Goal: Task Accomplishment & Management: Manage account settings

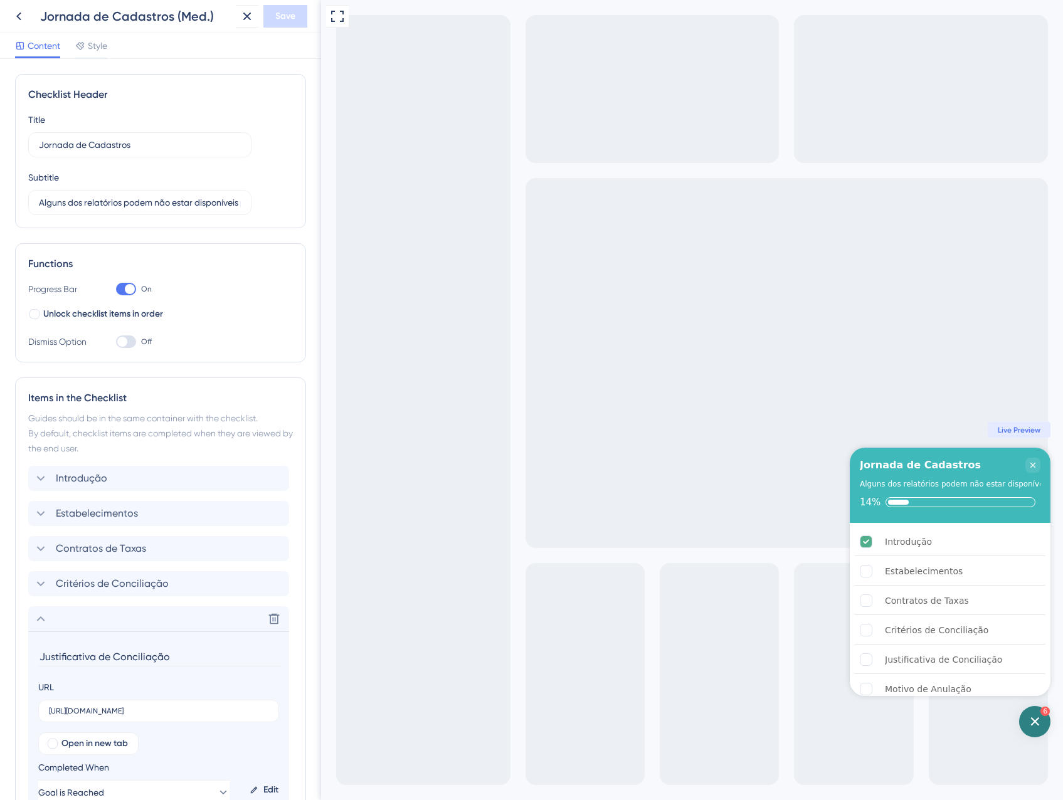
scroll to position [200, 0]
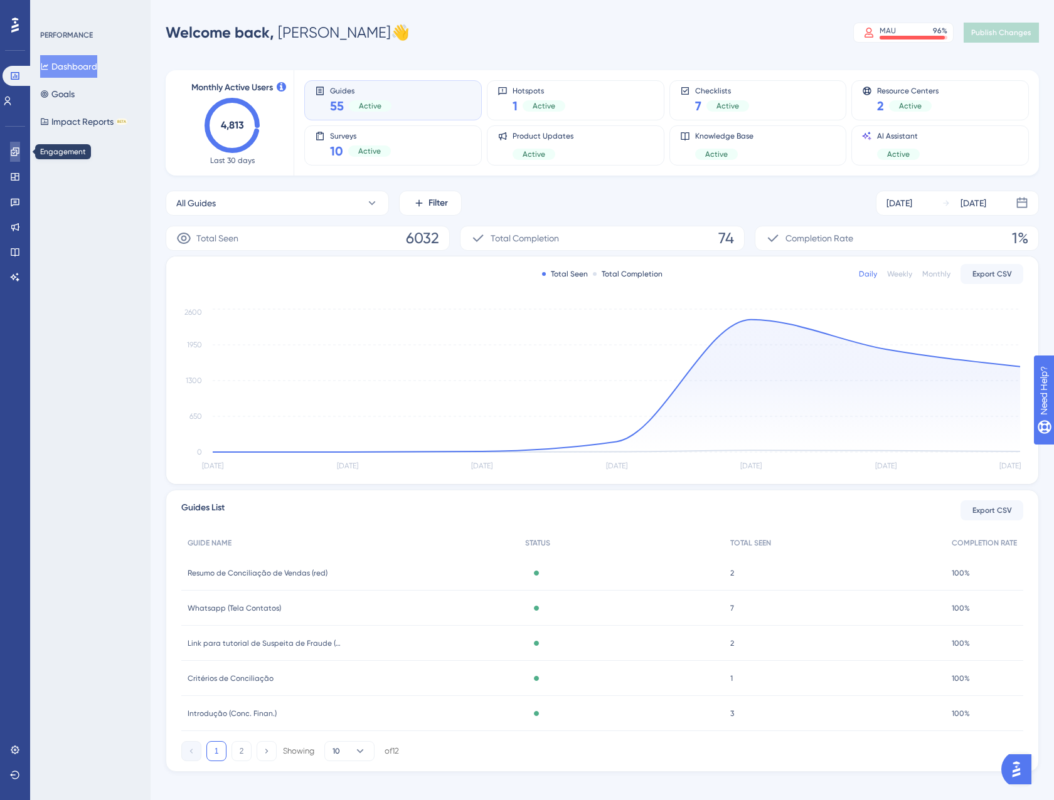
click at [20, 149] on link at bounding box center [15, 152] width 10 height 20
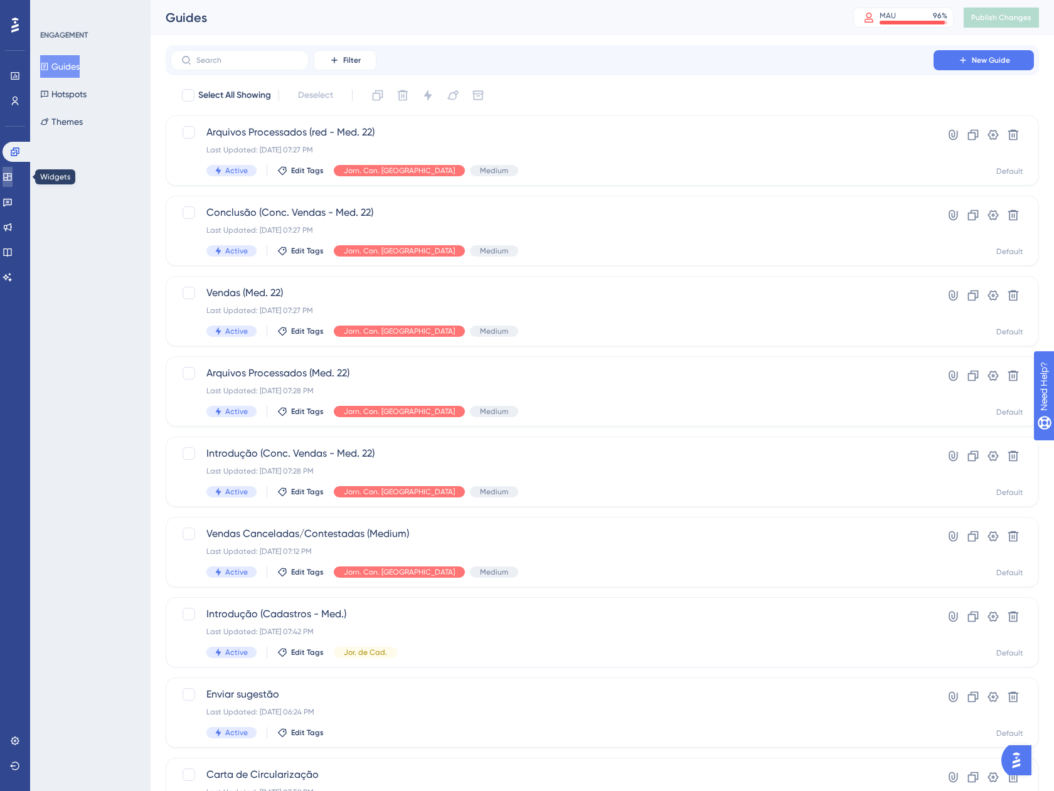
click at [13, 172] on icon at bounding box center [8, 177] width 10 height 10
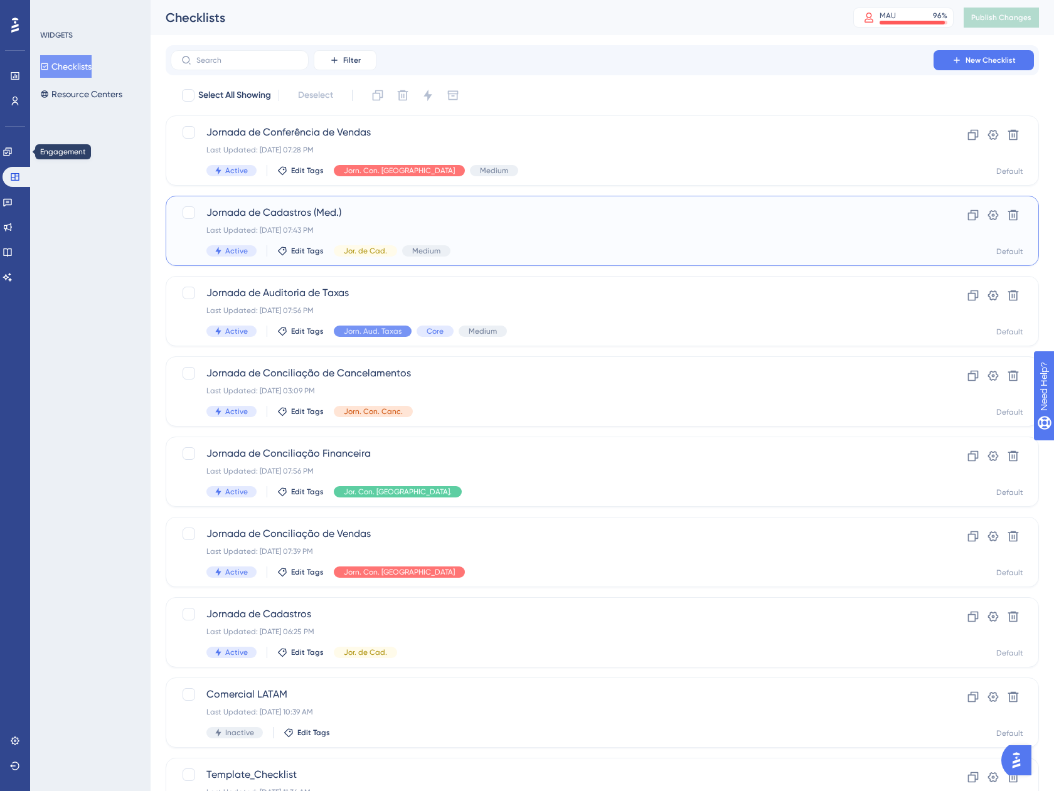
click at [503, 233] on div "Last Updated: 04 de set. de 2025 07:43 PM" at bounding box center [551, 230] width 691 height 10
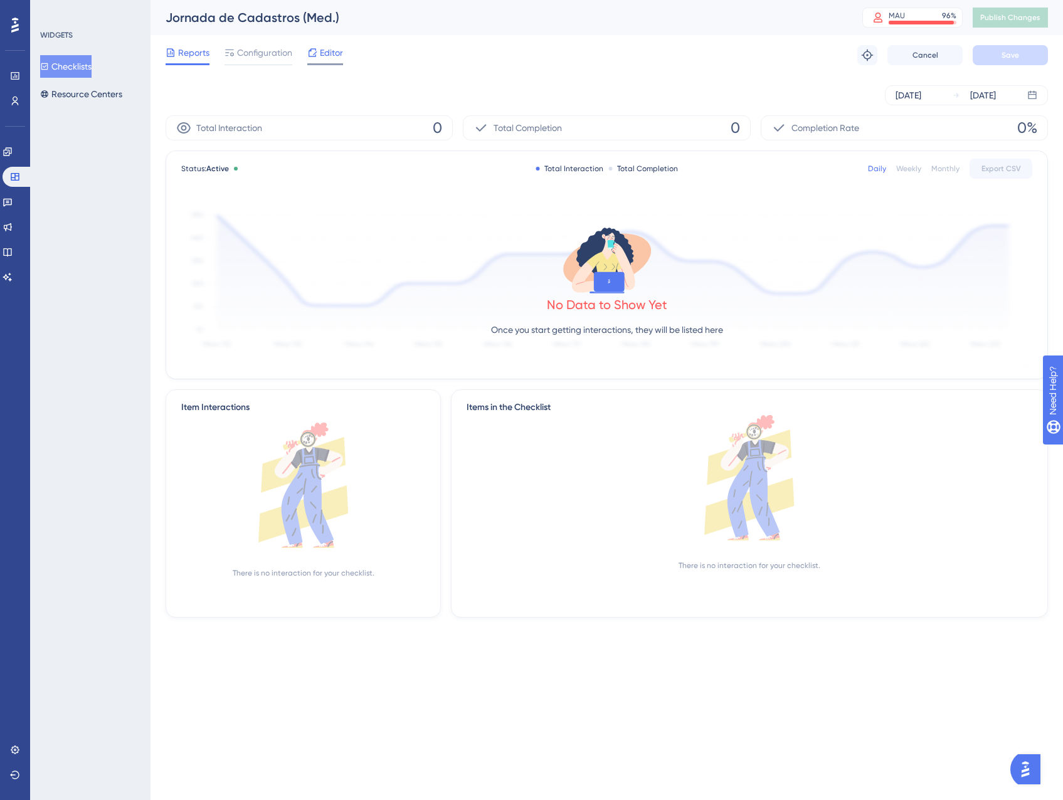
click at [315, 60] on div "Editor" at bounding box center [325, 55] width 36 height 20
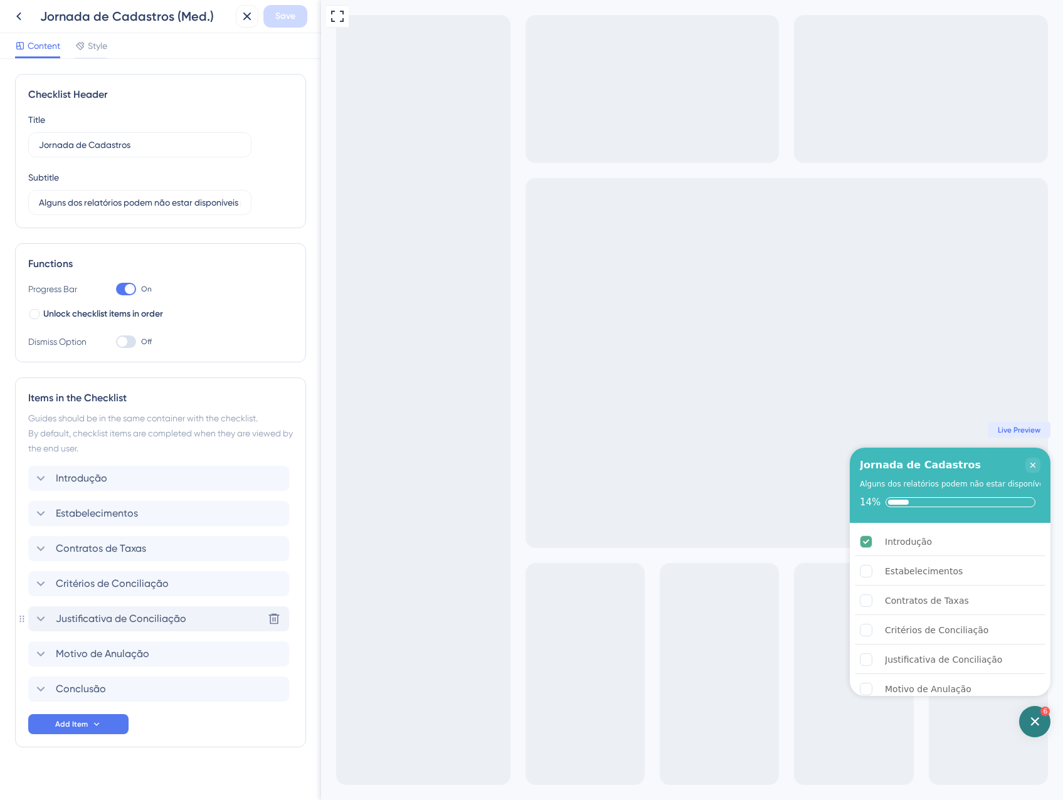
click at [135, 618] on span "Justificativa de Conciliação" at bounding box center [121, 618] width 130 height 15
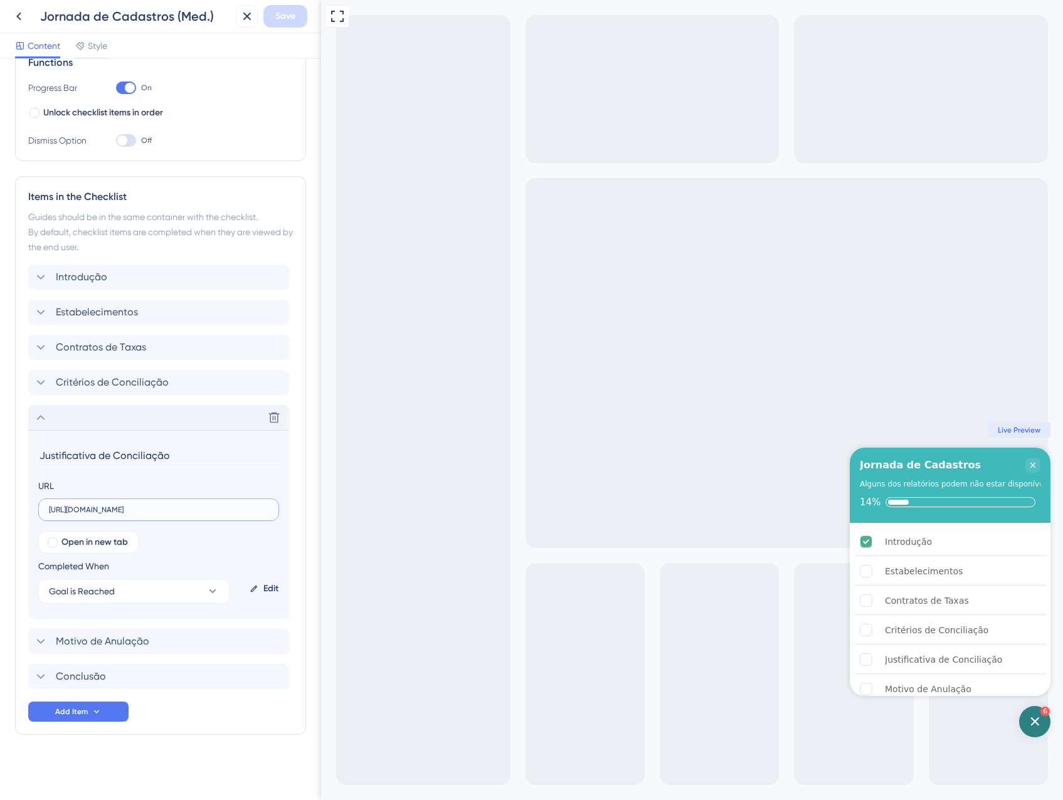
scroll to position [0, 115]
drag, startPoint x: 181, startPoint y: 509, endPoint x: 314, endPoint y: 511, distance: 133.6
click at [314, 511] on div "Checklist Header Title Jornada de Cadastros Subtitle Alguns dos relatórios pode…" at bounding box center [160, 429] width 321 height 741
click at [80, 421] on div "Delete" at bounding box center [158, 417] width 261 height 25
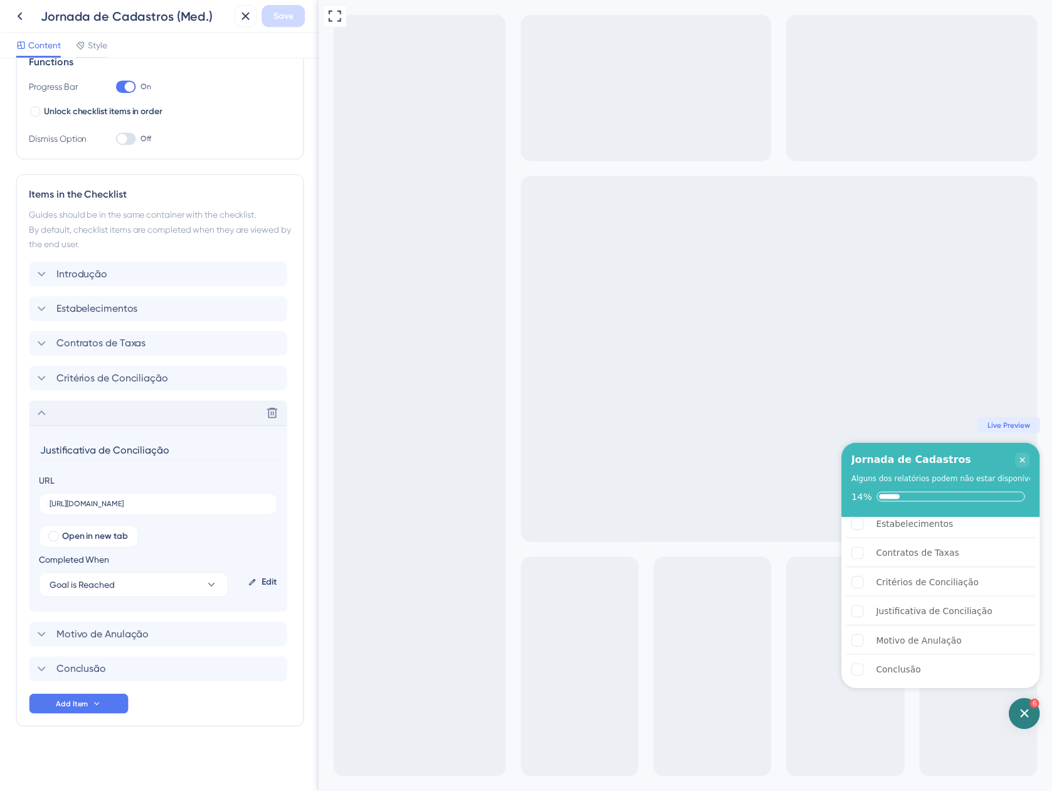
scroll to position [13, 0]
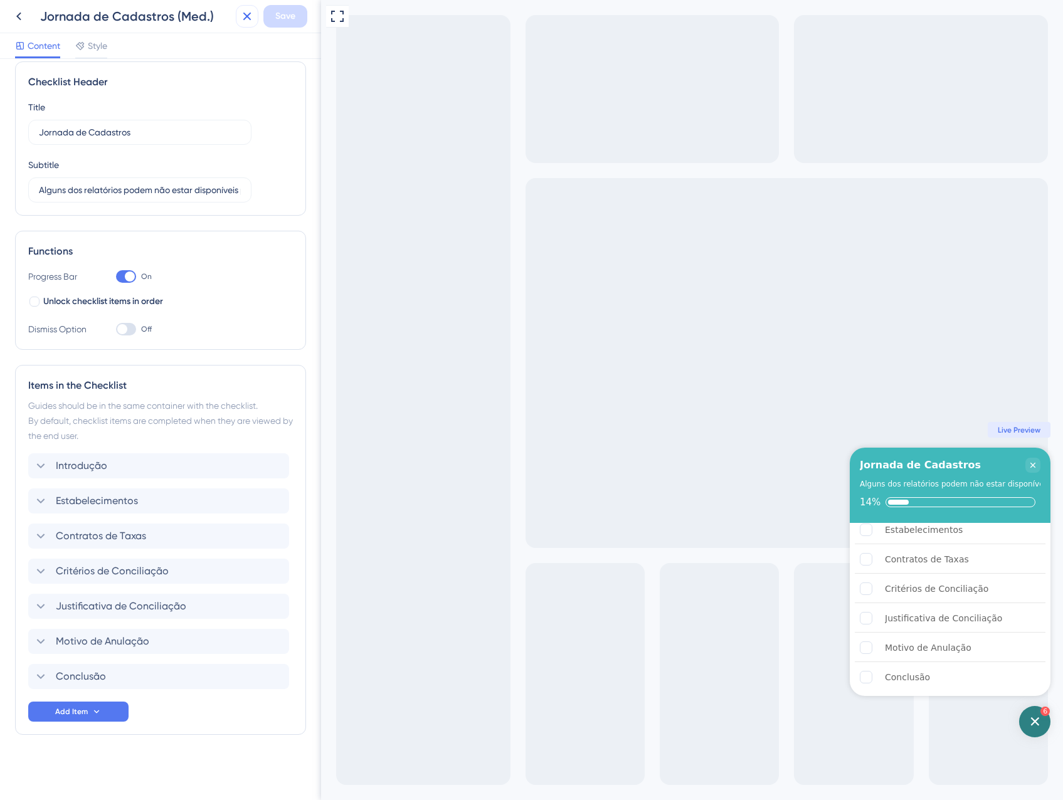
click at [243, 16] on icon at bounding box center [247, 16] width 15 height 15
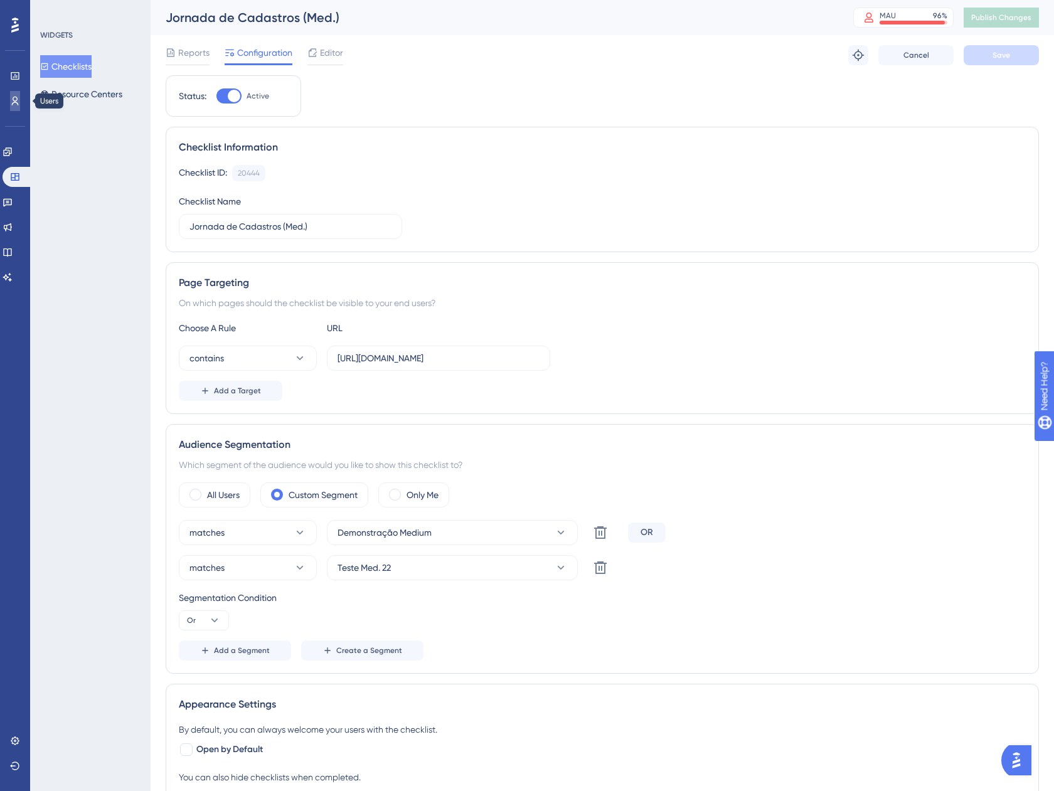
click at [14, 92] on link at bounding box center [15, 101] width 10 height 20
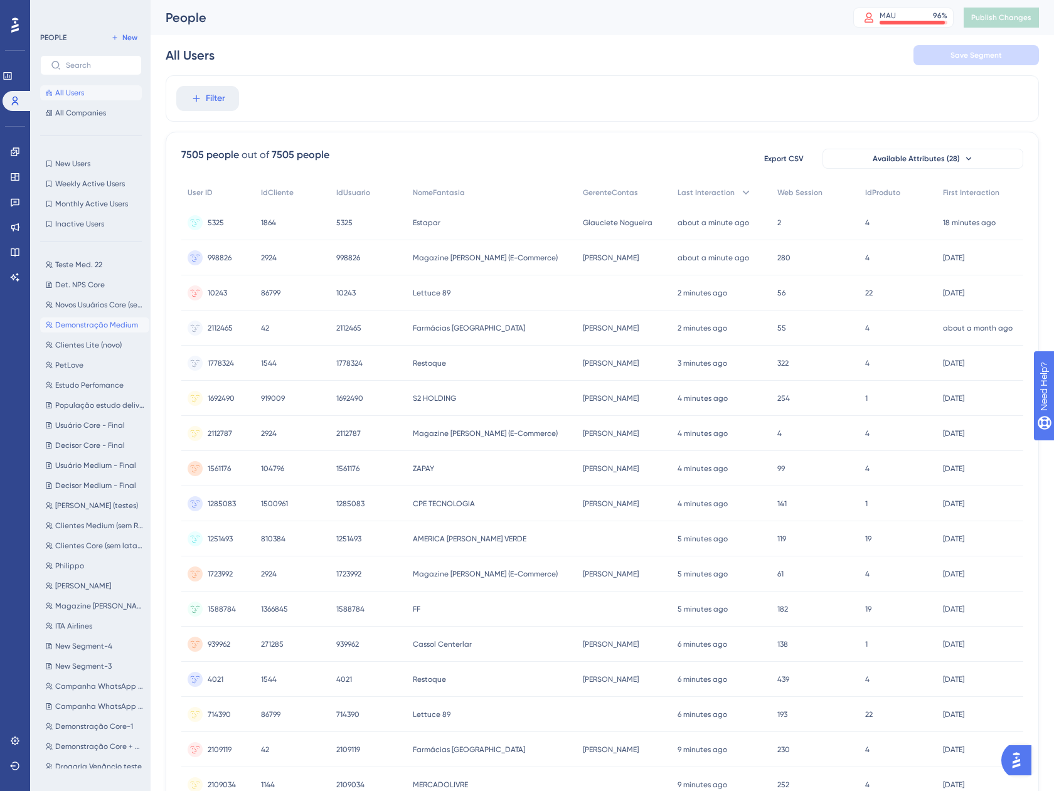
click at [93, 322] on span "Demonstração Medium" at bounding box center [96, 325] width 83 height 10
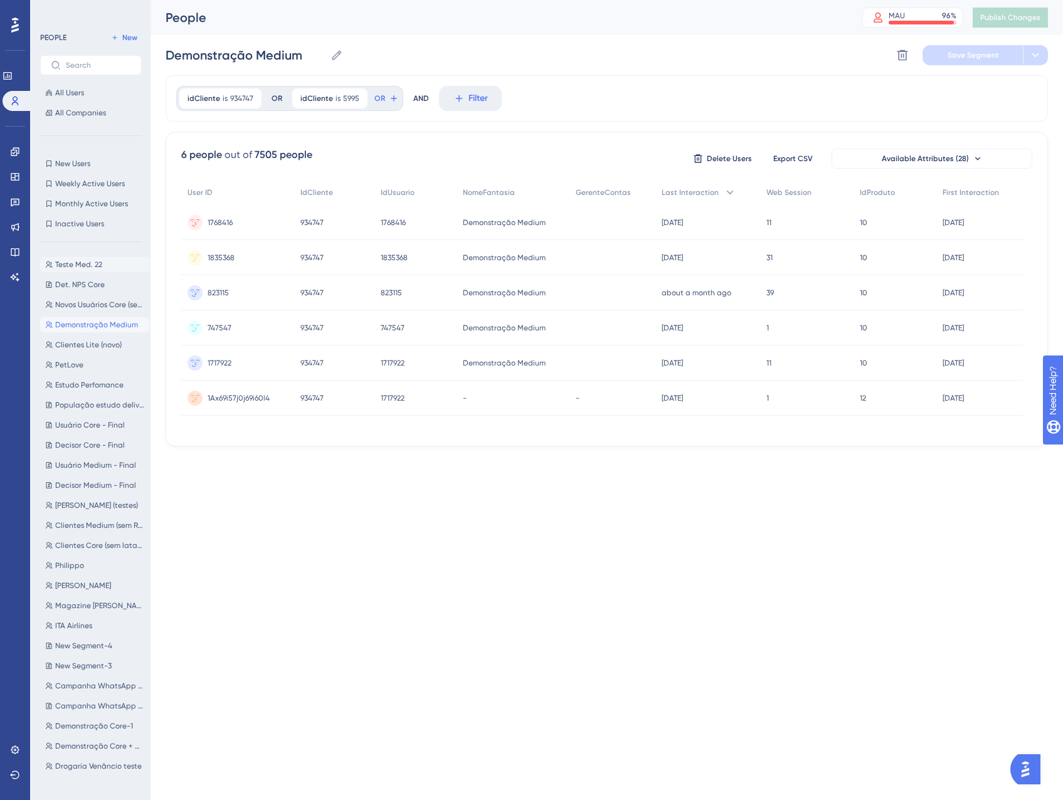
click at [95, 267] on span "Teste Med. 22" at bounding box center [78, 265] width 47 height 10
type input "Teste Med. 22"
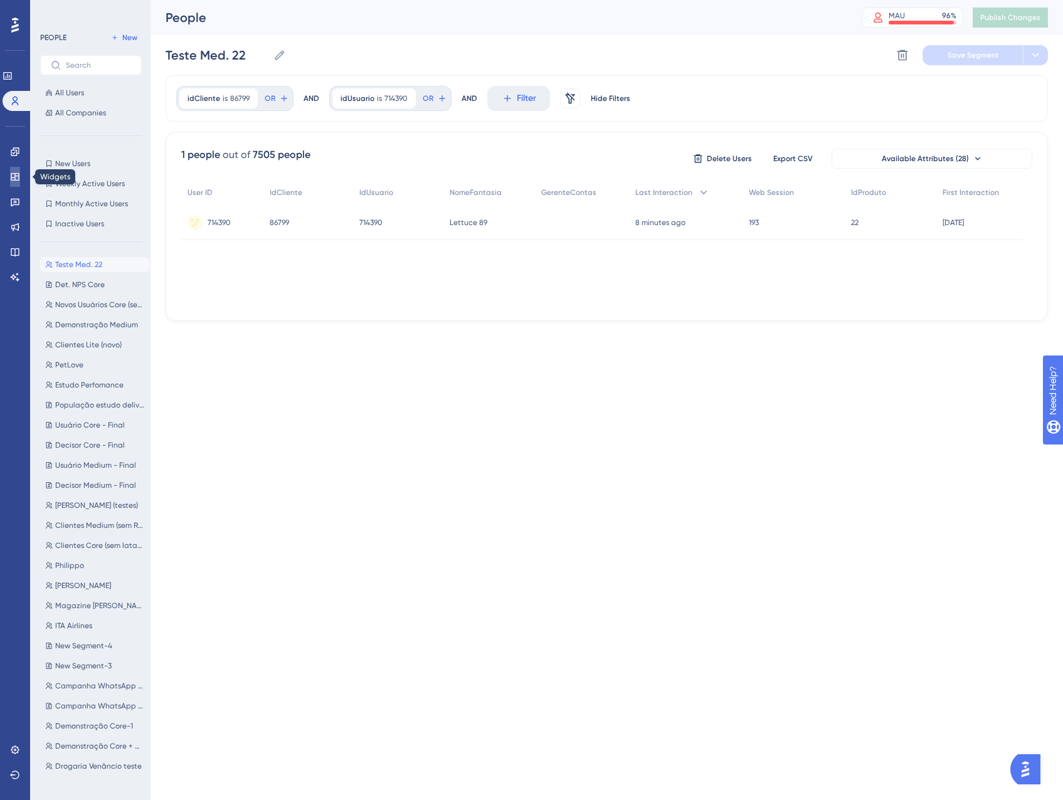
click at [10, 172] on link at bounding box center [15, 177] width 10 height 20
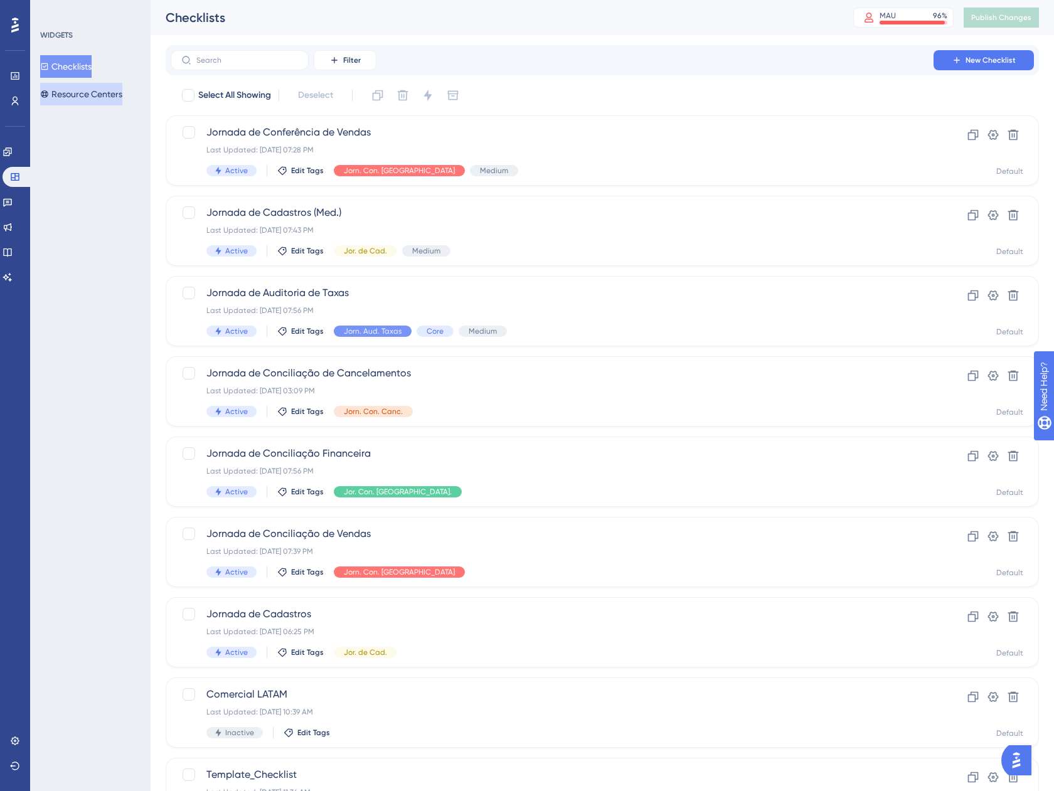
click at [102, 93] on button "Resource Centers" at bounding box center [81, 94] width 82 height 23
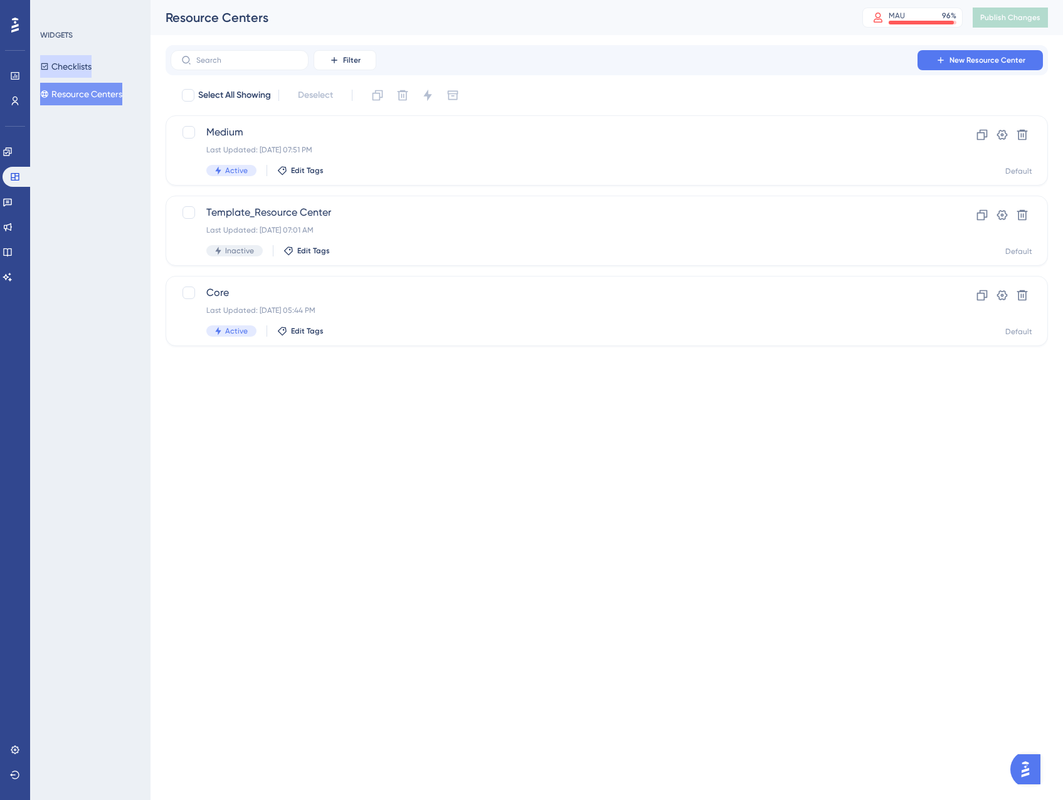
click at [75, 66] on button "Checklists" at bounding box center [65, 66] width 51 height 23
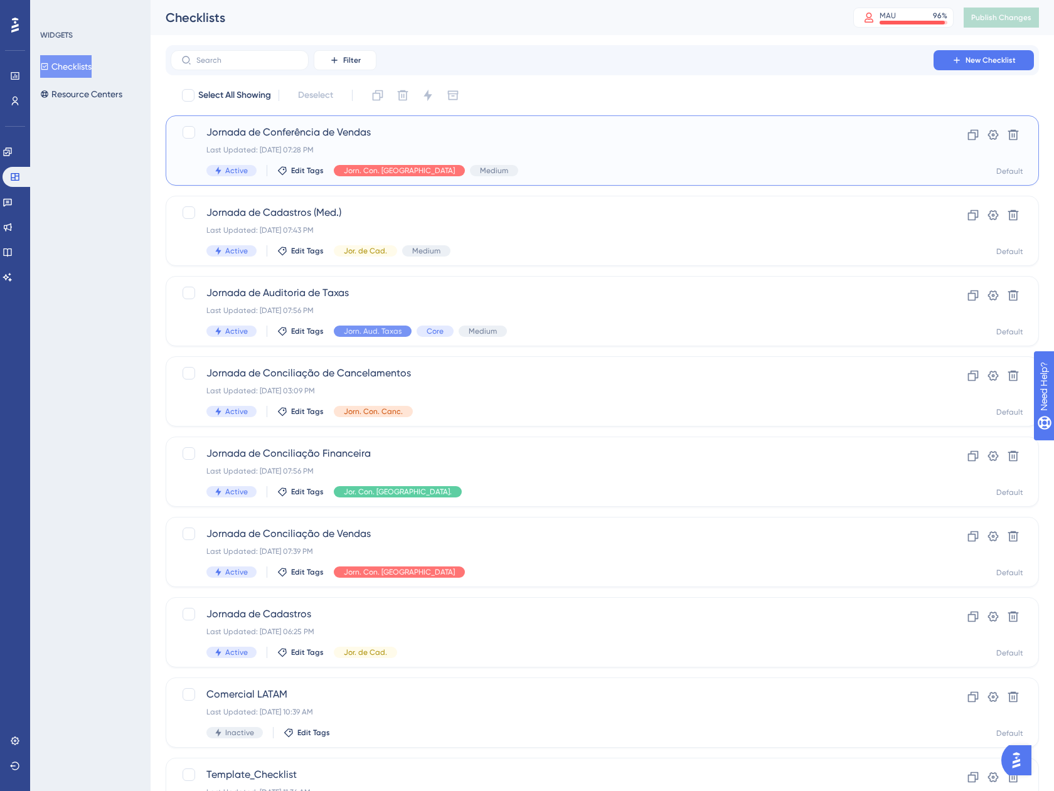
click at [559, 159] on div "Jornada de Conferência de Vendas Last Updated: 04 de set. de 2025 07:28 PM Acti…" at bounding box center [551, 150] width 691 height 51
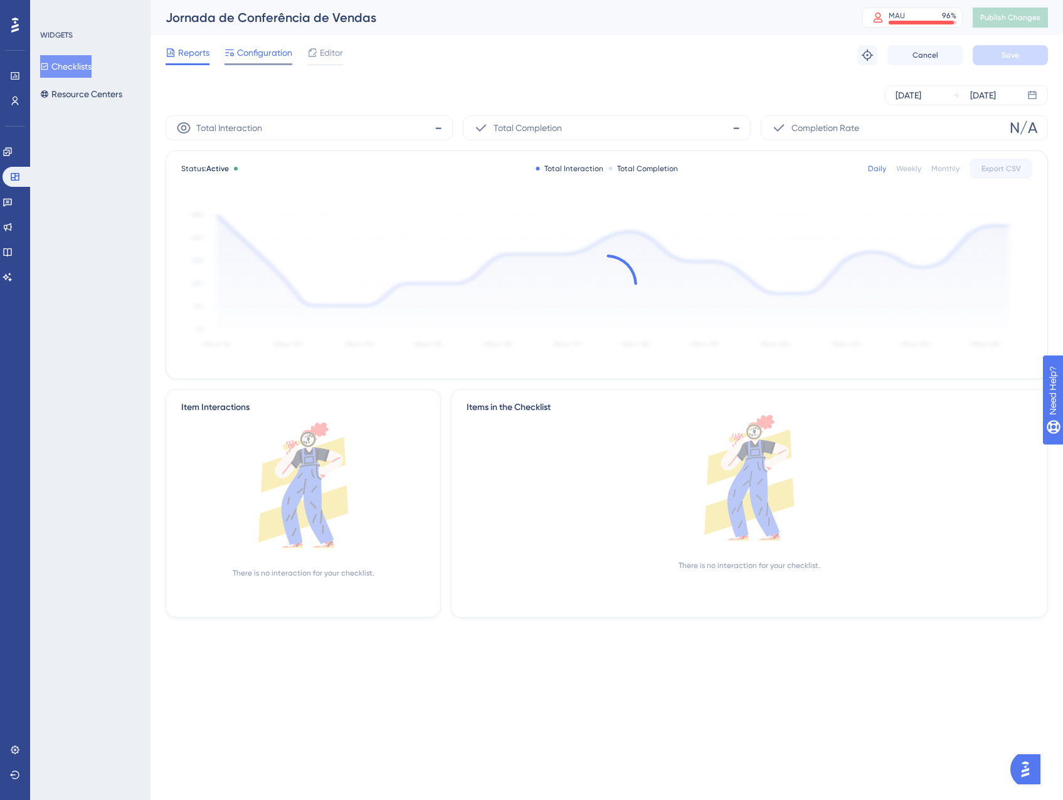
click at [260, 53] on span "Configuration" at bounding box center [264, 52] width 55 height 15
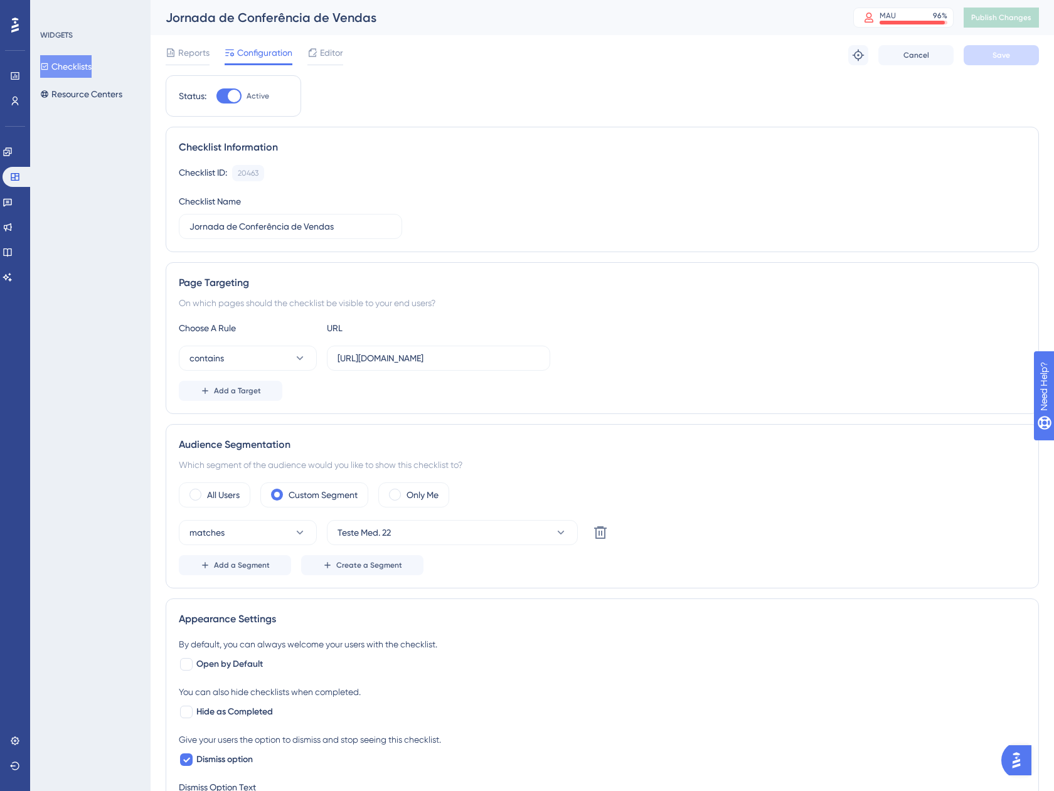
click at [69, 68] on button "Checklists" at bounding box center [65, 66] width 51 height 23
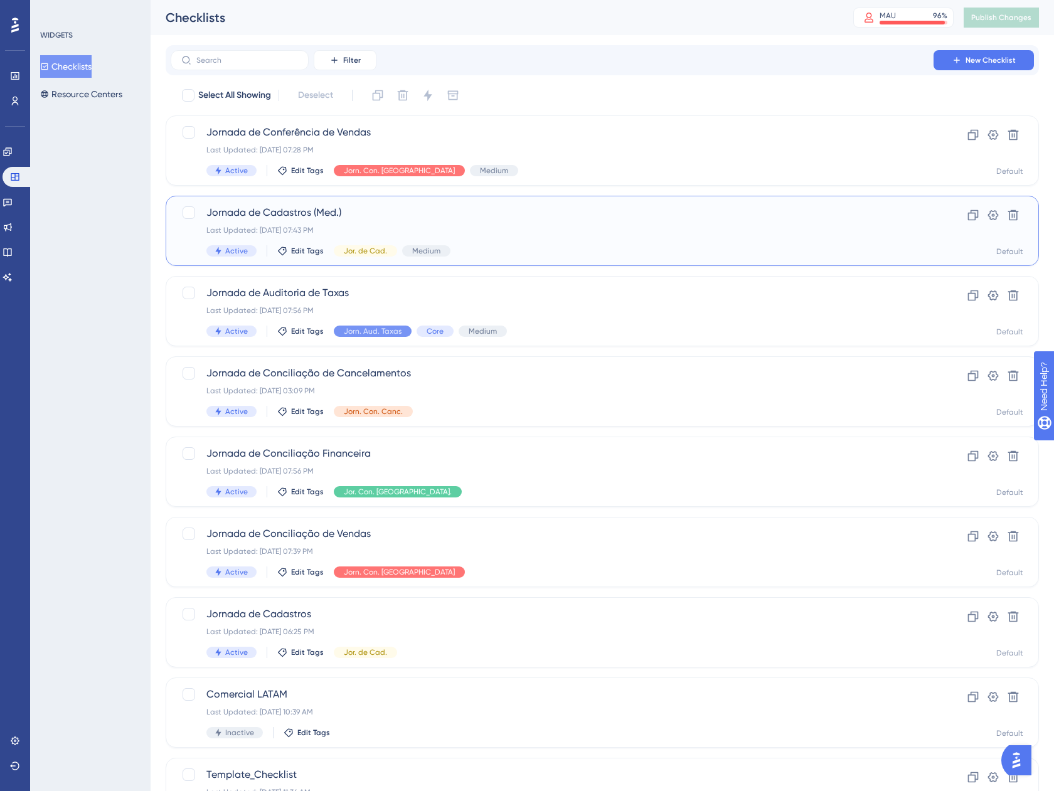
click at [568, 228] on div "Last Updated: 04 de set. de 2025 07:43 PM" at bounding box center [551, 230] width 691 height 10
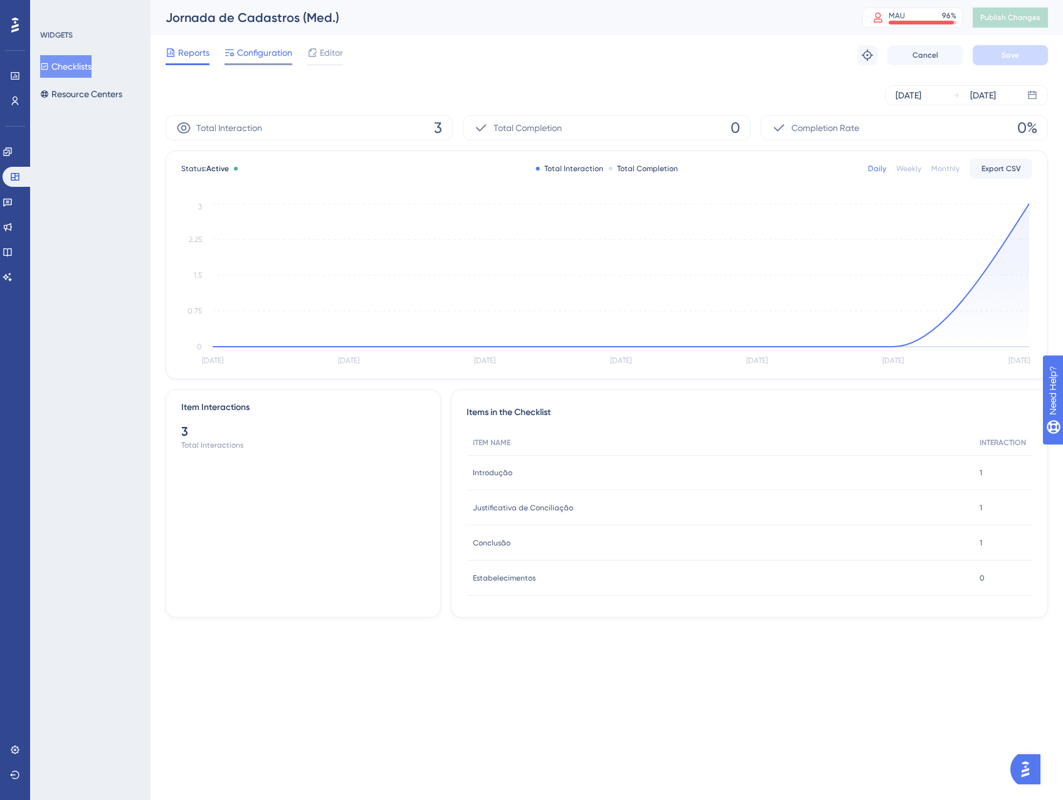
click at [251, 58] on span "Configuration" at bounding box center [264, 52] width 55 height 15
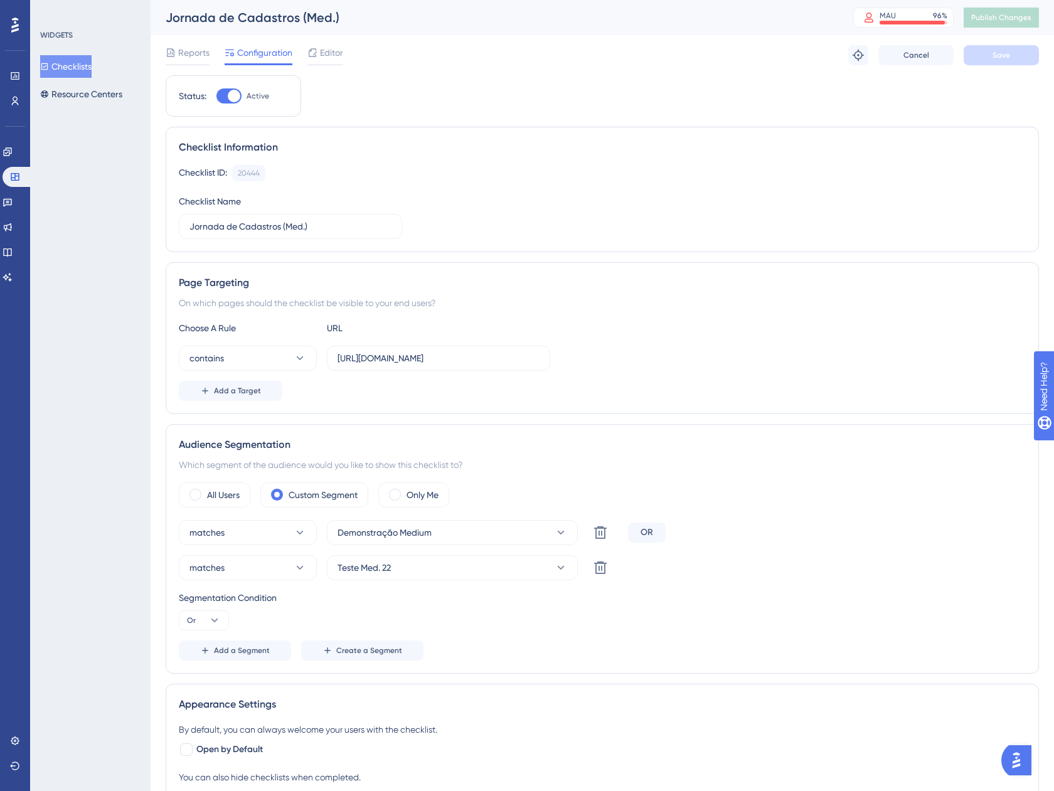
click at [58, 71] on button "Checklists" at bounding box center [65, 66] width 51 height 23
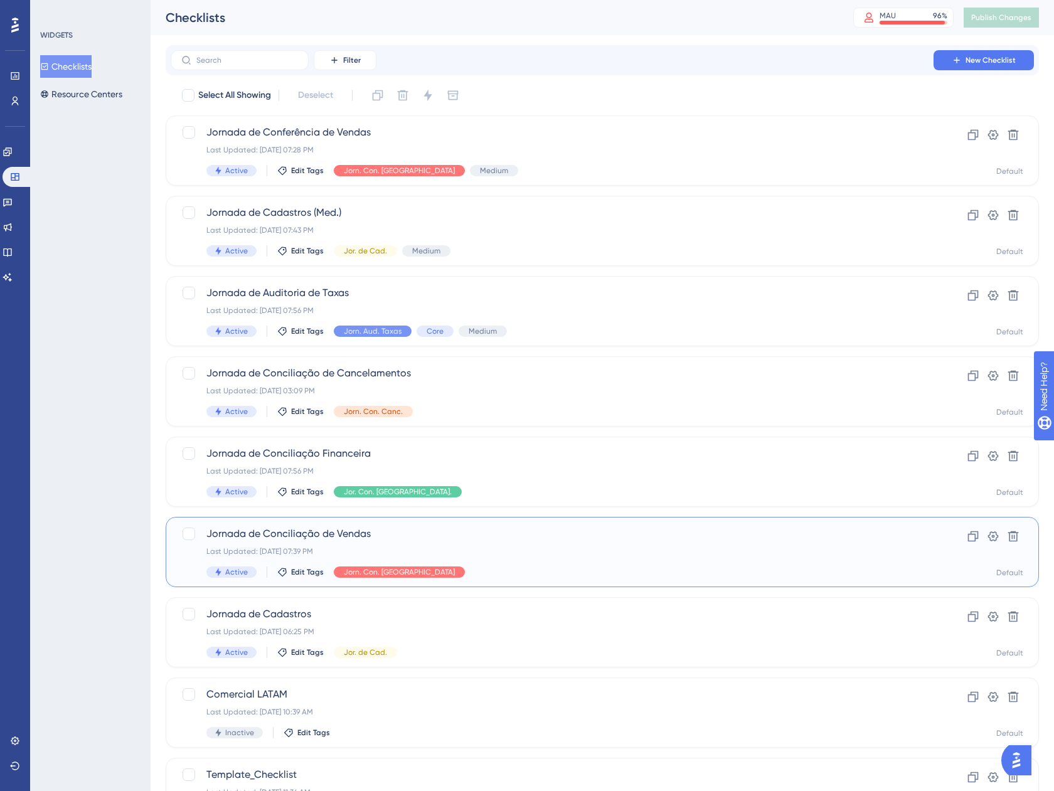
click at [502, 559] on div "Jornada de Conciliação de Vendas Last Updated: 03 de set. de 2025 07:39 PM Acti…" at bounding box center [551, 551] width 691 height 51
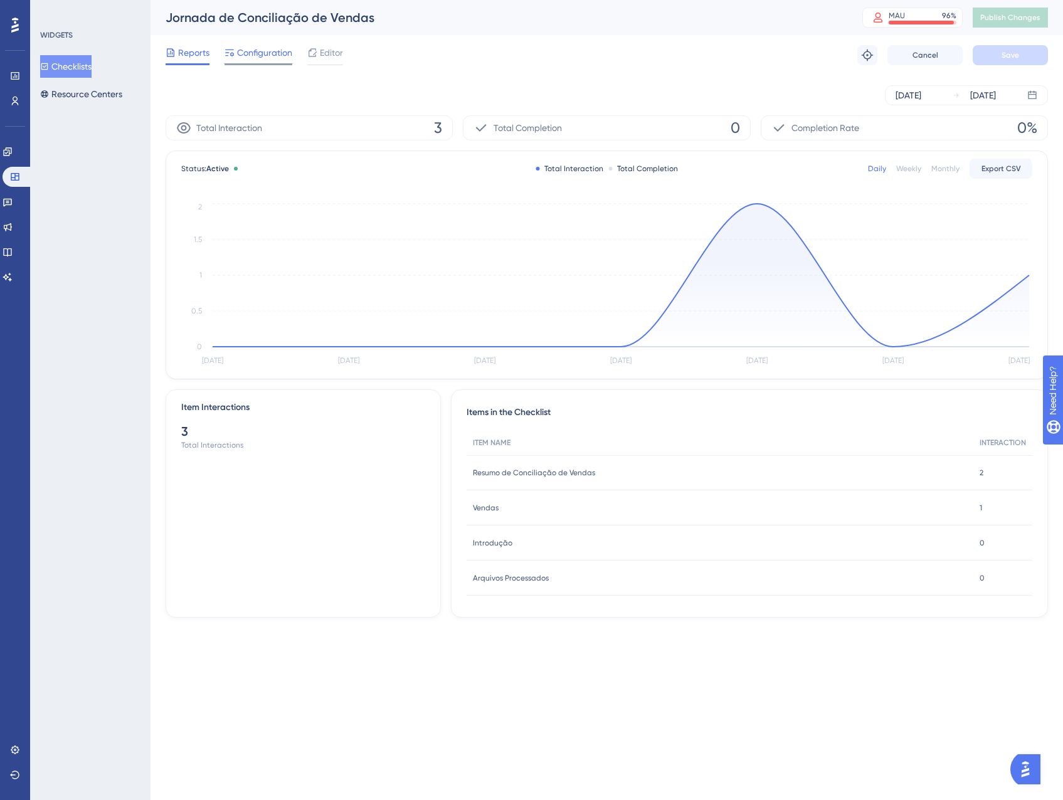
click at [240, 48] on span "Configuration" at bounding box center [264, 52] width 55 height 15
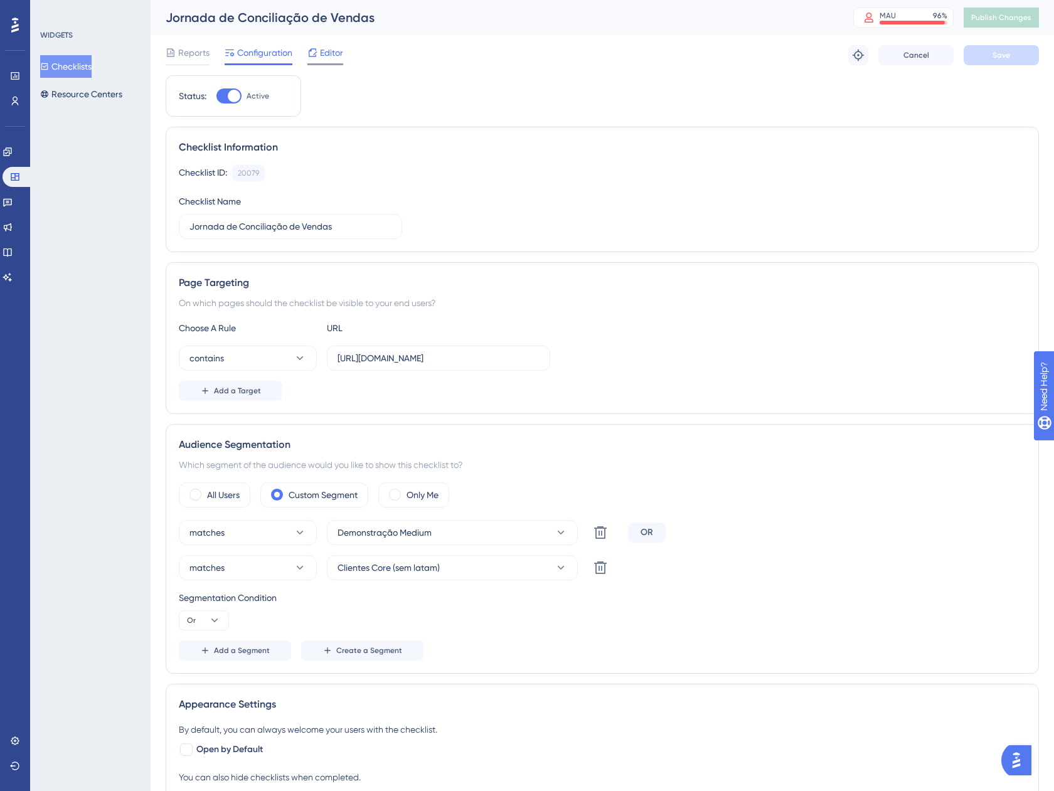
click at [319, 59] on div "Editor" at bounding box center [325, 52] width 36 height 15
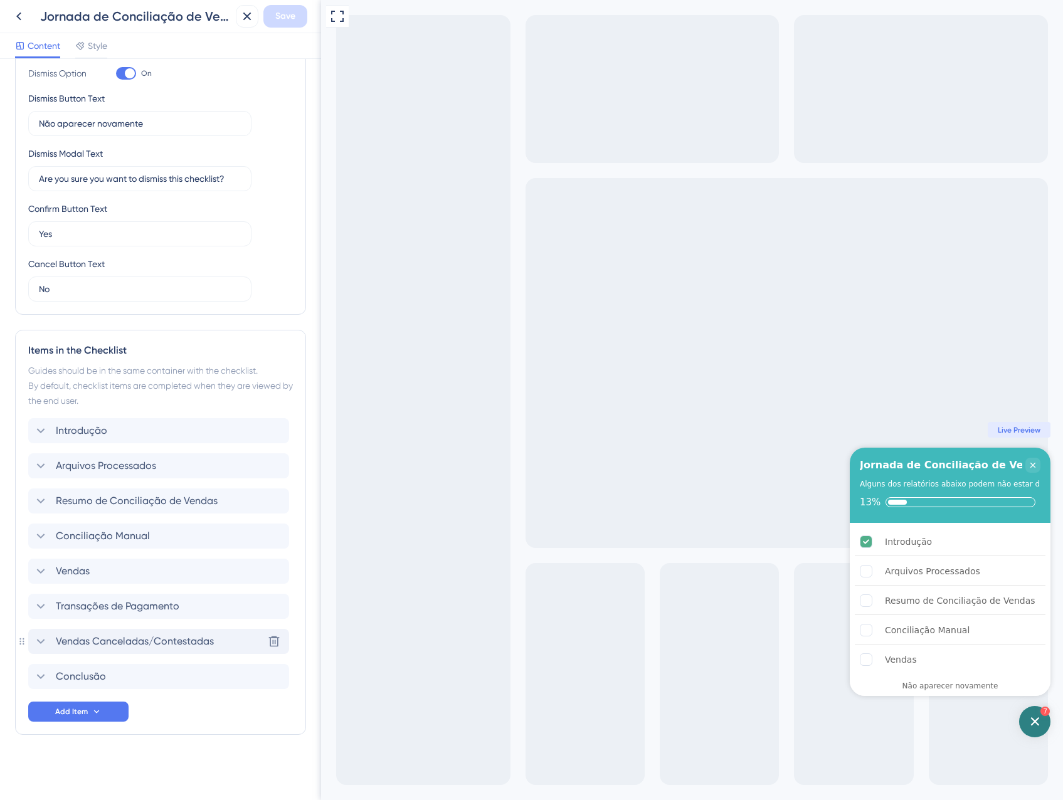
click at [140, 640] on span "Vendas Canceladas/Contestadas" at bounding box center [135, 641] width 158 height 15
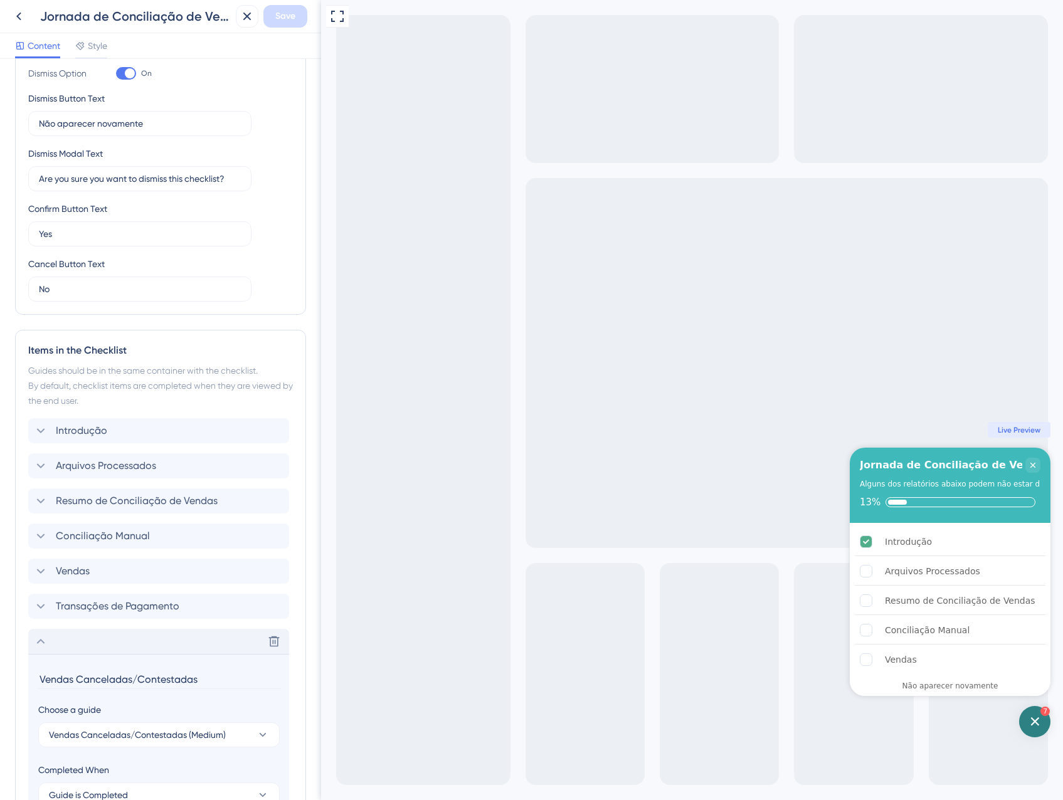
scroll to position [437, 0]
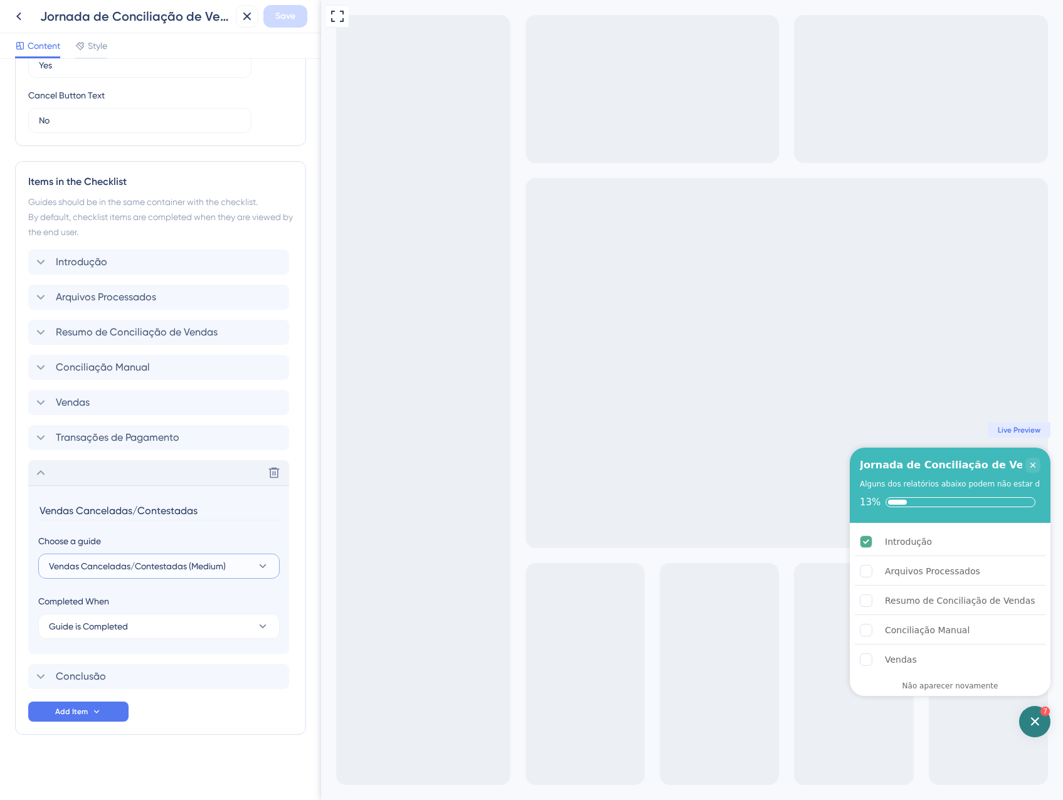
click at [172, 576] on button "Vendas Canceladas/Contestadas (Medium)" at bounding box center [158, 566] width 241 height 25
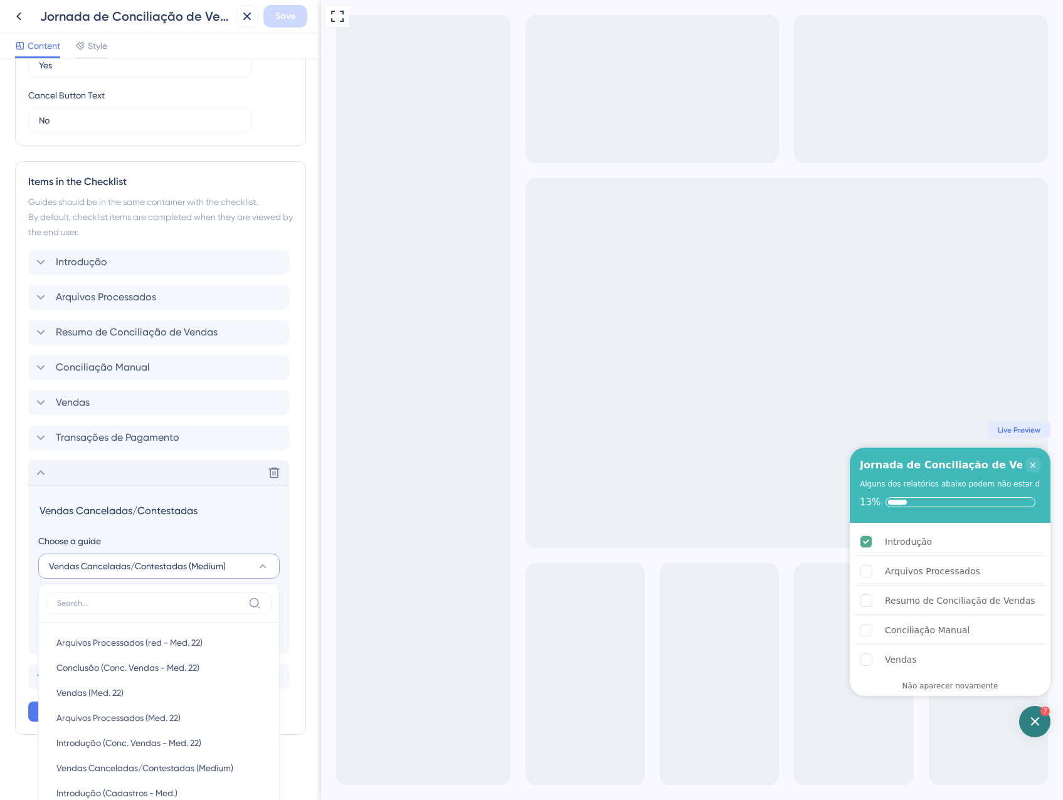
scroll to position [716, 0]
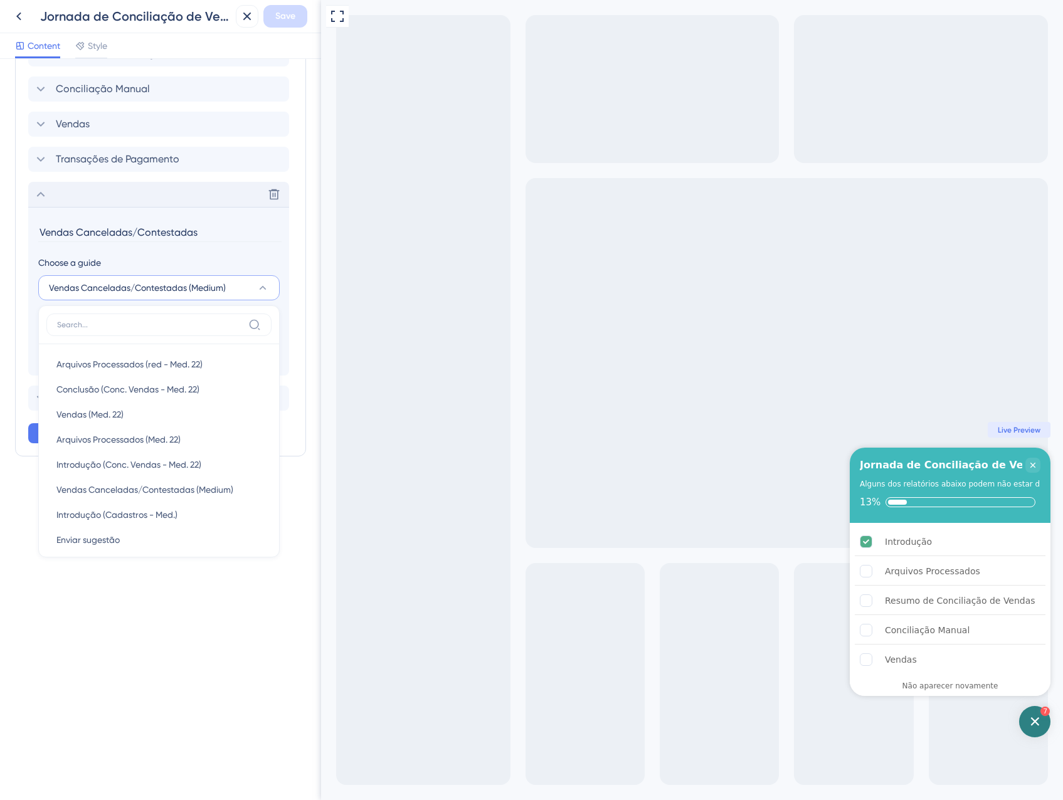
click at [172, 606] on div "Checklist Header Title Jornada de Conciliação de Vendas Subtitle Alguns dos rel…" at bounding box center [160, 429] width 321 height 741
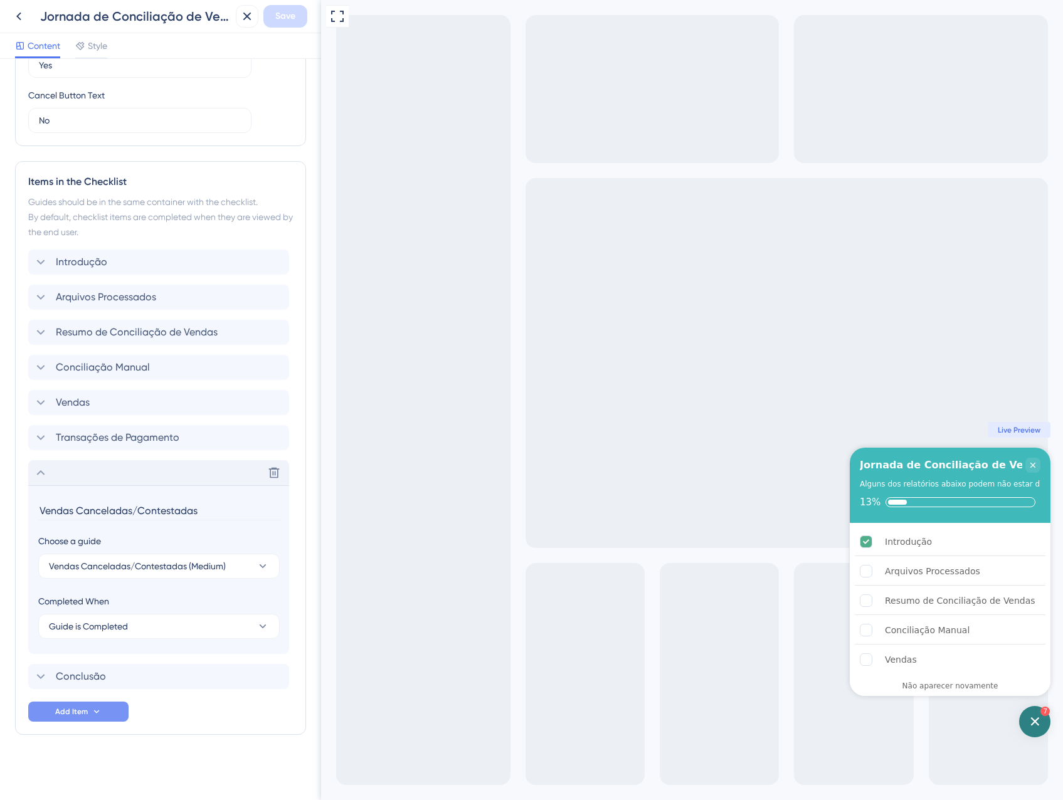
click at [96, 709] on icon at bounding box center [97, 712] width 10 height 10
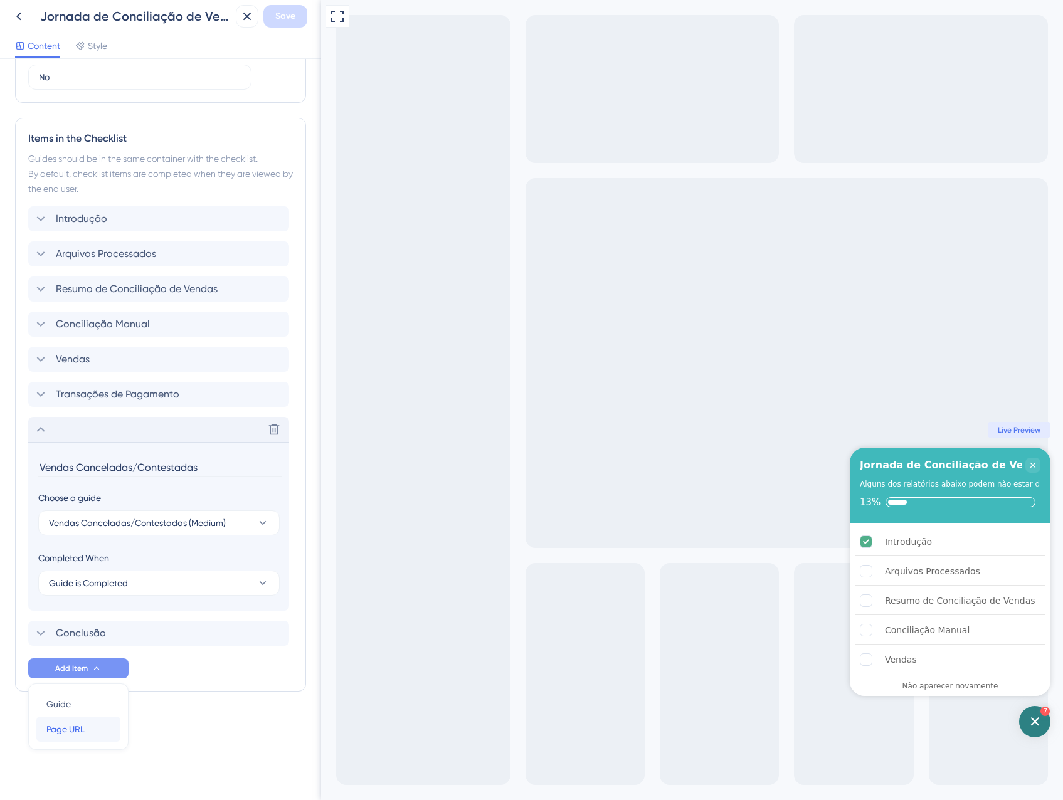
click at [92, 728] on div "Page URL Page URL" at bounding box center [78, 729] width 64 height 25
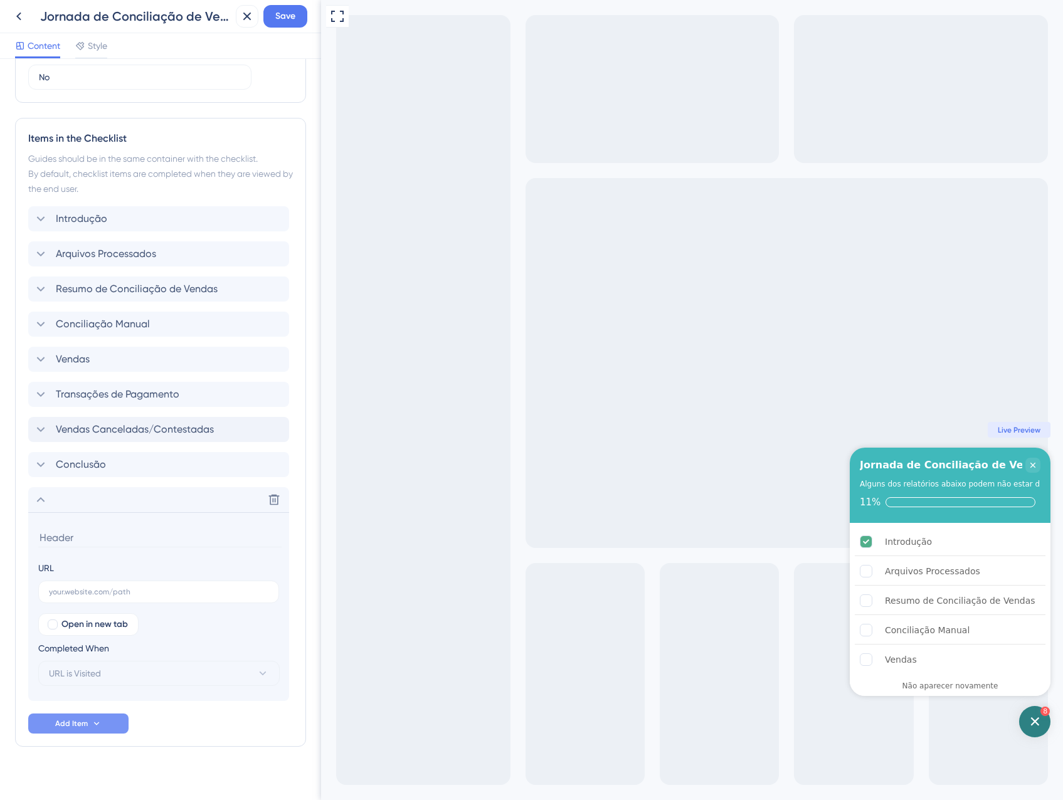
scroll to position [492, 0]
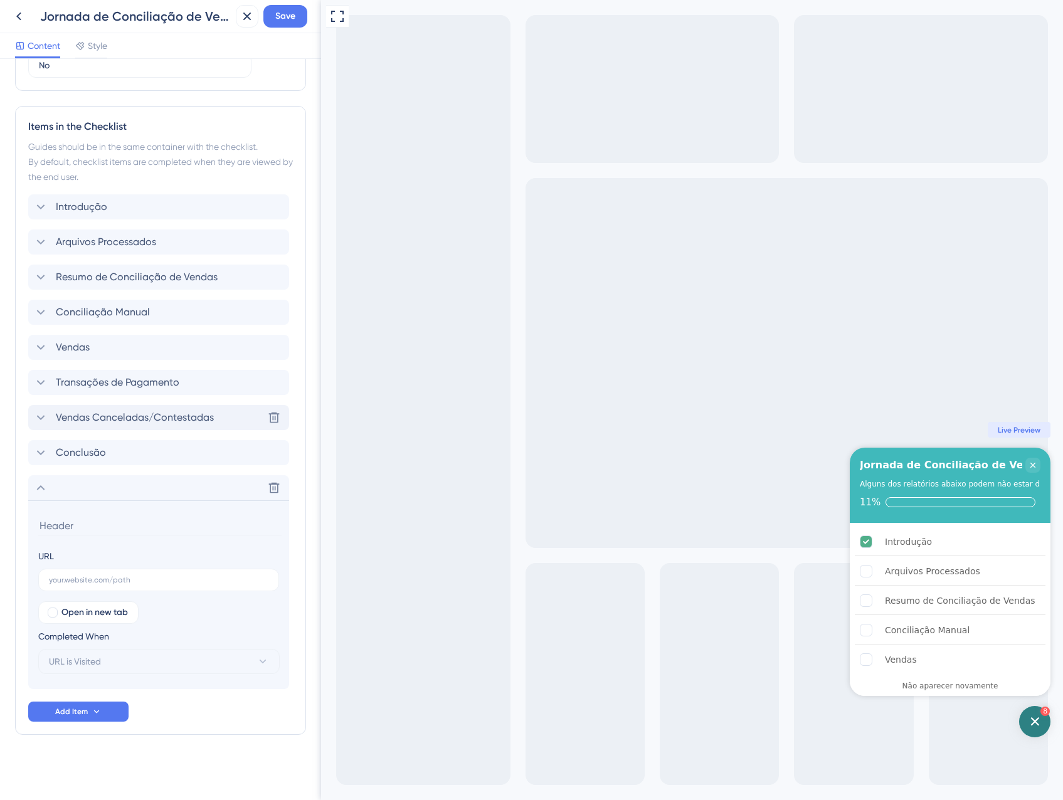
click at [217, 424] on div "Vendas Canceladas/Contestadas Delete" at bounding box center [158, 417] width 261 height 25
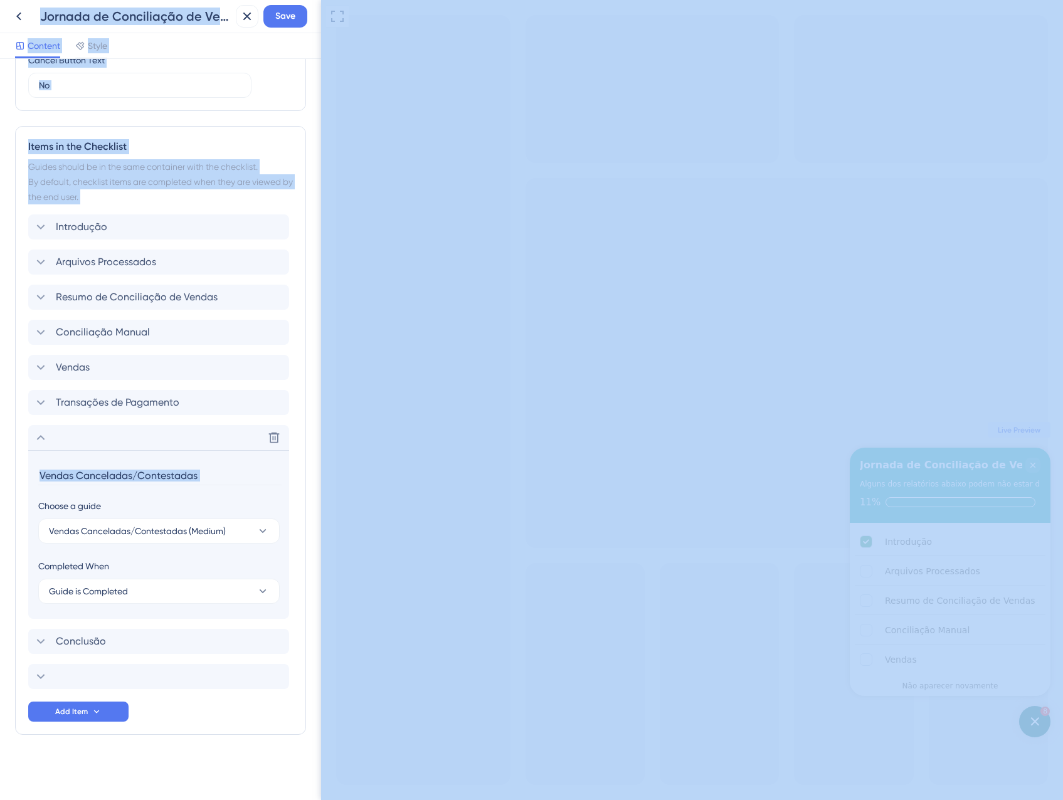
scroll to position [472, 0]
drag, startPoint x: 217, startPoint y: 424, endPoint x: 147, endPoint y: 421, distance: 70.3
click at [147, 421] on div "Introdução Arquivos Processados Resumo de Conciliação de Vendas Conciliação Man…" at bounding box center [160, 451] width 265 height 475
click at [172, 538] on span "Vendas Canceladas/Contestadas (Medium)" at bounding box center [137, 531] width 177 height 15
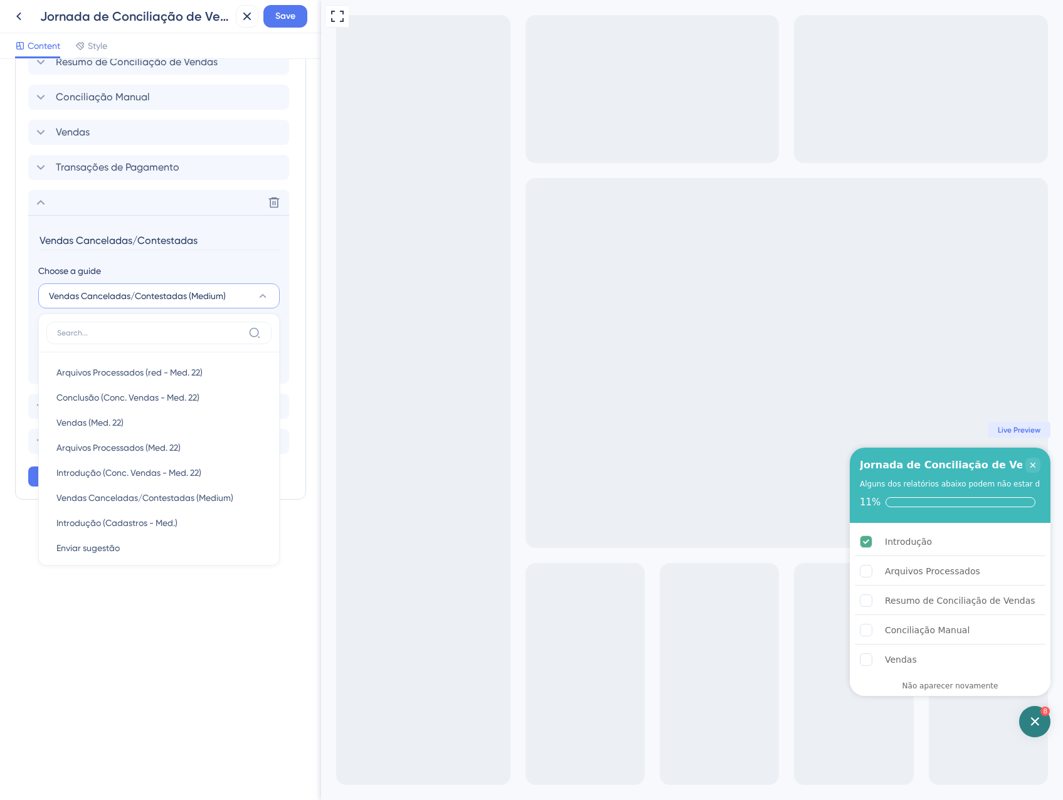
click at [88, 680] on div "Checklist Header Title Jornada de Conciliação de Vendas Subtitle Alguns dos rel…" at bounding box center [160, 429] width 321 height 741
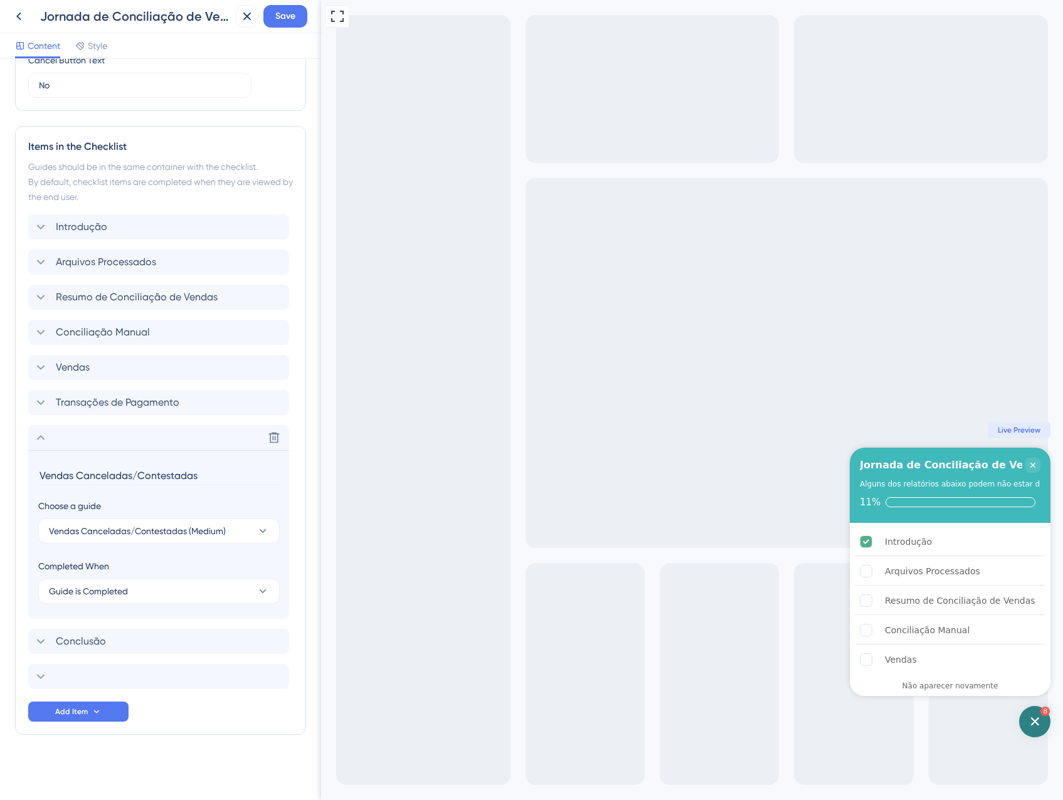
click at [166, 475] on input "Vendas Canceladas/Contestadas" at bounding box center [159, 475] width 243 height 19
click at [77, 679] on div "Delete" at bounding box center [158, 676] width 261 height 25
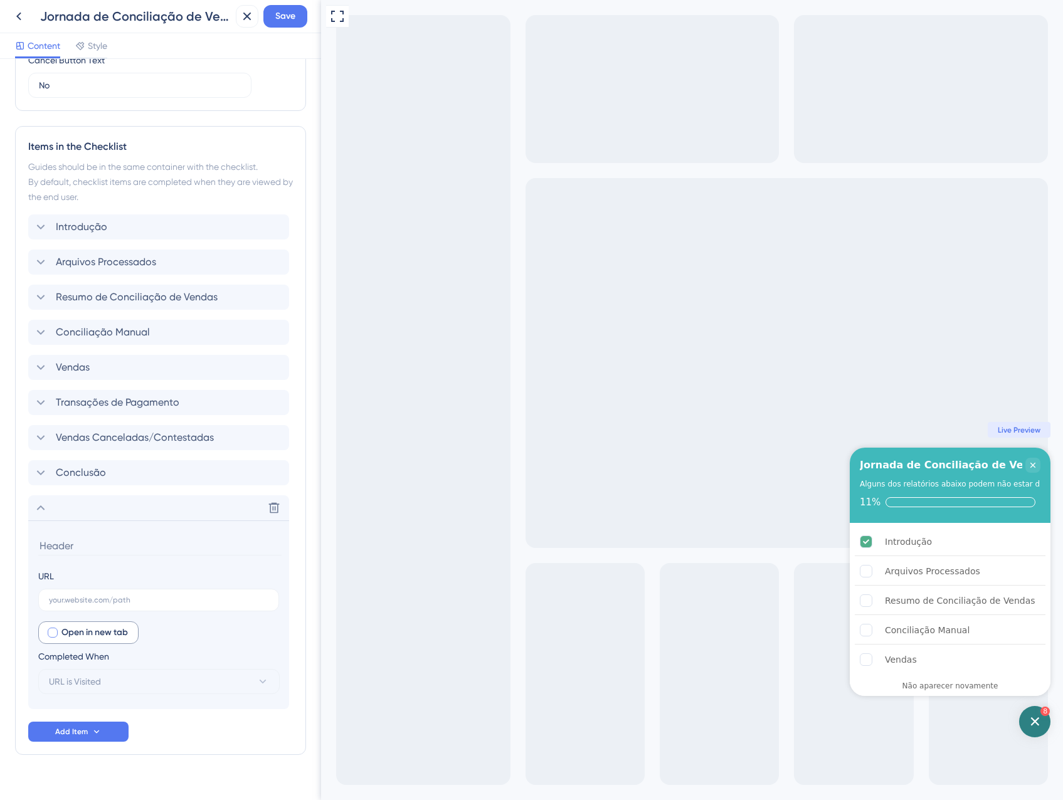
scroll to position [492, 0]
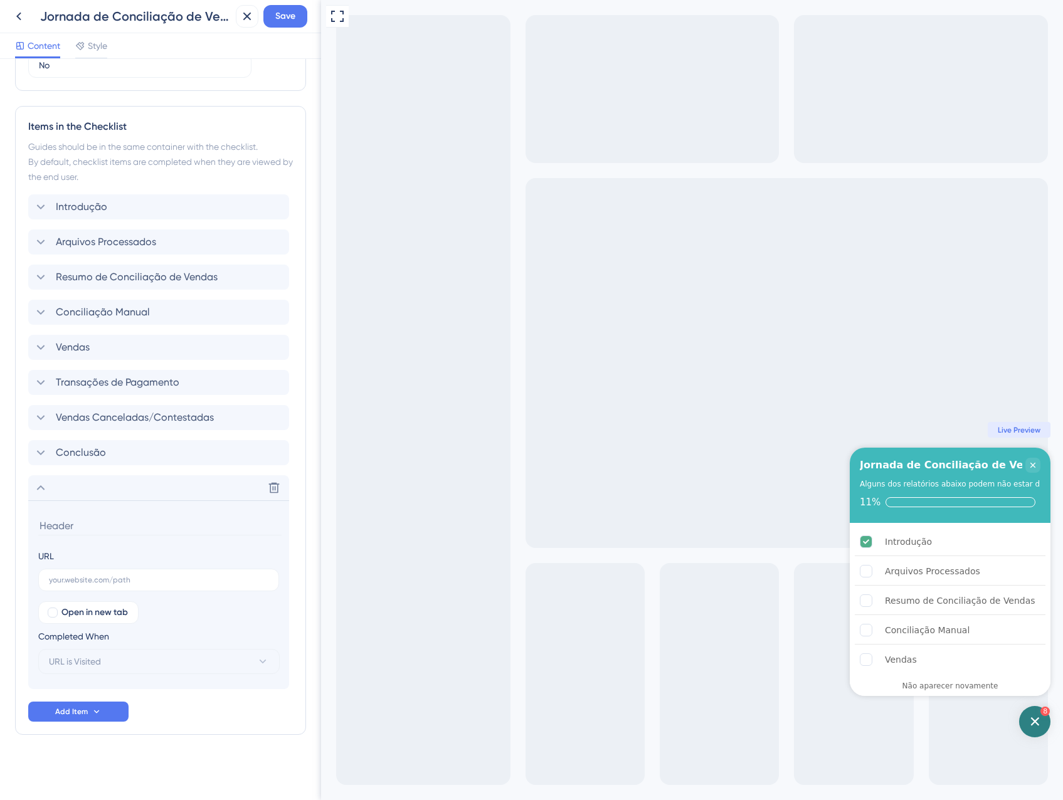
click at [75, 522] on input at bounding box center [159, 525] width 243 height 19
type input "Vendas Canceladas/Contestadas"
click at [64, 578] on input "text" at bounding box center [159, 580] width 220 height 9
paste input "https://app.equals.com.br/conciliador/empresa/consultaVendaCancelada/show?__ug_…"
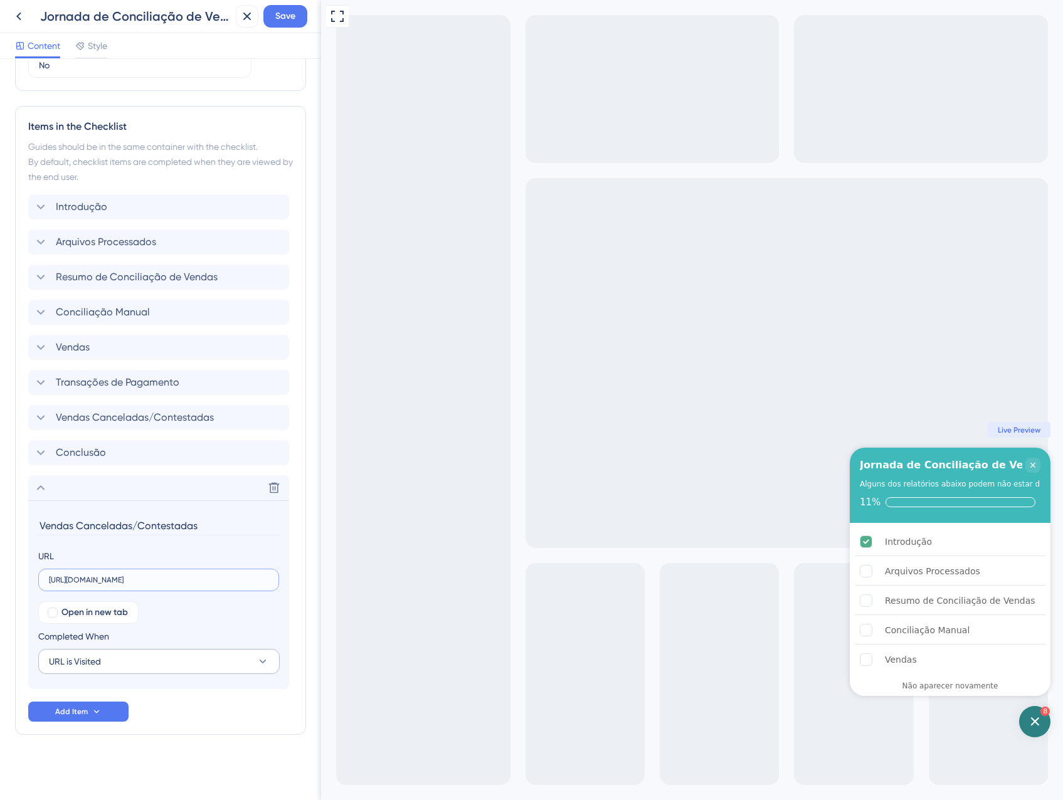
type input "https://app.equals.com.br/conciliador/empresa/consultaVendaCancelada/show?__ug_…"
click at [82, 664] on span "URL is Visited" at bounding box center [75, 661] width 52 height 15
click at [95, 724] on span "Goal is Reached" at bounding box center [89, 724] width 66 height 15
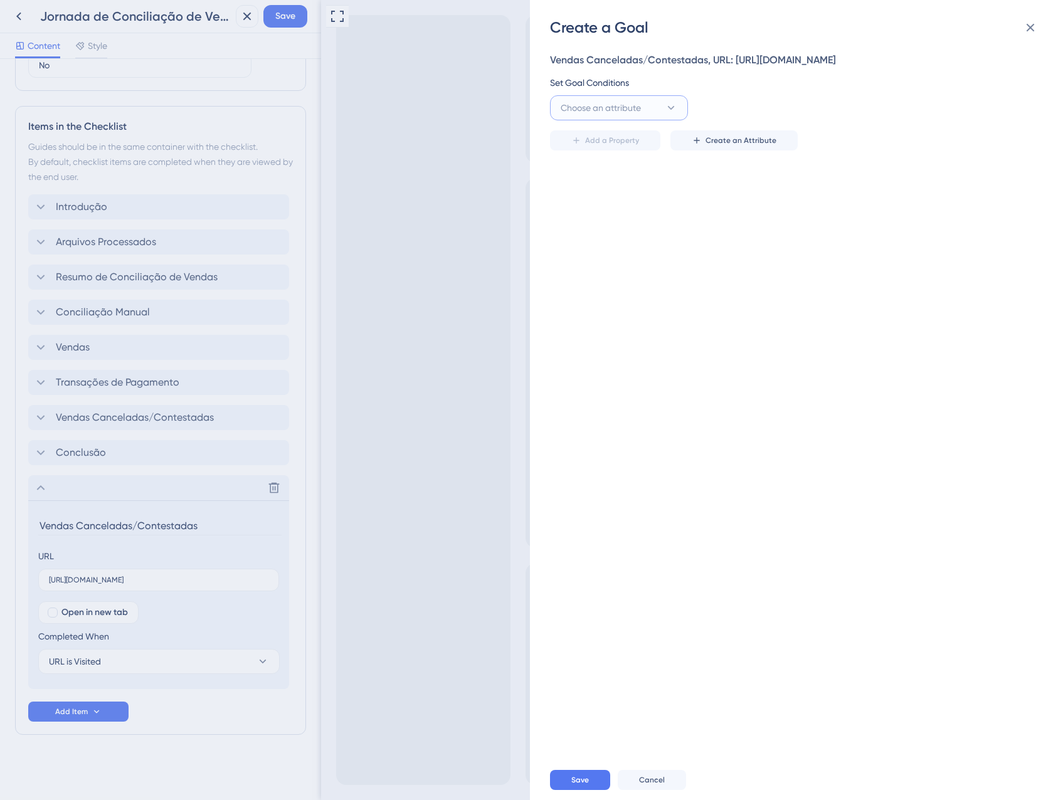
click at [618, 110] on button "Choose an attribute" at bounding box center [619, 107] width 138 height 25
click at [603, 297] on div "Guide Guide" at bounding box center [619, 284] width 102 height 25
click at [737, 120] on button "is seen" at bounding box center [760, 107] width 138 height 25
click at [756, 204] on span "is completed" at bounding box center [734, 196] width 51 height 15
click at [880, 115] on span "Select an option" at bounding box center [874, 107] width 65 height 15
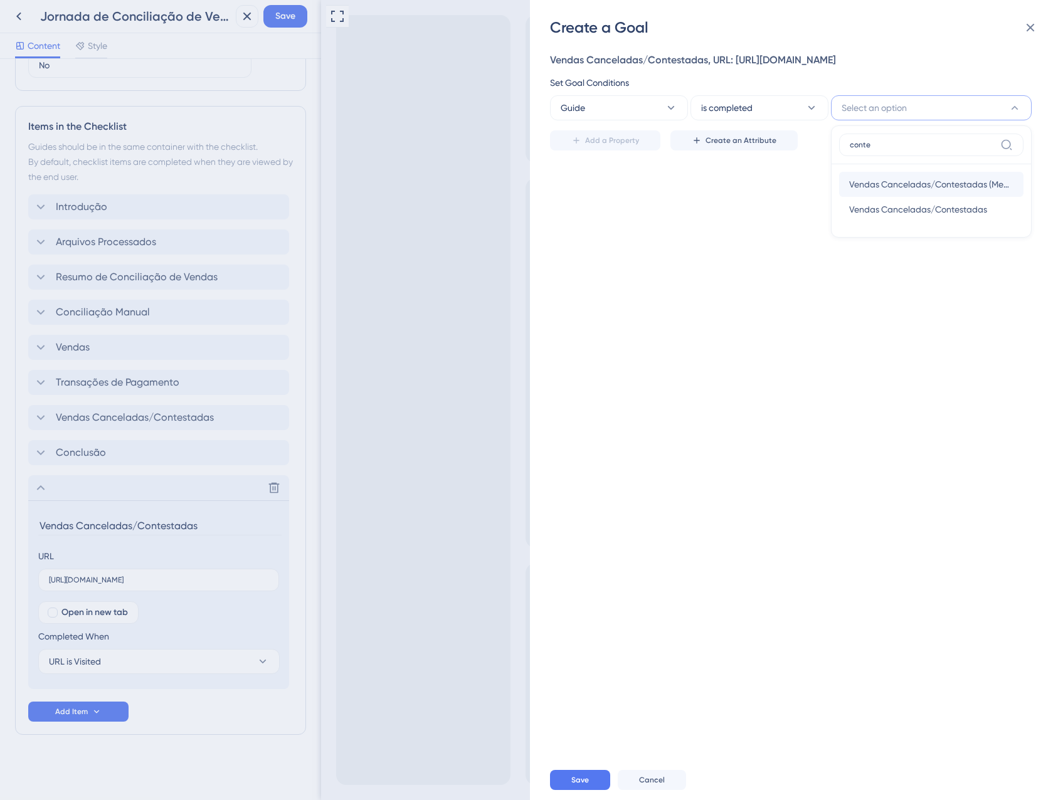
type input "conte"
click at [914, 192] on span "Vendas Canceladas/Contestadas (Medium)" at bounding box center [931, 184] width 164 height 15
click at [584, 775] on button "Save" at bounding box center [580, 780] width 60 height 20
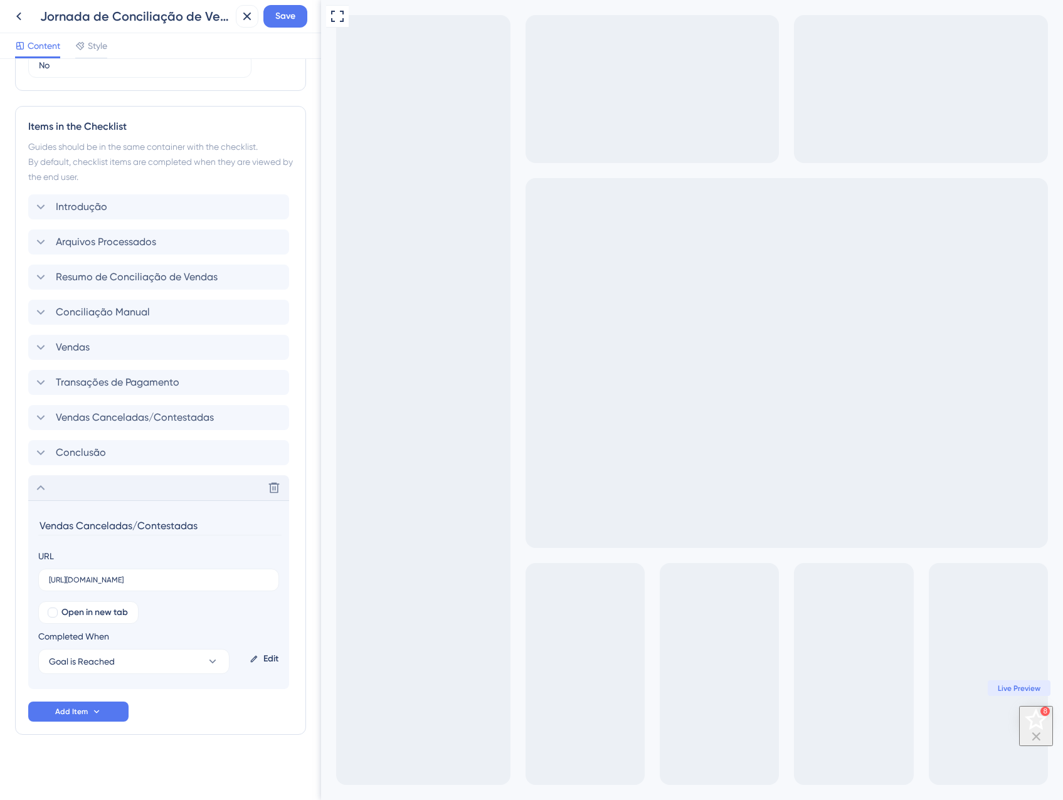
click at [36, 492] on icon at bounding box center [40, 487] width 15 height 15
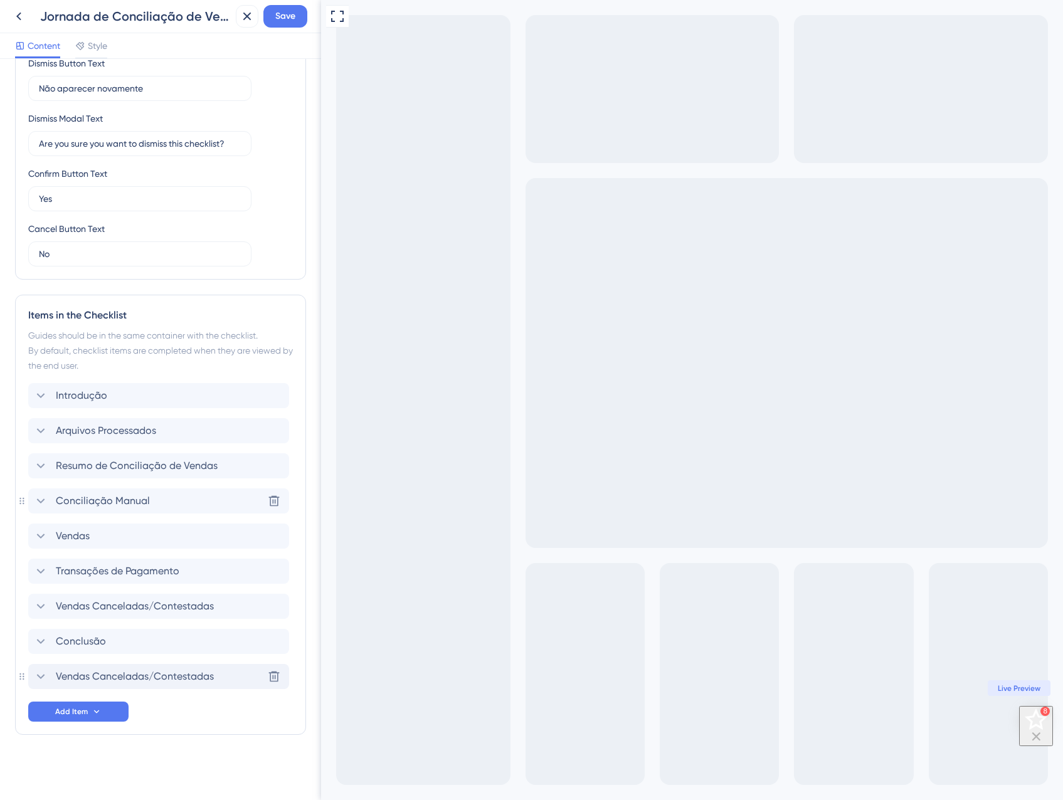
scroll to position [304, 0]
click at [138, 612] on span "Vendas Canceladas/Contestadas" at bounding box center [135, 606] width 158 height 15
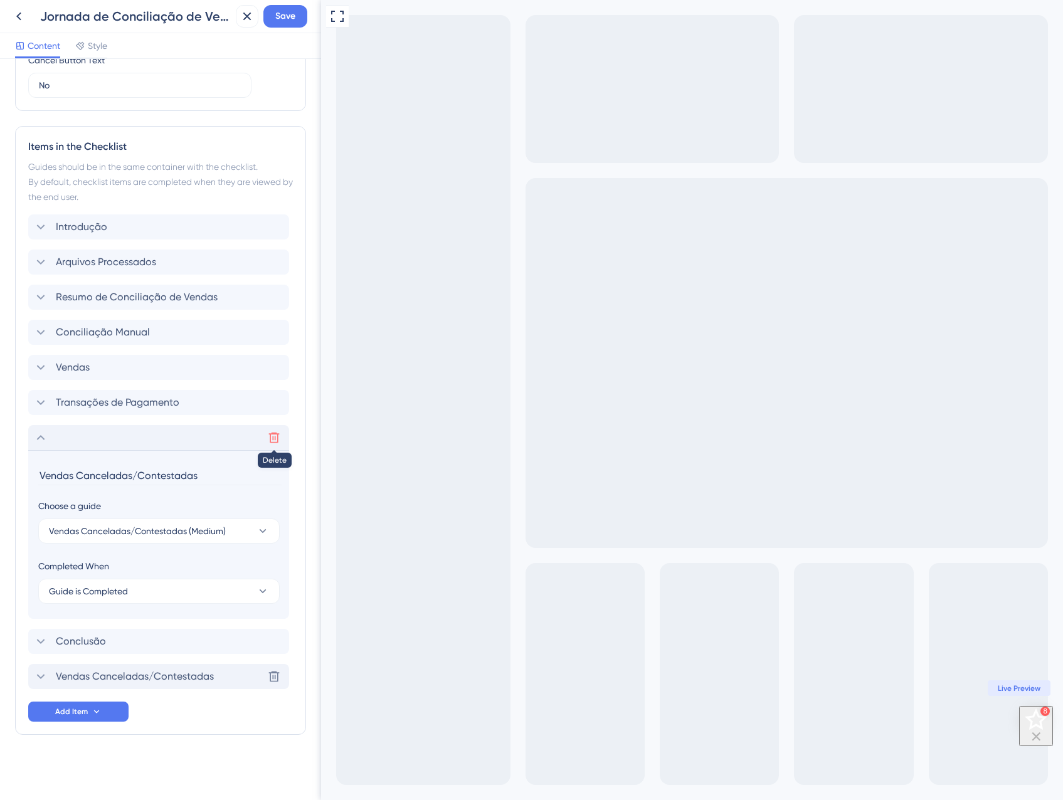
click at [277, 431] on icon at bounding box center [274, 437] width 13 height 13
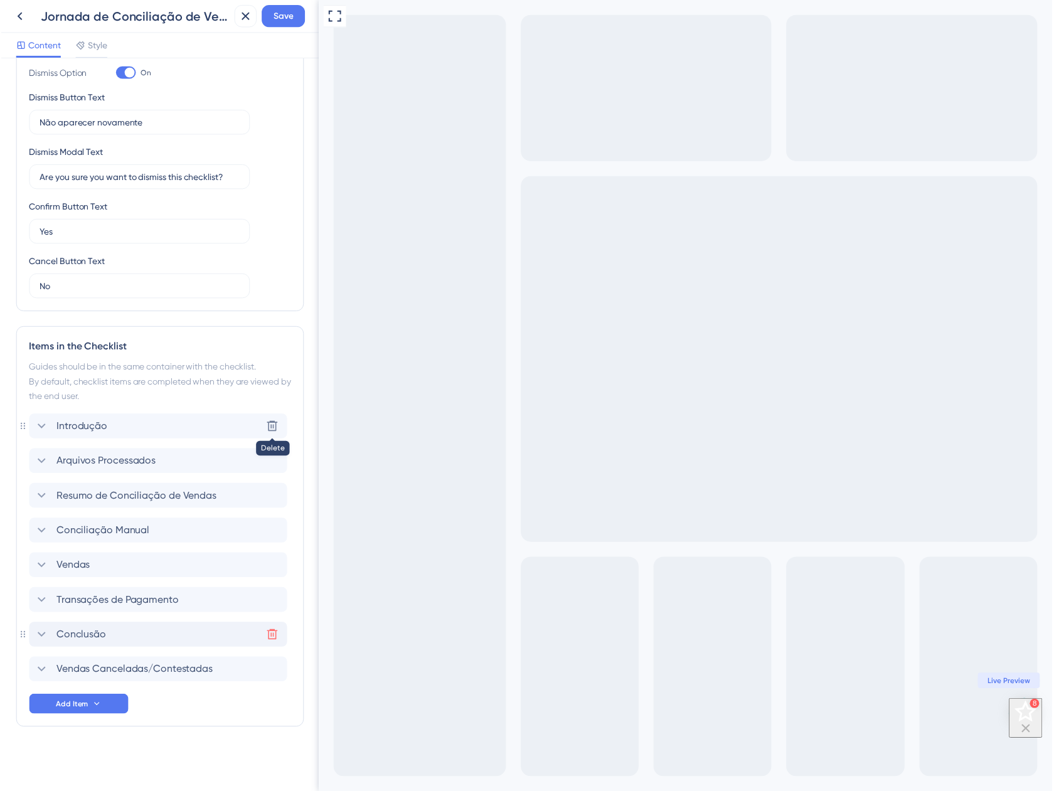
scroll to position [268, 0]
click at [31, 650] on div "Items in the Checklist Guides should be in the same container with the checklis…" at bounding box center [160, 532] width 291 height 405
click at [277, 23] on span "Save" at bounding box center [285, 16] width 20 height 15
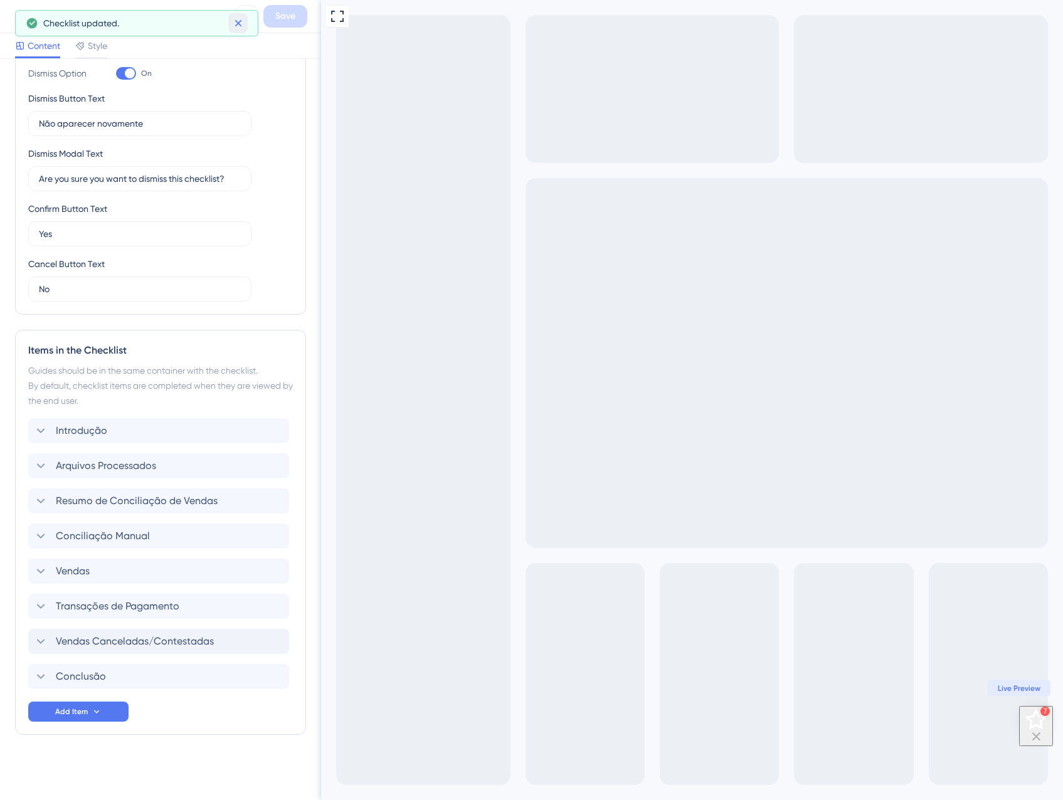
click at [238, 27] on icon at bounding box center [238, 23] width 13 height 13
click at [243, 11] on icon at bounding box center [247, 16] width 15 height 15
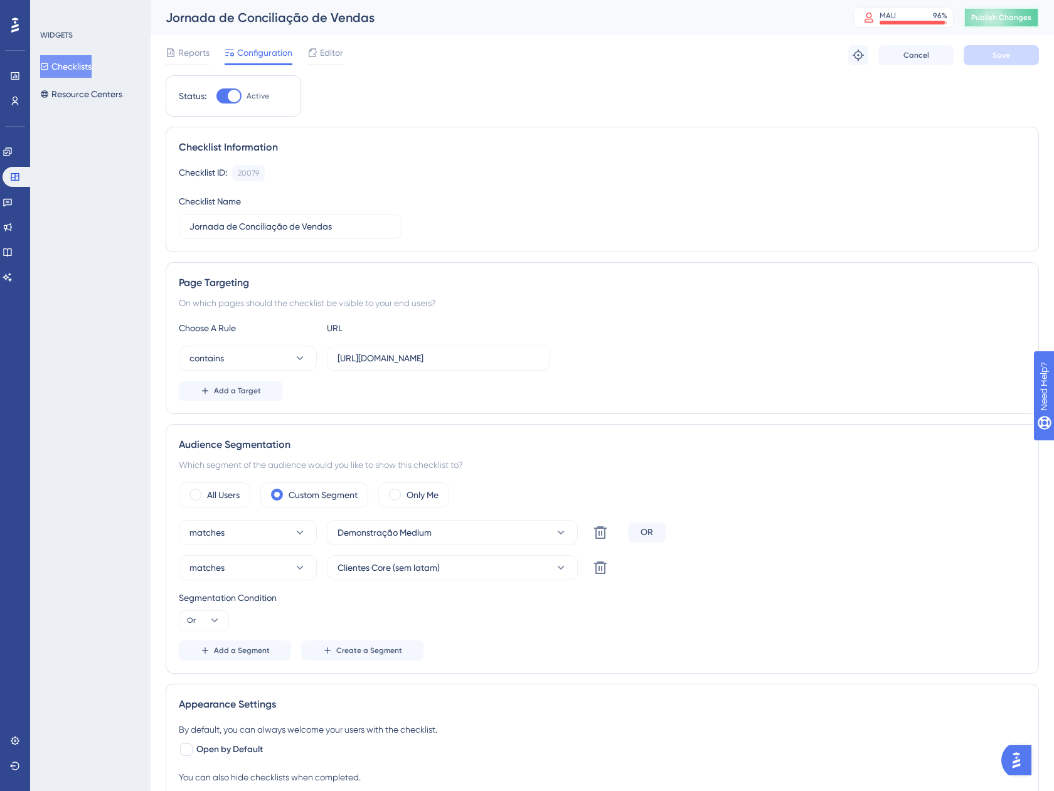
click at [992, 18] on span "Publish Changes" at bounding box center [1001, 18] width 60 height 10
click at [326, 49] on span "Editor" at bounding box center [331, 52] width 23 height 15
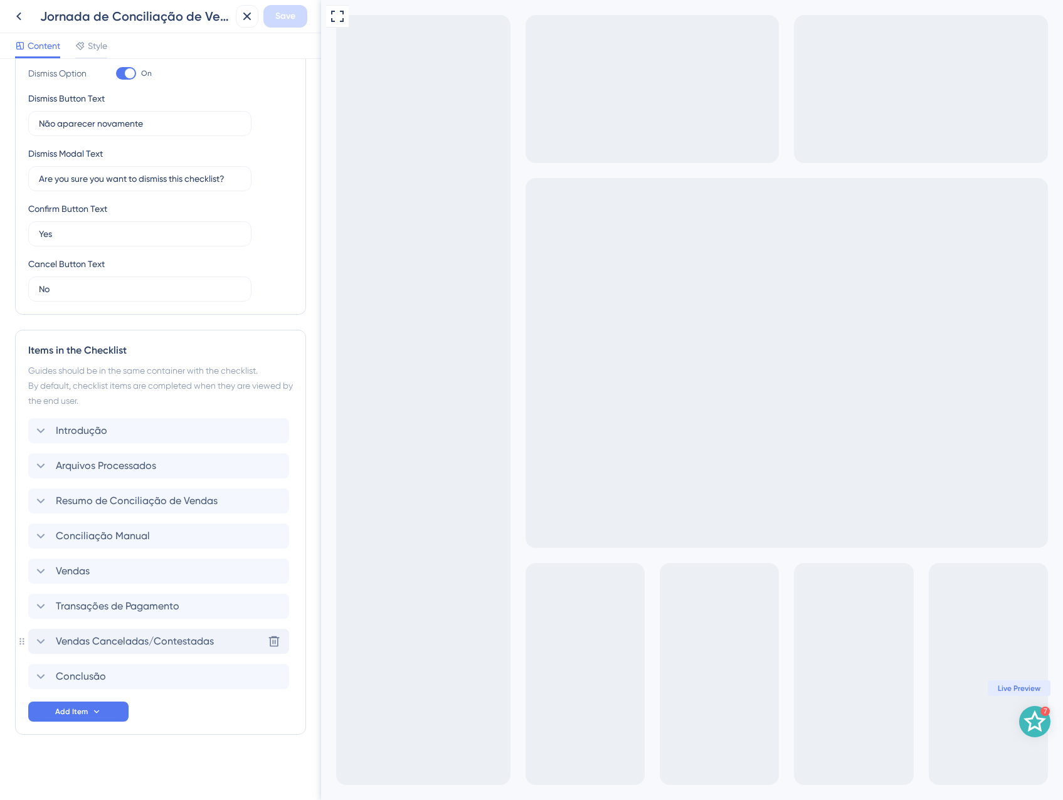
click at [160, 645] on span "Vendas Canceladas/Contestadas" at bounding box center [135, 641] width 158 height 15
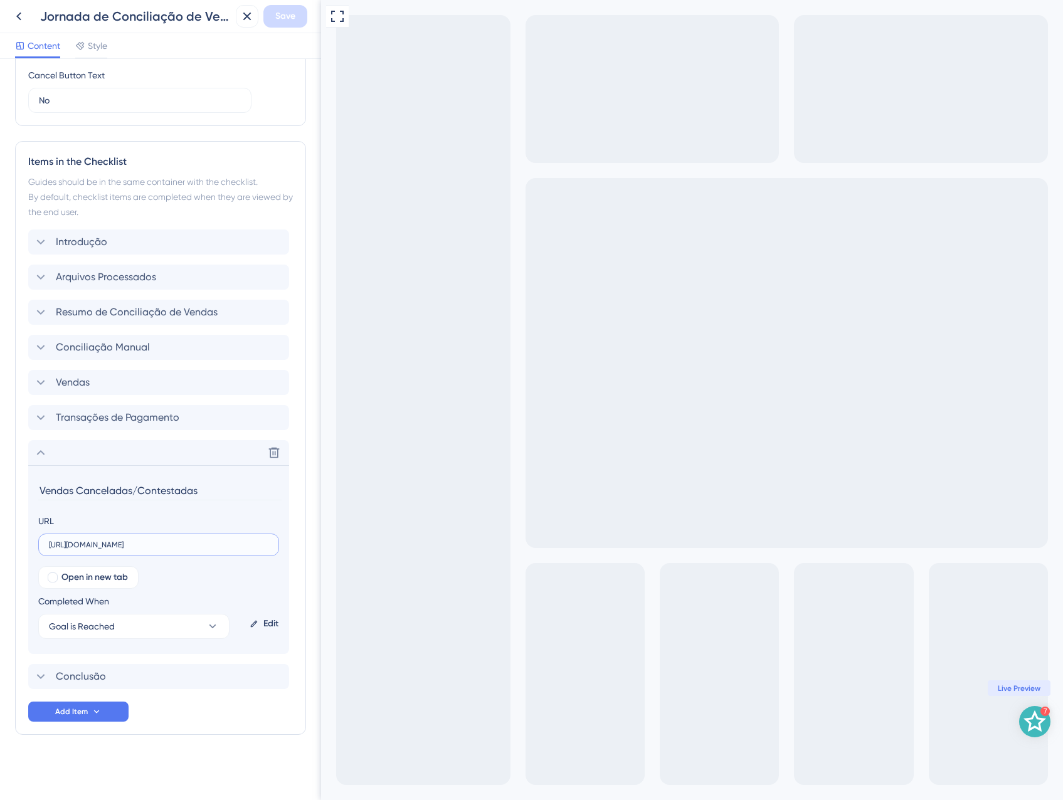
scroll to position [0, 120]
drag, startPoint x: 181, startPoint y: 545, endPoint x: 268, endPoint y: 549, distance: 87.3
click at [268, 549] on input "https://app.equals.com.br/conciliador/empresa/consultaVendaCancelada/show?__ug_…" at bounding box center [159, 545] width 220 height 9
click at [59, 451] on div "Delete" at bounding box center [158, 452] width 261 height 25
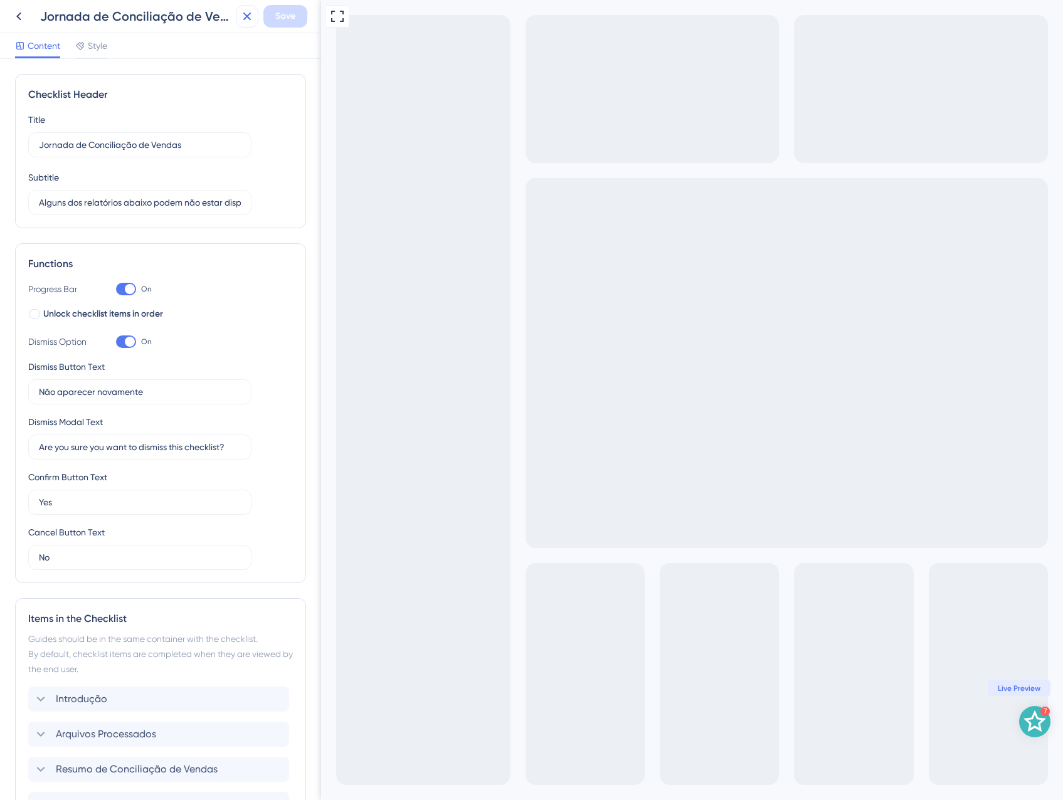
click at [240, 21] on icon at bounding box center [247, 16] width 15 height 15
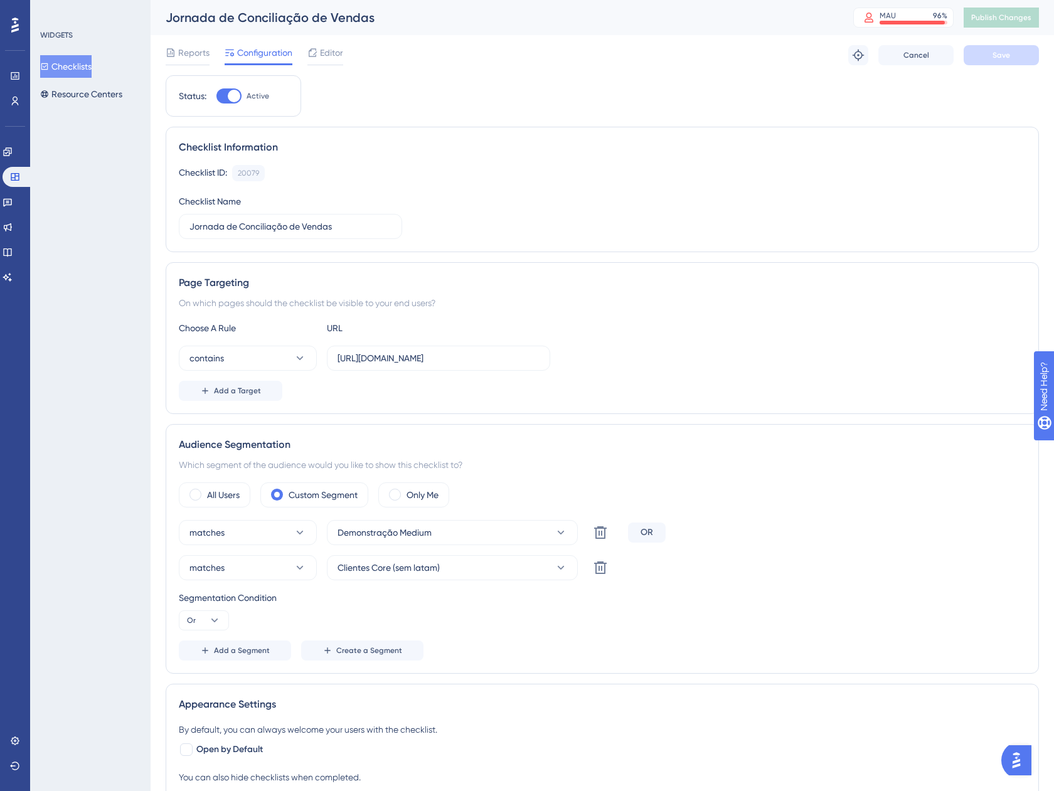
click at [92, 66] on button "Checklists" at bounding box center [65, 66] width 51 height 23
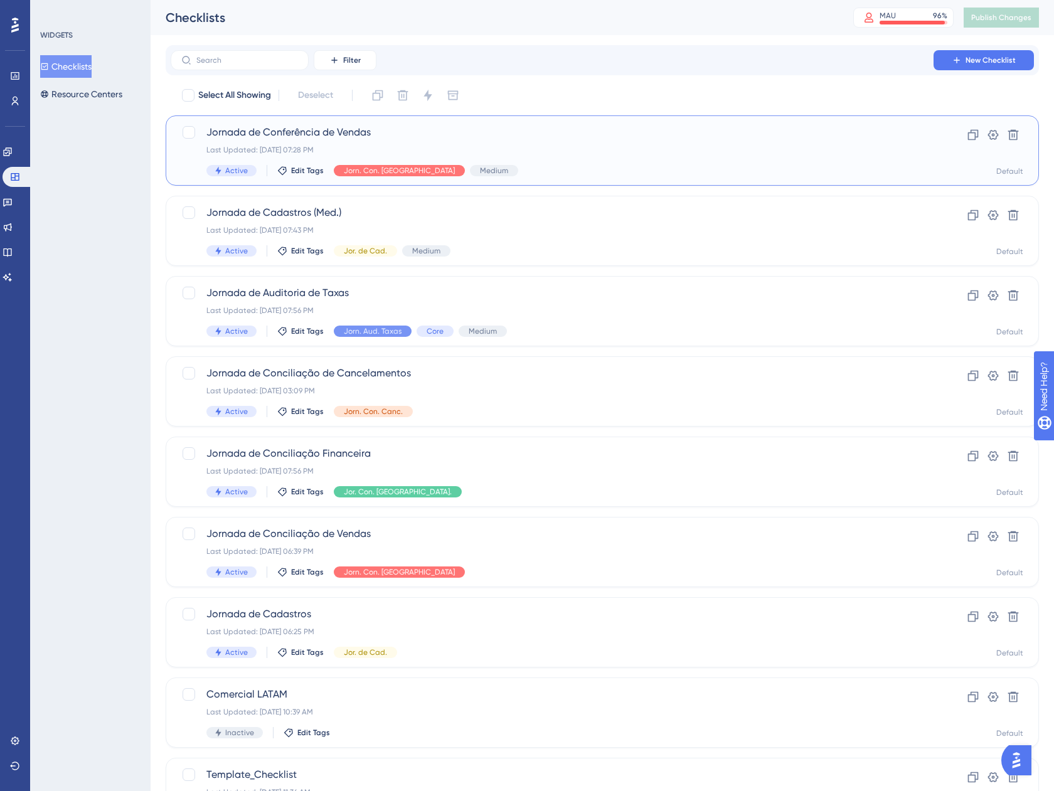
click at [498, 161] on div "Jornada de Conferência de Vendas Last Updated: 04 de set. de 2025 07:28 PM Acti…" at bounding box center [551, 150] width 691 height 51
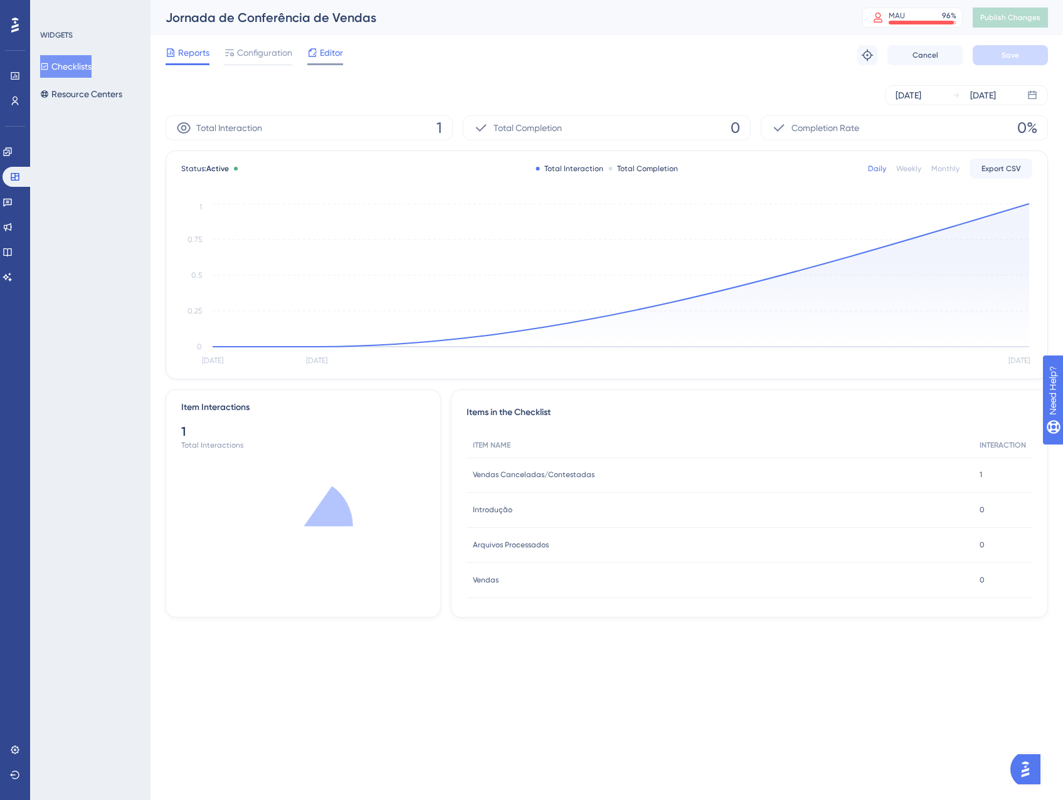
click at [309, 46] on div at bounding box center [312, 52] width 10 height 15
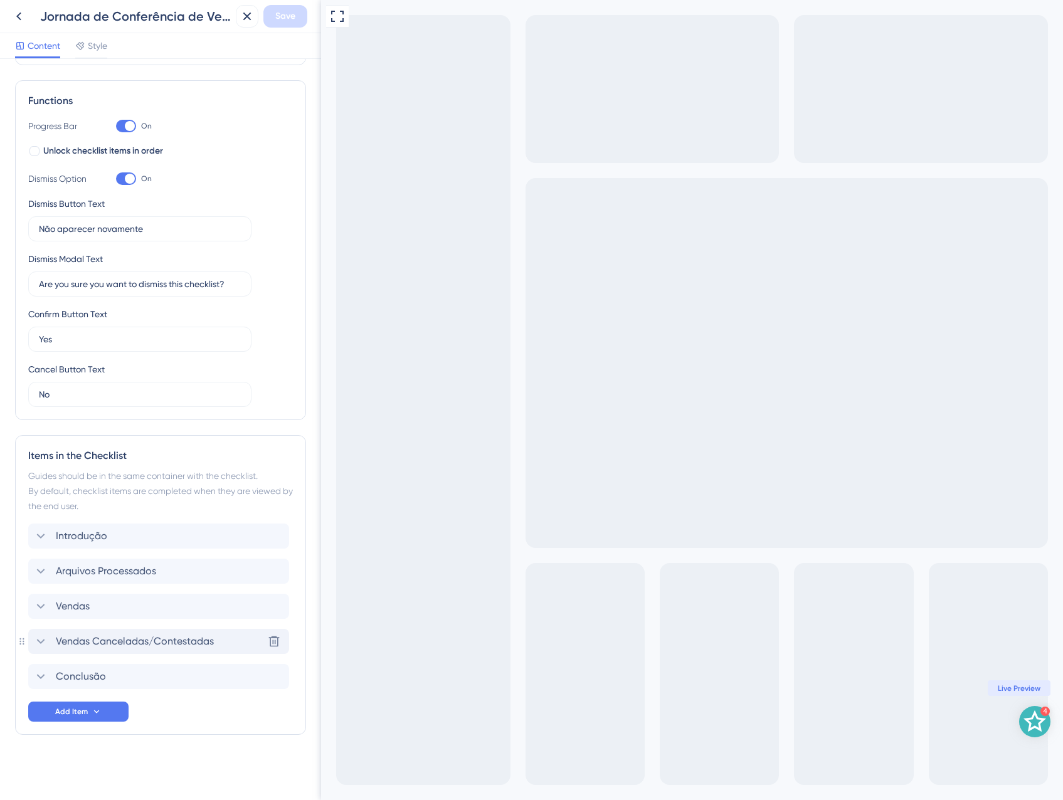
click at [122, 650] on div "Vendas Canceladas/Contestadas Delete" at bounding box center [158, 641] width 261 height 25
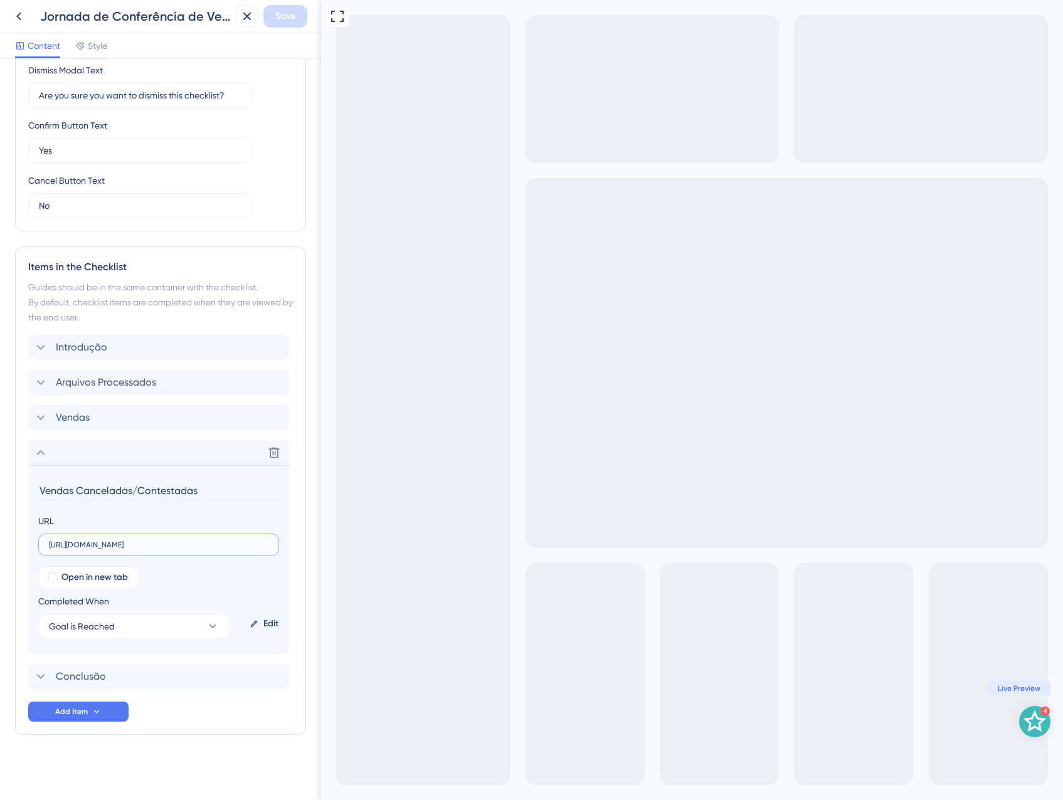
scroll to position [0, 120]
drag, startPoint x: 513, startPoint y: 548, endPoint x: 329, endPoint y: 549, distance: 184.4
click at [49, 462] on div "Delete" at bounding box center [158, 452] width 261 height 25
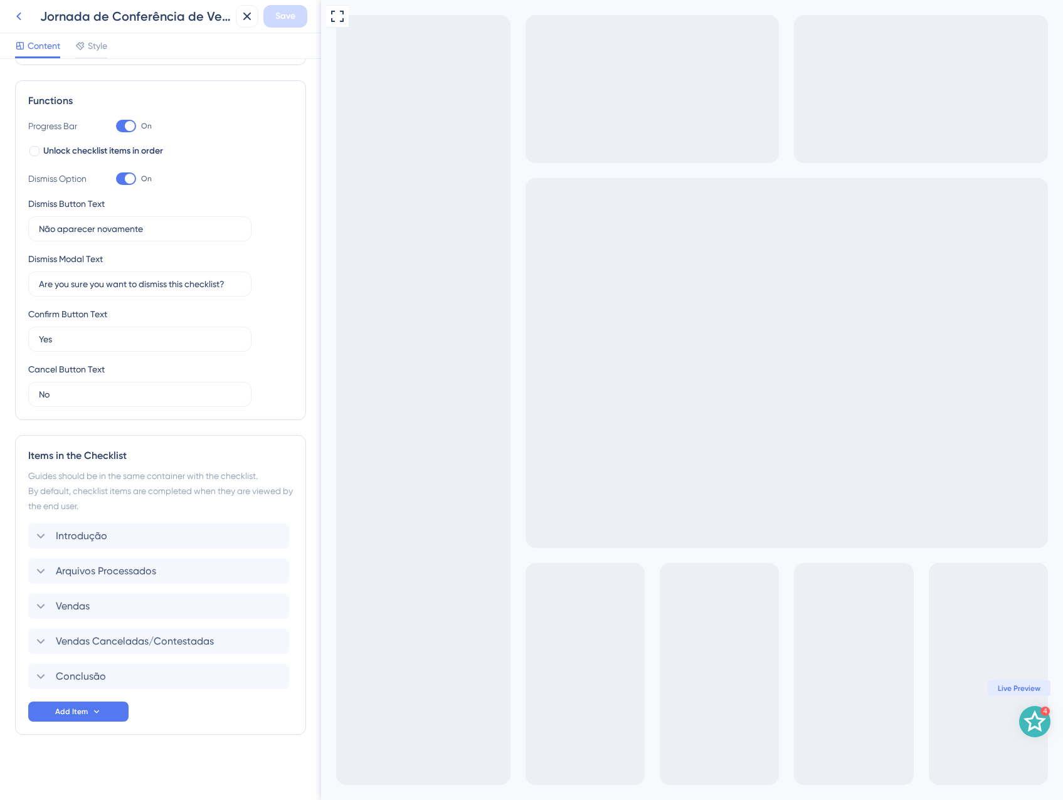
click at [17, 13] on icon at bounding box center [18, 16] width 15 height 15
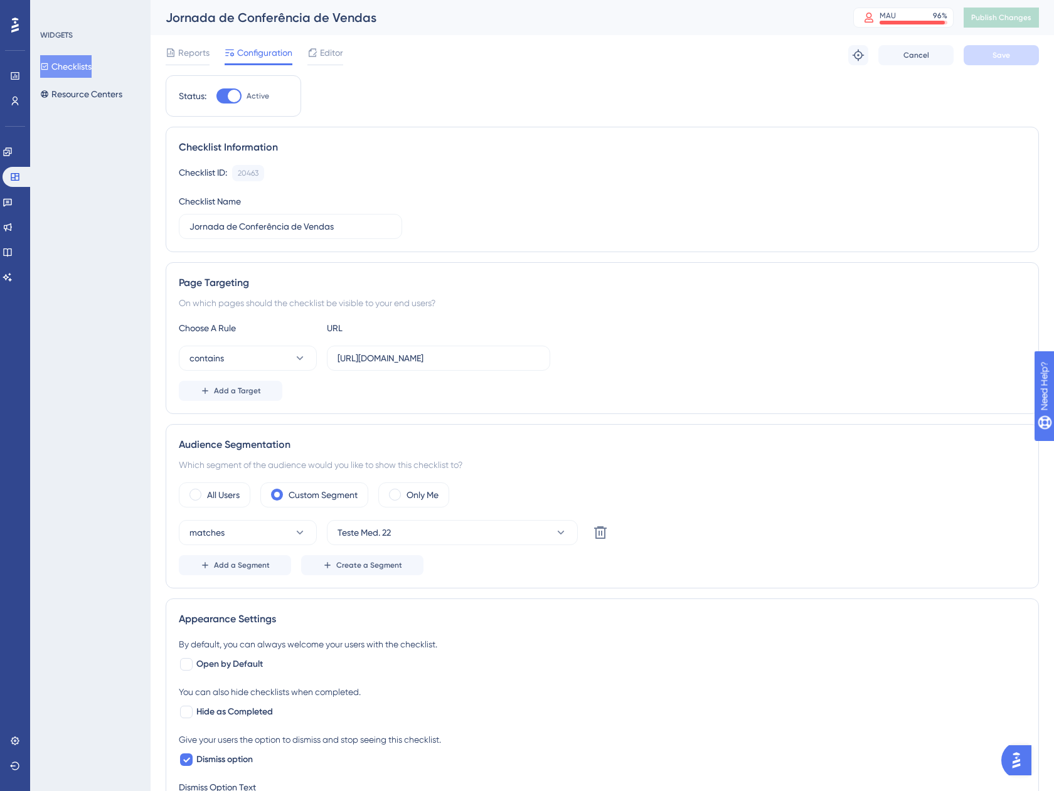
click at [69, 72] on button "Checklists" at bounding box center [65, 66] width 51 height 23
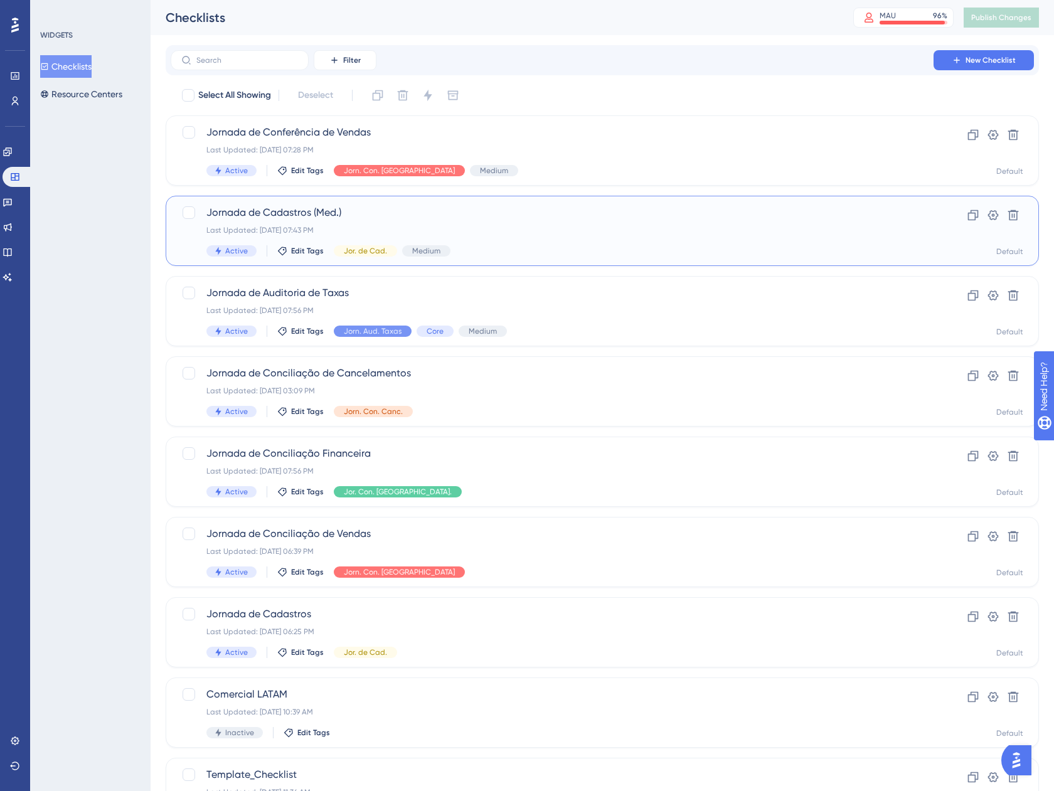
click at [587, 246] on div "Active Edit Tags Jor. de Cad. Medium" at bounding box center [551, 250] width 691 height 11
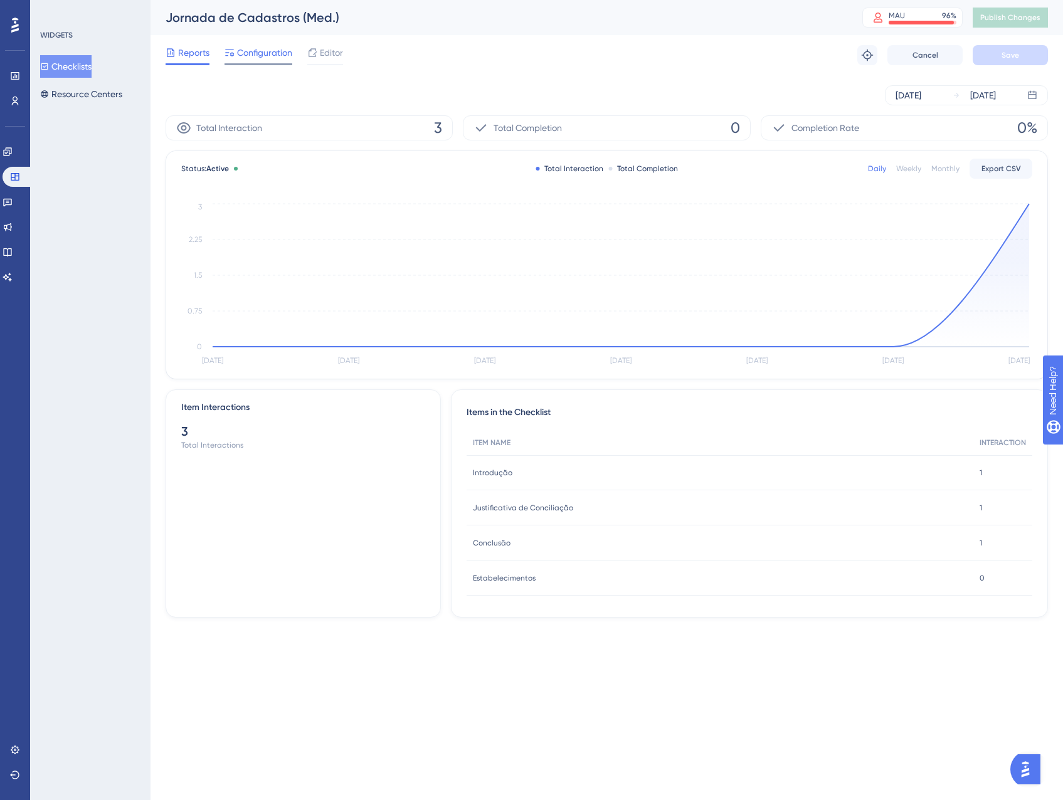
click at [255, 60] on div "Configuration" at bounding box center [259, 55] width 68 height 20
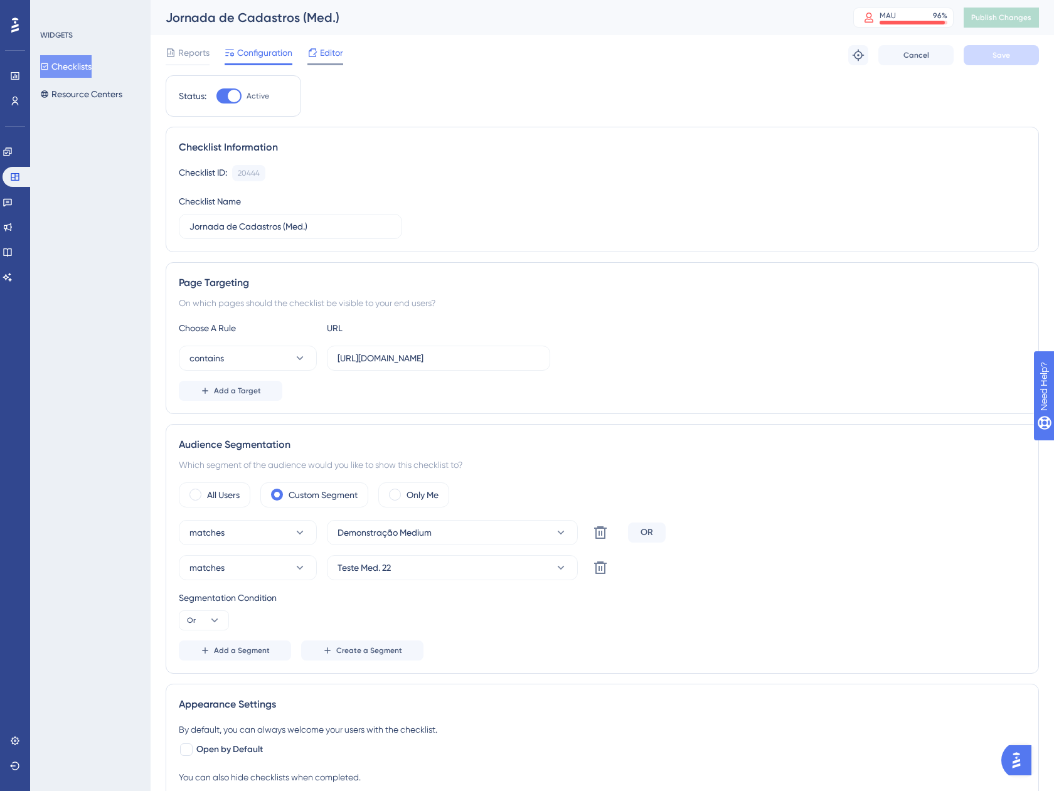
click at [328, 55] on span "Editor" at bounding box center [331, 52] width 23 height 15
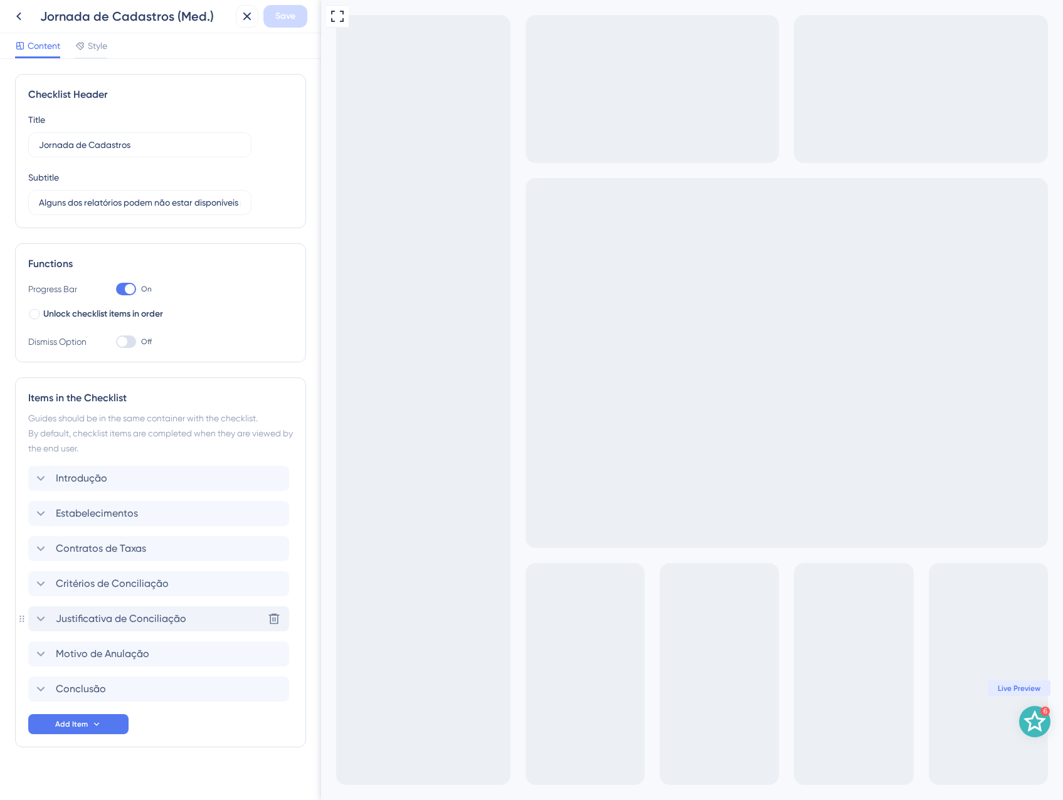
click at [82, 615] on span "Justificativa de Conciliação" at bounding box center [121, 618] width 130 height 15
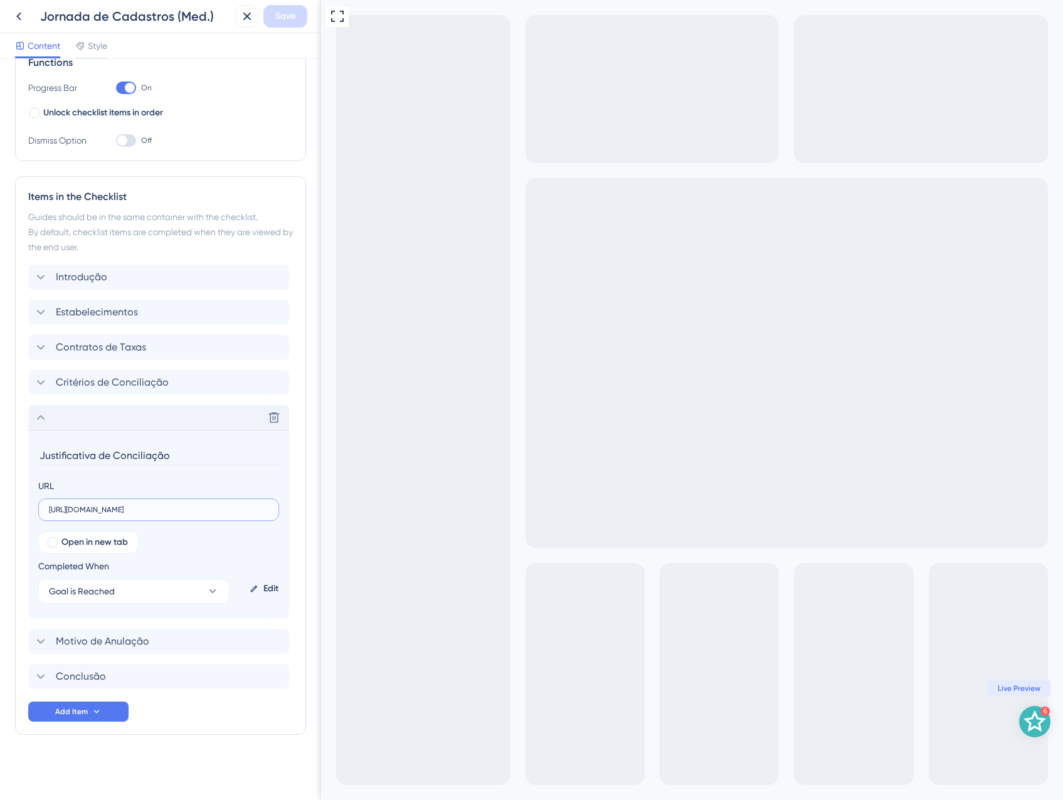
scroll to position [0, 115]
drag, startPoint x: 509, startPoint y: 511, endPoint x: 374, endPoint y: 505, distance: 135.6
click at [151, 633] on div "Motivo de Anulação Delete" at bounding box center [158, 641] width 261 height 25
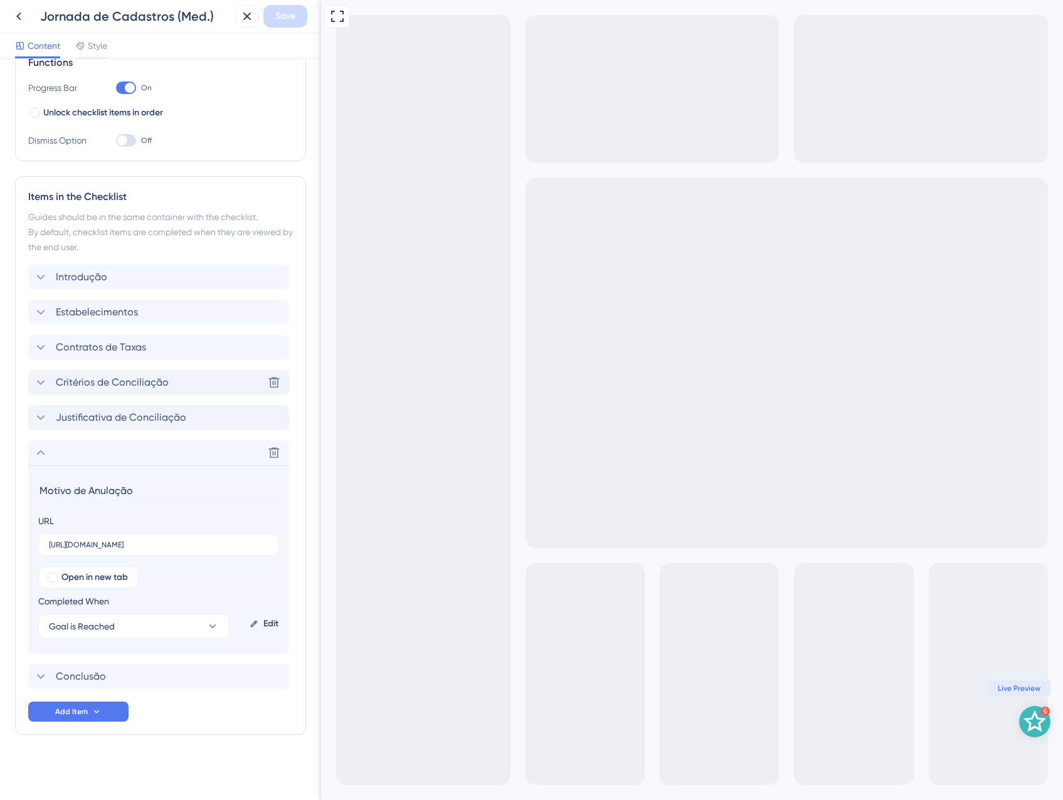
click at [119, 384] on span "Critérios de Conciliação" at bounding box center [112, 382] width 113 height 15
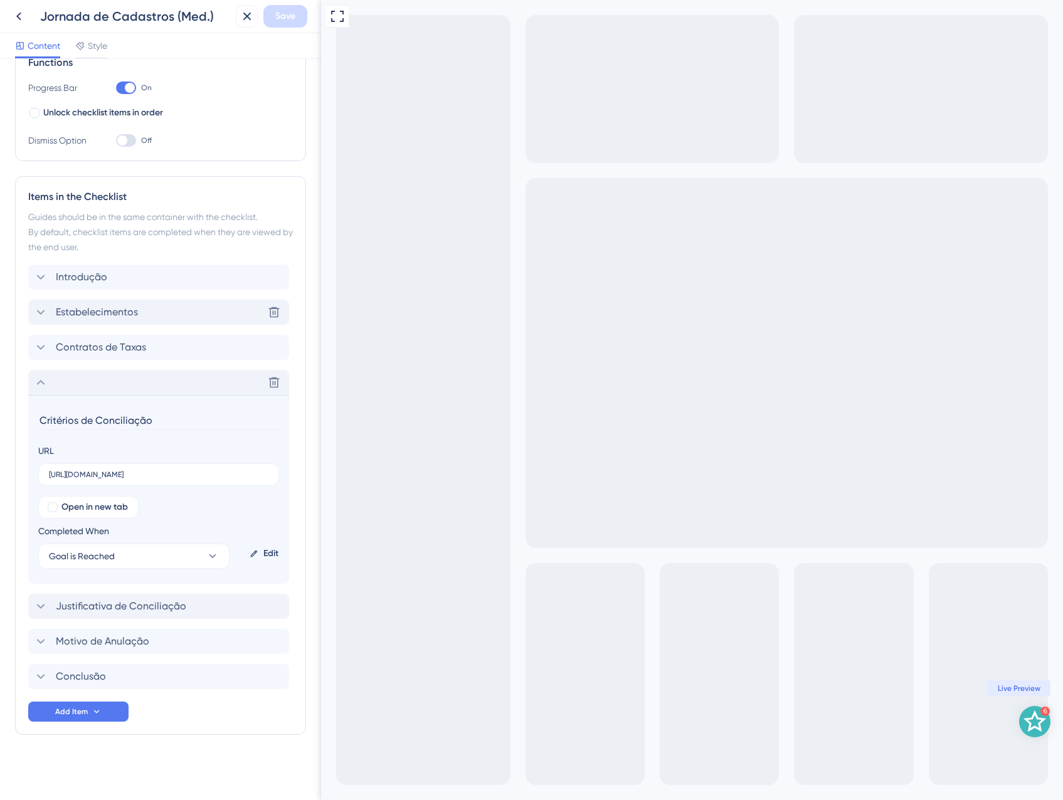
click at [109, 319] on span "Estabelecimentos" at bounding box center [97, 312] width 82 height 15
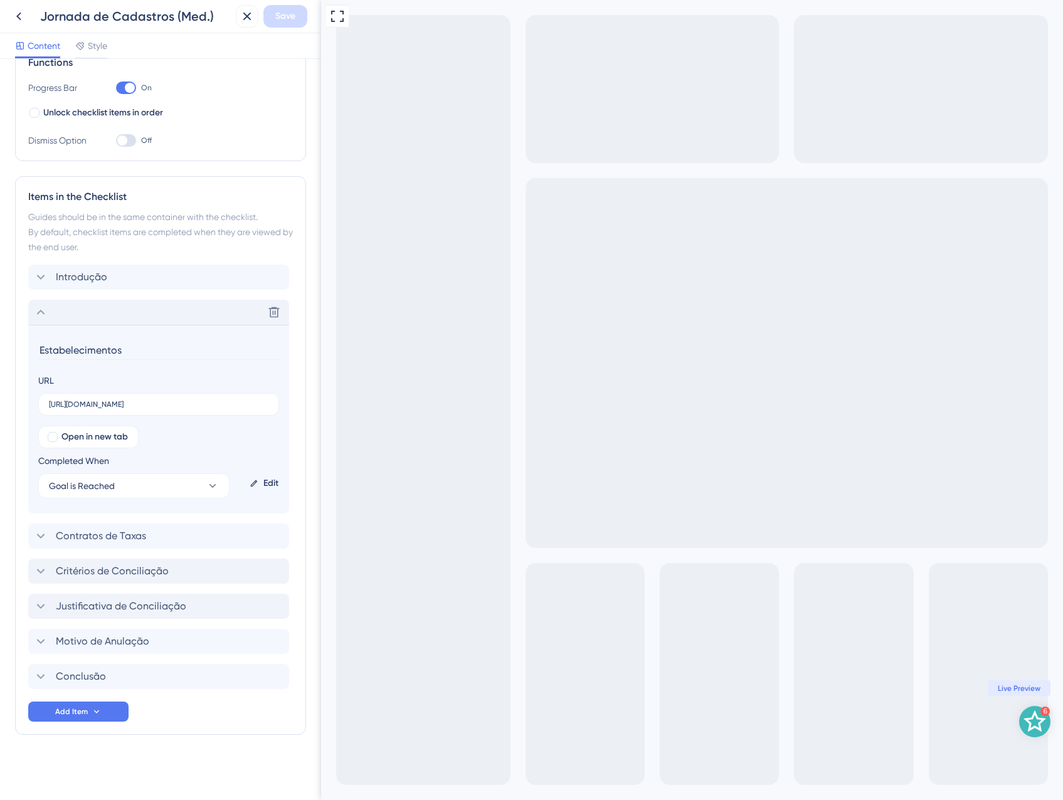
click at [109, 319] on div "Delete" at bounding box center [158, 312] width 261 height 25
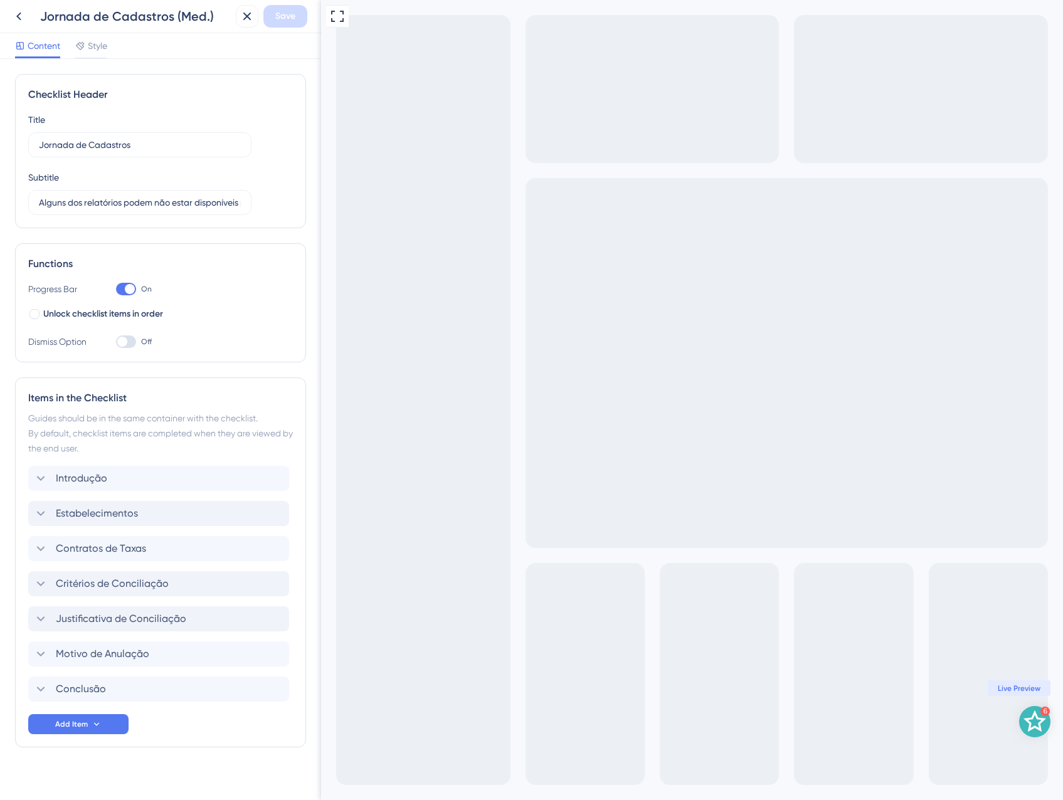
click at [262, 17] on div "Save" at bounding box center [271, 16] width 71 height 23
click at [255, 18] on button at bounding box center [247, 16] width 23 height 23
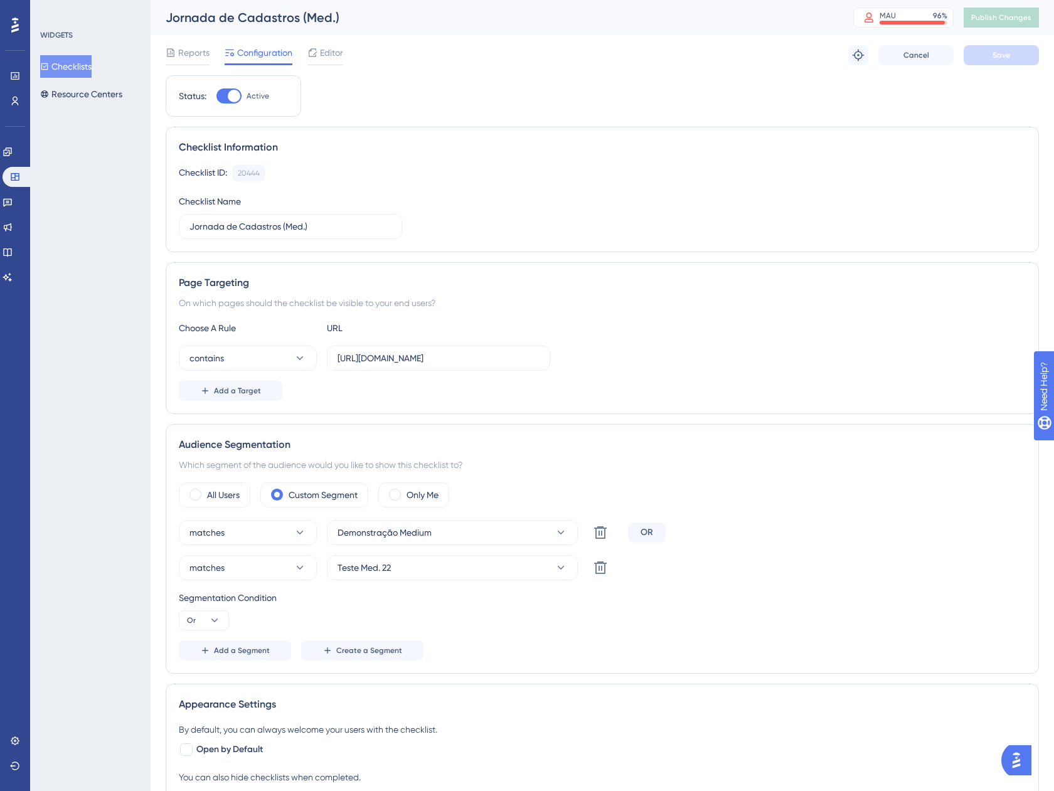
click at [277, 125] on div "Status: Active Checklist Information Checklist ID: 20444 Copy Checklist Name Jo…" at bounding box center [602, 635] width 873 height 1120
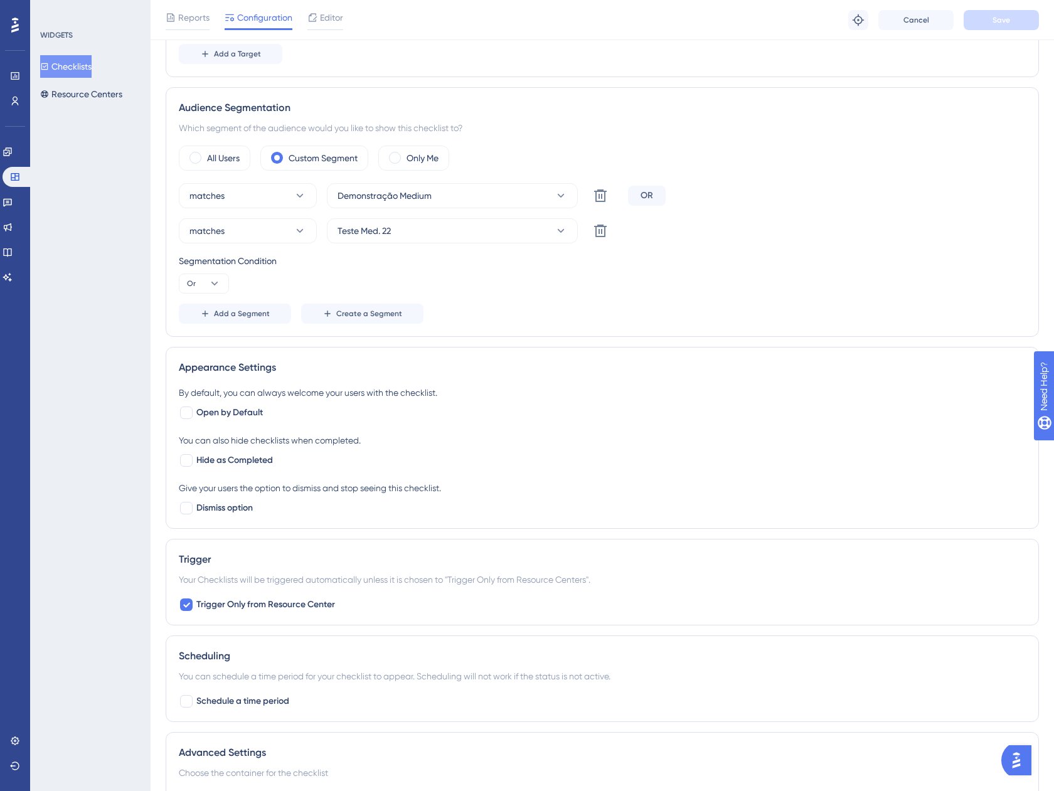
scroll to position [314, 0]
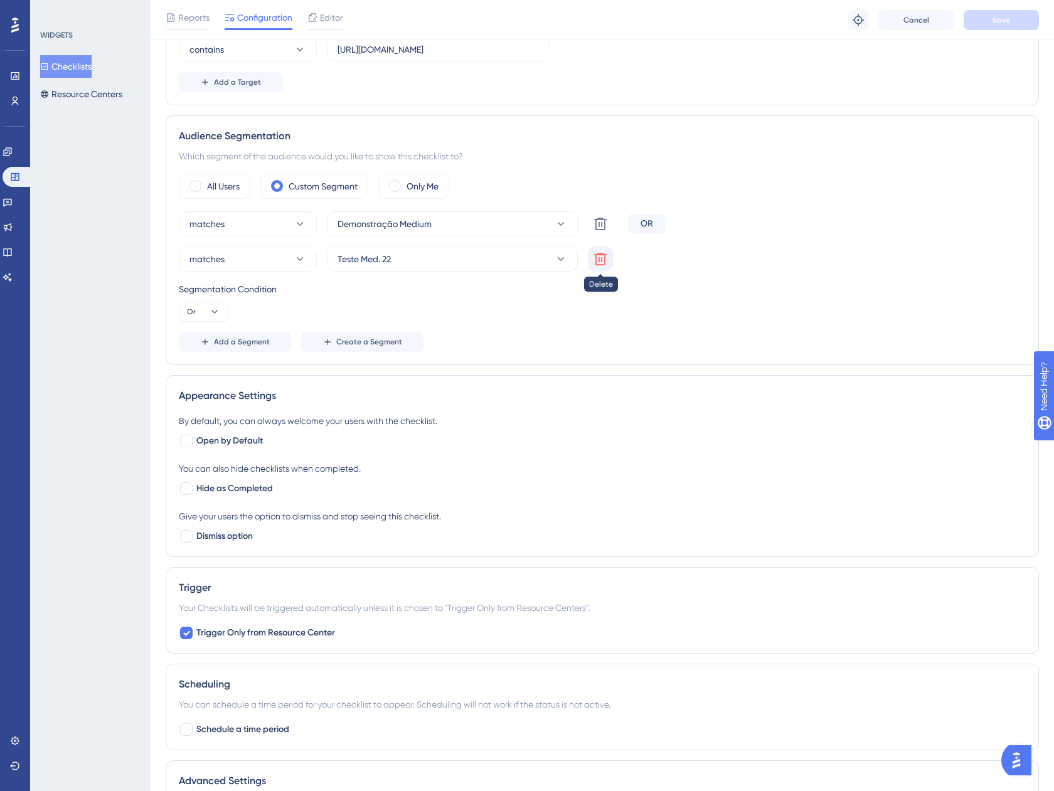
click at [608, 260] on button at bounding box center [600, 258] width 25 height 25
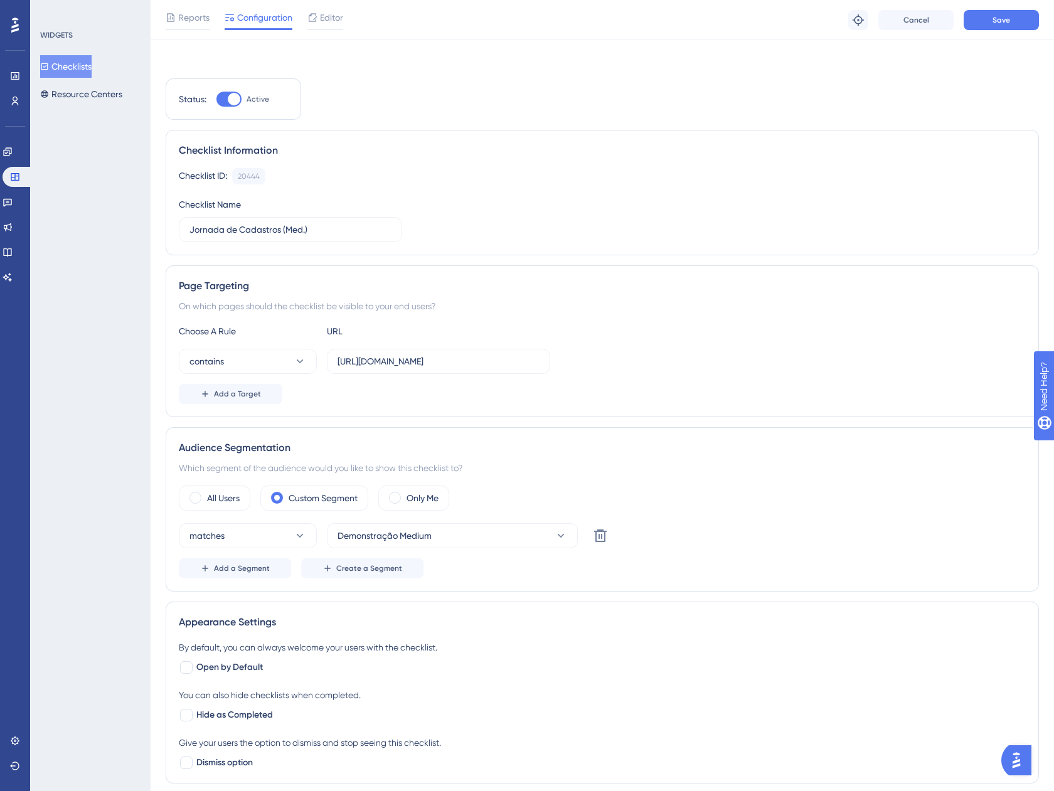
scroll to position [0, 0]
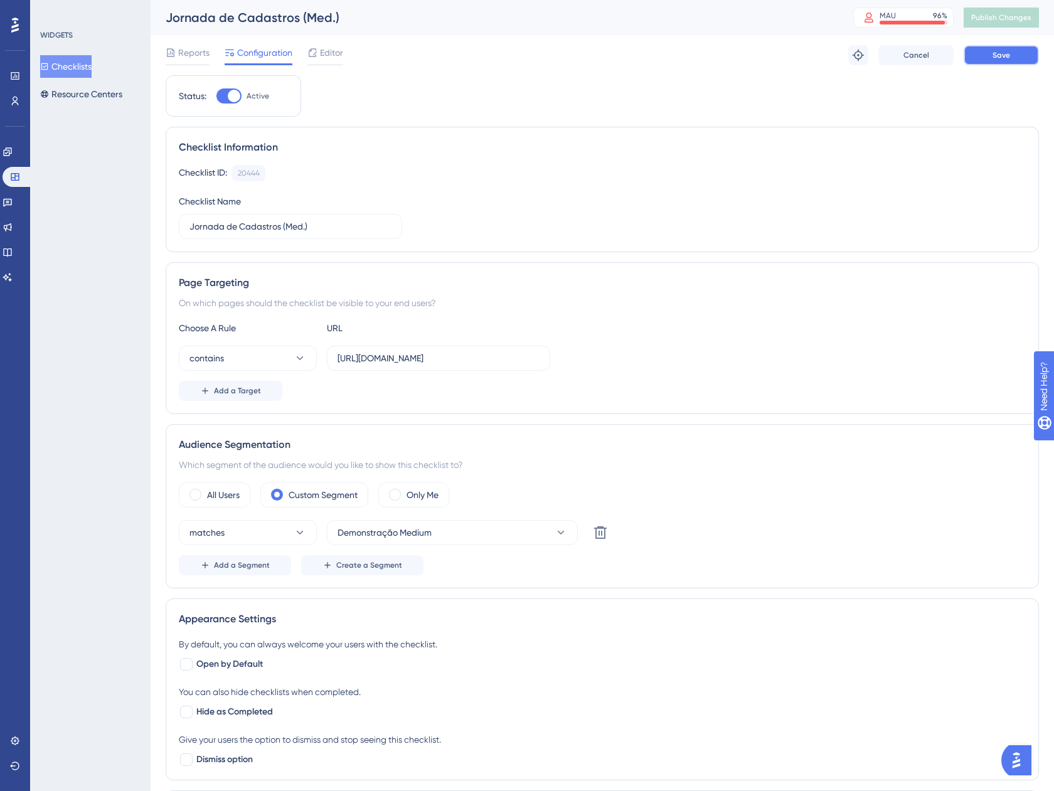
click at [993, 60] on button "Save" at bounding box center [1000, 55] width 75 height 20
click at [1015, 21] on span "Publish Changes" at bounding box center [1001, 18] width 60 height 10
click at [241, 571] on button "Add a Segment" at bounding box center [235, 565] width 112 height 20
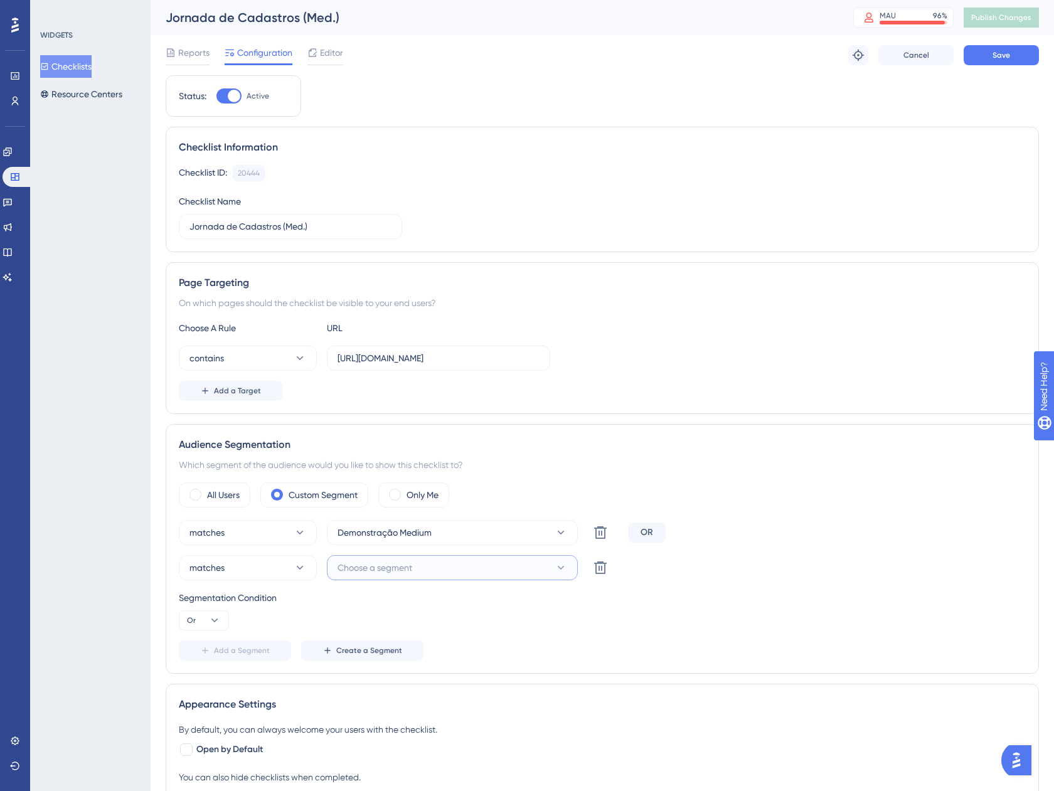
click at [384, 570] on span "Choose a segment" at bounding box center [374, 567] width 75 height 15
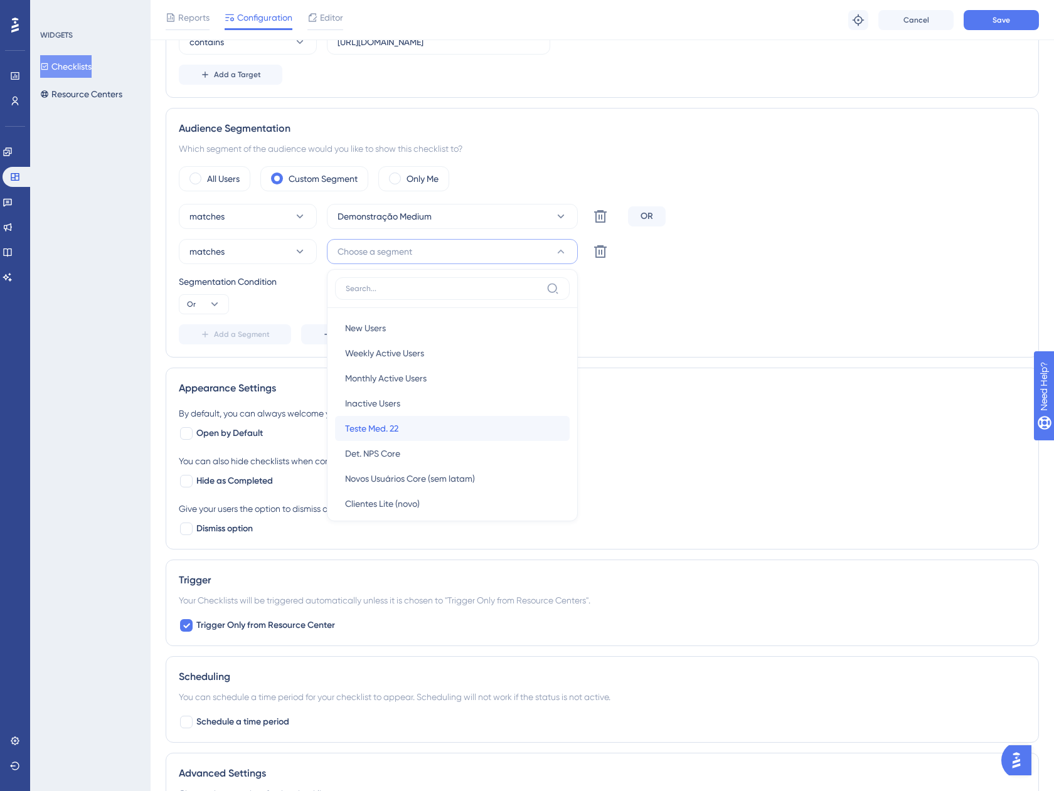
click at [388, 437] on div "Teste Med. 22 Teste Med. 22" at bounding box center [452, 428] width 214 height 25
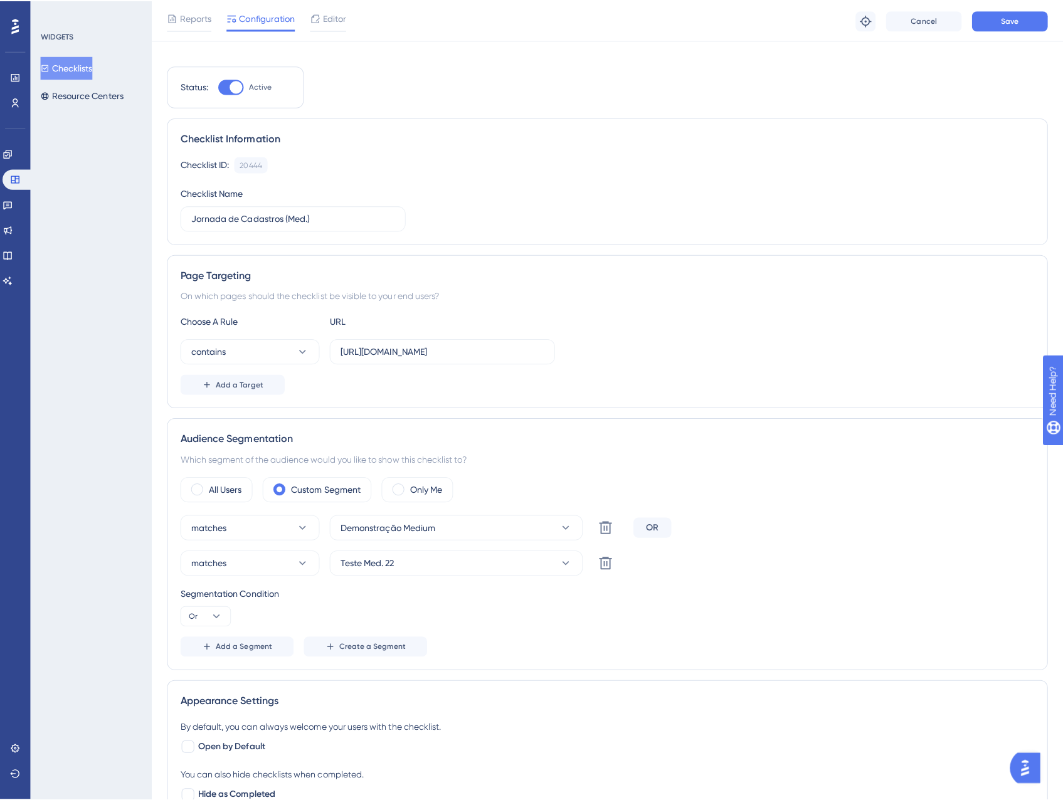
scroll to position [0, 0]
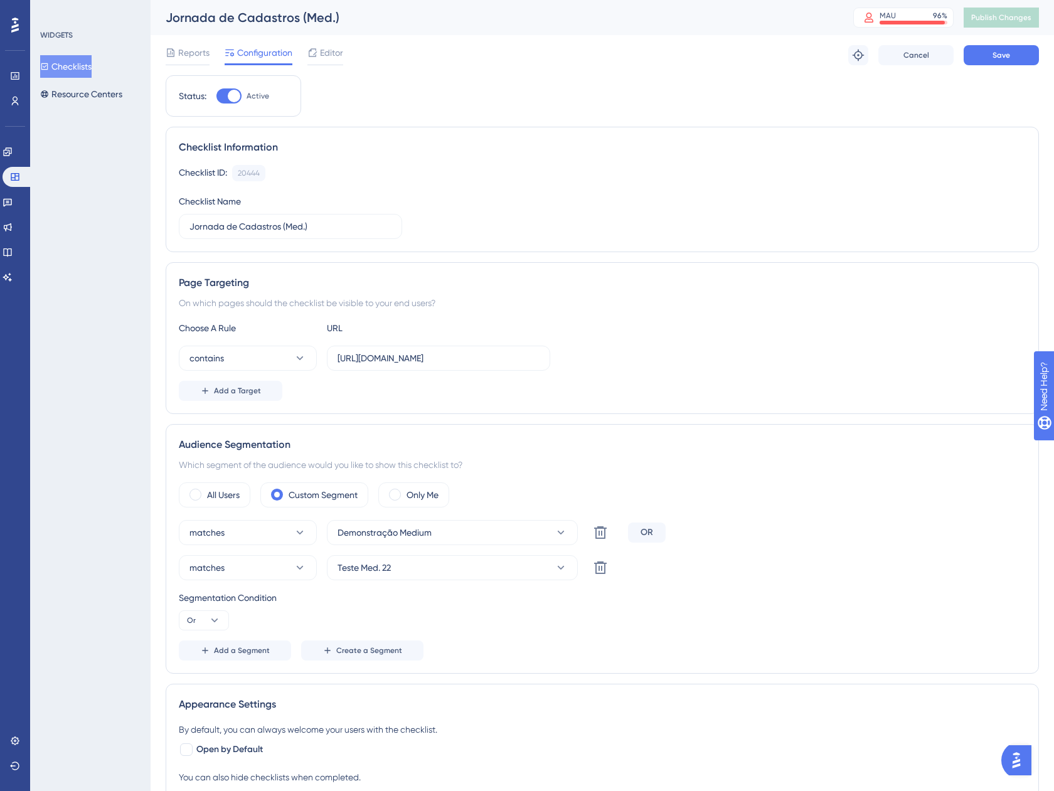
click at [1023, 40] on div "Reports Configuration Editor Troubleshoot Cancel Save" at bounding box center [602, 55] width 873 height 40
click at [1019, 46] on button "Save" at bounding box center [1000, 55] width 75 height 20
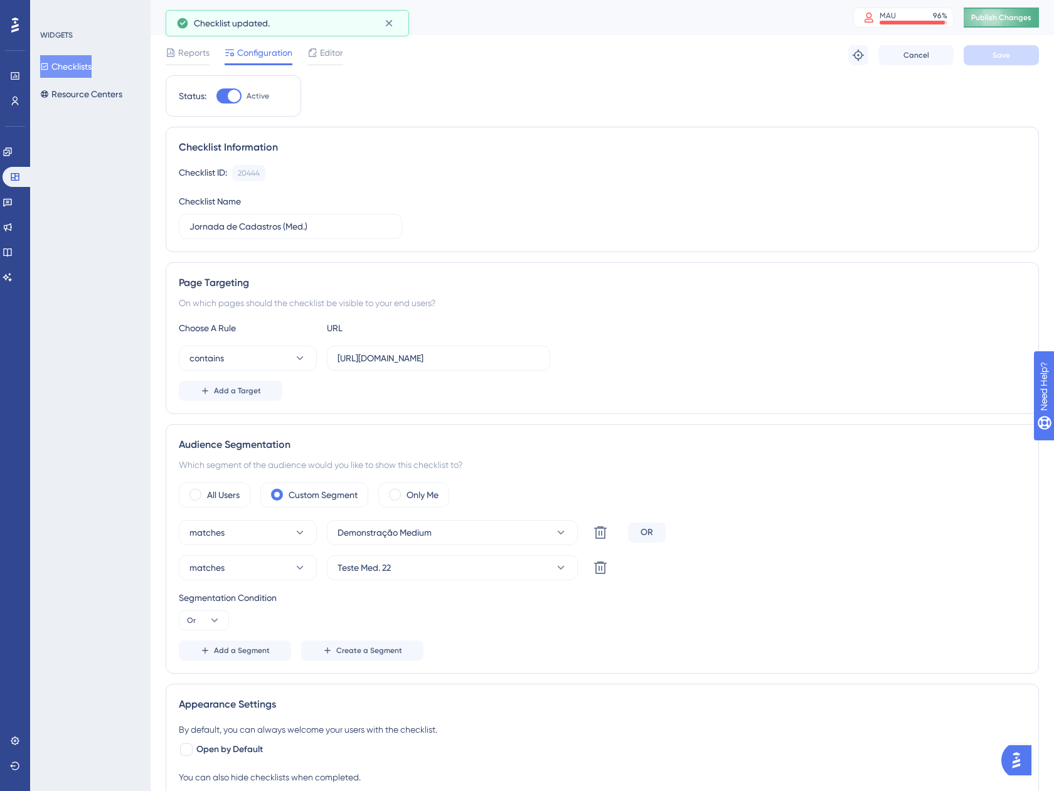
click at [1007, 24] on button "Publish Changes" at bounding box center [1000, 18] width 75 height 20
click at [77, 61] on button "Checklists" at bounding box center [65, 66] width 51 height 23
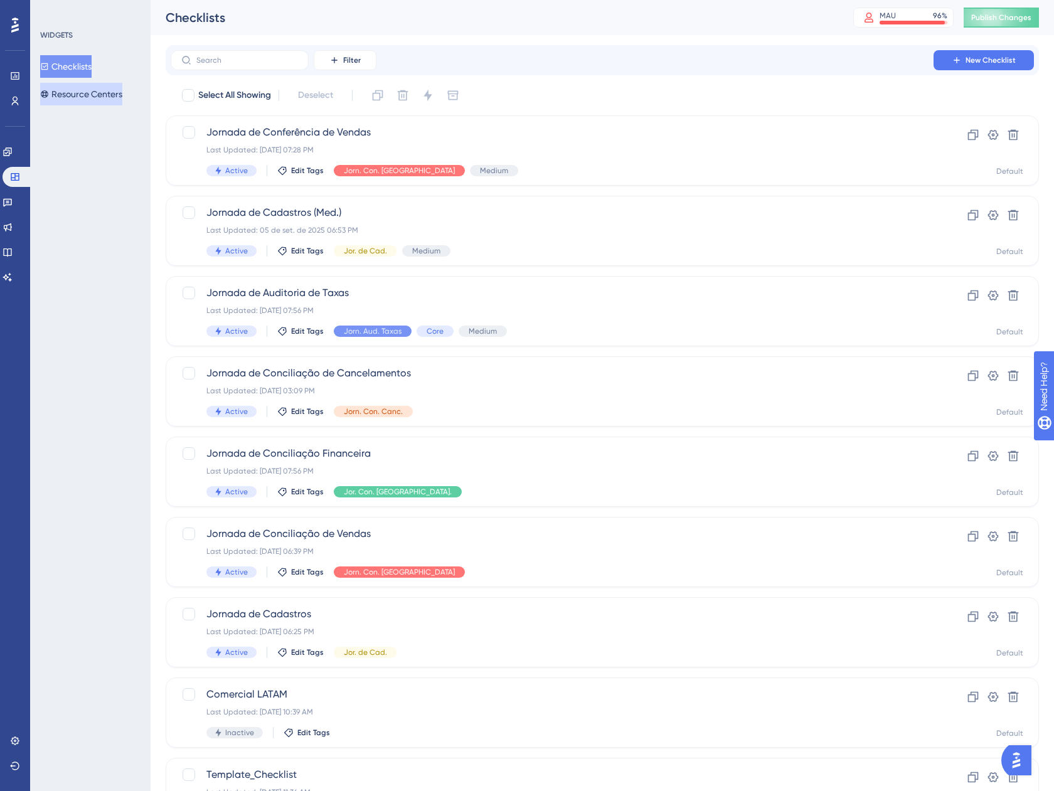
click at [100, 93] on button "Resource Centers" at bounding box center [81, 94] width 82 height 23
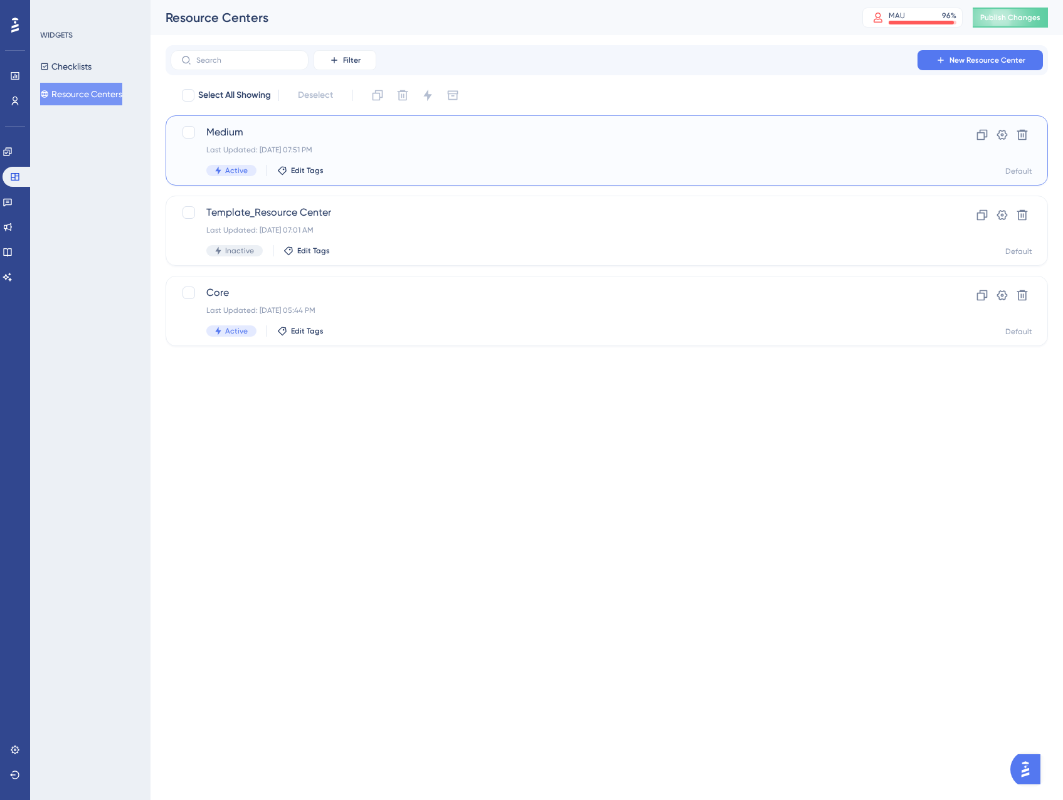
click at [409, 150] on div "Last Updated: 04 de set. de 2025 07:51 PM" at bounding box center [556, 150] width 701 height 10
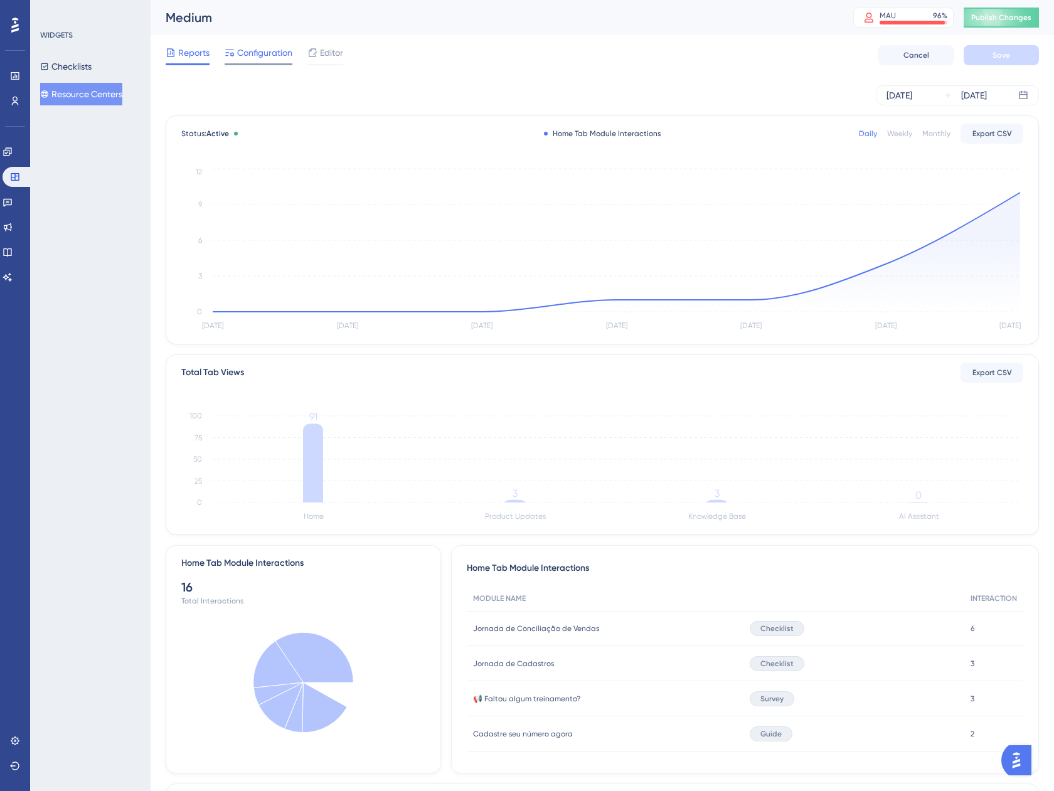
click at [259, 54] on span "Configuration" at bounding box center [264, 52] width 55 height 15
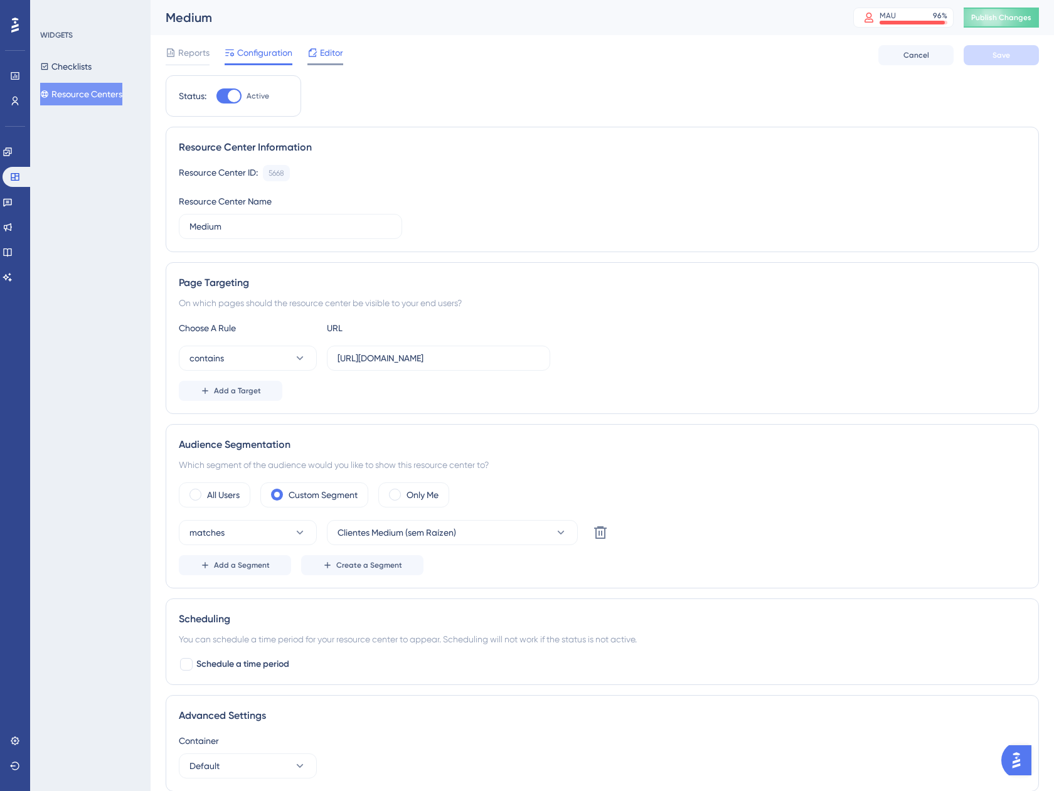
click at [337, 64] on div at bounding box center [325, 64] width 36 height 2
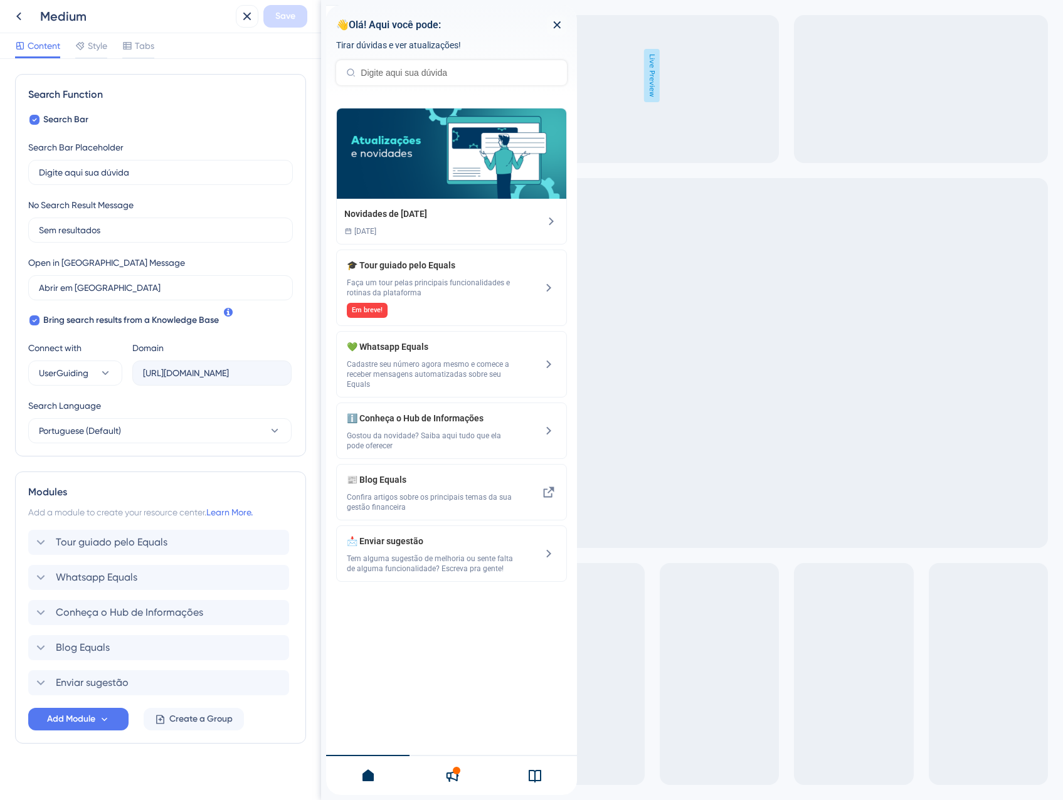
scroll to position [178, 0]
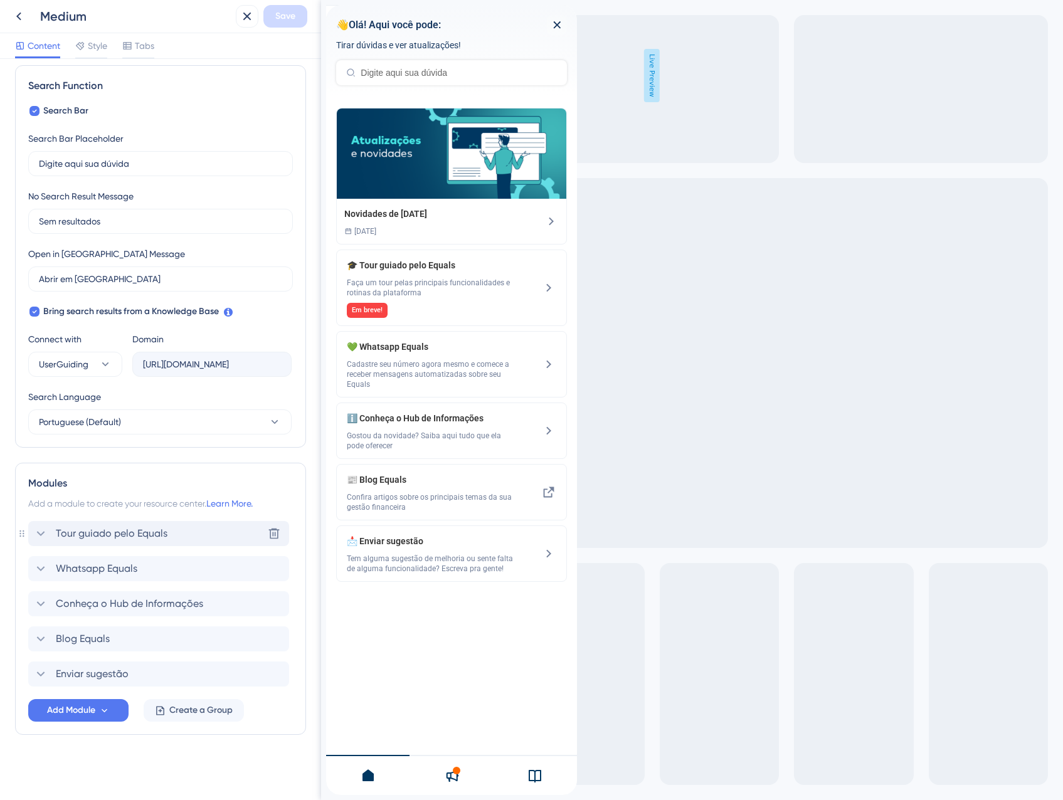
click at [125, 532] on span "Tour guiado pelo Equals" at bounding box center [112, 533] width 112 height 15
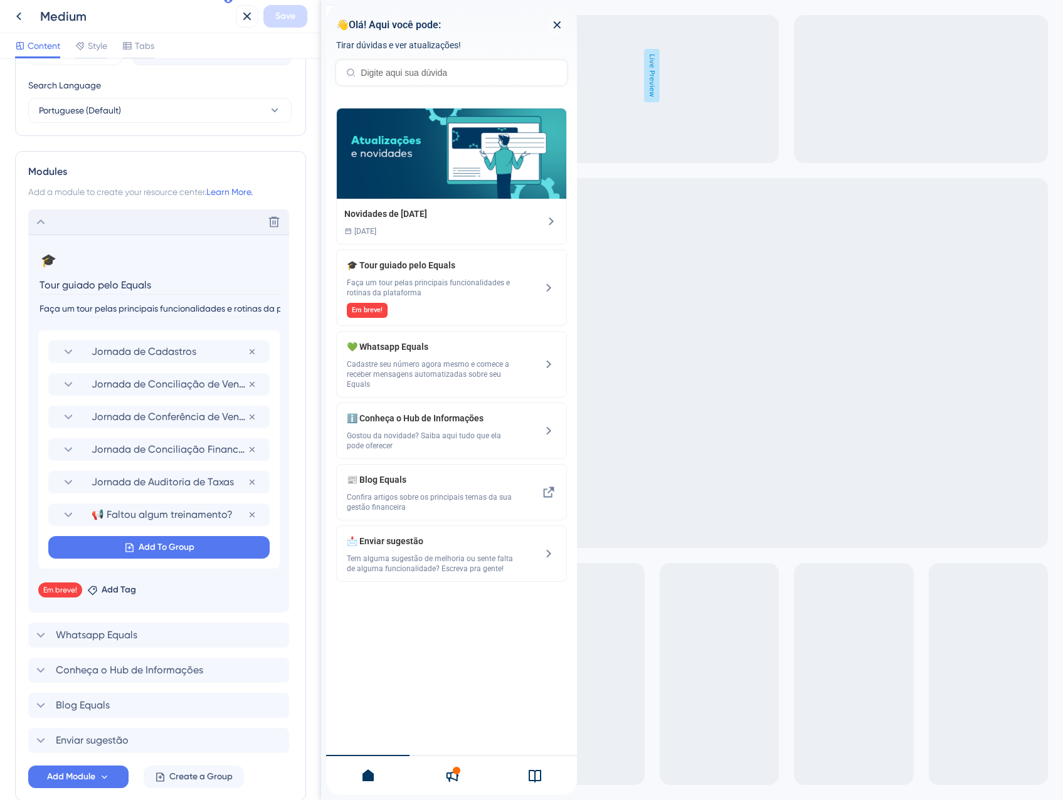
scroll to position [492, 0]
click at [159, 352] on span "Jornada de Cadastros" at bounding box center [170, 349] width 156 height 15
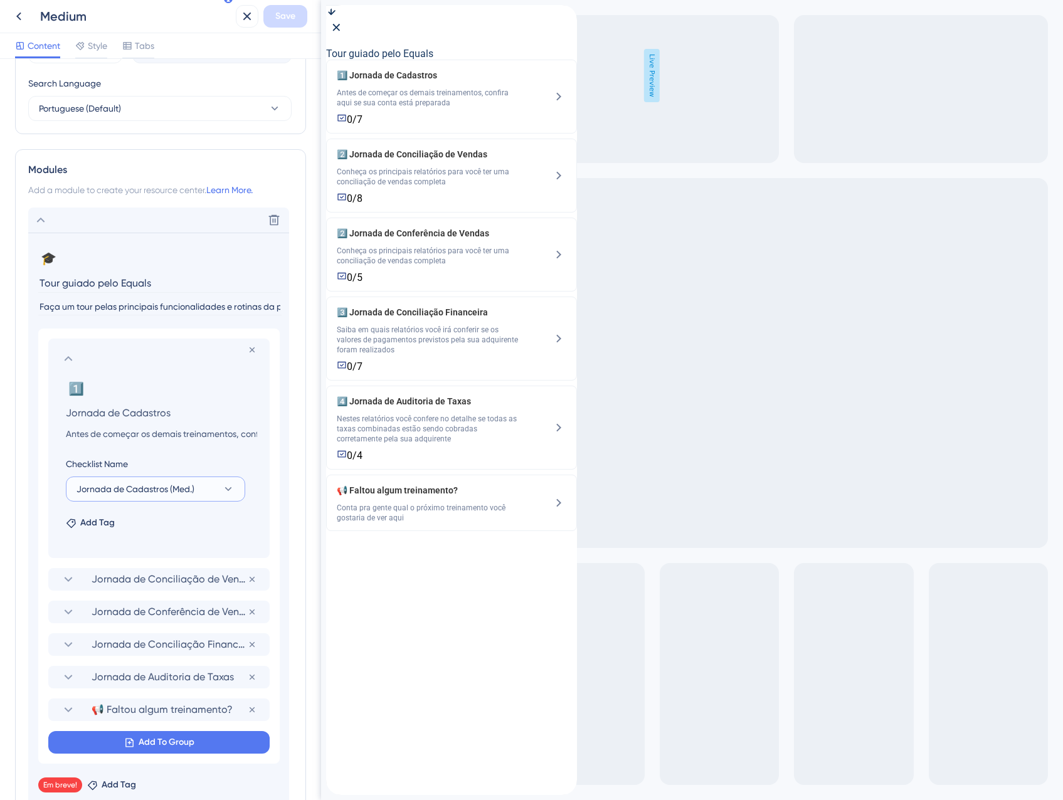
click at [154, 490] on span "Jornada de Cadastros (Med.)" at bounding box center [136, 489] width 118 height 15
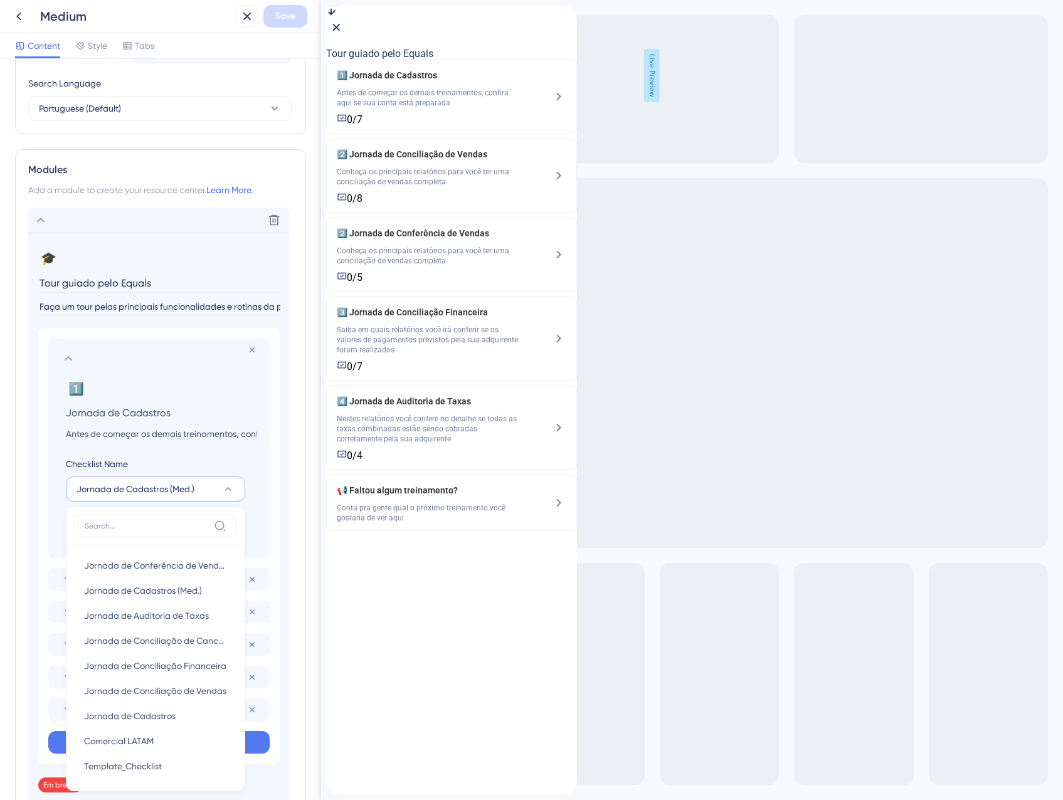
scroll to position [711, 0]
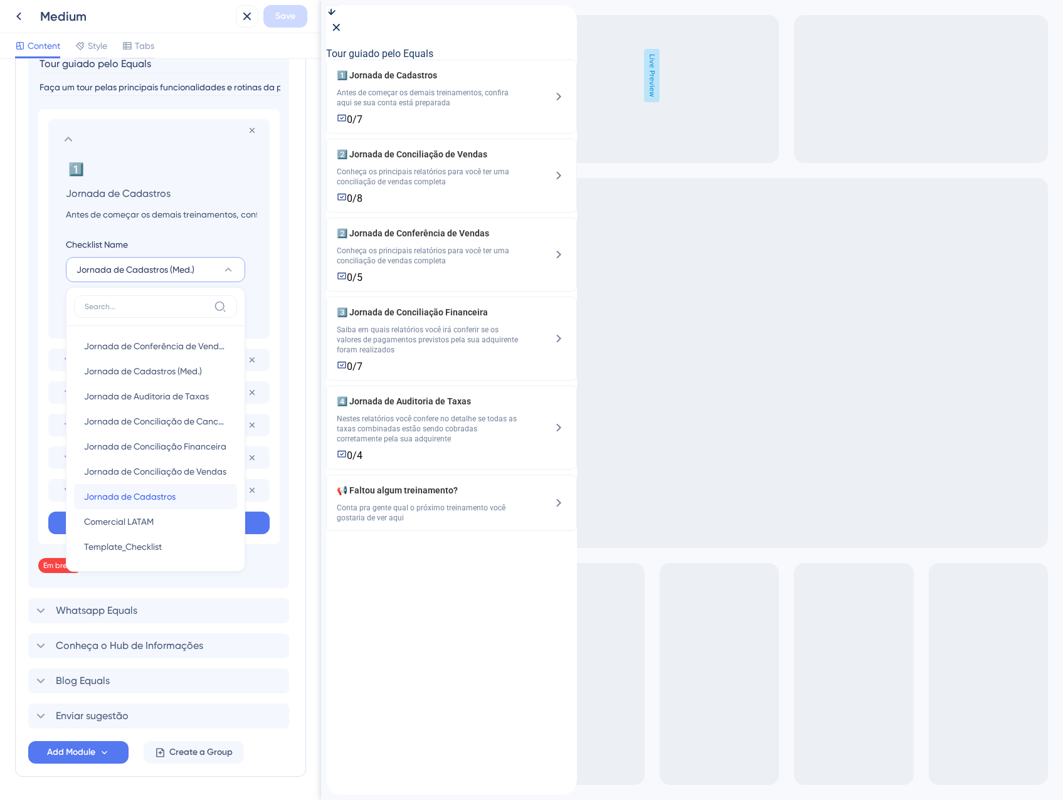
click at [129, 494] on span "Jornada de Cadastros" at bounding box center [130, 496] width 92 height 15
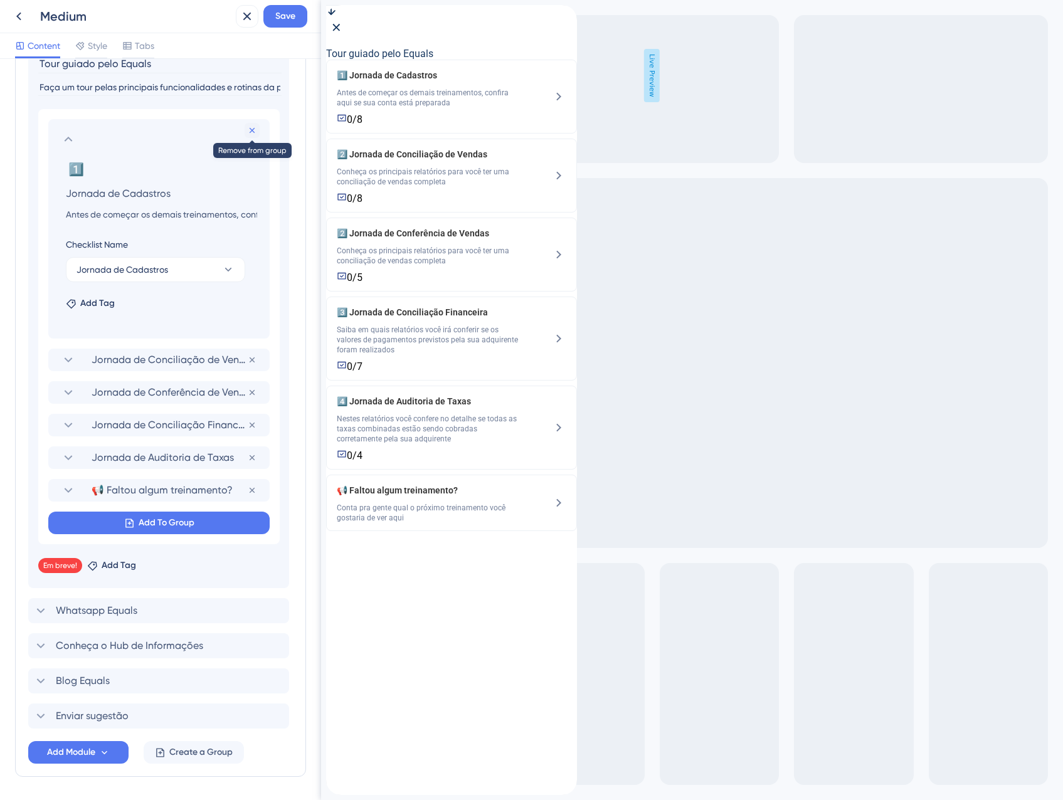
click at [255, 134] on icon at bounding box center [252, 130] width 10 height 10
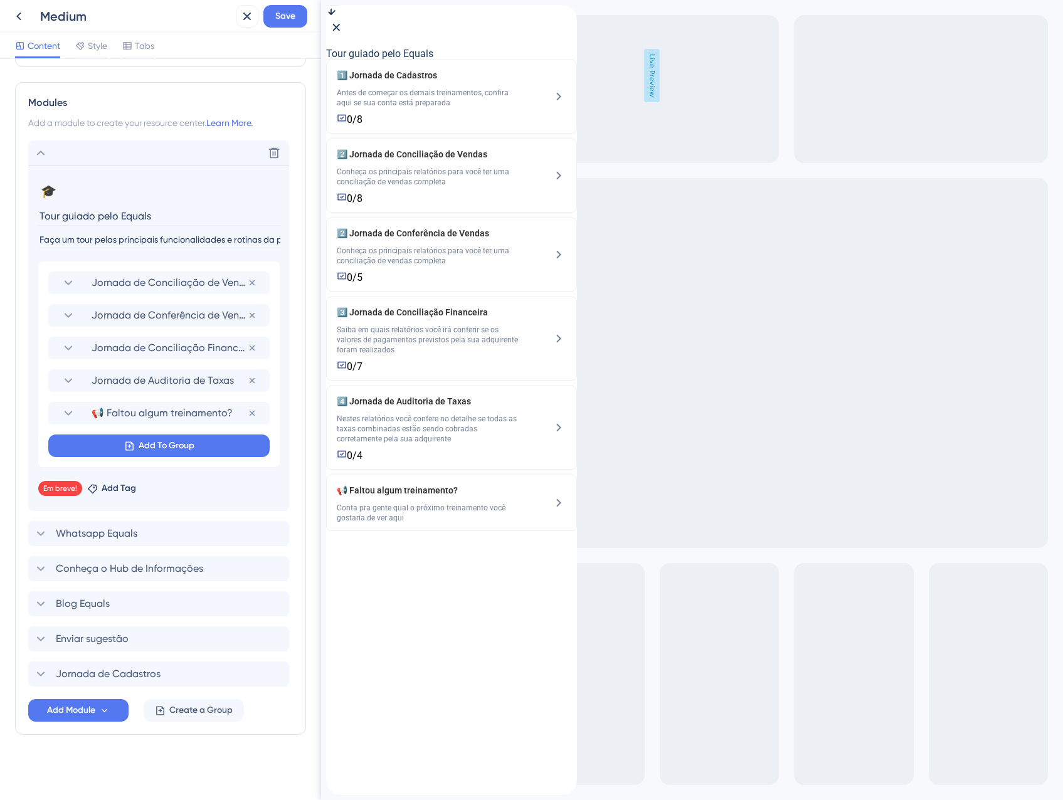
scroll to position [559, 0]
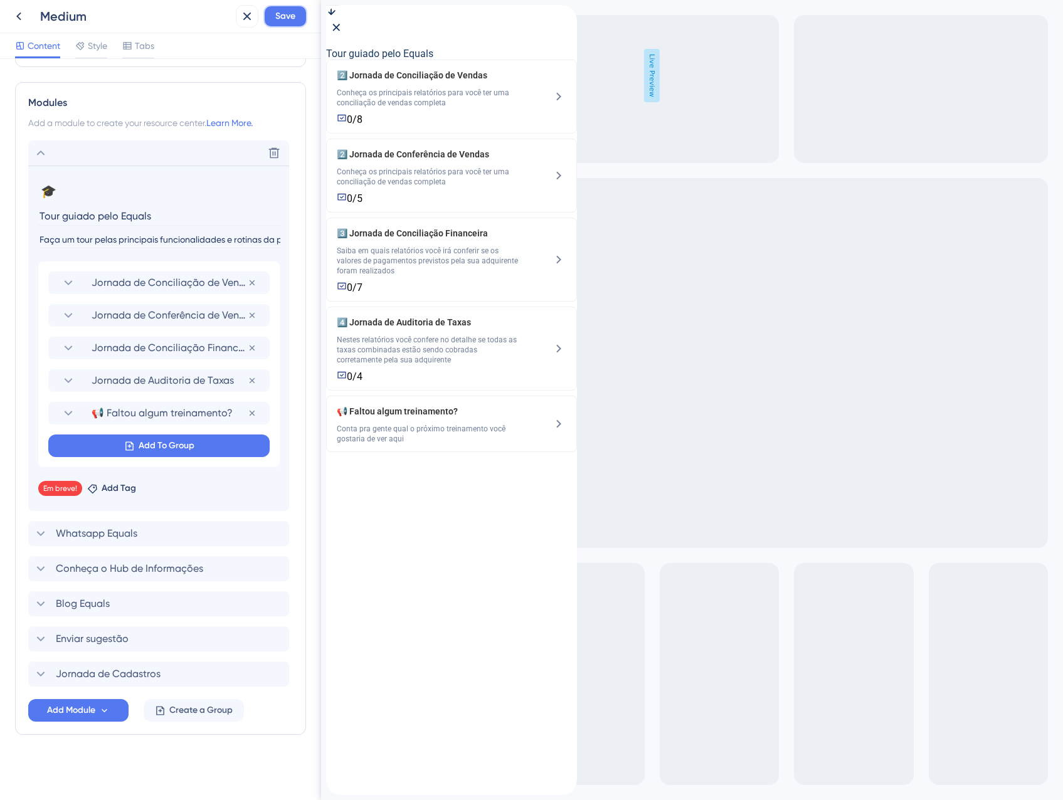
click at [286, 17] on span "Save" at bounding box center [285, 16] width 20 height 15
click at [79, 672] on span "Jornada de Cadastros" at bounding box center [108, 674] width 105 height 15
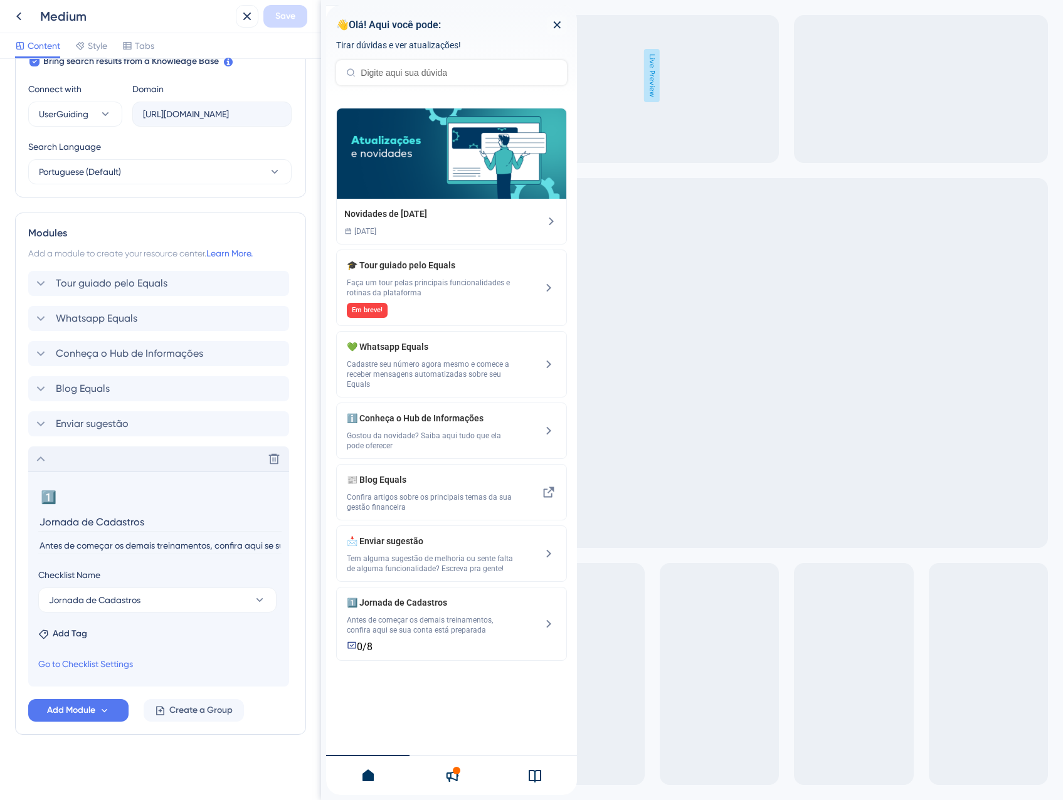
scroll to position [428, 0]
click at [129, 279] on span "Tour guiado pelo Equals" at bounding box center [112, 283] width 112 height 15
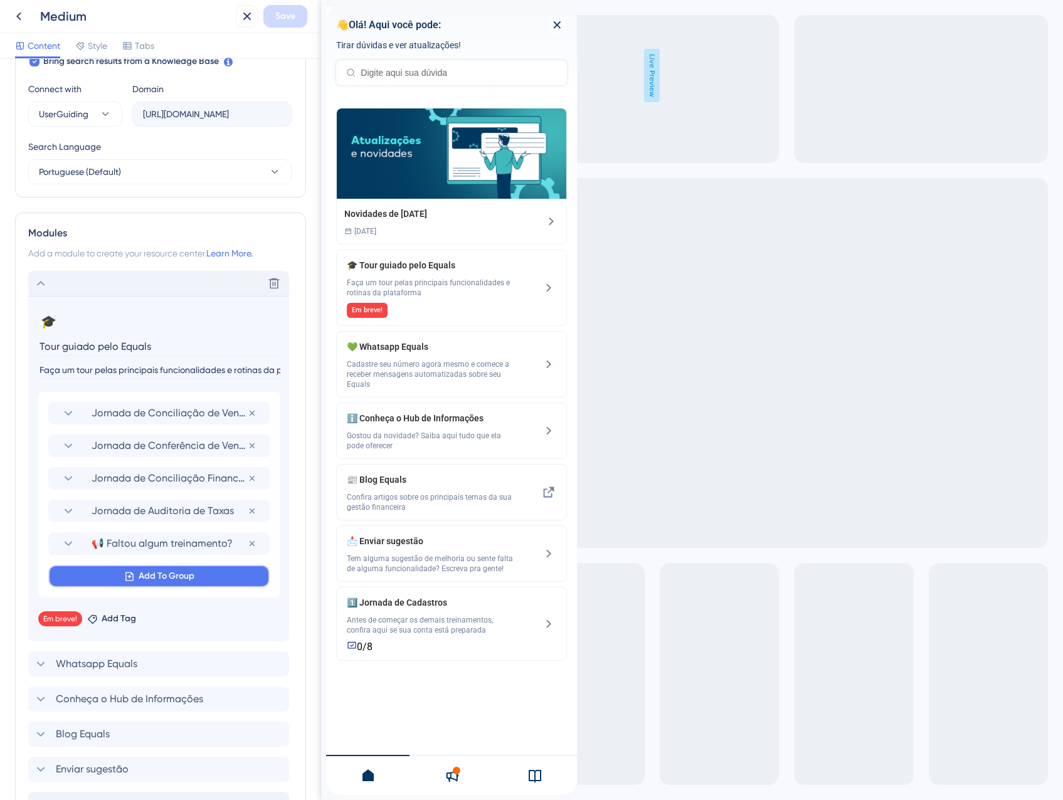
click at [133, 579] on icon at bounding box center [129, 576] width 8 height 9
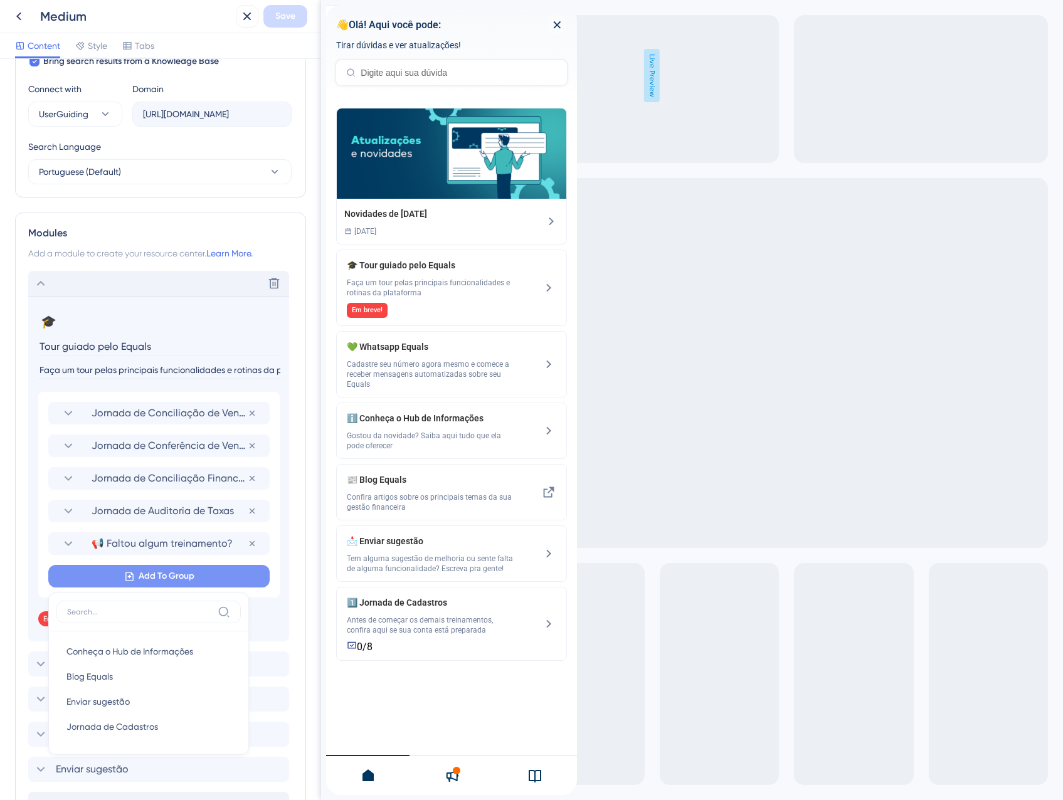
scroll to position [559, 0]
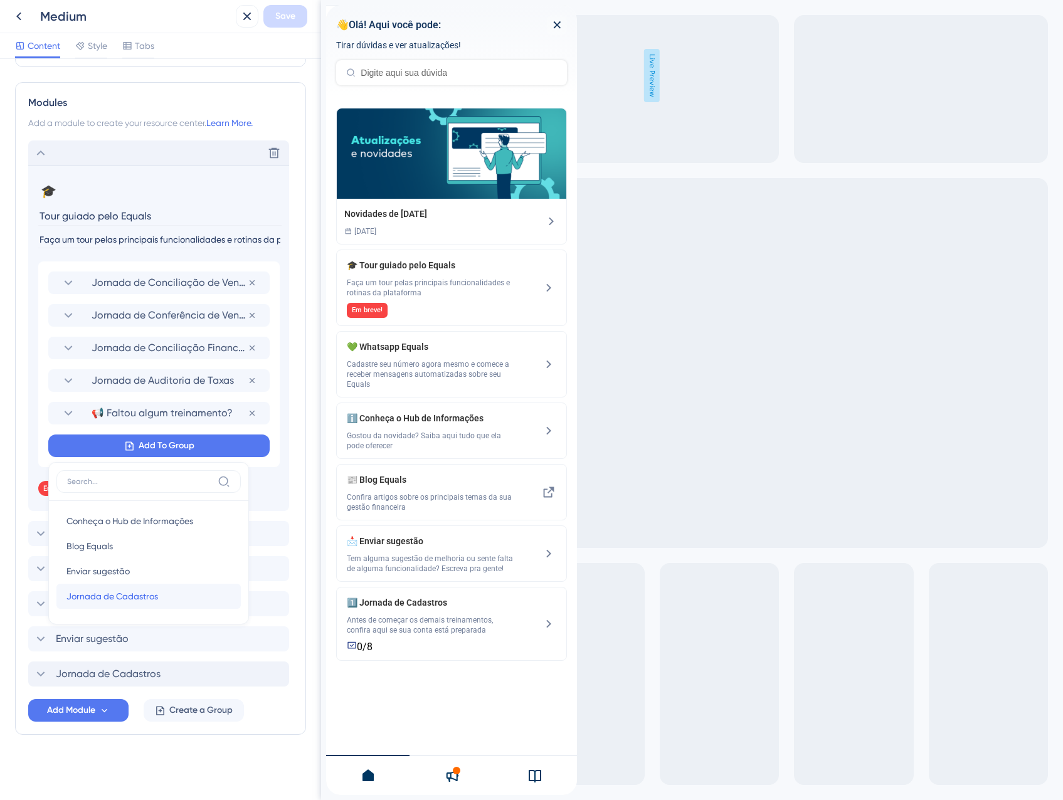
click at [155, 593] on span "Jornada de Cadastros" at bounding box center [112, 596] width 92 height 15
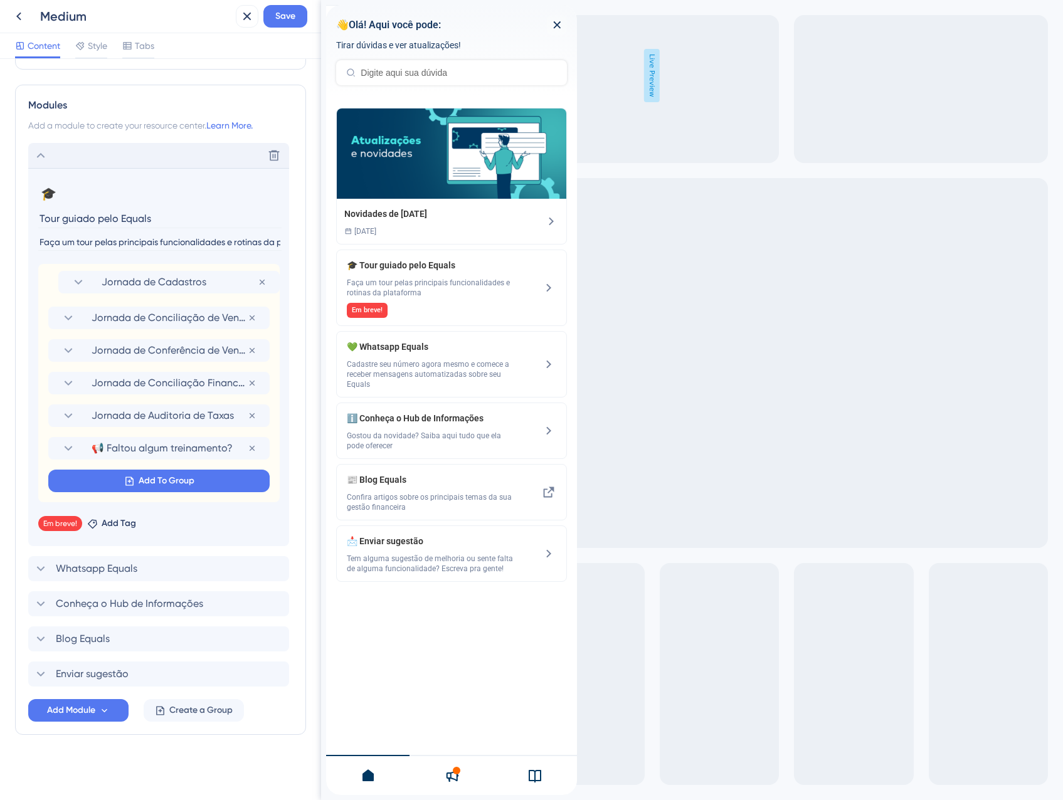
drag, startPoint x: 45, startPoint y: 449, endPoint x: 55, endPoint y: 279, distance: 170.3
click at [55, 279] on div "Jornada de Conciliação de Vendas Remove from group Jornada de Conferência de Ve…" at bounding box center [158, 383] width 241 height 238
click at [276, 13] on span "Save" at bounding box center [285, 16] width 20 height 15
click at [243, 18] on icon at bounding box center [238, 23] width 13 height 13
click at [243, 18] on icon at bounding box center [247, 16] width 15 height 15
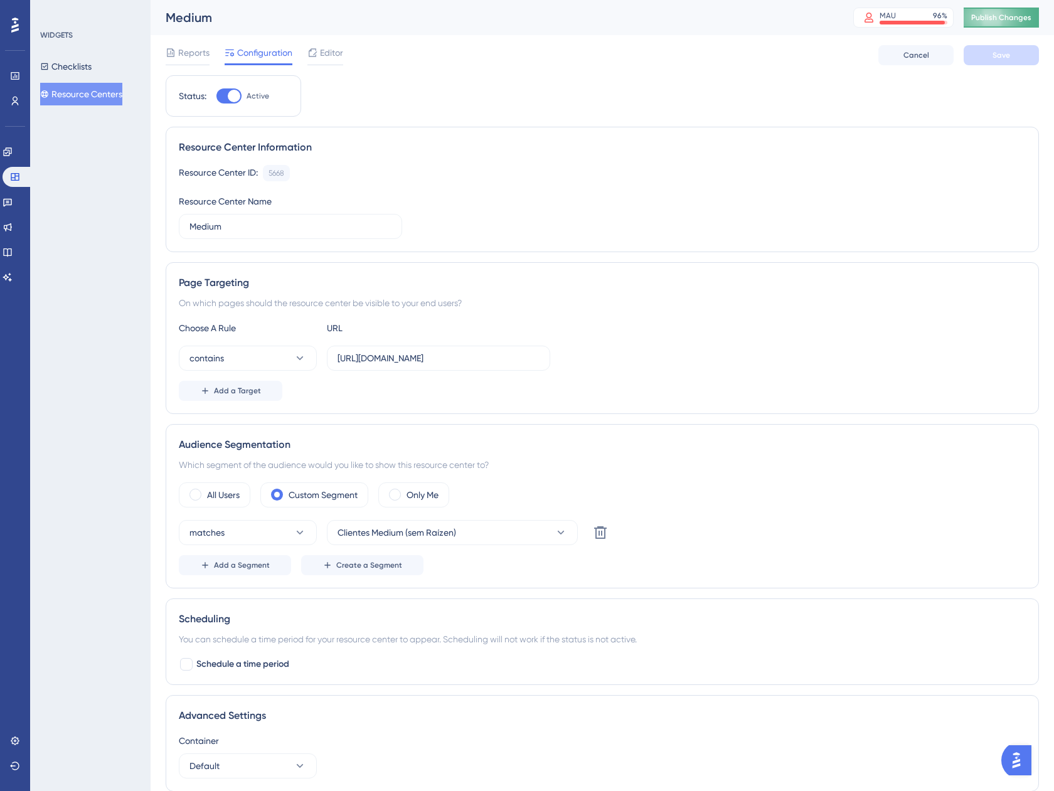
click at [987, 18] on span "Publish Changes" at bounding box center [1001, 18] width 60 height 10
click at [250, 563] on span "Add a Segment" at bounding box center [242, 565] width 56 height 10
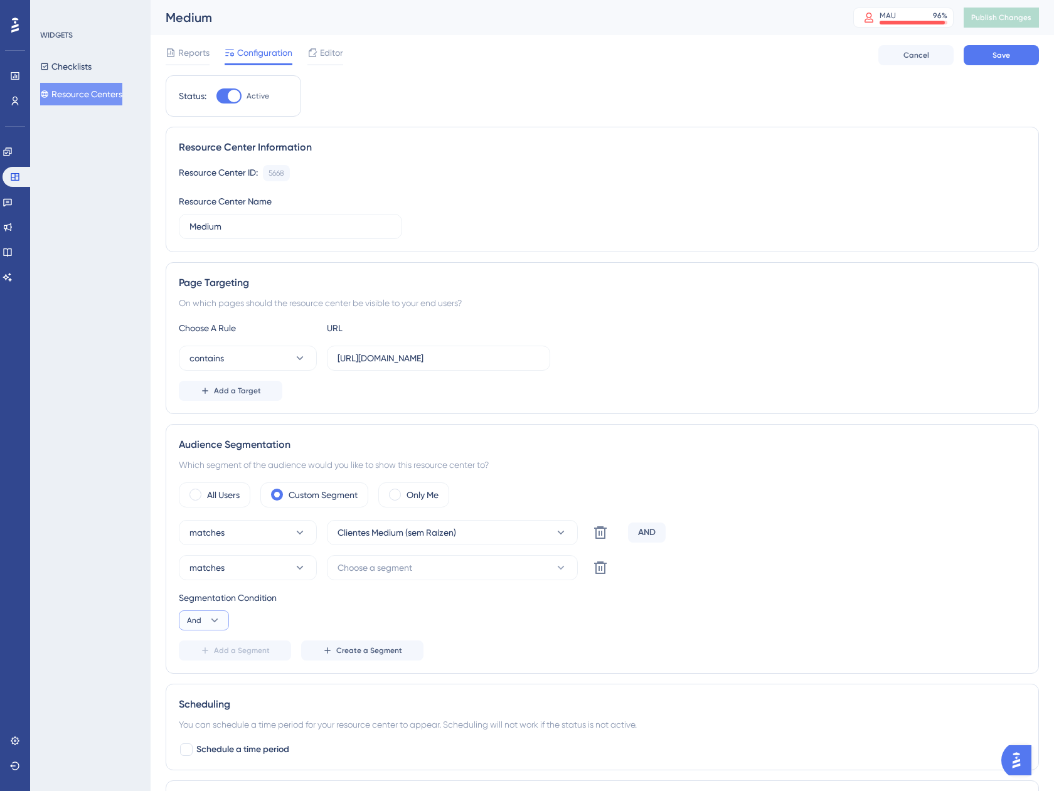
click at [214, 616] on icon at bounding box center [214, 620] width 13 height 13
click at [199, 681] on span "Or" at bounding box center [197, 681] width 10 height 15
click at [389, 569] on span "Choose a segment" at bounding box center [374, 567] width 75 height 15
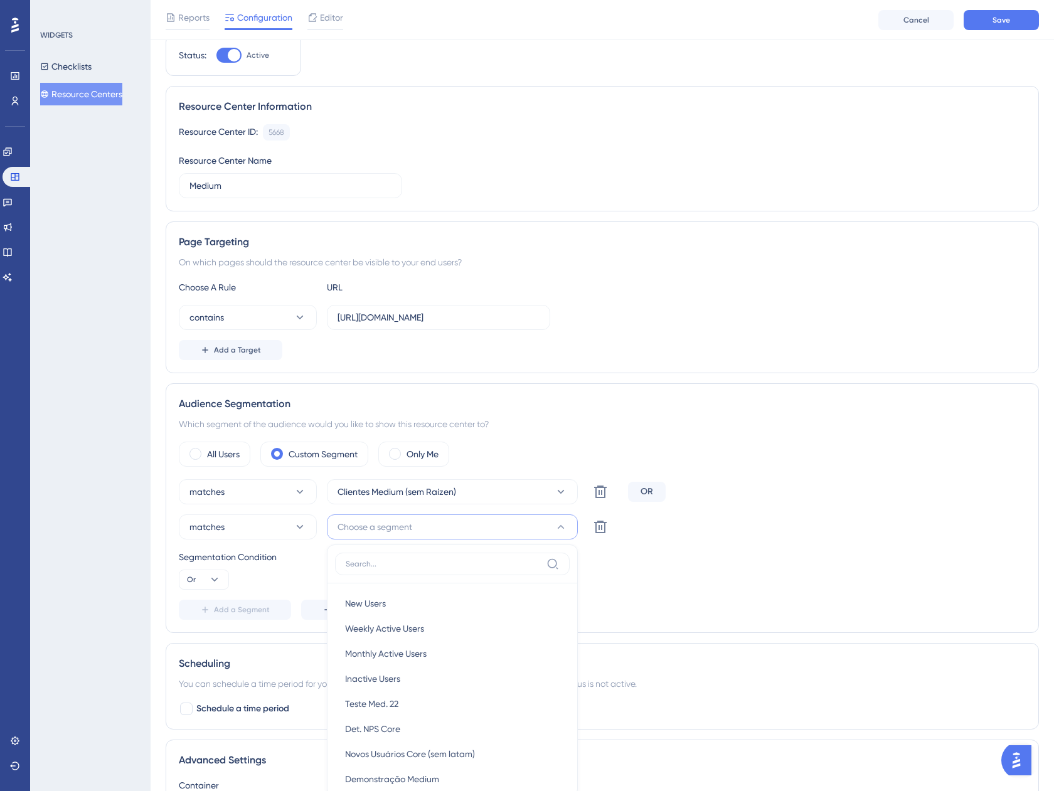
scroll to position [321, 0]
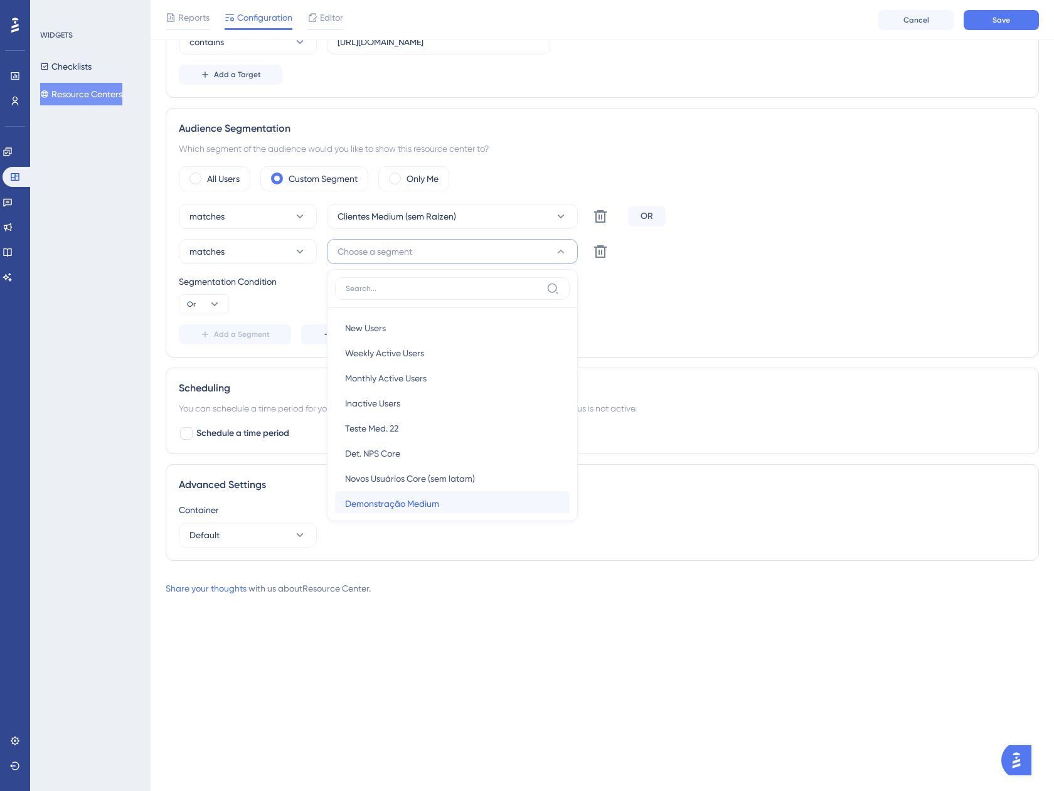
click at [440, 509] on div "Demonstração Medium Demonstração Medium" at bounding box center [452, 503] width 214 height 25
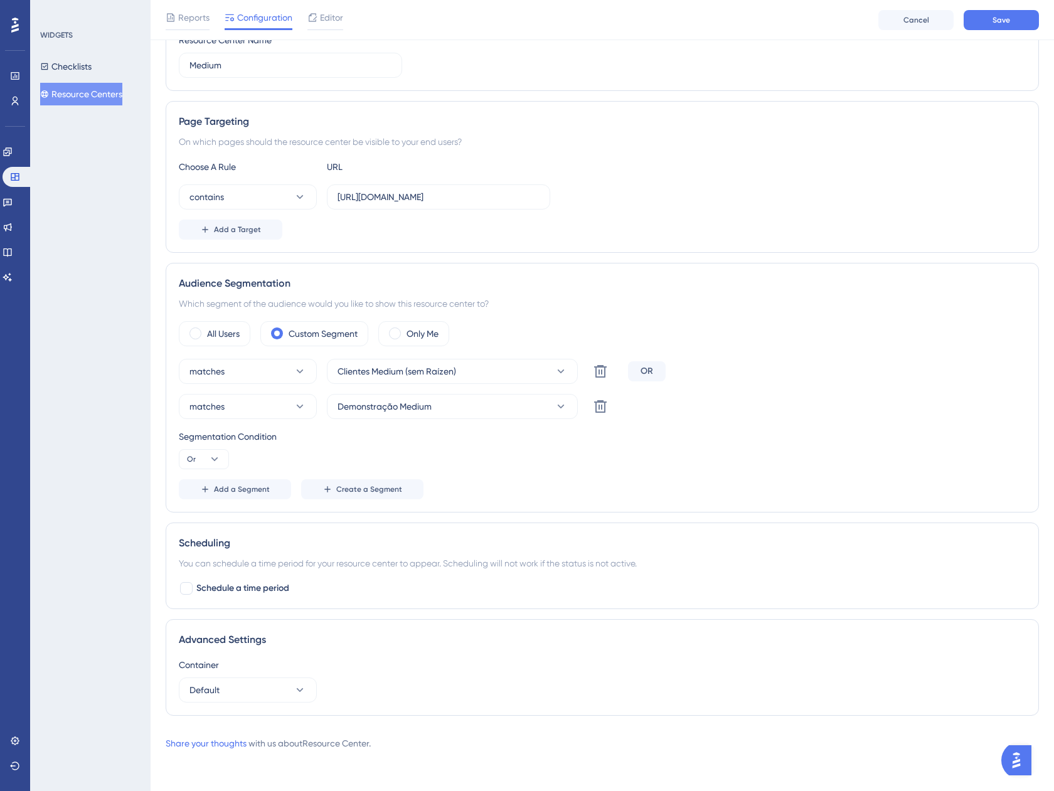
scroll to position [166, 0]
click at [223, 489] on span "Add a Segment" at bounding box center [242, 489] width 56 height 10
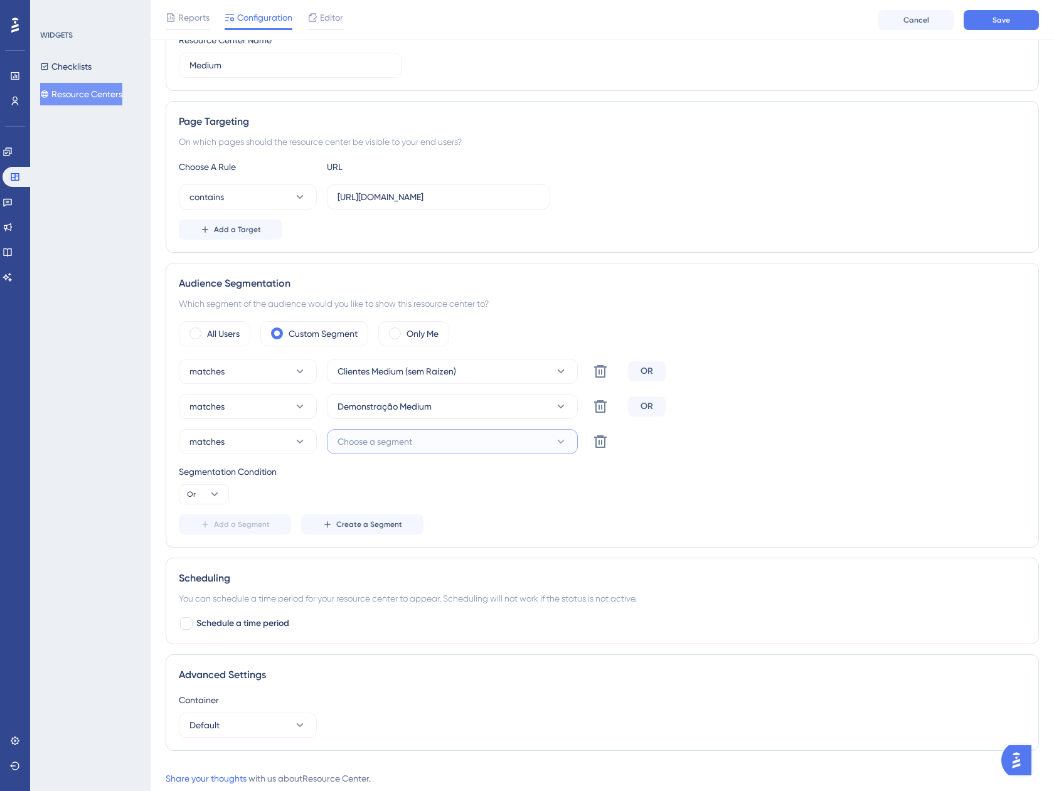
click at [409, 444] on span "Choose a segment" at bounding box center [374, 441] width 75 height 15
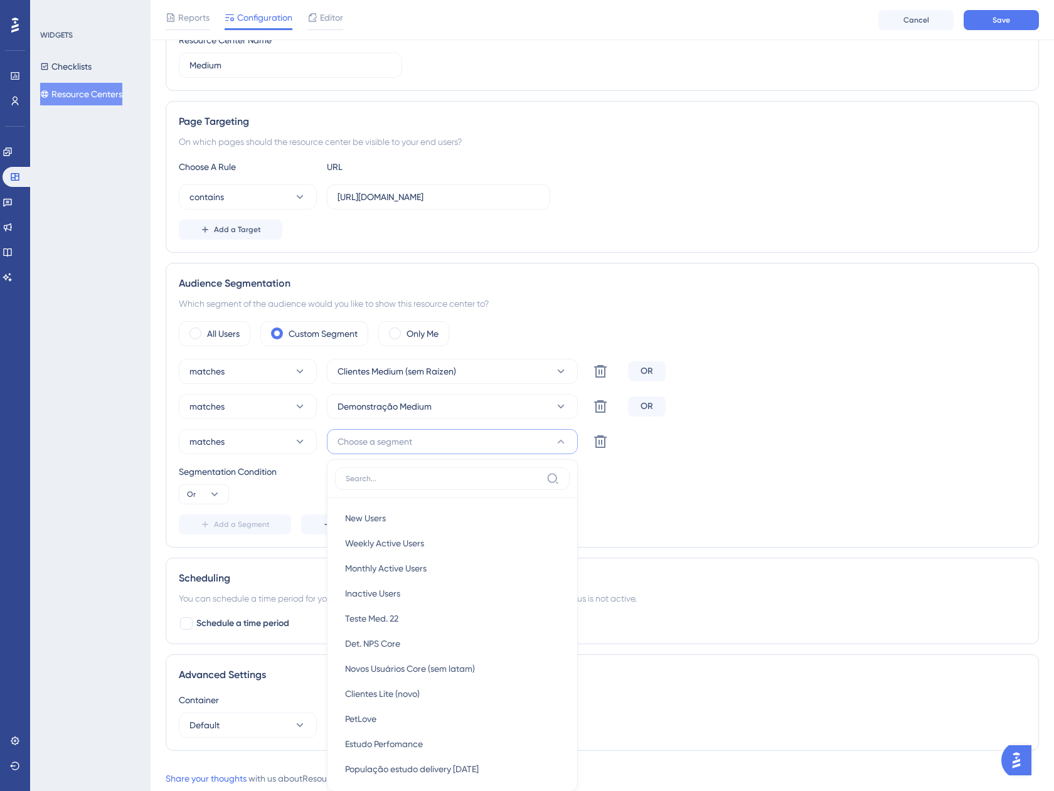
scroll to position [393, 0]
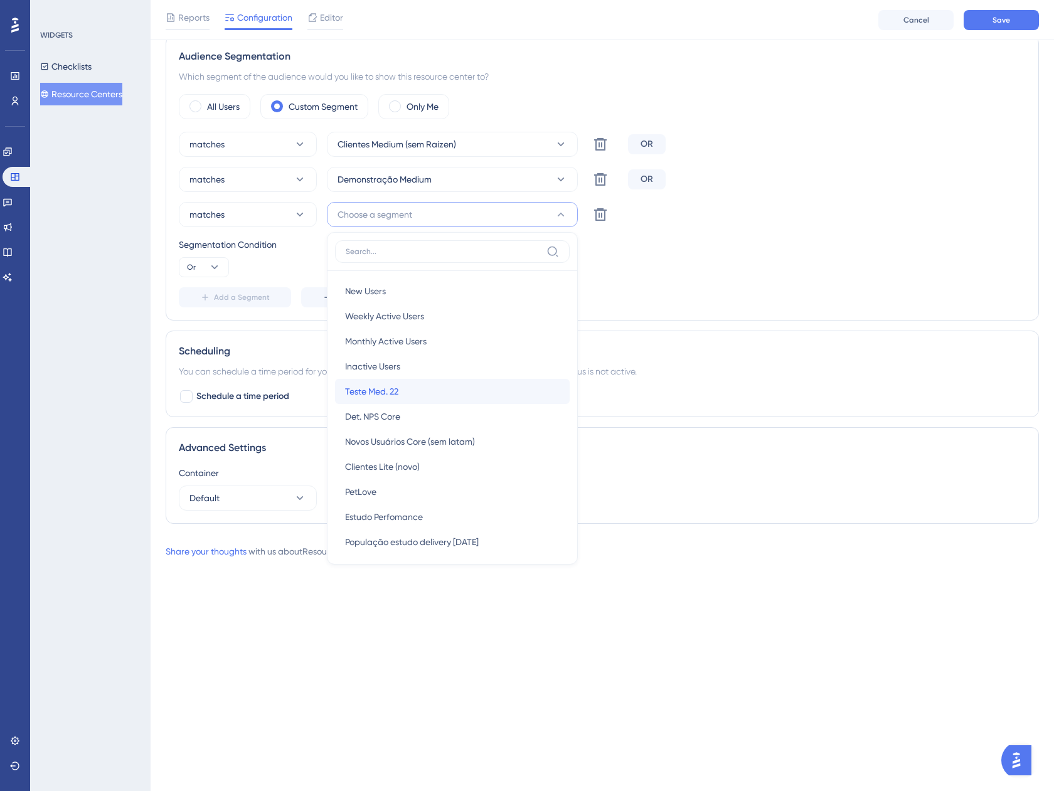
click at [411, 398] on div "Teste Med. 22 Teste Med. 22" at bounding box center [452, 391] width 214 height 25
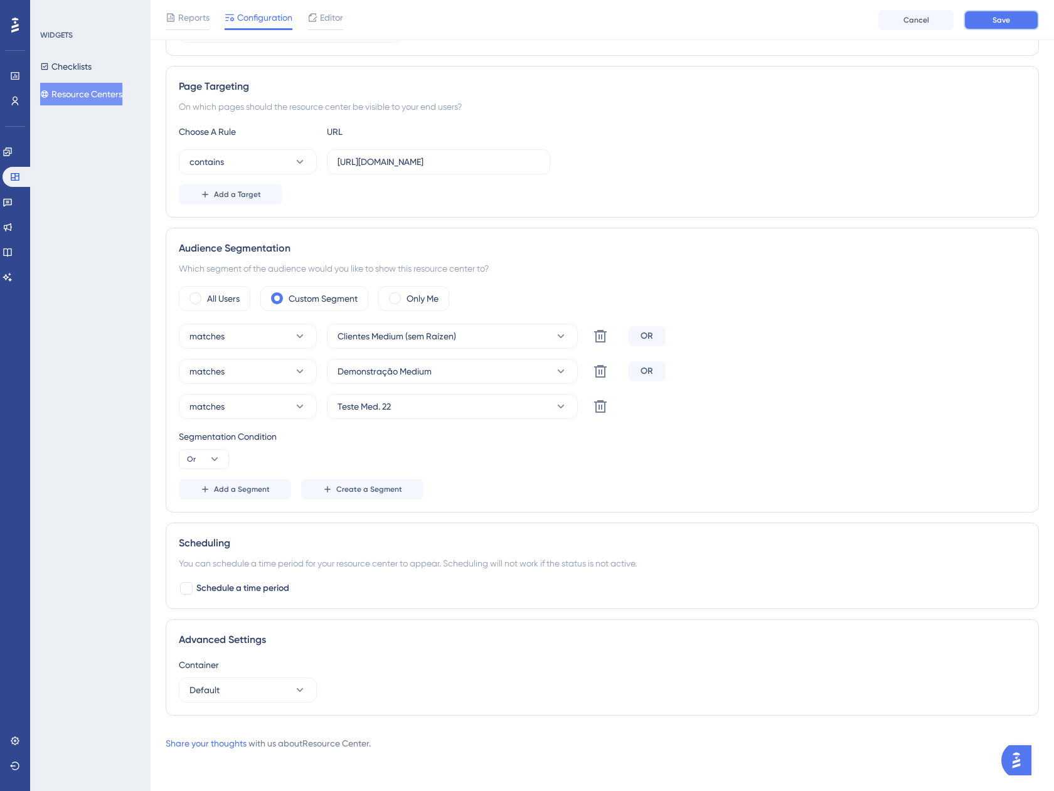
click at [980, 23] on button "Save" at bounding box center [1000, 20] width 75 height 20
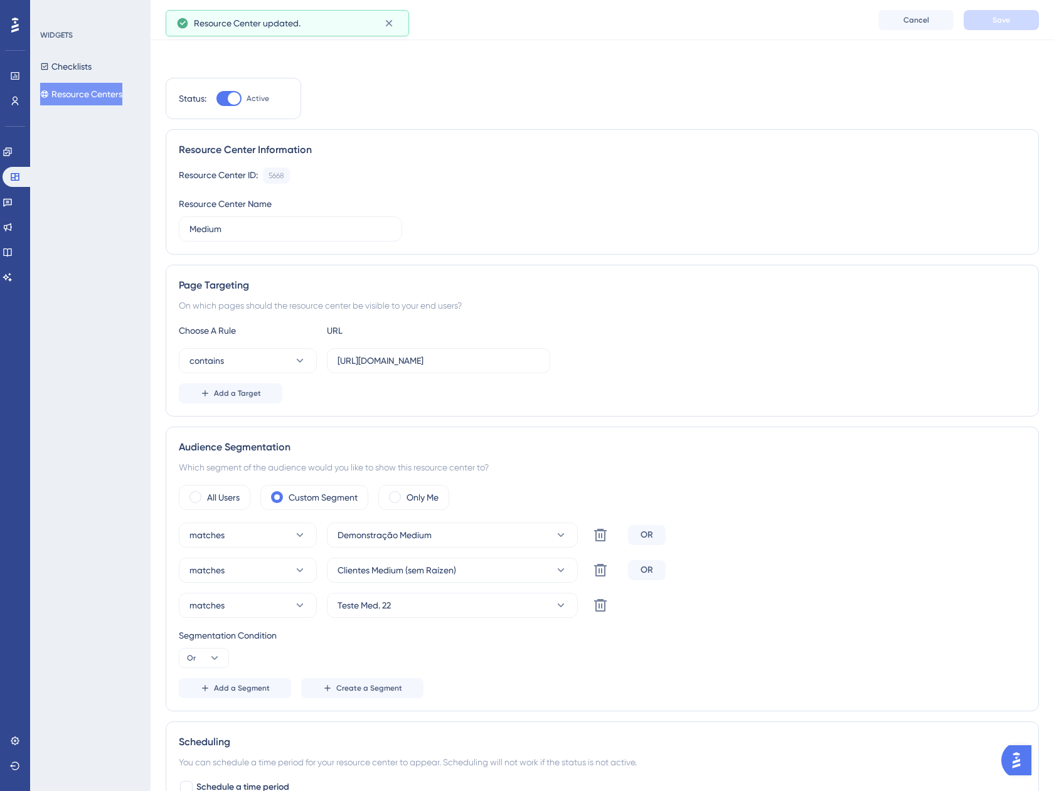
scroll to position [0, 0]
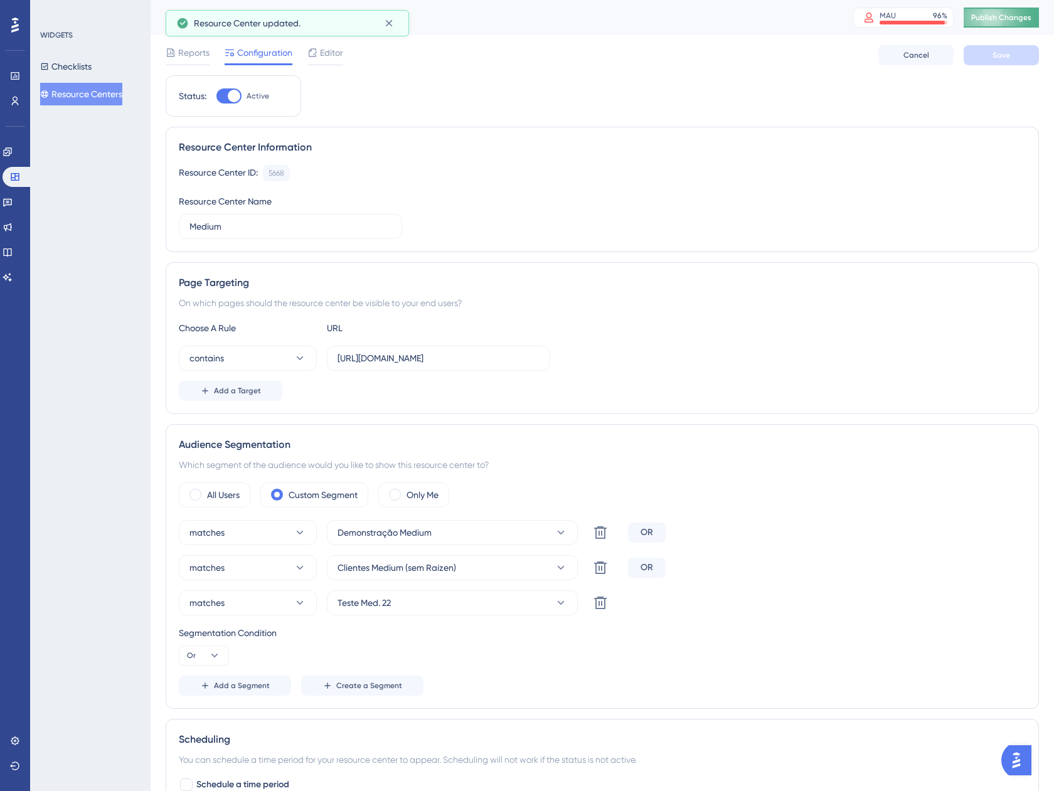
click at [1019, 18] on span "Publish Changes" at bounding box center [1001, 18] width 60 height 10
click at [605, 530] on icon at bounding box center [600, 532] width 13 height 13
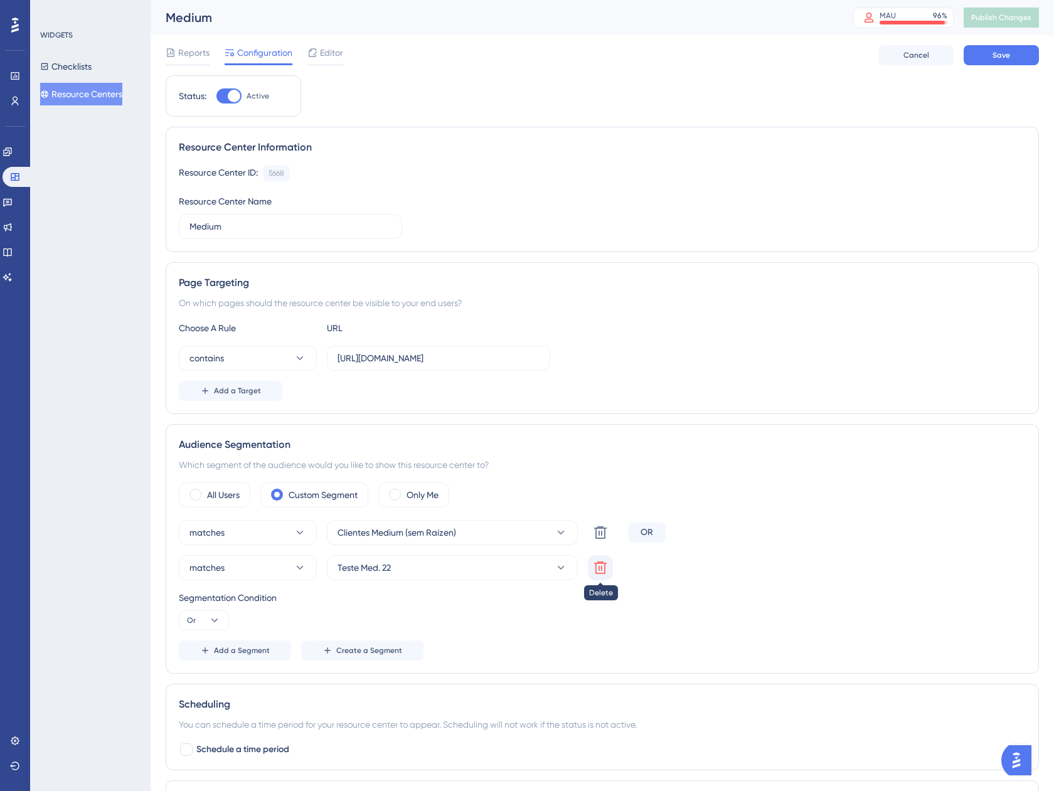
click at [599, 564] on icon at bounding box center [600, 567] width 15 height 15
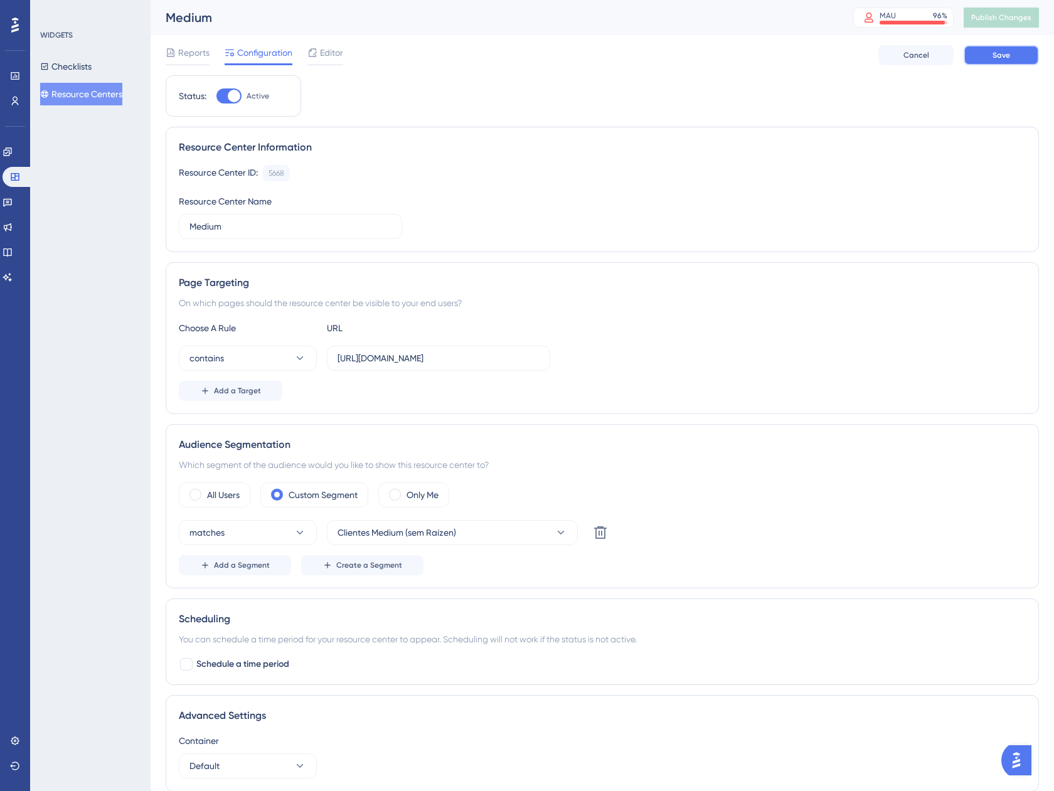
click at [1000, 48] on button "Save" at bounding box center [1000, 55] width 75 height 20
click at [1012, 19] on span "Publish Changes" at bounding box center [1001, 18] width 60 height 10
click at [82, 66] on button "Checklists" at bounding box center [65, 66] width 51 height 23
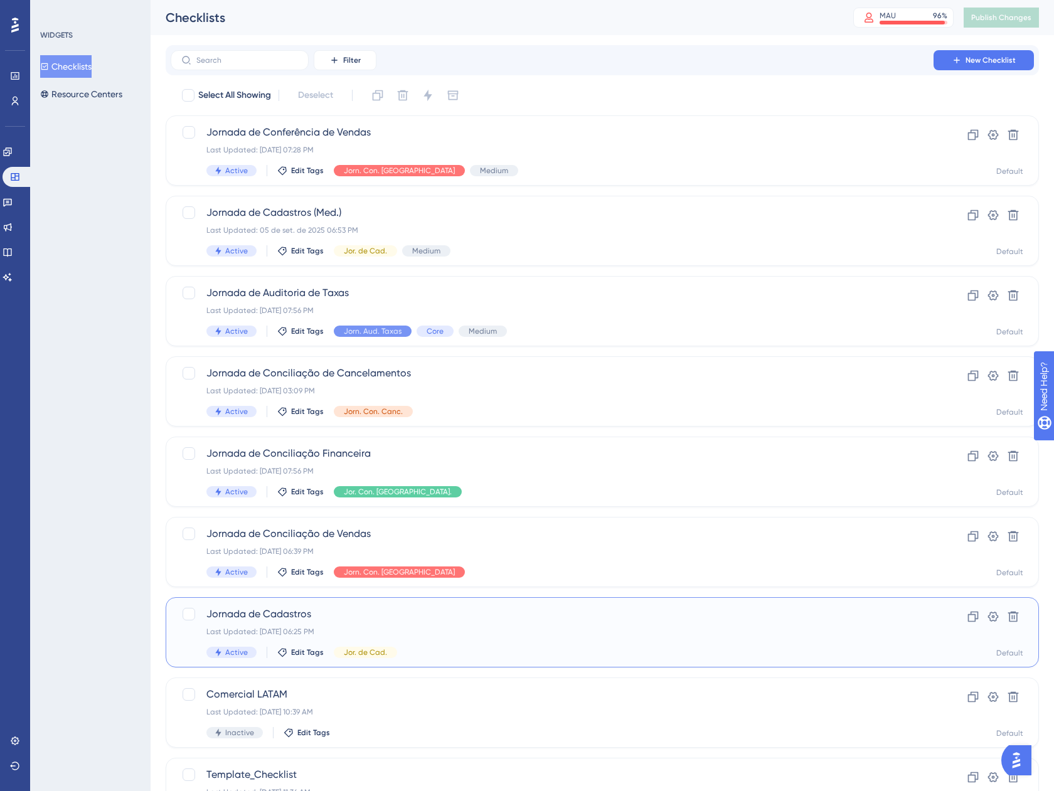
click at [534, 608] on span "Jornada de Cadastros" at bounding box center [551, 613] width 691 height 15
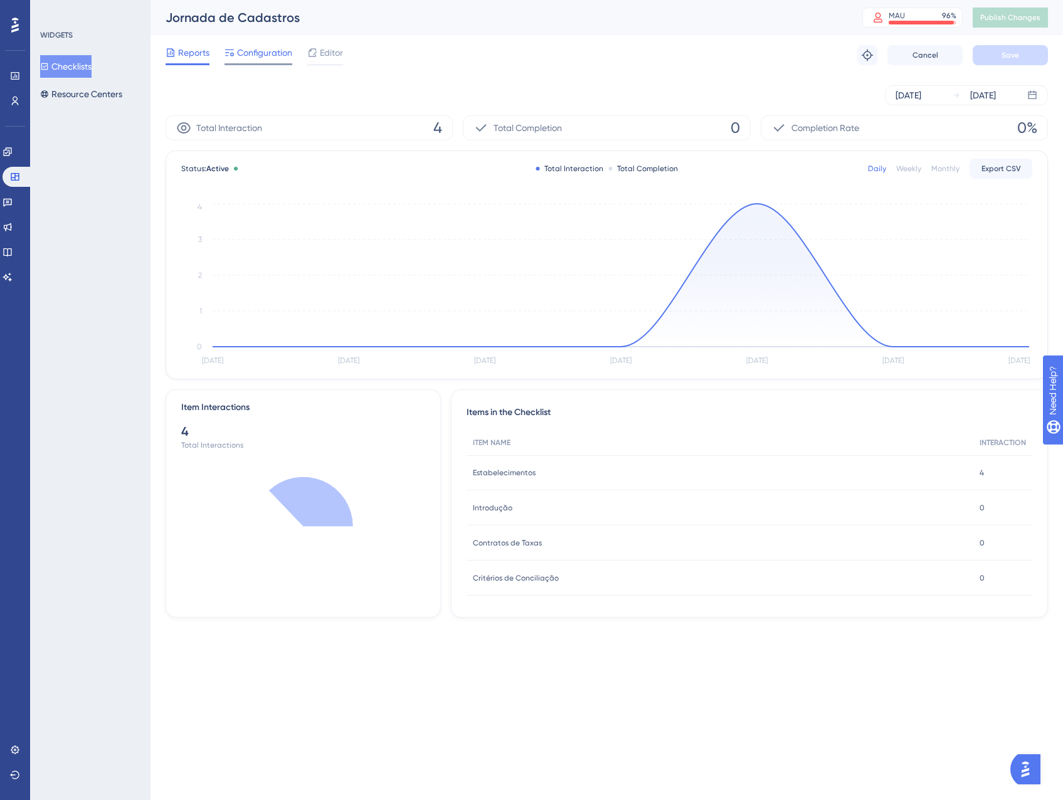
click at [243, 56] on span "Configuration" at bounding box center [264, 52] width 55 height 15
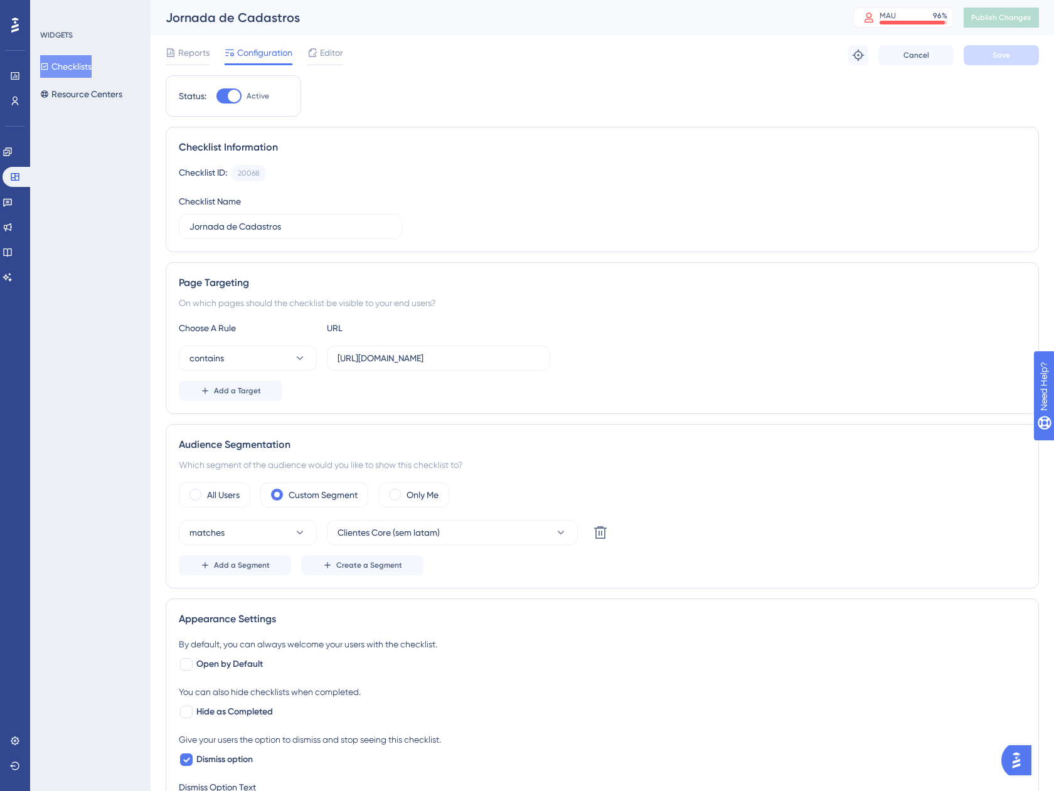
scroll to position [63, 0]
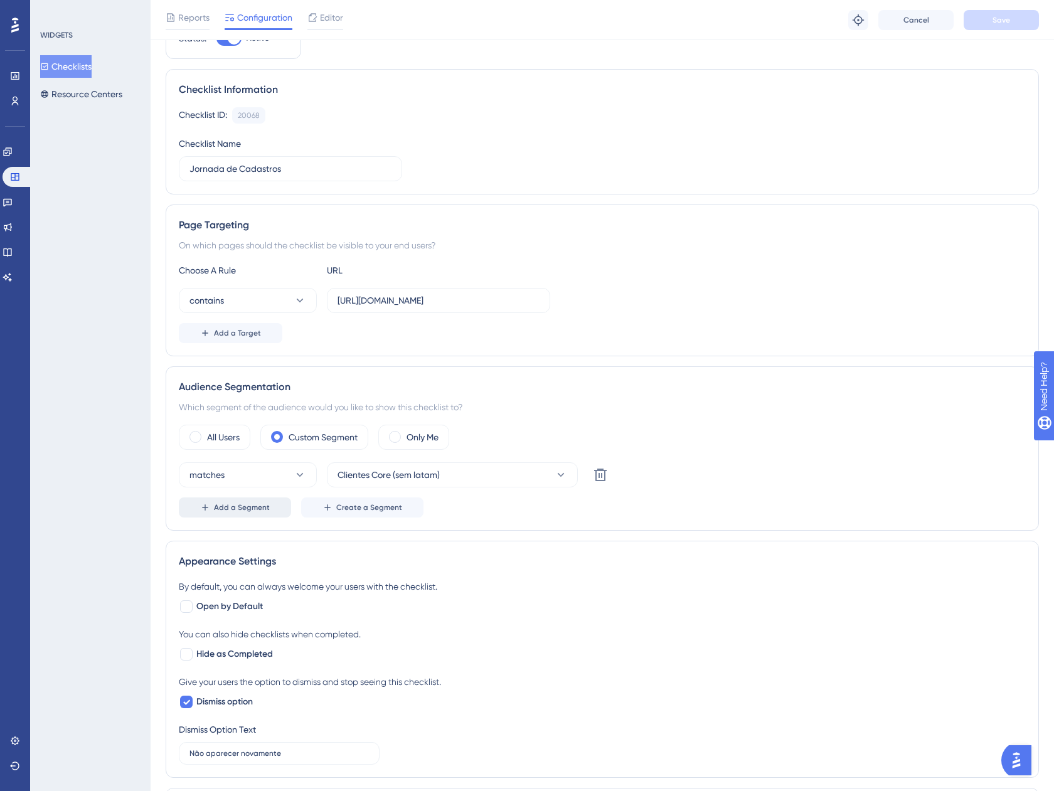
click at [233, 512] on span "Add a Segment" at bounding box center [242, 507] width 56 height 10
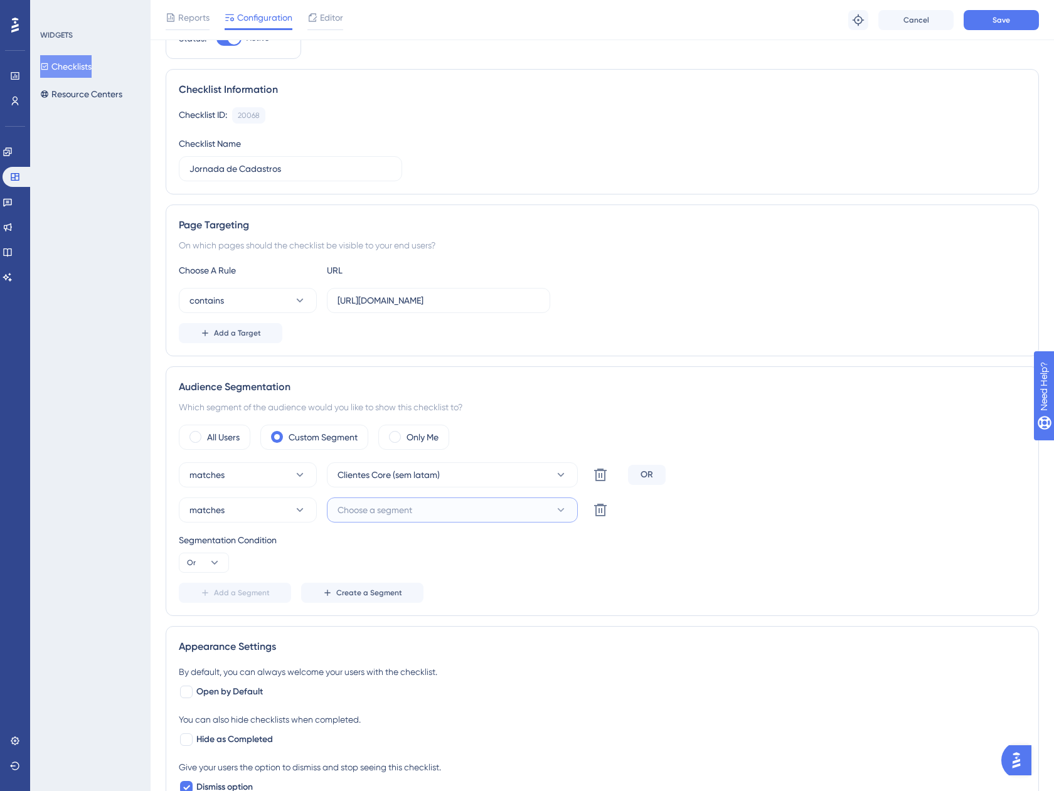
click at [346, 511] on span "Choose a segment" at bounding box center [374, 509] width 75 height 15
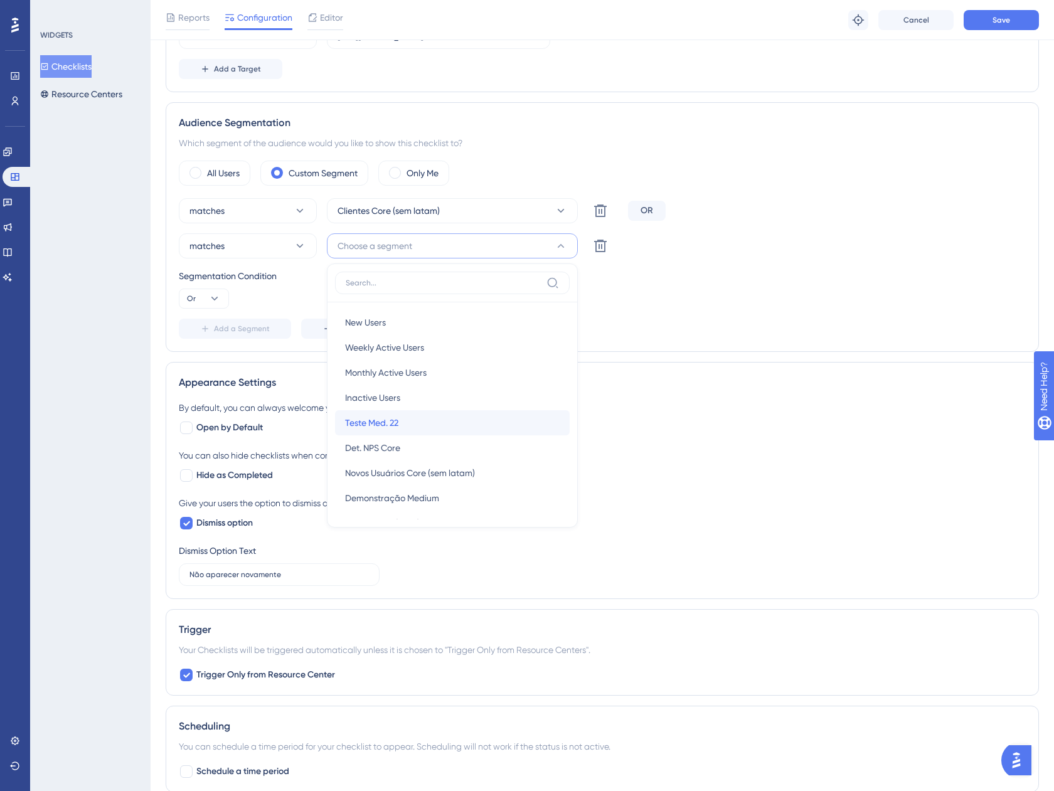
click at [453, 431] on div "Teste Med. 22 Teste Med. 22" at bounding box center [452, 422] width 214 height 25
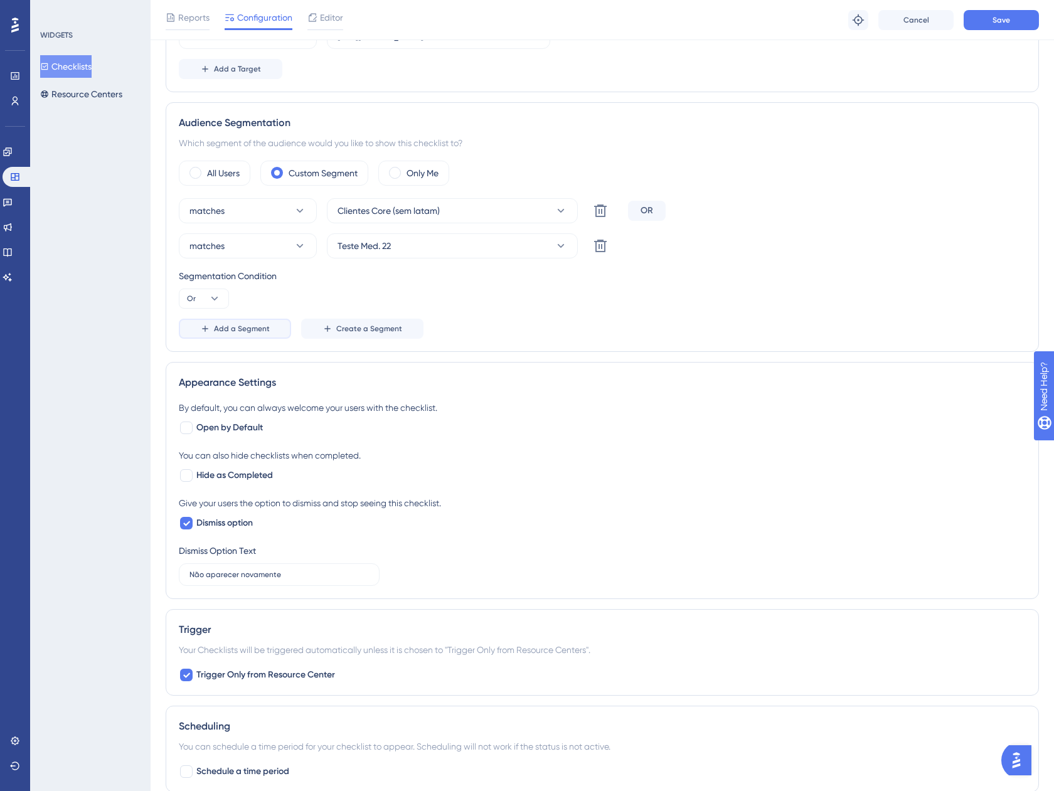
click at [248, 325] on span "Add a Segment" at bounding box center [242, 329] width 56 height 10
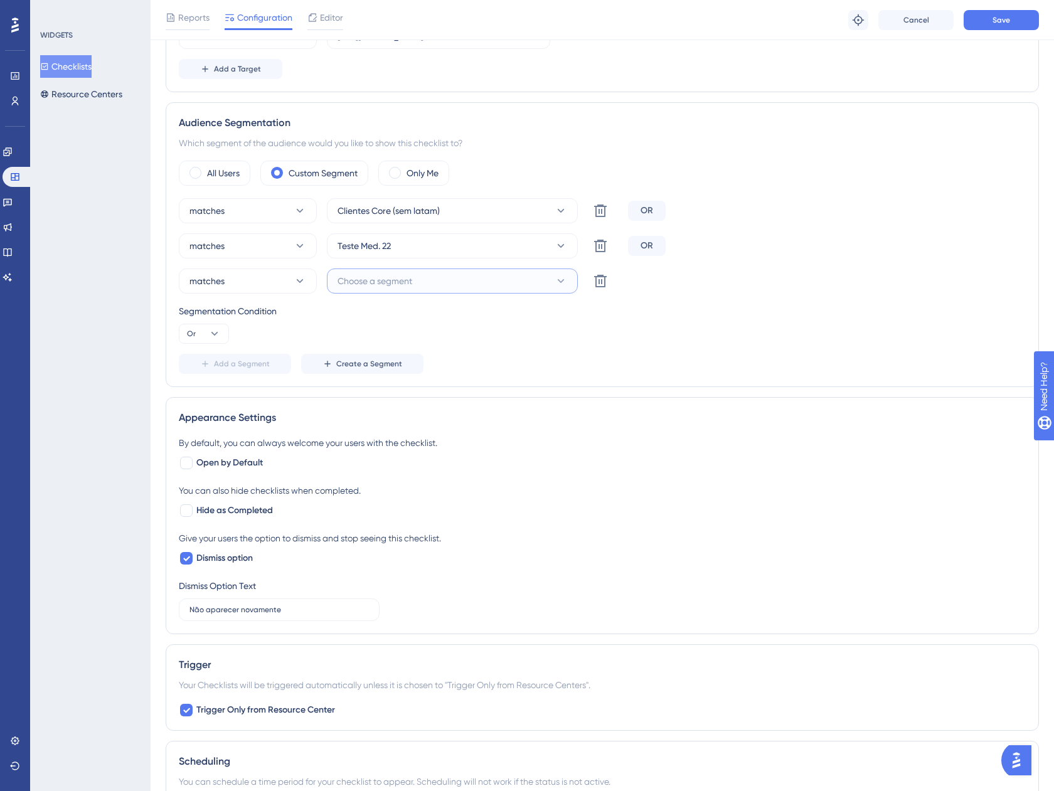
click at [401, 278] on span "Choose a segment" at bounding box center [374, 280] width 75 height 15
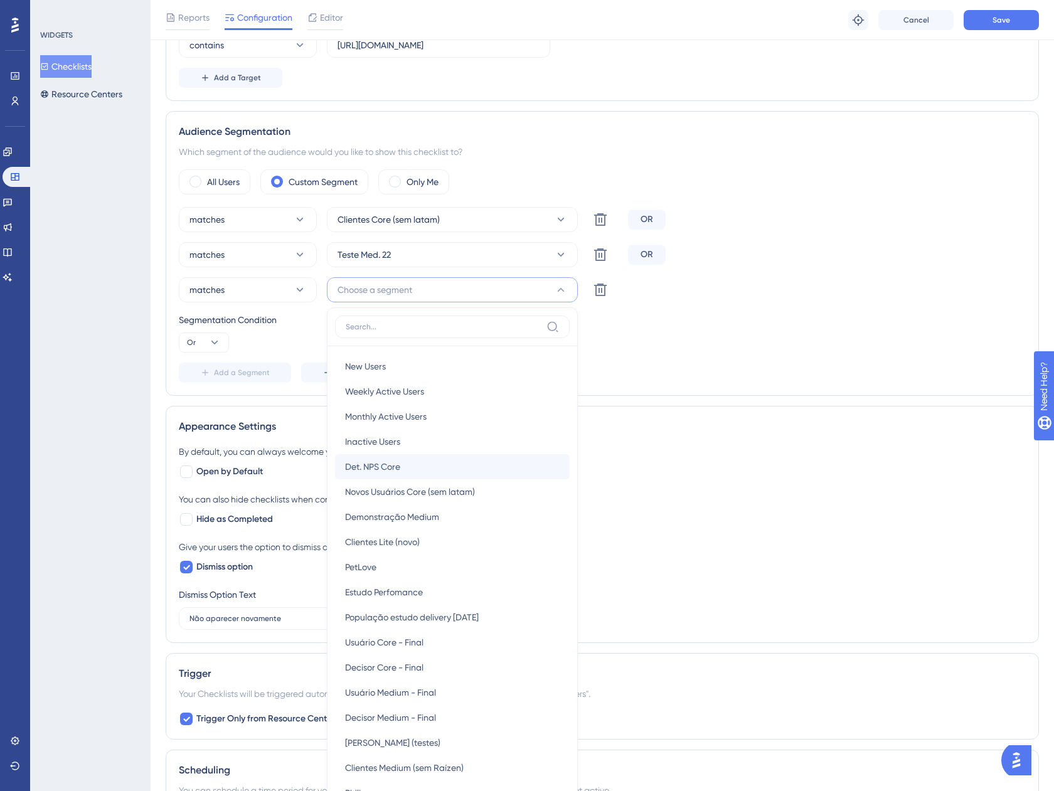
scroll to position [284, 0]
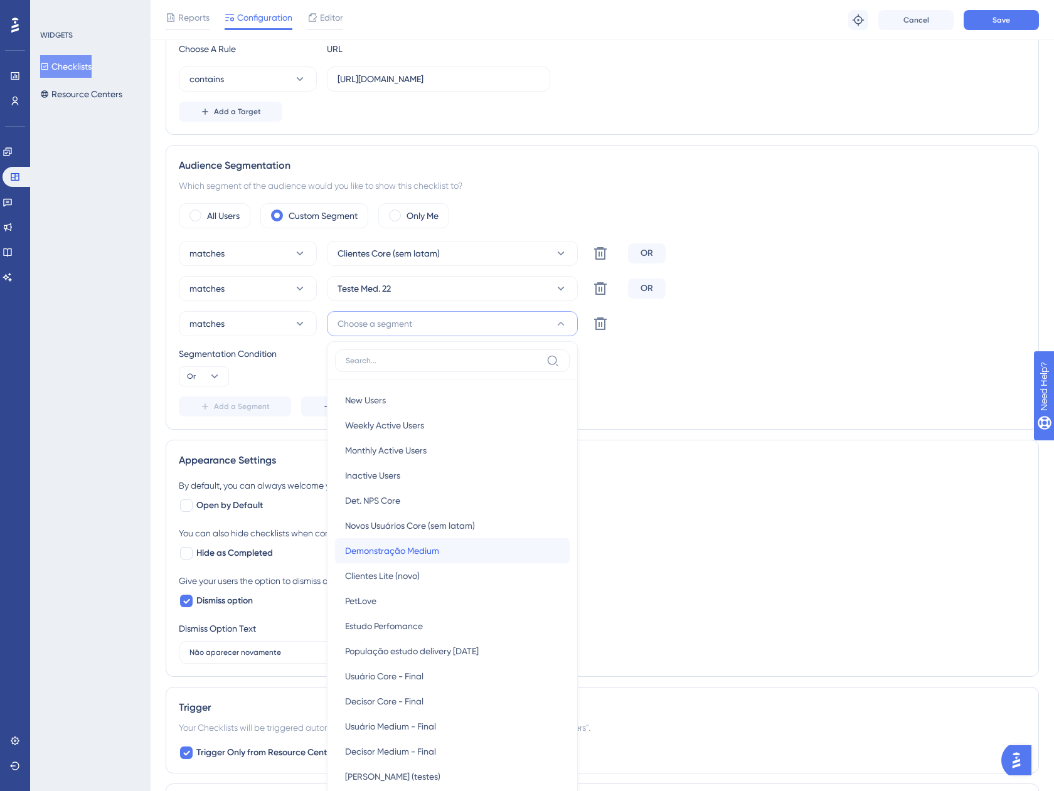
click at [423, 547] on span "Demonstração Medium" at bounding box center [392, 550] width 94 height 15
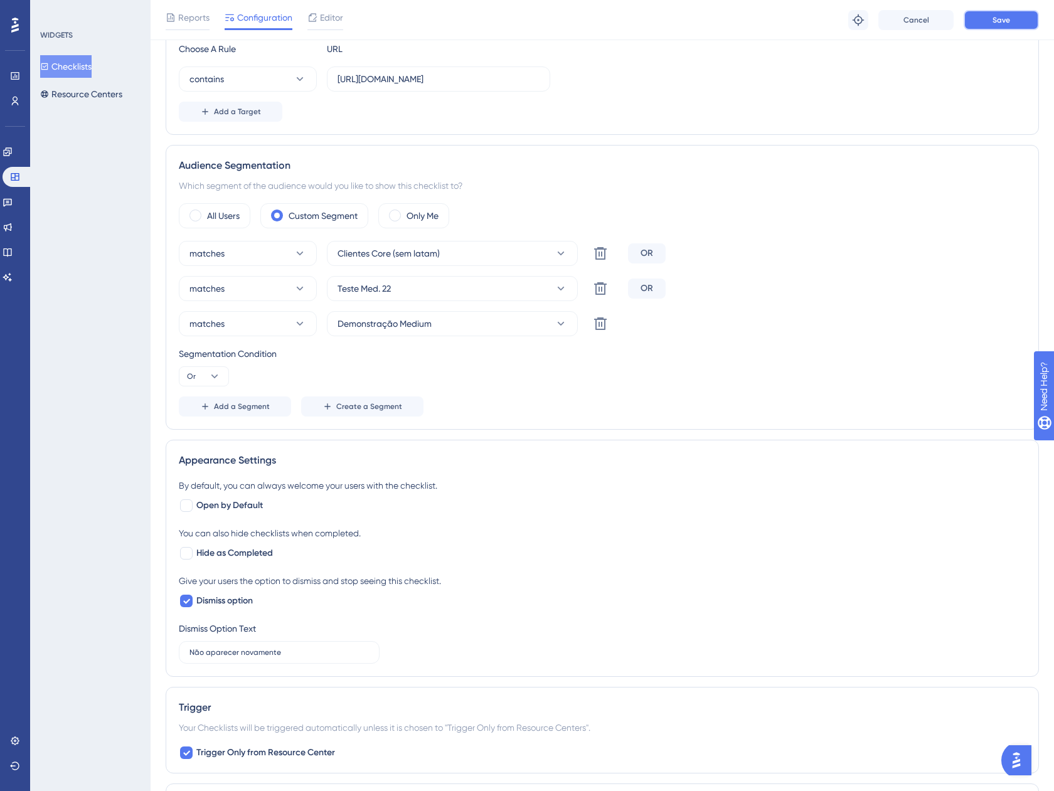
click at [997, 19] on span "Save" at bounding box center [1001, 20] width 18 height 10
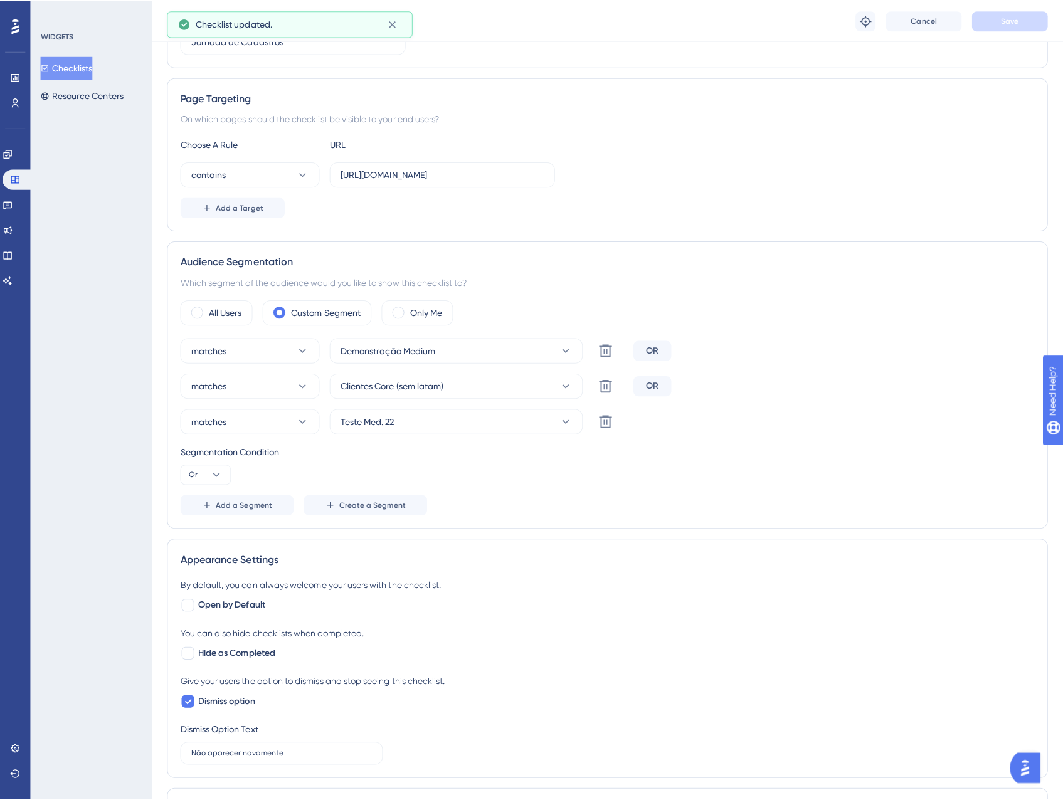
scroll to position [0, 0]
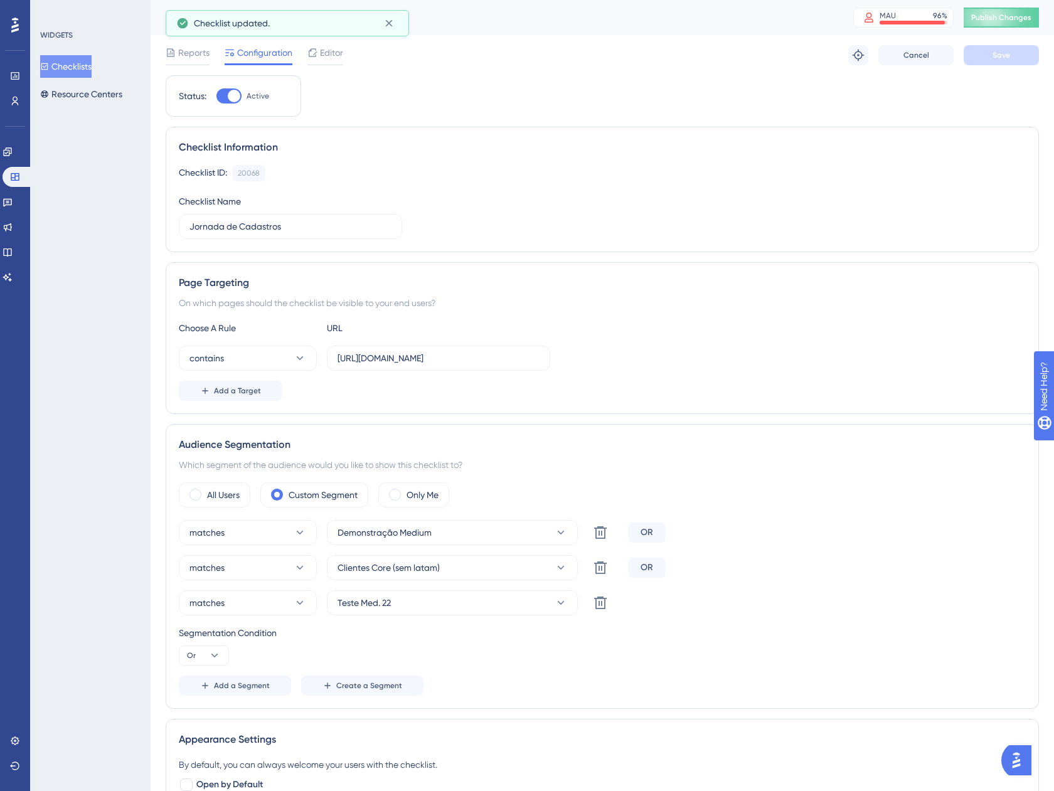
click at [1010, 29] on div "Jornada de Cadastros MAU 96 % Click to see add-on and upgrade options Publish C…" at bounding box center [602, 17] width 903 height 35
click at [1004, 26] on button "Publish Changes" at bounding box center [1000, 18] width 75 height 20
click at [84, 58] on button "Checklists" at bounding box center [65, 66] width 51 height 23
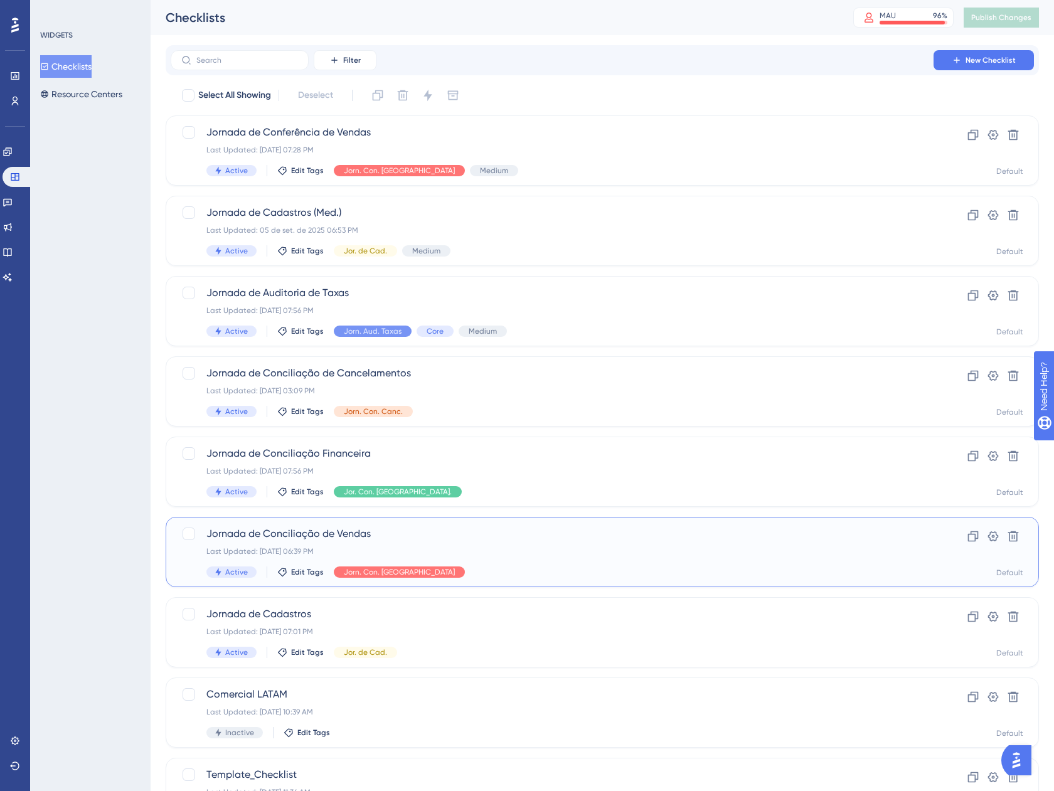
click at [474, 550] on div "Last Updated: 05 de set. de 2025 06:39 PM" at bounding box center [551, 551] width 691 height 10
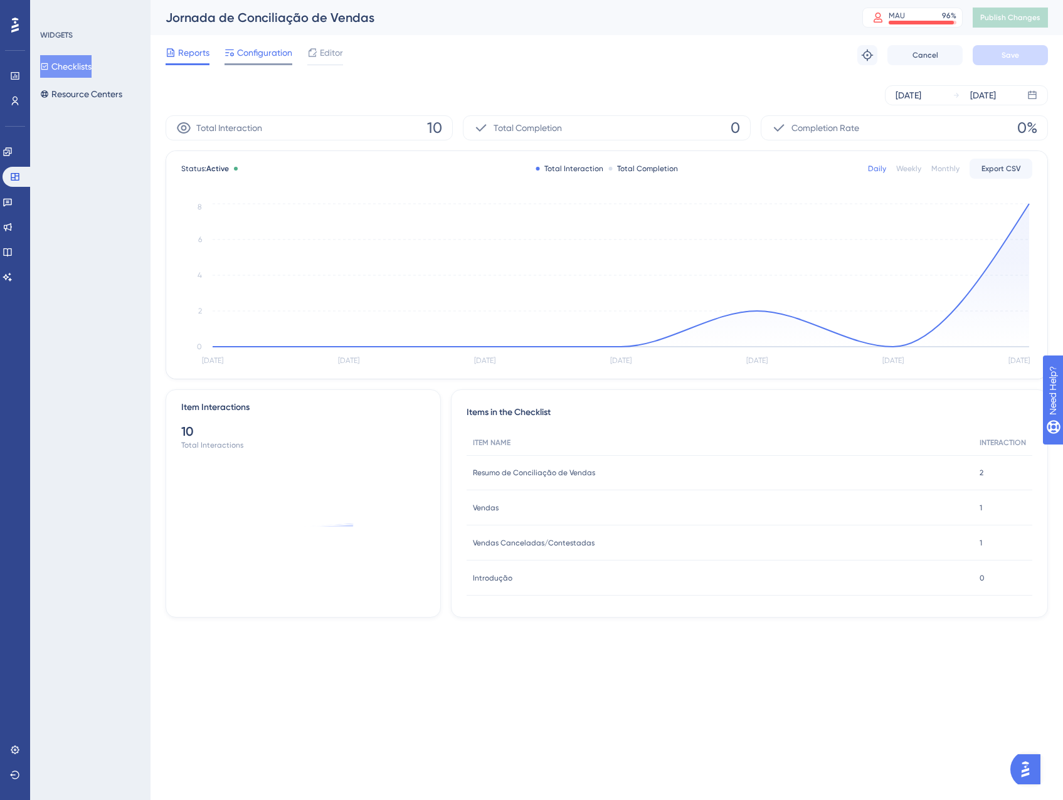
click at [244, 59] on span "Configuration" at bounding box center [264, 52] width 55 height 15
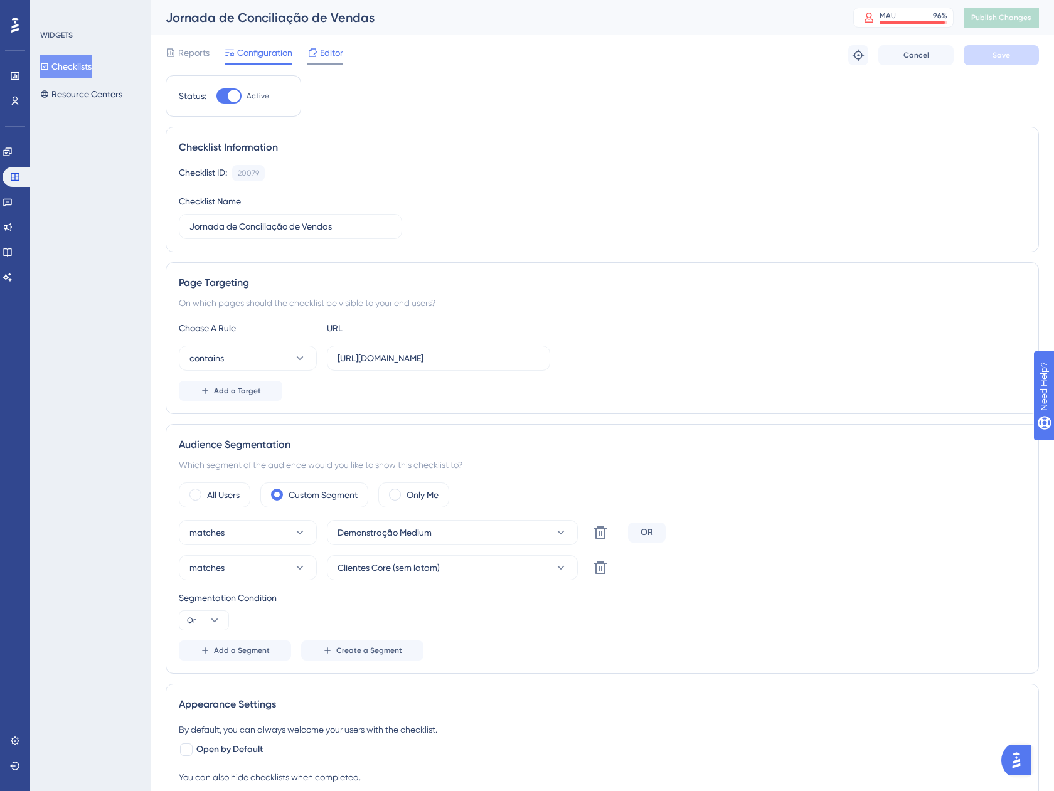
click at [326, 55] on span "Editor" at bounding box center [331, 52] width 23 height 15
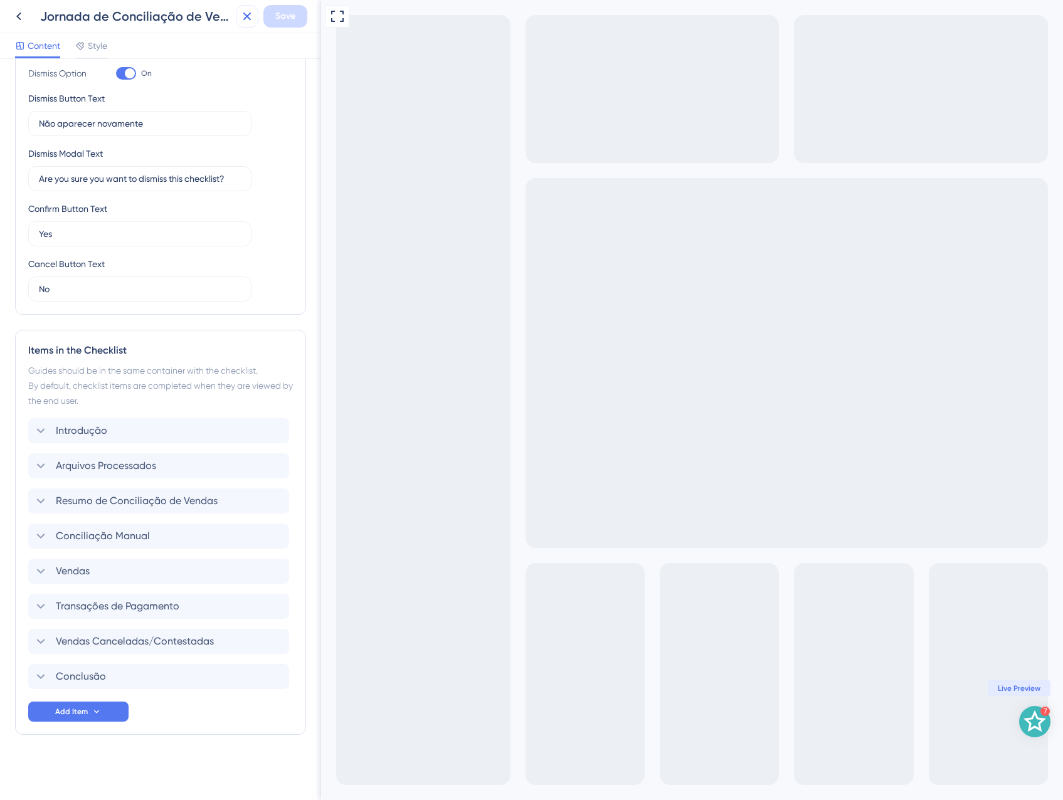
click at [243, 18] on icon at bounding box center [247, 16] width 15 height 15
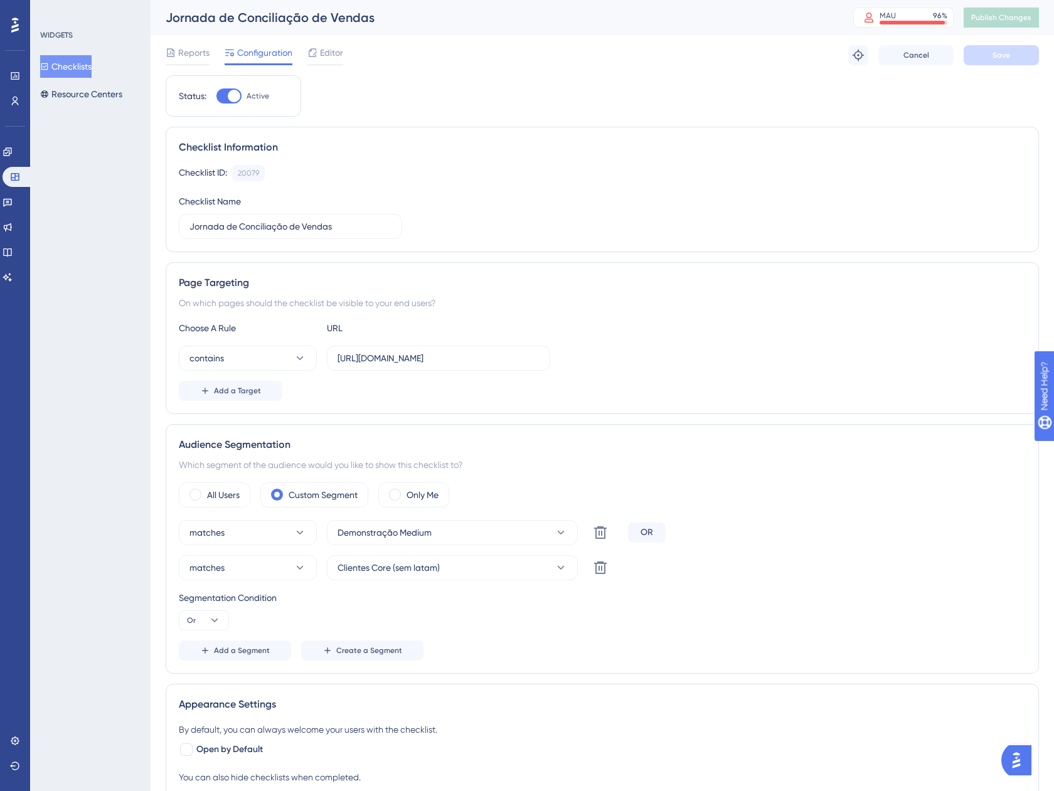
click at [55, 58] on button "Checklists" at bounding box center [65, 66] width 51 height 23
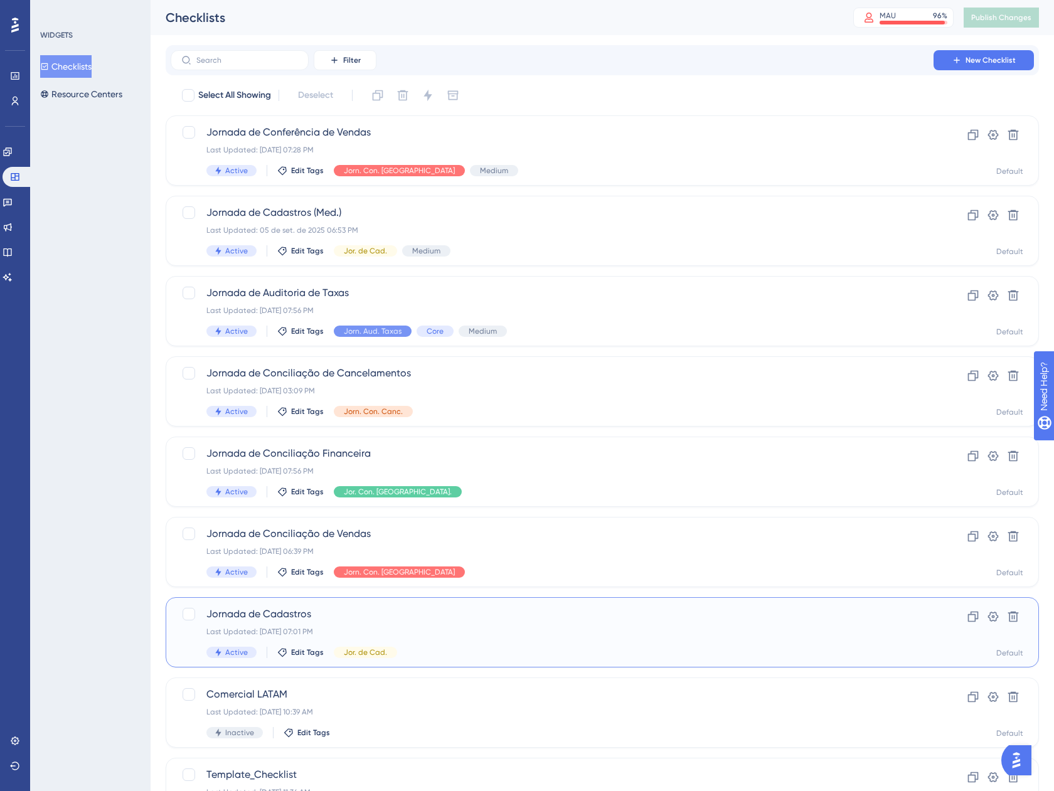
click at [553, 612] on span "Jornada de Cadastros" at bounding box center [551, 613] width 691 height 15
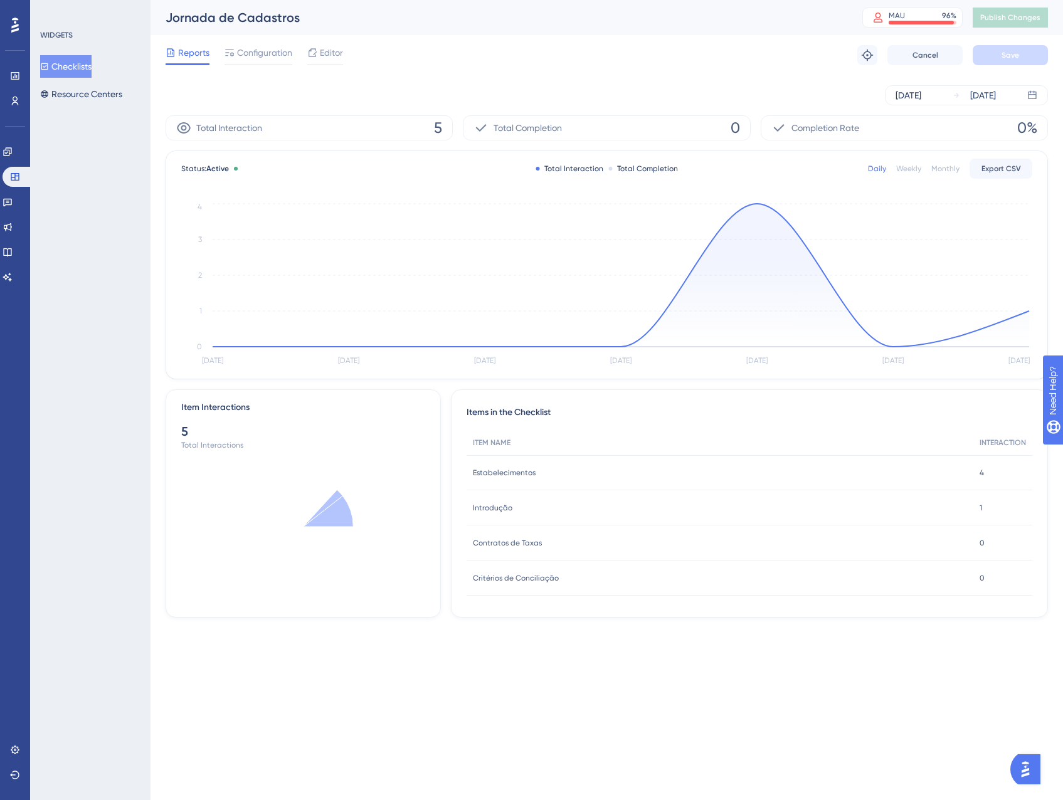
click at [305, 47] on div "Reports Configuration Editor" at bounding box center [254, 55] width 177 height 20
click at [313, 48] on div at bounding box center [312, 52] width 10 height 15
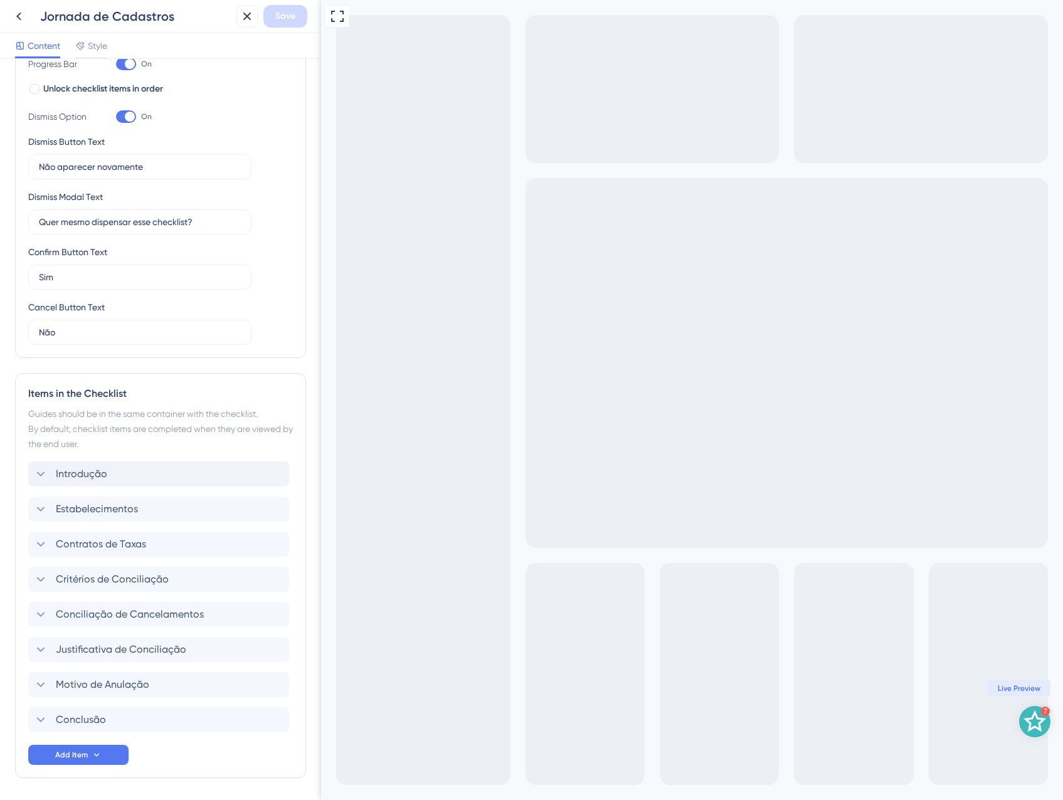
scroll to position [251, 0]
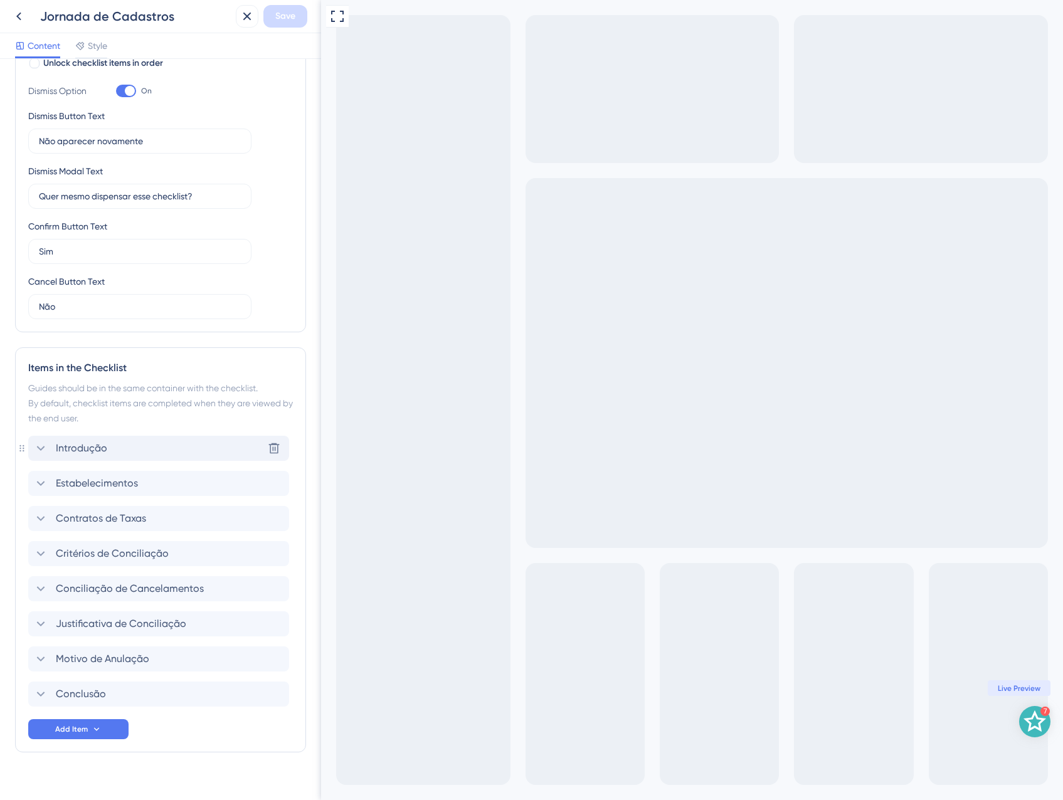
click at [120, 437] on div "Introdução Delete" at bounding box center [158, 448] width 261 height 25
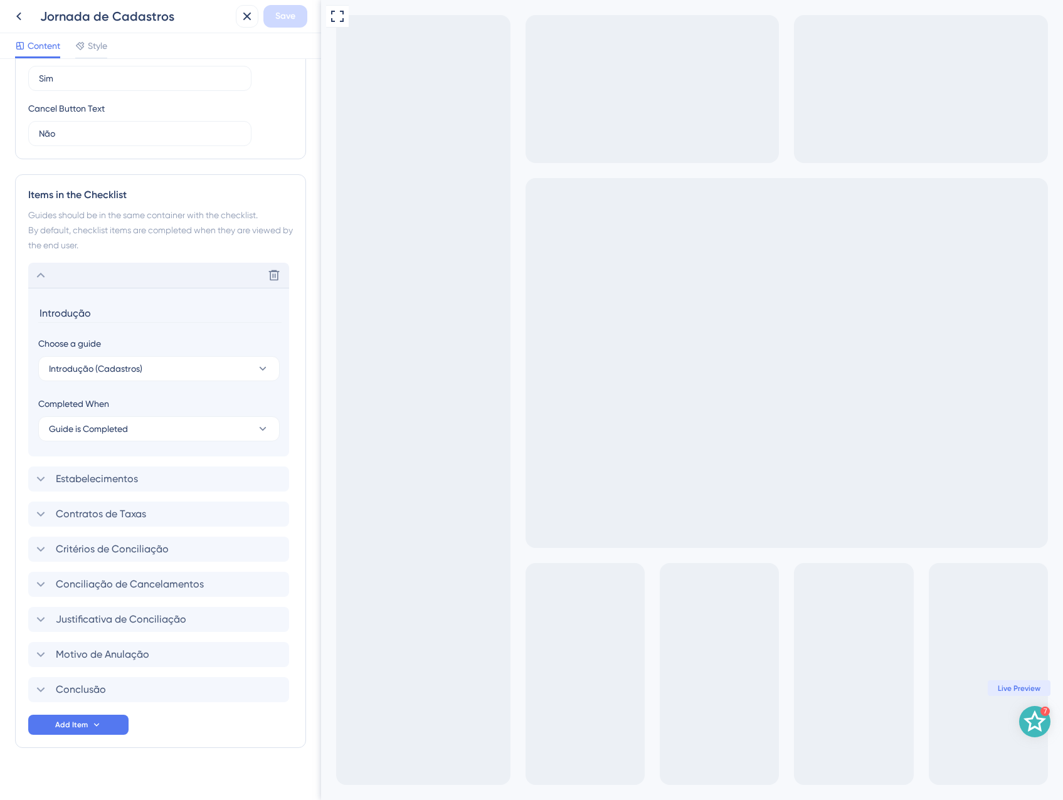
scroll to position [437, 0]
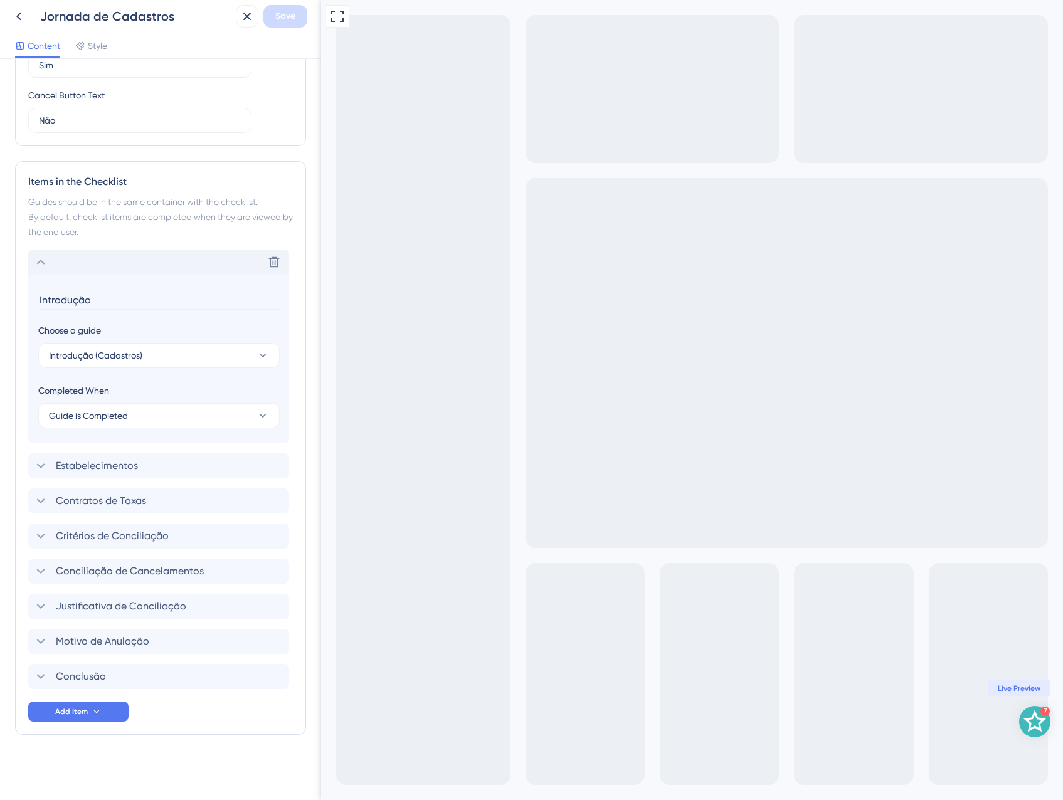
click at [58, 265] on div "Delete" at bounding box center [158, 262] width 261 height 25
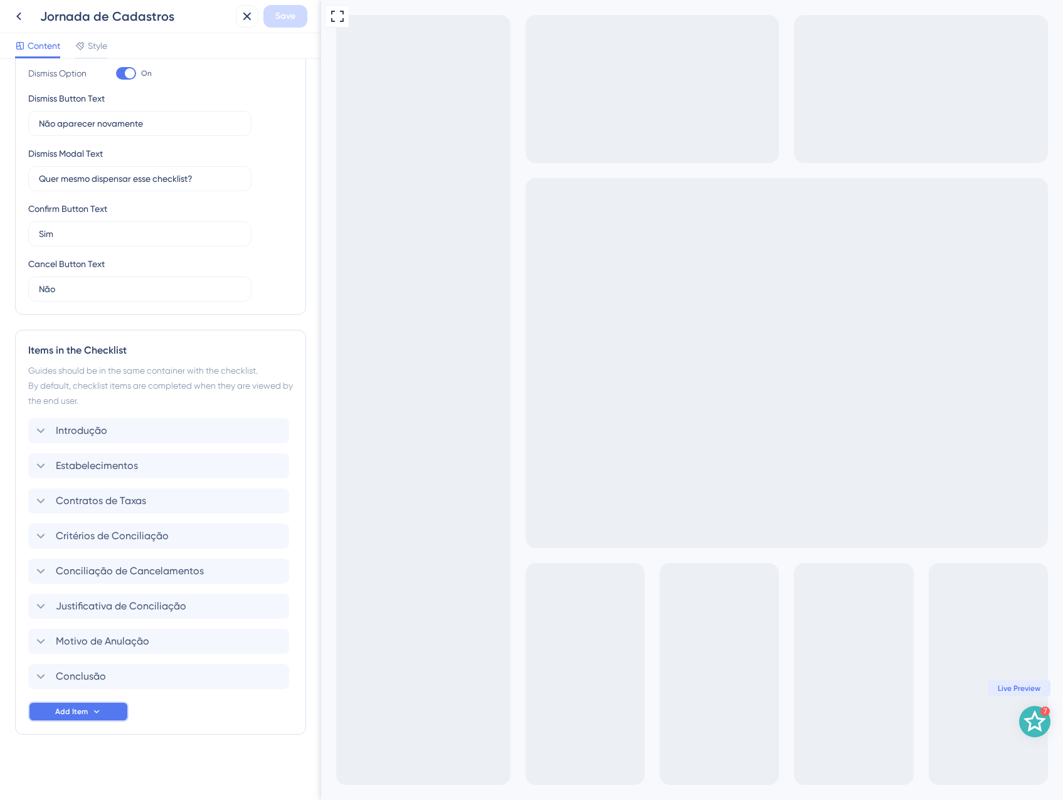
click at [75, 714] on span "Add Item" at bounding box center [71, 712] width 33 height 10
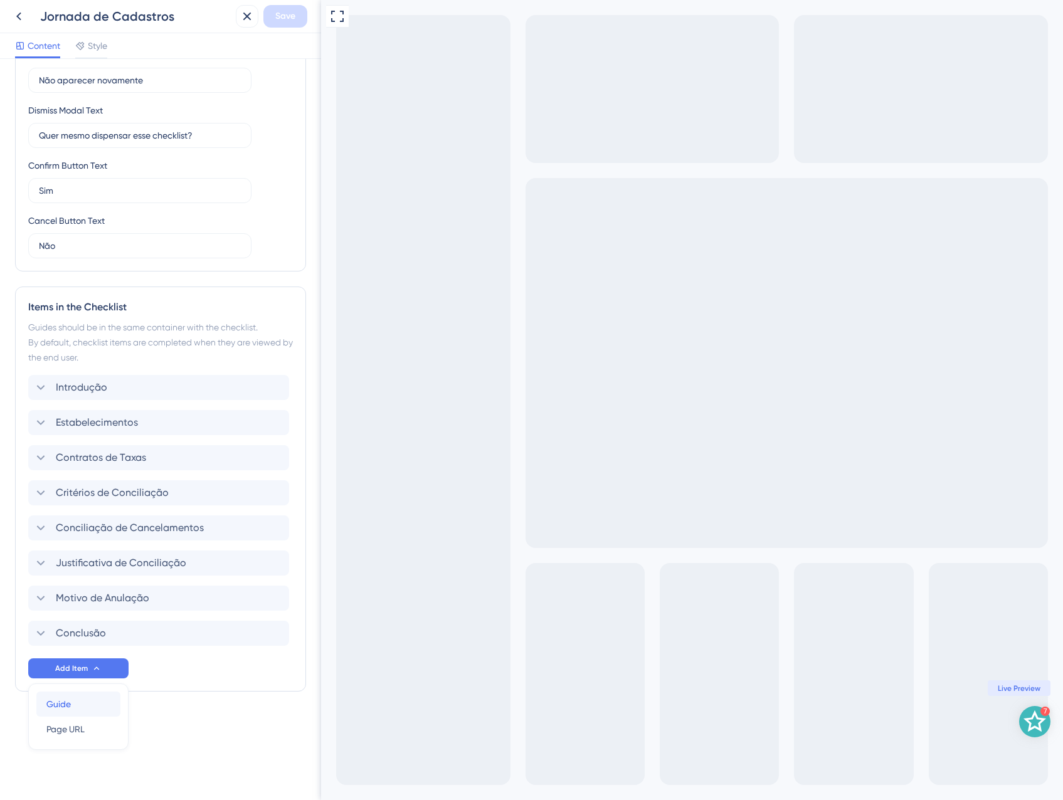
click at [84, 709] on div "Guide Guide" at bounding box center [78, 704] width 64 height 25
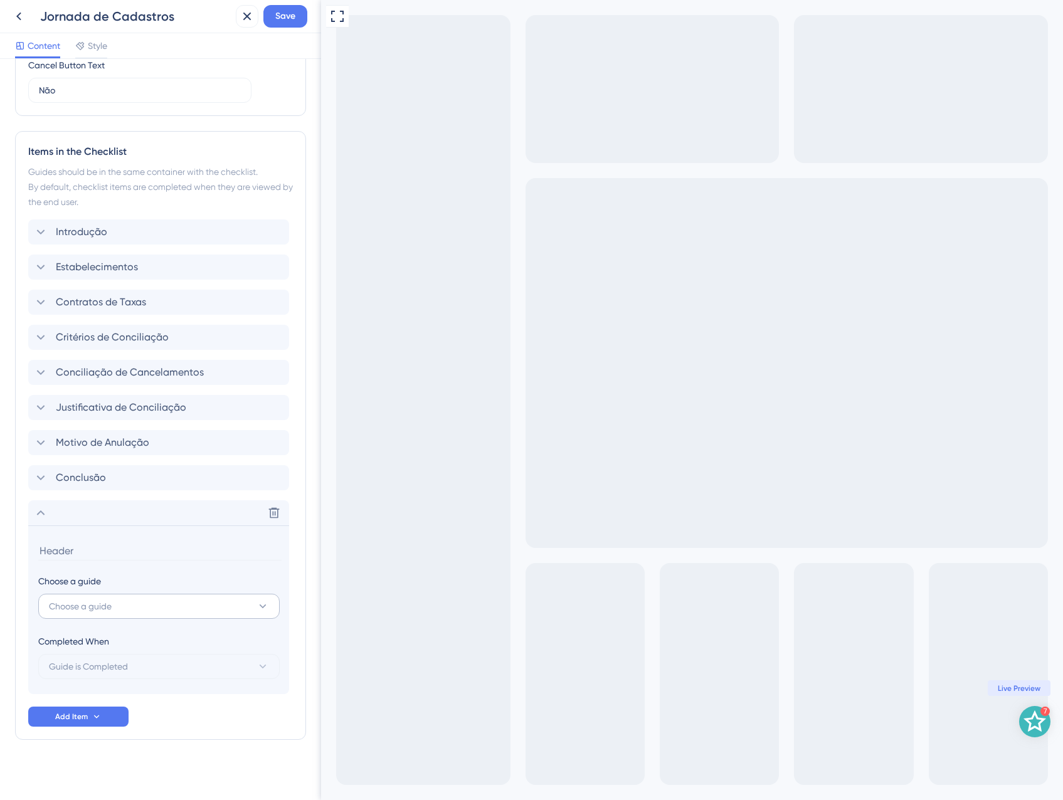
scroll to position [472, 0]
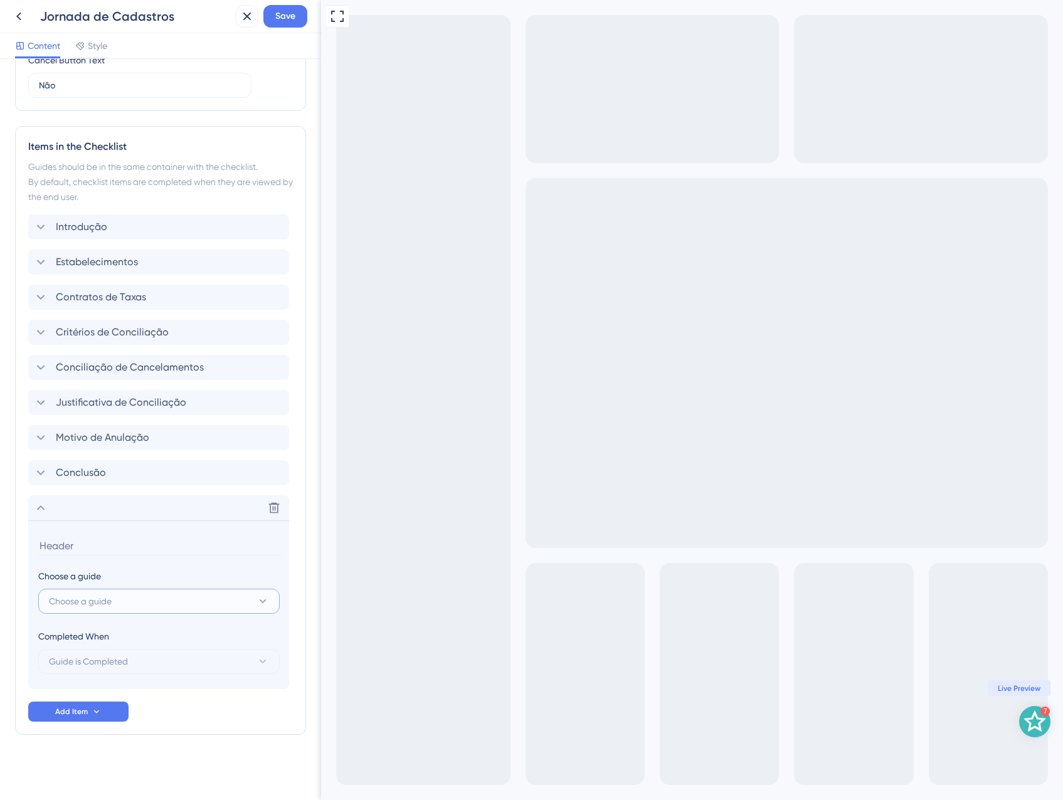
click at [144, 598] on button "Choose a guide" at bounding box center [158, 601] width 241 height 25
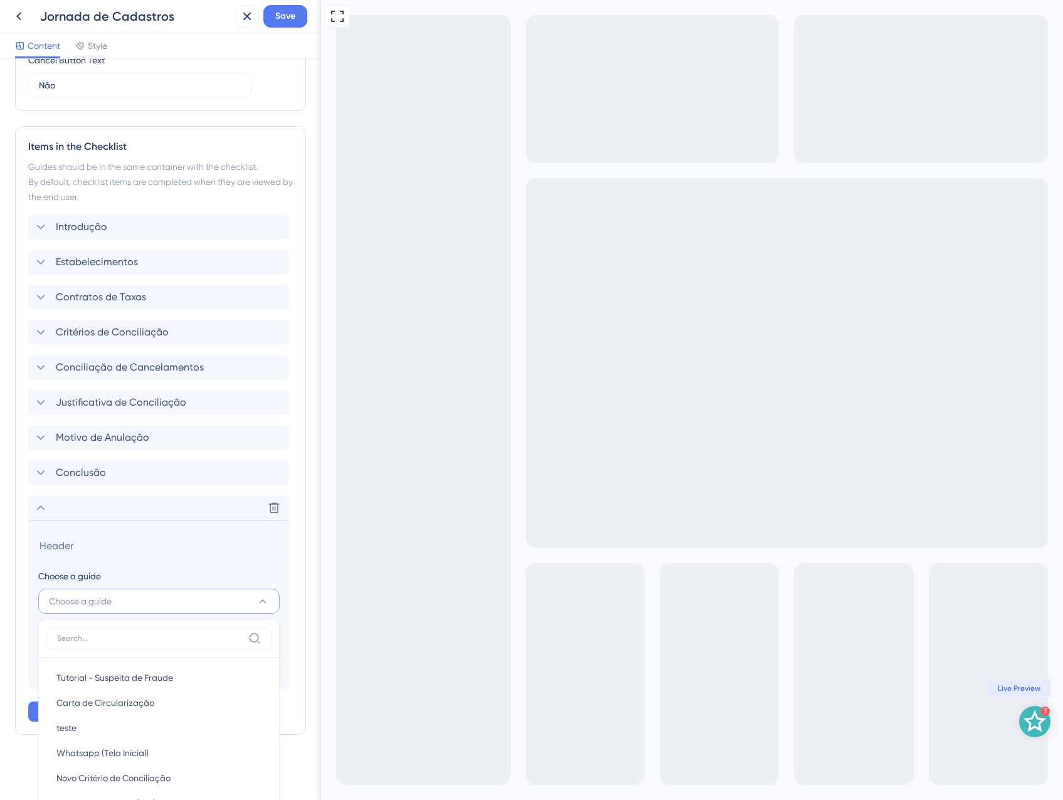
scroll to position [778, 0]
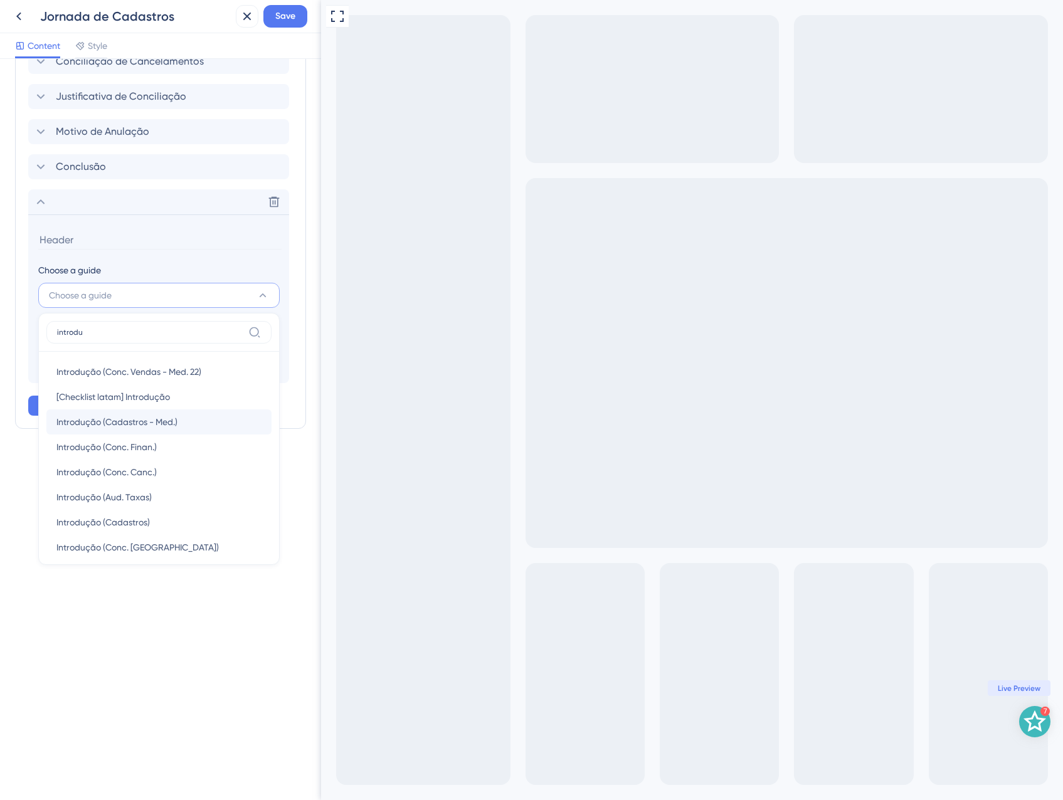
type input "introdu"
click at [135, 427] on span "Introdução (Cadastros - Med.)" at bounding box center [116, 422] width 121 height 15
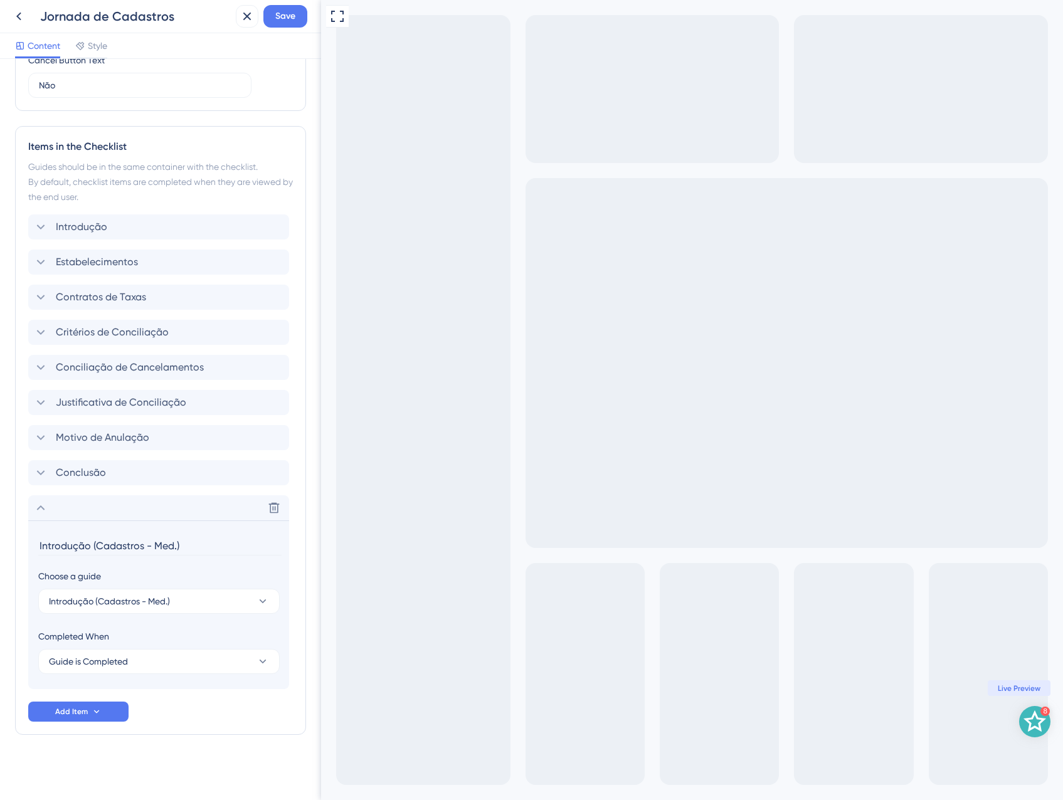
drag, startPoint x: 186, startPoint y: 545, endPoint x: 90, endPoint y: 545, distance: 96.0
click at [90, 545] on input "Introdução (Cadastros - Med.)" at bounding box center [159, 545] width 243 height 19
type input "Introdução"
click at [188, 744] on div "Checklist Header Title Jornada de Cadastros Subtitle Alguns dos relatórios pode…" at bounding box center [160, 193] width 291 height 1183
click at [45, 510] on icon at bounding box center [40, 507] width 15 height 15
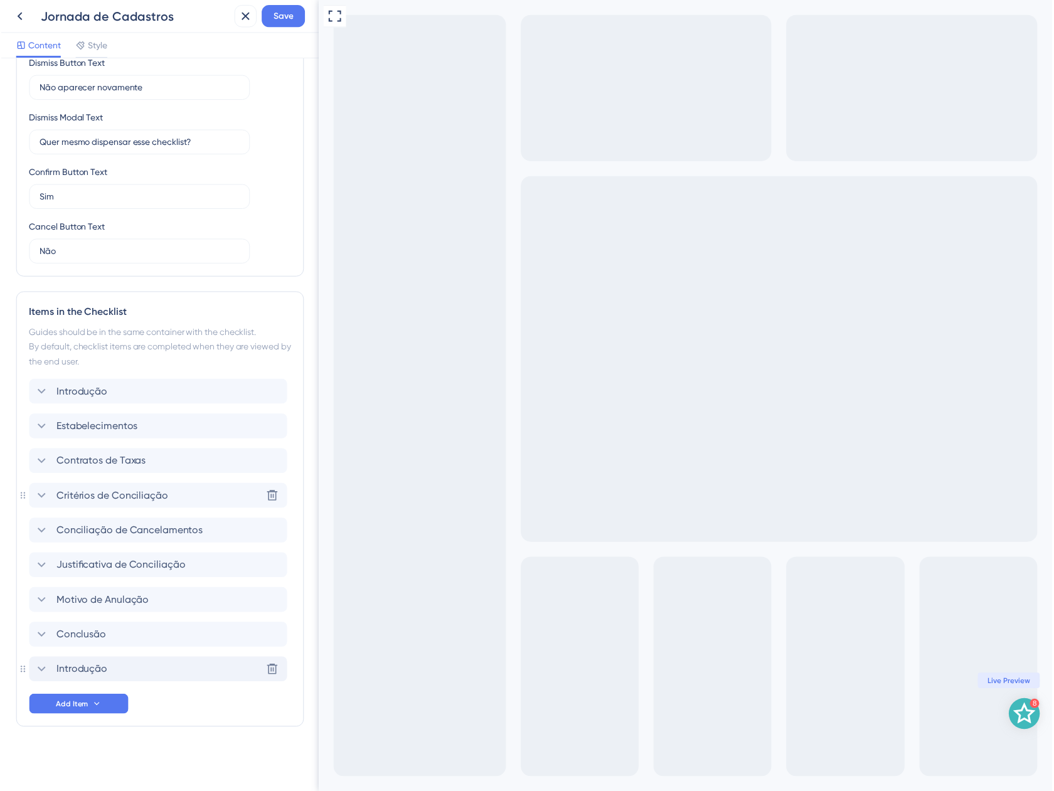
scroll to position [304, 0]
click at [23, 680] on div "Items in the Checklist Guides should be in the same container with the checklis…" at bounding box center [160, 515] width 291 height 440
click at [289, 14] on span "Save" at bounding box center [285, 16] width 20 height 15
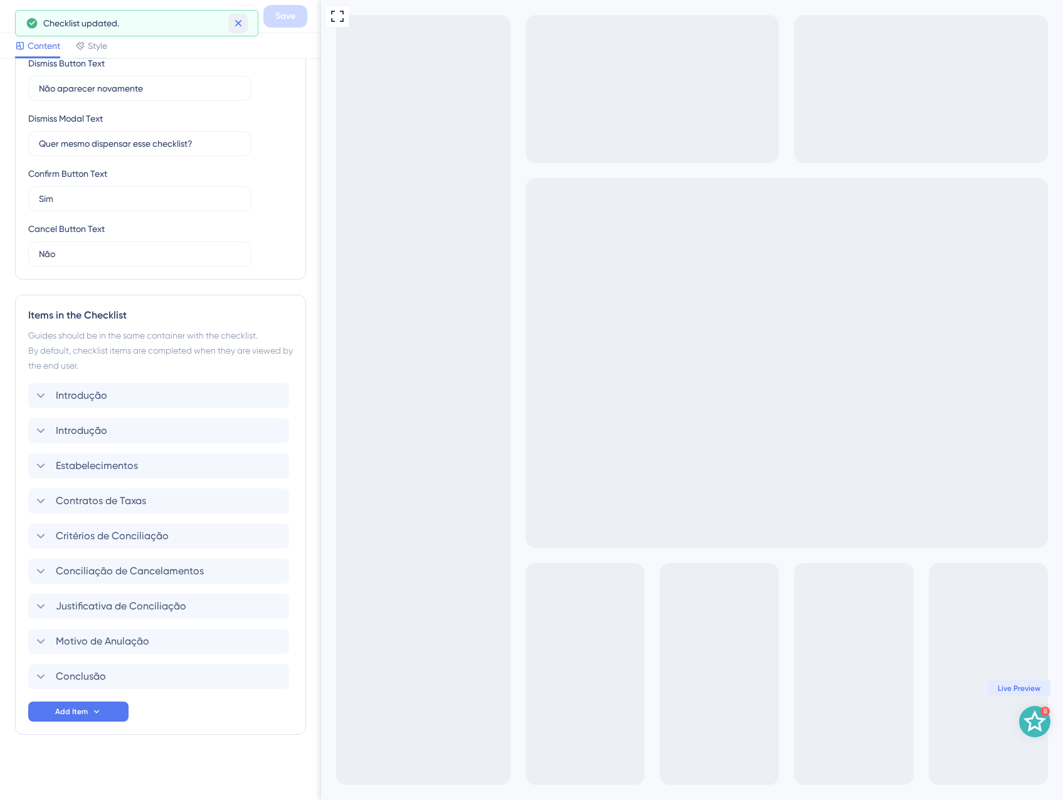
click at [236, 19] on icon at bounding box center [238, 23] width 13 height 13
click at [245, 16] on icon at bounding box center [247, 16] width 15 height 15
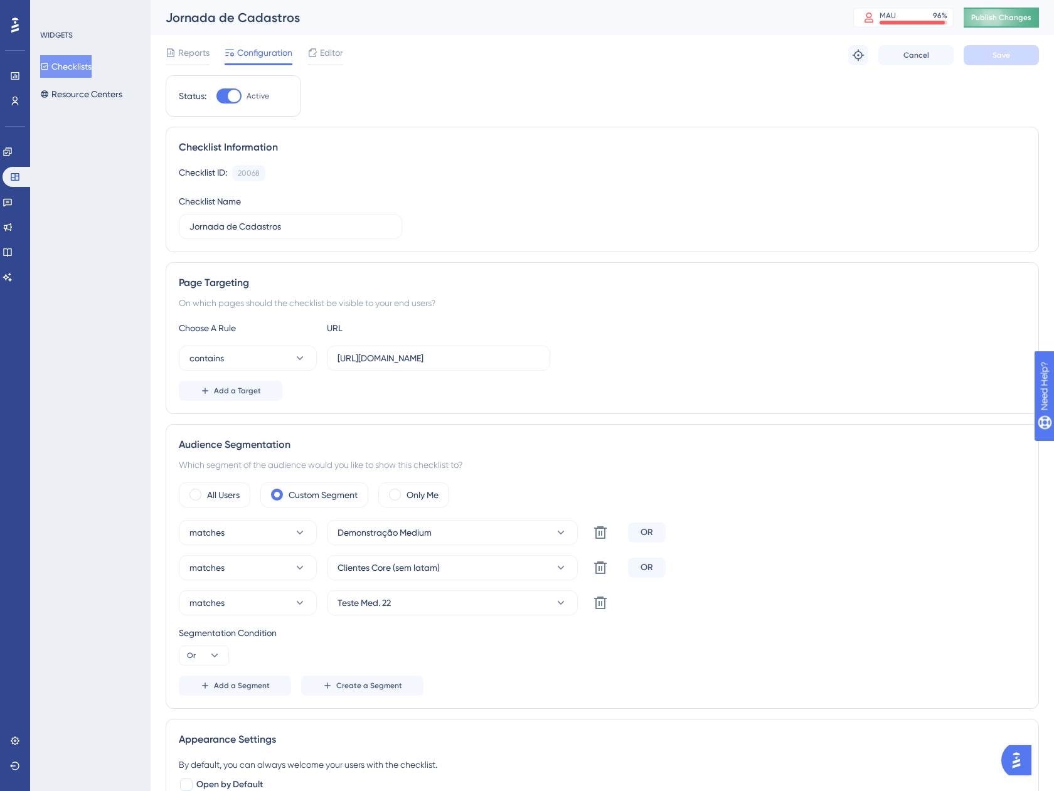
click at [1020, 14] on span "Publish Changes" at bounding box center [1001, 18] width 60 height 10
drag, startPoint x: 73, startPoint y: 56, endPoint x: 80, endPoint y: 66, distance: 12.7
click at [74, 58] on button "Checklists" at bounding box center [65, 66] width 51 height 23
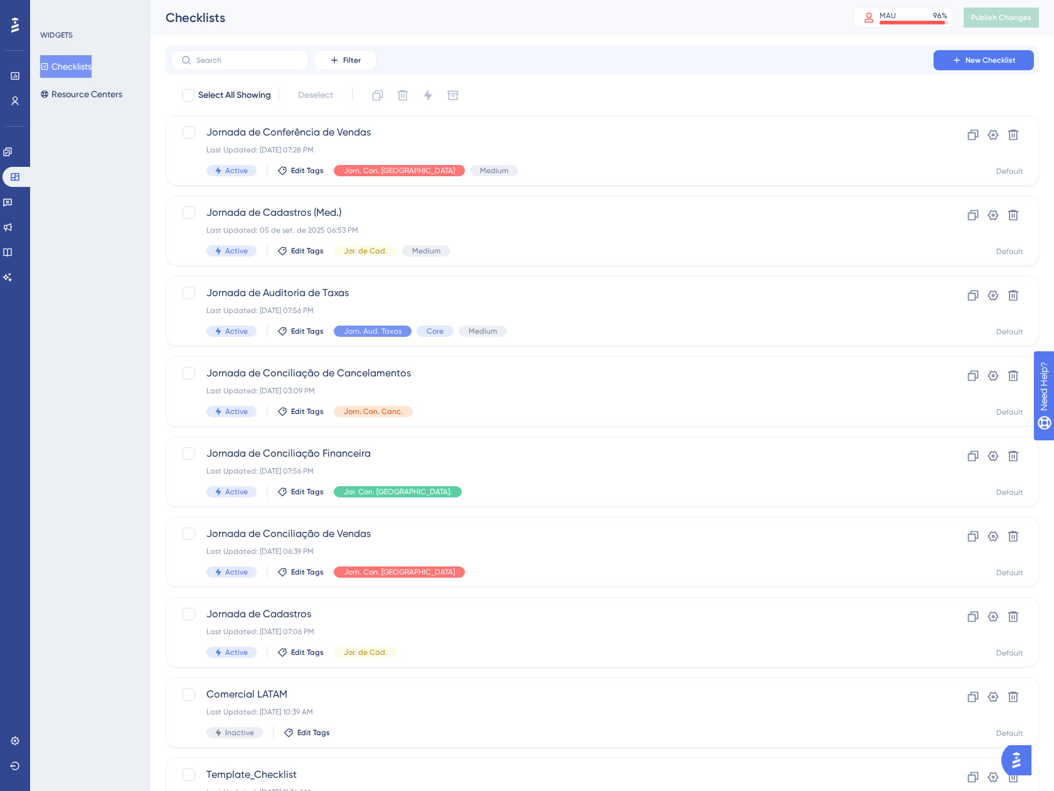
click at [80, 66] on button "Checklists" at bounding box center [65, 66] width 51 height 23
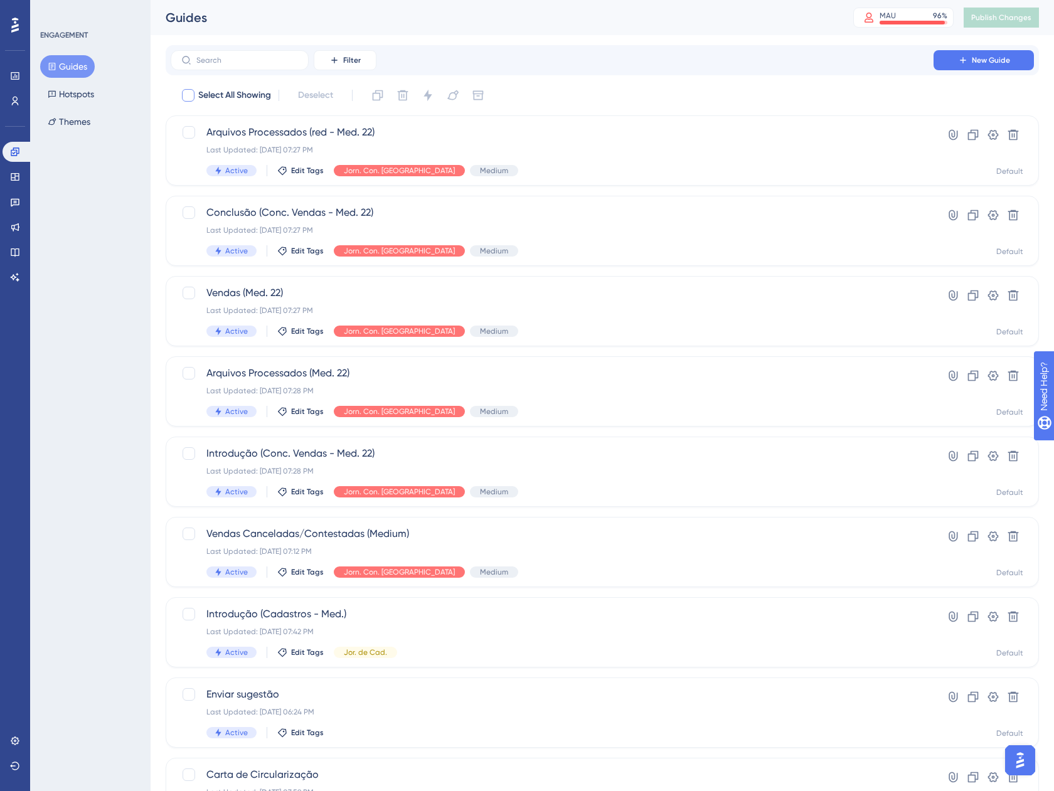
click at [255, 88] on span "Select All Showing" at bounding box center [234, 95] width 73 height 15
checkbox input "true"
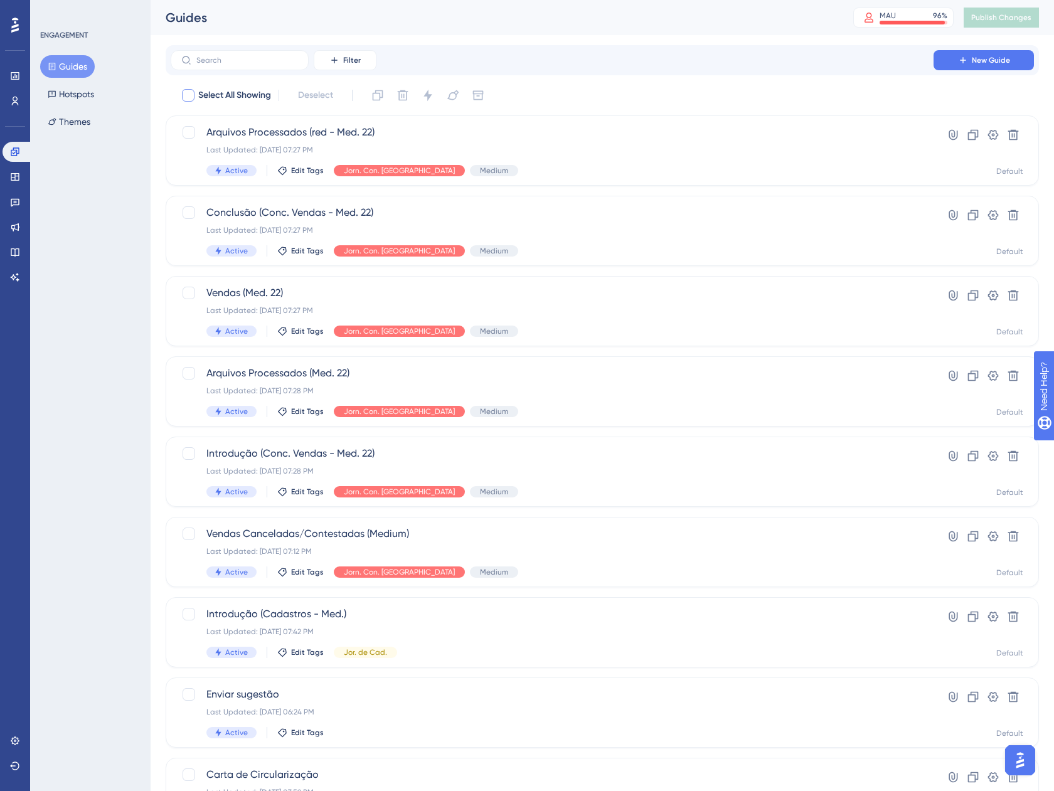
checkbox input "true"
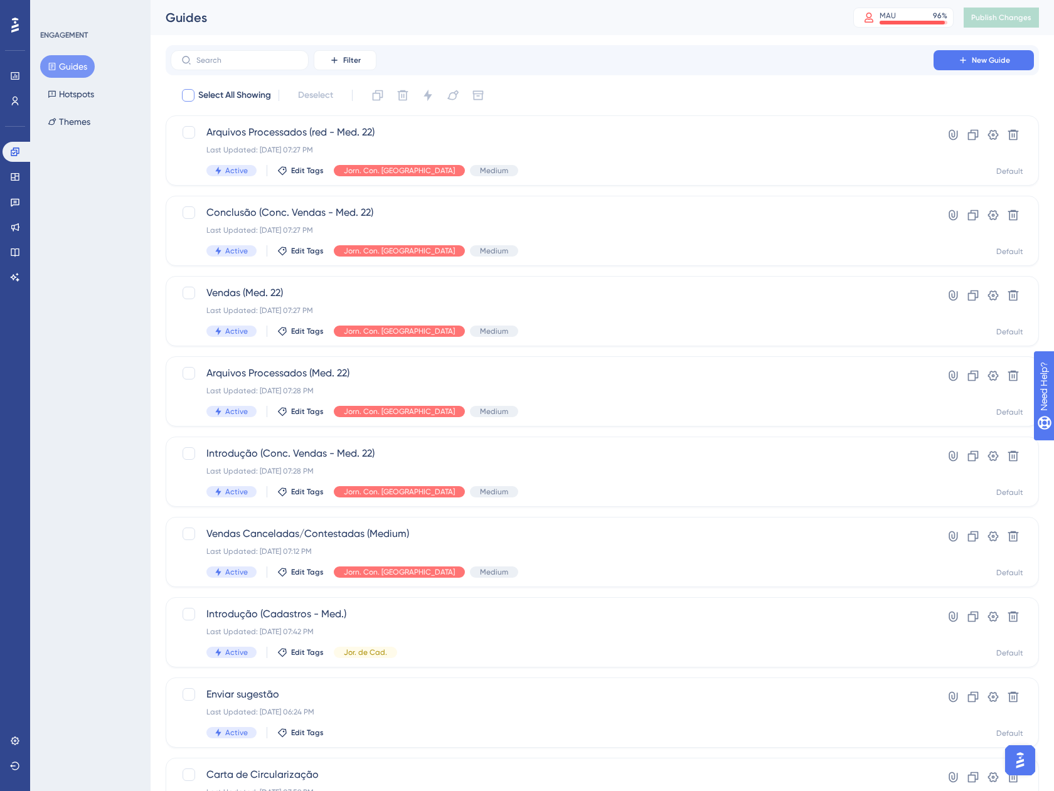
checkbox input "true"
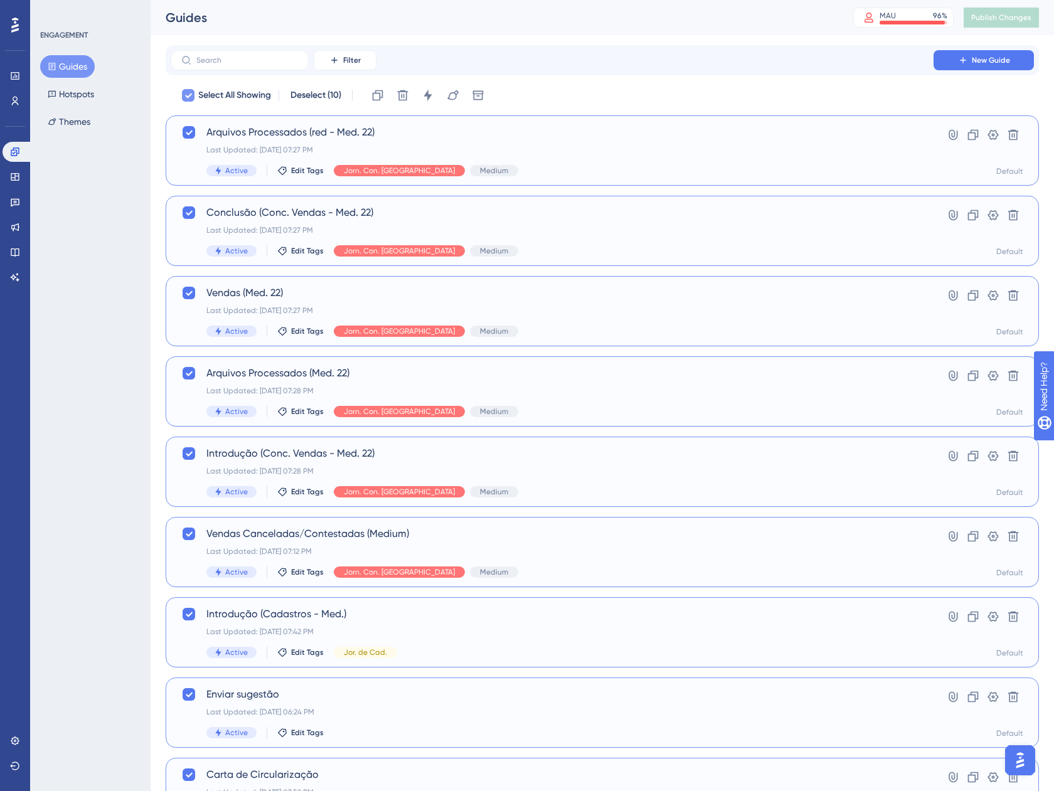
click at [255, 88] on span "Select All Showing" at bounding box center [234, 95] width 73 height 15
checkbox input "false"
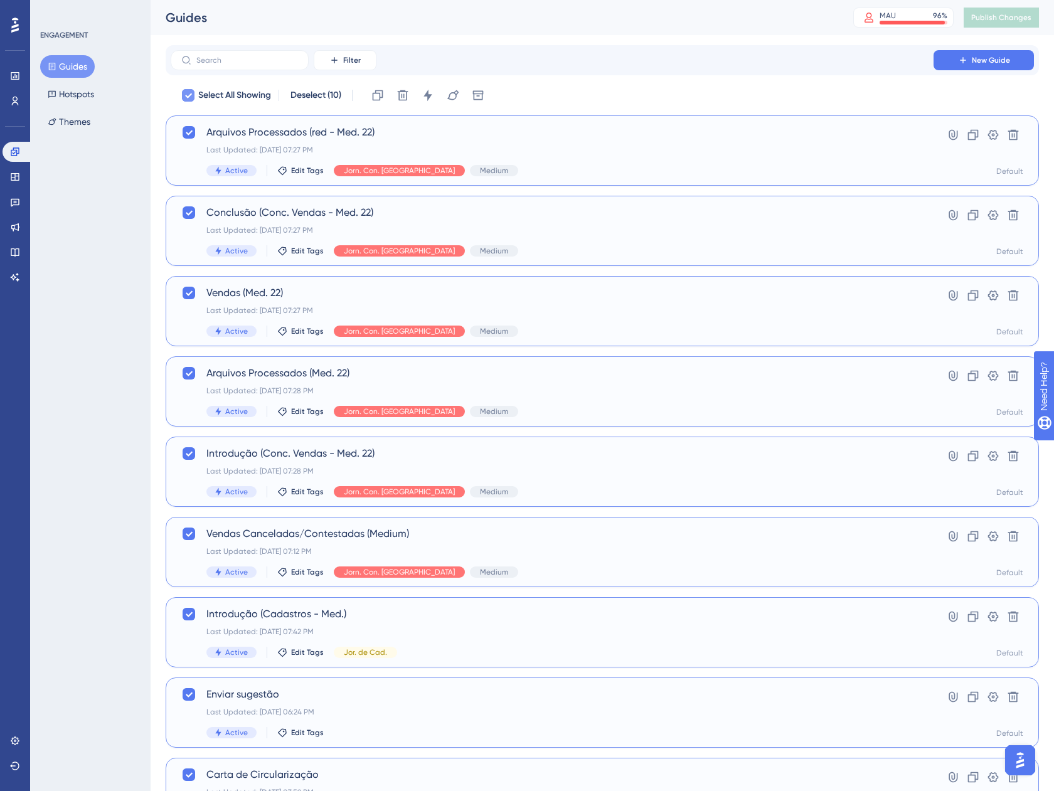
checkbox input "false"
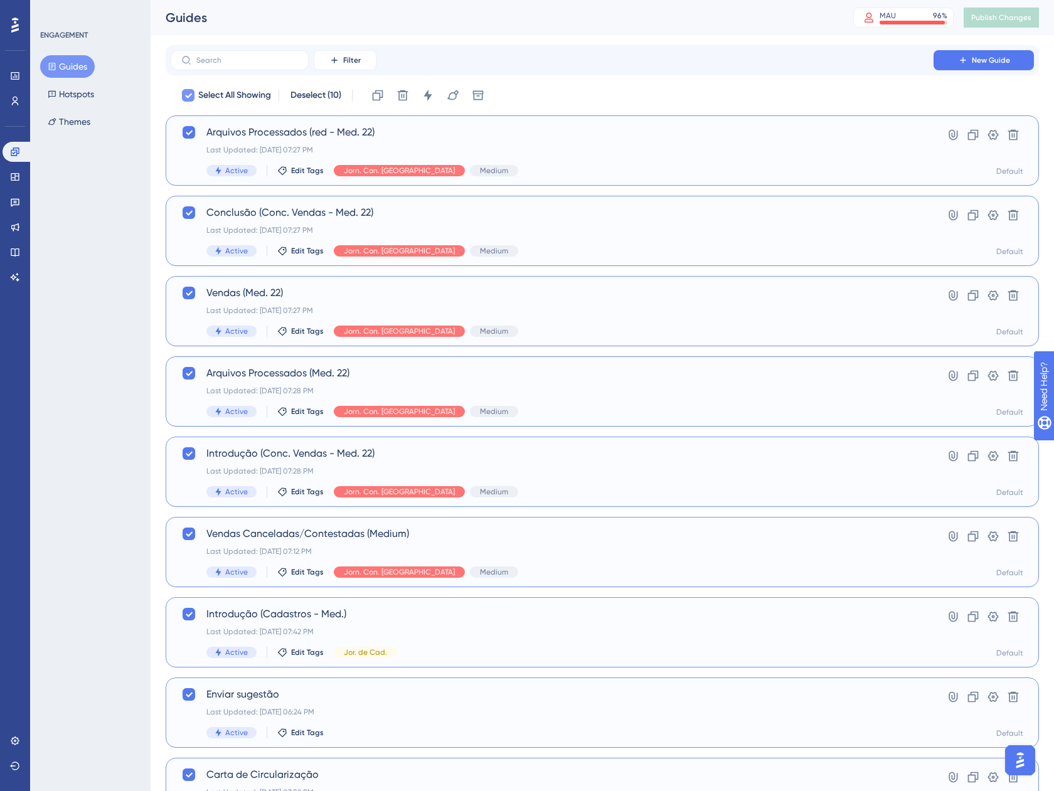
checkbox input "false"
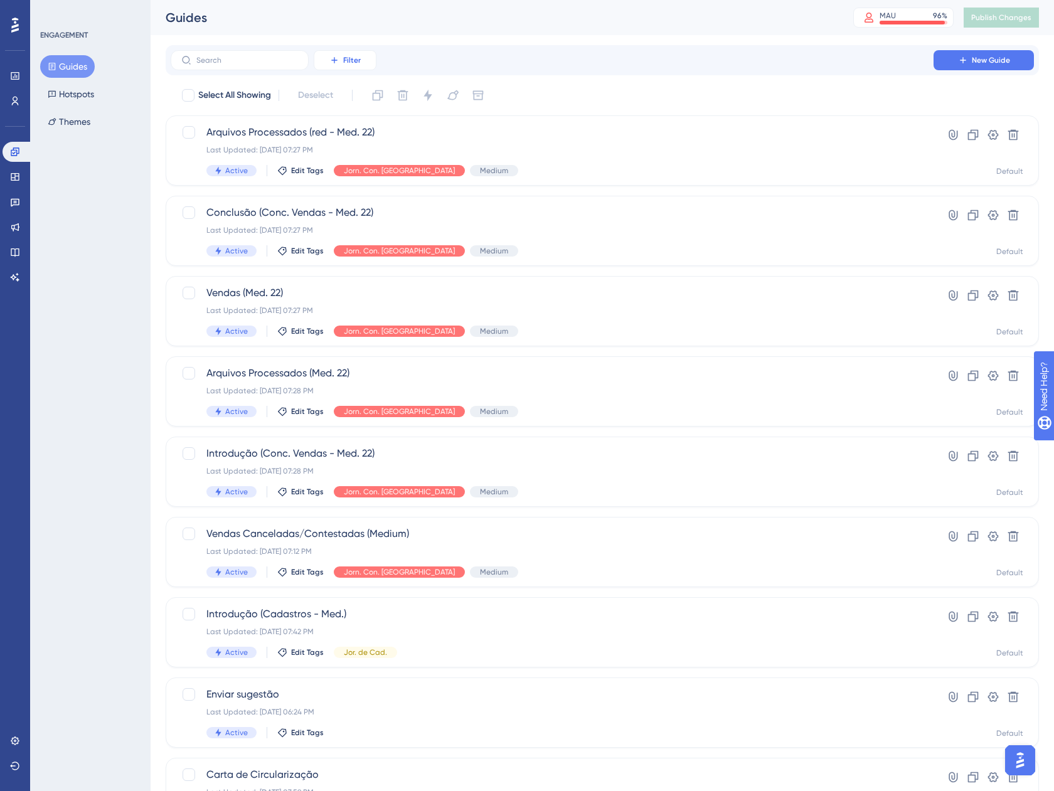
click at [344, 66] on button "Filter" at bounding box center [345, 60] width 63 height 20
click at [343, 100] on span "Tags" at bounding box center [341, 95] width 19 height 15
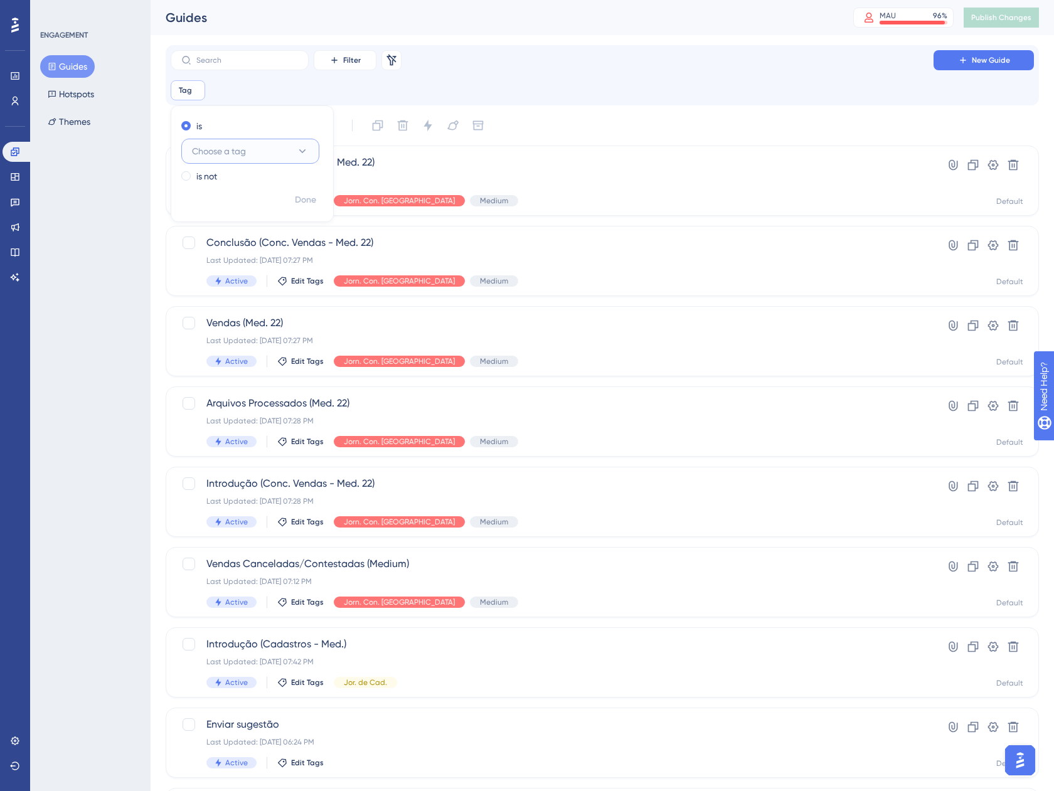
click at [242, 143] on button "Choose a tag" at bounding box center [250, 151] width 138 height 25
click at [236, 223] on span "Jor. de Cad." at bounding box center [223, 227] width 48 height 15
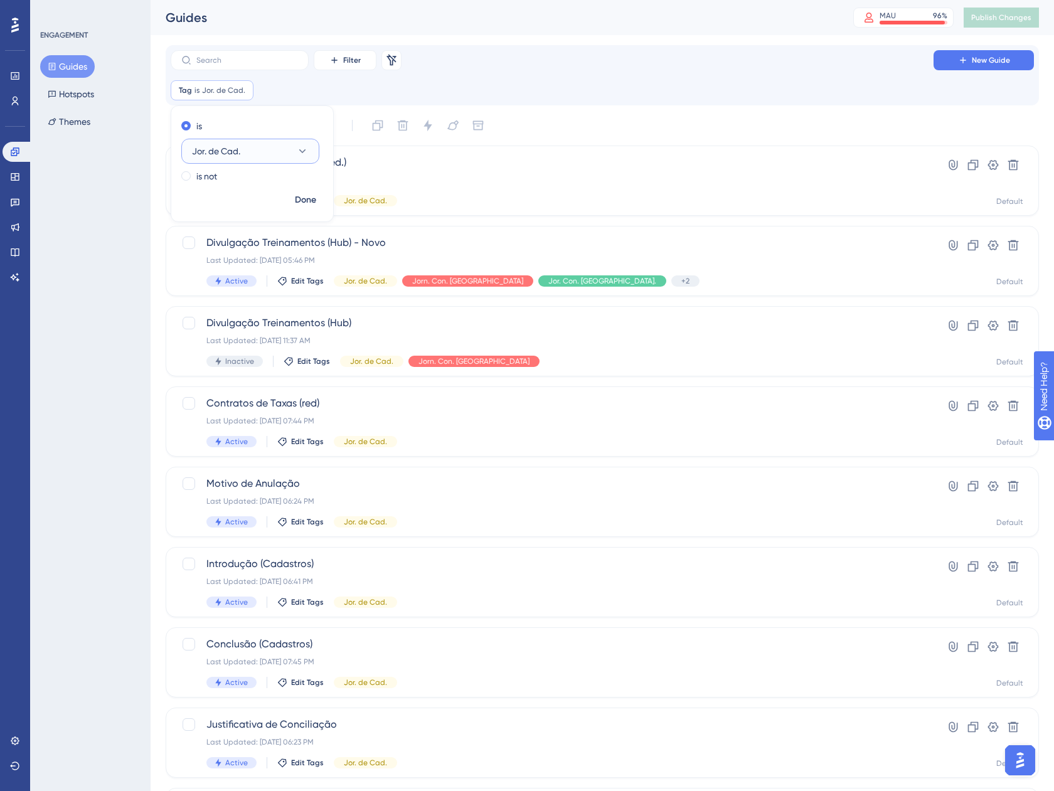
click at [247, 157] on button "Jor. de Cad." at bounding box center [250, 151] width 138 height 25
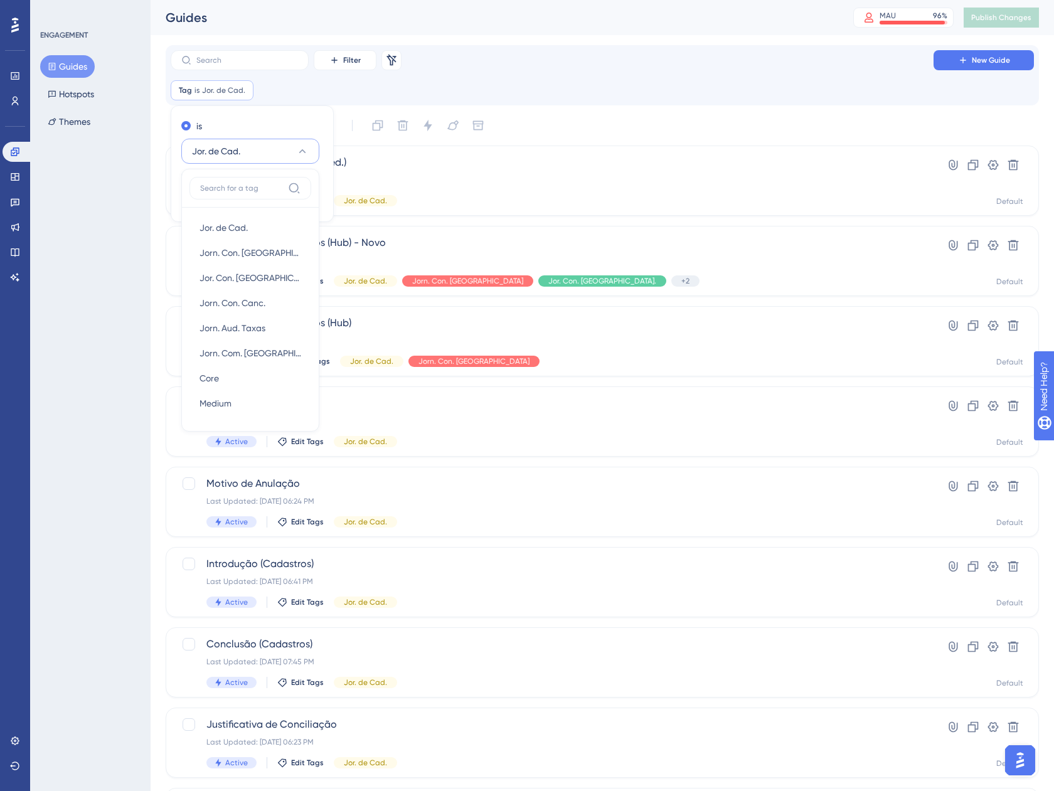
click at [561, 85] on div "Tag is Jor. de Cad. Jor. de Cad. Remove is Jor. de Cad. Jor. de Cad. Jor. de Ca…" at bounding box center [602, 90] width 863 height 20
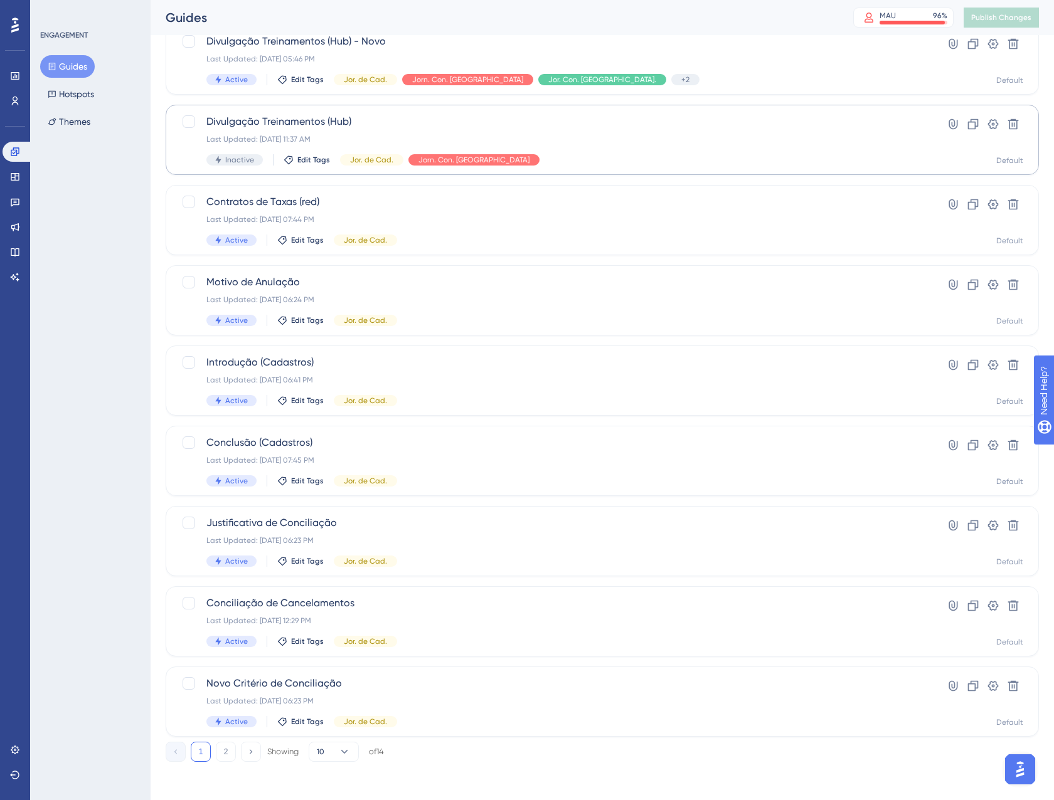
scroll to position [203, 0]
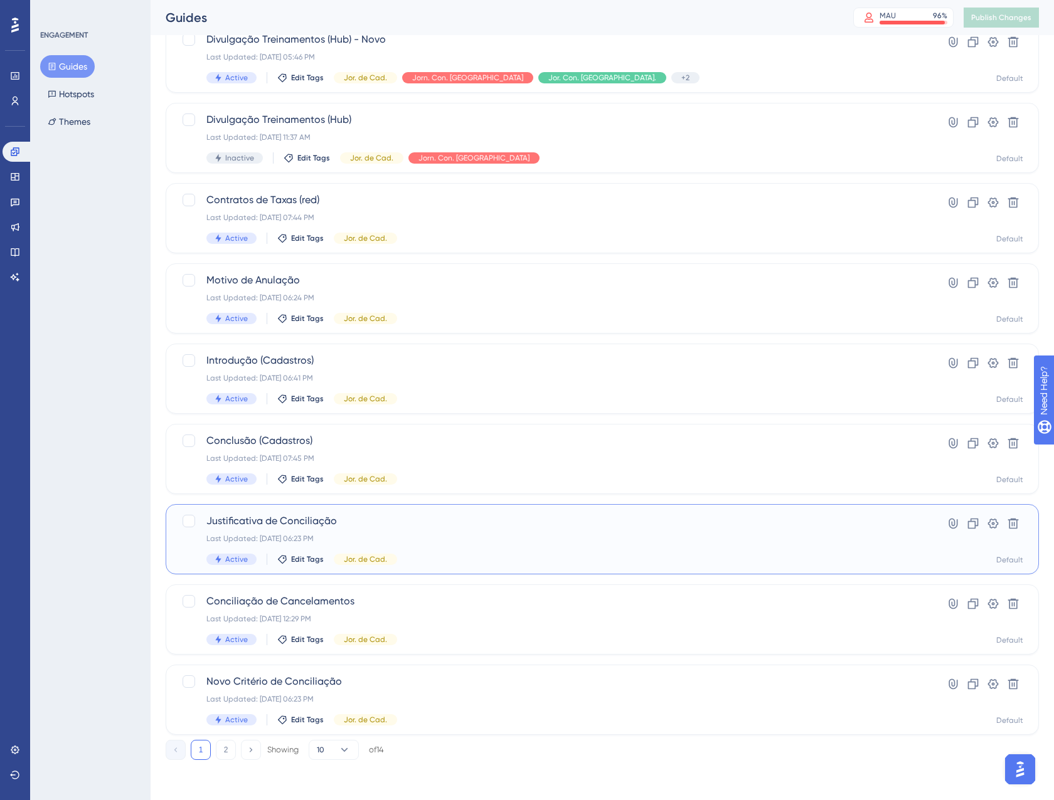
click at [406, 535] on div "Last Updated: 03 de set. de 2025 06:23 PM" at bounding box center [551, 539] width 691 height 10
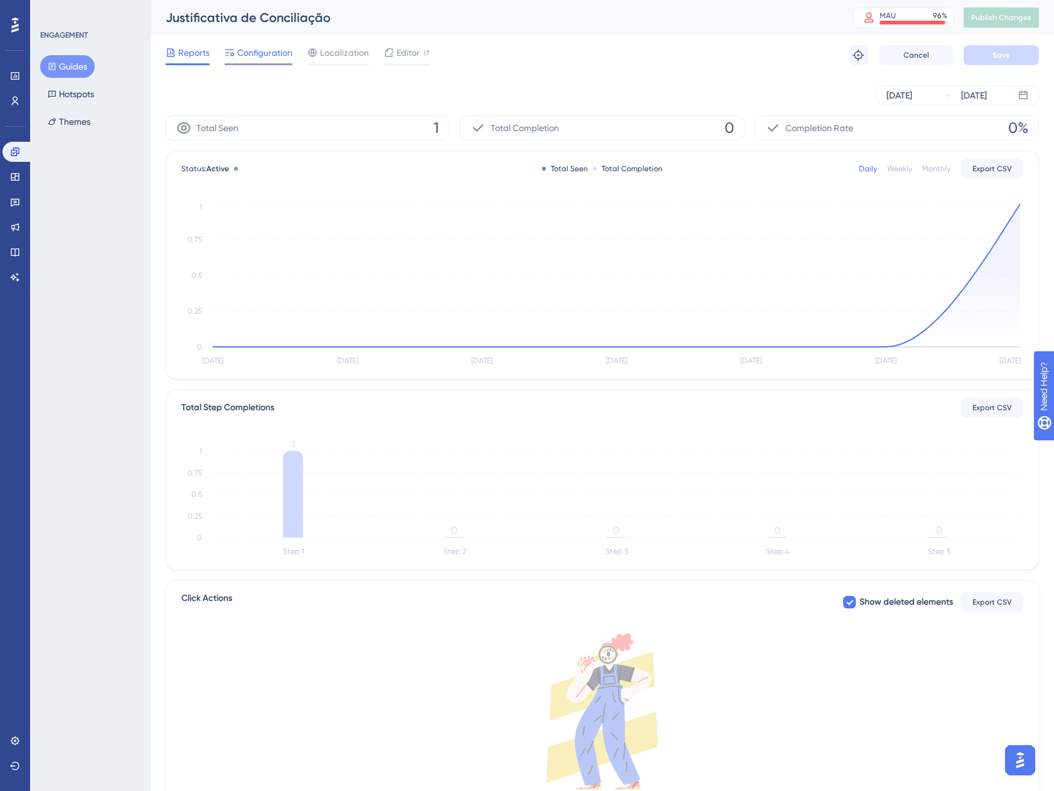
click at [259, 57] on span "Configuration" at bounding box center [264, 52] width 55 height 15
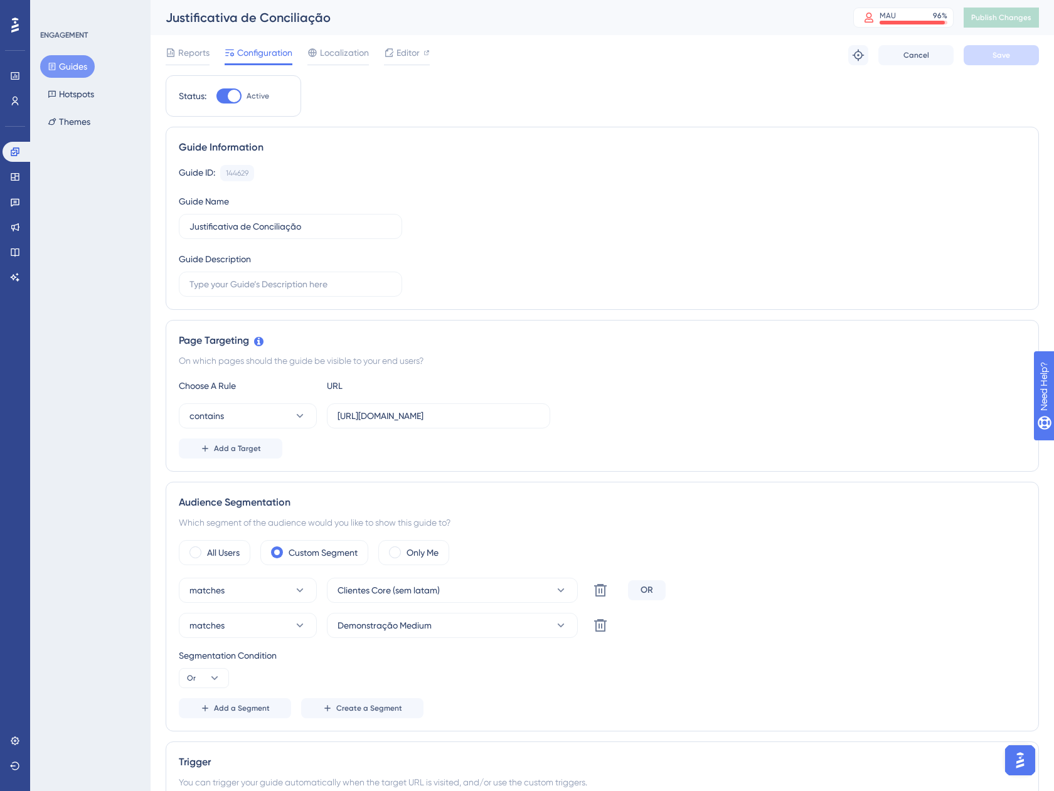
click at [77, 66] on button "Guides" at bounding box center [67, 66] width 55 height 23
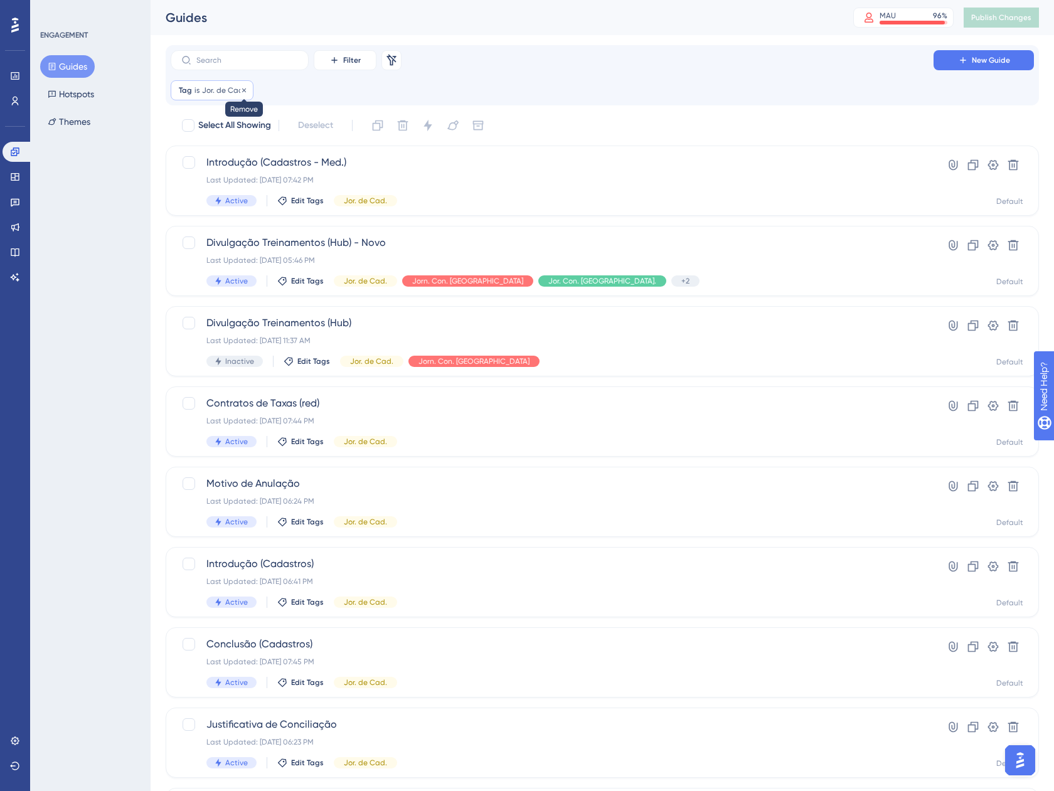
click at [245, 90] on icon at bounding box center [244, 91] width 8 height 8
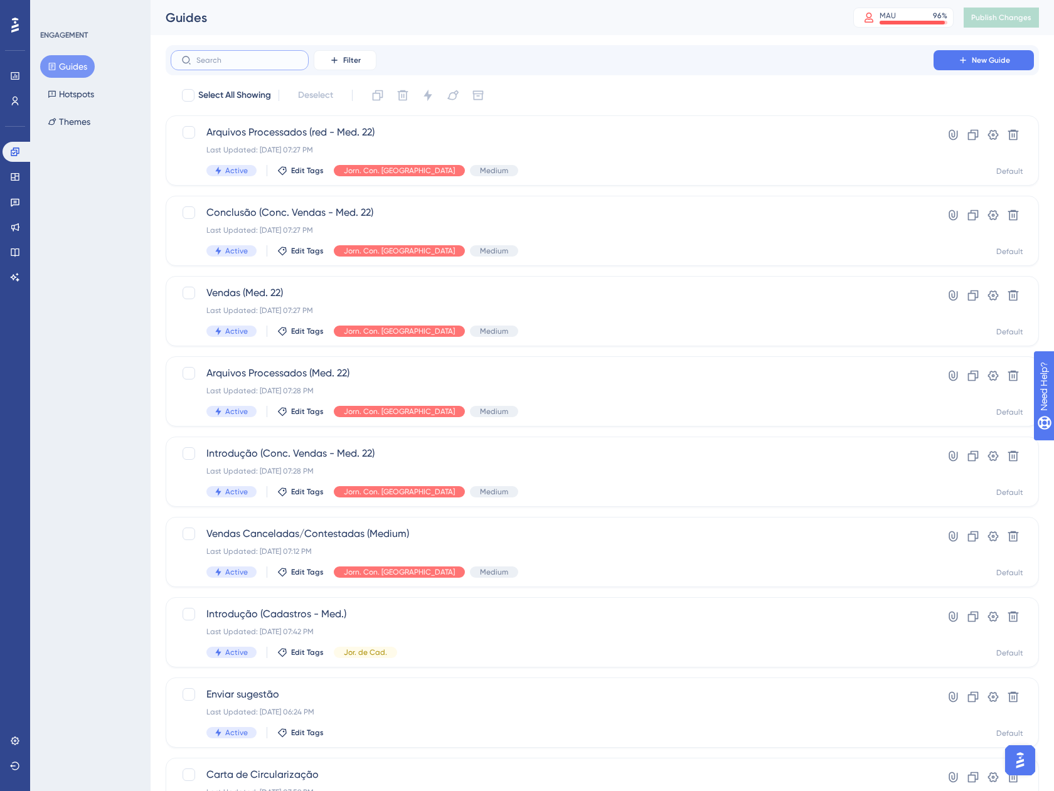
click at [260, 56] on input "text" at bounding box center [247, 60] width 102 height 9
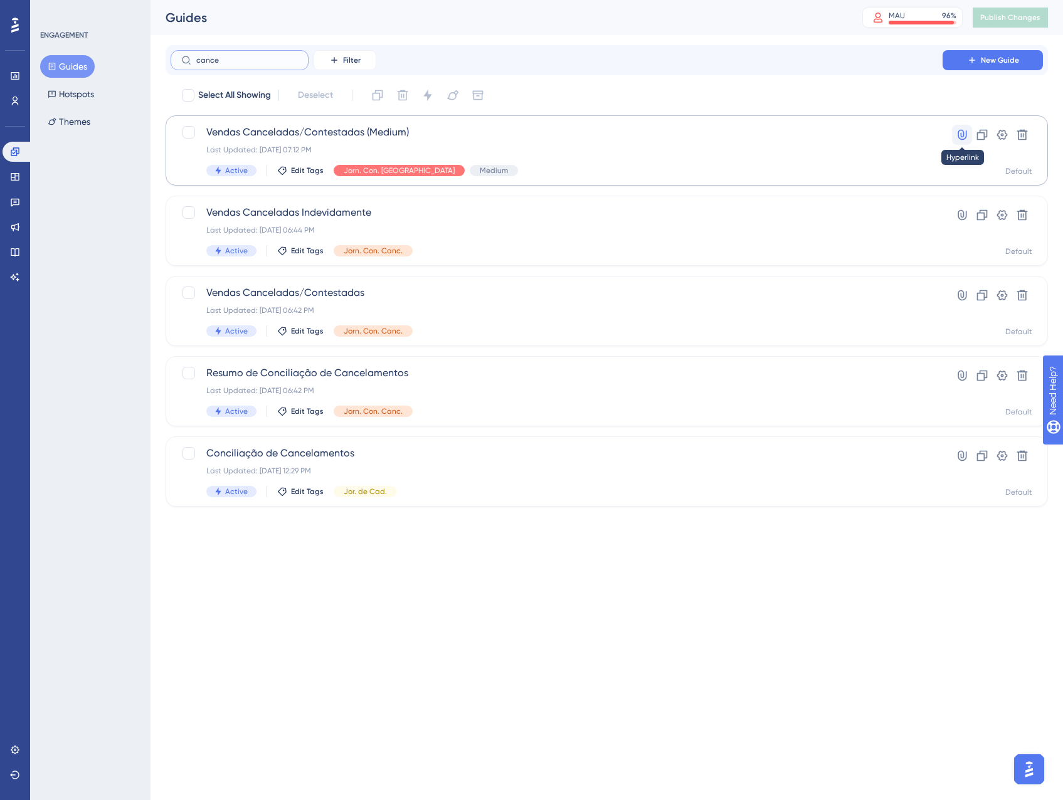
type input "cance"
click at [957, 132] on icon at bounding box center [962, 135] width 13 height 13
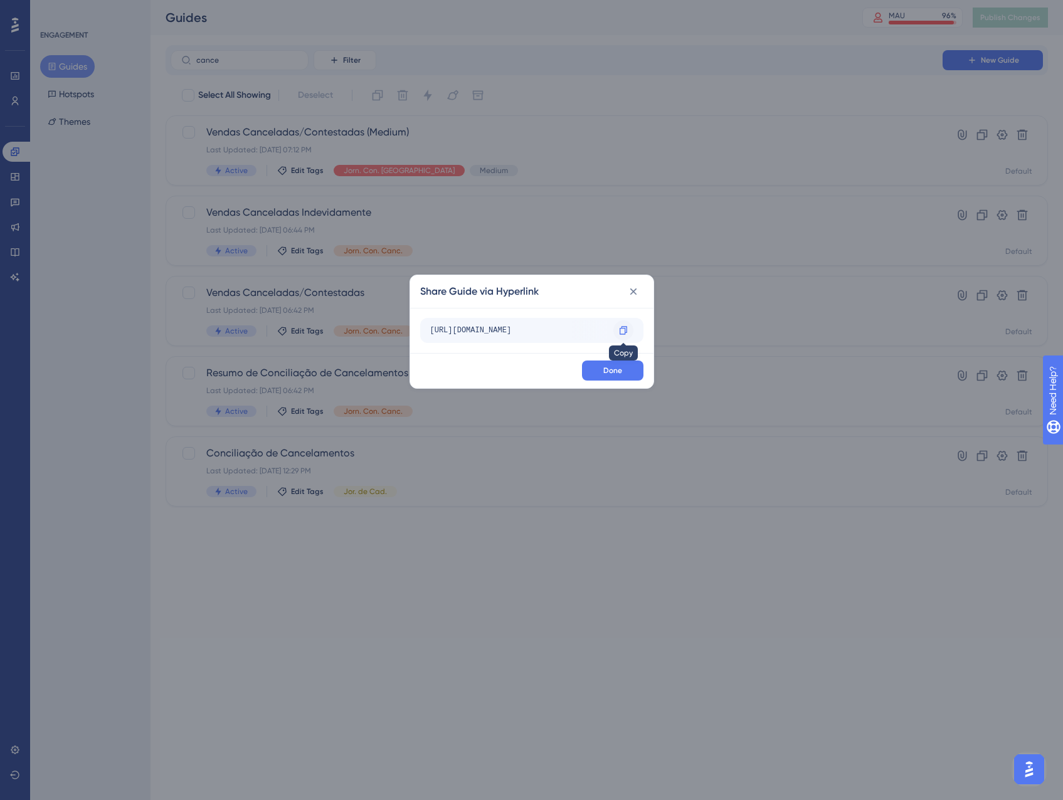
click at [626, 325] on div at bounding box center [623, 330] width 20 height 20
click at [640, 283] on button at bounding box center [633, 292] width 20 height 20
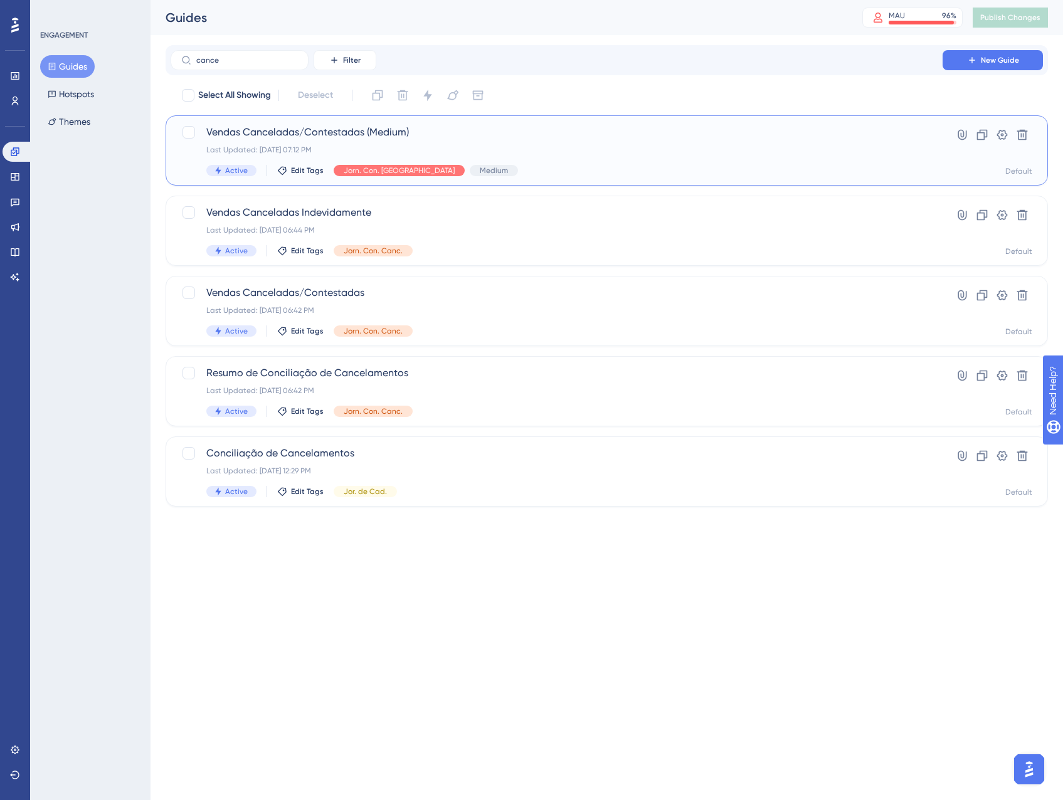
click at [509, 134] on span "Vendas Canceladas/Contestadas (Medium)" at bounding box center [556, 132] width 701 height 15
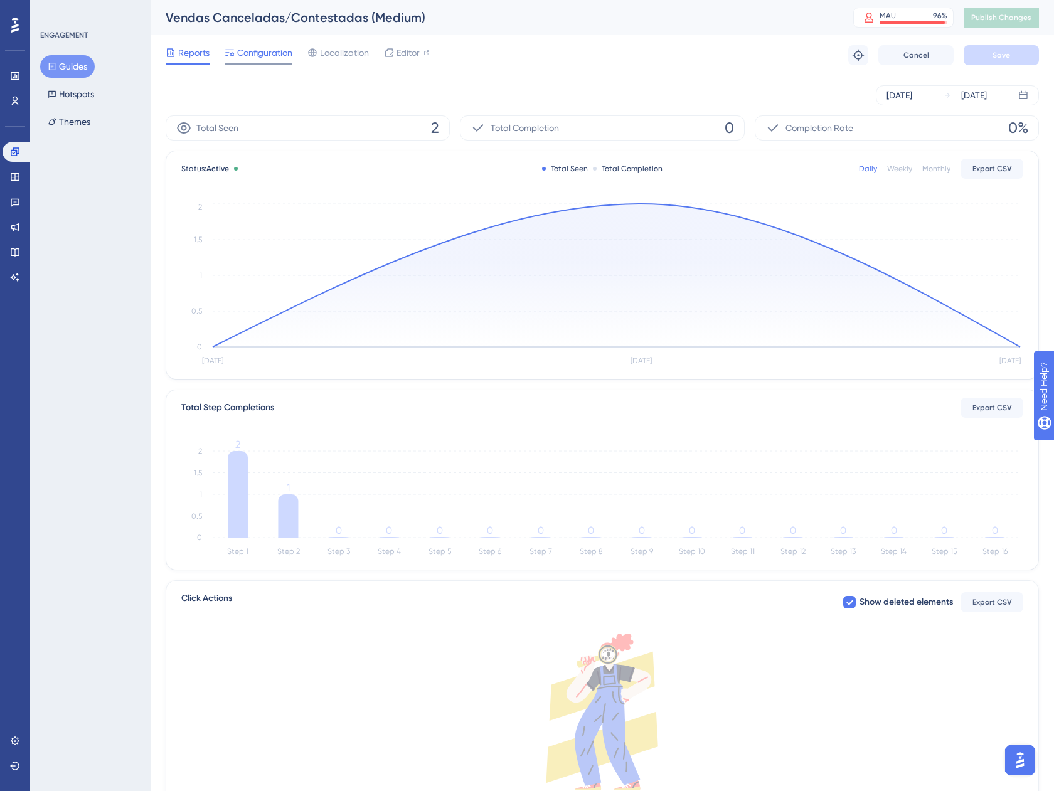
click at [268, 50] on span "Configuration" at bounding box center [264, 52] width 55 height 15
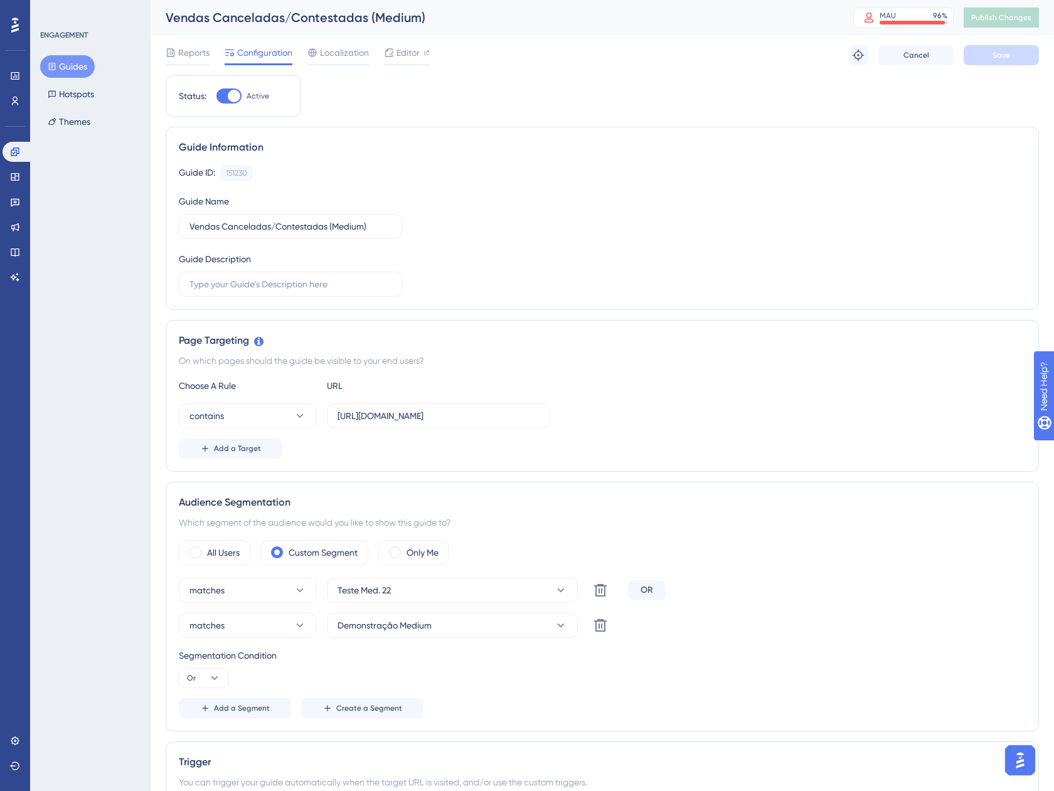
click at [73, 67] on button "Guides" at bounding box center [67, 66] width 55 height 23
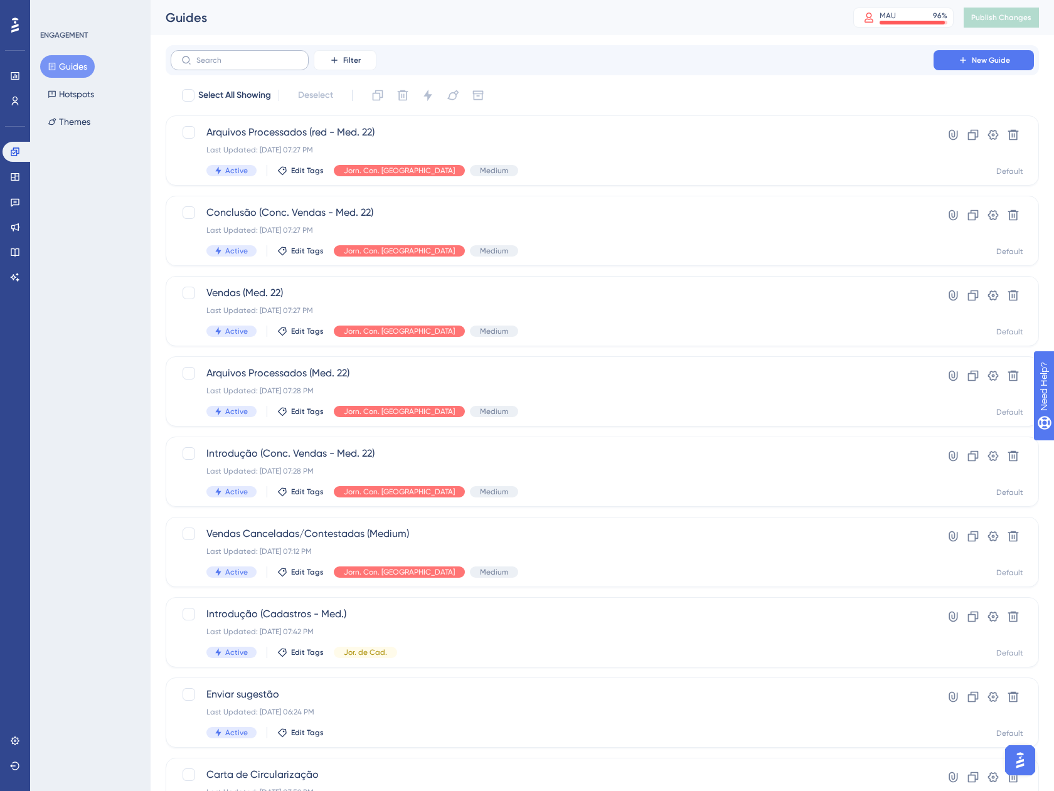
click at [260, 65] on label at bounding box center [240, 60] width 138 height 20
click at [260, 65] on input "text" at bounding box center [247, 60] width 102 height 9
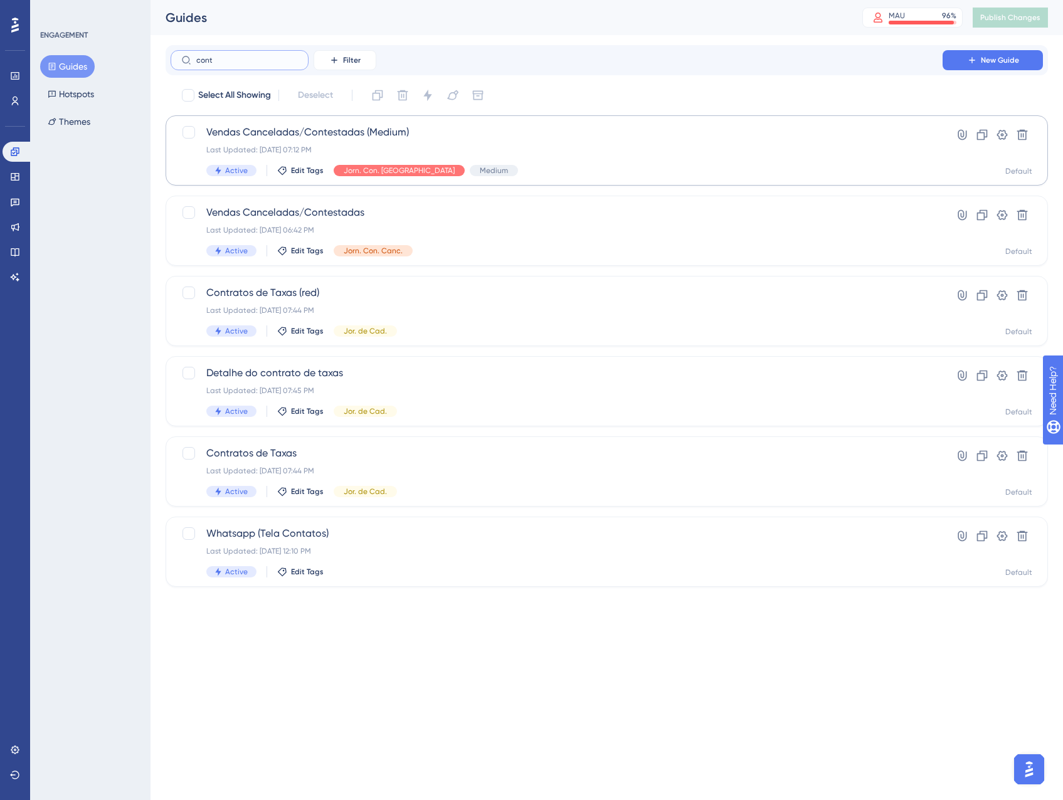
type input "cont"
click at [601, 156] on div "Vendas Canceladas/Contestadas (Medium) Last Updated: 04 de set. de 2025 07:12 P…" at bounding box center [556, 150] width 701 height 51
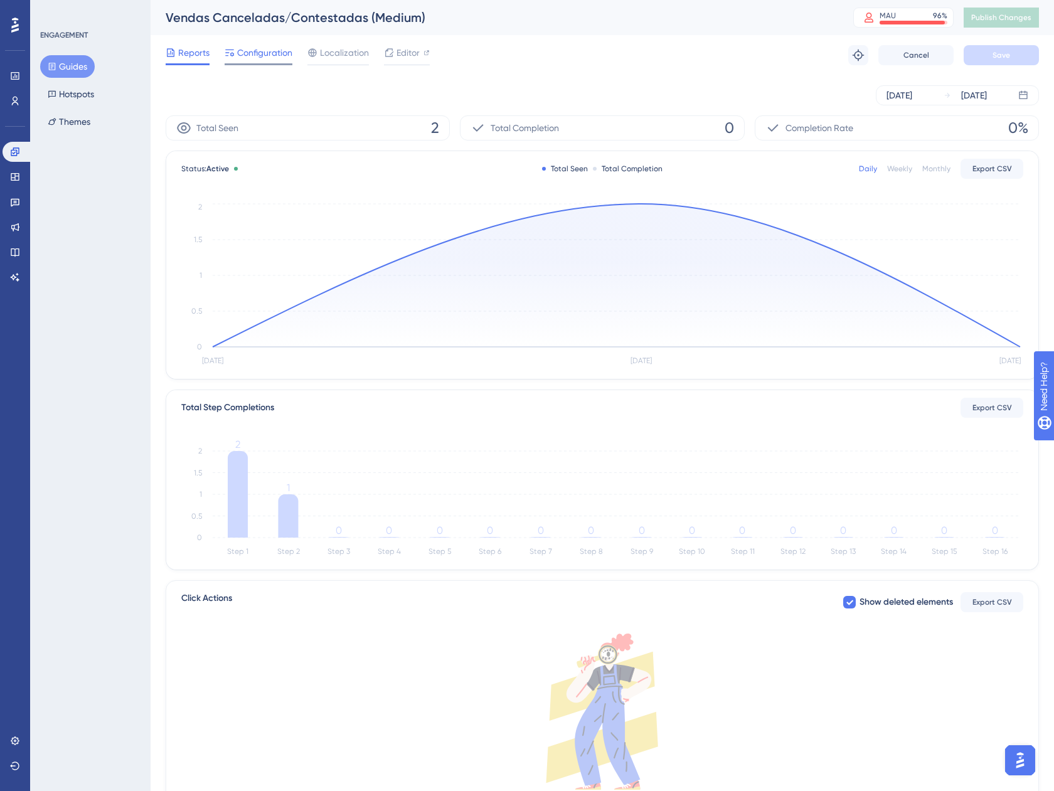
click at [269, 46] on span "Configuration" at bounding box center [264, 52] width 55 height 15
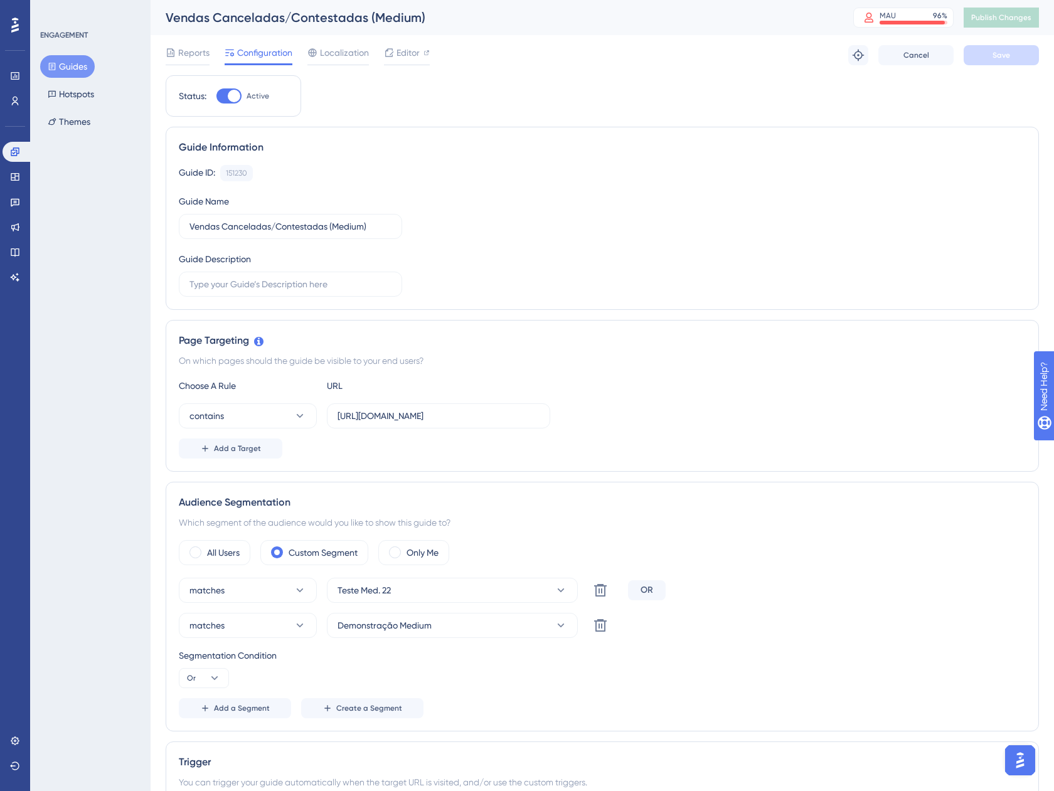
click at [71, 65] on button "Guides" at bounding box center [67, 66] width 55 height 23
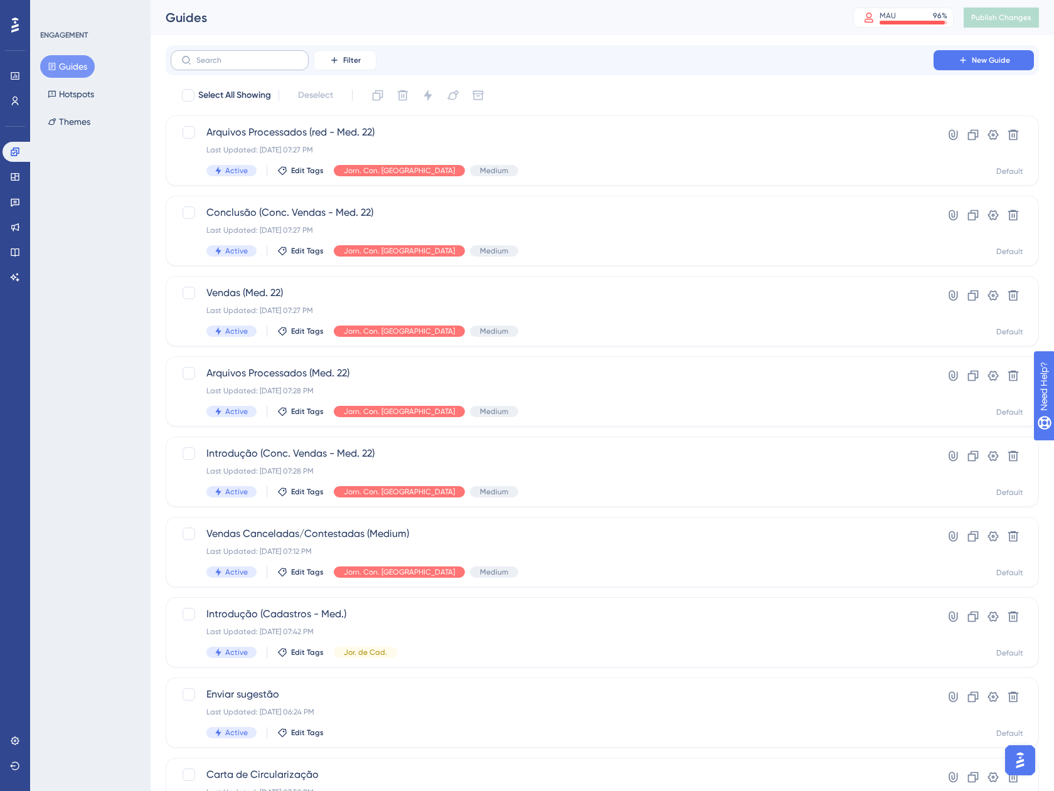
click at [225, 67] on label at bounding box center [240, 60] width 138 height 20
click at [225, 65] on input "text" at bounding box center [247, 60] width 102 height 9
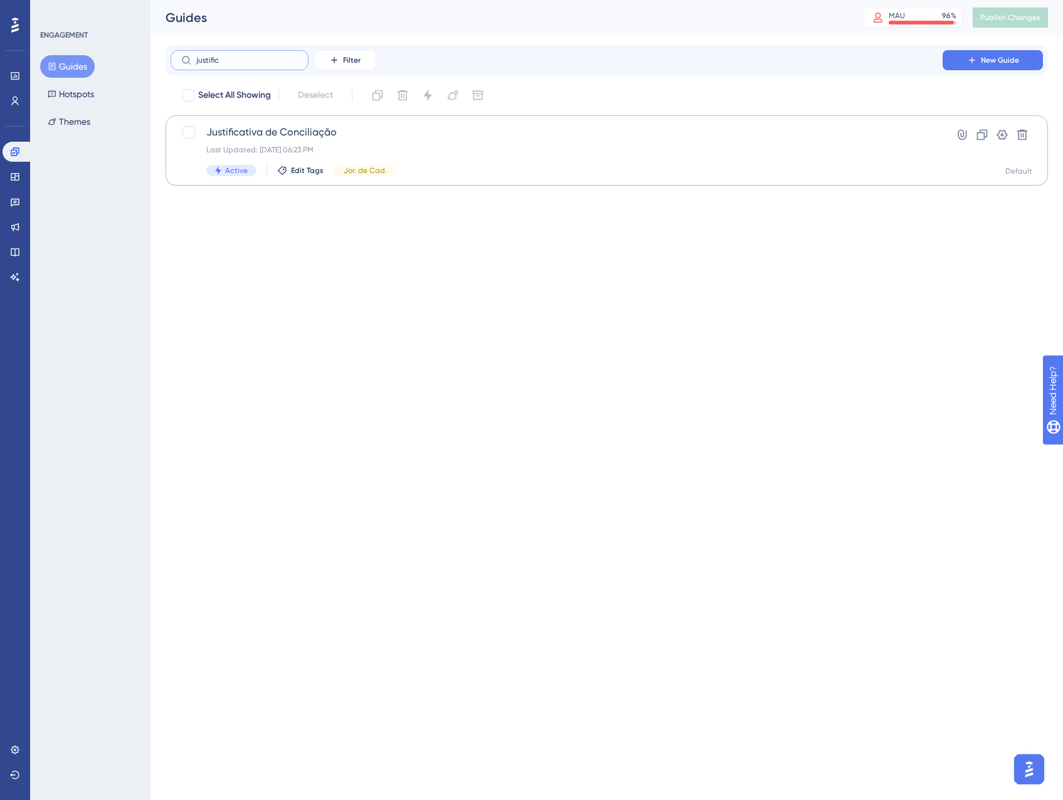
type input "justific"
click at [406, 151] on div "Last Updated: 03 de set. de 2025 06:23 PM" at bounding box center [556, 150] width 701 height 10
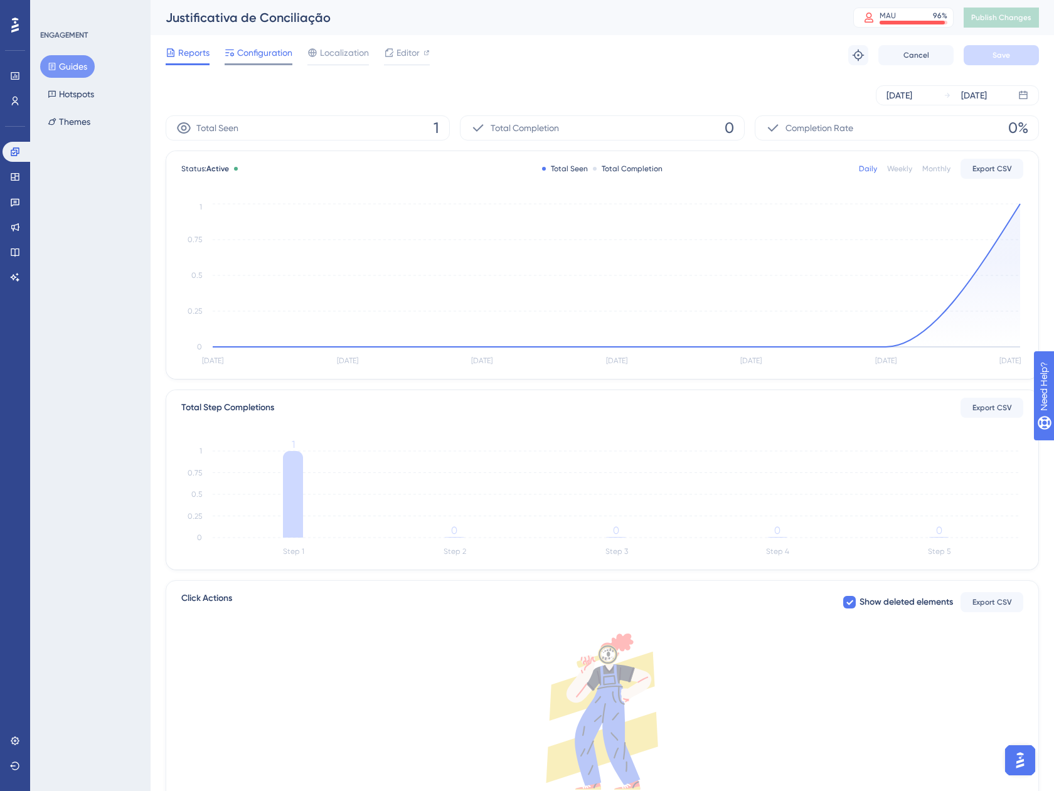
click at [235, 54] on div "Configuration" at bounding box center [259, 52] width 68 height 15
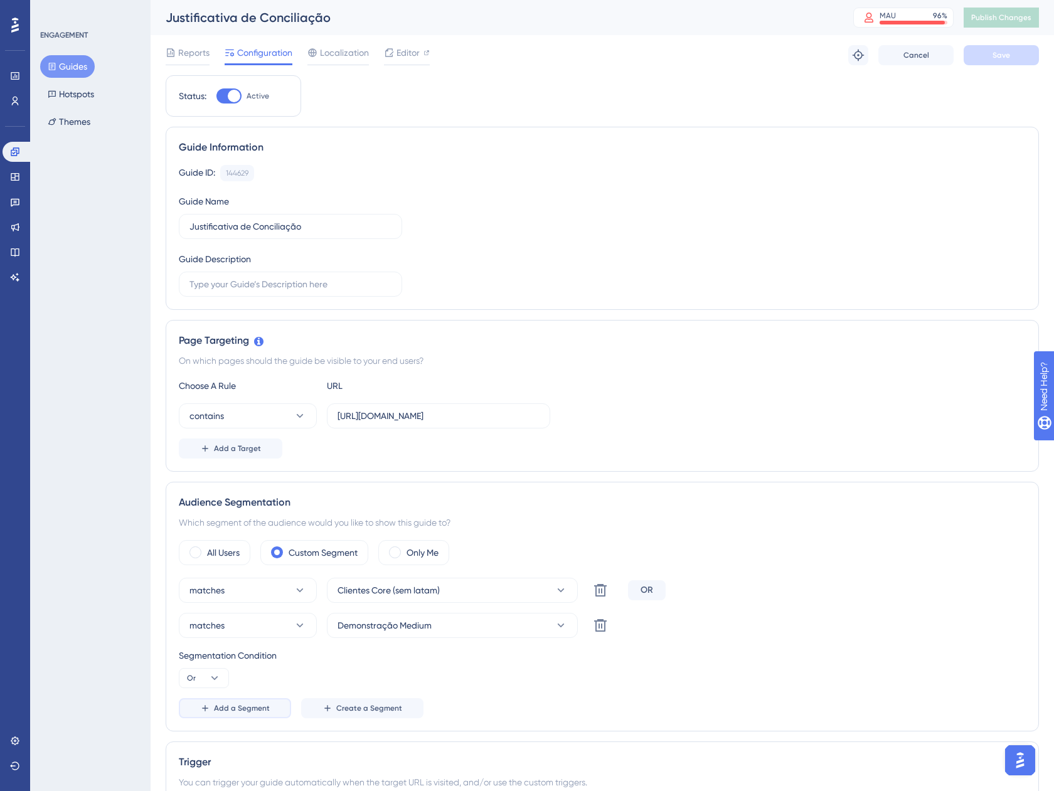
click at [246, 705] on span "Add a Segment" at bounding box center [242, 708] width 56 height 10
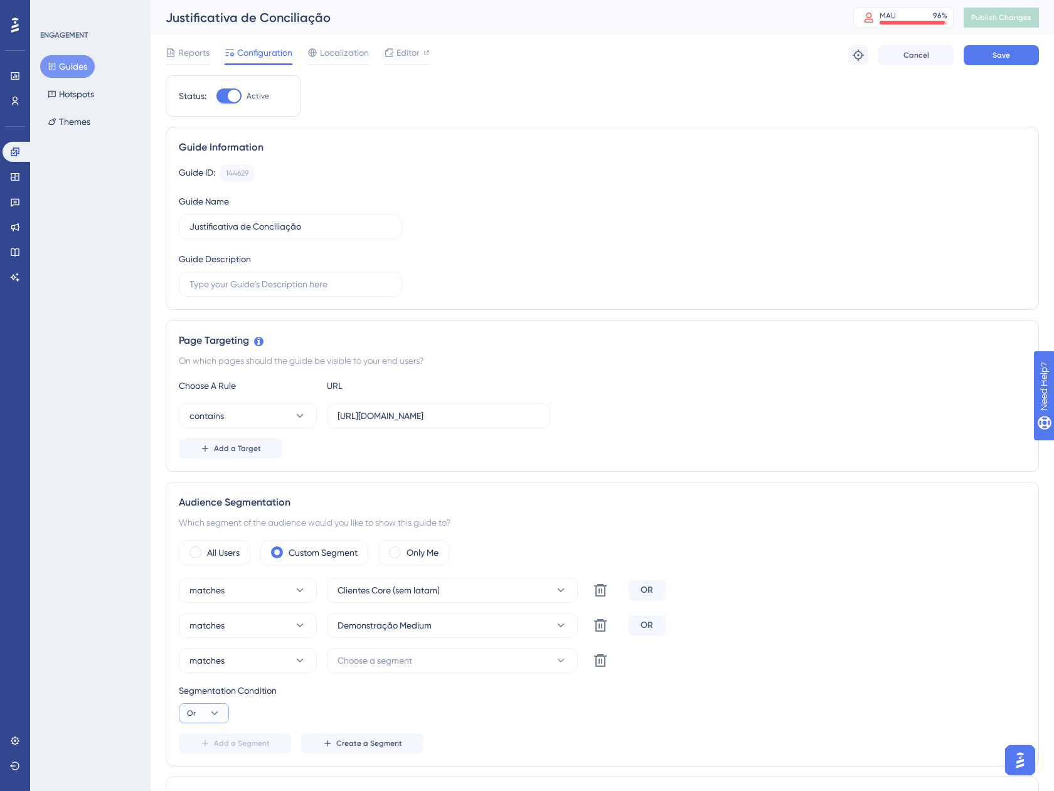
click at [227, 711] on button "Or" at bounding box center [204, 713] width 50 height 20
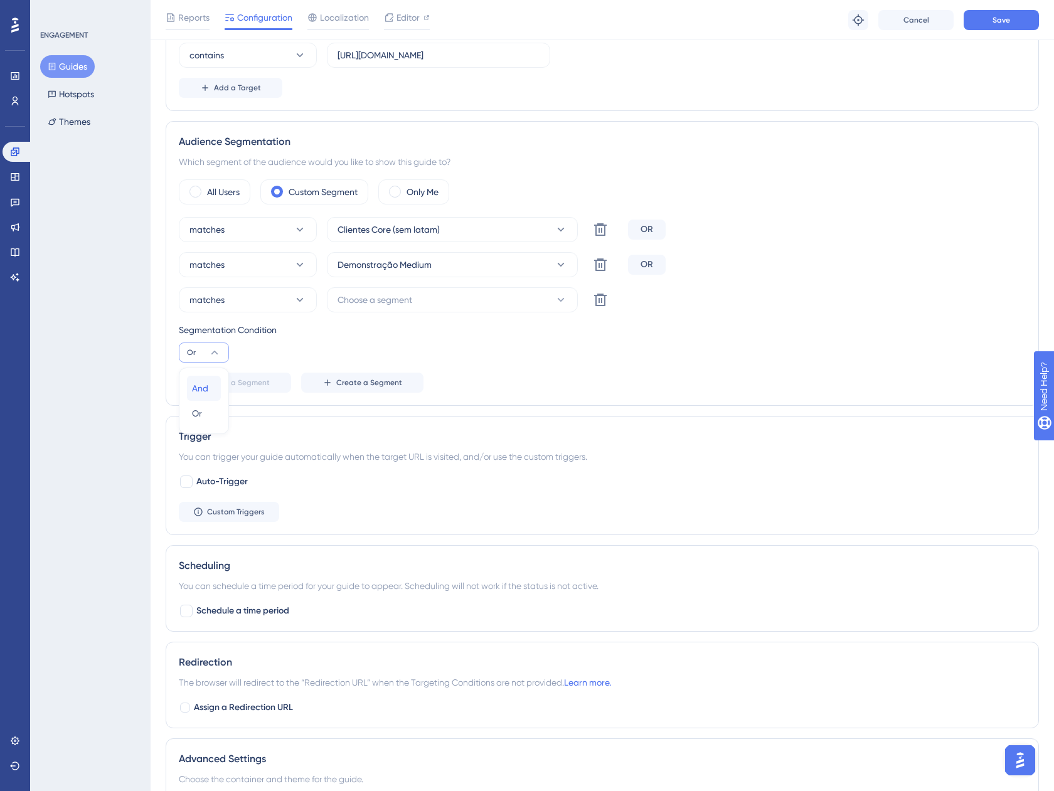
click at [211, 392] on div "And And" at bounding box center [204, 388] width 24 height 25
click at [272, 307] on button "matches" at bounding box center [248, 299] width 138 height 25
click at [261, 359] on div "doesn't match doesn't match" at bounding box center [248, 363] width 102 height 25
click at [375, 304] on span "Choose a segment" at bounding box center [374, 299] width 75 height 15
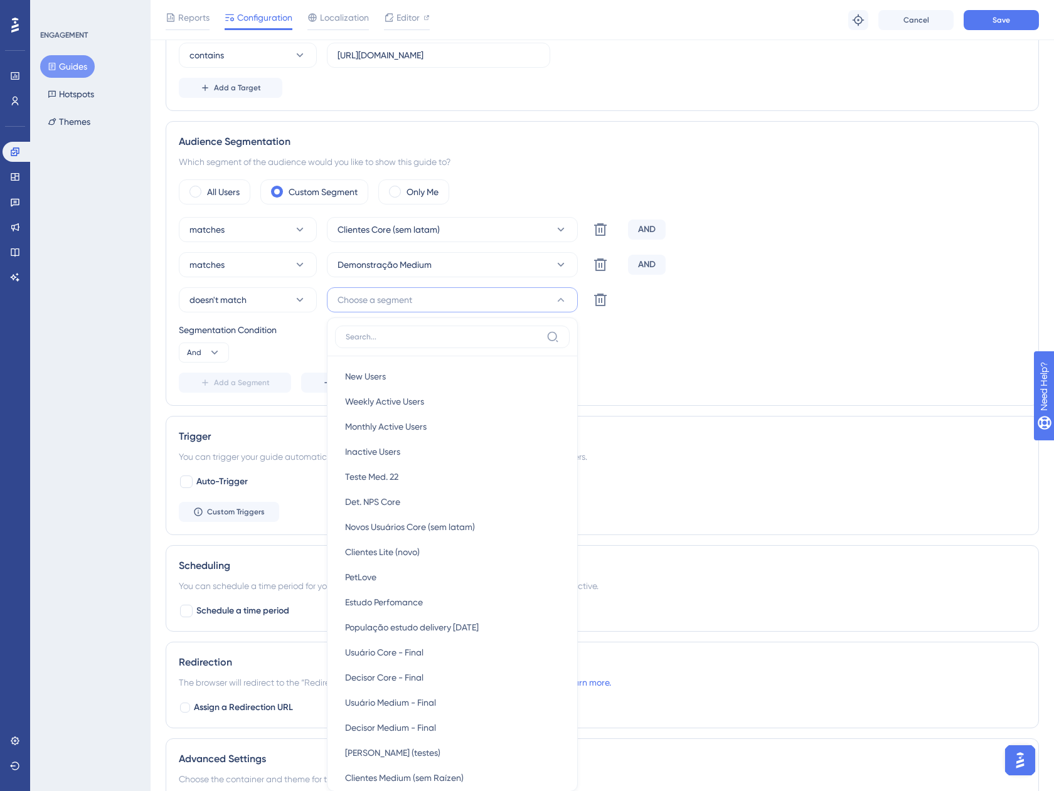
scroll to position [521, 0]
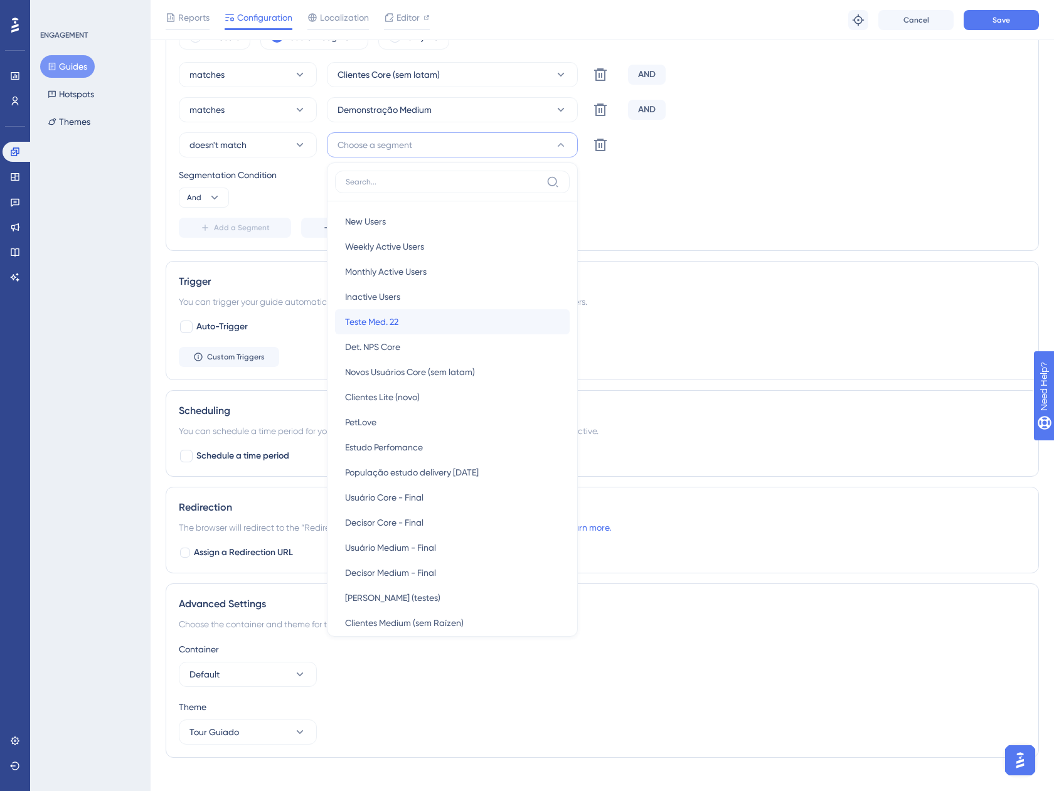
click at [391, 325] on span "Teste Med. 22" at bounding box center [371, 321] width 53 height 15
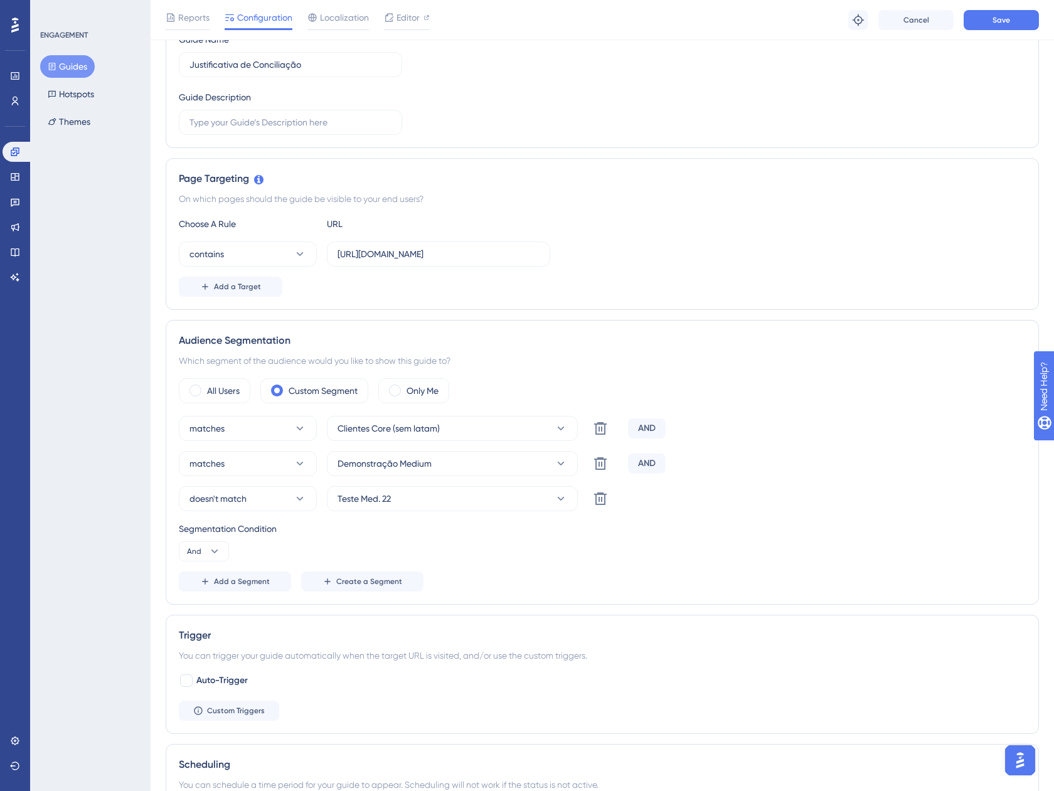
scroll to position [144, 0]
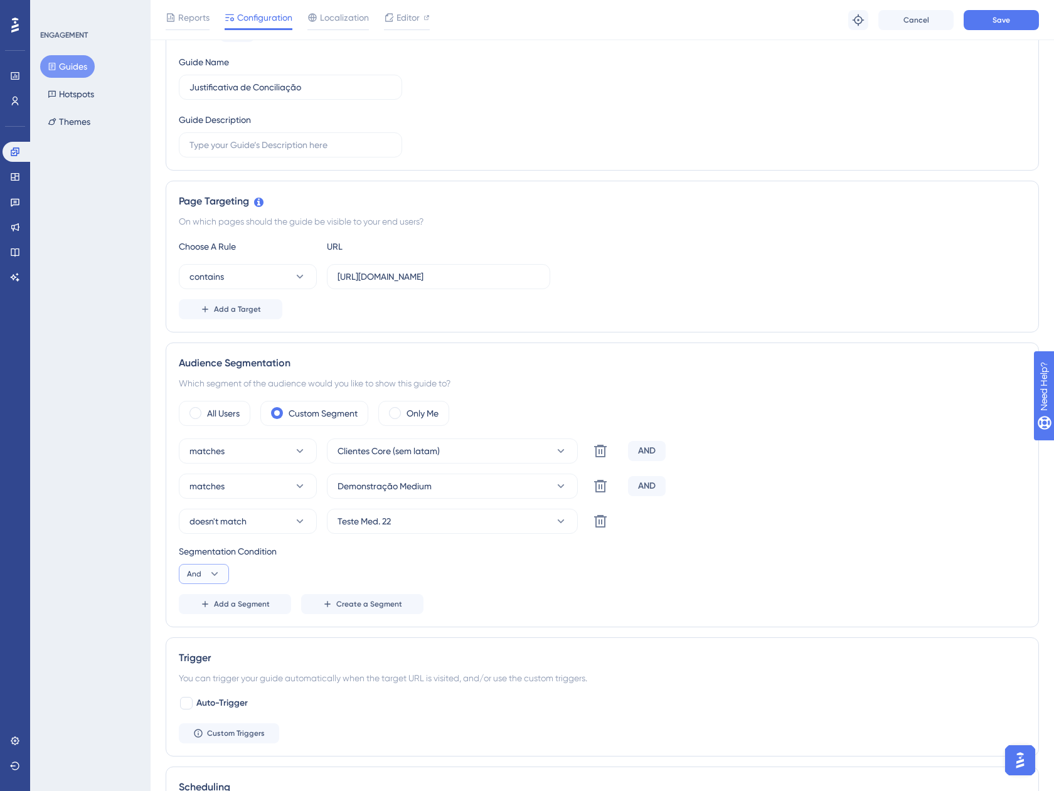
click at [208, 580] on button "And" at bounding box center [204, 574] width 50 height 20
click at [201, 646] on div "Or Or" at bounding box center [204, 634] width 24 height 25
click at [602, 525] on icon at bounding box center [600, 521] width 15 height 15
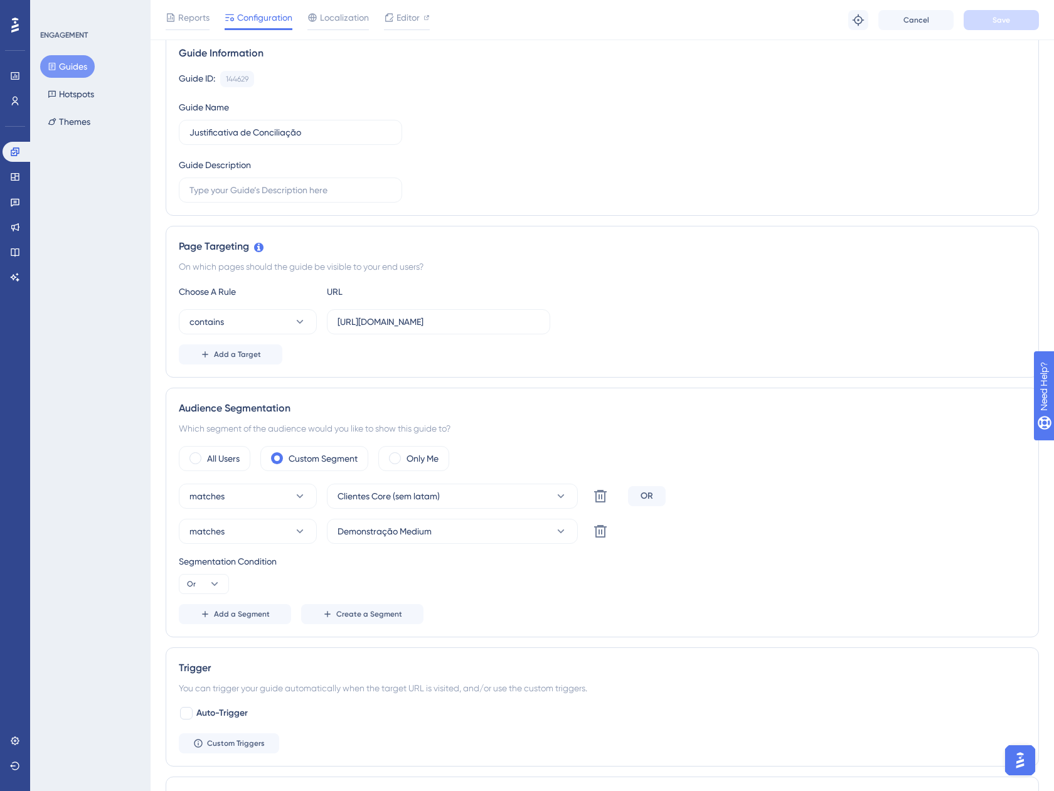
scroll to position [0, 0]
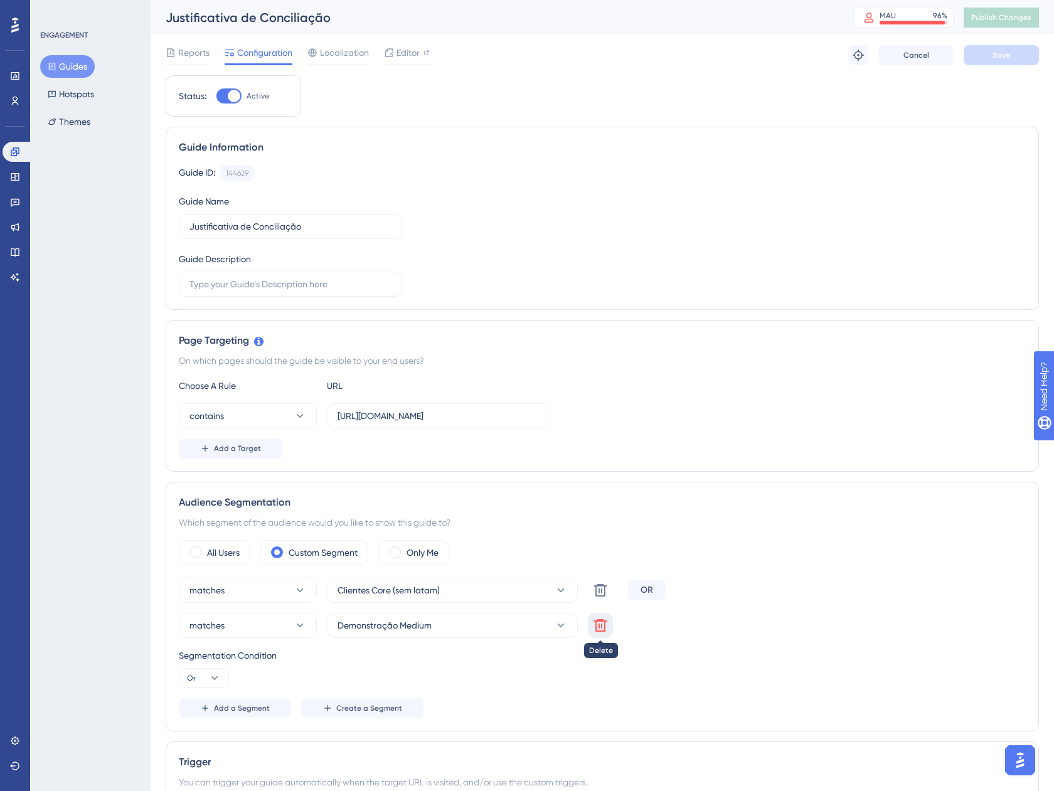
click at [589, 625] on button at bounding box center [600, 625] width 25 height 25
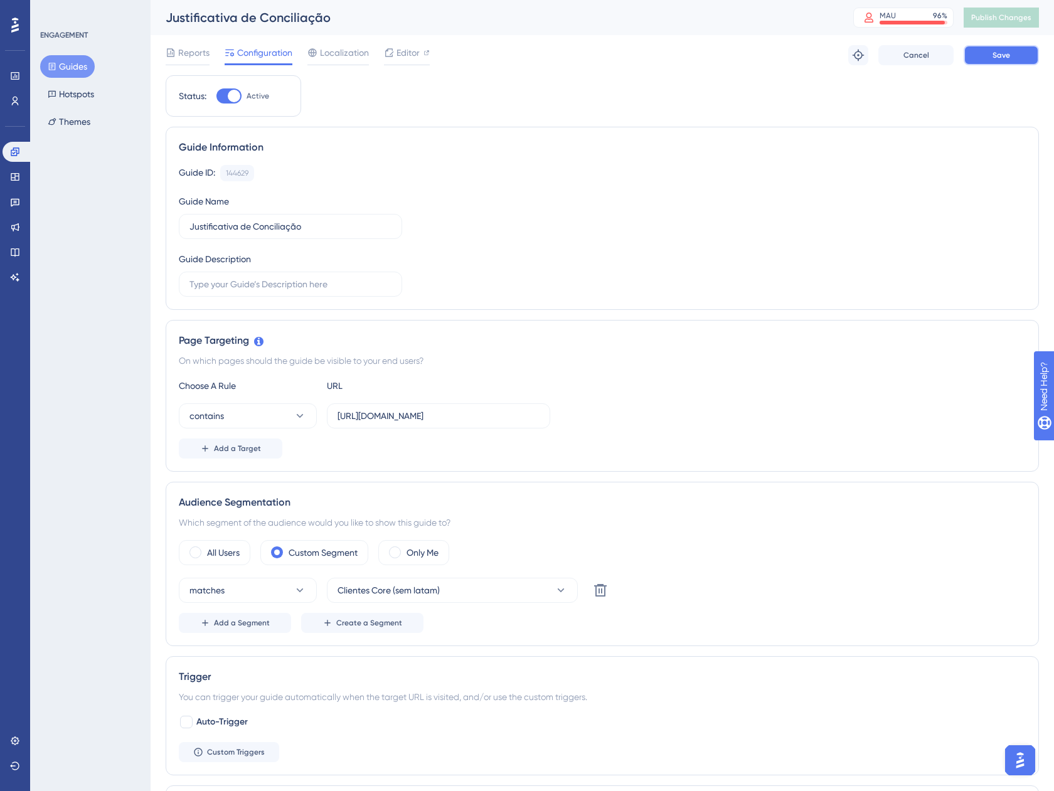
click at [982, 62] on button "Save" at bounding box center [1000, 55] width 75 height 20
click at [1000, 21] on span "Publish Changes" at bounding box center [1001, 18] width 60 height 10
click at [75, 64] on button "Guides" at bounding box center [67, 66] width 55 height 23
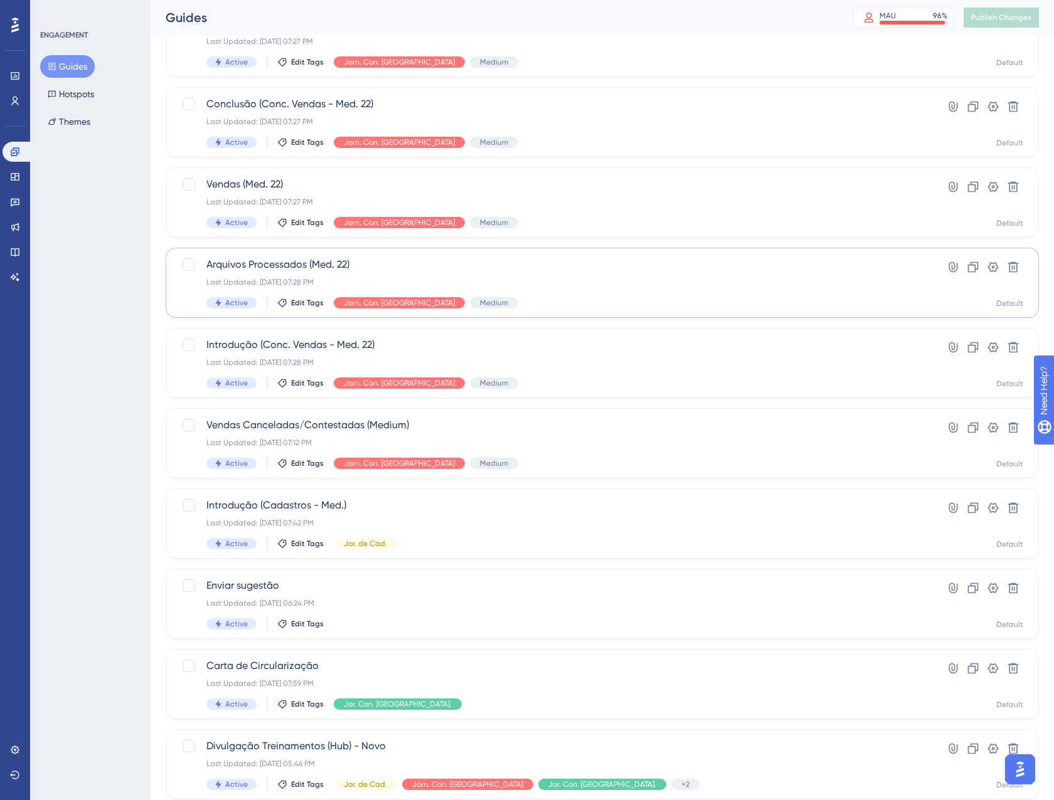
scroll to position [125, 0]
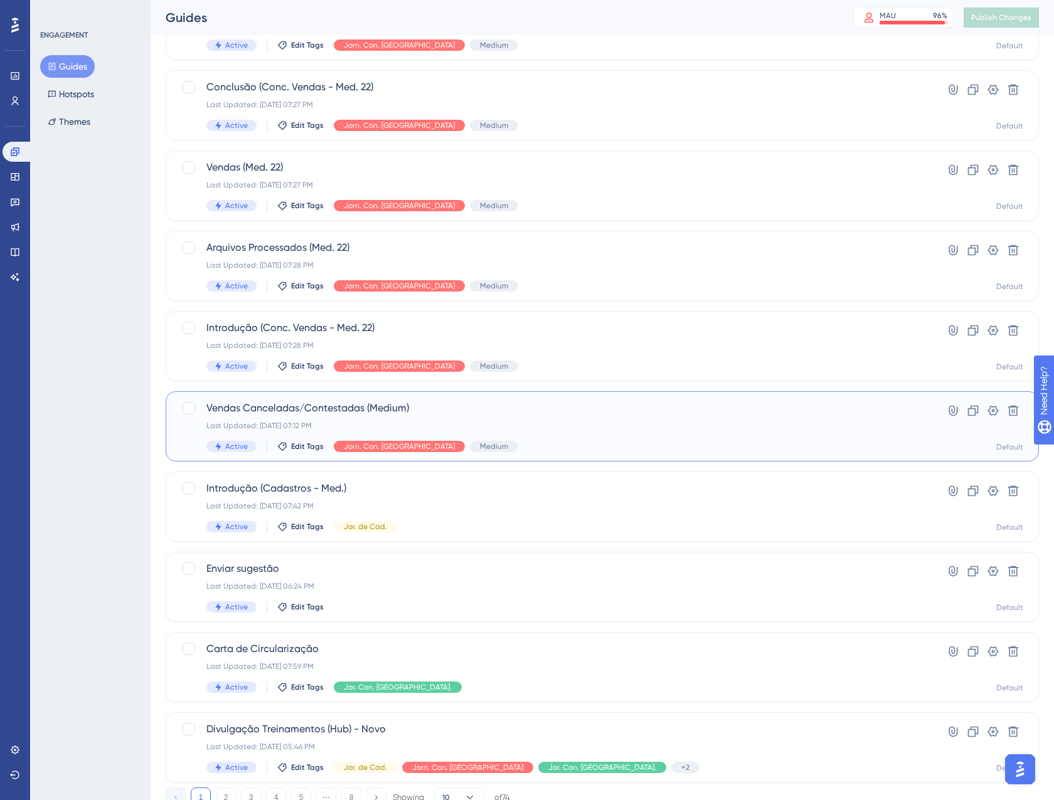
click at [571, 422] on div "Last Updated: 04 de set. de 2025 07:12 PM" at bounding box center [551, 426] width 691 height 10
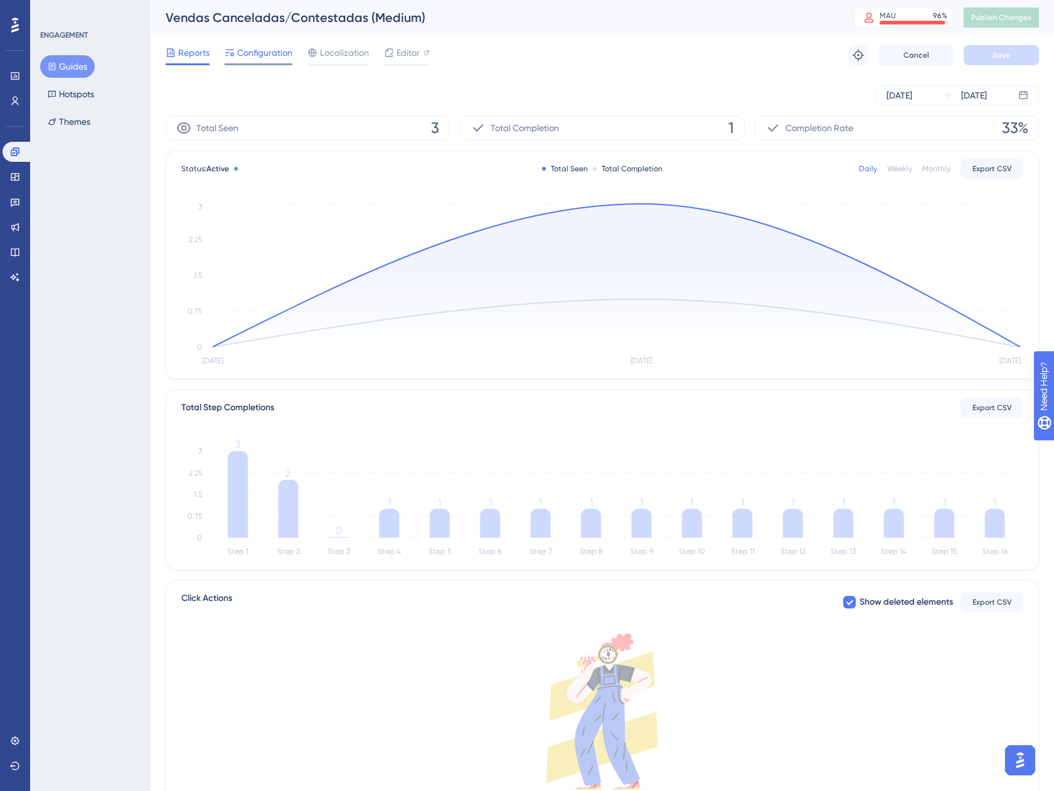
click at [248, 56] on span "Configuration" at bounding box center [264, 52] width 55 height 15
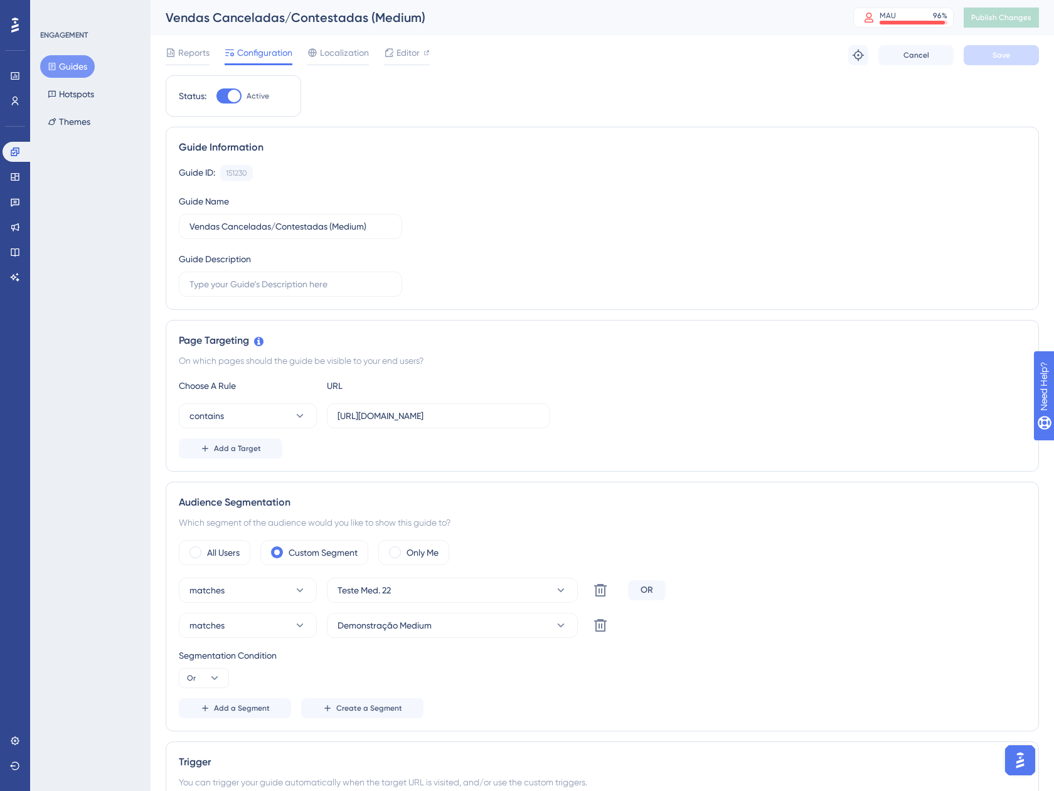
click at [61, 60] on button "Guides" at bounding box center [67, 66] width 55 height 23
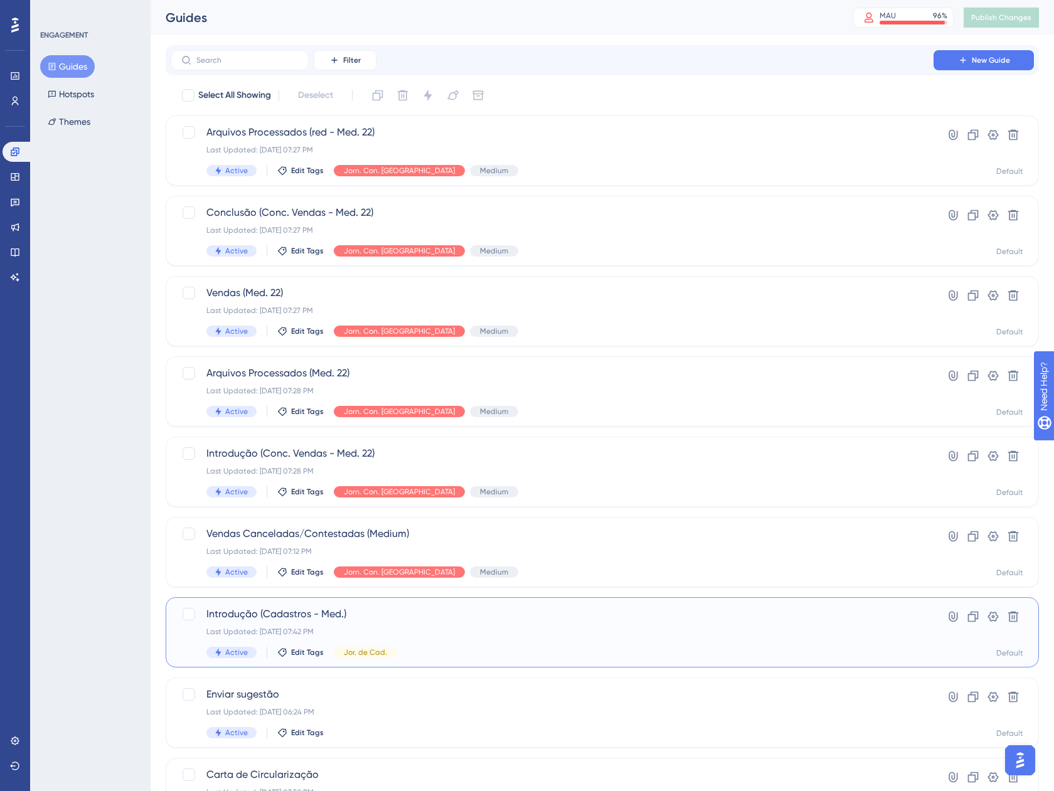
click at [447, 633] on div "Last Updated: 04 de set. de 2025 07:42 PM" at bounding box center [551, 632] width 691 height 10
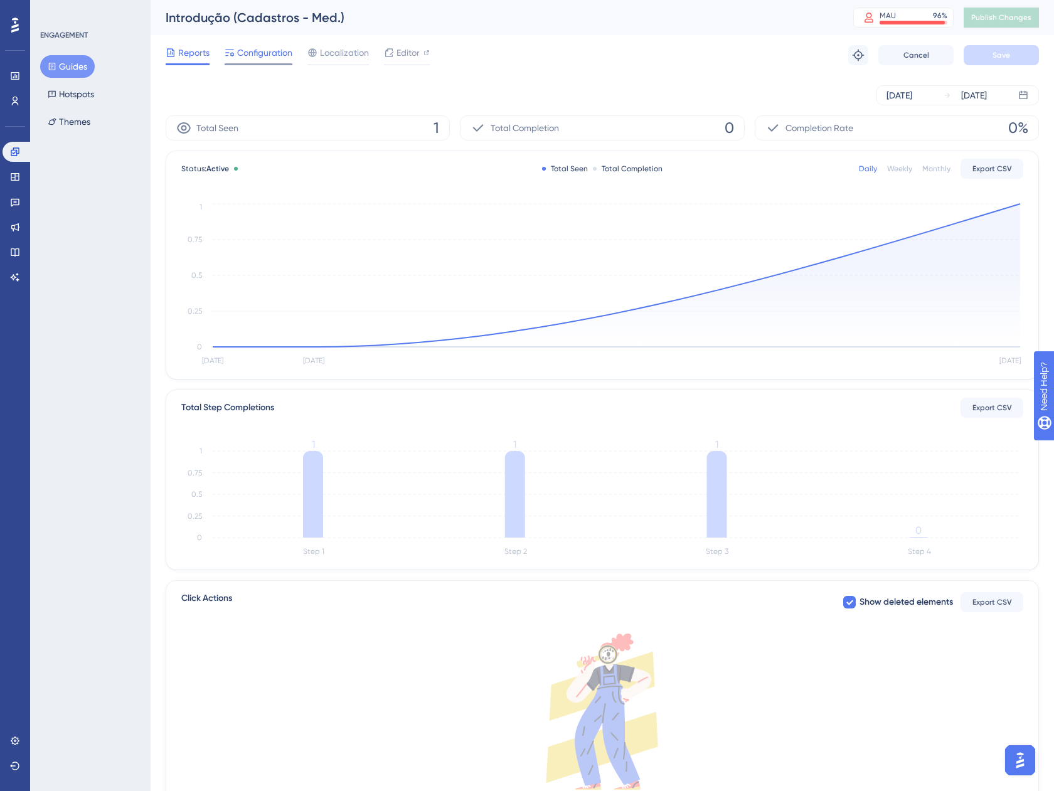
click at [247, 62] on div "Configuration" at bounding box center [259, 55] width 68 height 20
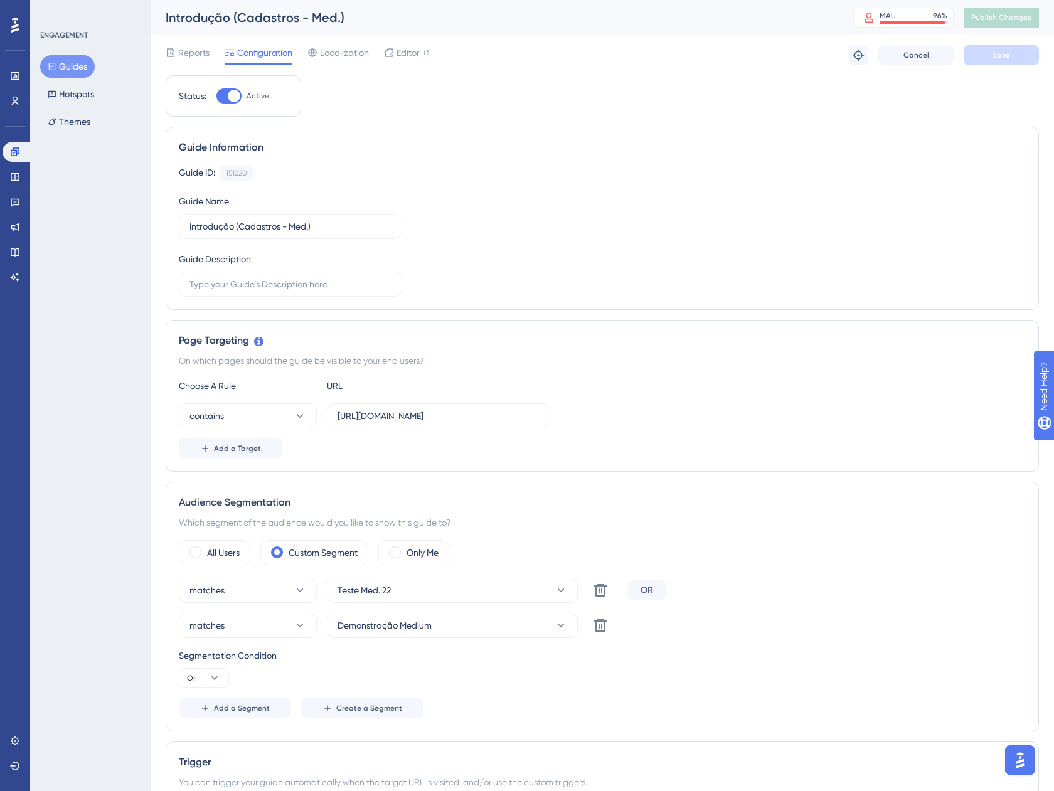
click at [79, 61] on button "Guides" at bounding box center [67, 66] width 55 height 23
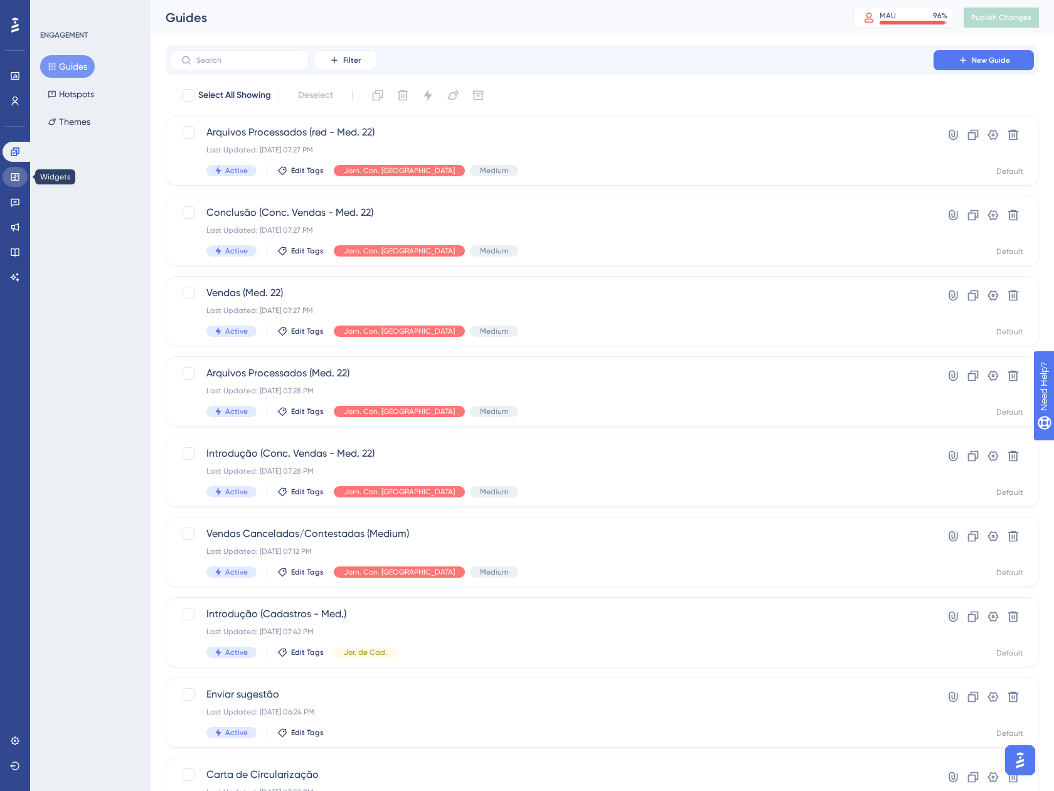
click at [23, 173] on link at bounding box center [15, 177] width 25 height 20
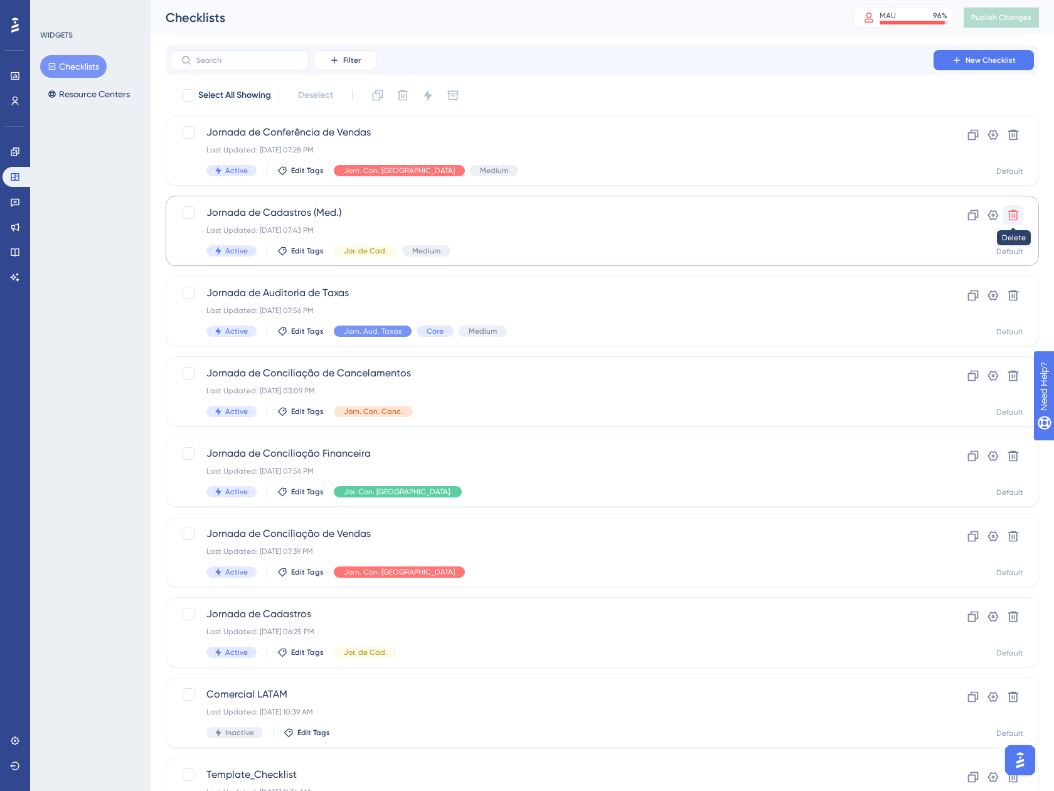
click at [1022, 213] on button at bounding box center [1013, 215] width 20 height 20
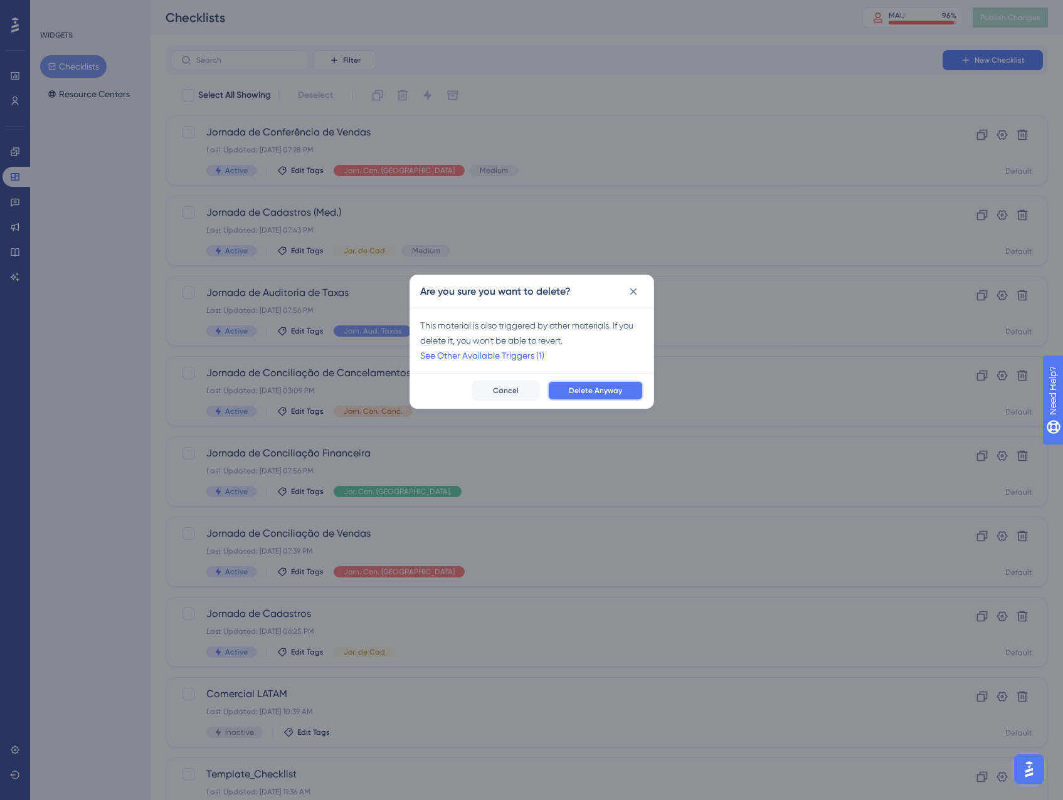
click at [603, 384] on button "Delete Anyway" at bounding box center [596, 391] width 96 height 20
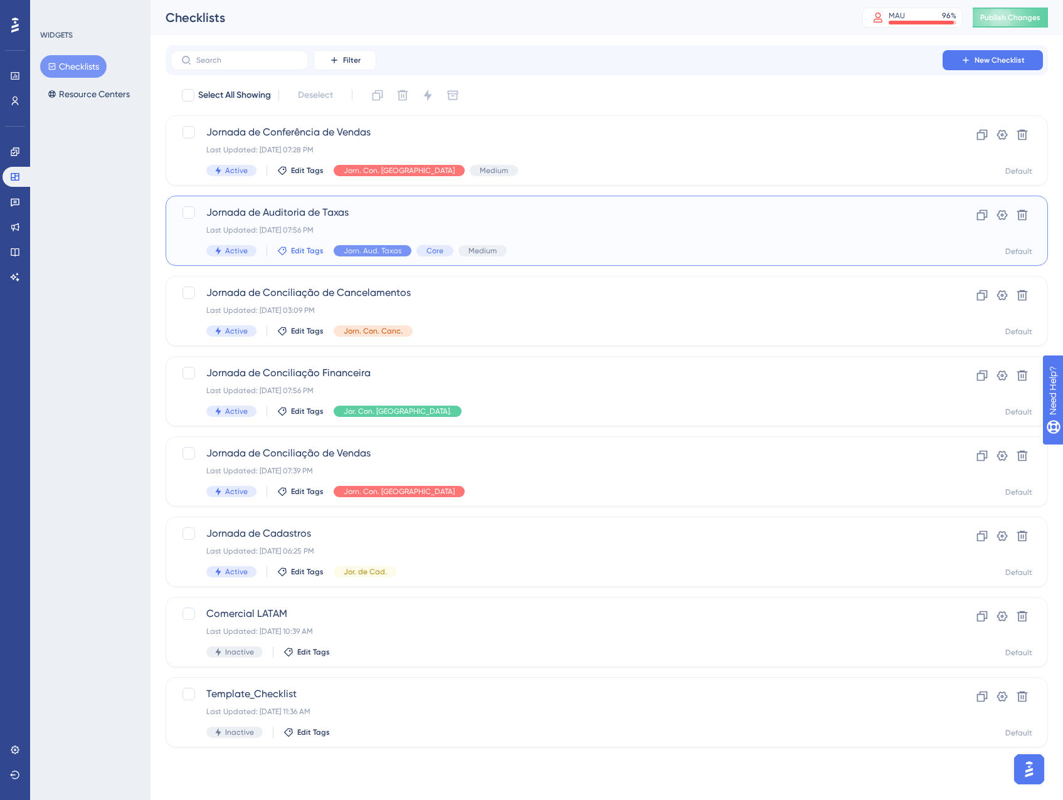
click at [306, 247] on span "Edit Tags" at bounding box center [307, 251] width 33 height 10
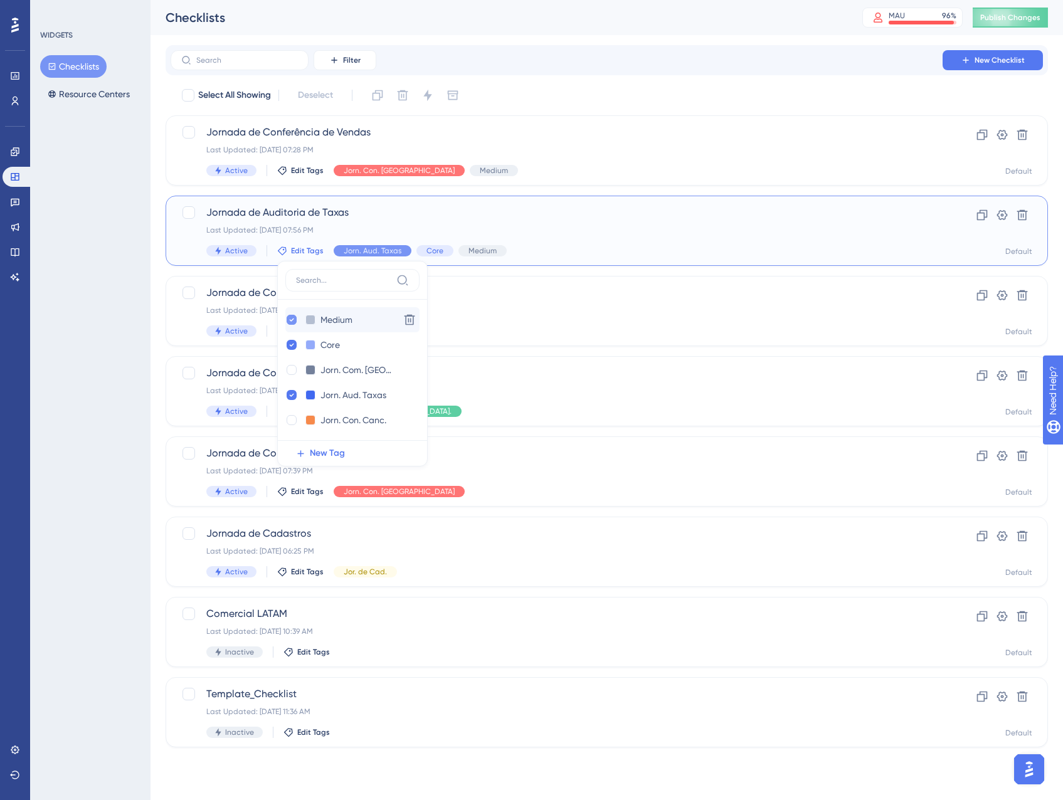
click at [295, 315] on div at bounding box center [291, 320] width 13 height 13
checkbox input "false"
click at [442, 246] on div "Core" at bounding box center [434, 250] width 37 height 11
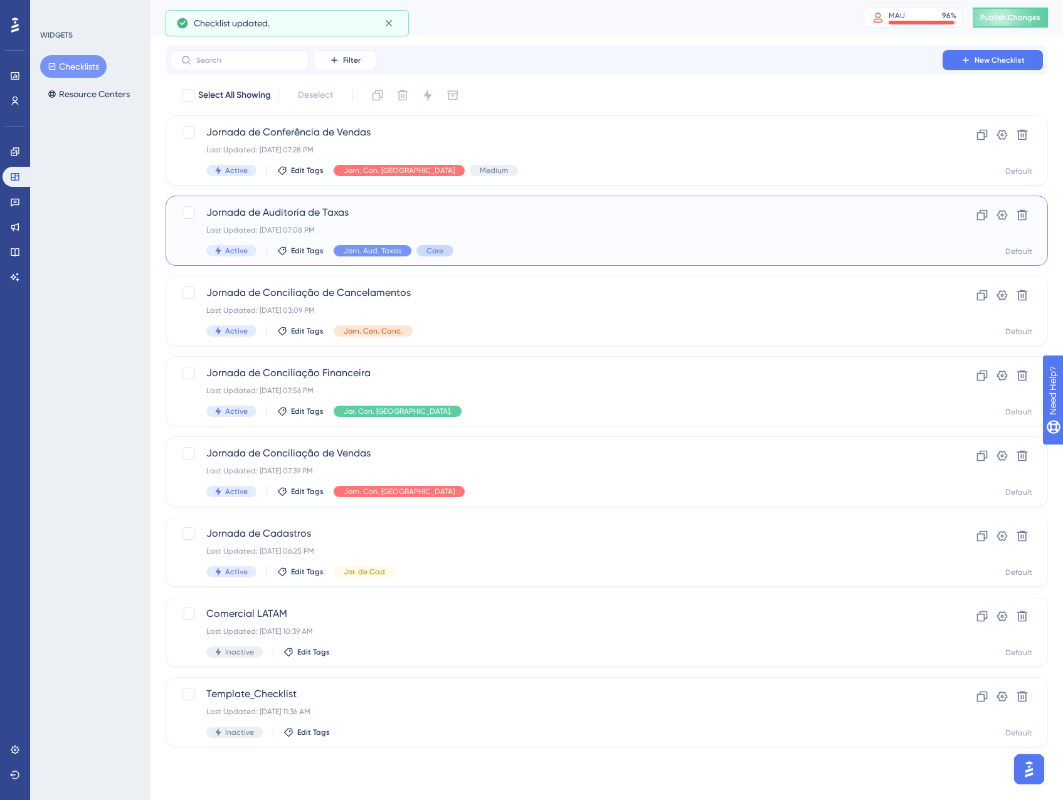
click at [438, 253] on span "Core" at bounding box center [434, 251] width 17 height 10
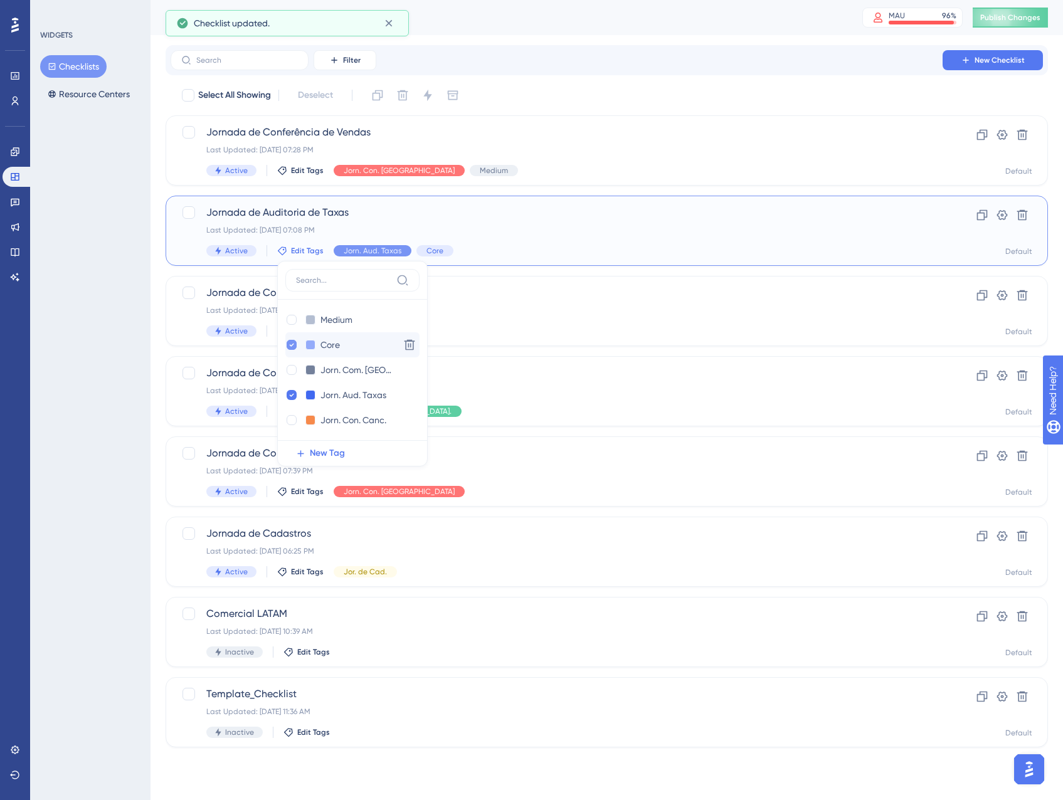
click at [291, 347] on icon at bounding box center [291, 345] width 5 height 9
checkbox input "false"
click at [588, 416] on div "Active Edit Tags Jor. Con. Finan." at bounding box center [556, 411] width 701 height 11
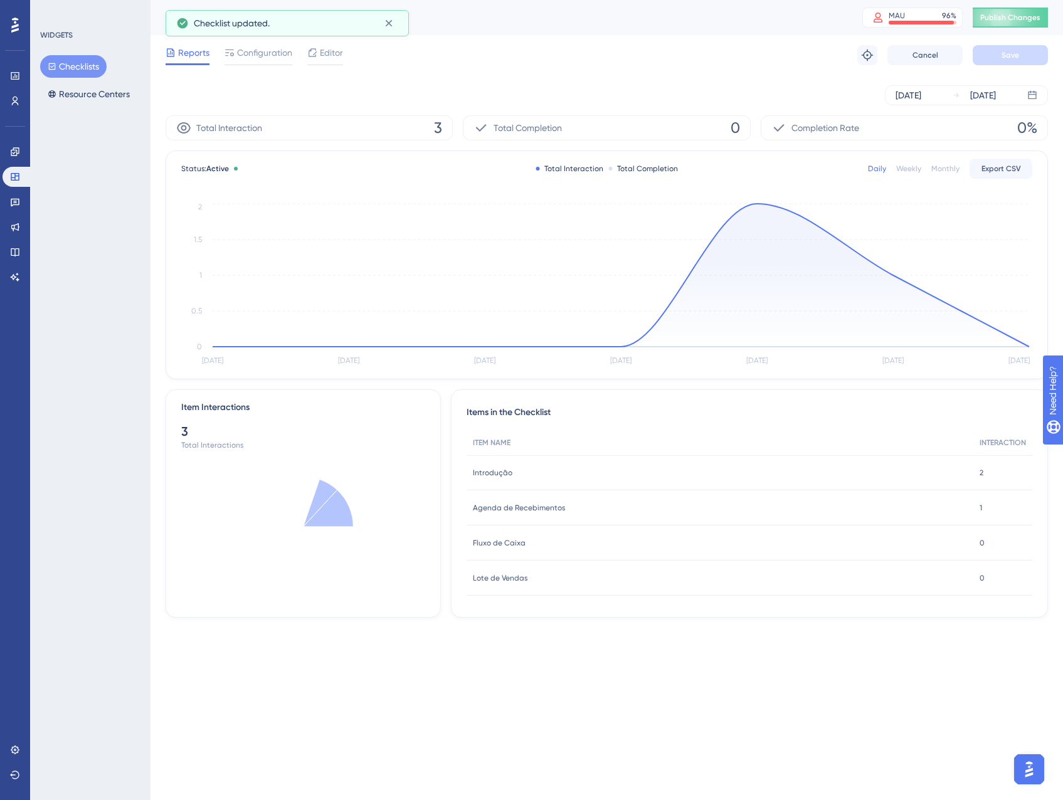
click at [94, 58] on button "Checklists" at bounding box center [73, 66] width 66 height 23
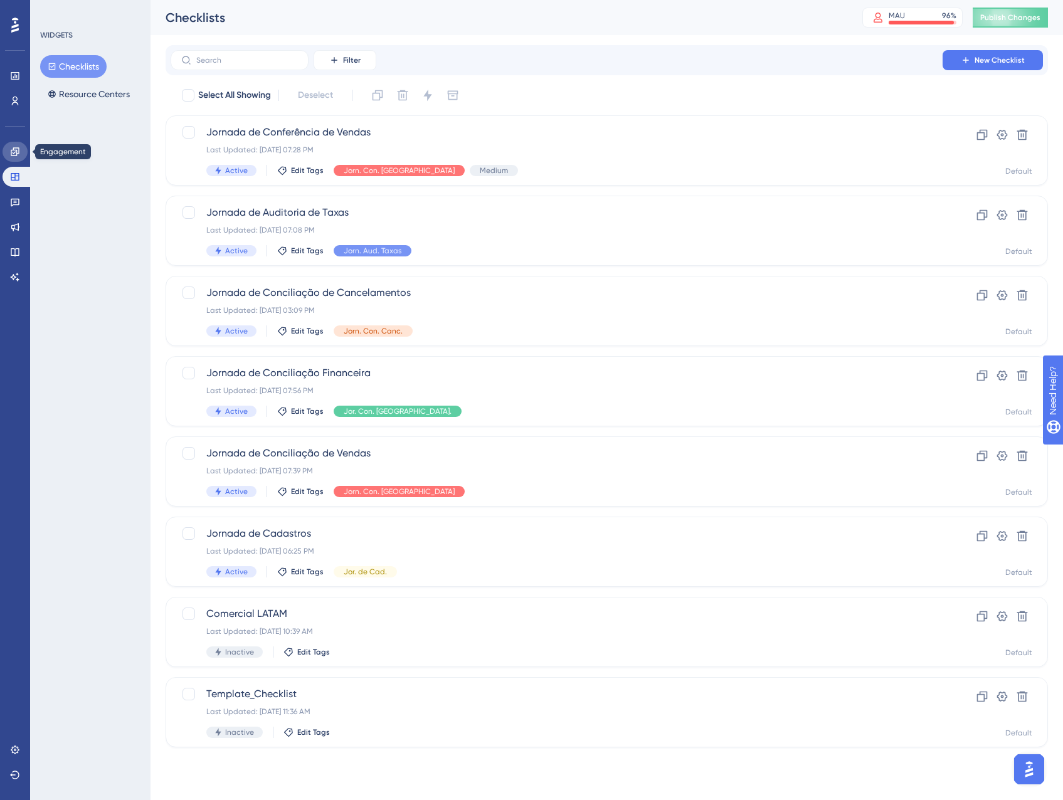
click at [18, 146] on link at bounding box center [15, 152] width 25 height 20
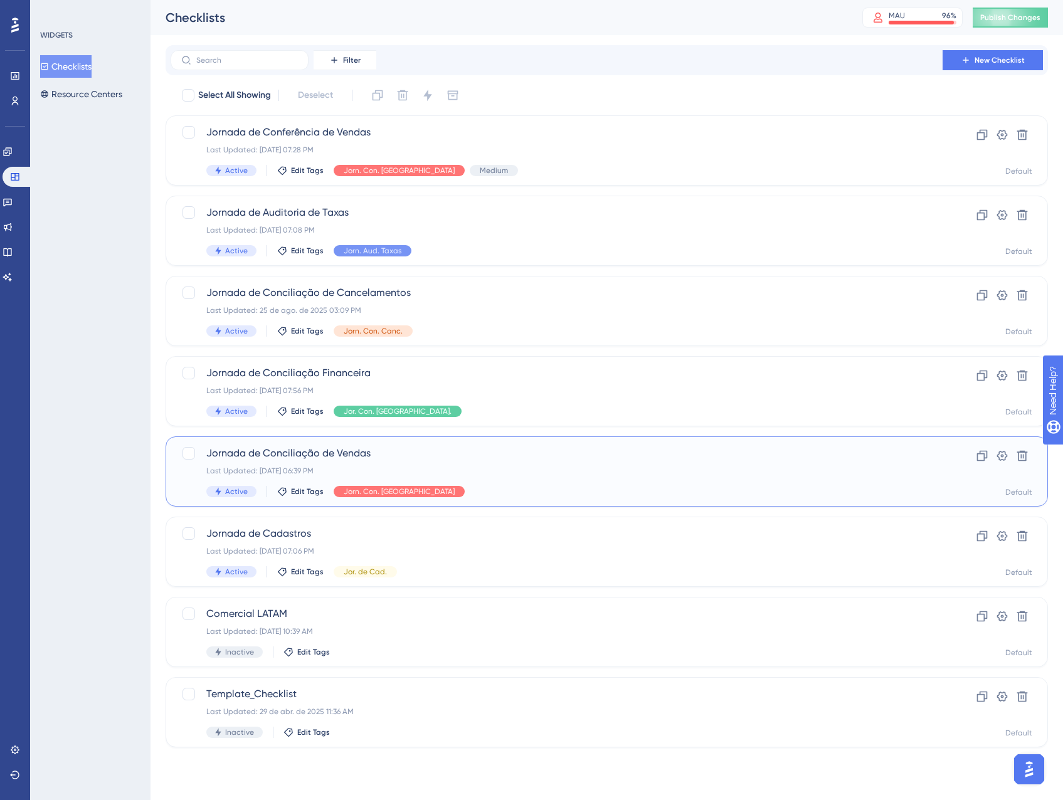
click at [581, 465] on div "Jornada de Conciliação de Vendas Last Updated: 05 de set. de 2025 06:39 PM Acti…" at bounding box center [556, 471] width 701 height 51
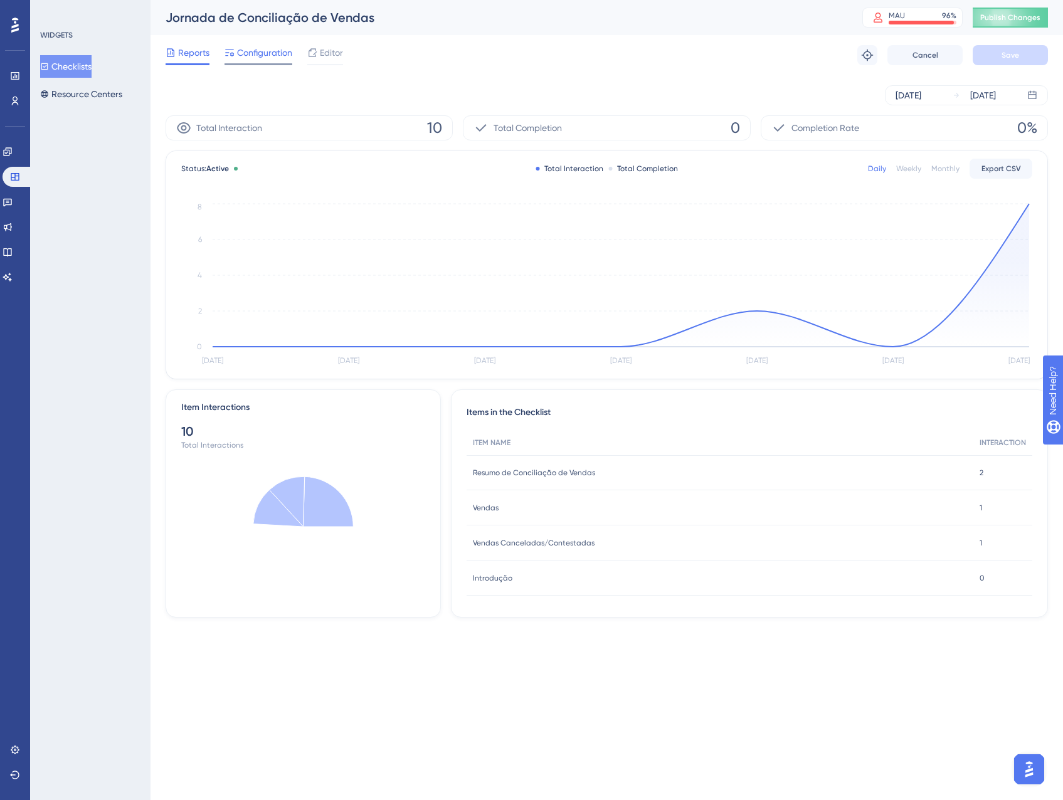
click at [244, 51] on span "Configuration" at bounding box center [264, 52] width 55 height 15
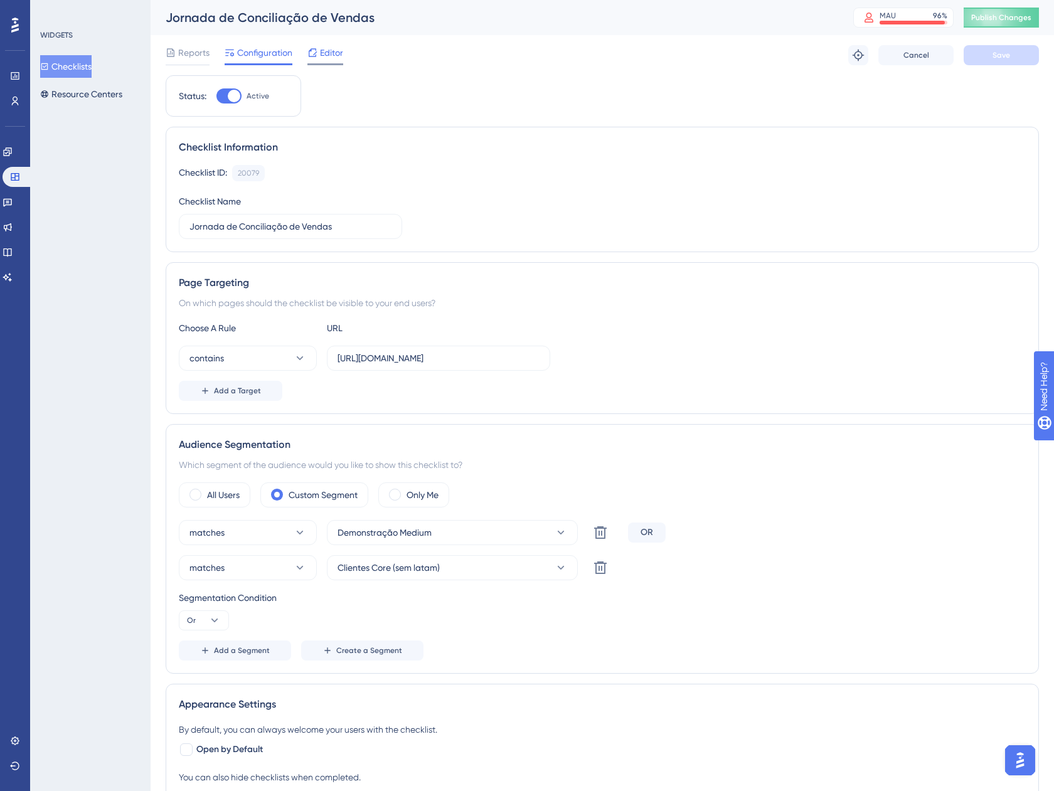
click at [334, 56] on span "Editor" at bounding box center [331, 52] width 23 height 15
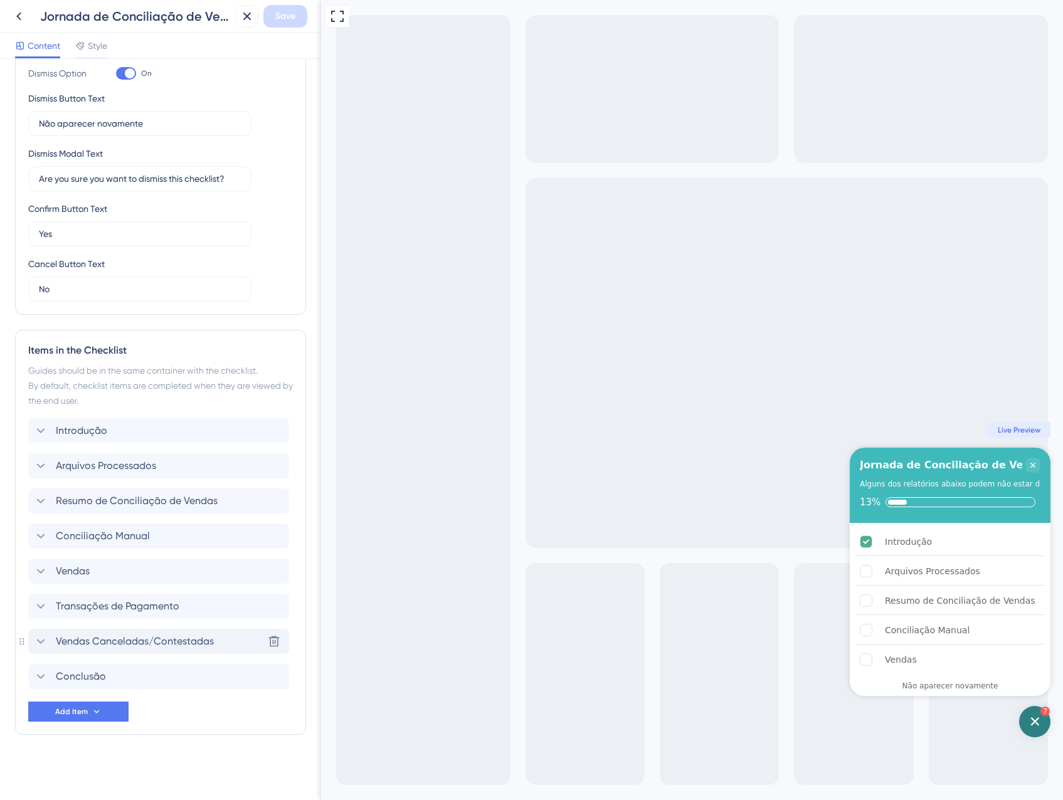
click at [112, 639] on span "Vendas Canceladas/Contestadas" at bounding box center [135, 641] width 158 height 15
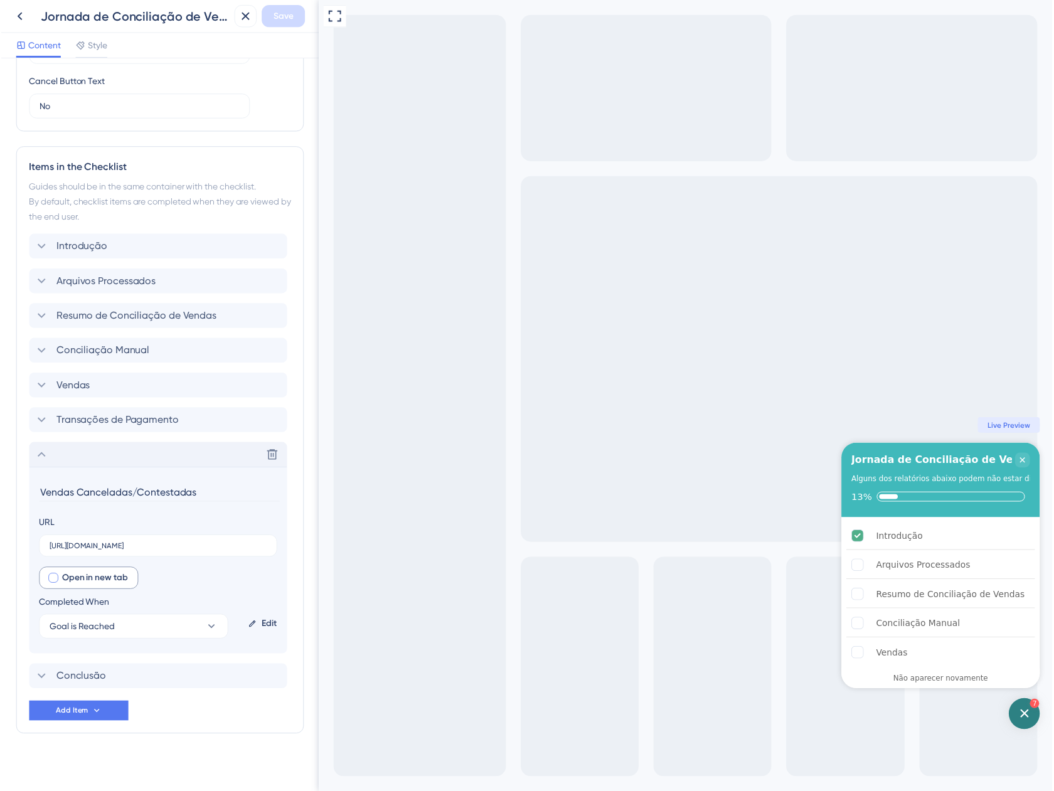
scroll to position [457, 0]
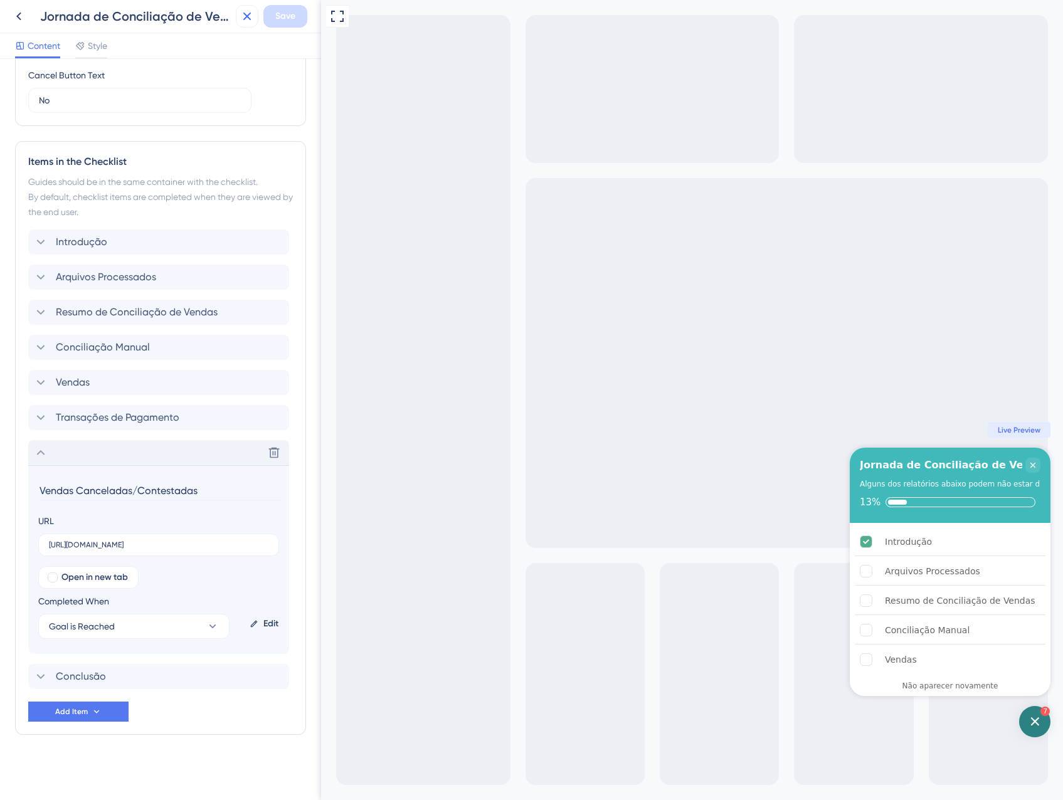
click at [245, 20] on icon at bounding box center [247, 16] width 15 height 15
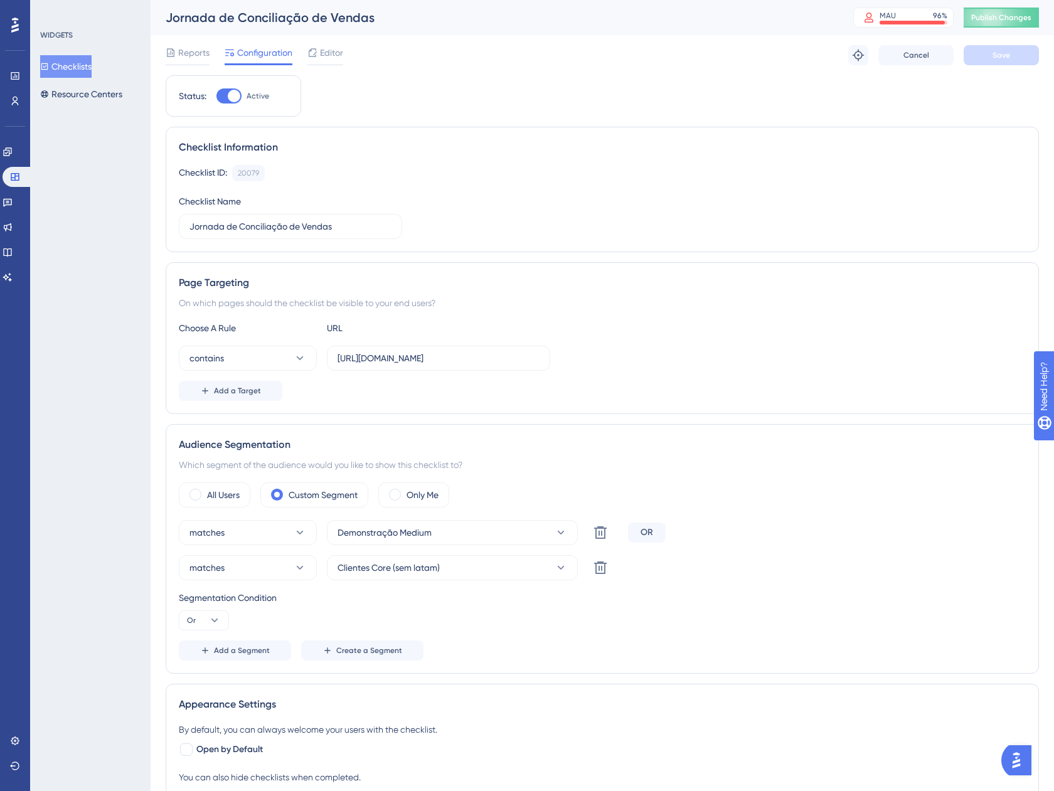
click at [71, 64] on button "Checklists" at bounding box center [65, 66] width 51 height 23
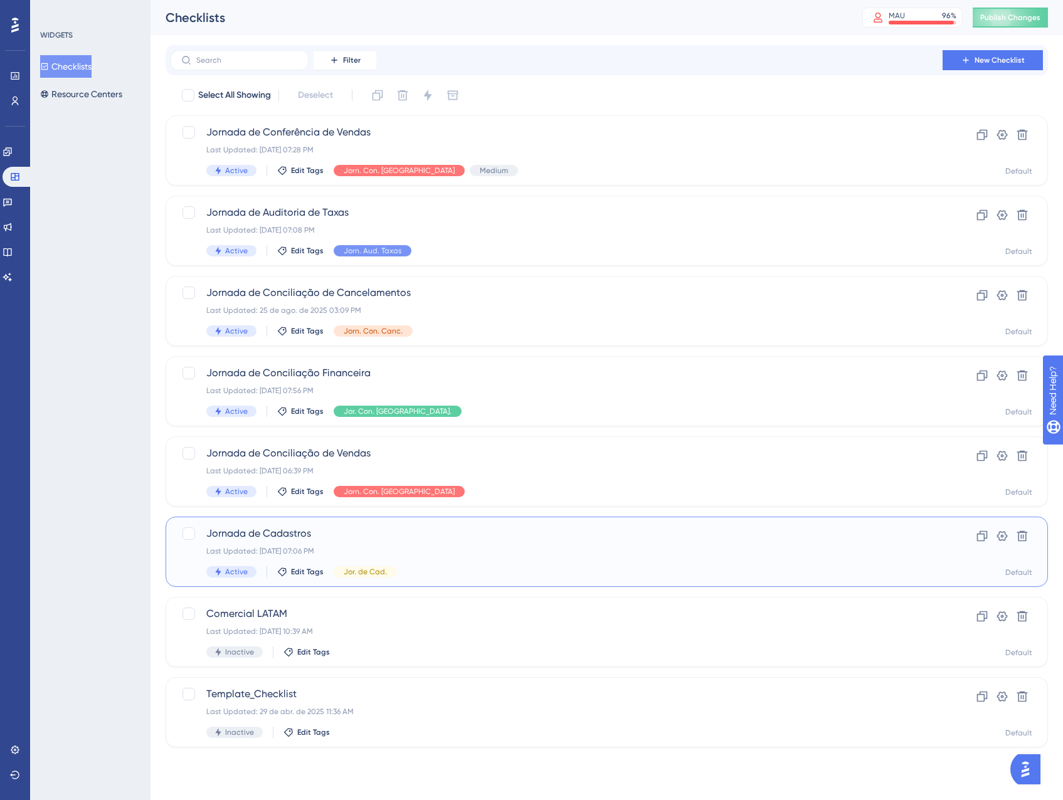
click at [433, 546] on div "Jornada de Cadastros Last Updated: 05 de set. de 2025 07:06 PM Active Edit Tags…" at bounding box center [556, 551] width 701 height 51
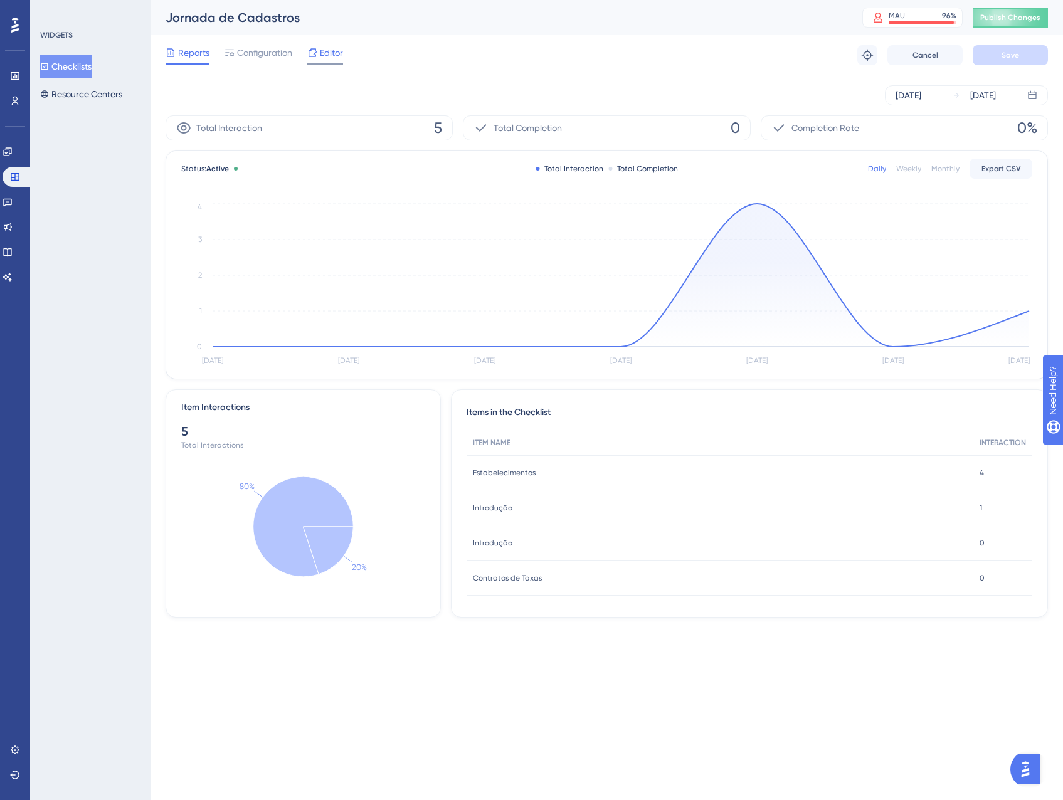
click at [316, 57] on icon at bounding box center [312, 53] width 10 height 10
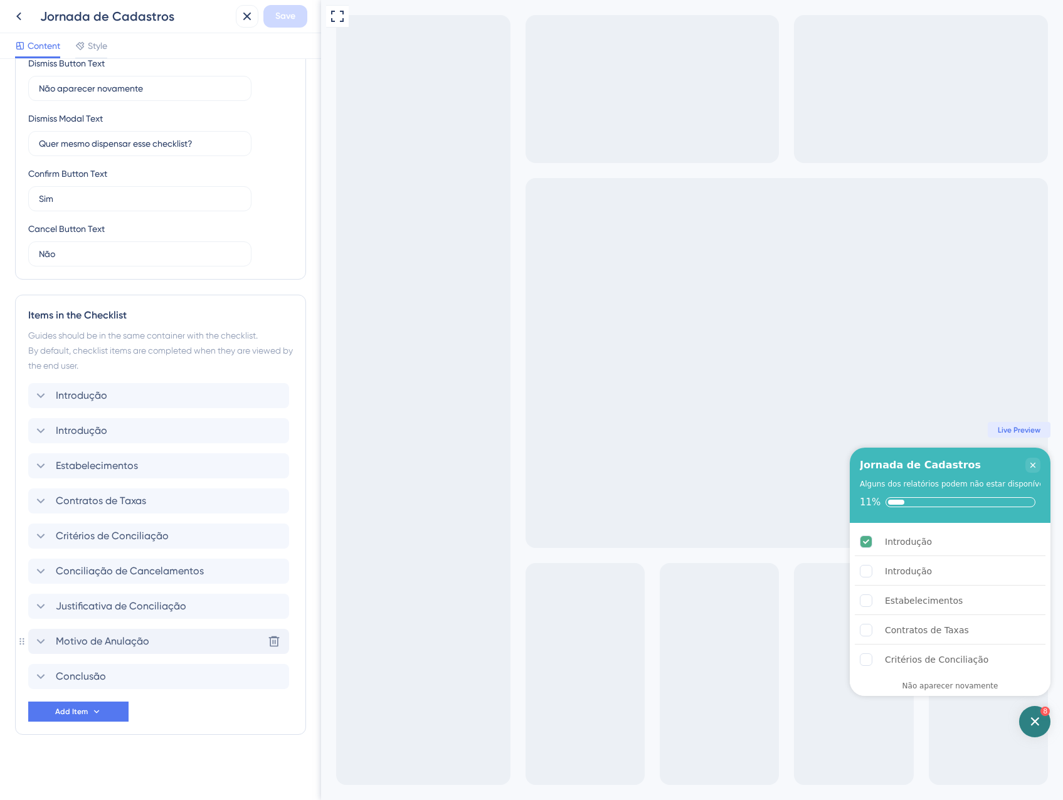
click at [89, 635] on span "Motivo de Anulação" at bounding box center [102, 641] width 93 height 15
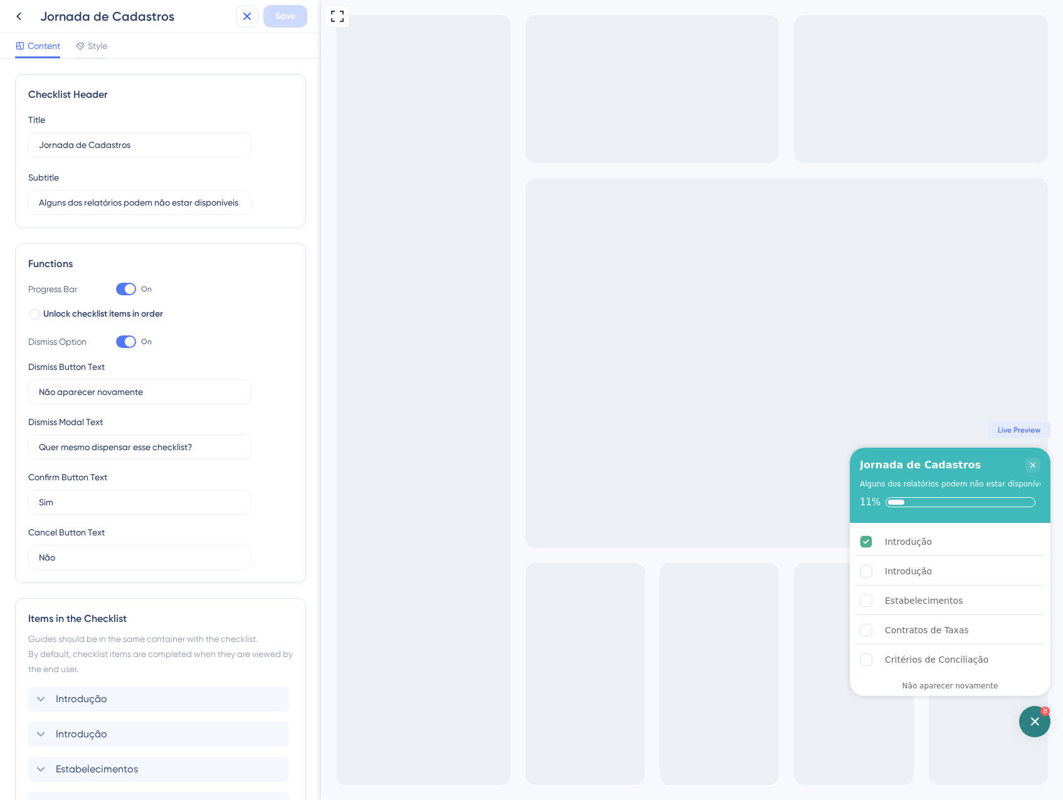
click at [245, 18] on icon at bounding box center [247, 17] width 8 height 8
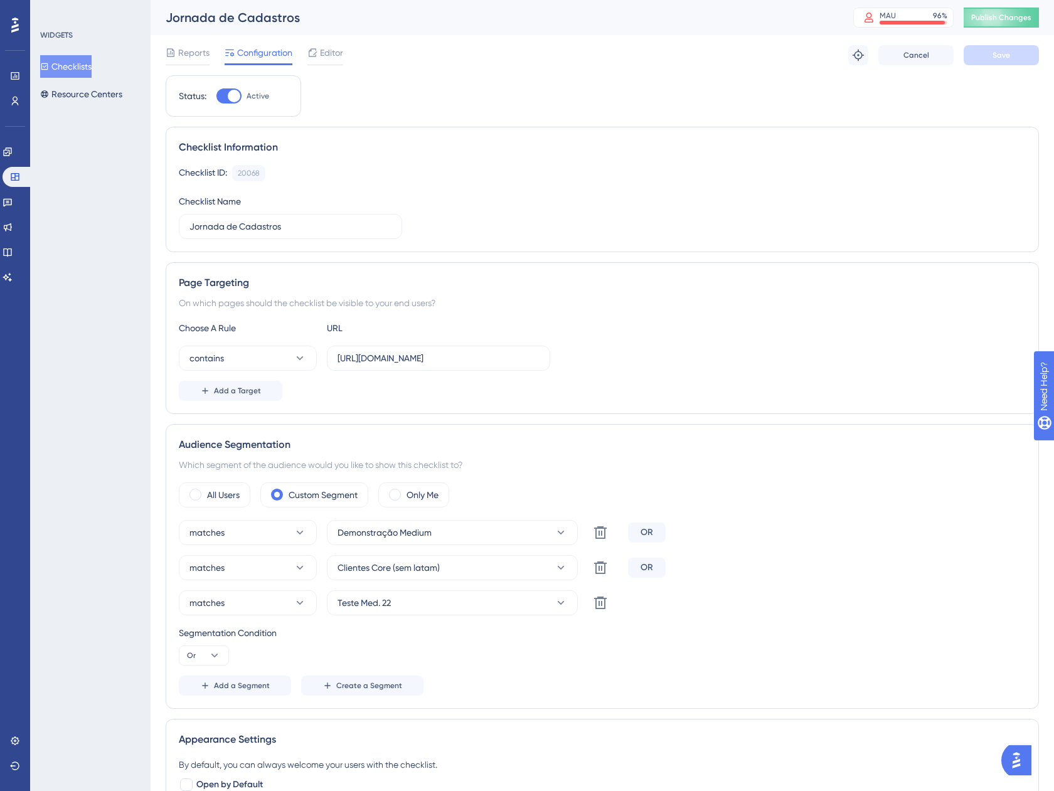
click at [65, 63] on button "Checklists" at bounding box center [65, 66] width 51 height 23
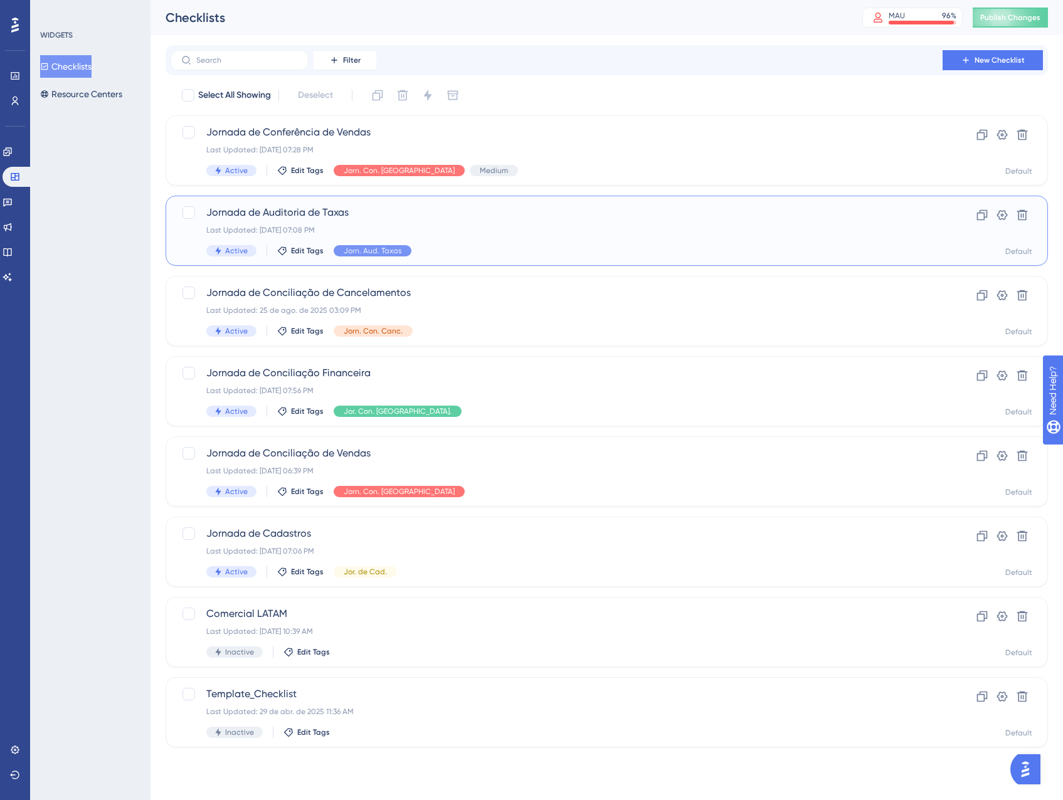
click at [530, 220] on div "Jornada de Auditoria de Taxas Last Updated: 05 de set. de 2025 07:08 PM Active …" at bounding box center [556, 230] width 701 height 51
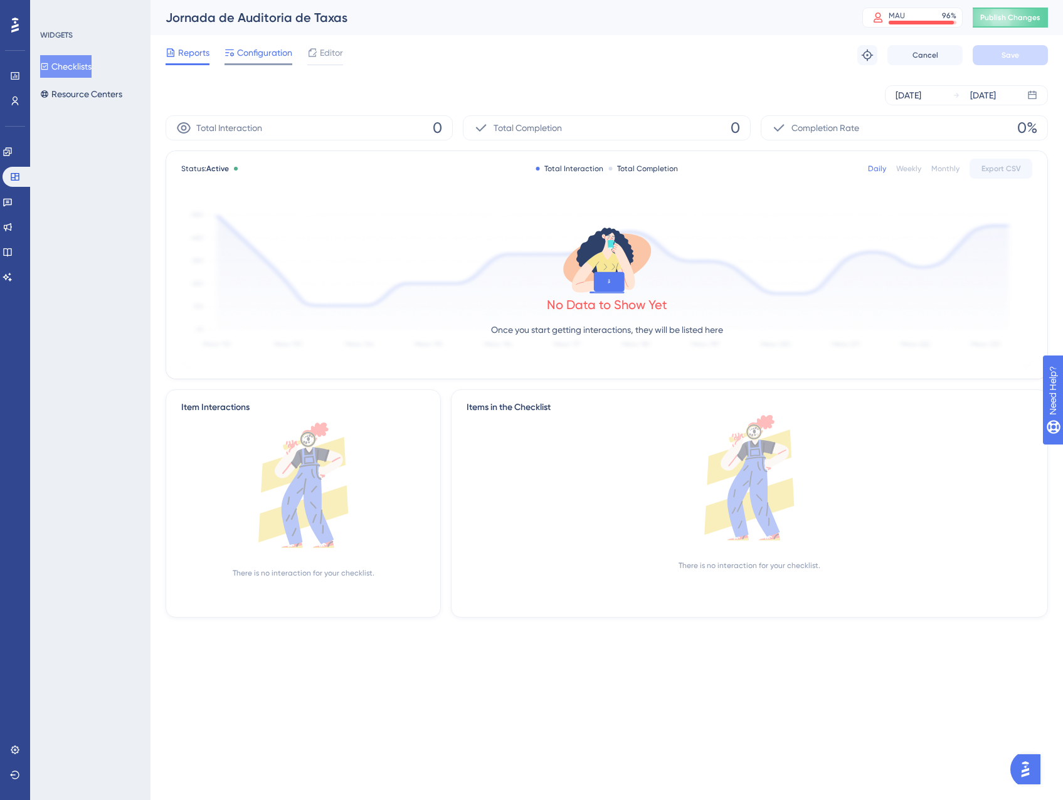
click at [277, 56] on span "Configuration" at bounding box center [264, 52] width 55 height 15
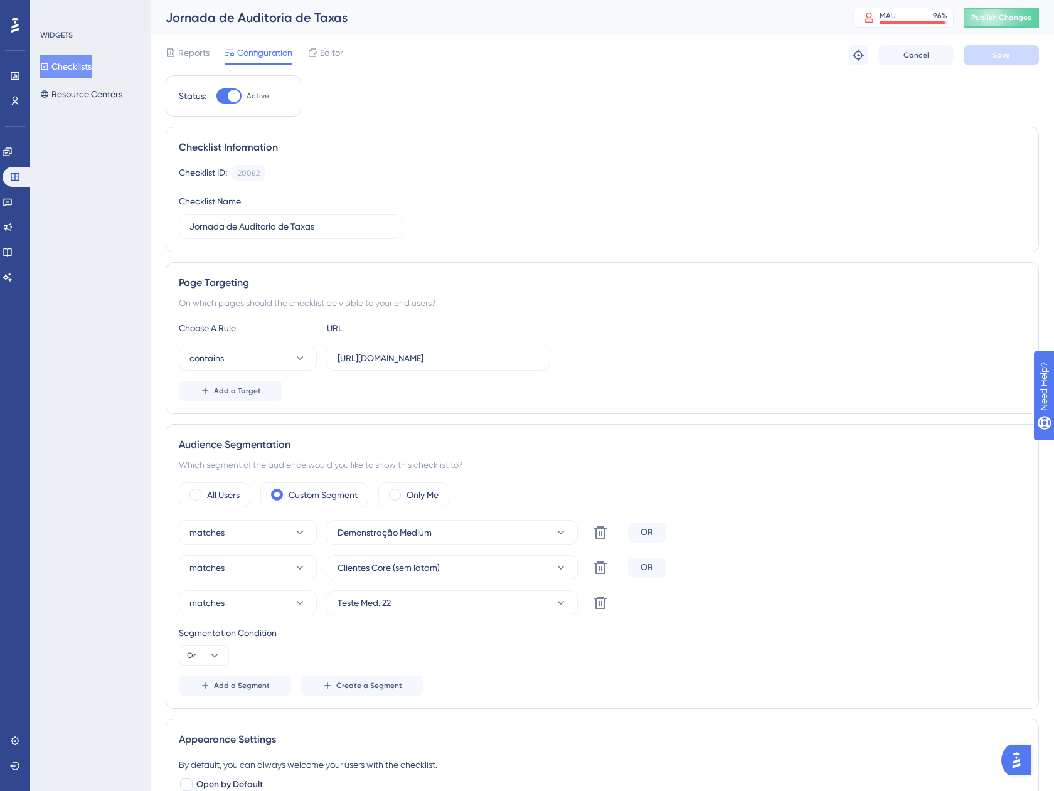
click at [70, 68] on button "Checklists" at bounding box center [65, 66] width 51 height 23
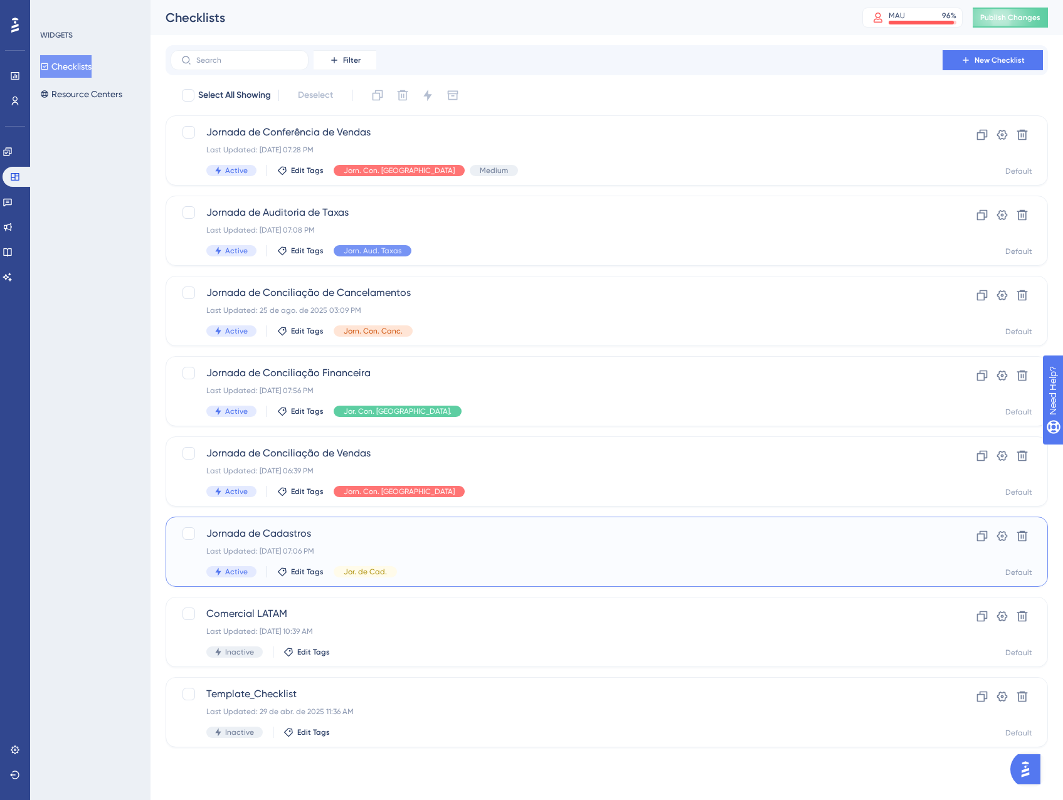
click at [499, 557] on div "Jornada de Cadastros Last Updated: 05 de set. de 2025 07:06 PM Active Edit Tags…" at bounding box center [556, 551] width 701 height 51
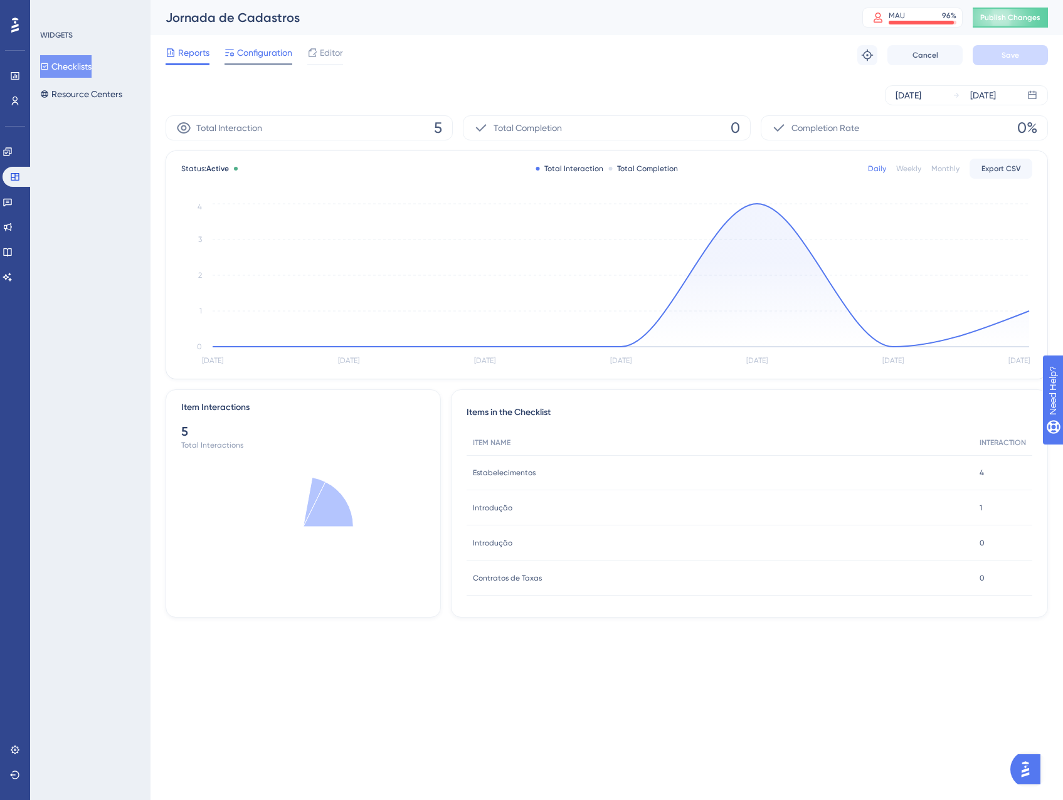
click at [241, 47] on span "Configuration" at bounding box center [264, 52] width 55 height 15
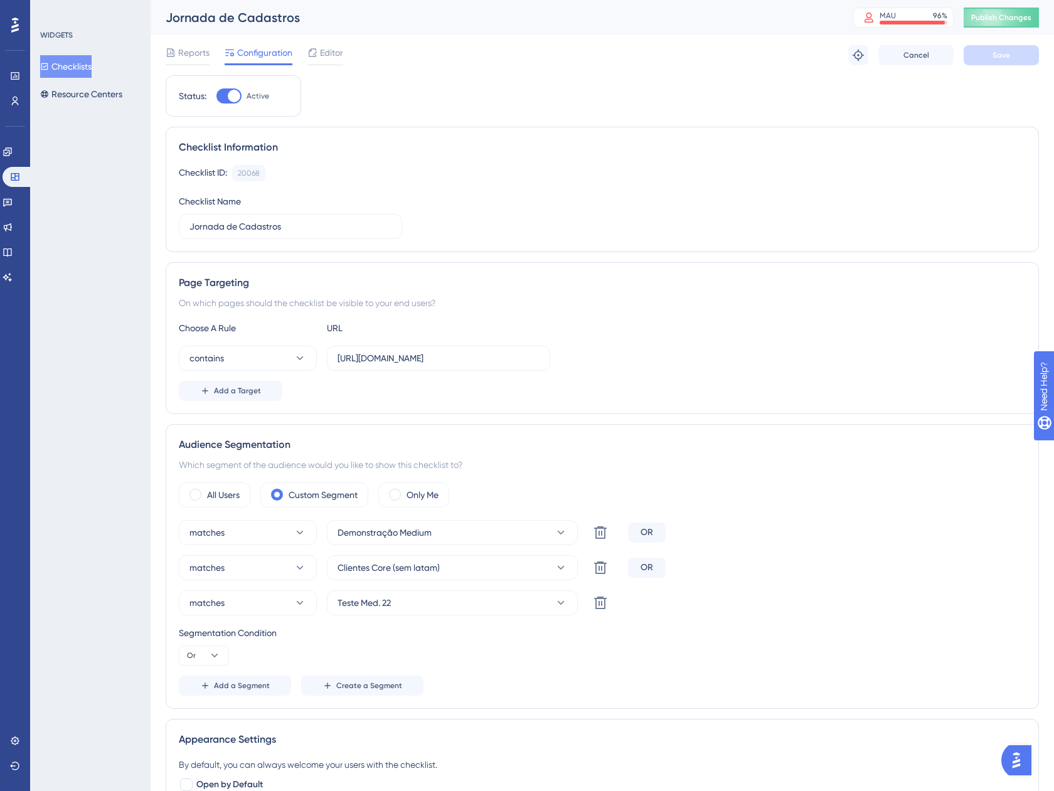
click at [300, 53] on div "Reports Configuration Editor" at bounding box center [254, 55] width 177 height 20
click at [319, 53] on div "Editor" at bounding box center [325, 52] width 36 height 15
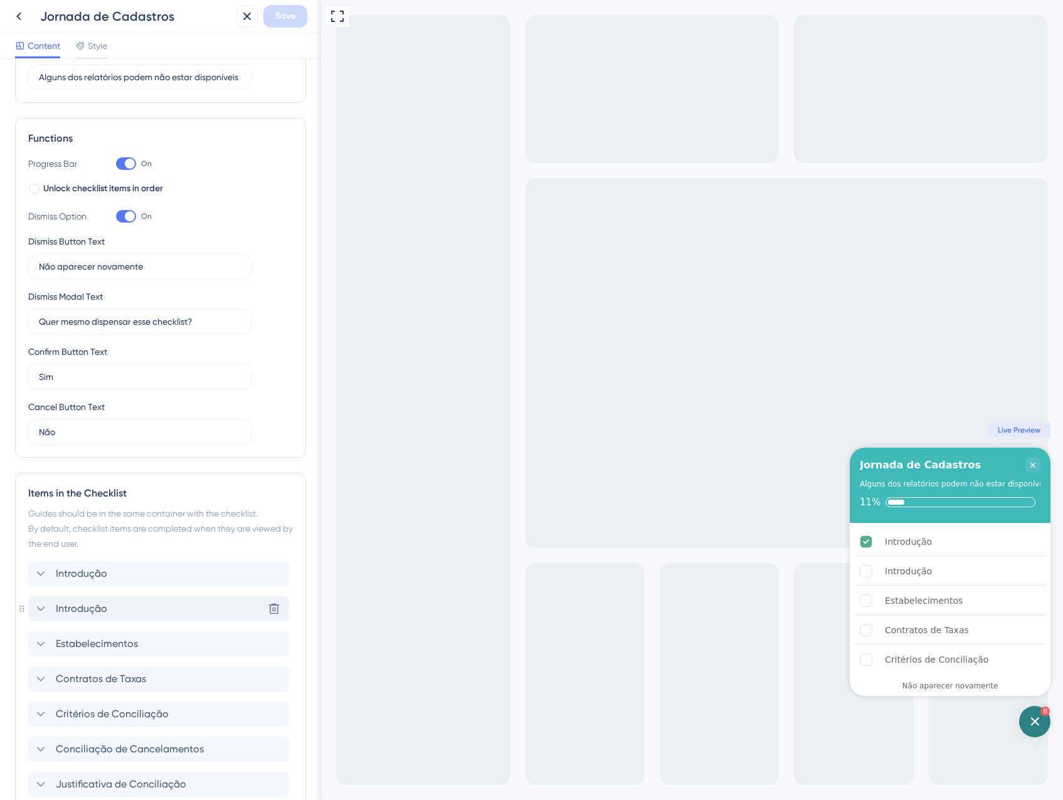
click at [90, 601] on div "Introdução Delete" at bounding box center [158, 608] width 261 height 25
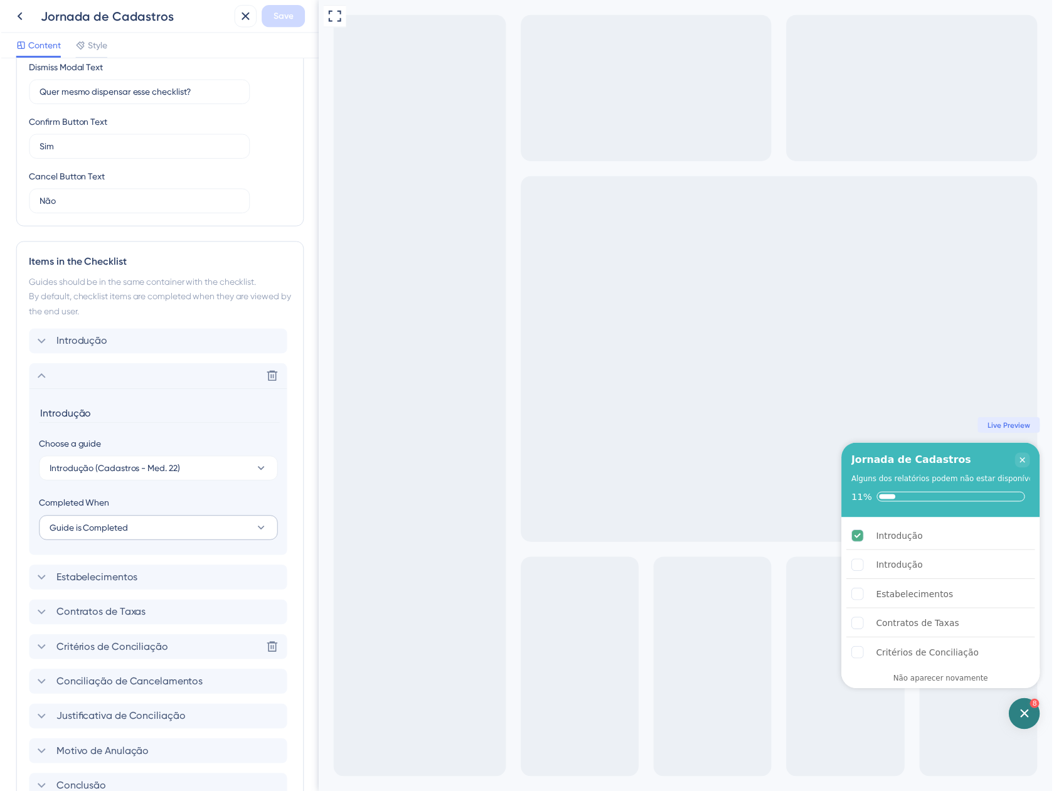
scroll to position [472, 0]
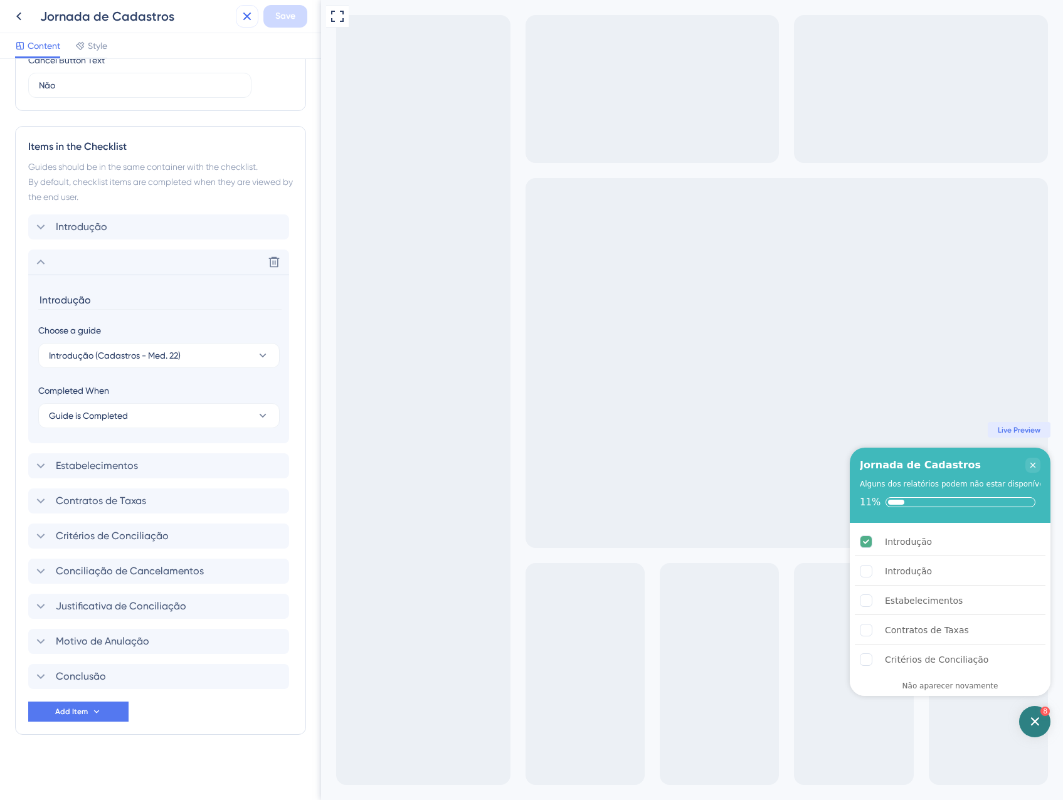
click at [241, 18] on icon at bounding box center [247, 16] width 15 height 15
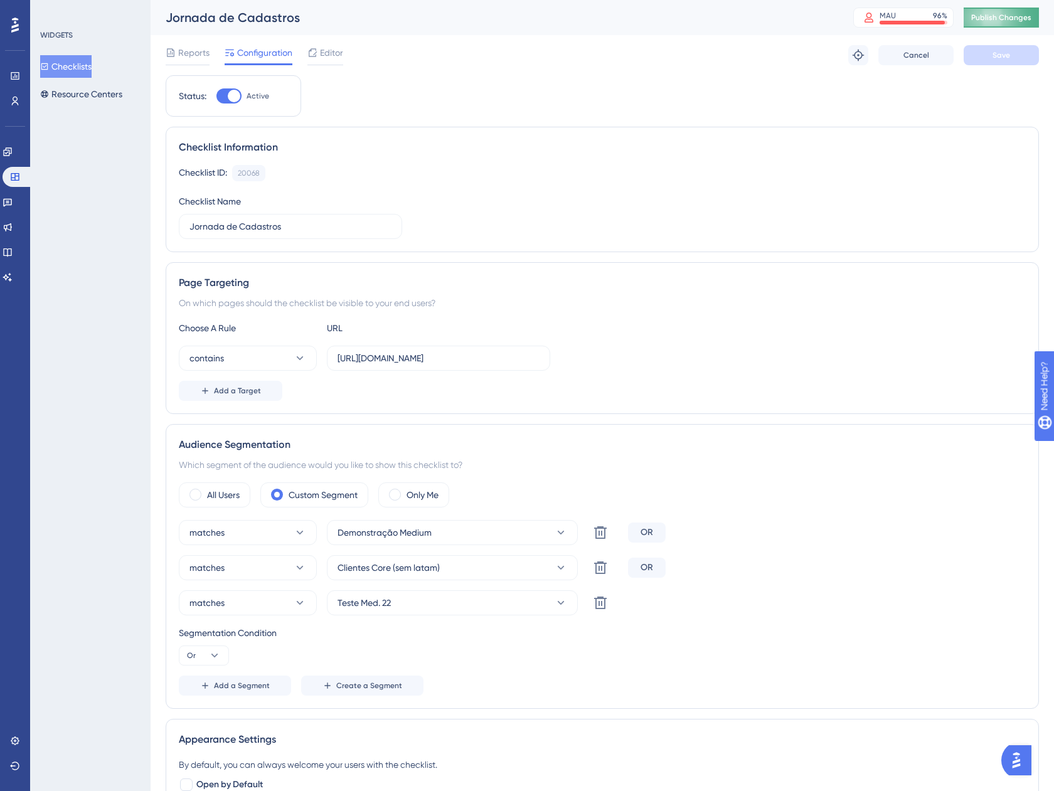
click at [1016, 22] on span "Publish Changes" at bounding box center [1001, 18] width 60 height 10
click at [336, 48] on span "Editor" at bounding box center [331, 52] width 23 height 15
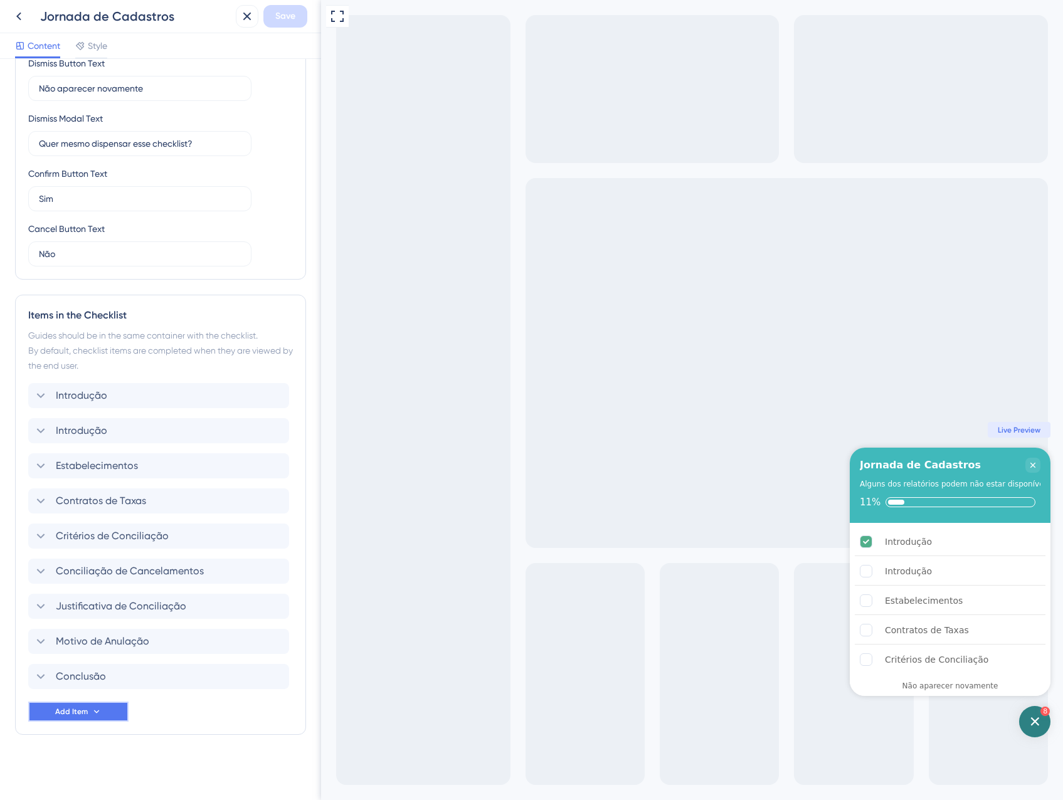
click at [66, 714] on span "Add Item" at bounding box center [71, 712] width 33 height 10
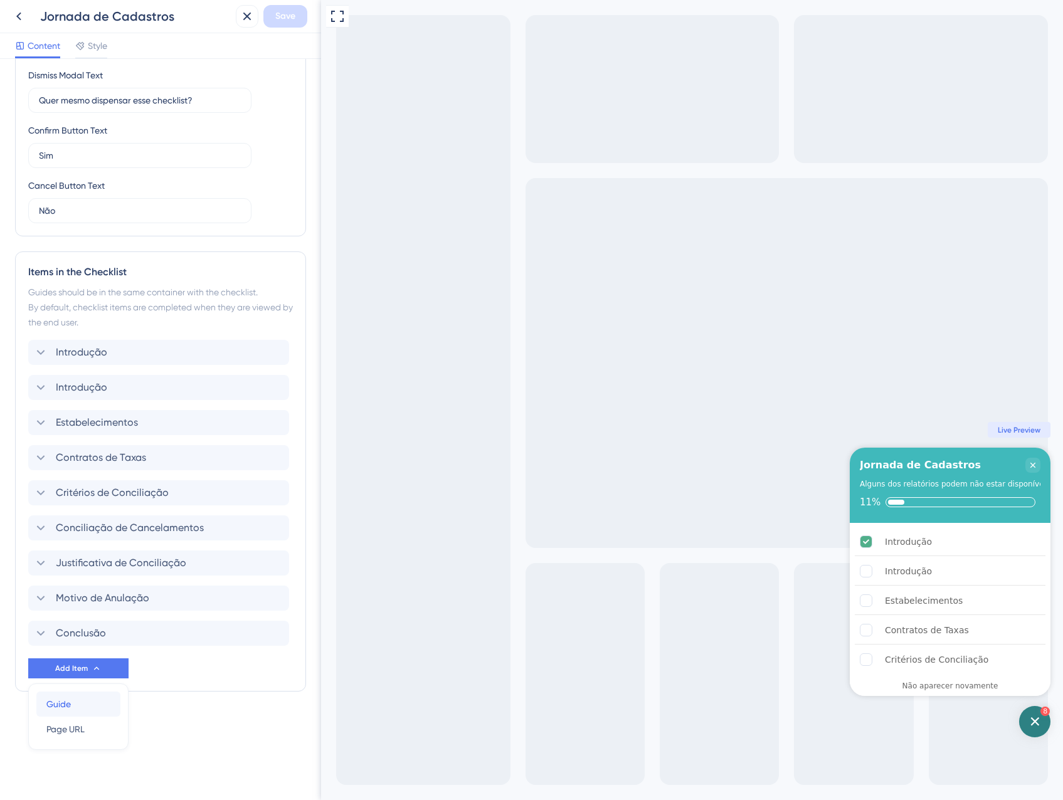
click at [65, 699] on span "Guide" at bounding box center [58, 704] width 24 height 15
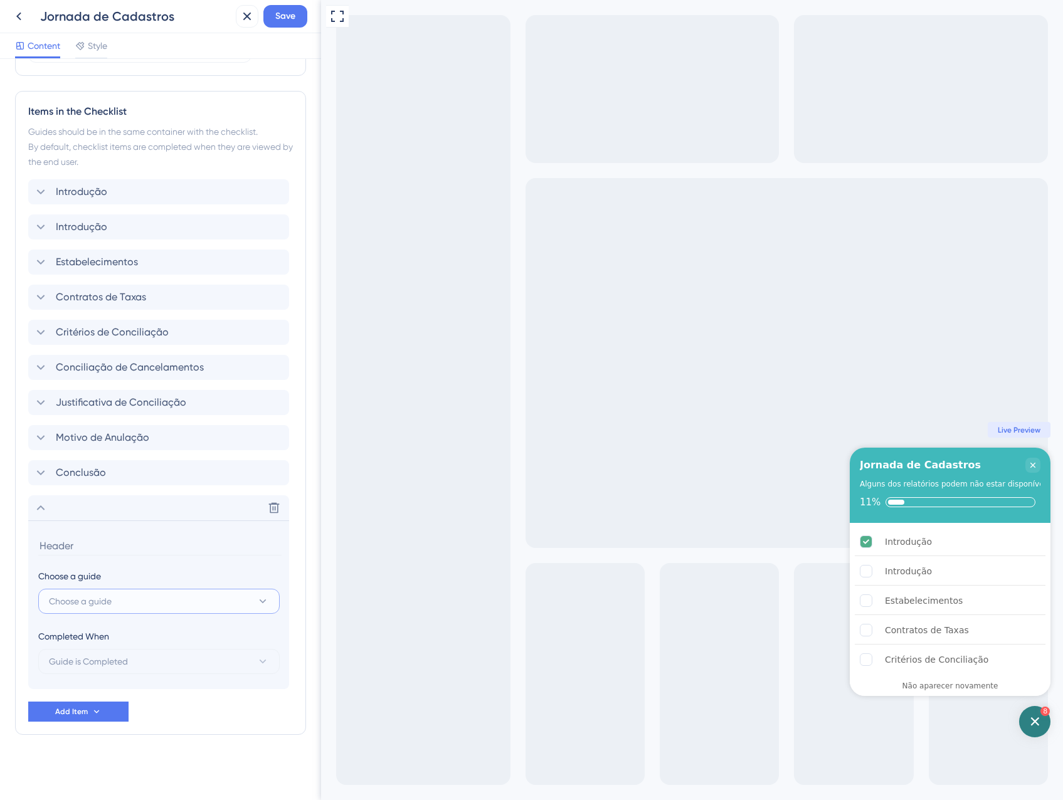
click at [119, 591] on button "Choose a guide" at bounding box center [158, 601] width 241 height 25
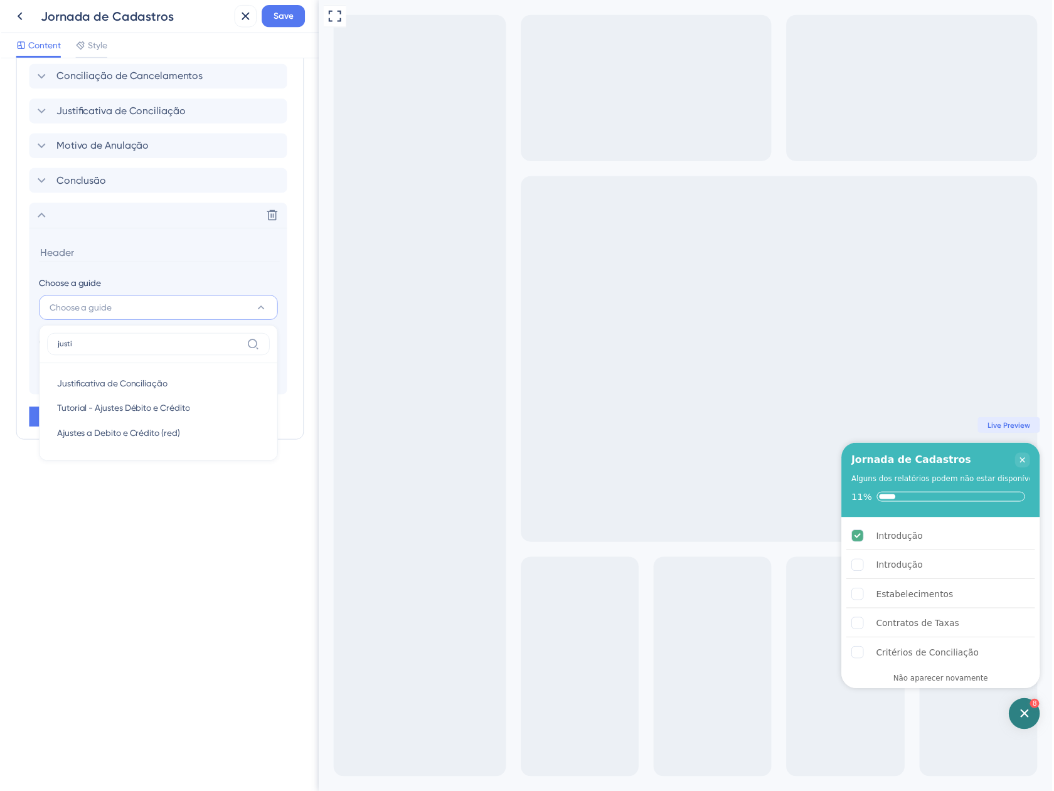
scroll to position [507, 0]
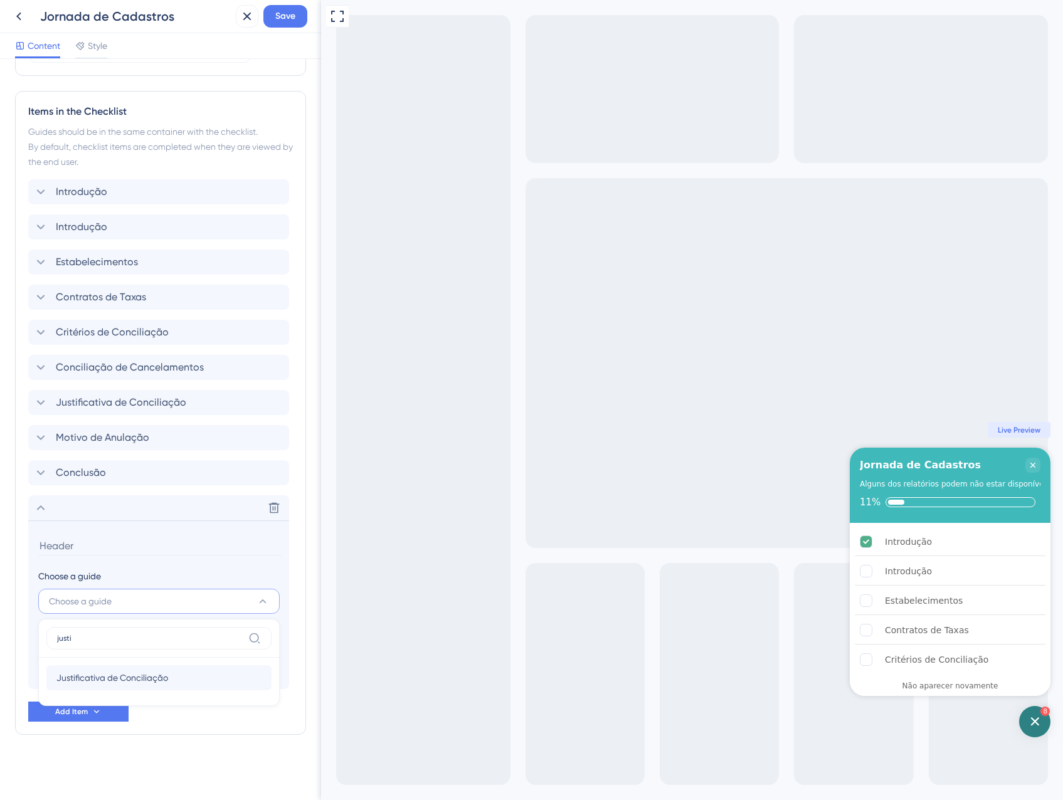
type input "justi"
click at [117, 684] on span "Justificativa de Conciliação" at bounding box center [112, 677] width 112 height 15
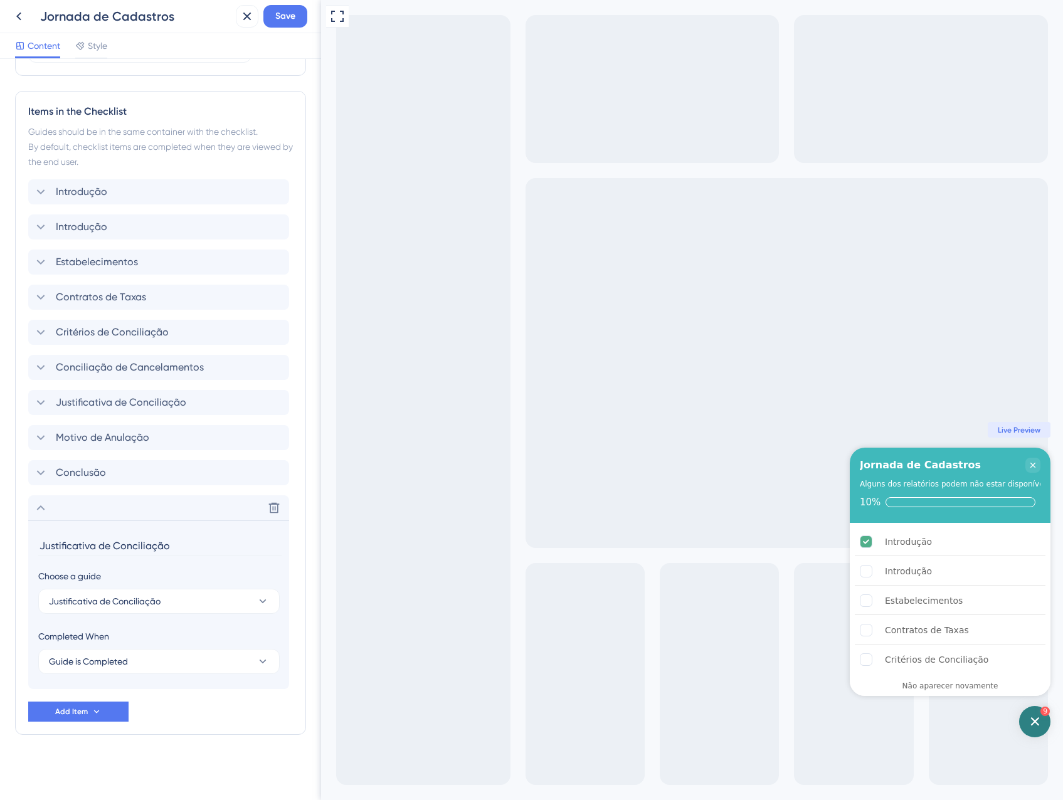
click at [187, 543] on input "Justificativa de Conciliação" at bounding box center [159, 545] width 243 height 19
type input "Justificativa de Conciliação (teste)"
click at [281, 19] on span "Save" at bounding box center [285, 16] width 20 height 15
click at [238, 24] on icon at bounding box center [238, 23] width 7 height 7
click at [248, 13] on icon at bounding box center [247, 16] width 15 height 15
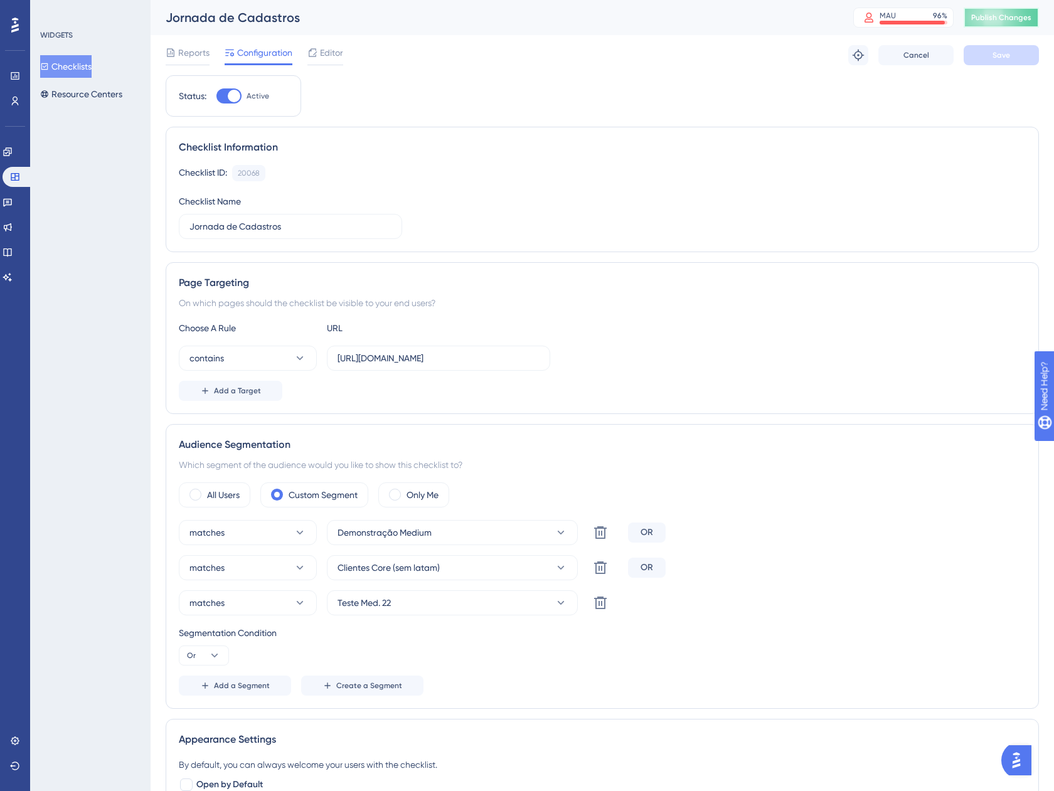
click at [1024, 16] on span "Publish Changes" at bounding box center [1001, 18] width 60 height 10
click at [327, 52] on span "Editor" at bounding box center [331, 52] width 23 height 15
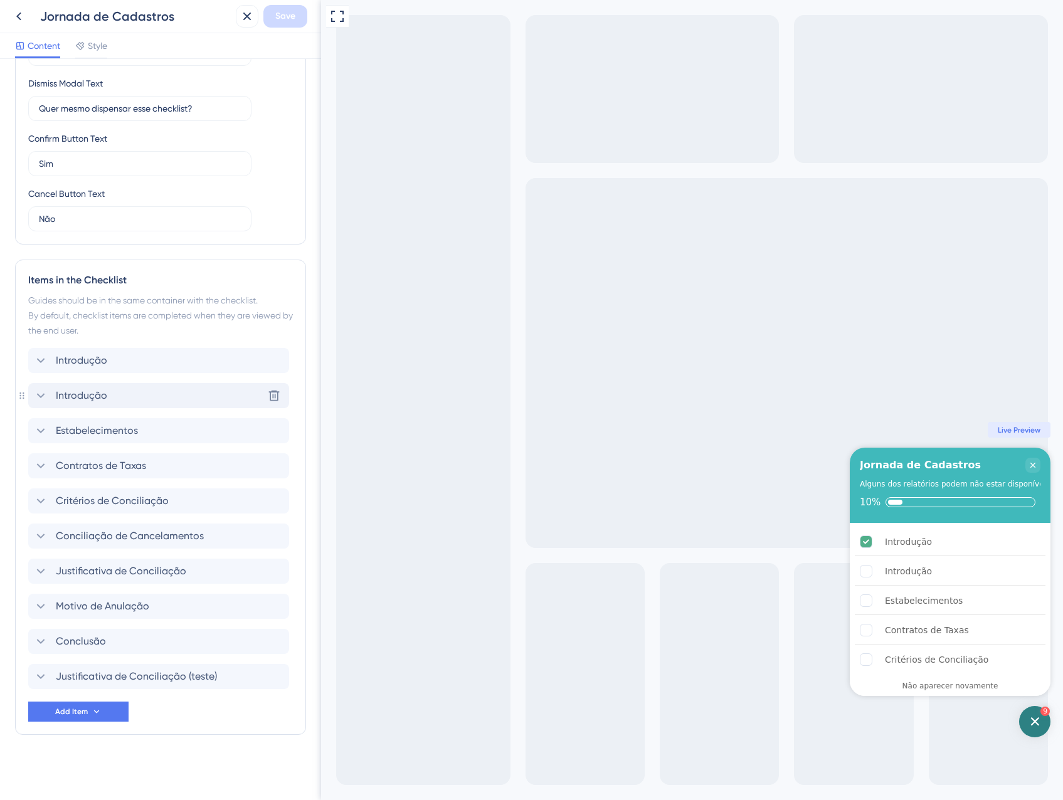
click at [174, 403] on div "Introdução Delete" at bounding box center [158, 395] width 261 height 25
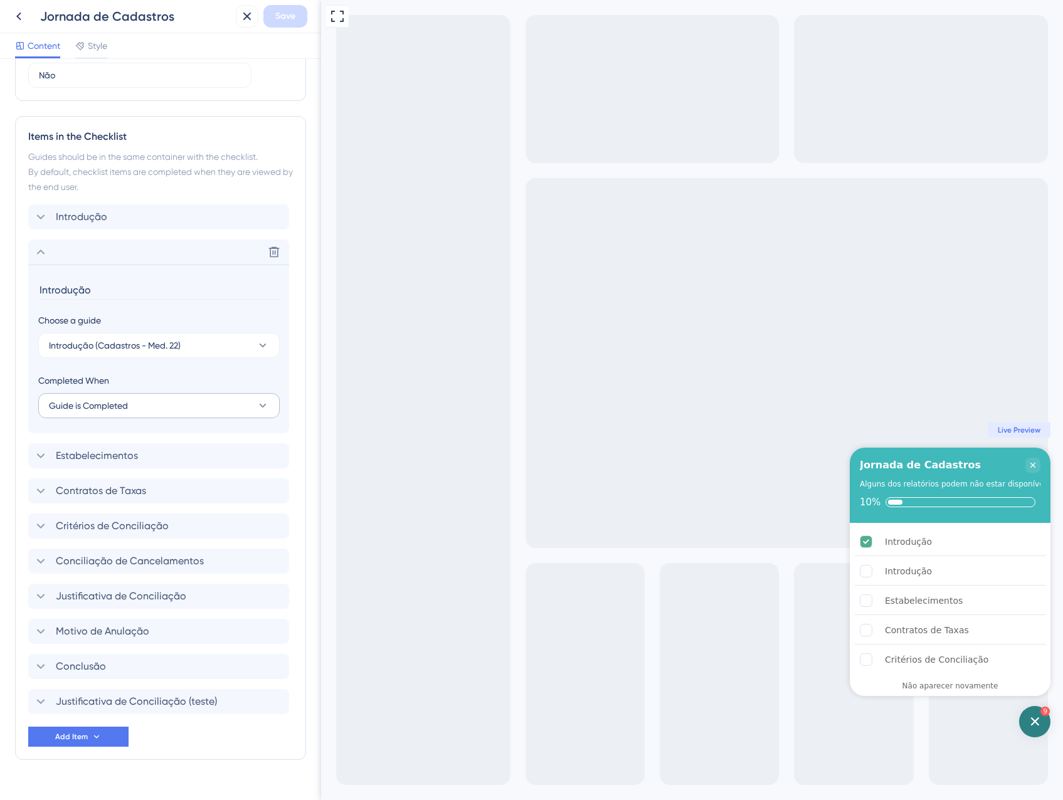
scroll to position [507, 0]
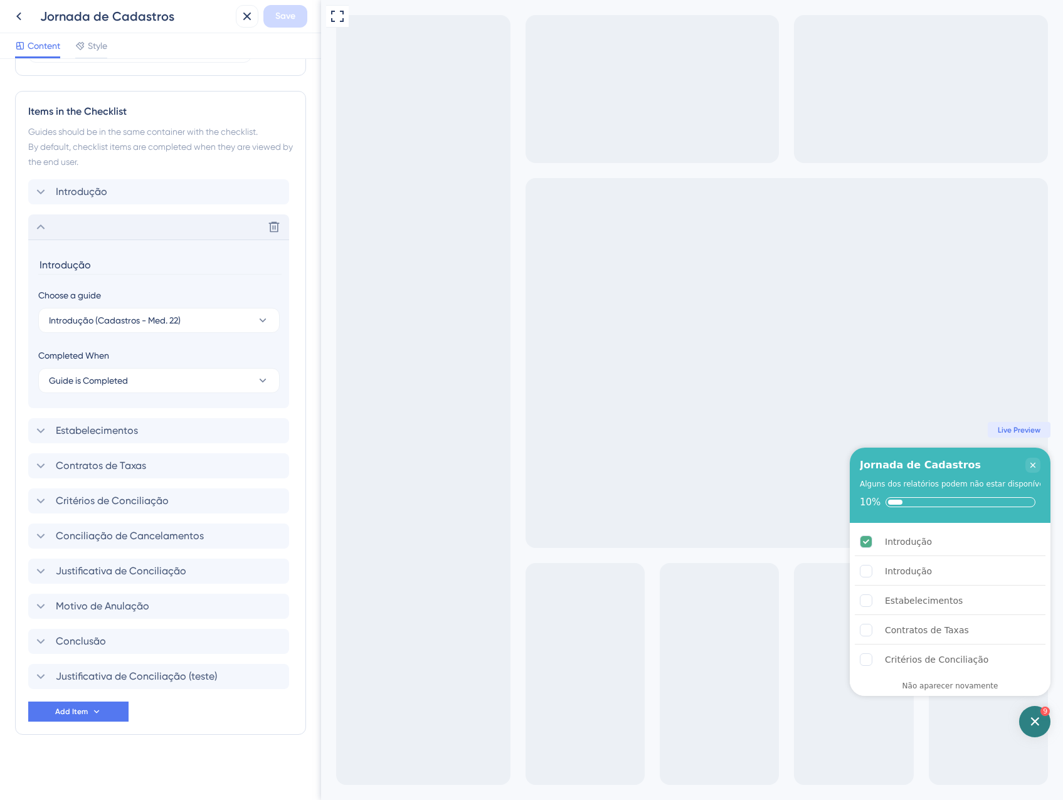
click at [102, 226] on div "Delete" at bounding box center [158, 226] width 261 height 25
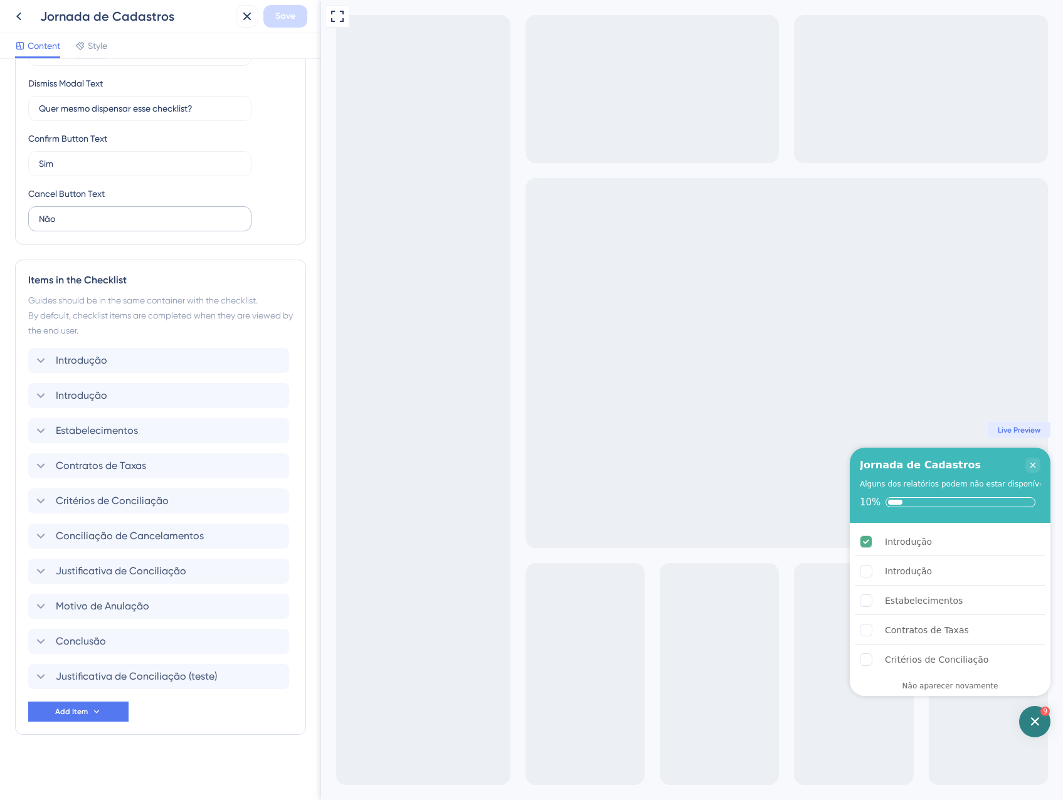
scroll to position [339, 0]
click at [131, 357] on div "Introdução Delete" at bounding box center [158, 360] width 261 height 25
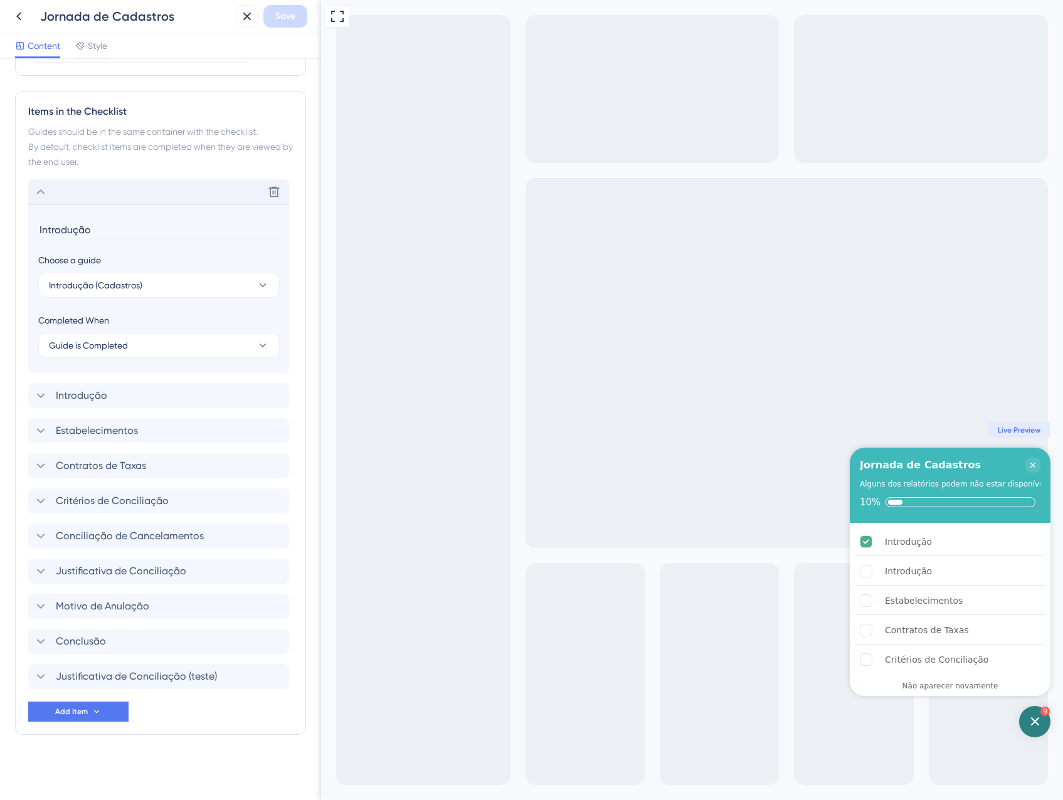
click at [105, 198] on div "Delete" at bounding box center [158, 191] width 261 height 25
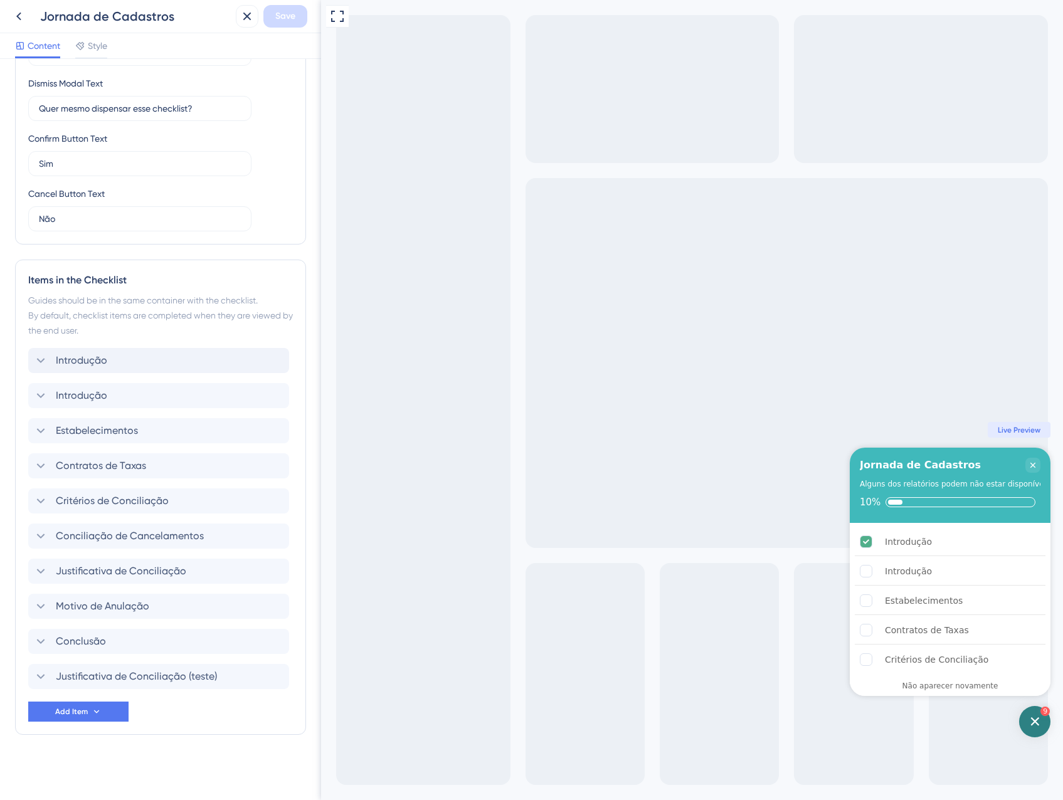
scroll to position [339, 0]
click at [267, 678] on button at bounding box center [274, 677] width 20 height 20
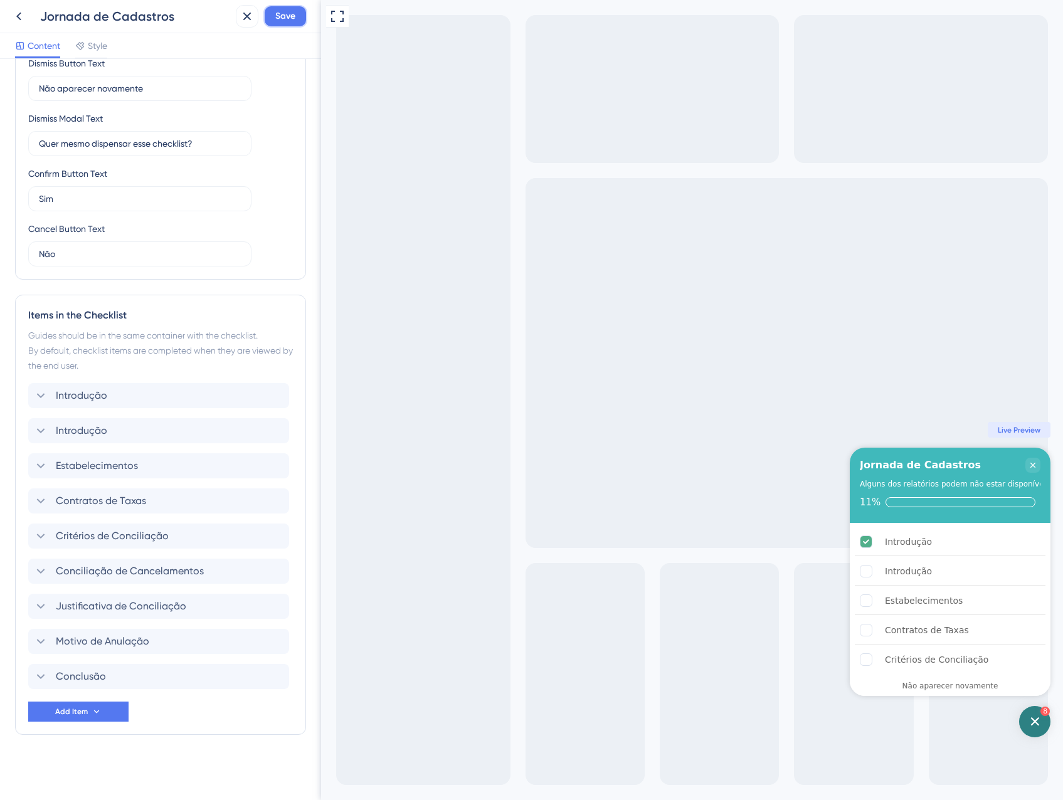
click at [280, 13] on span "Save" at bounding box center [285, 16] width 20 height 15
click at [236, 19] on icon at bounding box center [238, 23] width 13 height 13
click at [248, 5] on button at bounding box center [247, 16] width 23 height 23
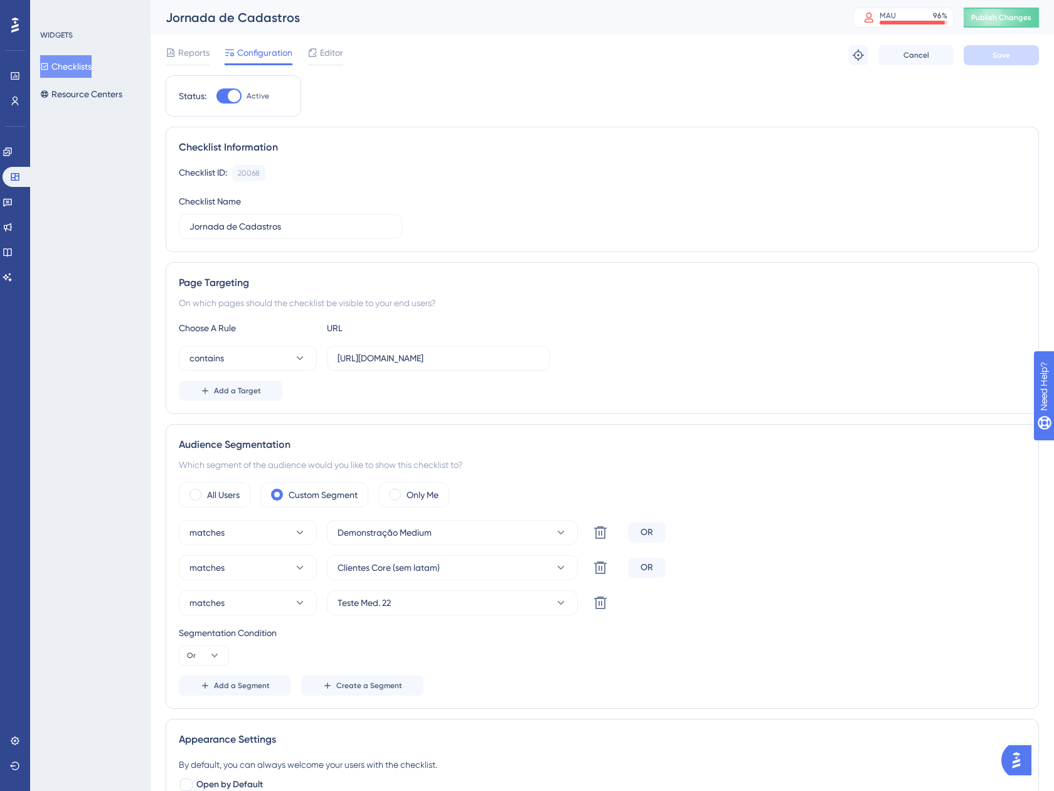
click at [90, 70] on button "Checklists" at bounding box center [65, 66] width 51 height 23
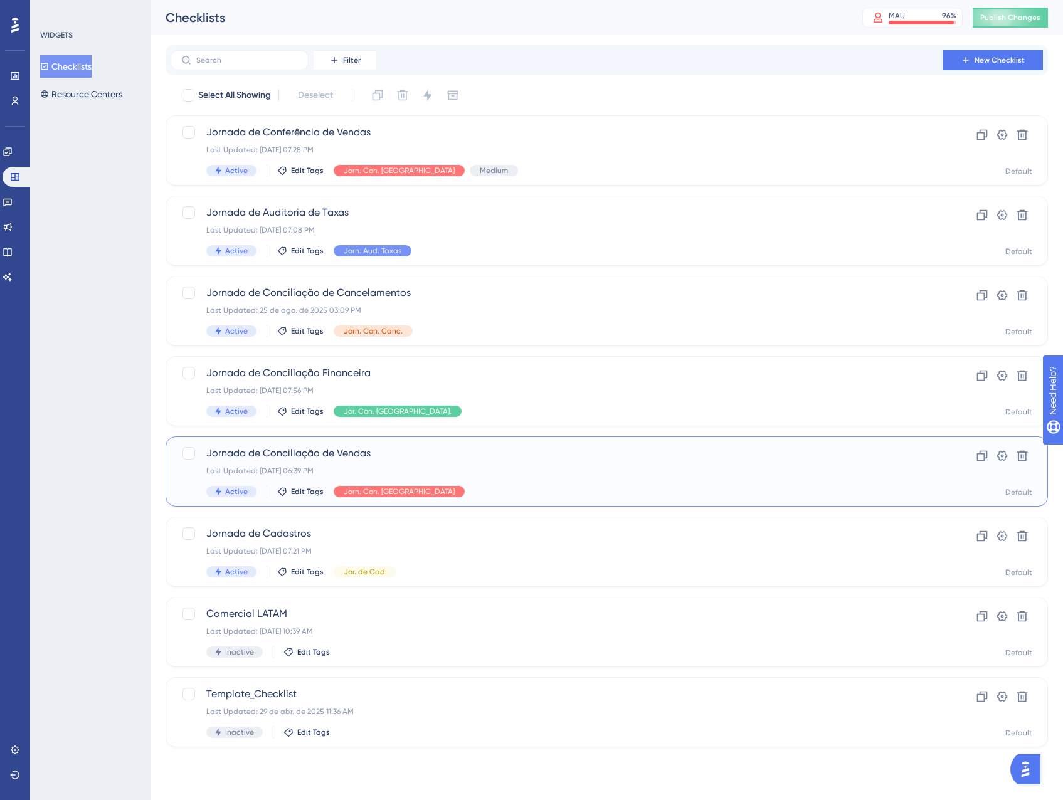
click at [526, 486] on div "Active Edit Tags Jorn. Con. Vendas" at bounding box center [556, 491] width 701 height 11
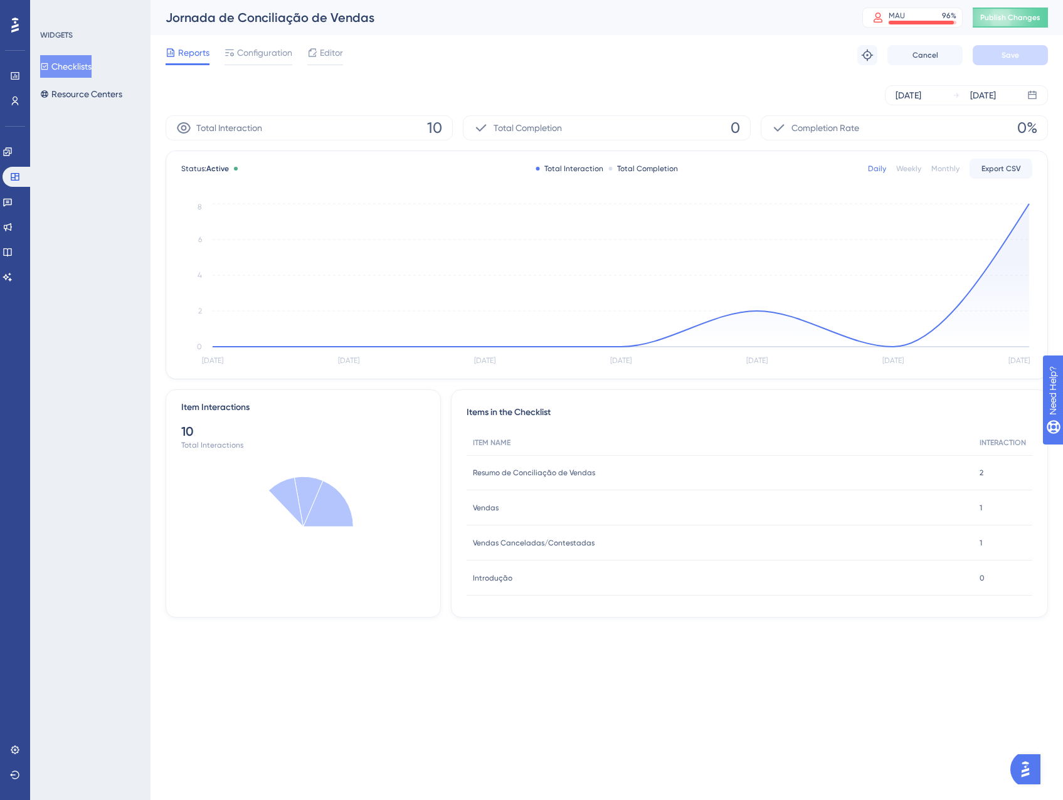
click at [337, 43] on div "Reports Configuration Editor Troubleshoot Cancel Save" at bounding box center [607, 55] width 882 height 40
click at [336, 53] on span "Editor" at bounding box center [331, 52] width 23 height 15
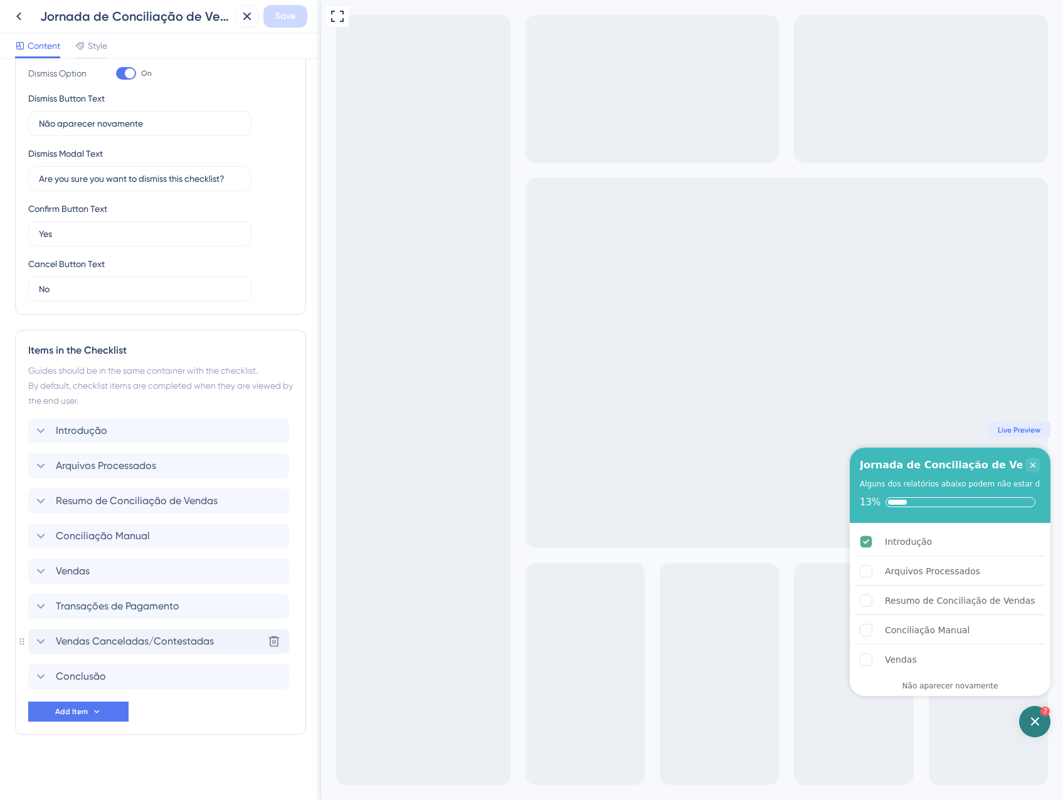
click at [146, 632] on div "Vendas Canceladas/Contestadas Delete" at bounding box center [158, 641] width 261 height 25
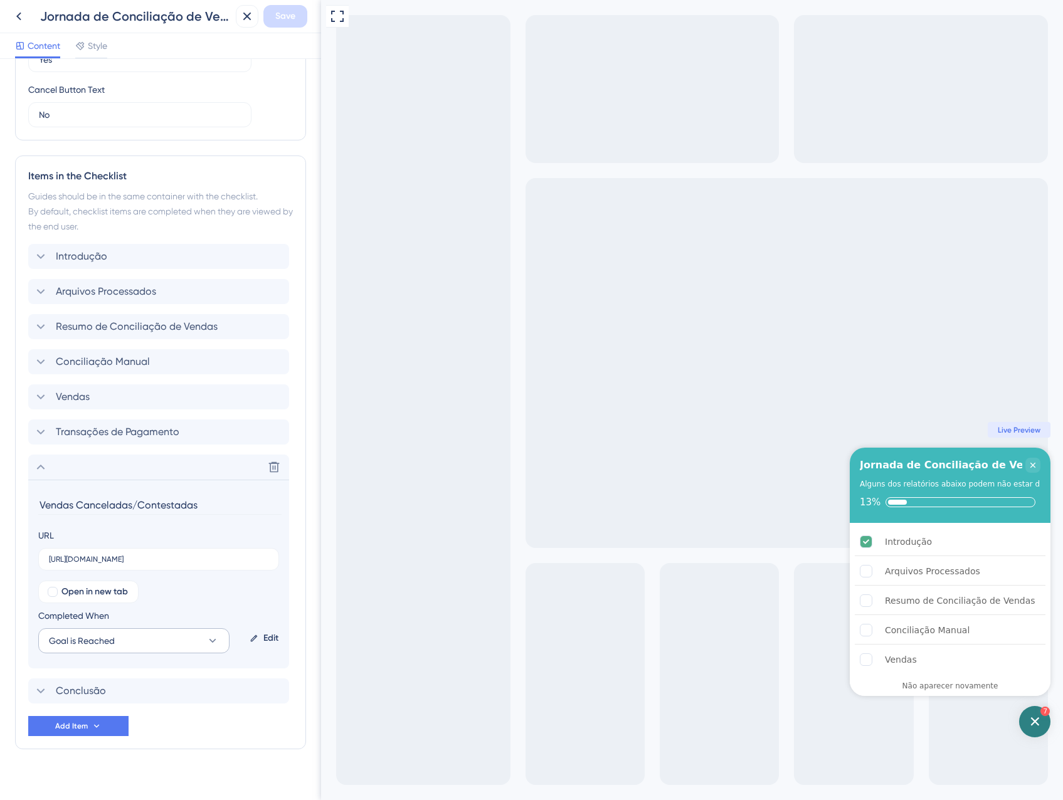
scroll to position [457, 0]
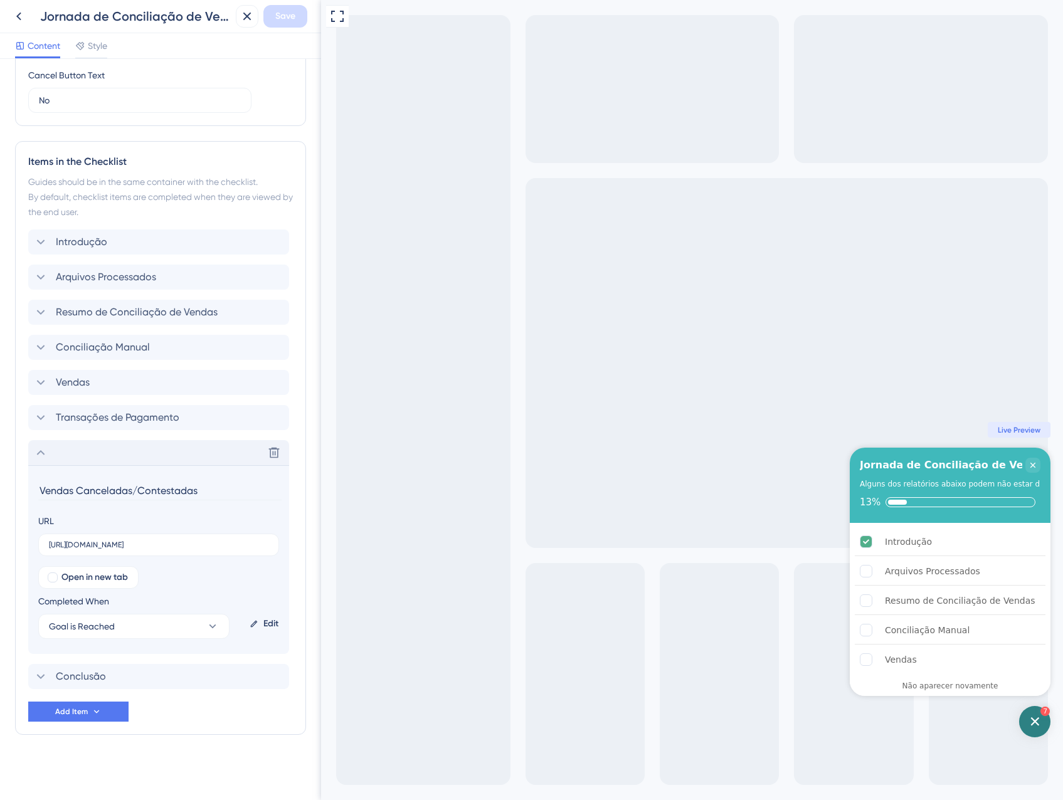
click at [119, 463] on div "Delete" at bounding box center [158, 452] width 261 height 25
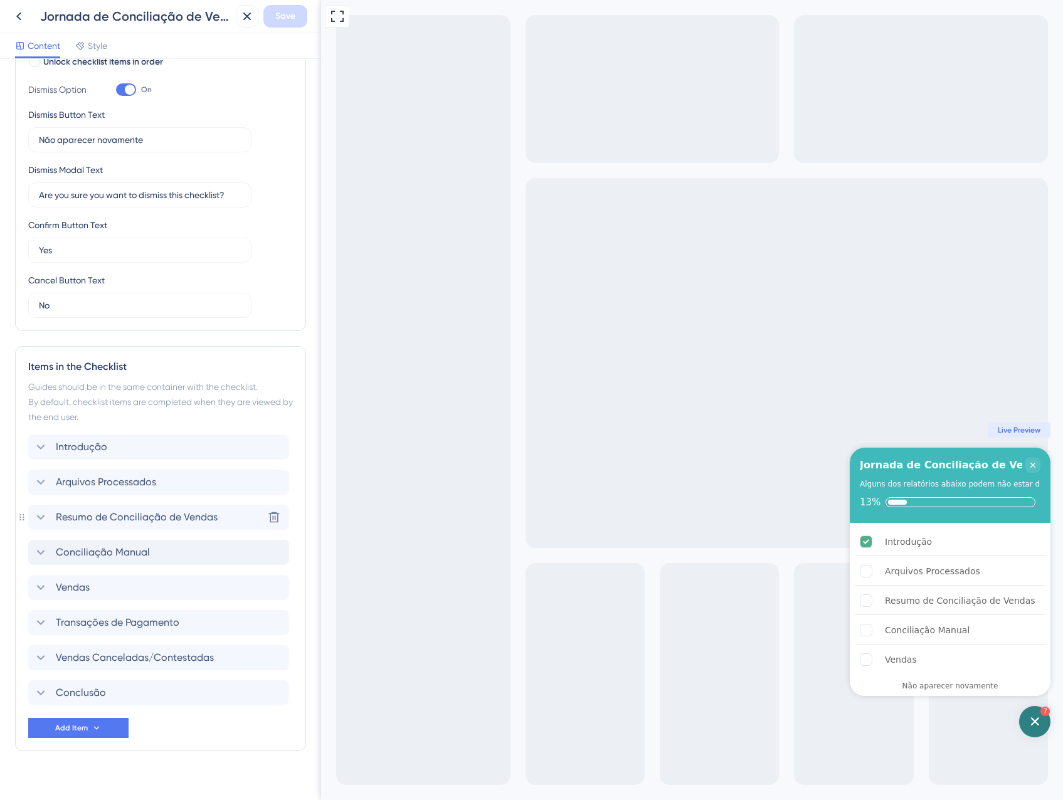
scroll to position [268, 0]
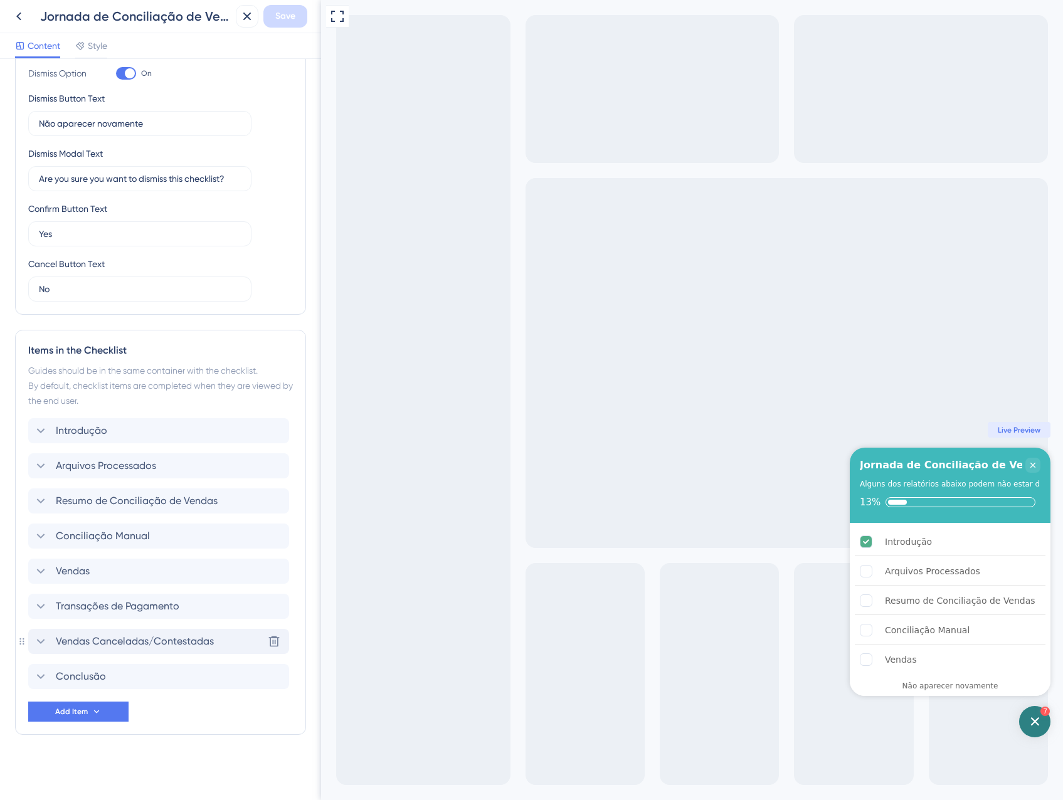
click at [139, 634] on span "Vendas Canceladas/Contestadas" at bounding box center [135, 641] width 158 height 15
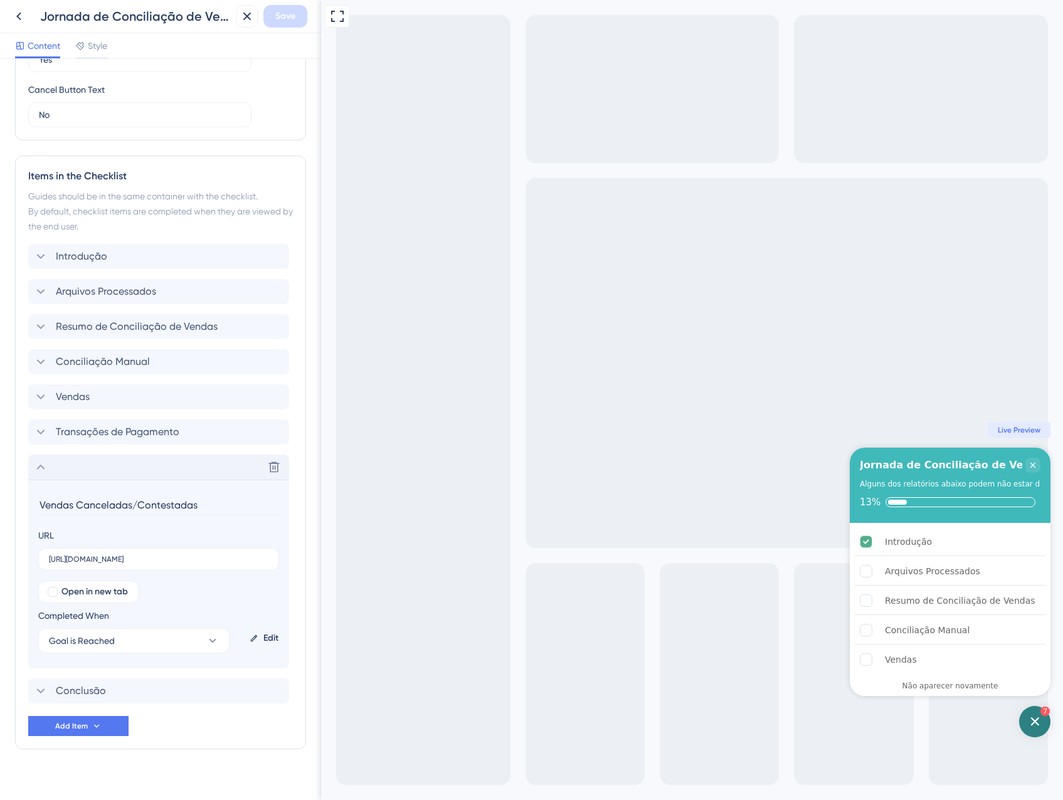
scroll to position [457, 0]
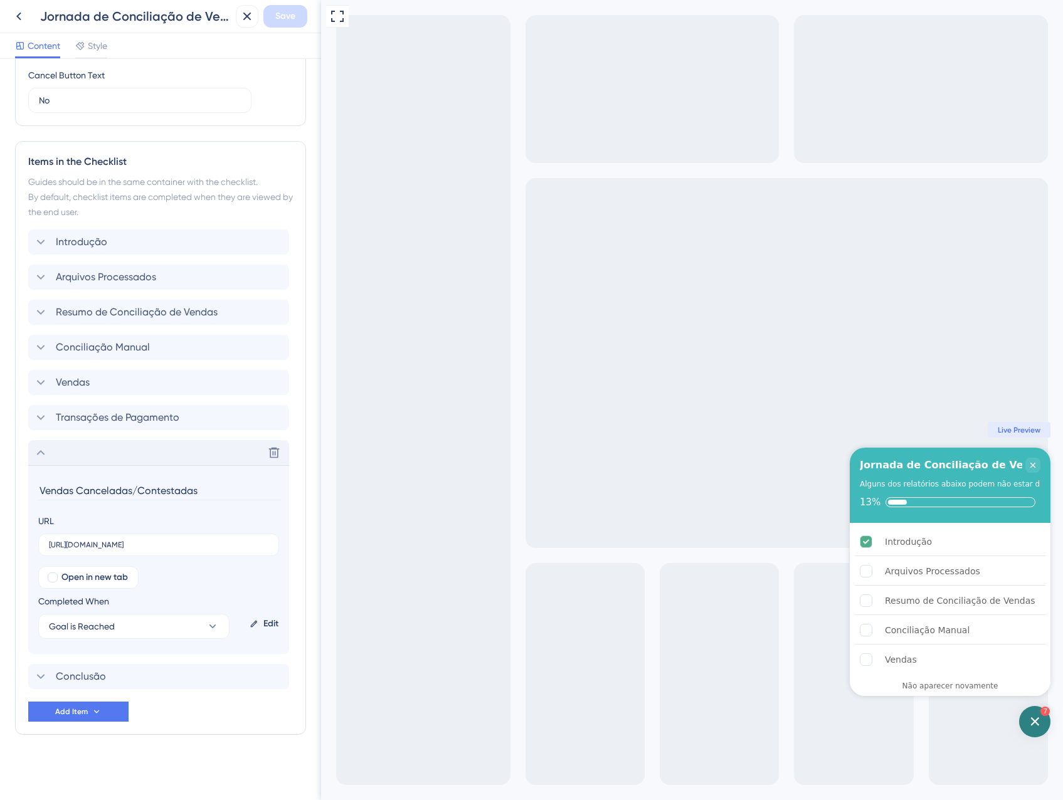
click at [132, 463] on div "Delete" at bounding box center [158, 452] width 261 height 25
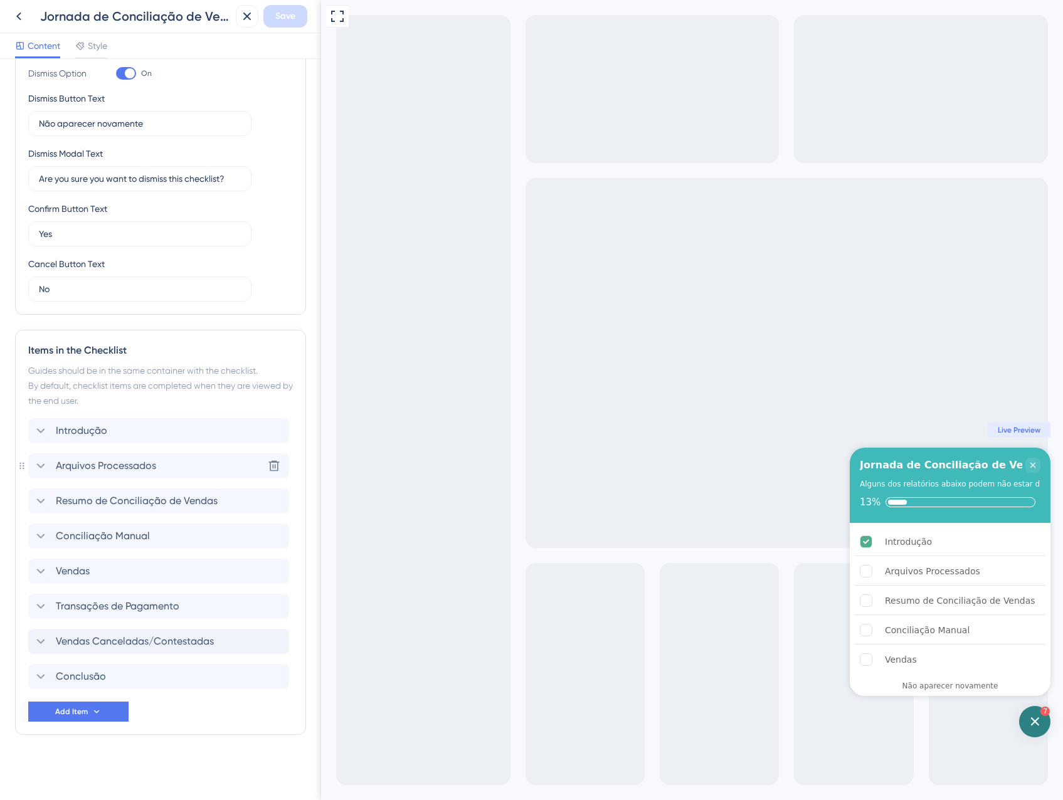
scroll to position [268, 0]
click at [73, 634] on span "Vendas Canceladas/Contestadas" at bounding box center [135, 641] width 158 height 15
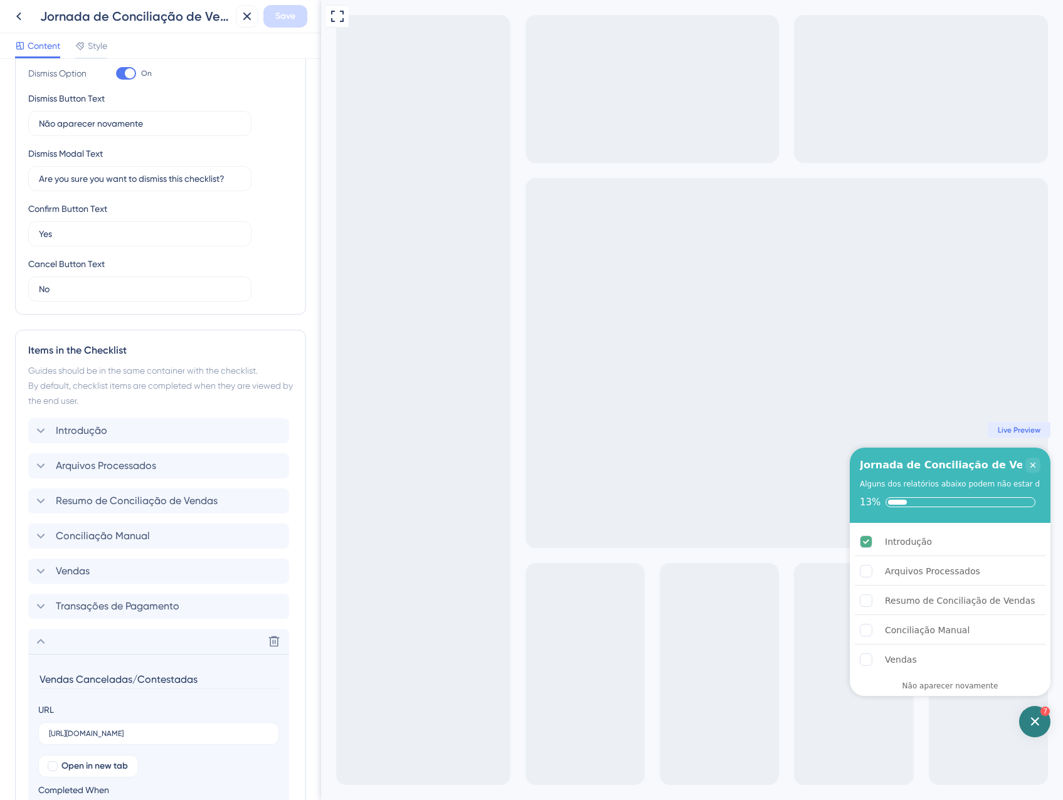
scroll to position [457, 0]
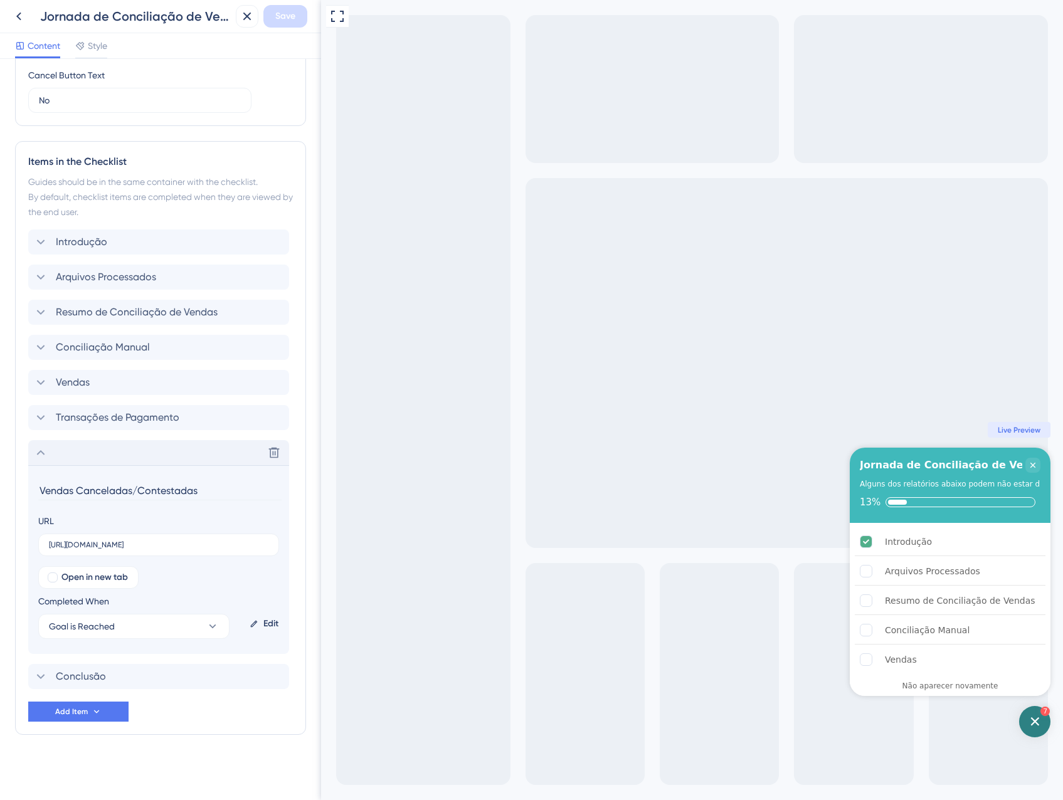
click at [56, 455] on div "Delete" at bounding box center [158, 452] width 261 height 25
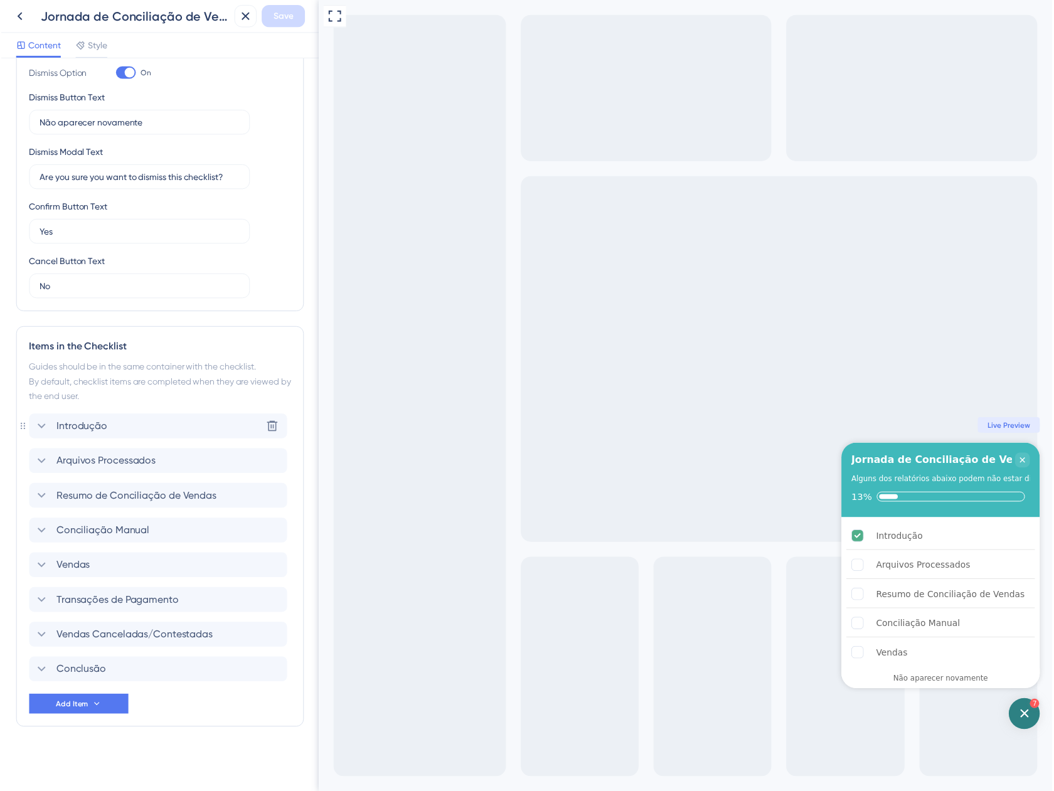
scroll to position [268, 0]
click at [242, 20] on icon at bounding box center [247, 16] width 15 height 15
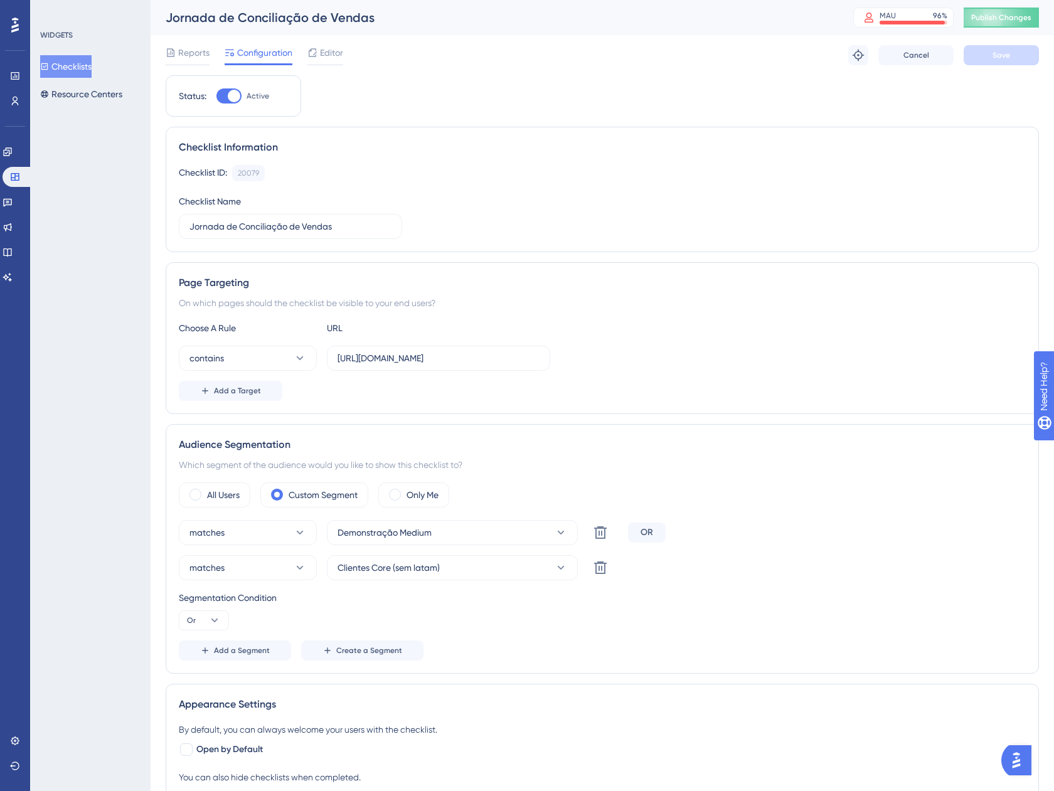
click at [87, 65] on button "Checklists" at bounding box center [65, 66] width 51 height 23
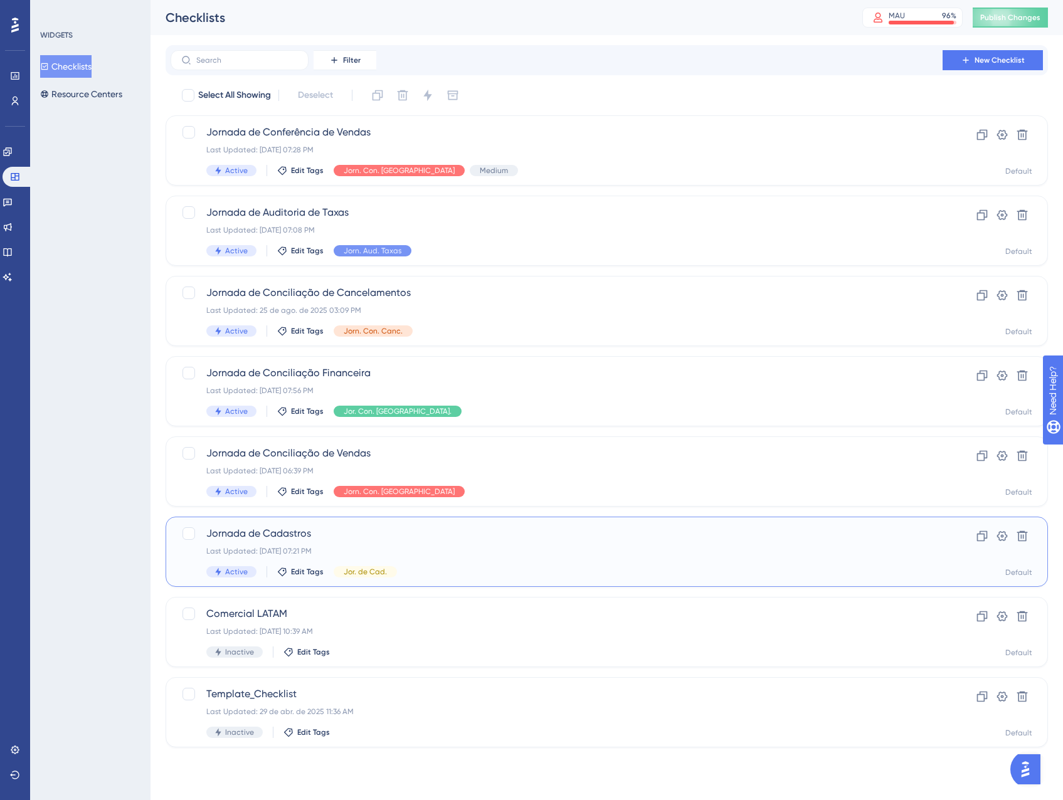
click at [465, 555] on div "Last Updated: 05 de set. de 2025 07:21 PM" at bounding box center [556, 551] width 701 height 10
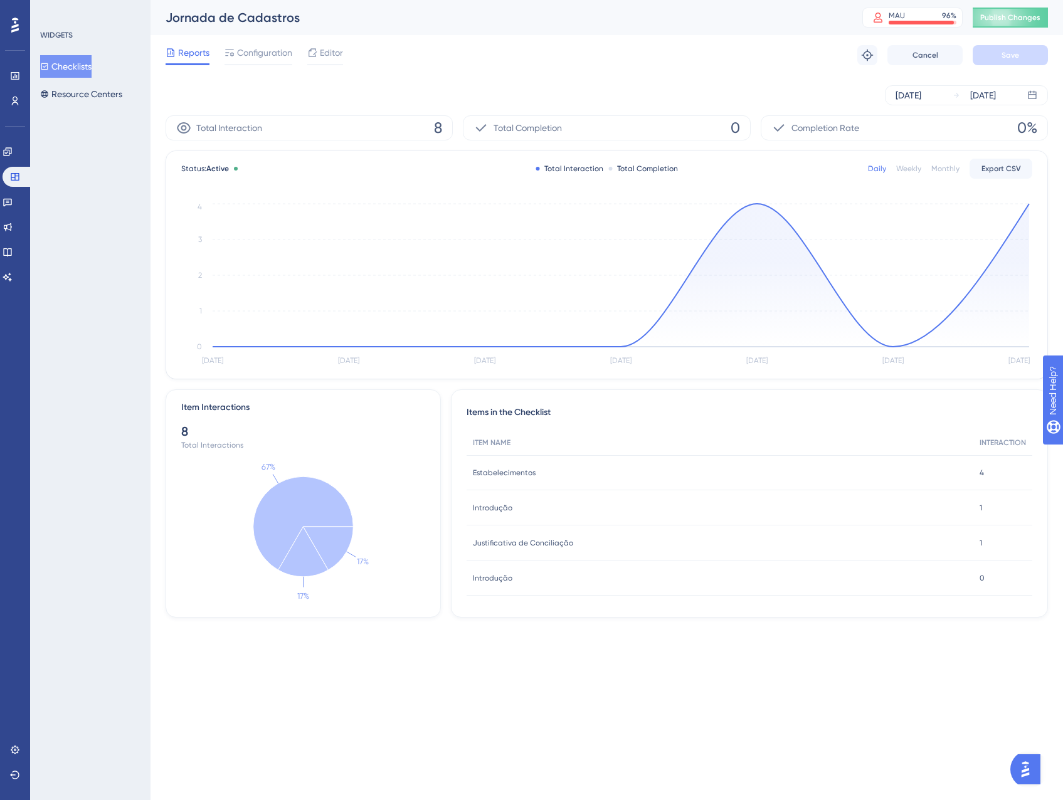
click at [65, 70] on button "Checklists" at bounding box center [65, 66] width 51 height 23
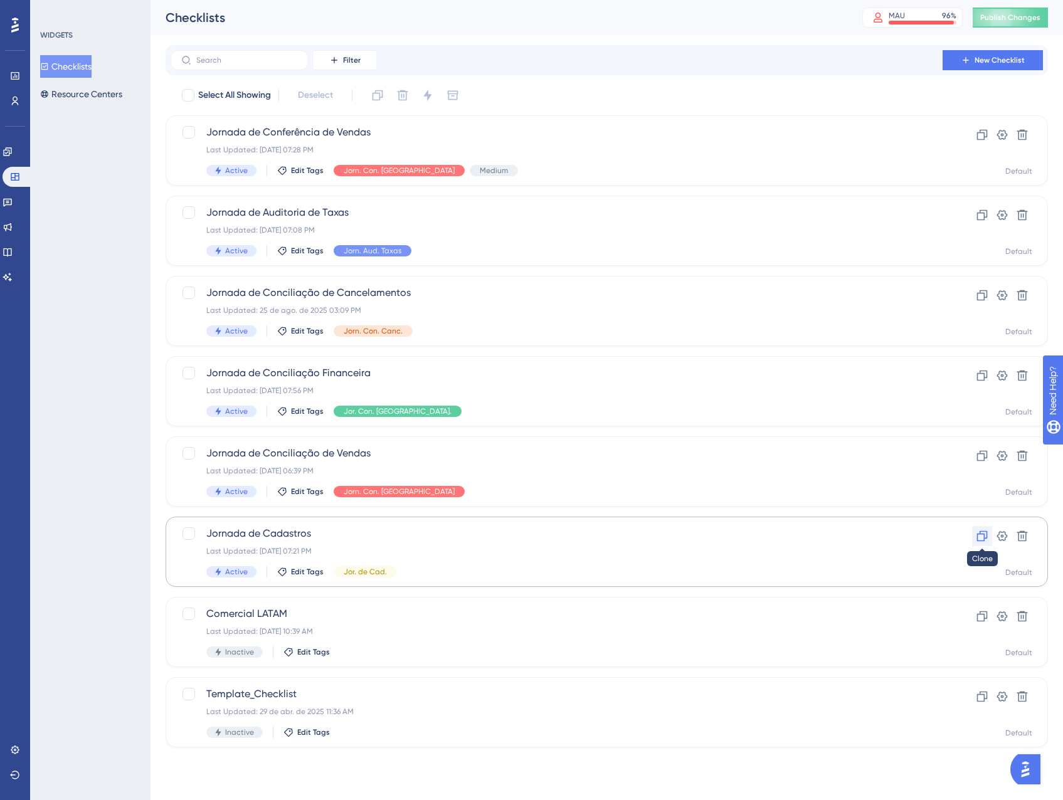
click at [981, 544] on button at bounding box center [982, 536] width 20 height 20
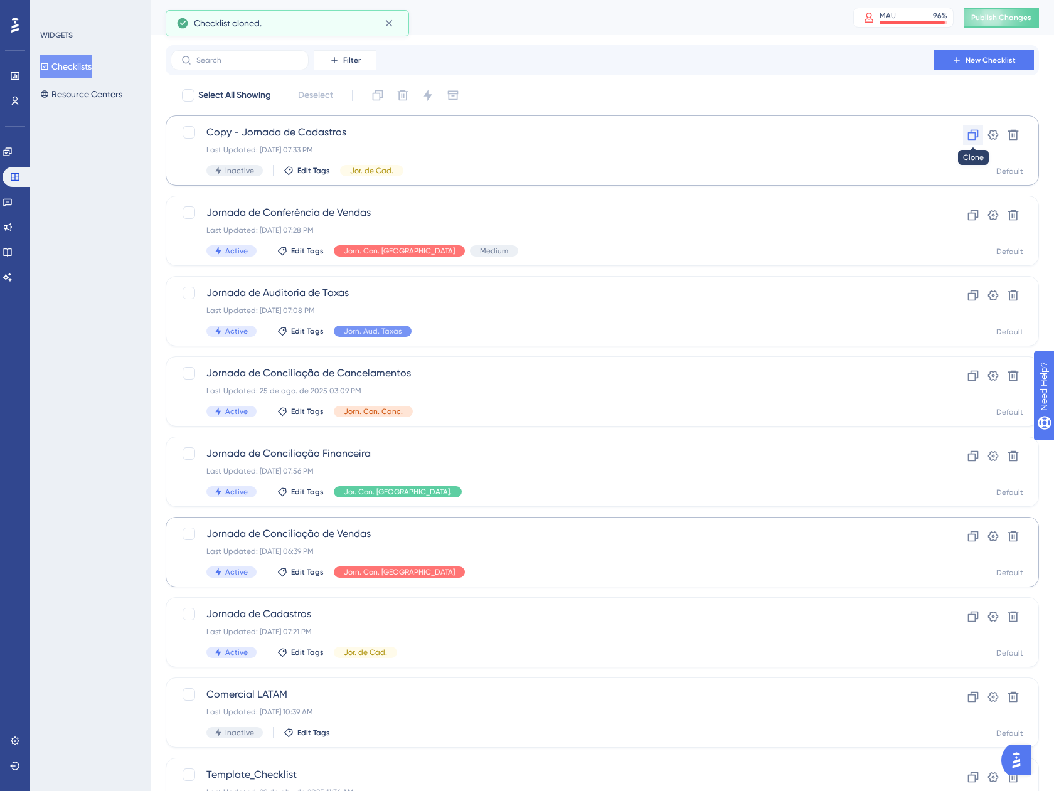
click at [975, 138] on icon at bounding box center [973, 135] width 11 height 11
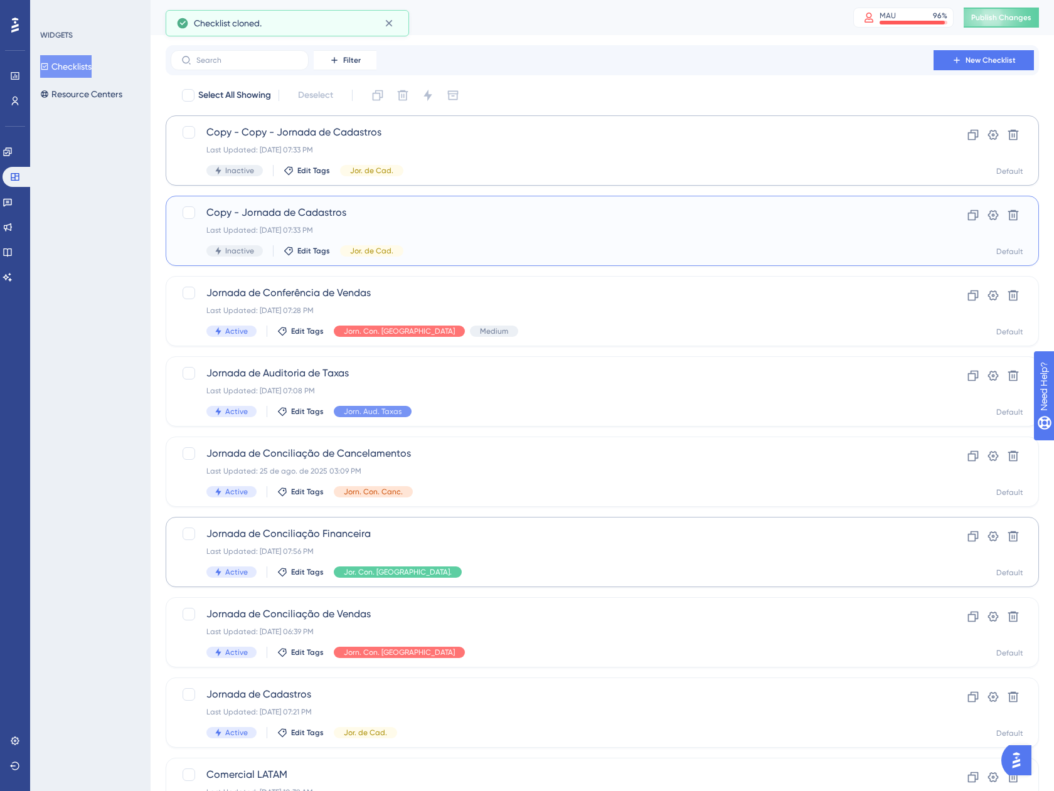
click at [455, 216] on span "Copy - Jornada de Cadastros" at bounding box center [551, 212] width 691 height 15
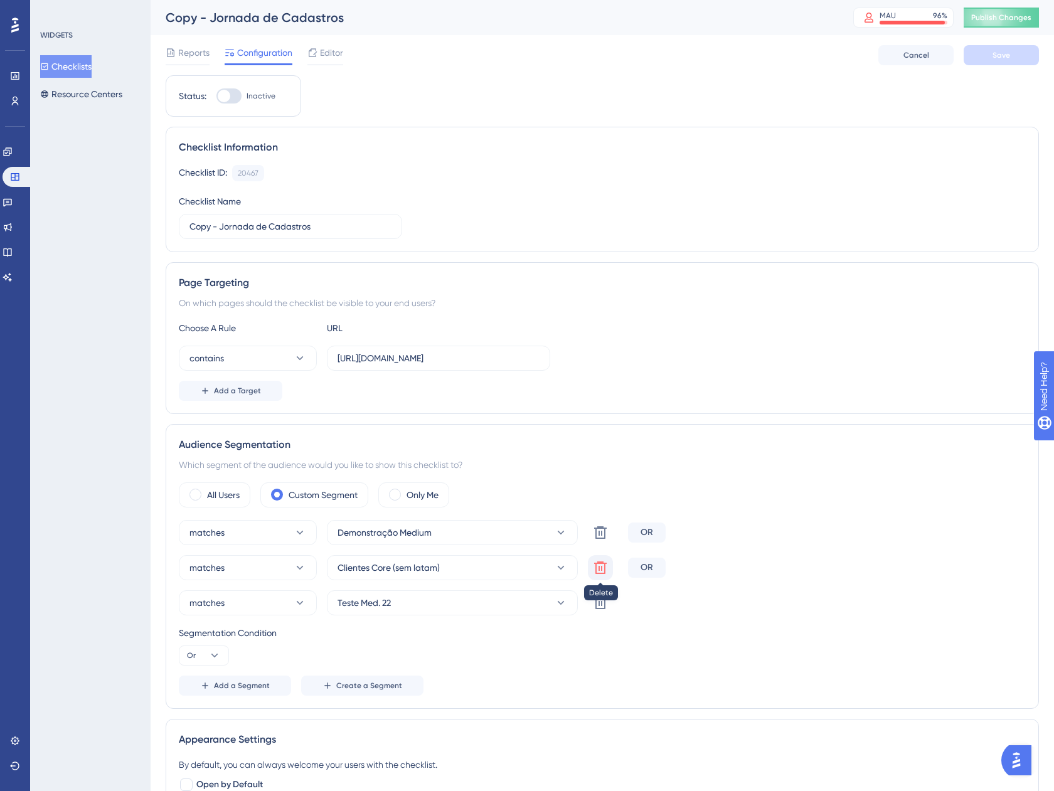
click at [604, 568] on icon at bounding box center [600, 567] width 13 height 13
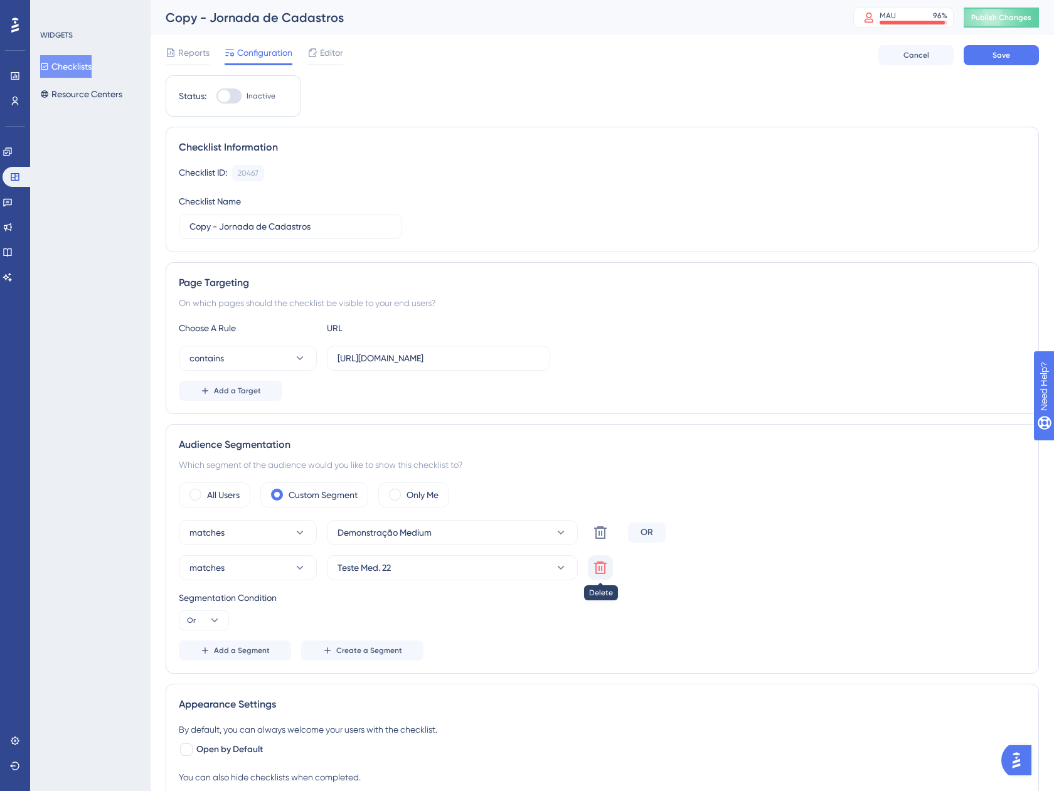
click at [595, 570] on icon at bounding box center [600, 567] width 13 height 13
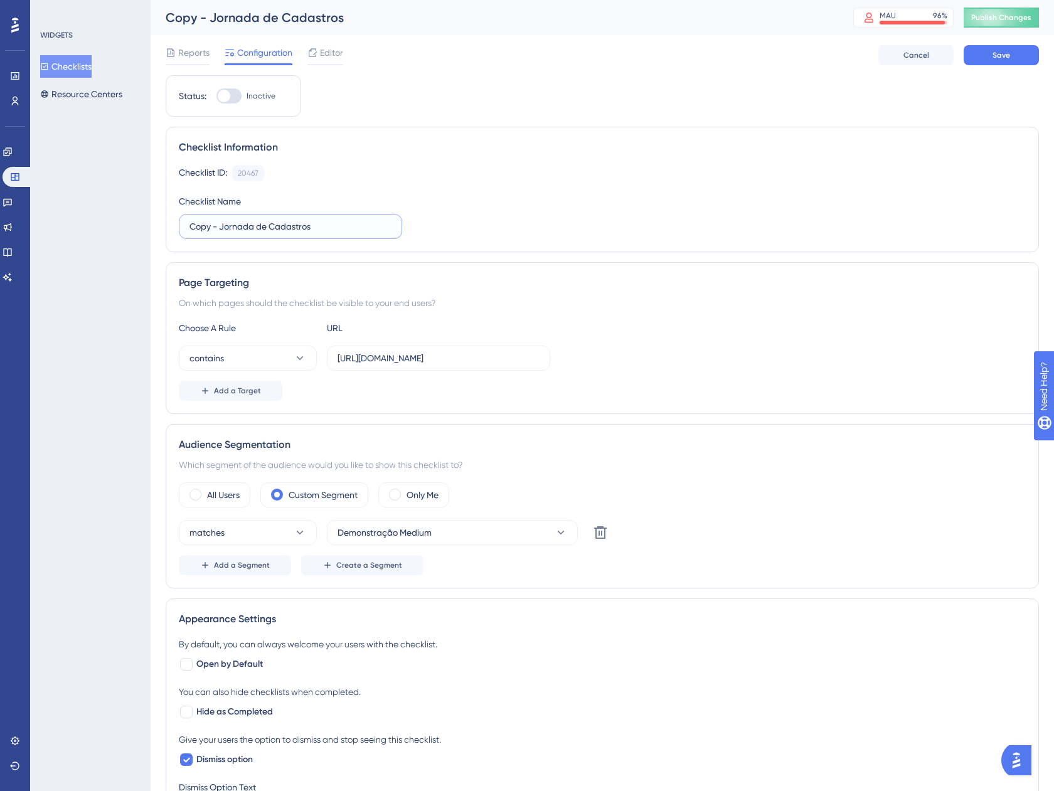
drag, startPoint x: 223, startPoint y: 227, endPoint x: 119, endPoint y: 224, distance: 103.5
click at [151, 224] on div "Performance Users Engagement Widgets Feedback Product Updates Knowledge Base AI…" at bounding box center [602, 592] width 903 height 1185
click at [285, 232] on input "Jornada de Cadastros" at bounding box center [290, 227] width 202 height 14
type input "Jornada de Cadastros (Med. 11 e 12)"
click at [232, 95] on div at bounding box center [228, 95] width 25 height 15
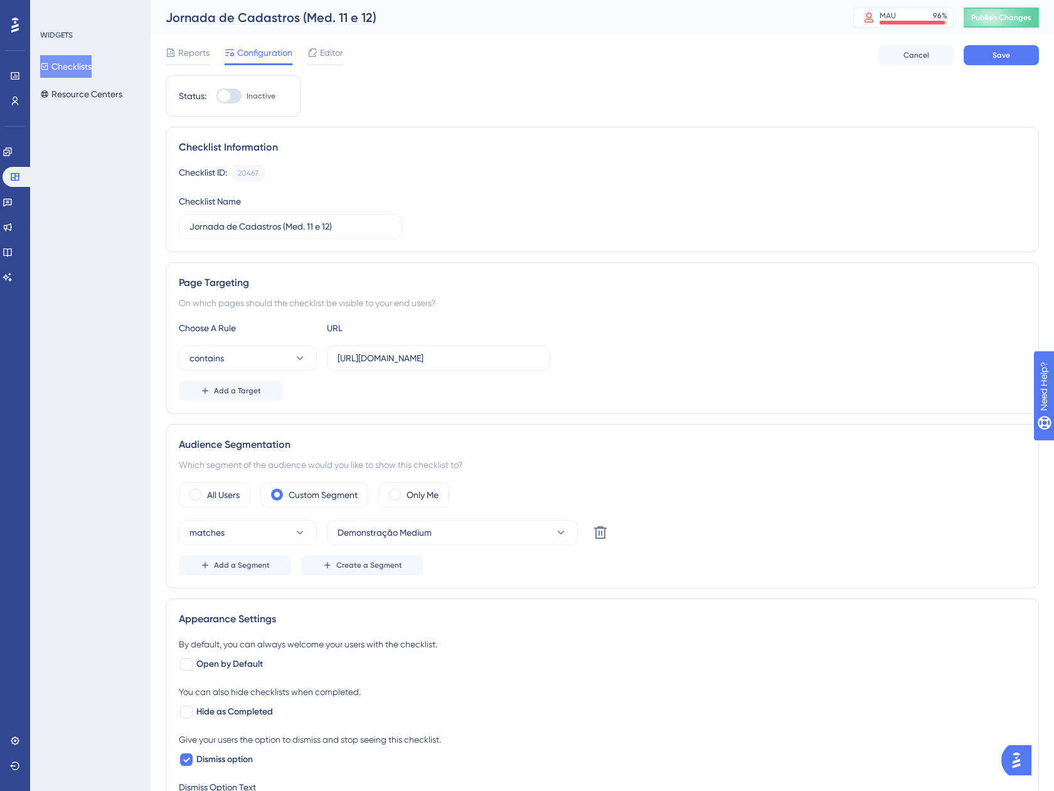
click at [216, 96] on input "Inactive" at bounding box center [216, 96] width 1 height 1
checkbox input "true"
click at [324, 53] on span "Editor" at bounding box center [331, 52] width 23 height 15
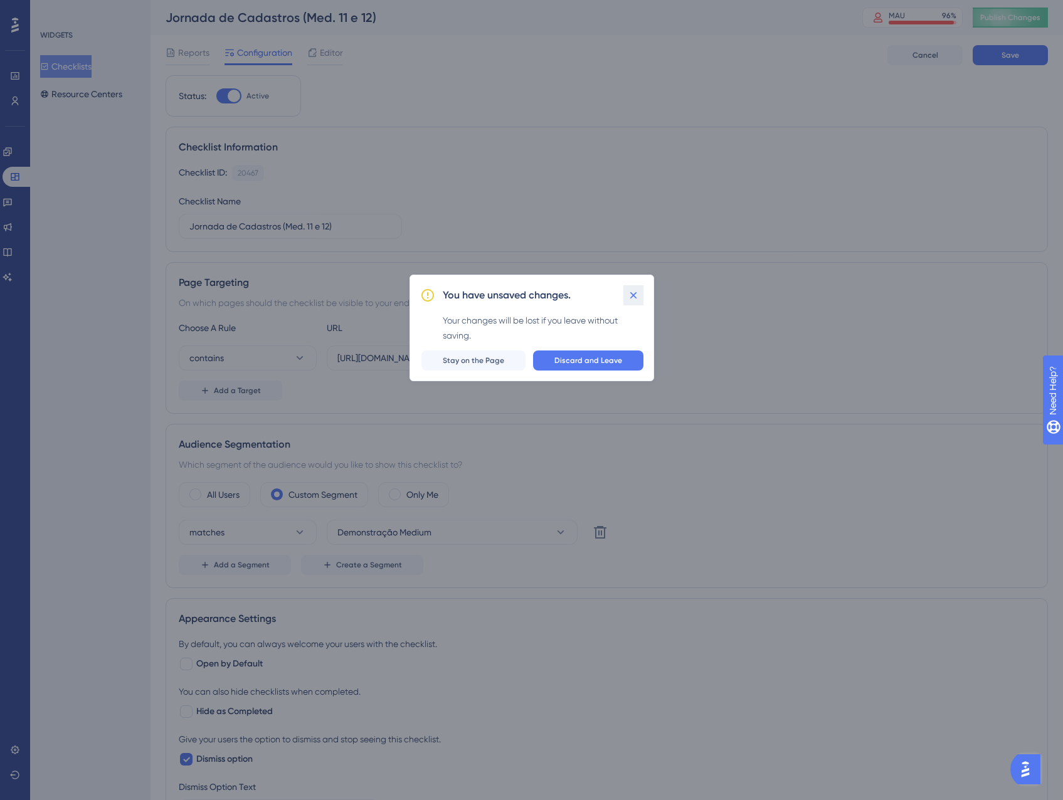
click at [629, 290] on icon at bounding box center [633, 295] width 13 height 13
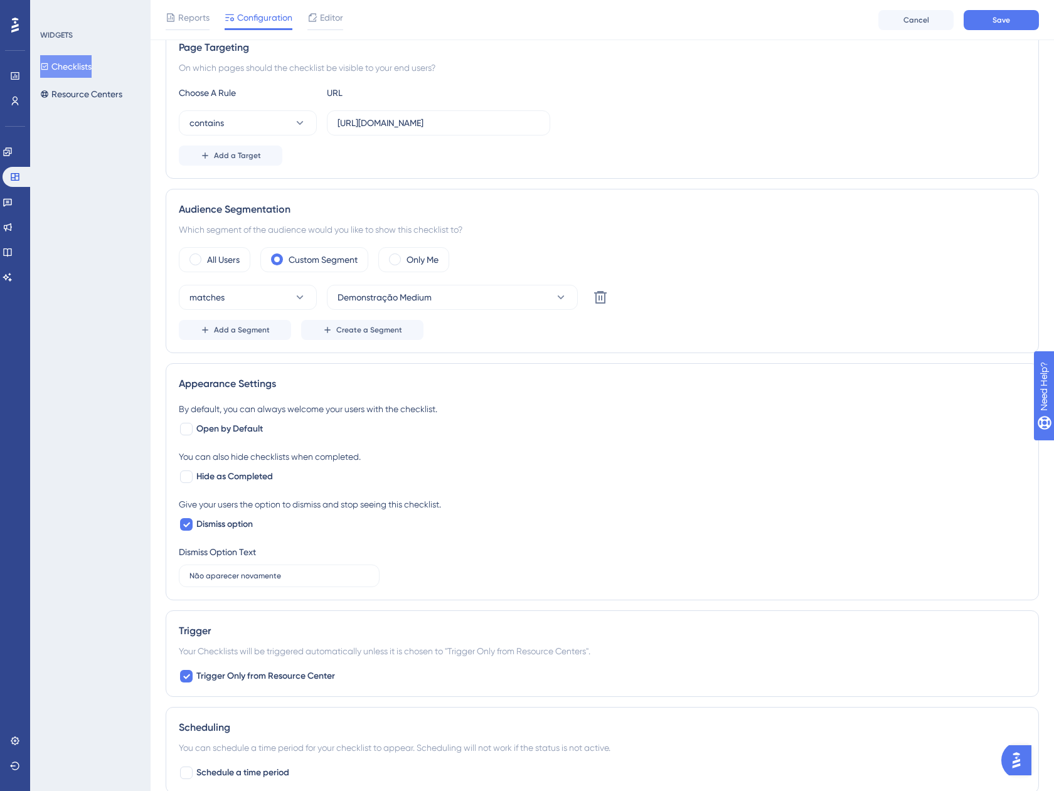
scroll to position [251, 0]
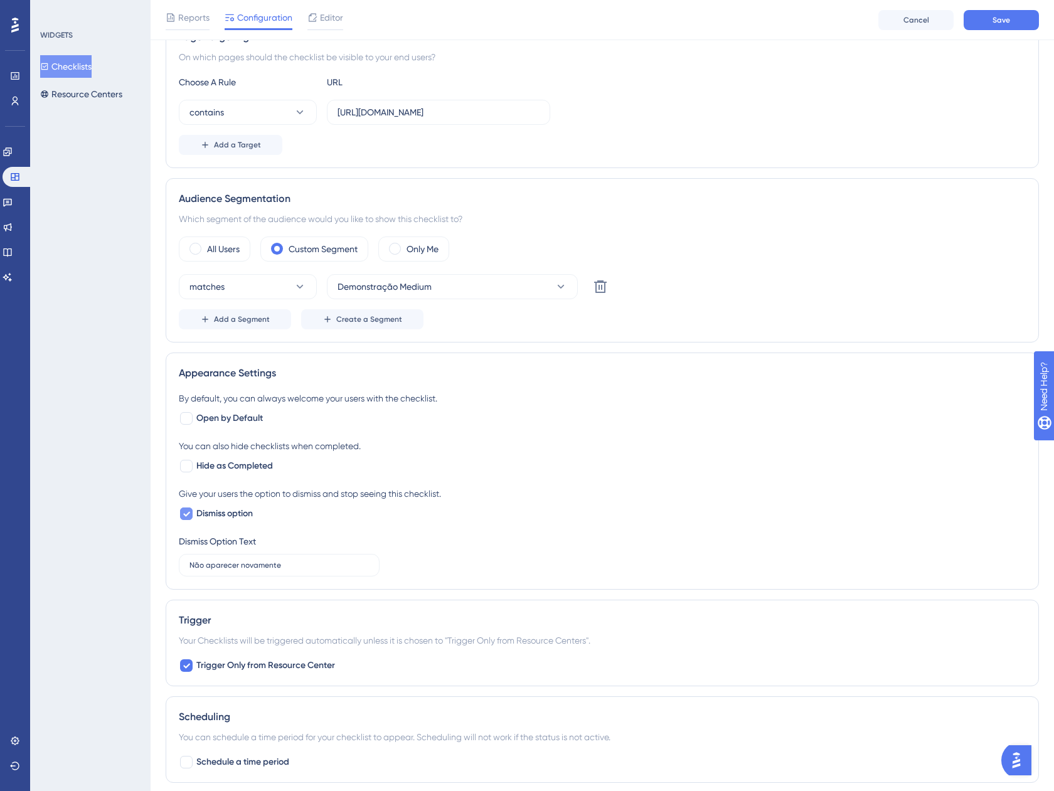
click at [202, 520] on span "Dismiss option" at bounding box center [224, 513] width 56 height 15
checkbox input "false"
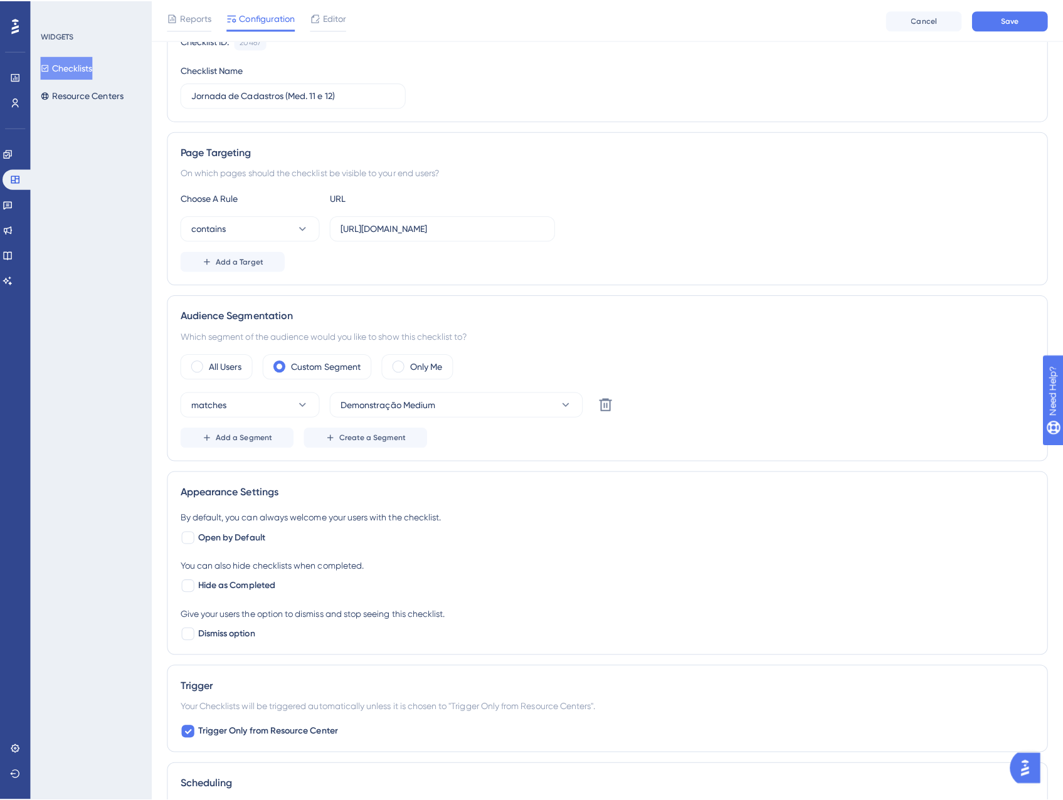
scroll to position [0, 0]
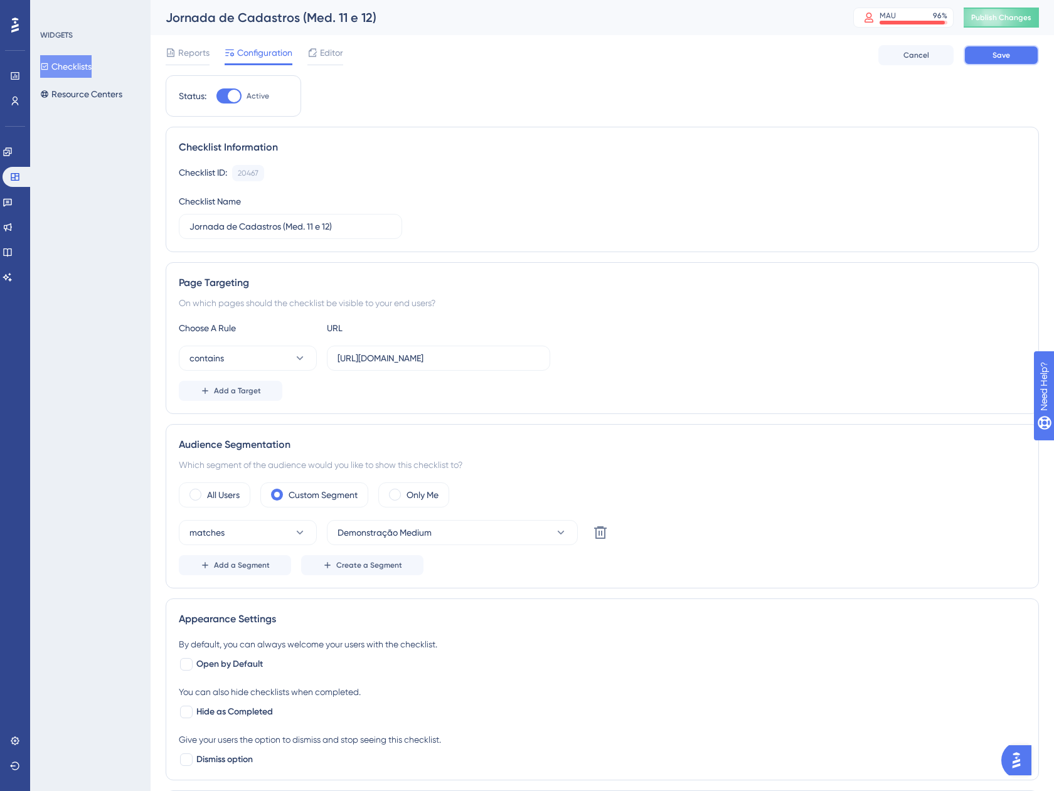
click at [1015, 55] on button "Save" at bounding box center [1000, 55] width 75 height 20
click at [319, 58] on div "Editor" at bounding box center [325, 52] width 36 height 15
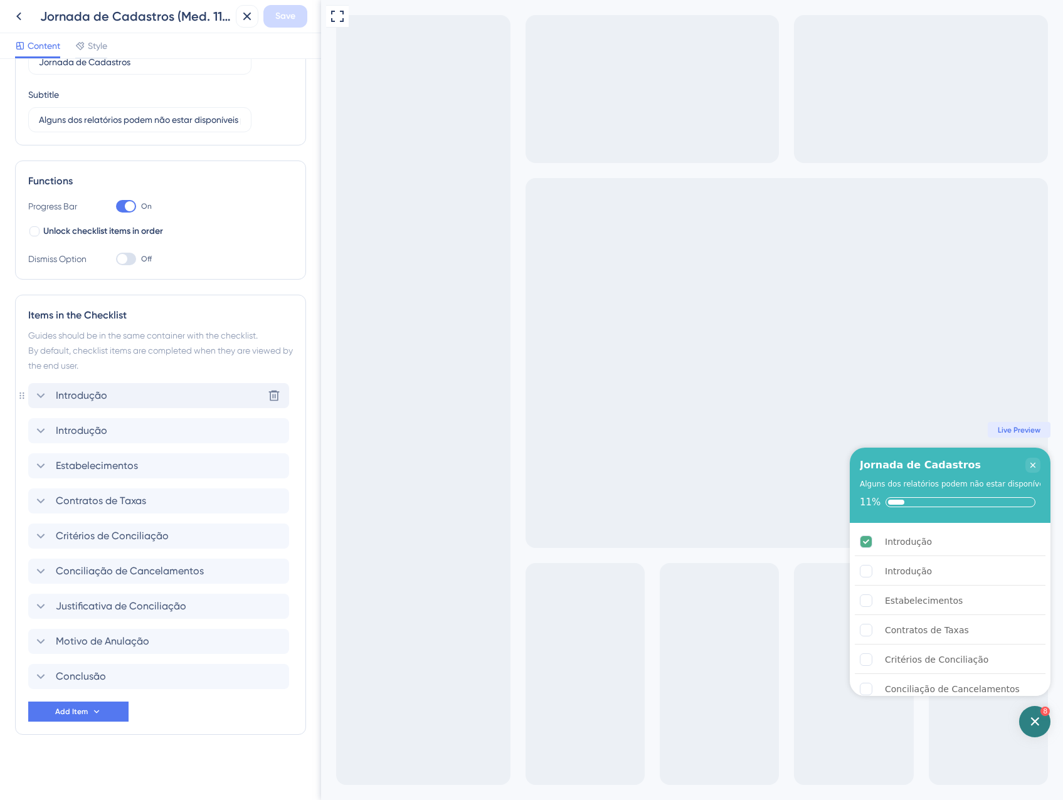
click at [150, 391] on div "Introdução Delete" at bounding box center [158, 395] width 261 height 25
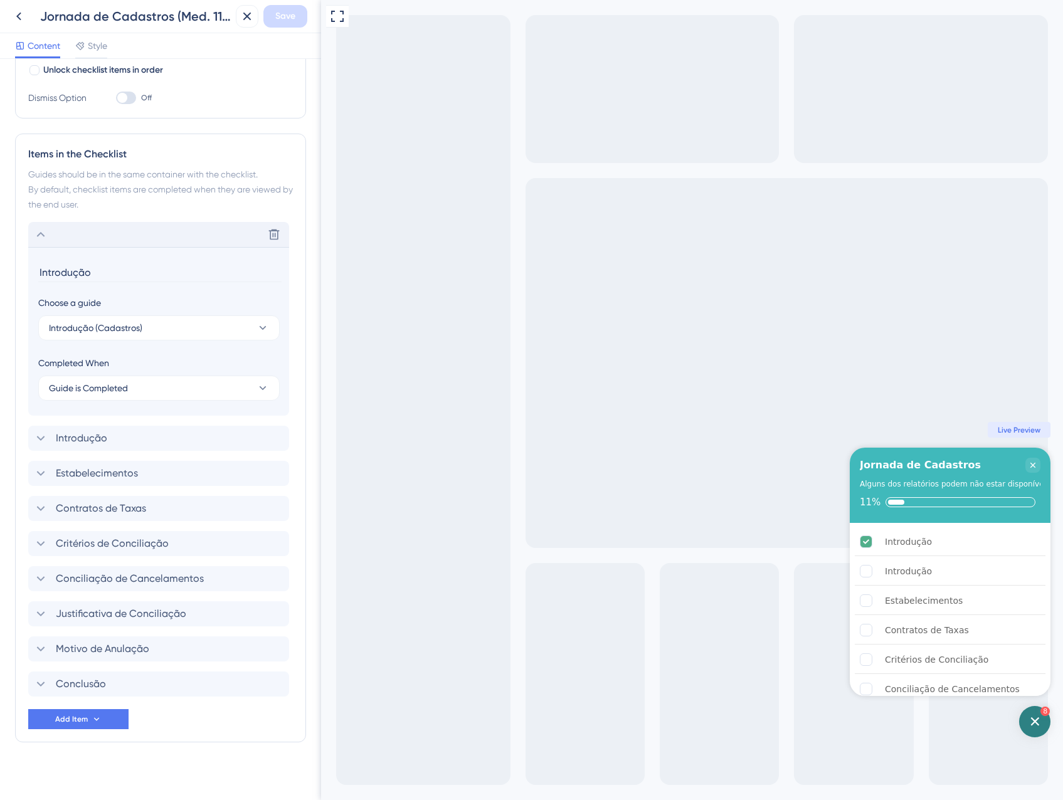
scroll to position [251, 0]
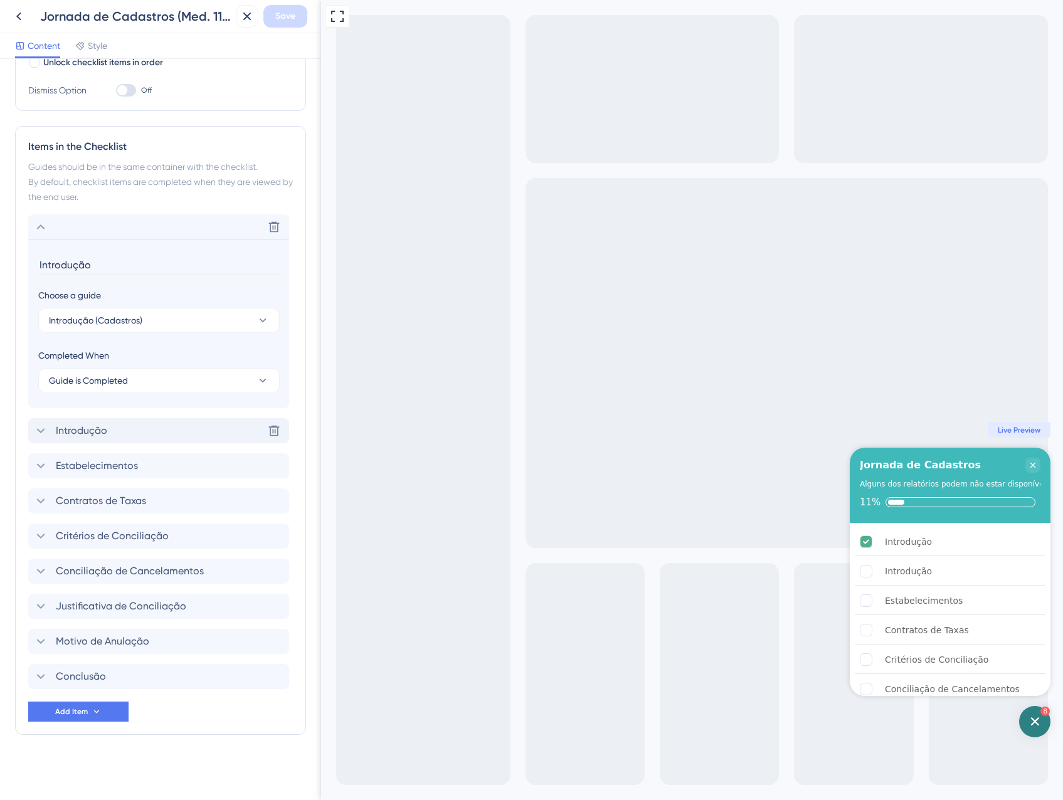
click at [155, 428] on div "Introdução Delete" at bounding box center [158, 430] width 261 height 25
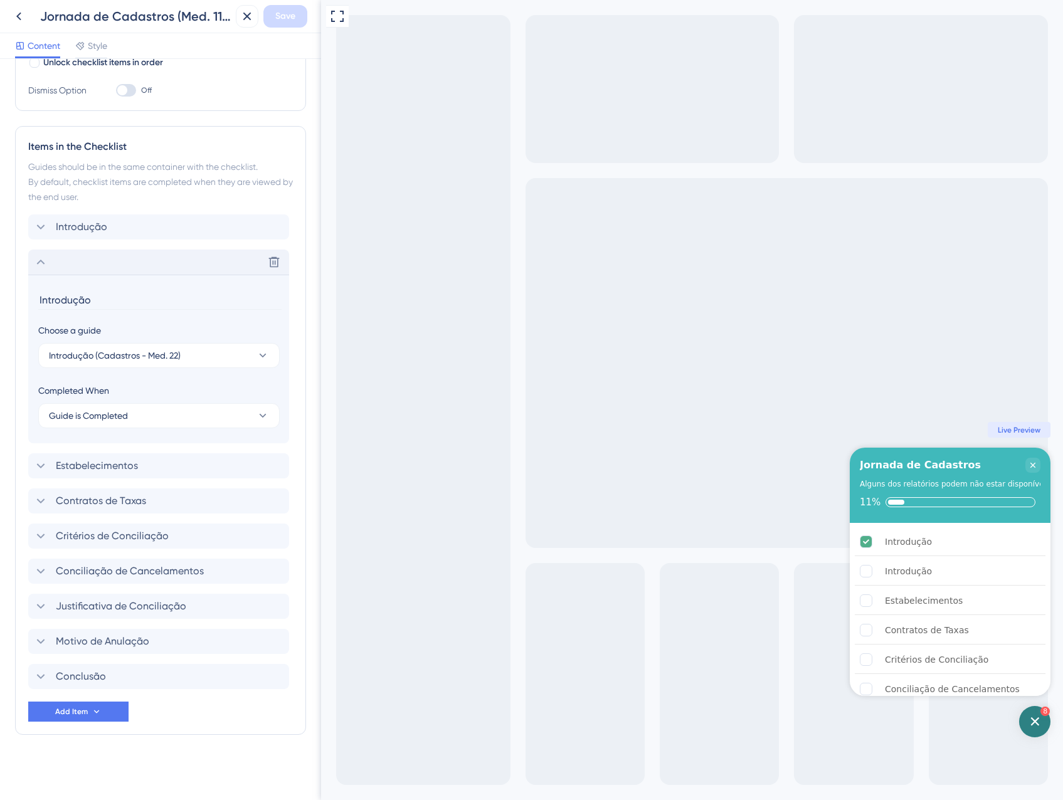
click at [153, 268] on div "Delete" at bounding box center [158, 262] width 261 height 25
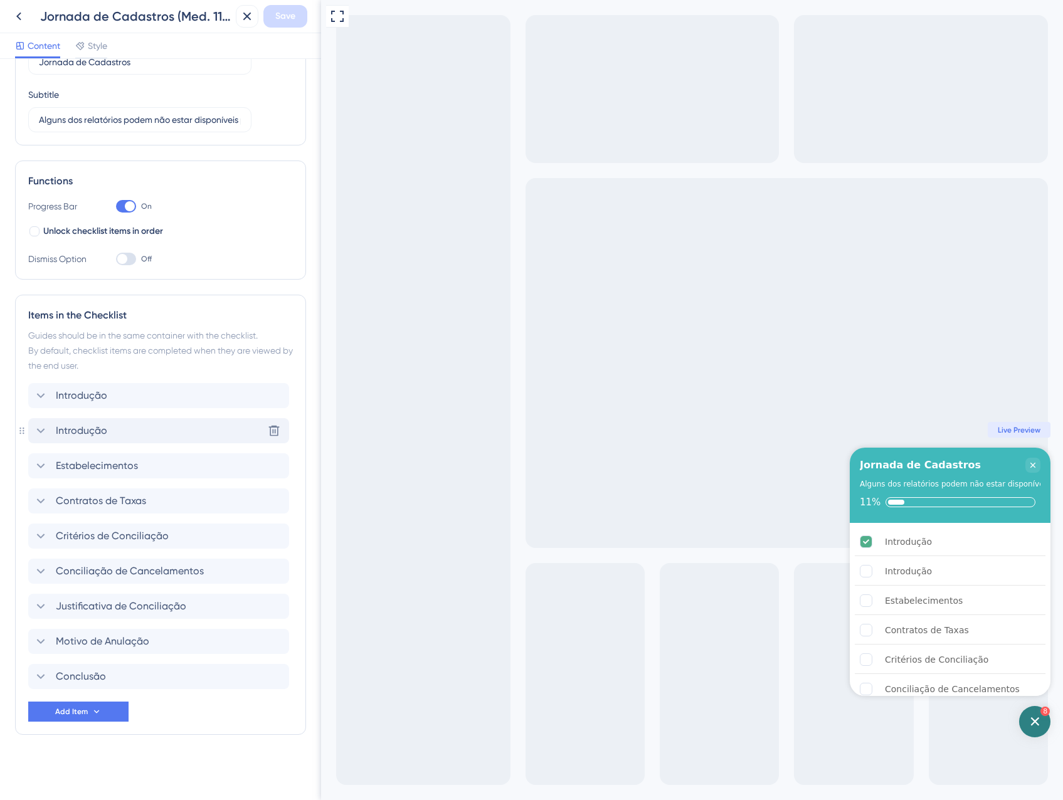
click at [218, 427] on div "Introdução Delete" at bounding box center [158, 430] width 261 height 25
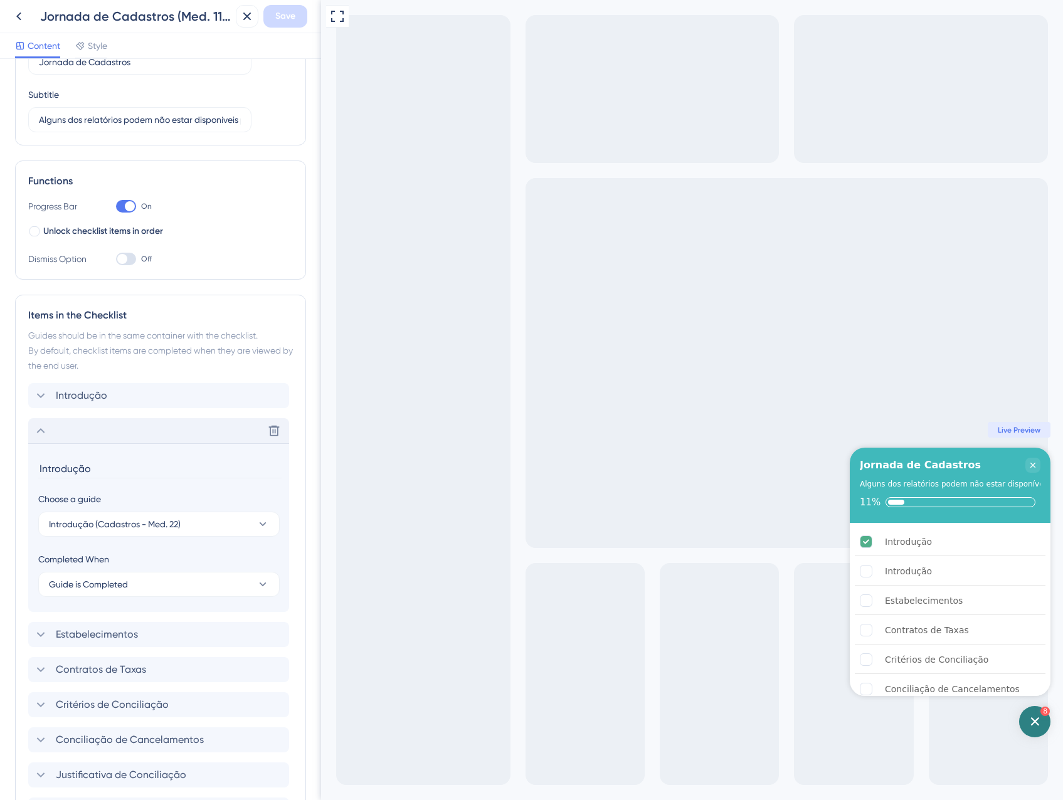
scroll to position [251, 0]
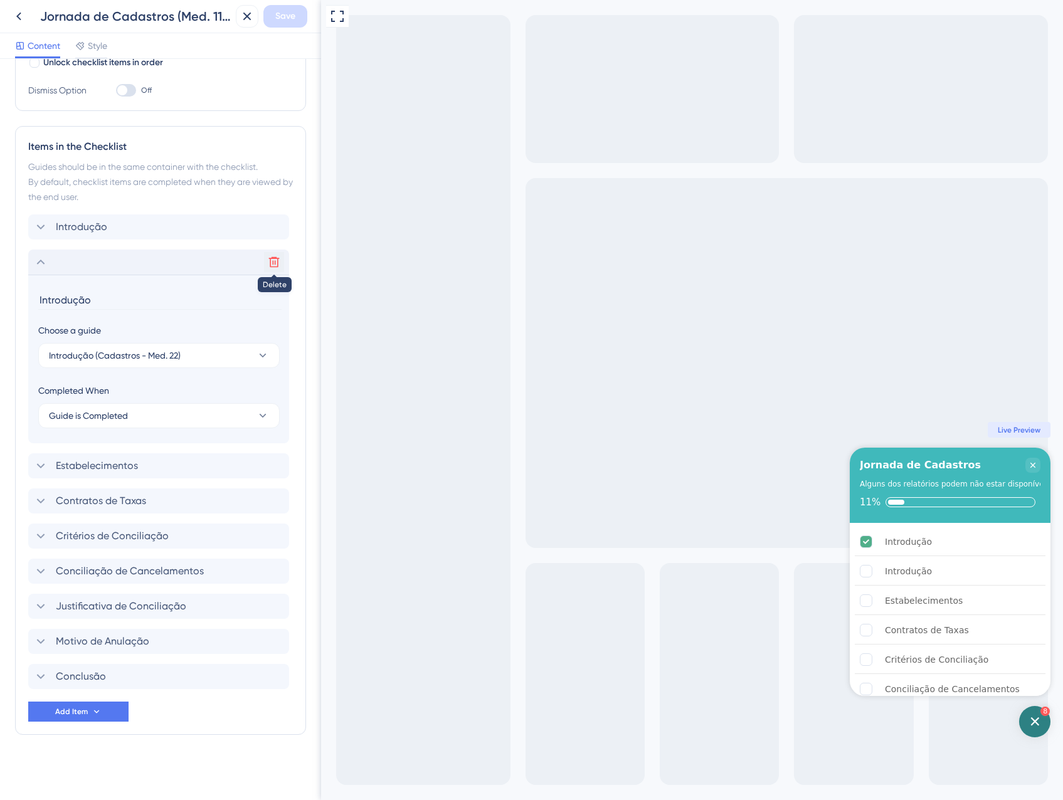
click at [276, 267] on icon at bounding box center [274, 262] width 11 height 11
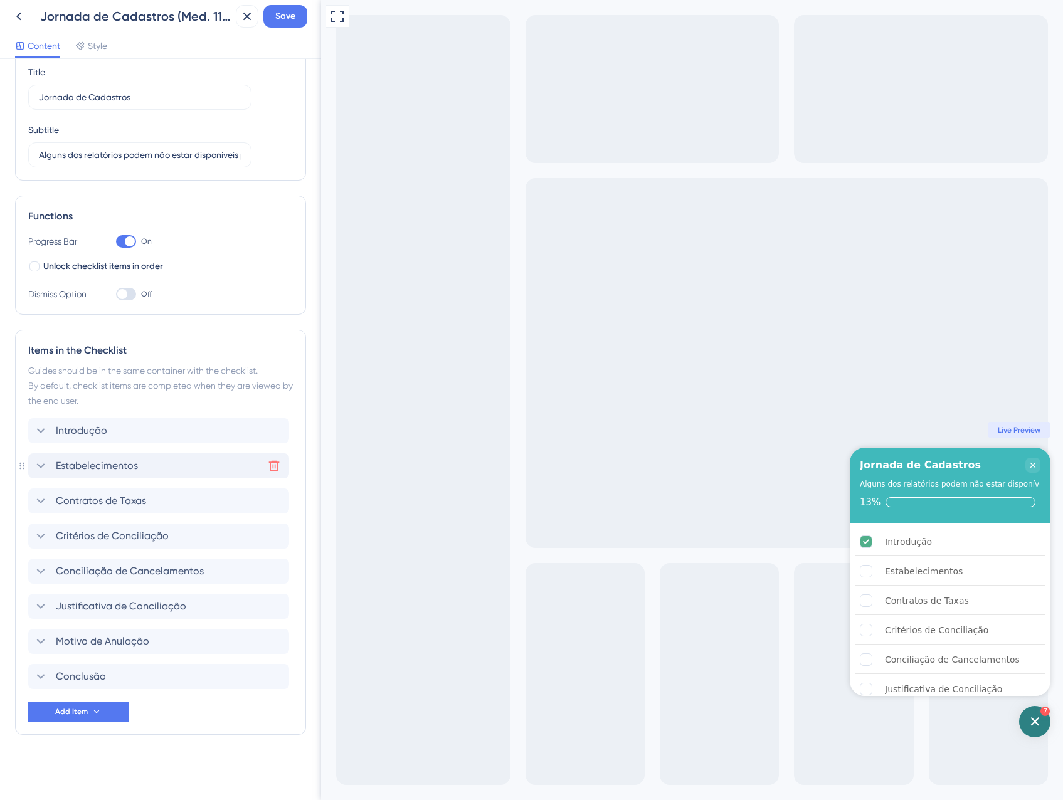
scroll to position [48, 0]
click at [275, 570] on icon at bounding box center [274, 571] width 11 height 11
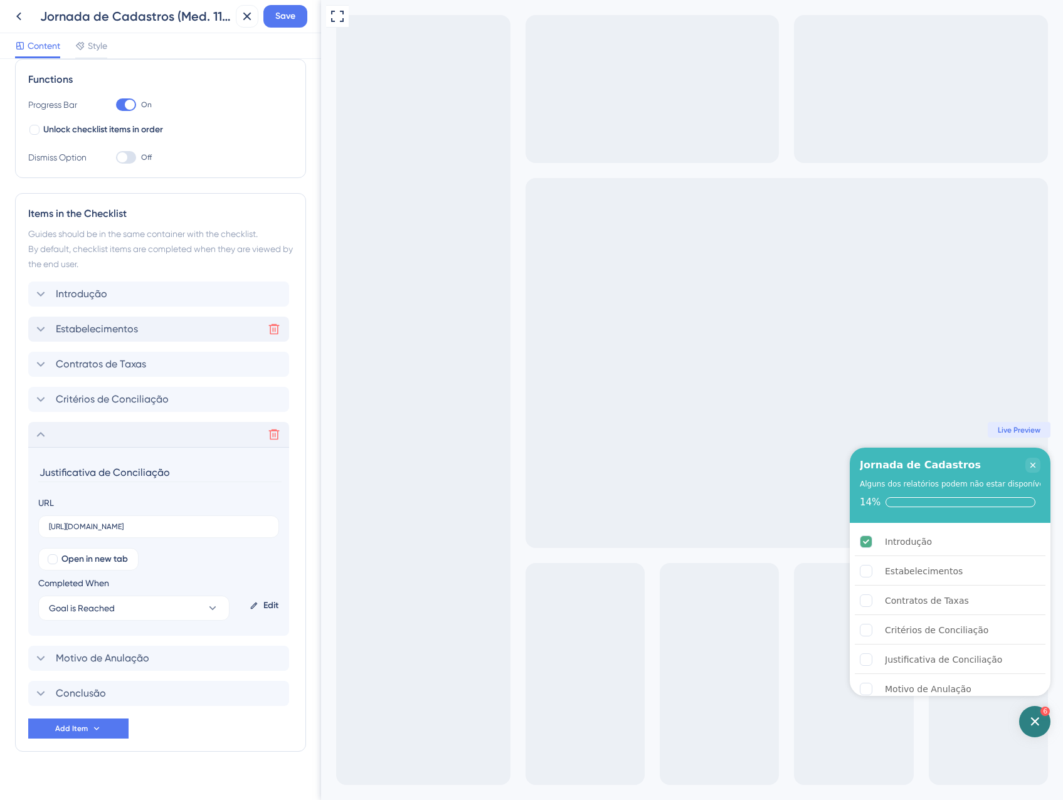
scroll to position [201, 0]
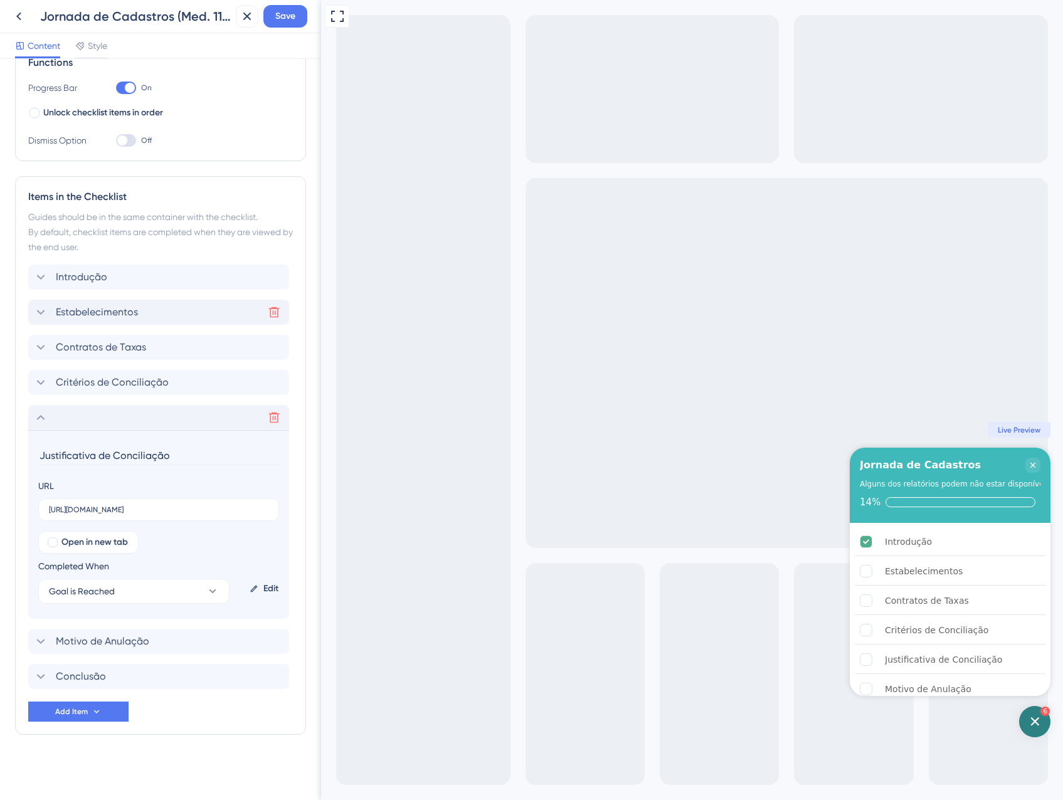
click at [114, 415] on div "Delete" at bounding box center [158, 417] width 261 height 25
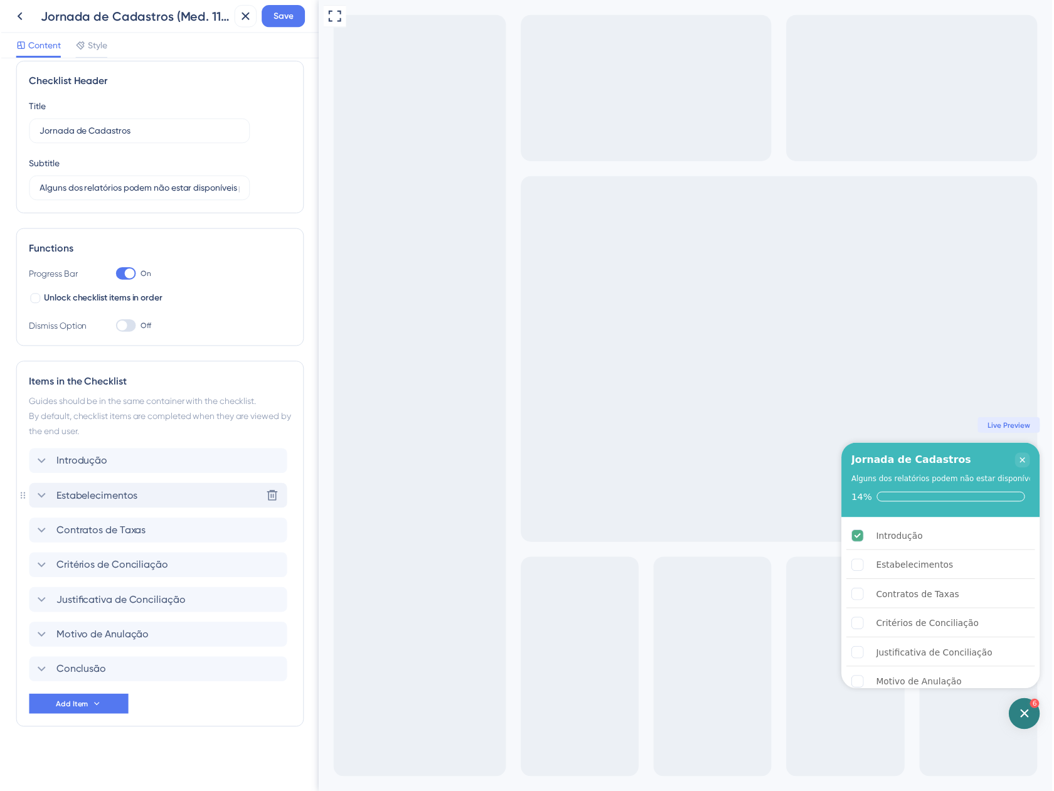
scroll to position [0, 0]
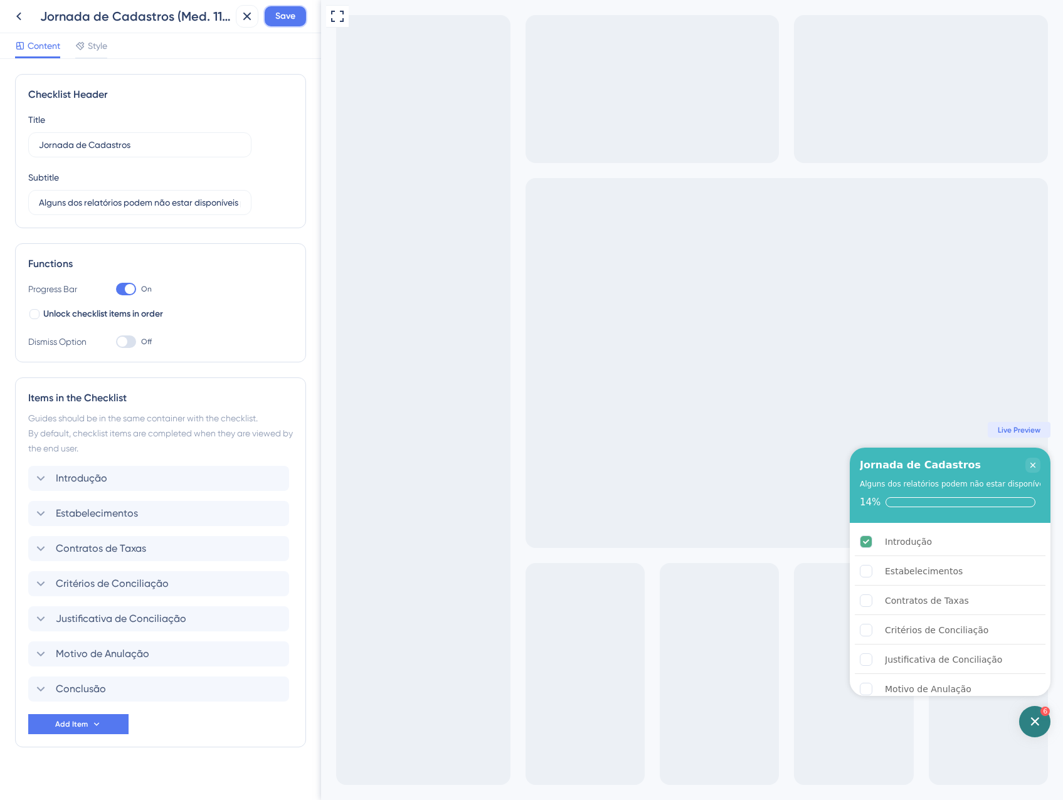
click at [290, 26] on button "Save" at bounding box center [285, 16] width 44 height 23
click at [236, 24] on icon at bounding box center [238, 23] width 13 height 13
click at [245, 16] on icon at bounding box center [247, 16] width 15 height 15
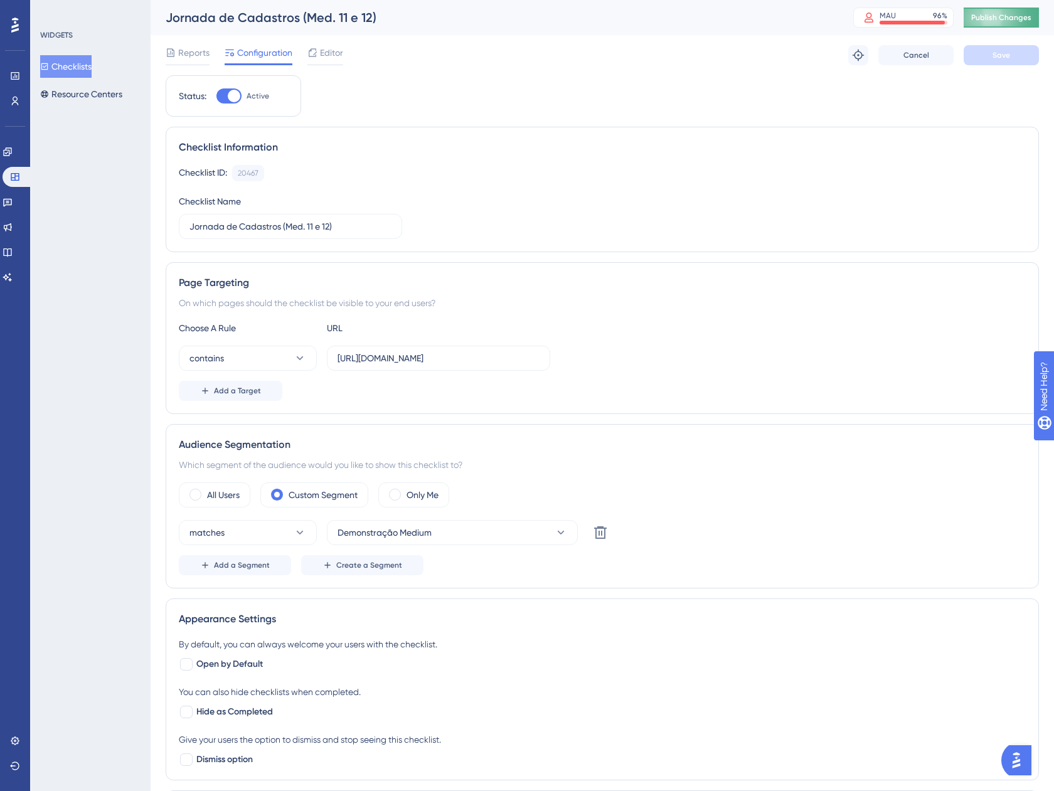
click at [1004, 13] on span "Publish Changes" at bounding box center [1001, 18] width 60 height 10
click at [92, 62] on button "Checklists" at bounding box center [65, 66] width 51 height 23
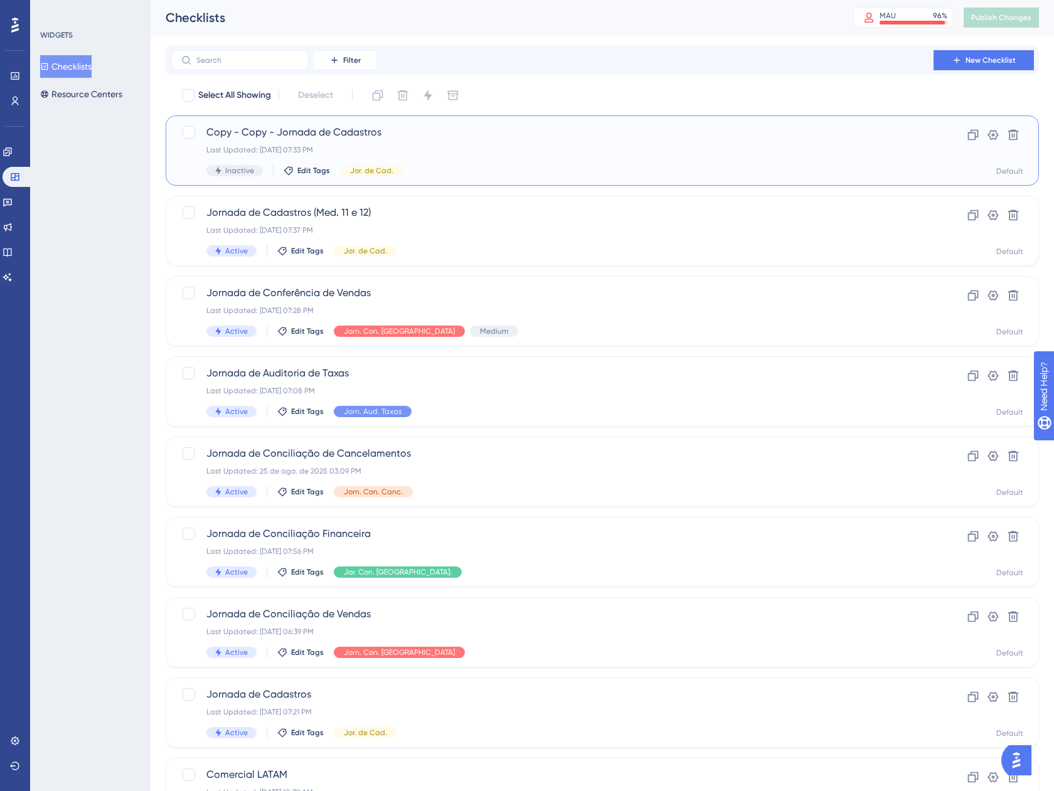
click at [501, 157] on div "Copy - Copy - Jornada de Cadastros Last Updated: 05 de set. de 2025 07:33 PM In…" at bounding box center [551, 150] width 691 height 51
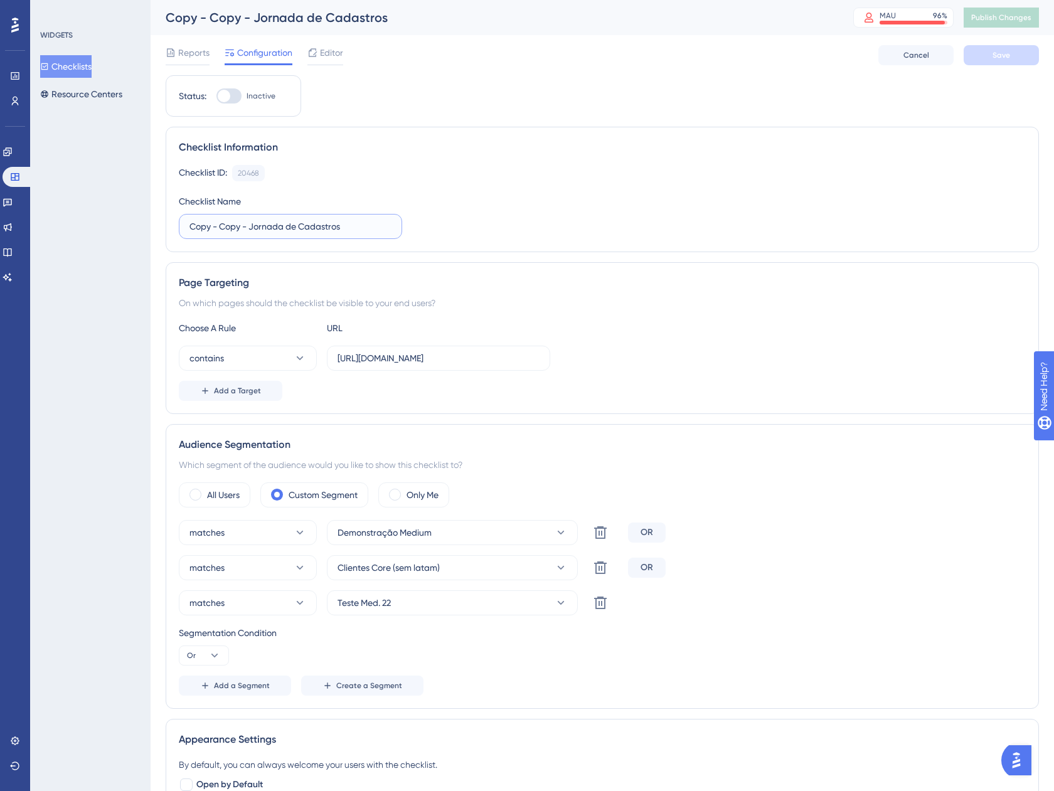
drag, startPoint x: 249, startPoint y: 227, endPoint x: 142, endPoint y: 220, distance: 106.8
click at [151, 221] on div "Performance Users Engagement Widgets Feedback Product Updates Knowledge Base AI…" at bounding box center [602, 653] width 903 height 1306
click at [314, 218] on label "Jornada de Cadastros" at bounding box center [290, 226] width 223 height 25
click at [314, 220] on input "Jornada de Cadastros" at bounding box center [290, 227] width 202 height 14
click at [296, 230] on input "Jornada de Cadastros" at bounding box center [290, 227] width 202 height 14
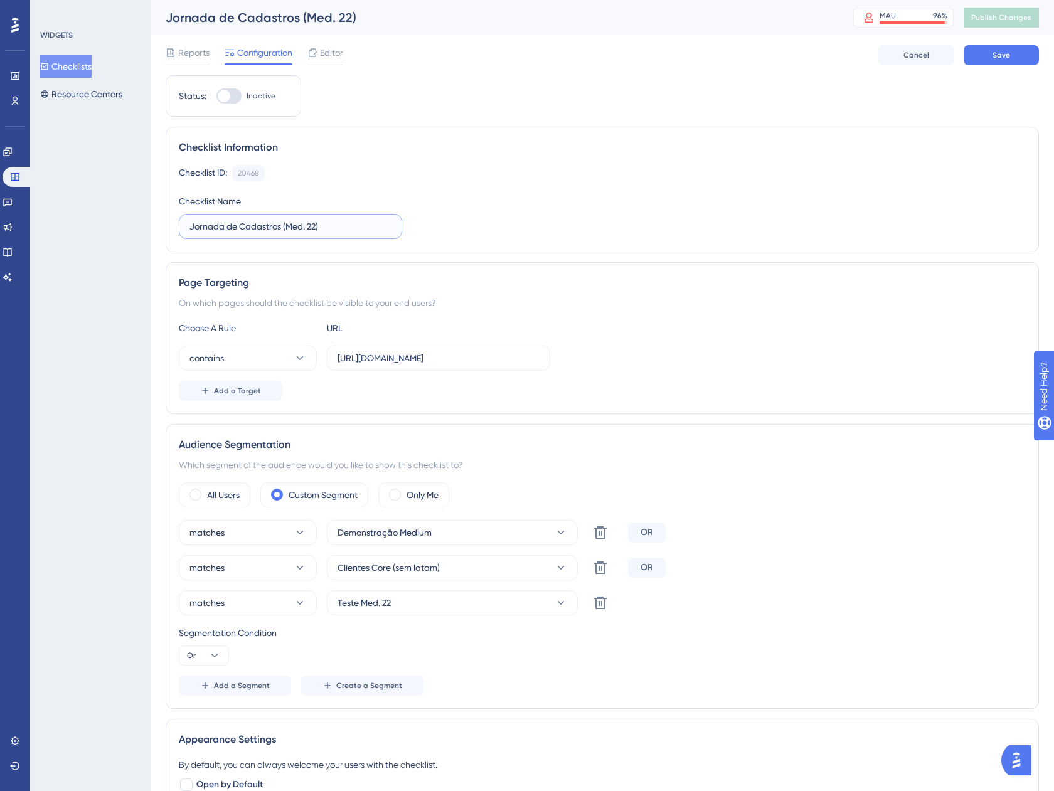
type input "Jornada de Cadastros (Med. 22)"
click at [651, 263] on div "Page Targeting On which pages should the checklist be visible to your end users…" at bounding box center [602, 338] width 873 height 152
click at [608, 529] on button at bounding box center [600, 532] width 25 height 25
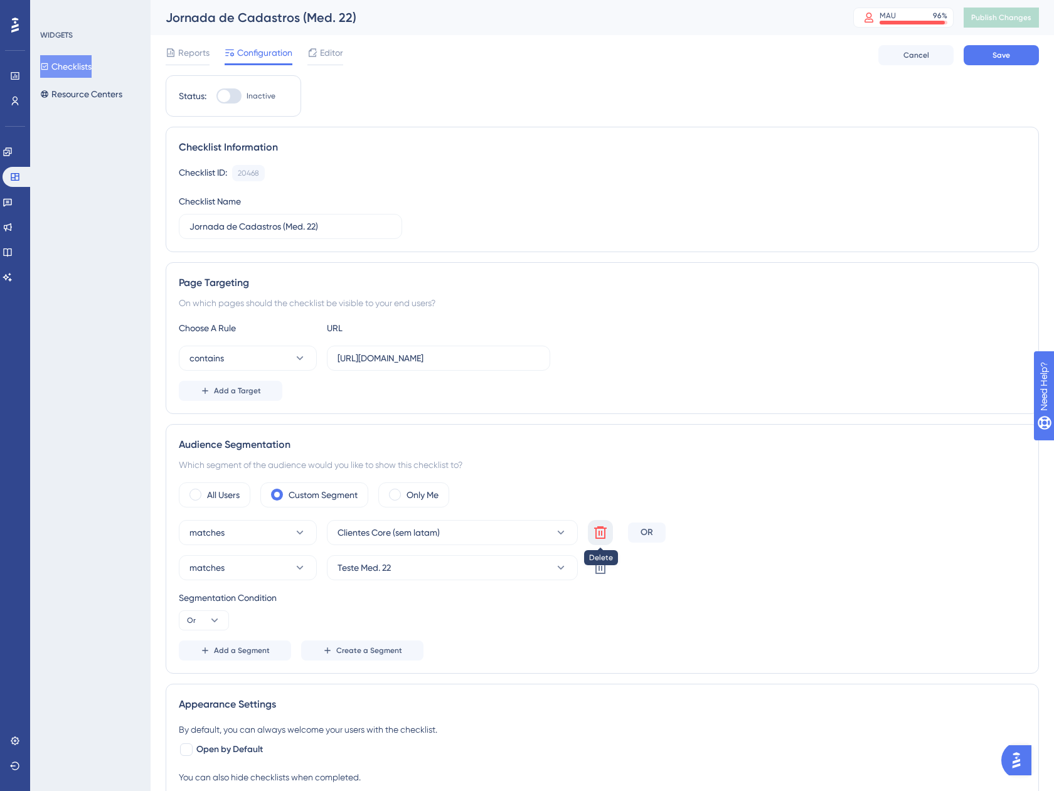
click at [608, 529] on button at bounding box center [600, 532] width 25 height 25
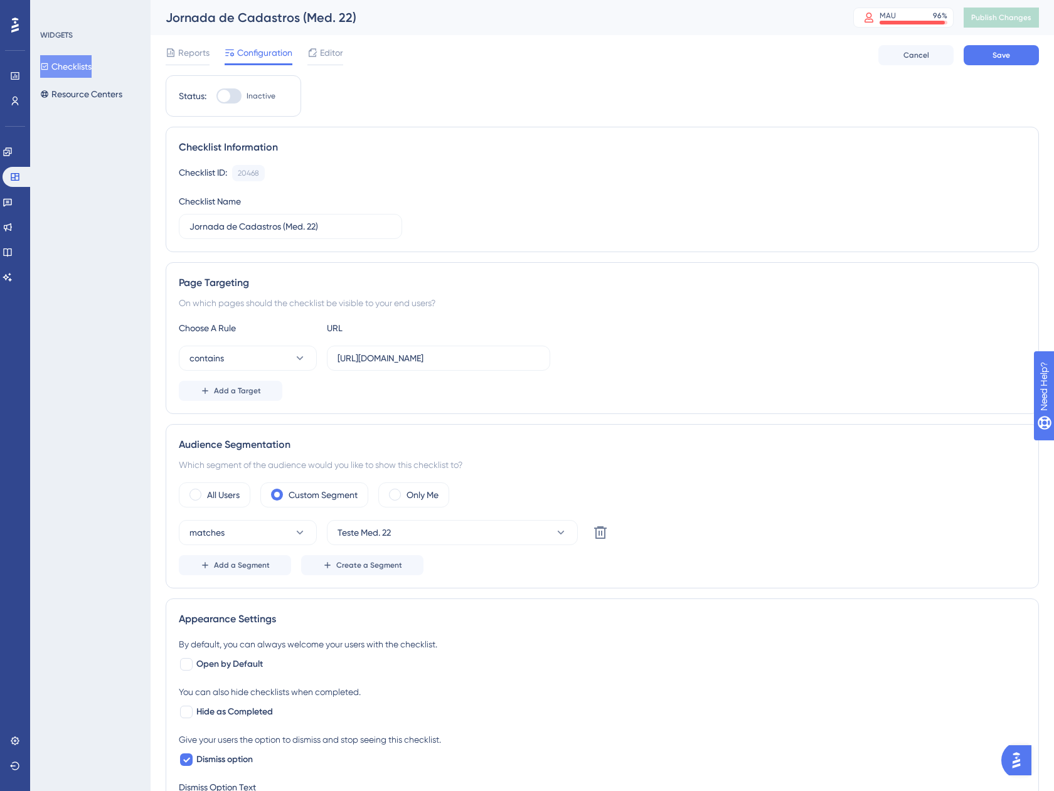
click at [786, 462] on div "Which segment of the audience would you like to show this checklist to?" at bounding box center [602, 464] width 847 height 15
click at [187, 761] on icon at bounding box center [186, 760] width 7 height 5
checkbox input "false"
click at [965, 55] on button "Save" at bounding box center [1000, 55] width 75 height 20
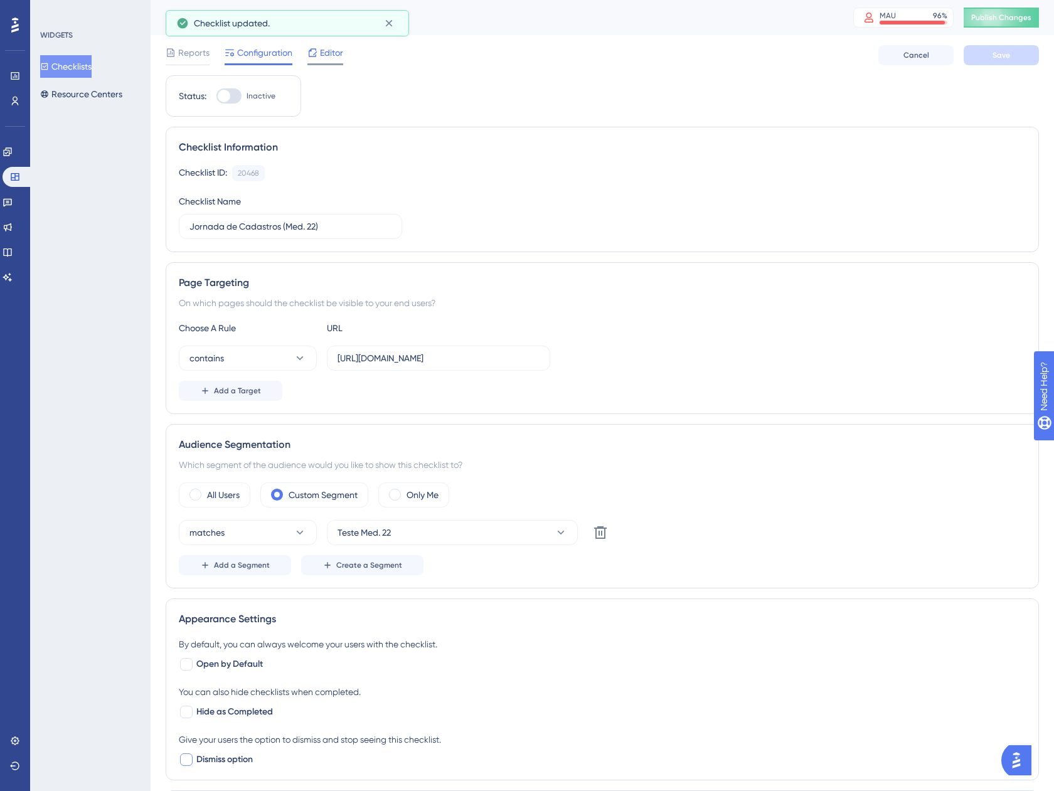
click at [320, 55] on span "Editor" at bounding box center [331, 52] width 23 height 15
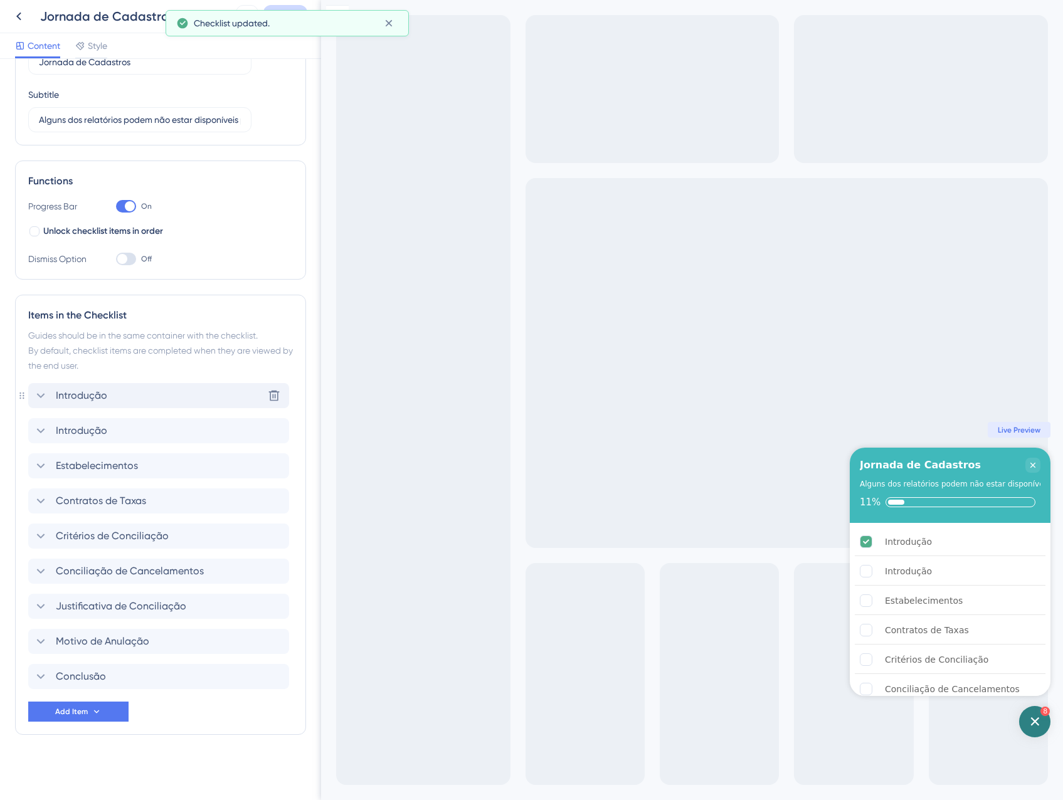
click at [112, 393] on div "Introdução Delete" at bounding box center [158, 395] width 261 height 25
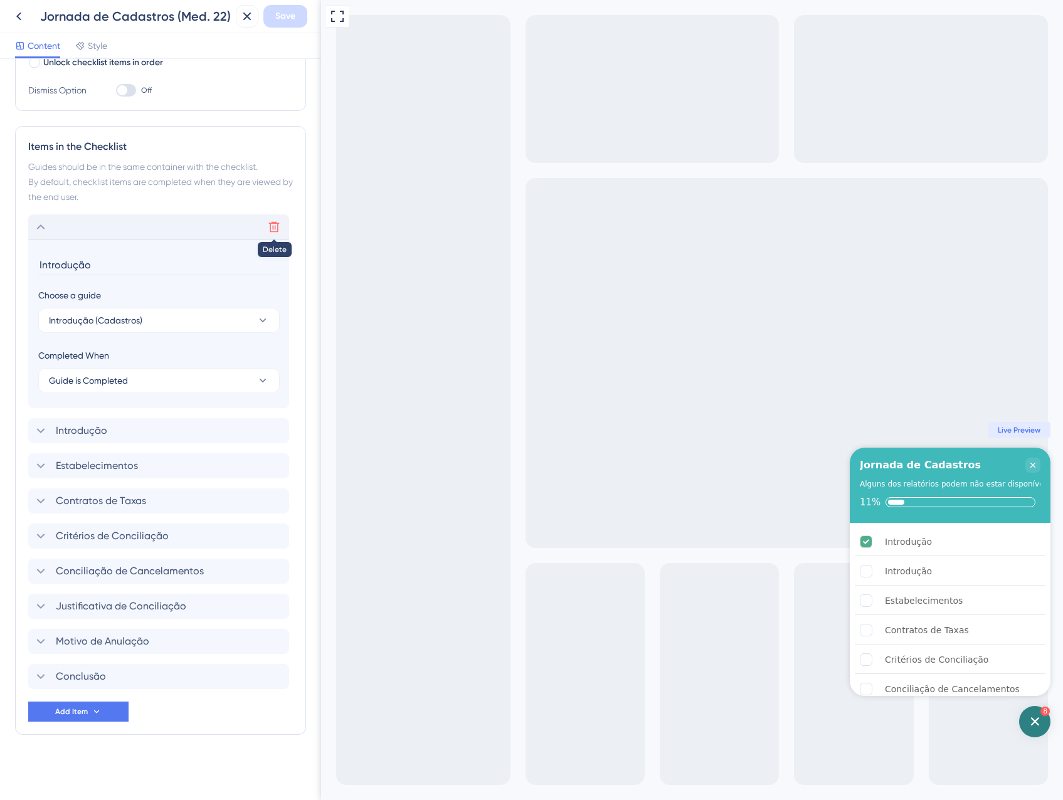
click at [272, 229] on icon at bounding box center [274, 227] width 13 height 13
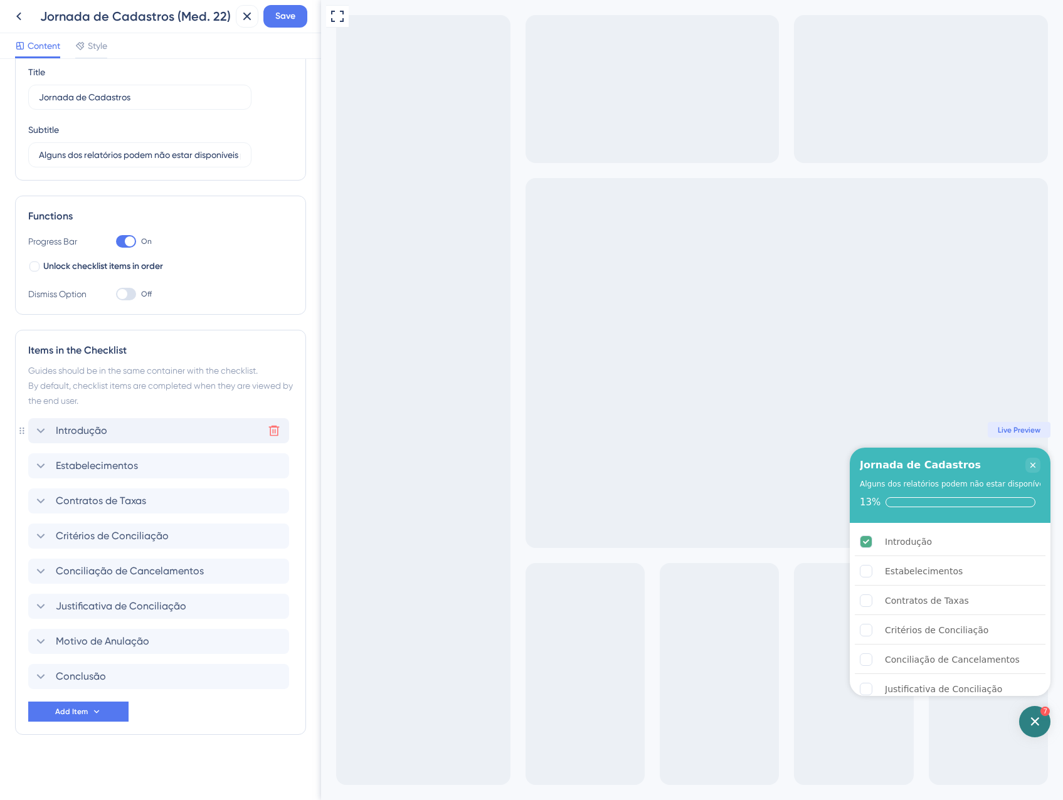
click at [125, 423] on div "Introdução Delete" at bounding box center [158, 430] width 261 height 25
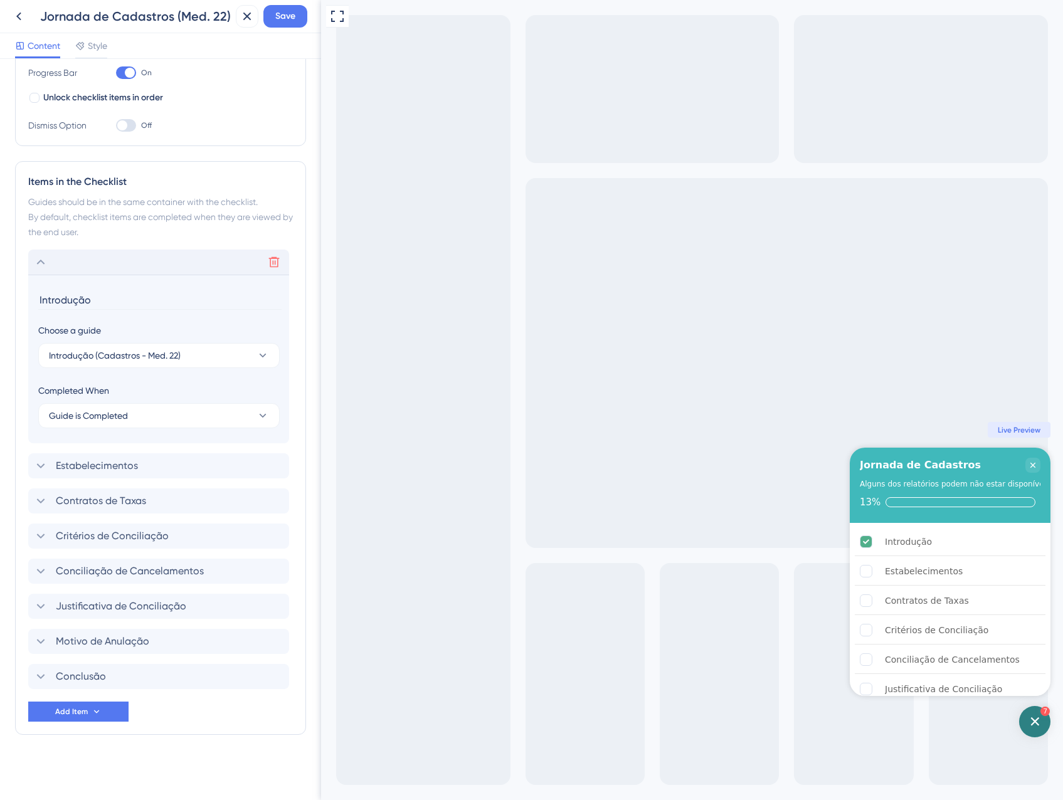
click at [130, 266] on div "Delete" at bounding box center [158, 262] width 261 height 25
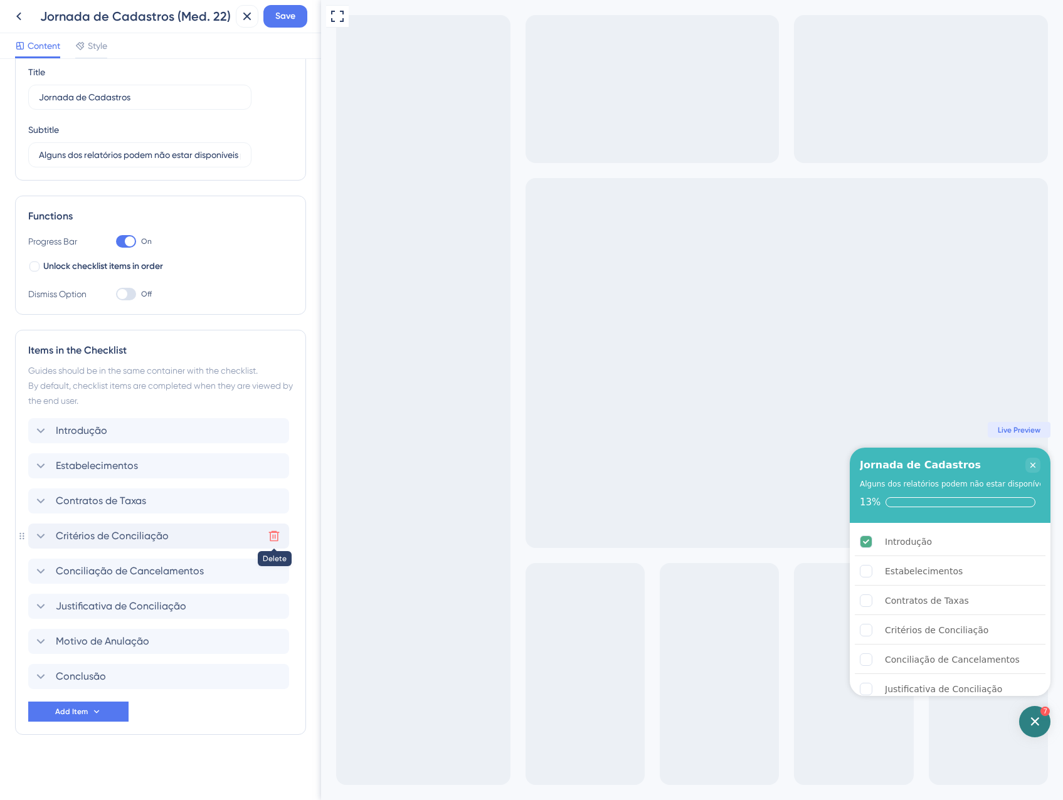
click at [265, 536] on button at bounding box center [274, 536] width 20 height 20
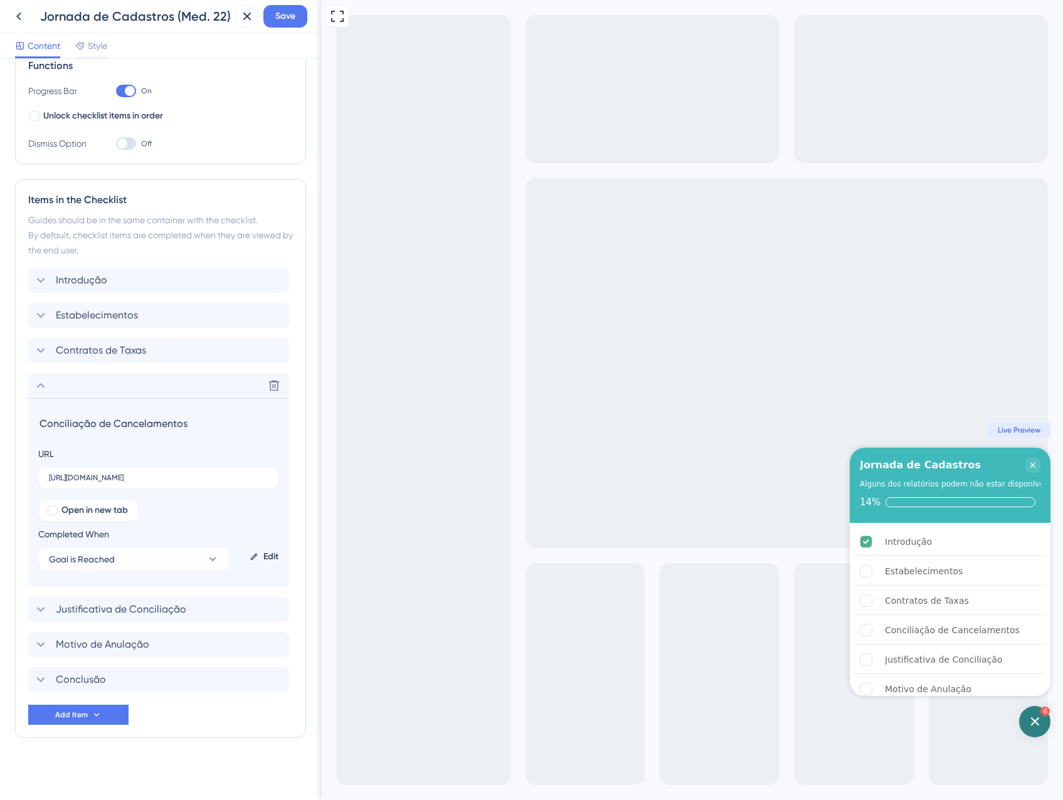
scroll to position [201, 0]
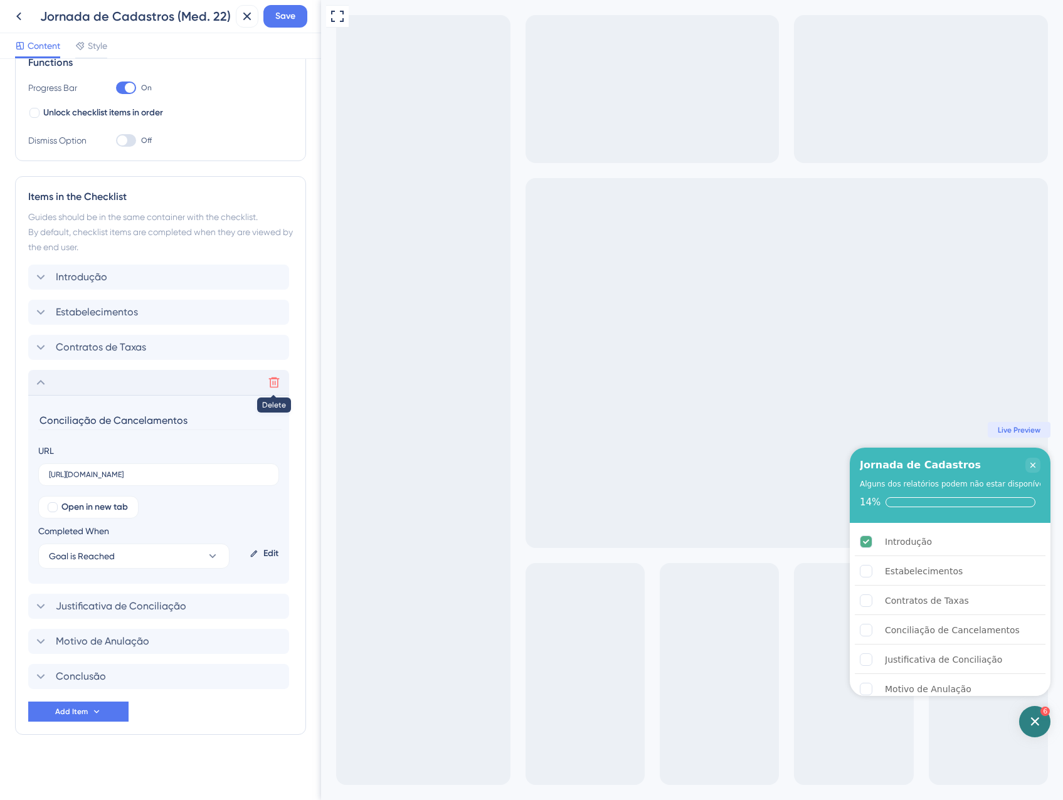
click at [266, 381] on button at bounding box center [274, 383] width 20 height 20
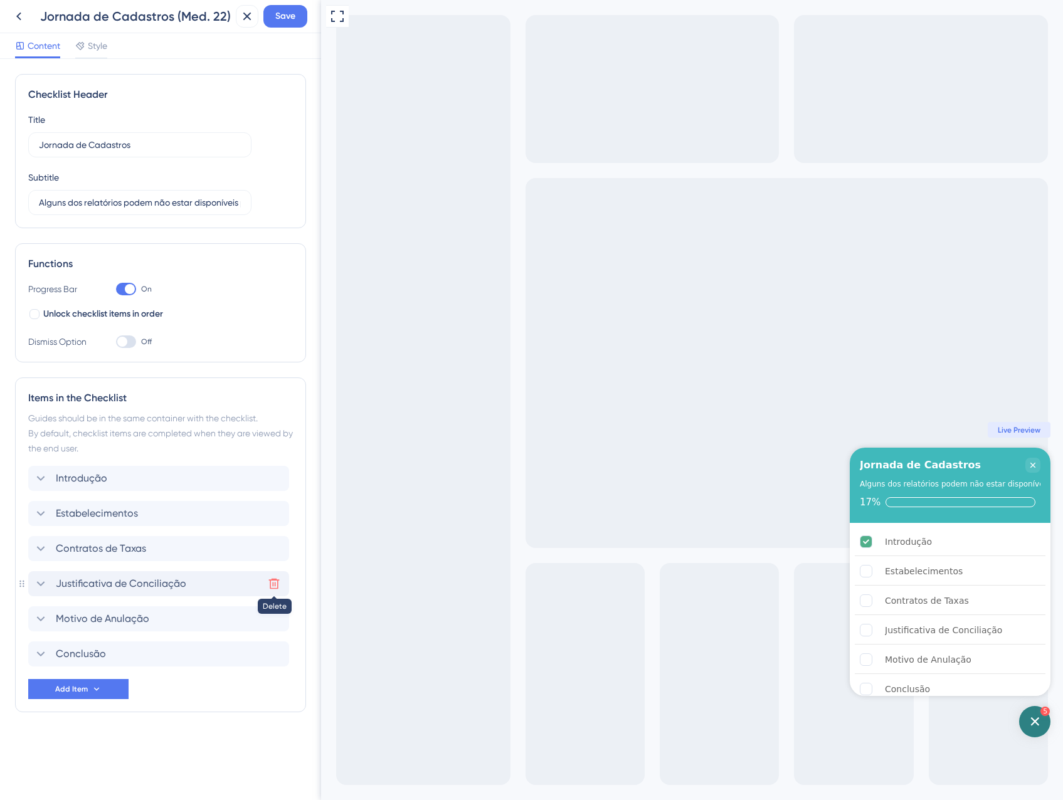
click at [280, 586] on button at bounding box center [274, 584] width 20 height 20
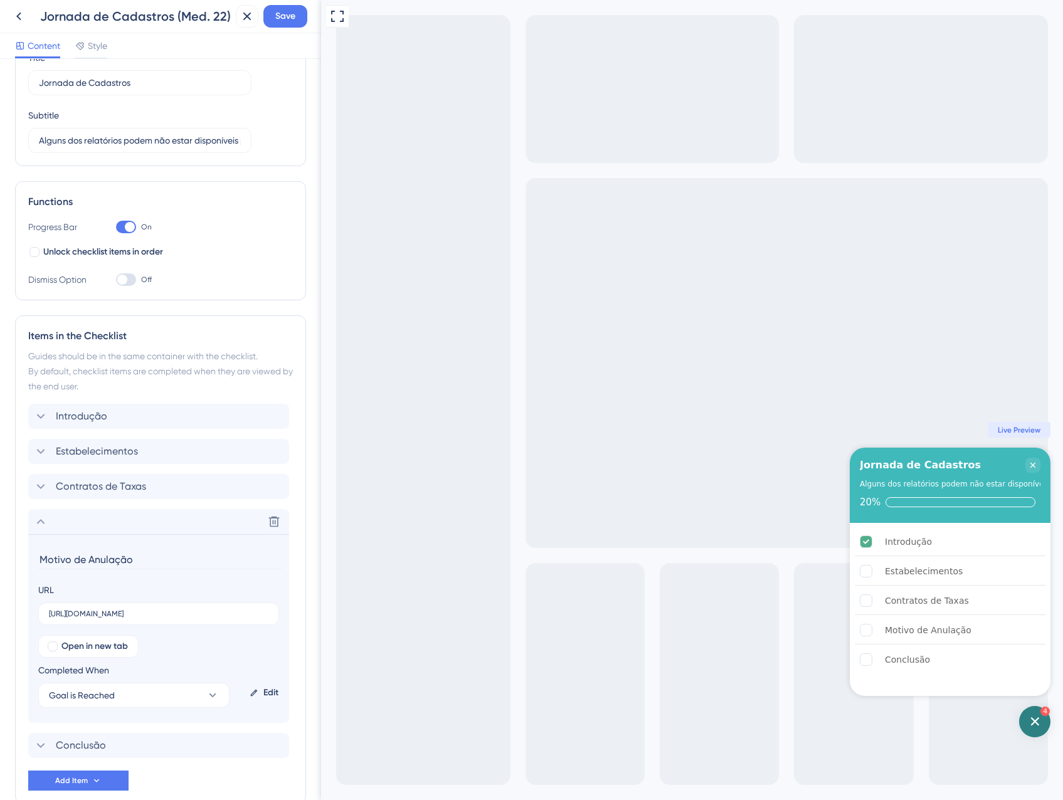
scroll to position [131, 0]
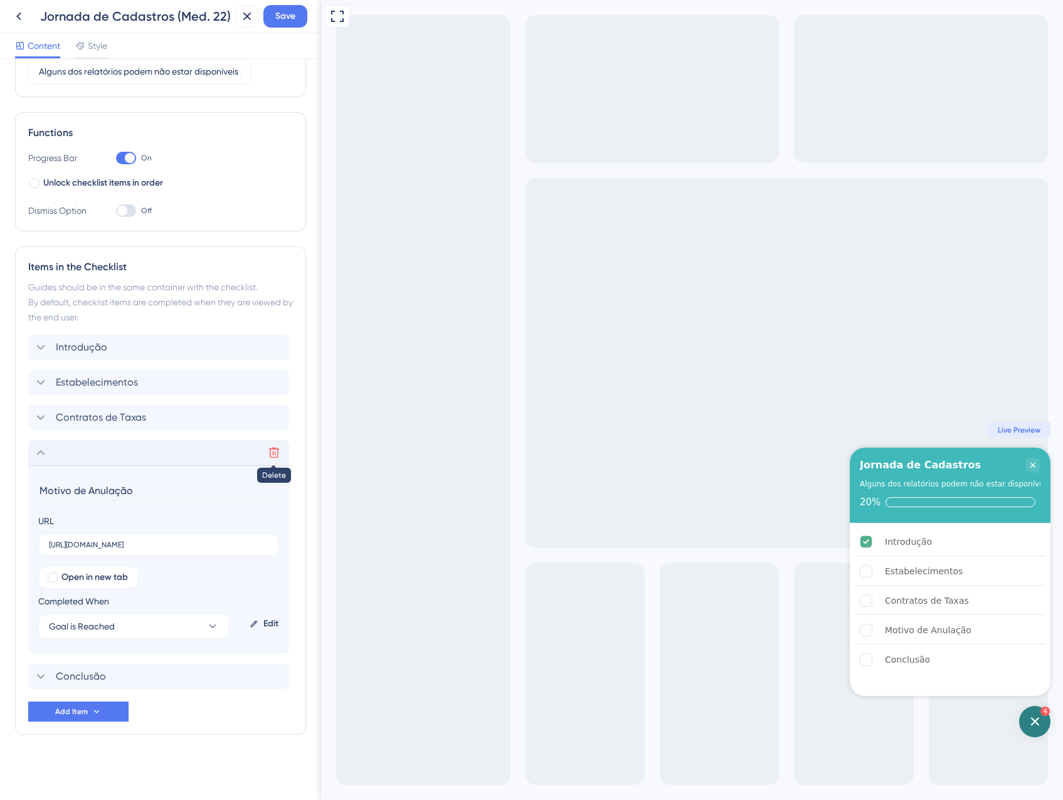
click at [270, 452] on icon at bounding box center [274, 453] width 11 height 11
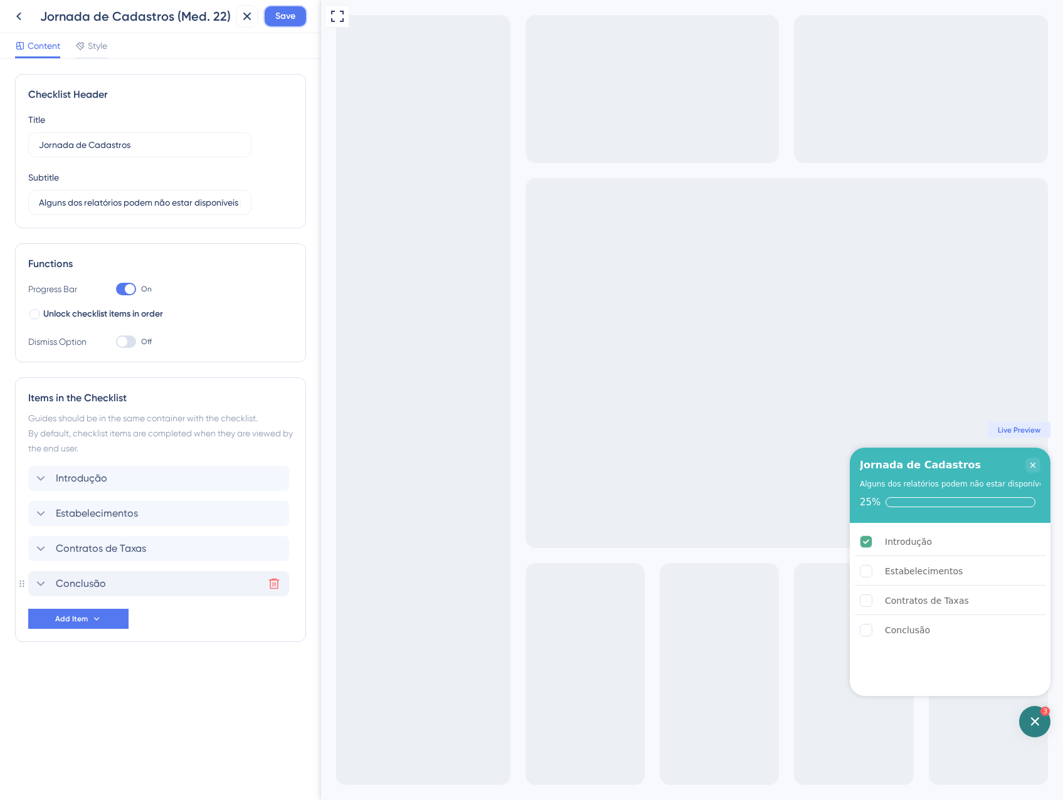
click at [290, 16] on span "Save" at bounding box center [285, 16] width 20 height 15
click at [239, 23] on icon at bounding box center [238, 23] width 13 height 13
click at [253, 17] on icon at bounding box center [247, 16] width 15 height 15
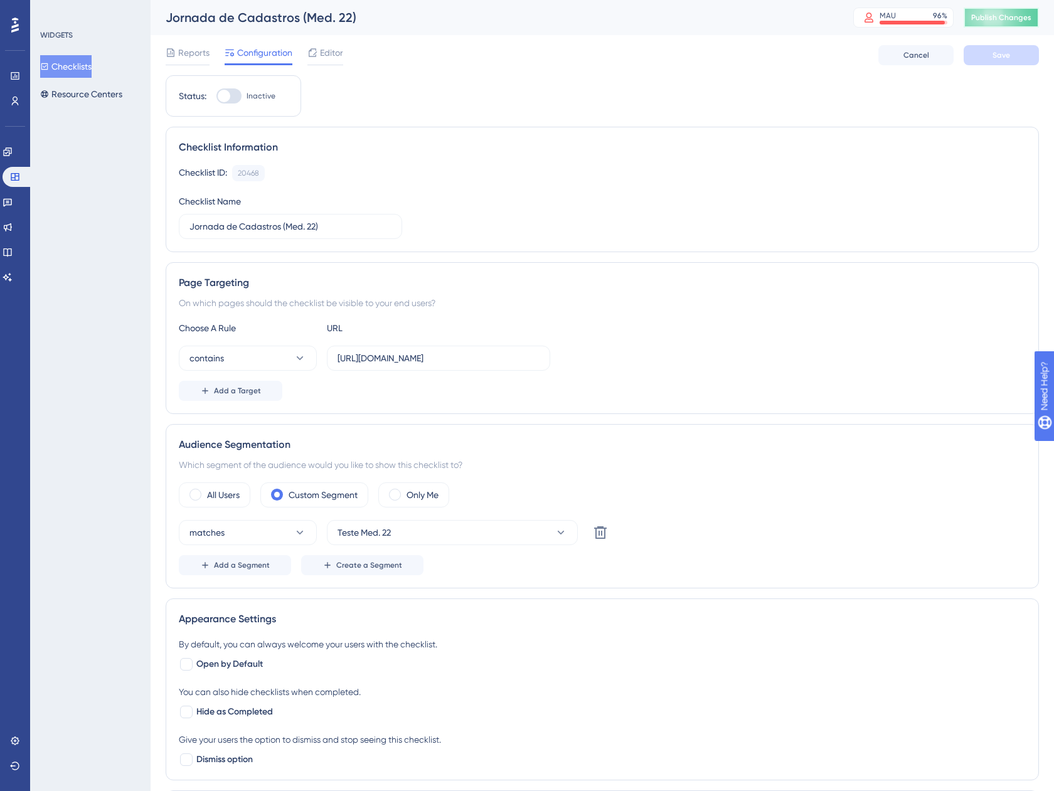
click at [994, 8] on button "Publish Changes" at bounding box center [1000, 18] width 75 height 20
click at [225, 96] on div at bounding box center [224, 96] width 13 height 13
click at [216, 96] on input "Inactive" at bounding box center [216, 96] width 1 height 1
checkbox input "true"
click at [1017, 60] on button "Save" at bounding box center [1000, 55] width 75 height 20
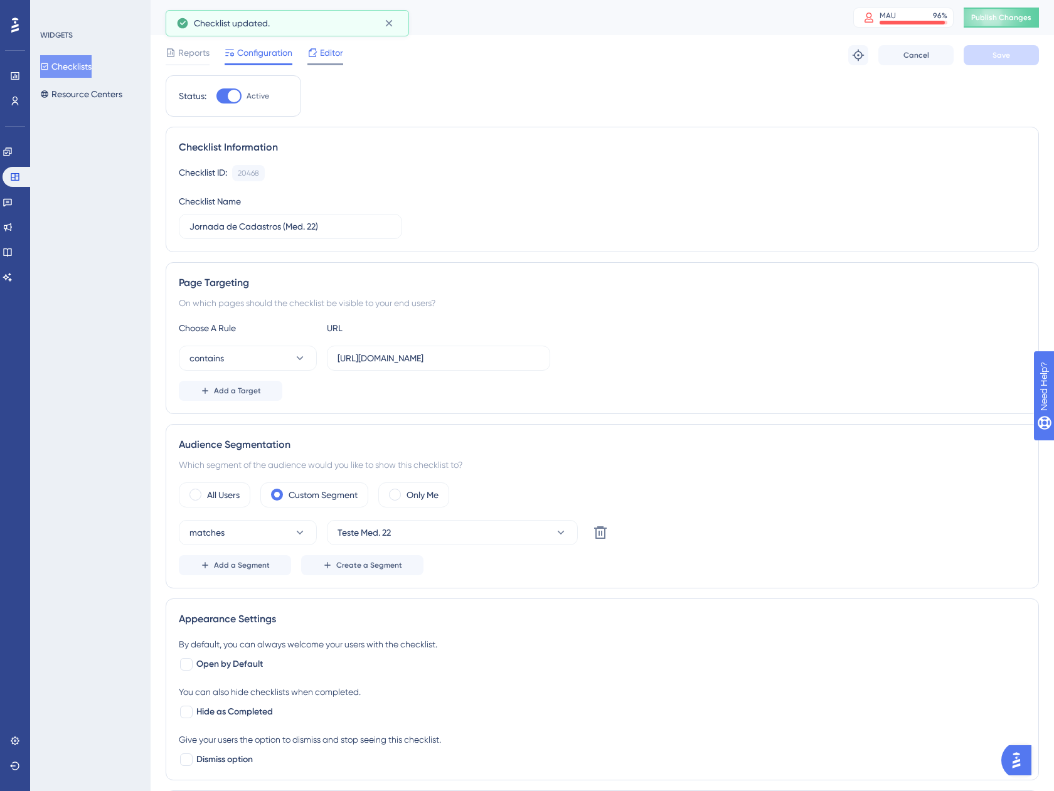
click at [325, 64] on div at bounding box center [325, 64] width 36 height 2
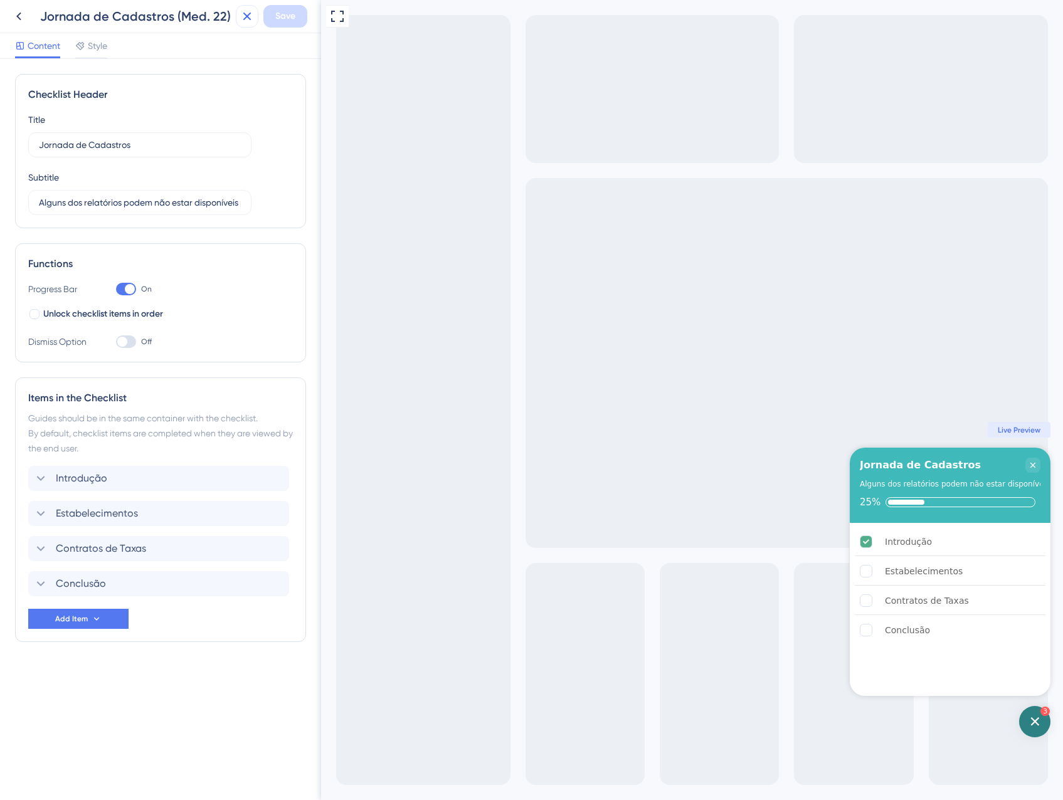
click at [245, 18] on icon at bounding box center [247, 16] width 15 height 15
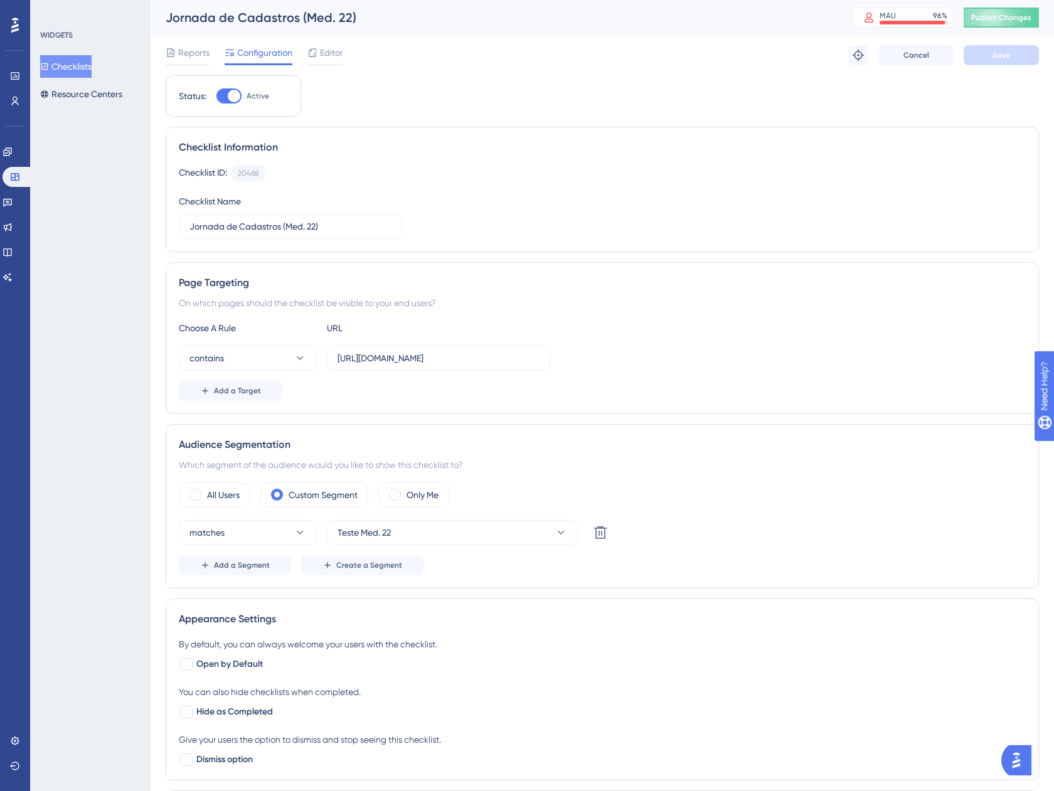
click at [75, 67] on button "Checklists" at bounding box center [65, 66] width 51 height 23
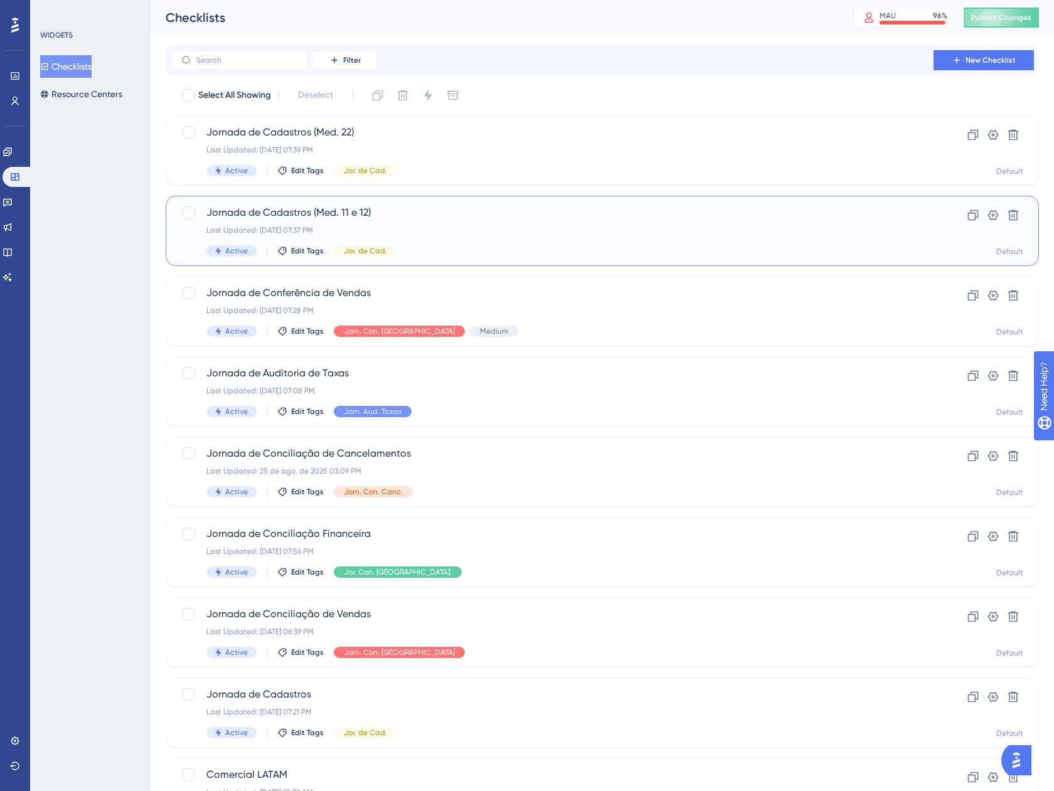
click at [486, 231] on div "Last Updated: 05 de set. de 2025 07:37 PM" at bounding box center [551, 230] width 691 height 10
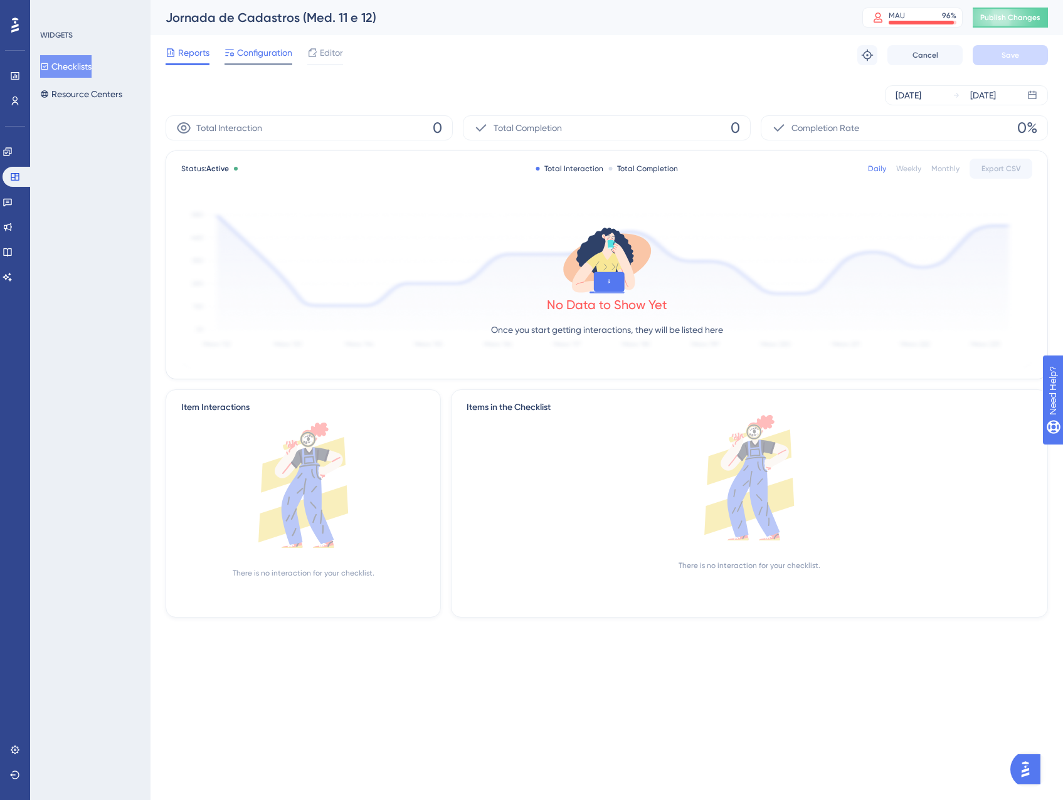
click at [249, 58] on span "Configuration" at bounding box center [264, 52] width 55 height 15
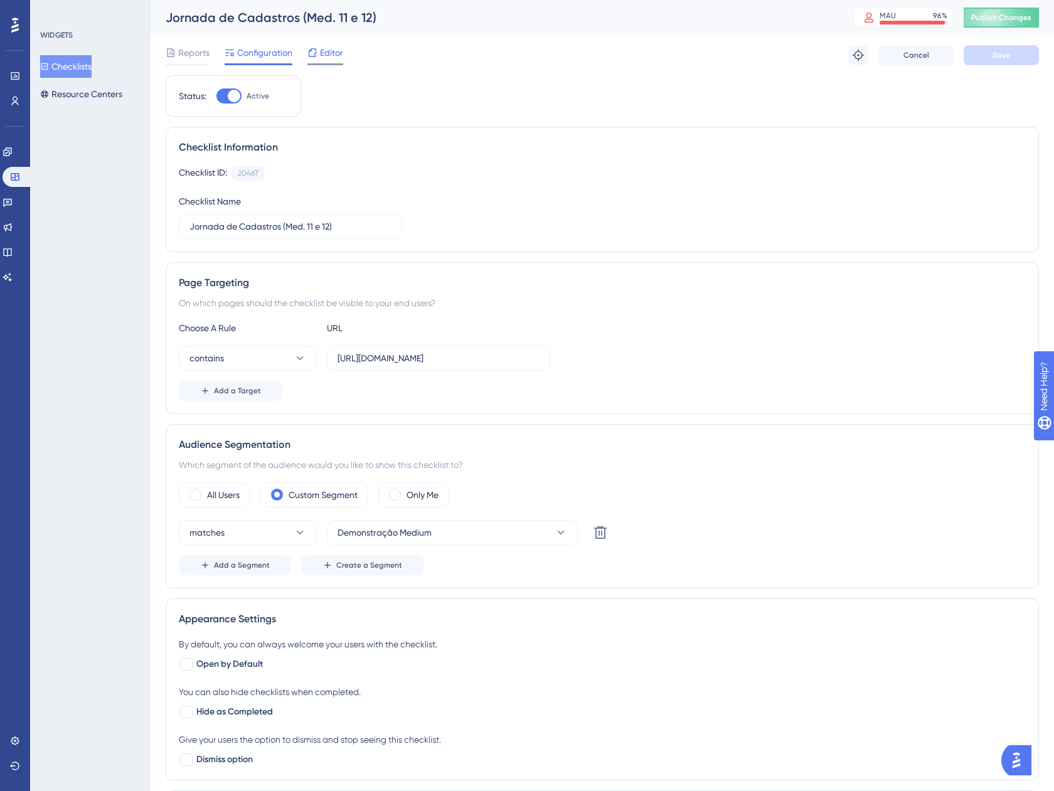
click at [310, 52] on icon at bounding box center [312, 53] width 10 height 10
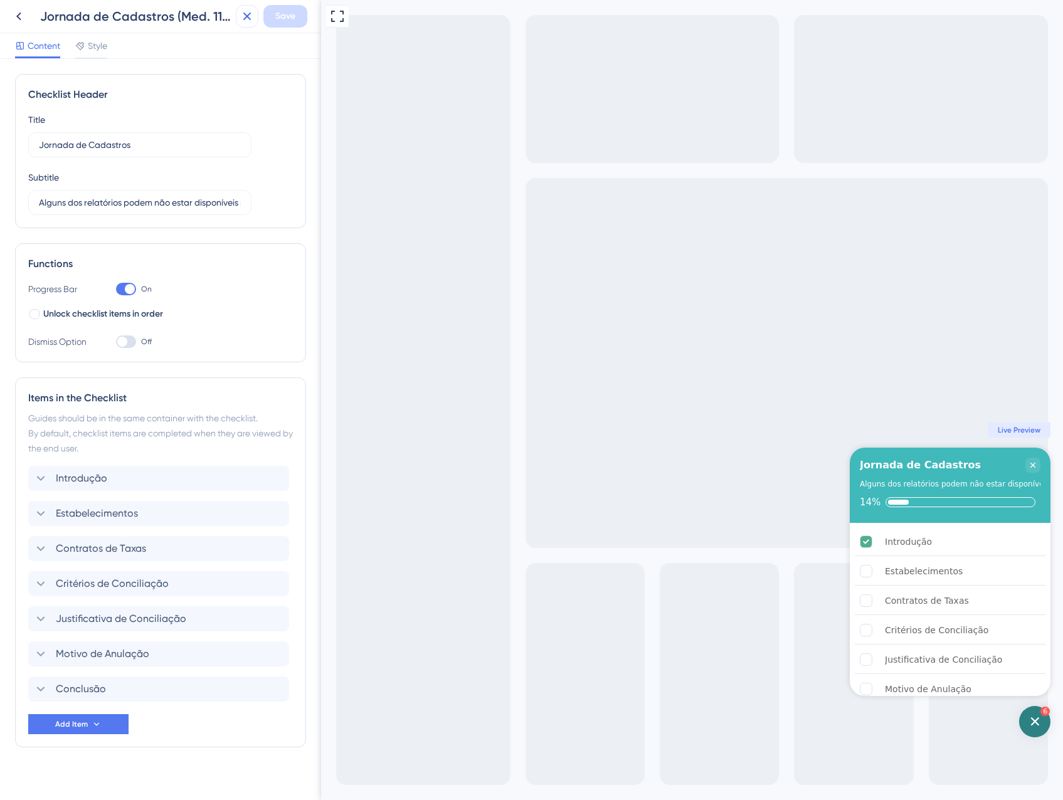
click at [251, 23] on icon at bounding box center [247, 16] width 15 height 15
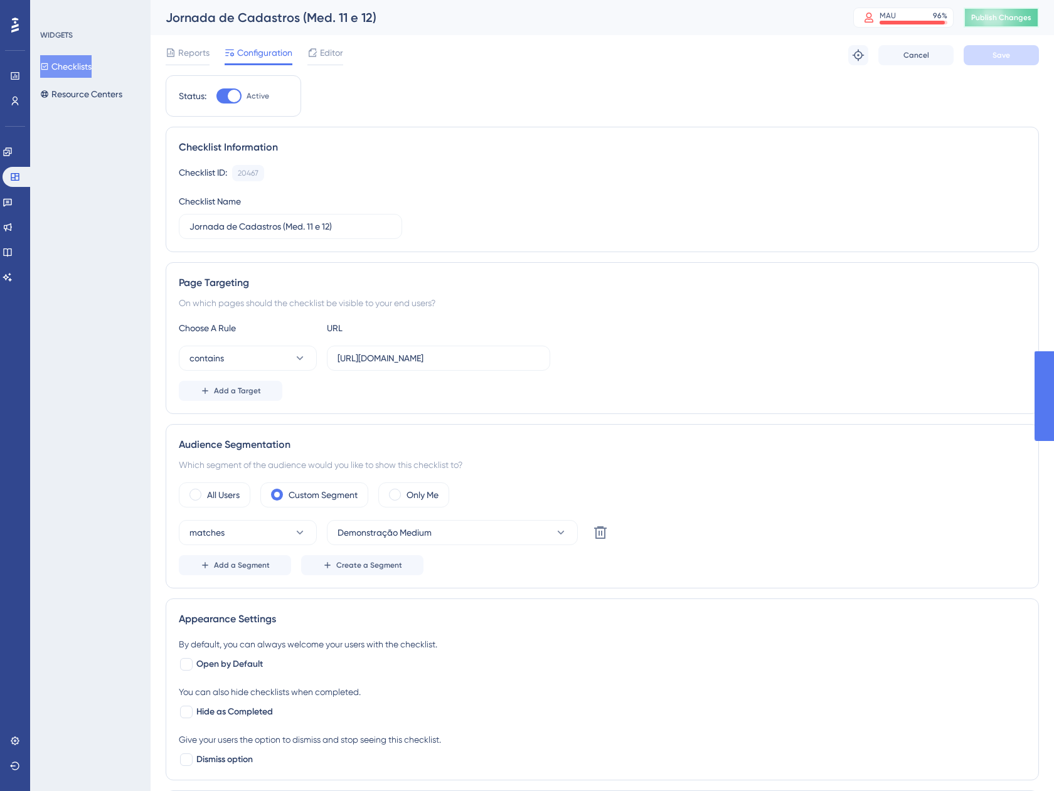
click at [980, 14] on button "Publish Changes" at bounding box center [1000, 18] width 75 height 20
click at [89, 74] on button "Checklists" at bounding box center [65, 66] width 51 height 23
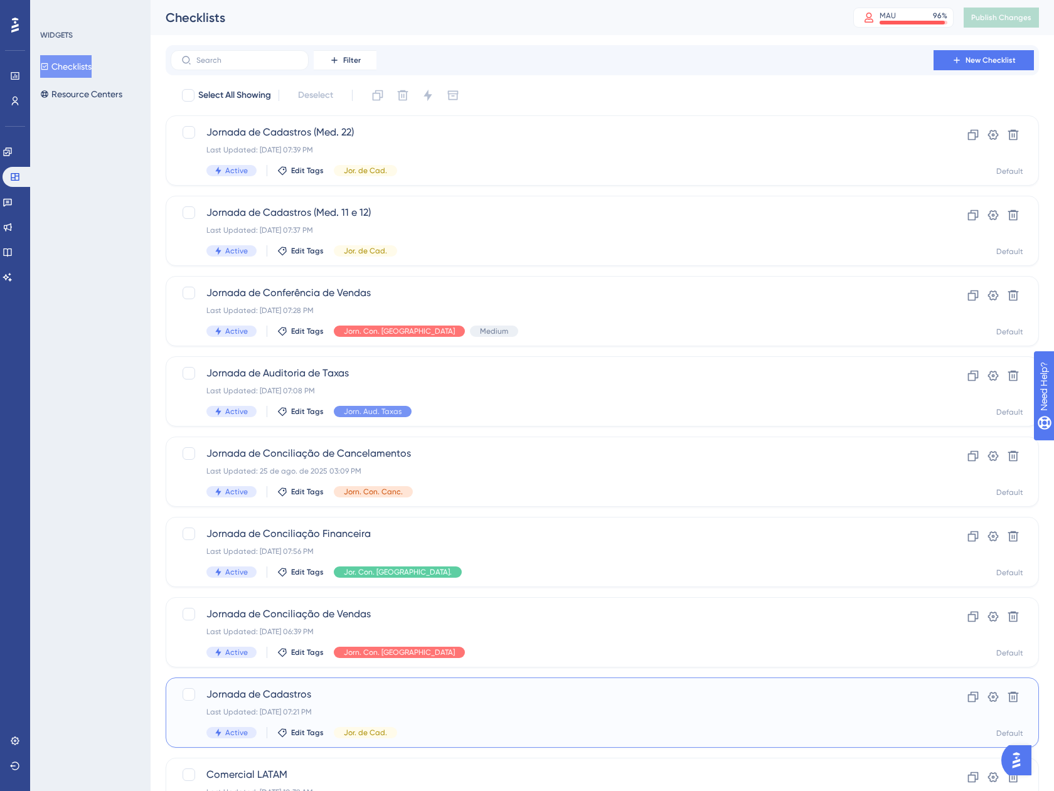
click at [459, 700] on span "Jornada de Cadastros" at bounding box center [551, 694] width 691 height 15
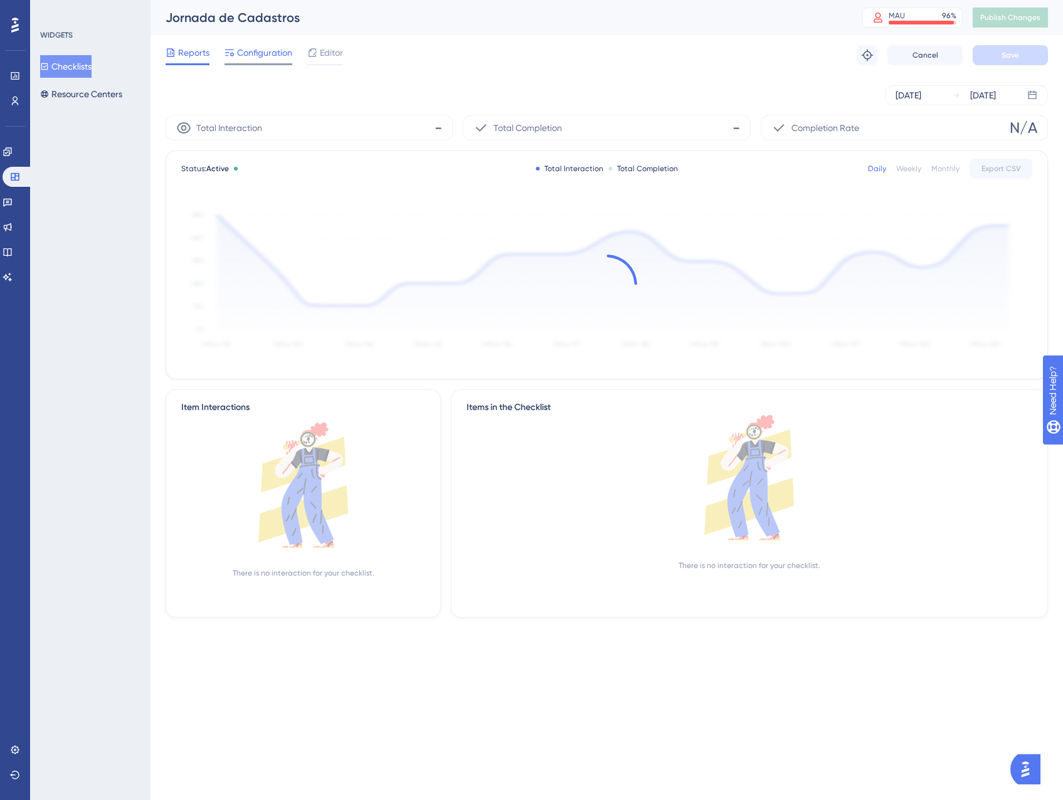
click at [273, 55] on span "Configuration" at bounding box center [264, 52] width 55 height 15
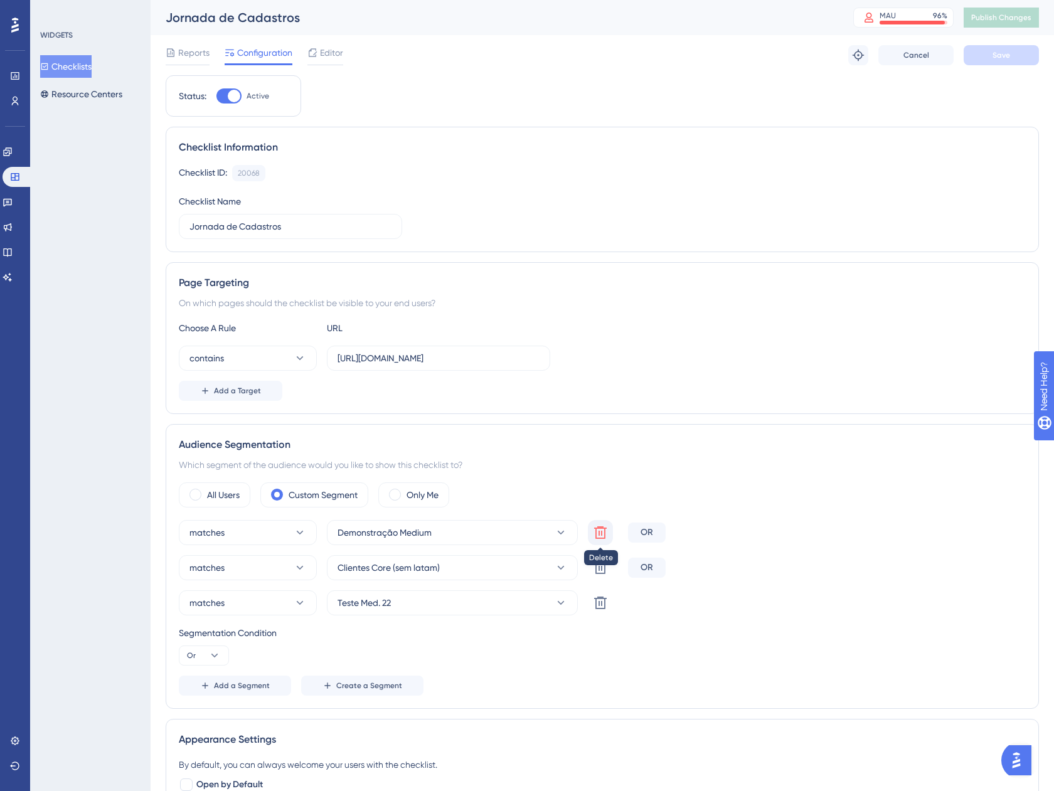
click at [610, 532] on button at bounding box center [600, 532] width 25 height 25
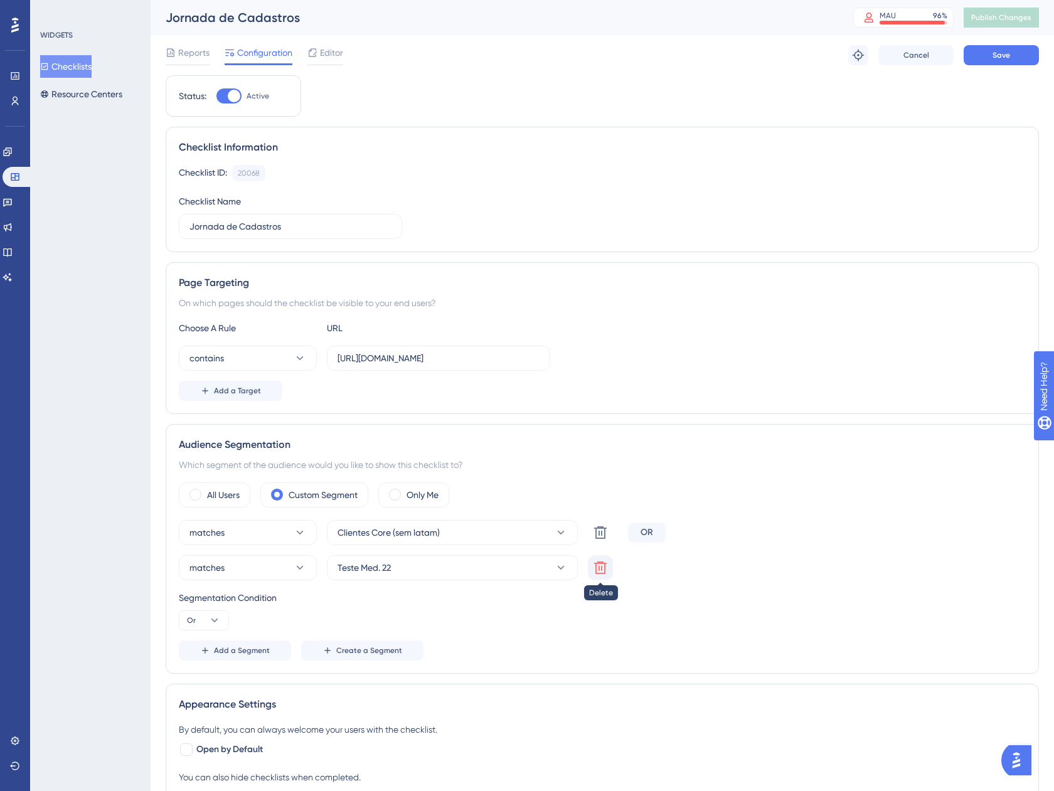
click at [599, 568] on icon at bounding box center [600, 567] width 13 height 13
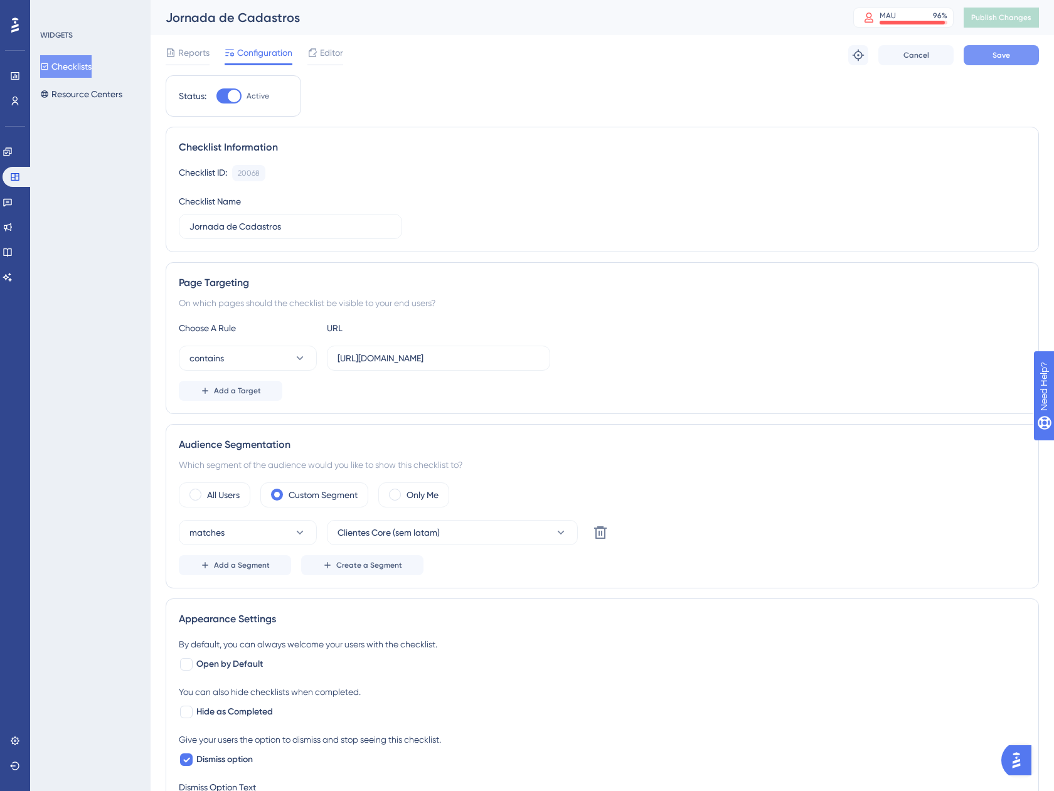
click at [994, 56] on span "Save" at bounding box center [1001, 55] width 18 height 10
click at [991, 23] on button "Publish Changes" at bounding box center [1000, 18] width 75 height 20
click at [108, 85] on button "Resource Centers" at bounding box center [81, 94] width 82 height 23
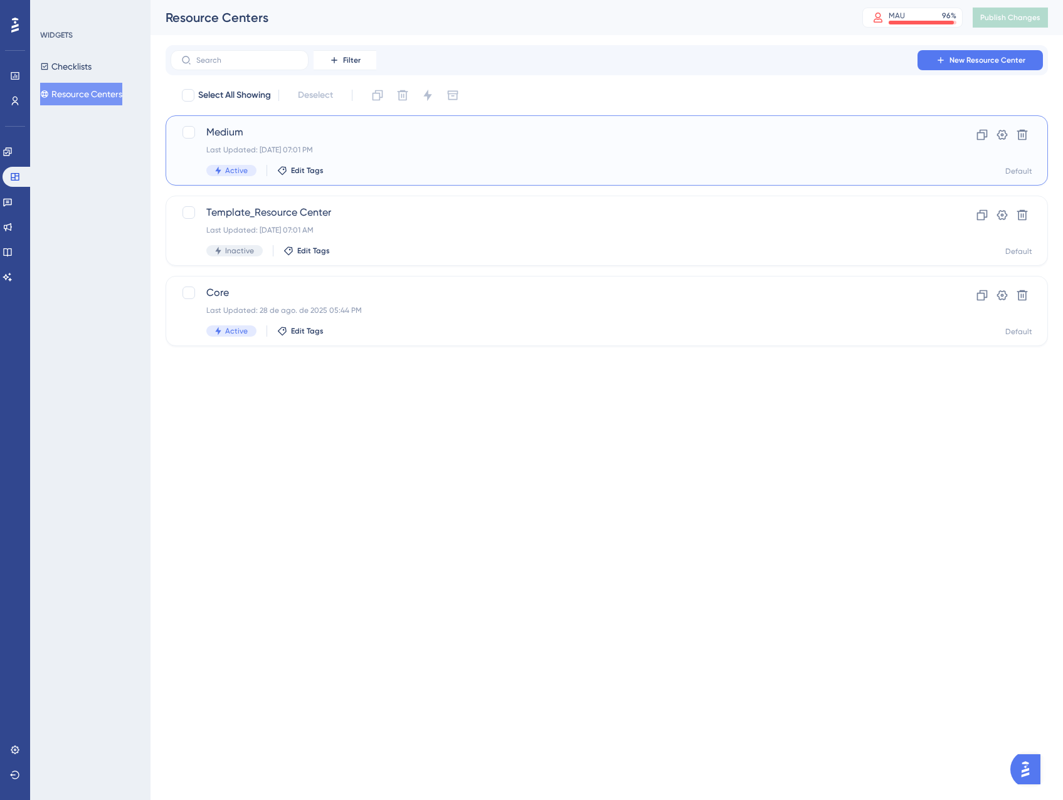
click at [444, 134] on span "Medium" at bounding box center [556, 132] width 701 height 15
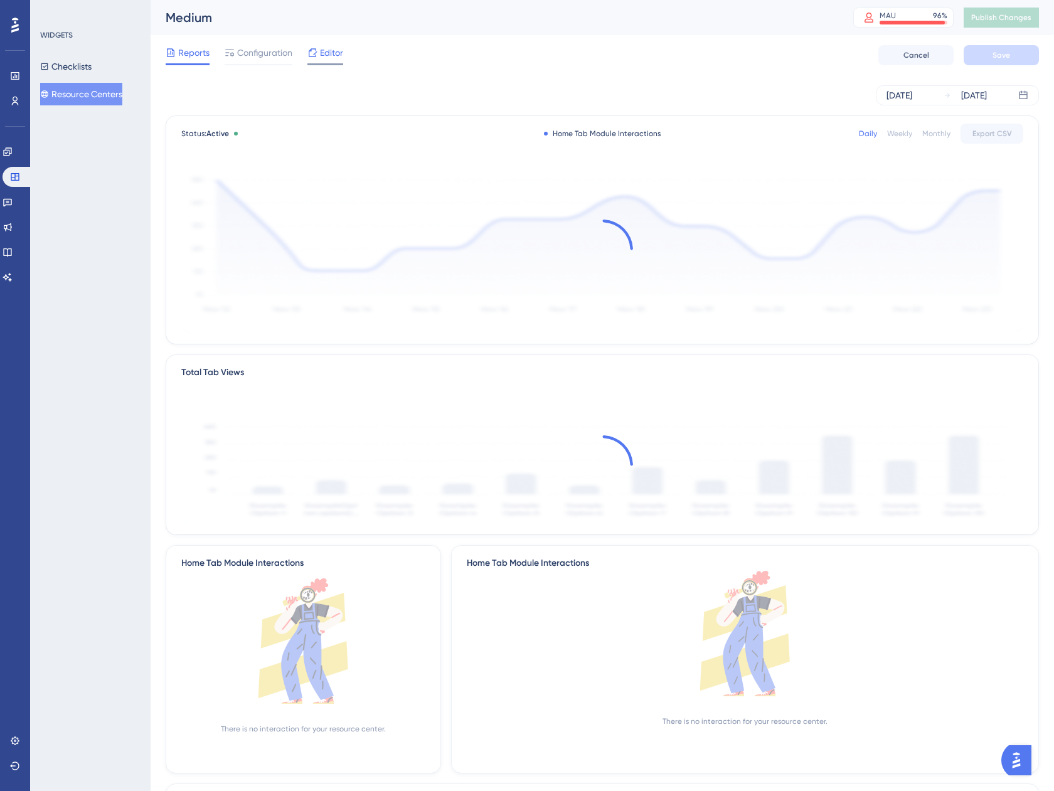
click at [324, 51] on span "Editor" at bounding box center [331, 52] width 23 height 15
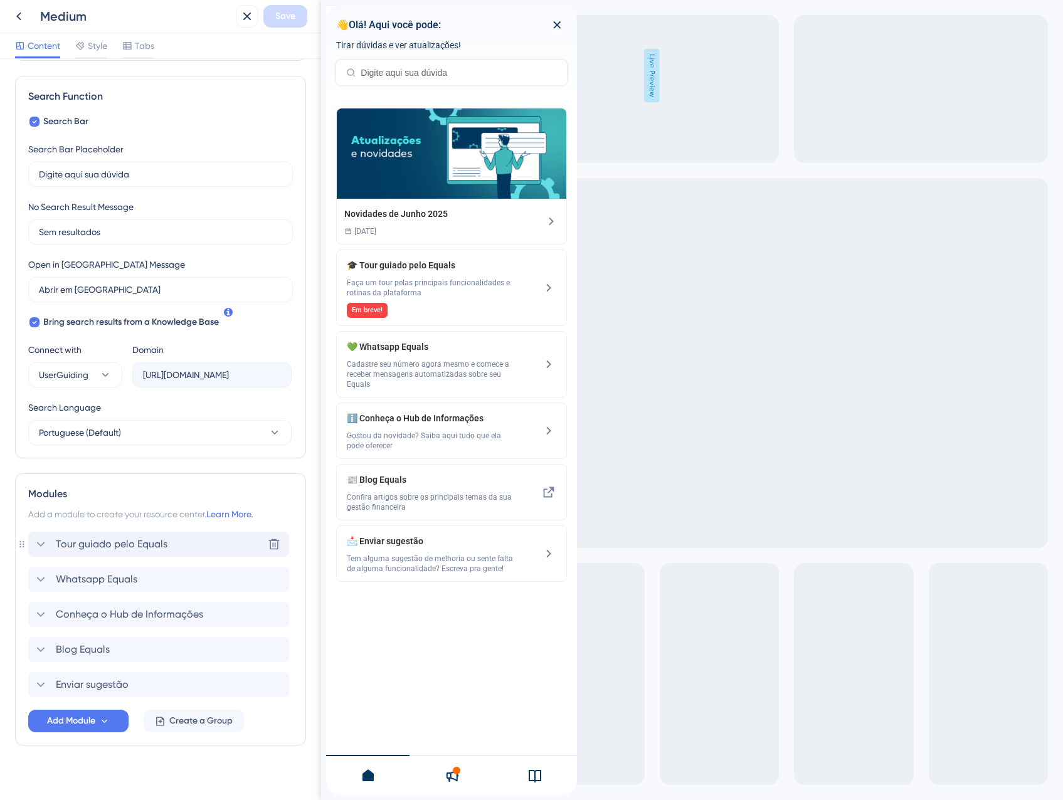
scroll to position [178, 0]
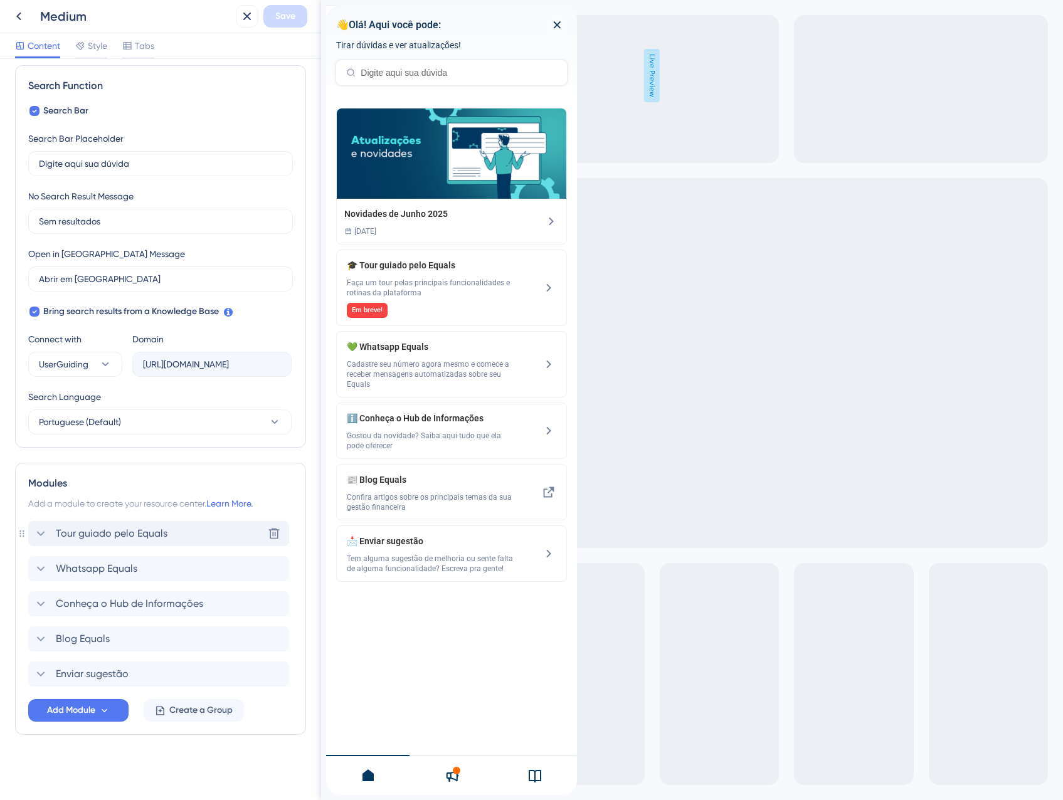
click at [183, 529] on div "Tour guiado pelo Equals Delete" at bounding box center [158, 533] width 261 height 25
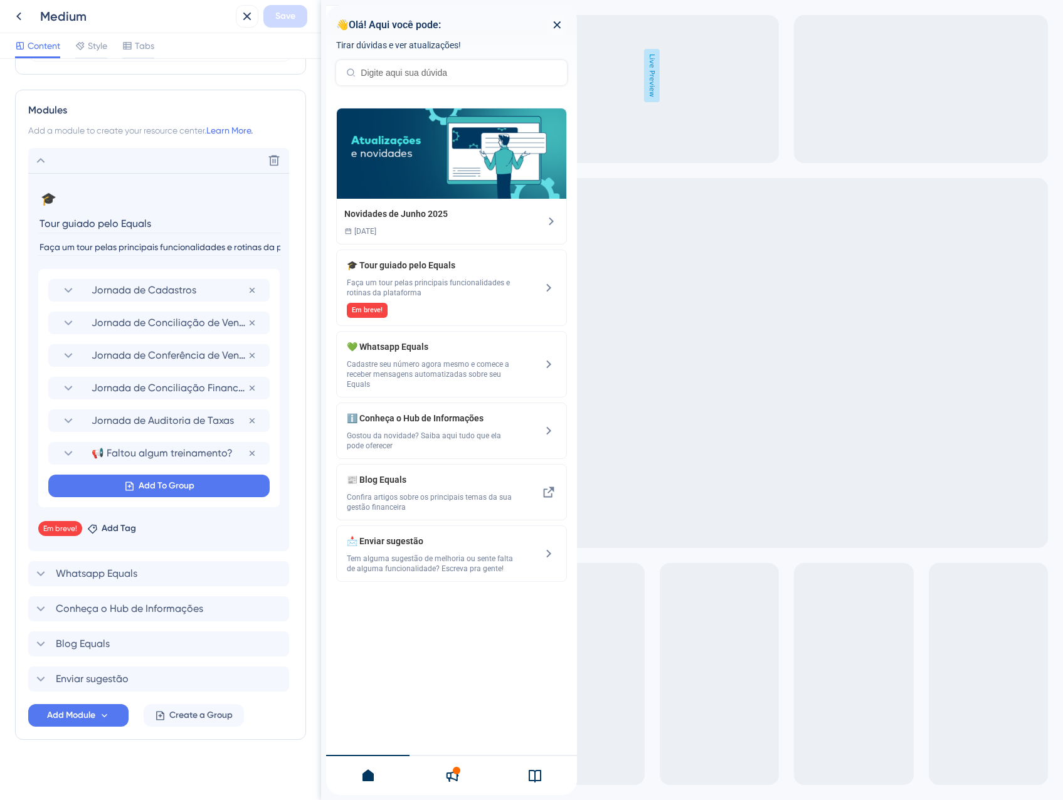
scroll to position [556, 0]
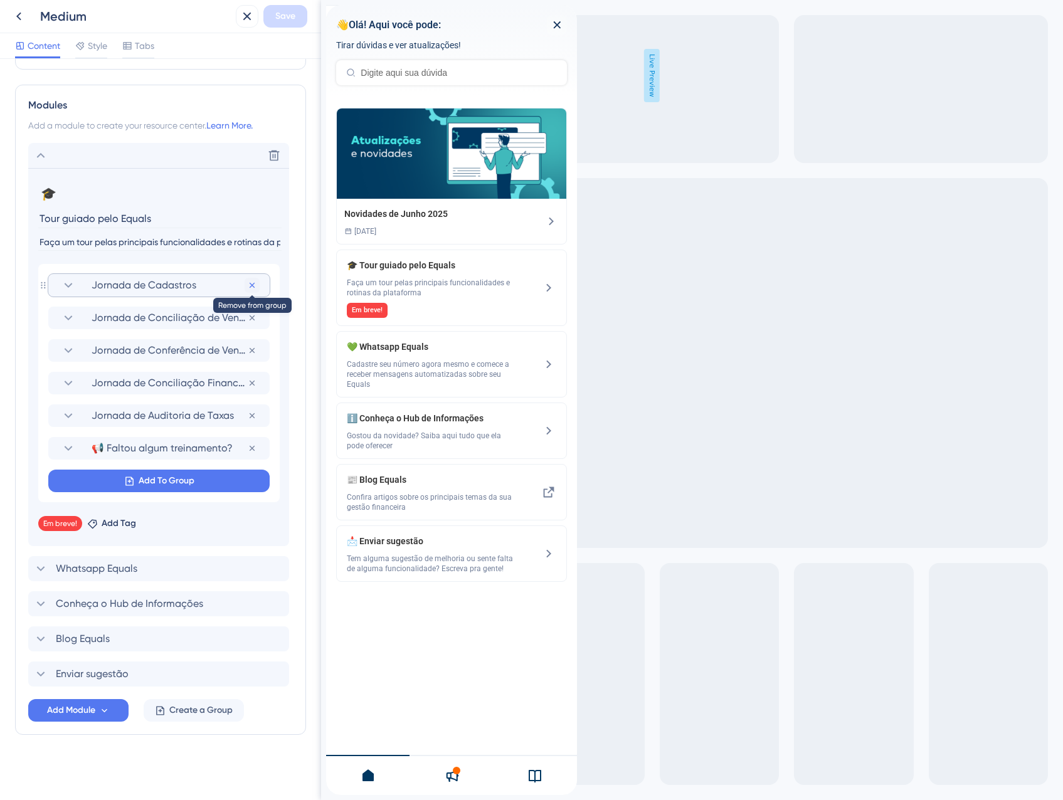
click at [252, 285] on icon at bounding box center [252, 285] width 5 height 5
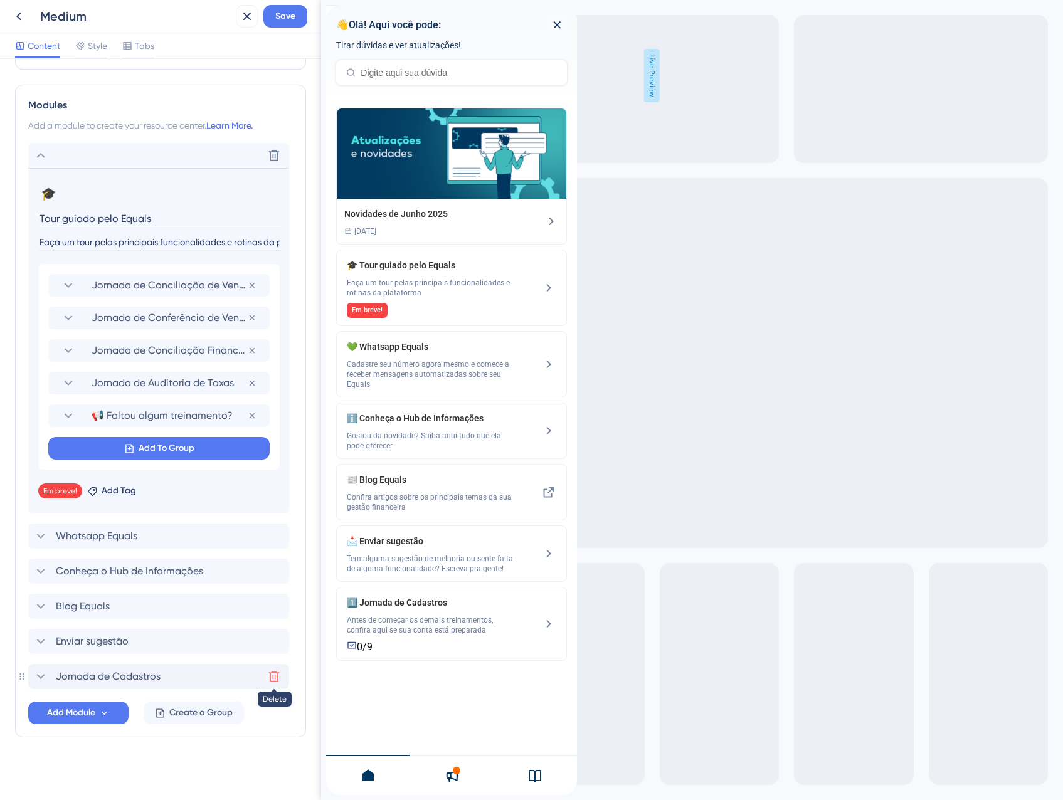
click at [273, 679] on icon at bounding box center [274, 677] width 11 height 11
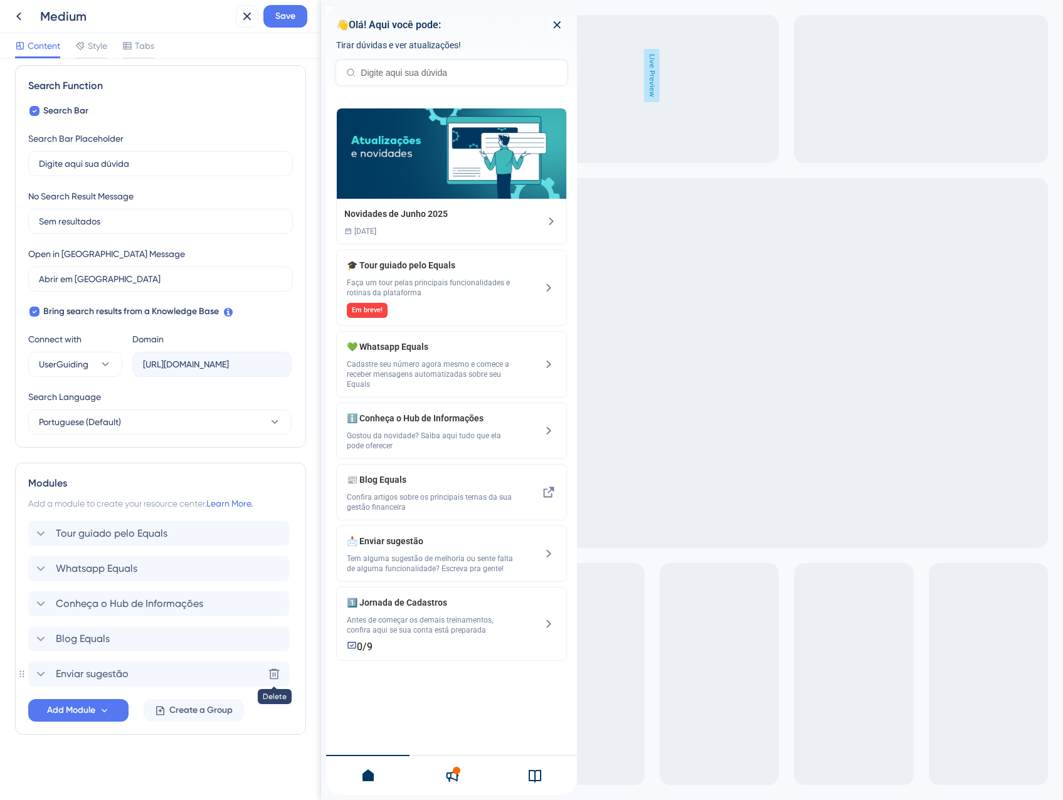
scroll to position [178, 0]
click at [149, 527] on span "Tour guiado pelo Equals" at bounding box center [112, 533] width 112 height 15
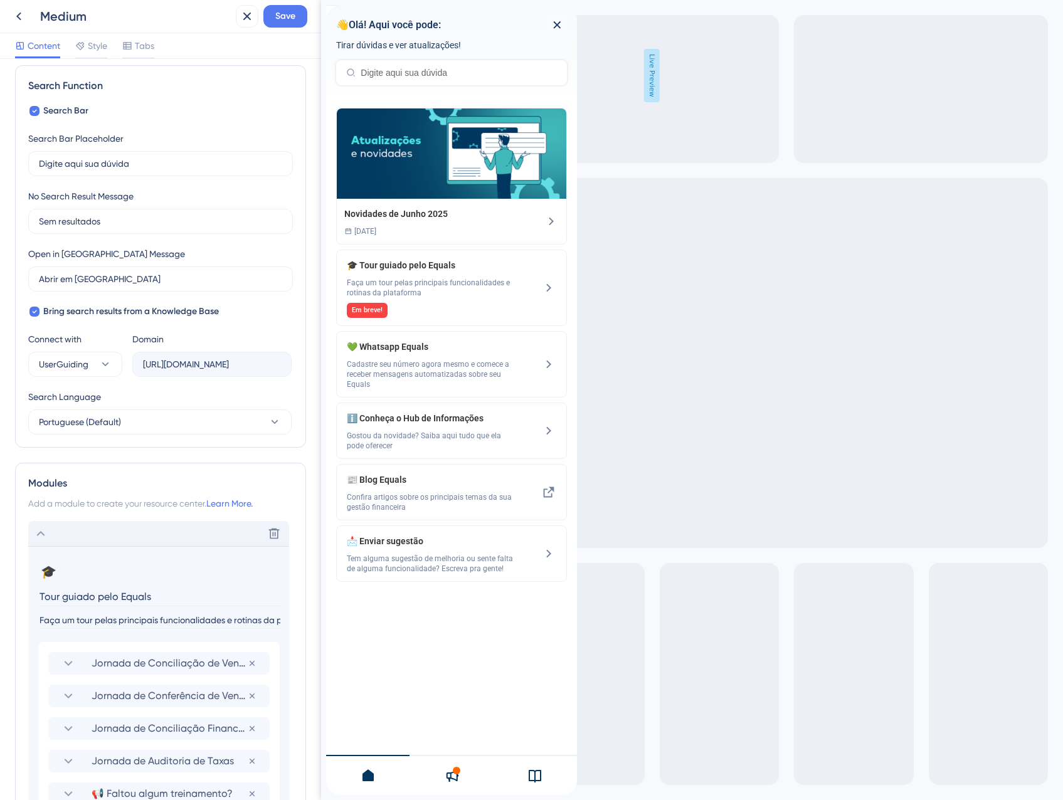
scroll to position [524, 0]
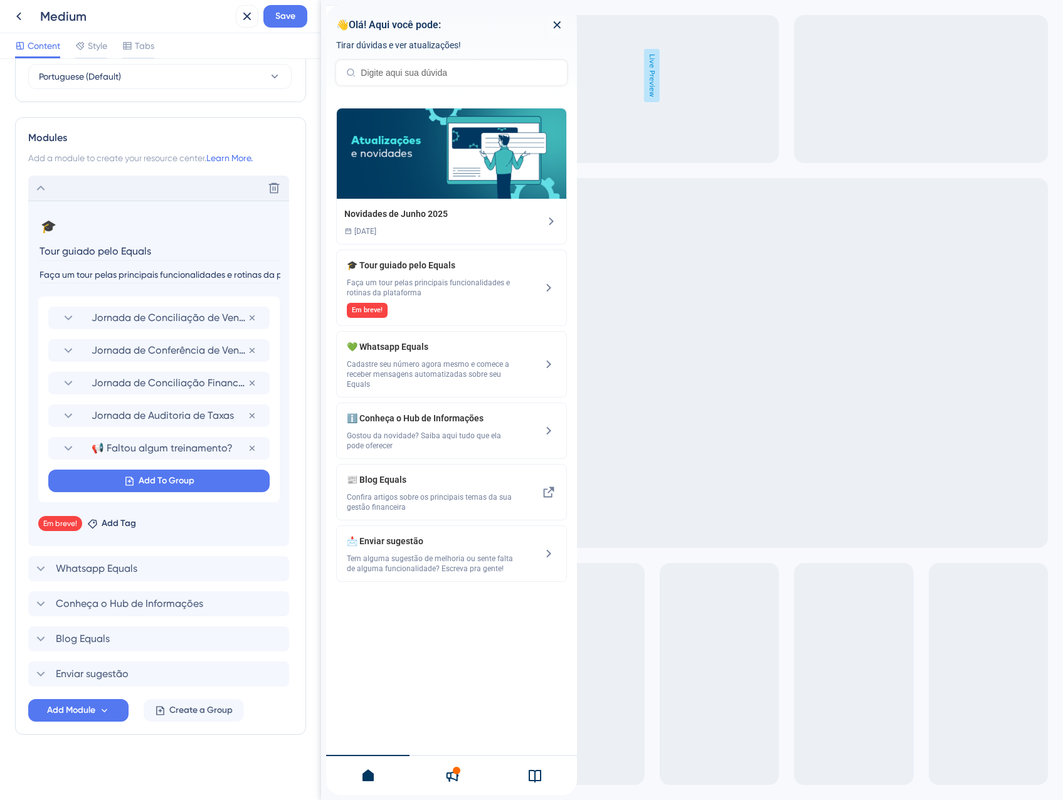
click at [66, 188] on div "Delete" at bounding box center [158, 188] width 261 height 25
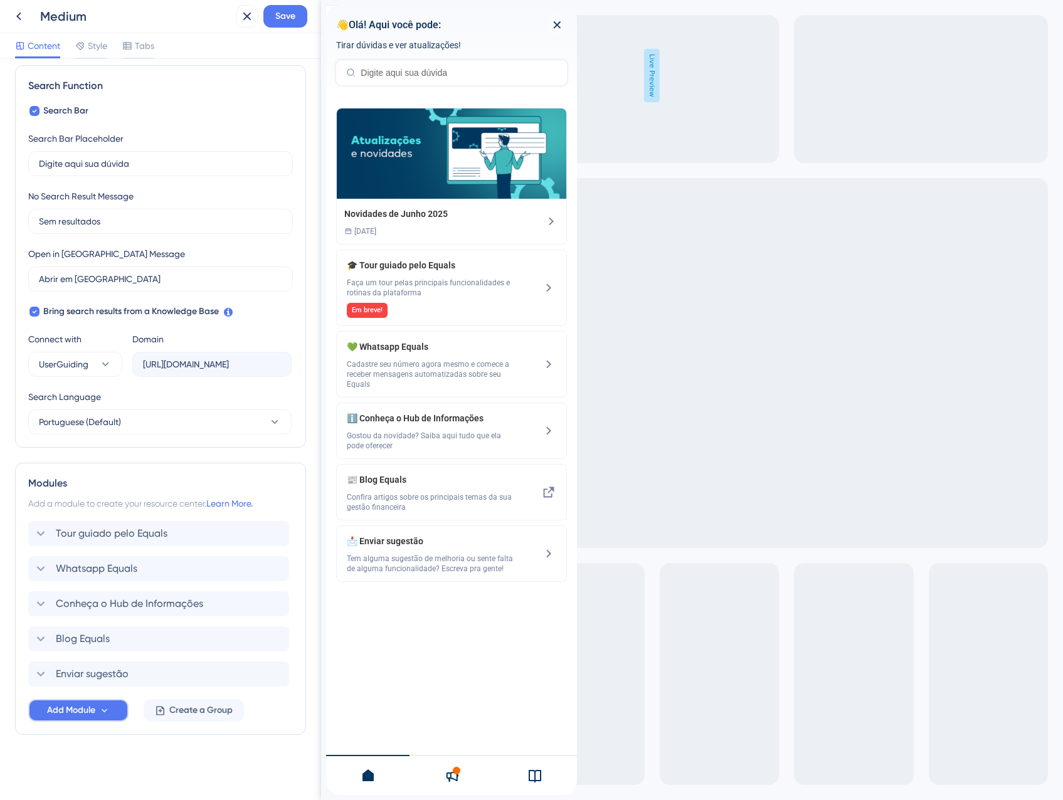
click at [95, 708] on span "Add Module" at bounding box center [71, 710] width 48 height 15
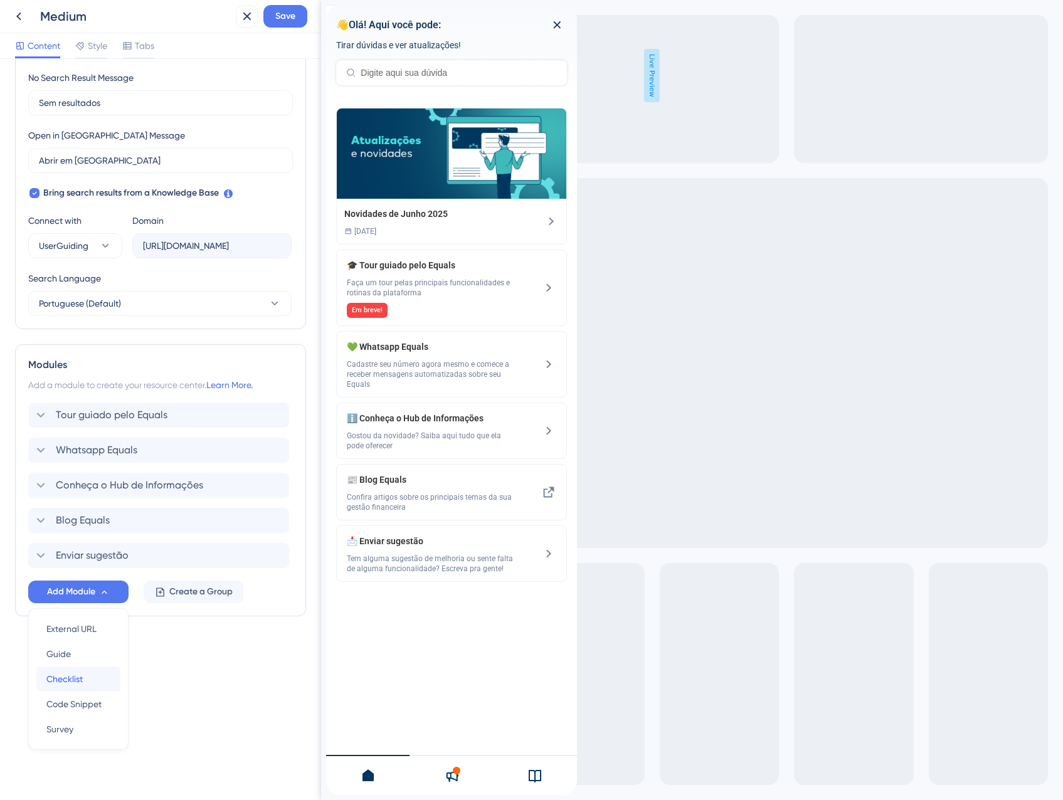
click at [74, 685] on span "Checklist" at bounding box center [64, 679] width 36 height 15
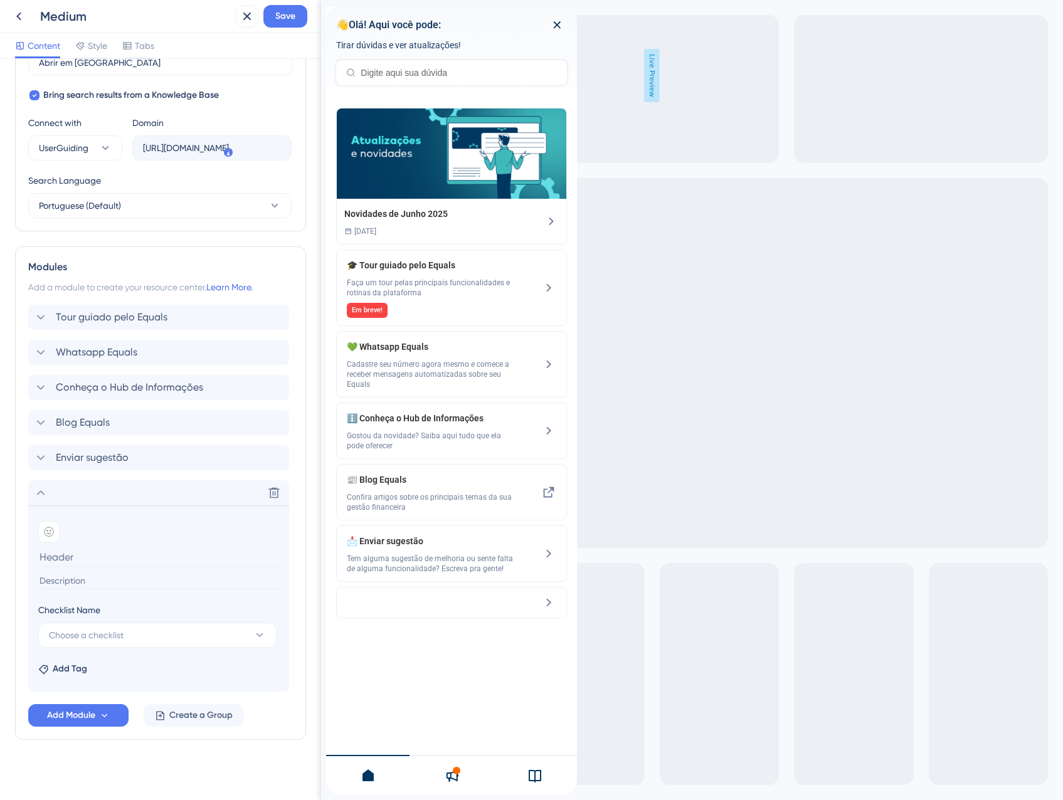
scroll to position [400, 0]
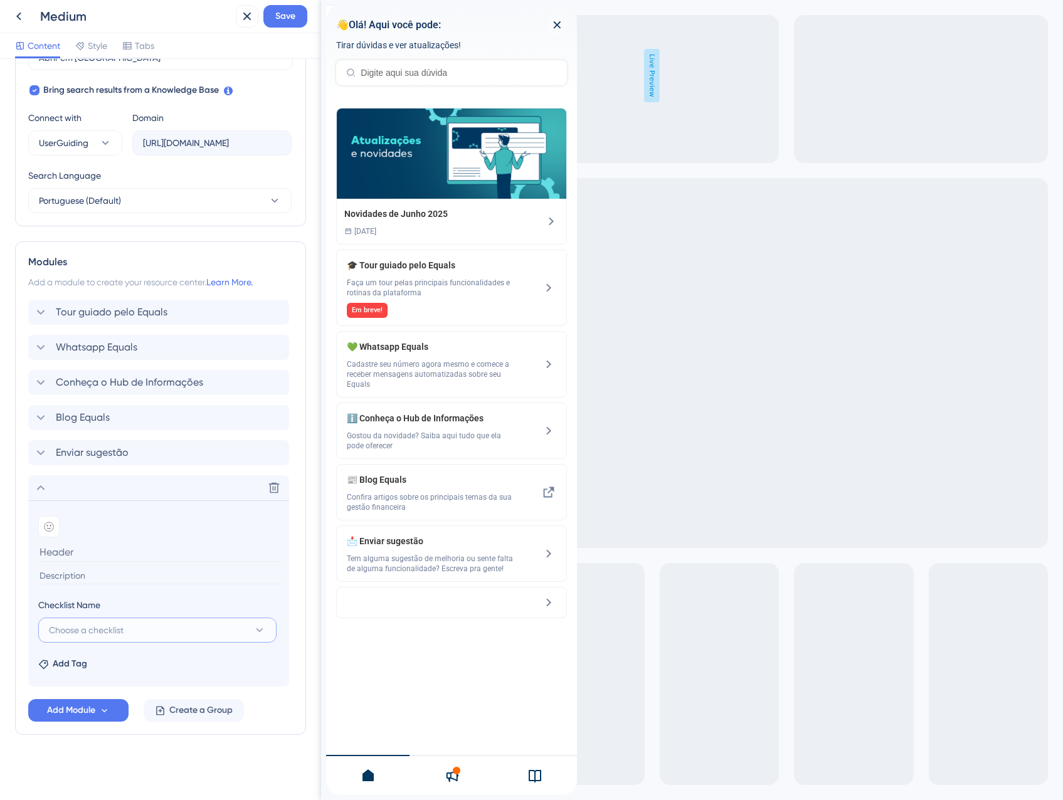
click at [102, 633] on span "Choose a checklist" at bounding box center [86, 630] width 75 height 15
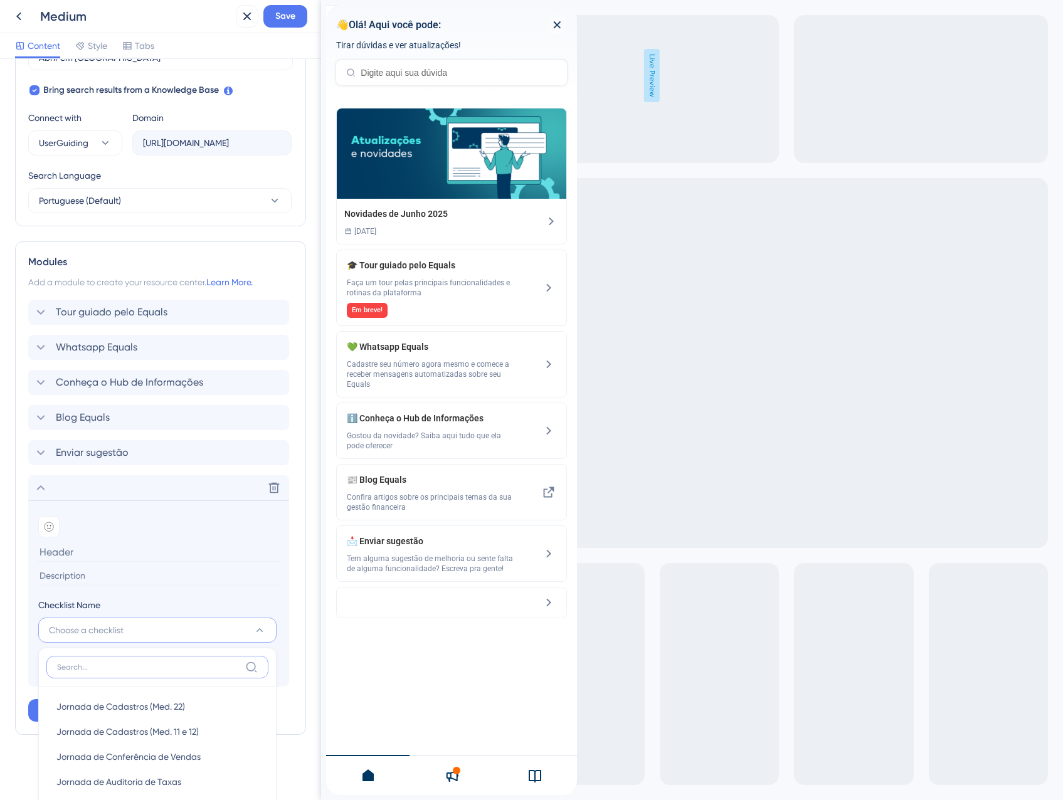
scroll to position [532, 0]
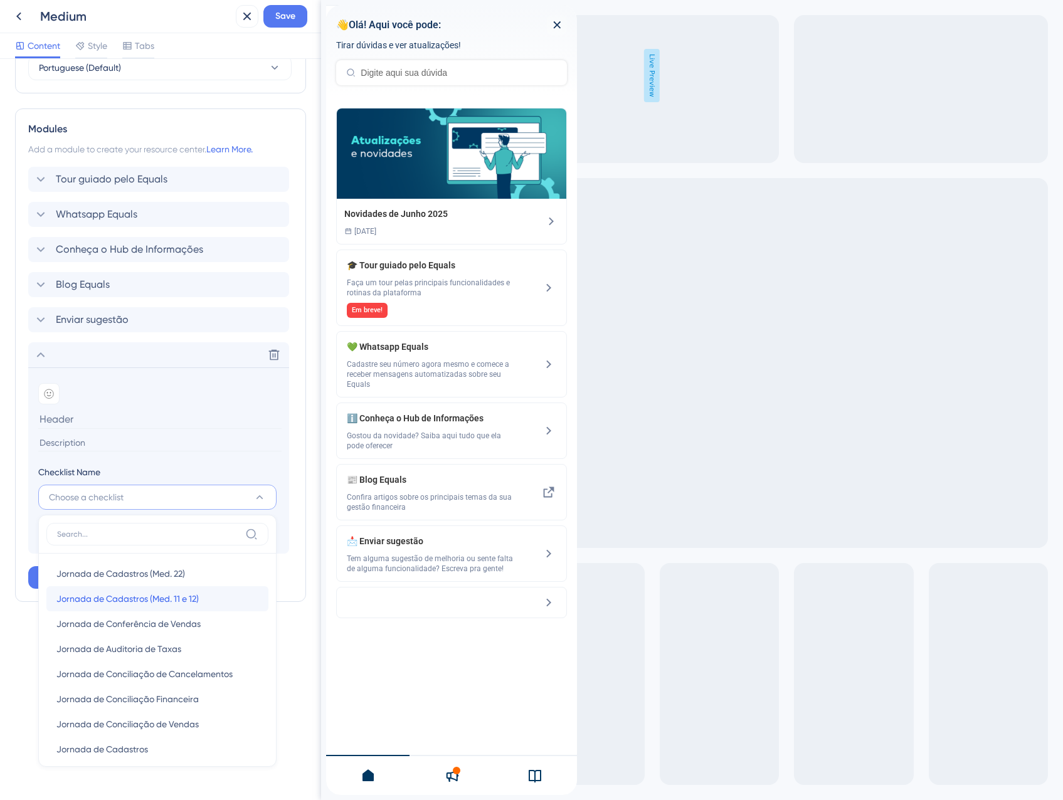
click at [134, 605] on span "Jornada de Cadastros (Med. 11 e 12)" at bounding box center [127, 598] width 142 height 15
type input "Jornada de Cadastros (Med. 11 e 12)"
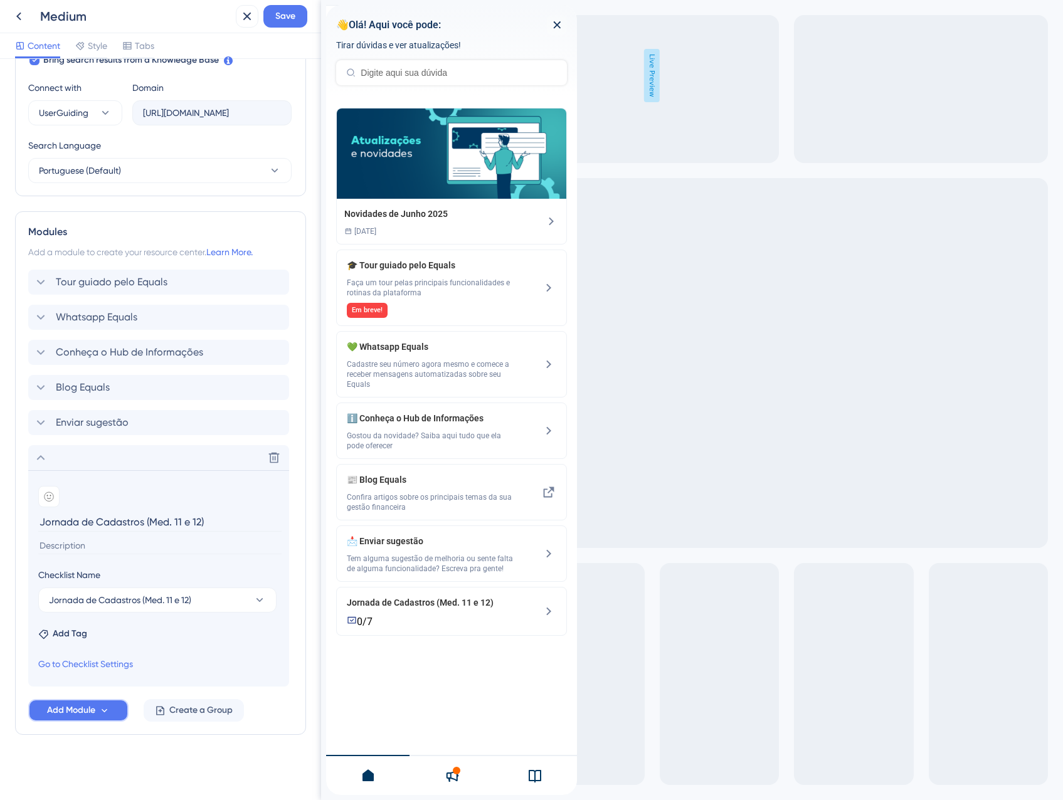
click at [95, 699] on button "Add Module" at bounding box center [78, 710] width 100 height 23
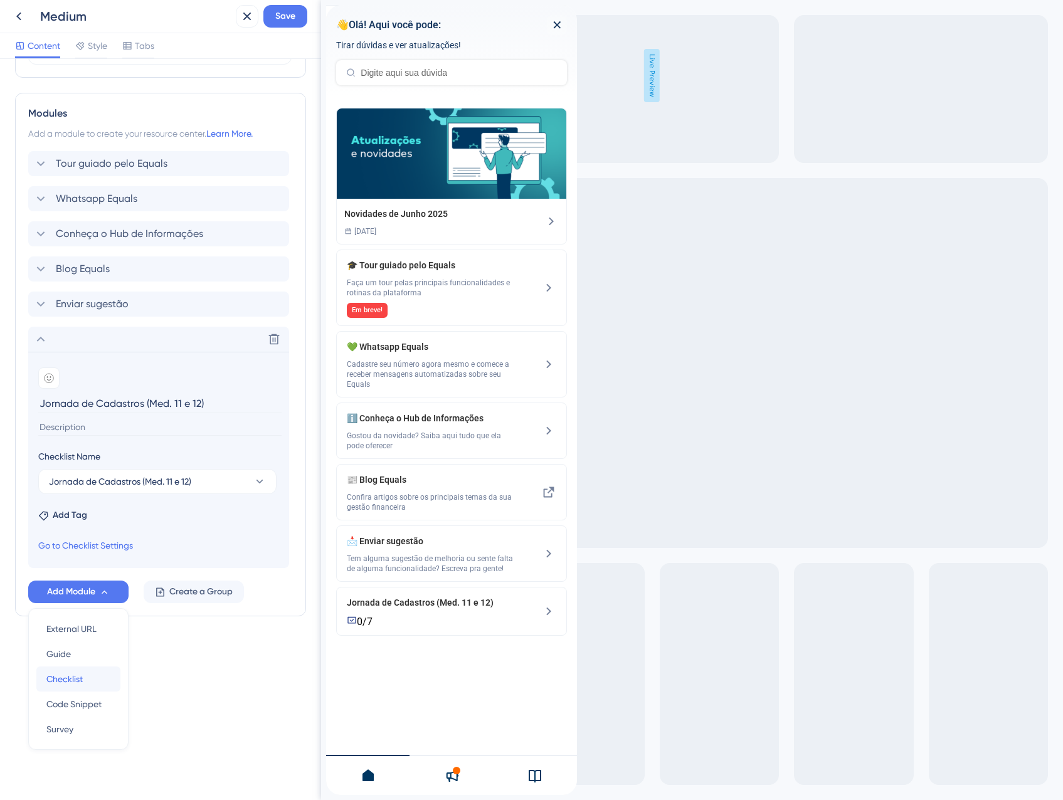
click at [83, 680] on div "Checklist Checklist" at bounding box center [78, 679] width 64 height 25
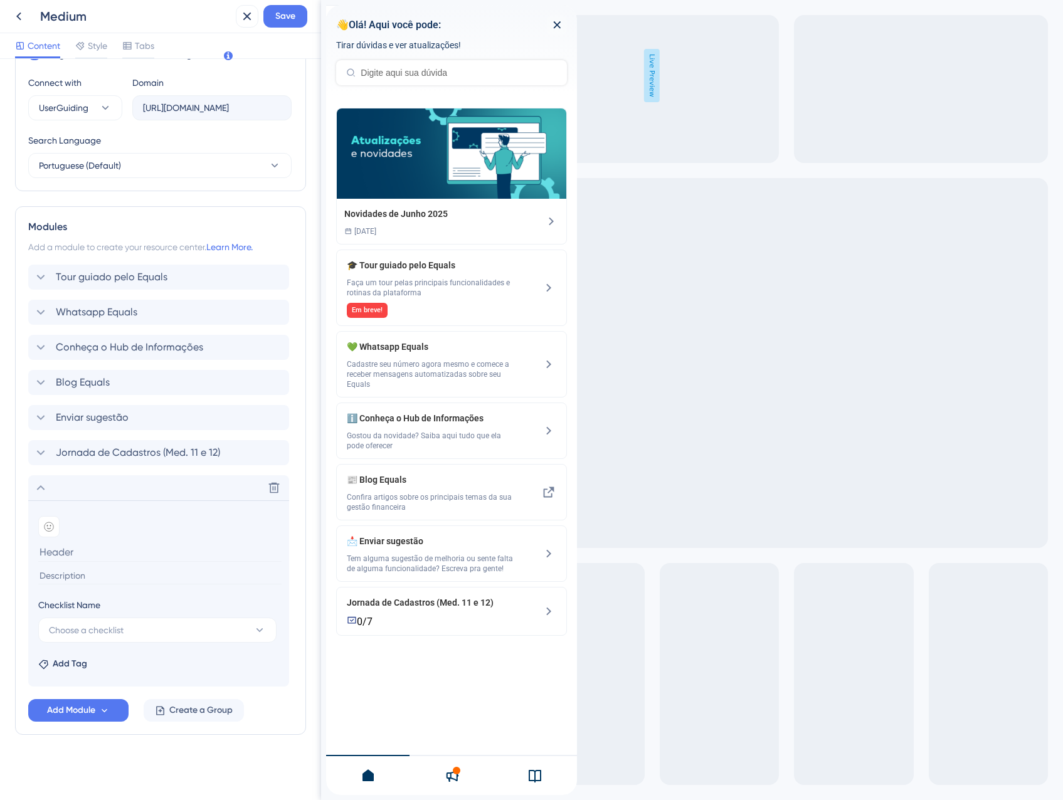
scroll to position [435, 0]
click at [123, 630] on span "Choose a checklist" at bounding box center [86, 630] width 75 height 15
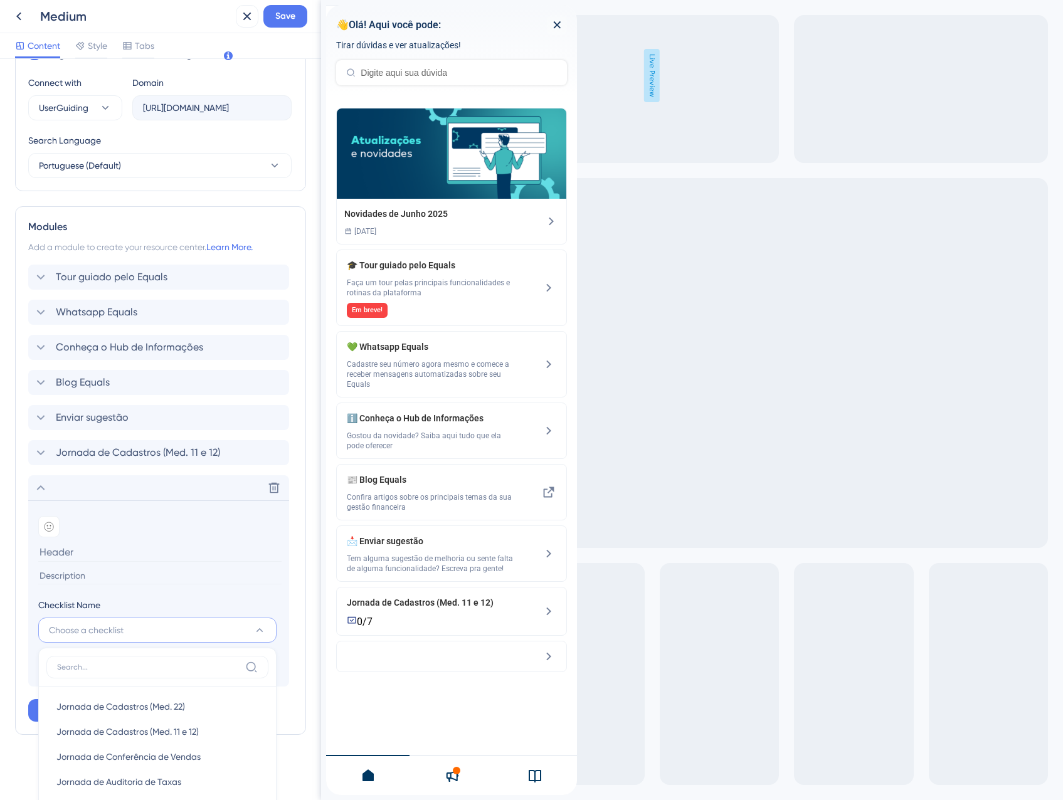
scroll to position [568, 0]
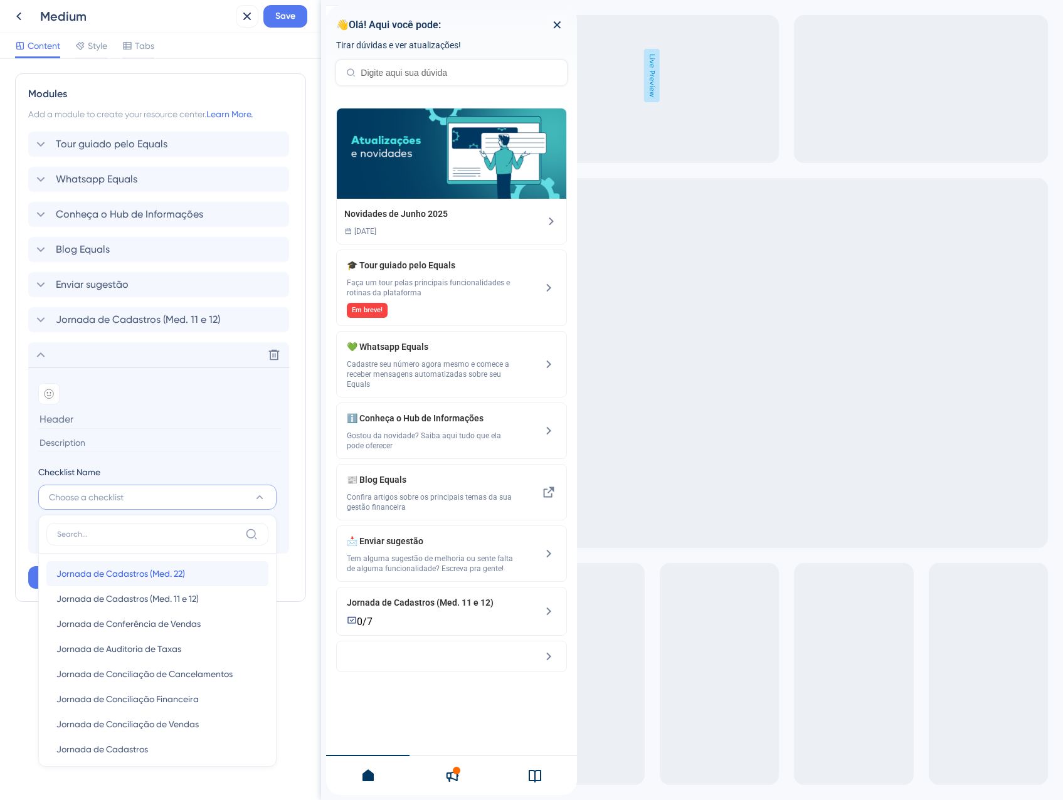
click at [146, 579] on span "Jornada de Cadastros (Med. 22)" at bounding box center [120, 573] width 129 height 15
type input "Jornada de Cadastros (Med. 22)"
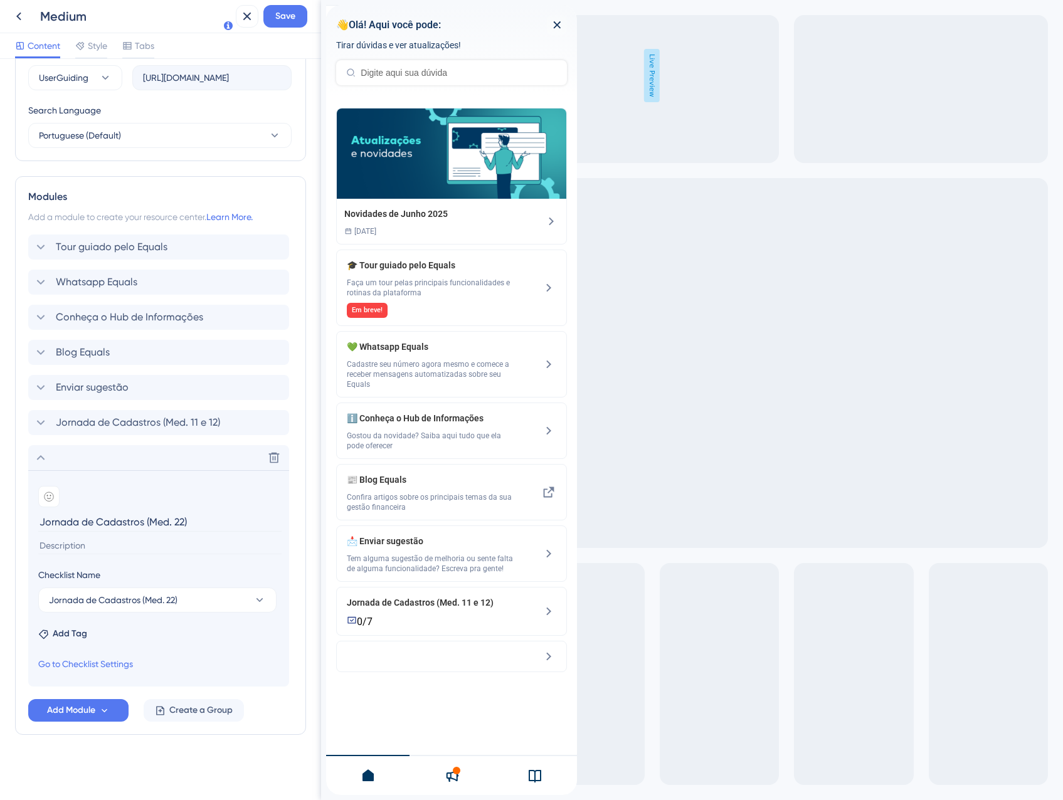
scroll to position [465, 0]
click at [91, 461] on div "Delete" at bounding box center [158, 457] width 261 height 25
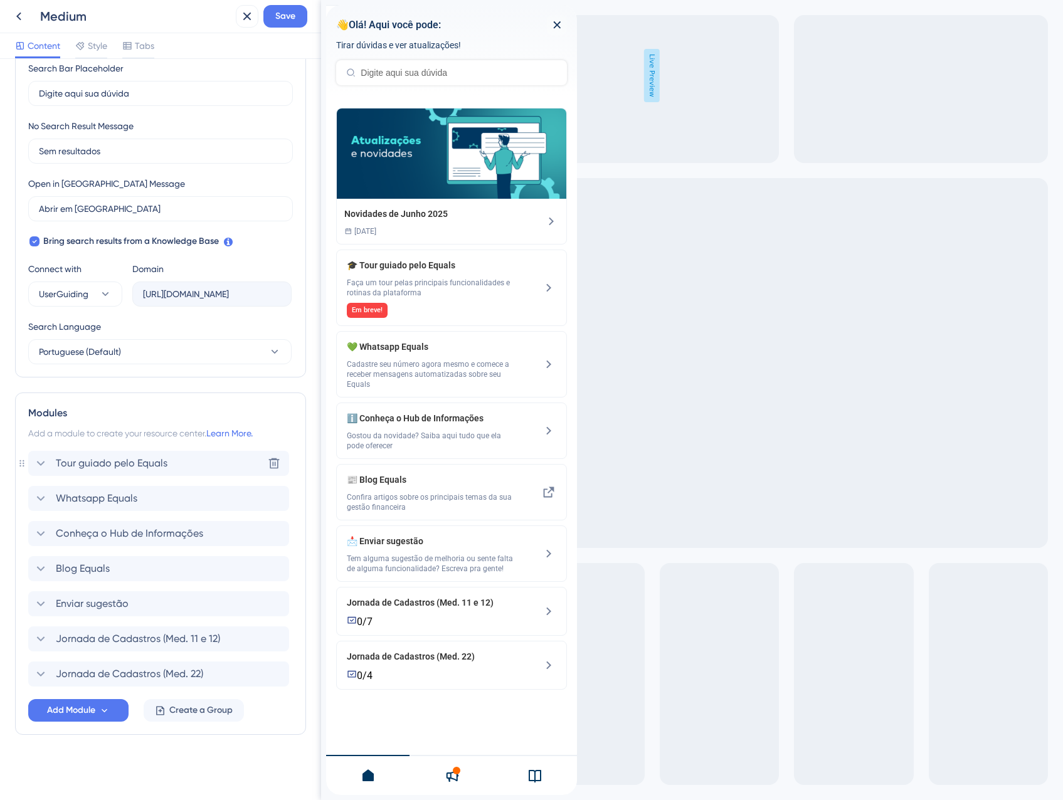
click at [102, 462] on span "Tour guiado pelo Equals" at bounding box center [112, 463] width 112 height 15
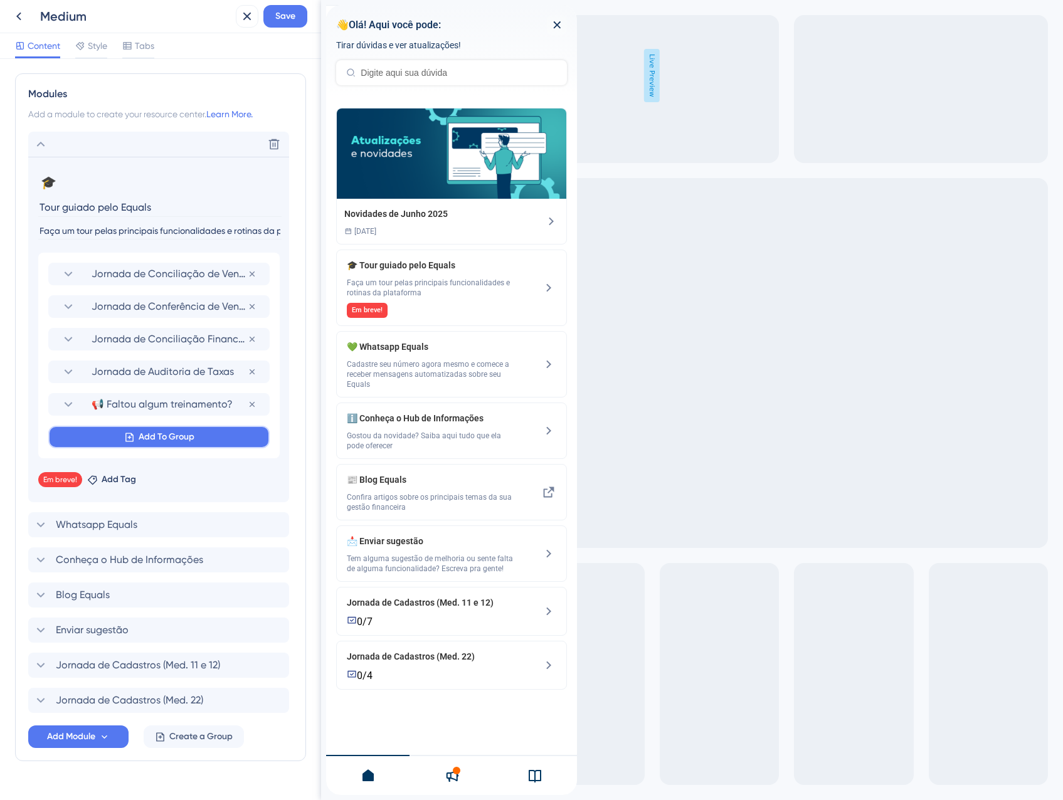
click at [154, 444] on span "Add To Group" at bounding box center [167, 437] width 56 height 15
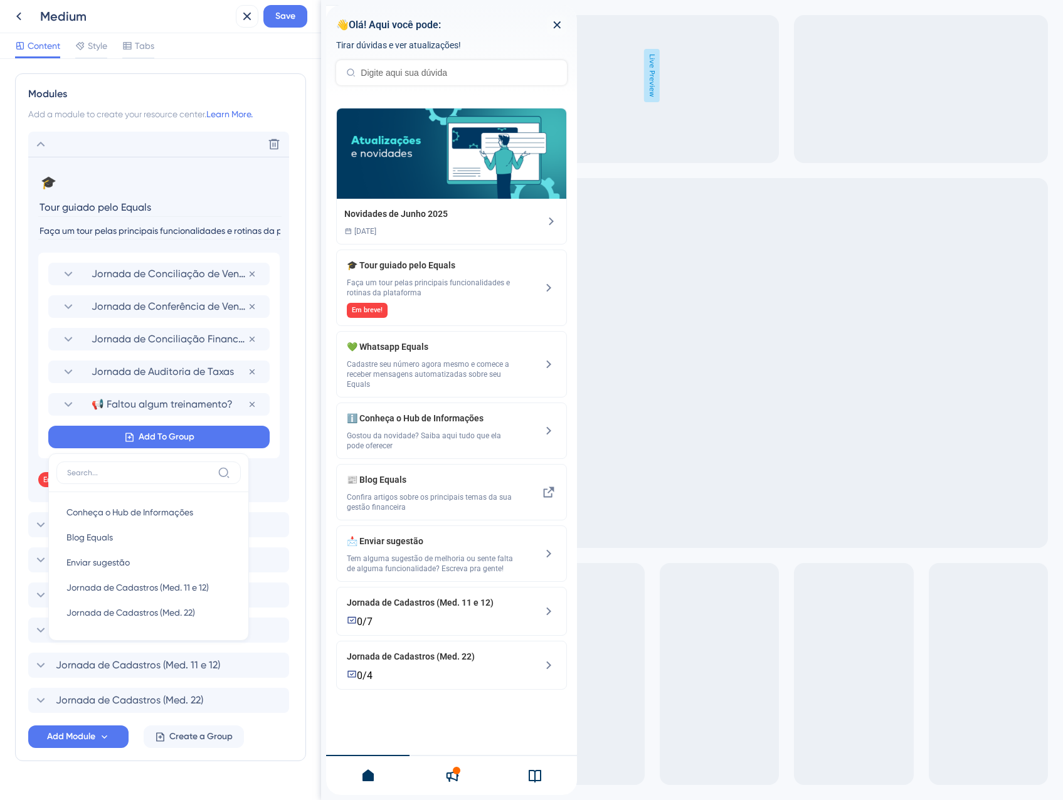
scroll to position [594, 0]
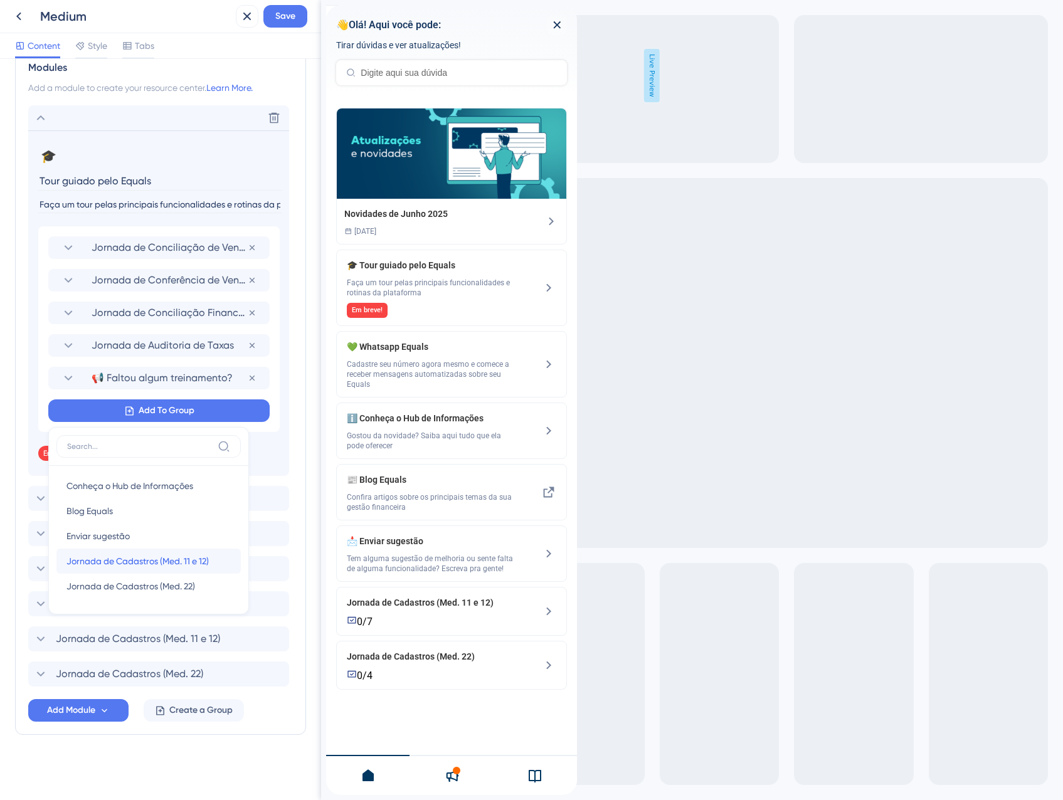
click at [141, 565] on span "Jornada de Cadastros (Med. 11 e 12)" at bounding box center [137, 561] width 142 height 15
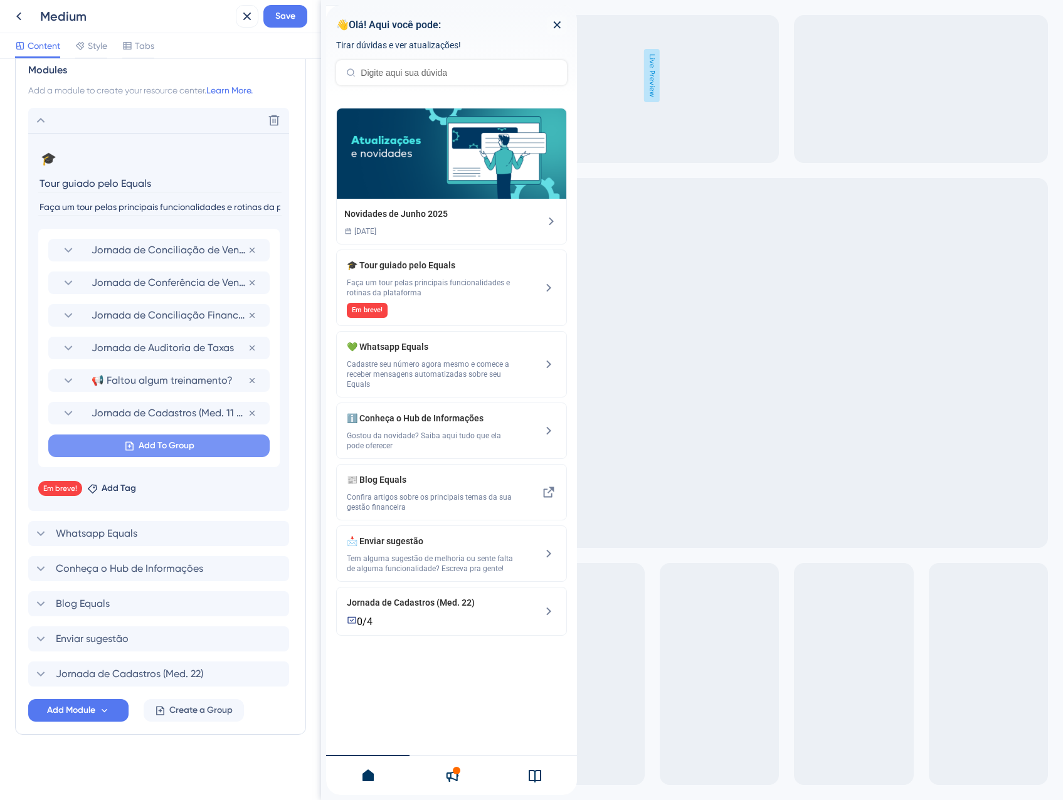
click at [154, 446] on span "Add To Group" at bounding box center [167, 445] width 56 height 15
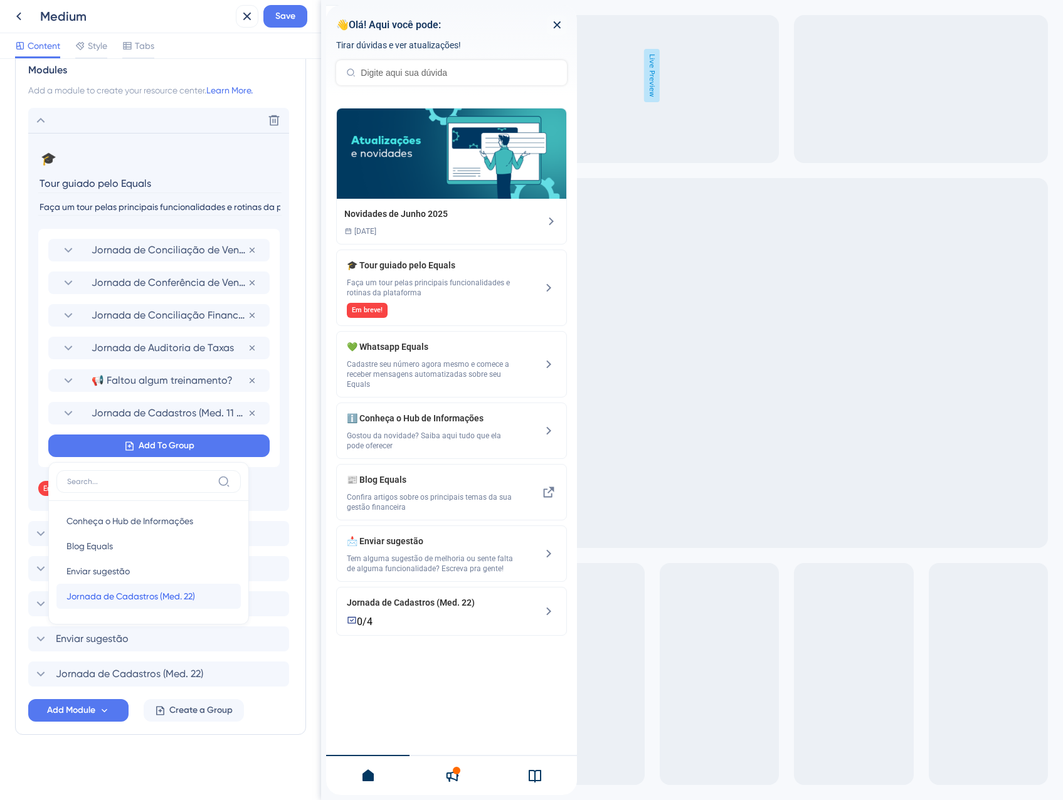
click at [141, 594] on span "Jornada de Cadastros (Med. 22)" at bounding box center [130, 596] width 129 height 15
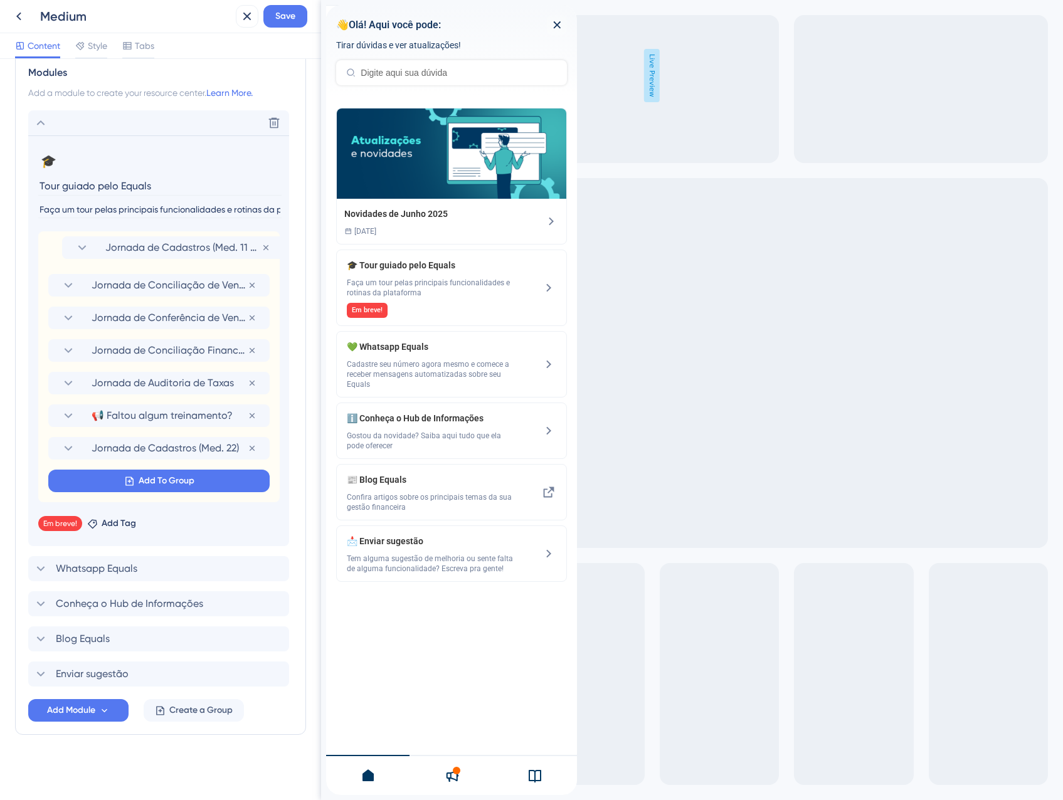
drag, startPoint x: 66, startPoint y: 416, endPoint x: 78, endPoint y: 245, distance: 171.7
click at [78, 245] on div "Jornada de Conciliação de Vendas Remove from group Jornada de Conferência de Ve…" at bounding box center [158, 366] width 241 height 271
drag, startPoint x: 76, startPoint y: 447, endPoint x: 119, endPoint y: 276, distance: 176.6
click at [119, 276] on div "Jornada de Cadastros (Med. 11 e 12) Remove from group Jornada de Conciliação de…" at bounding box center [158, 366] width 241 height 271
click at [289, 19] on span "Save" at bounding box center [285, 16] width 20 height 15
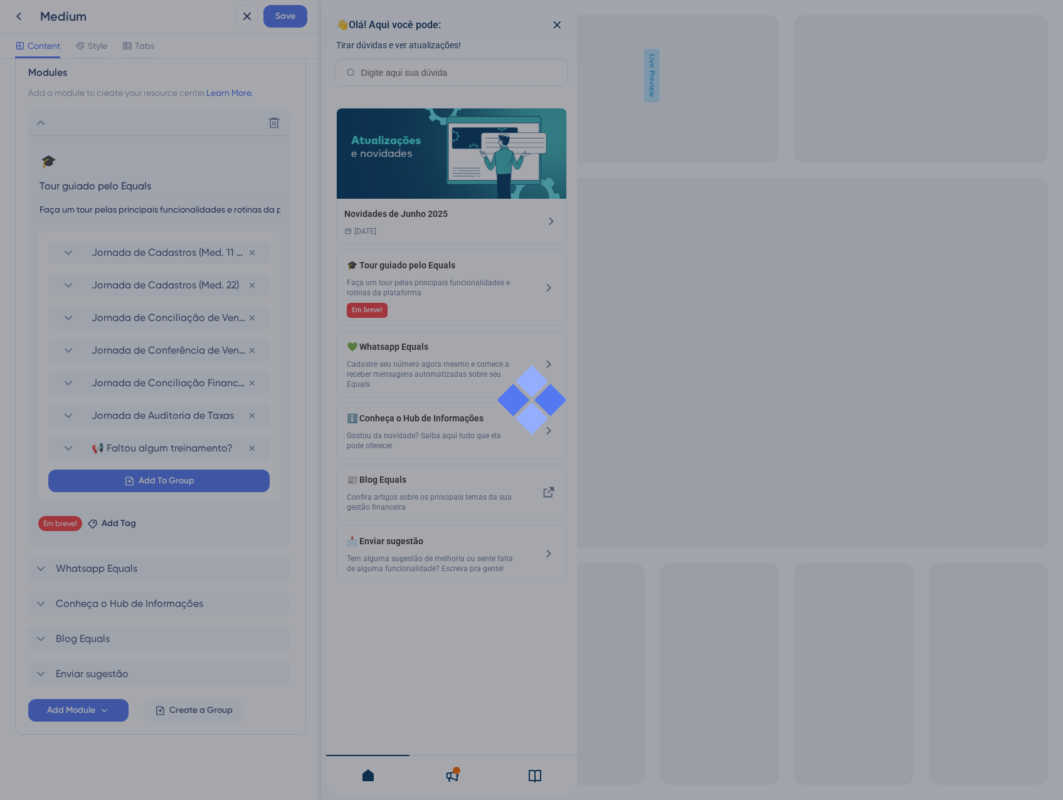
click at [284, 13] on div at bounding box center [531, 400] width 1063 height 800
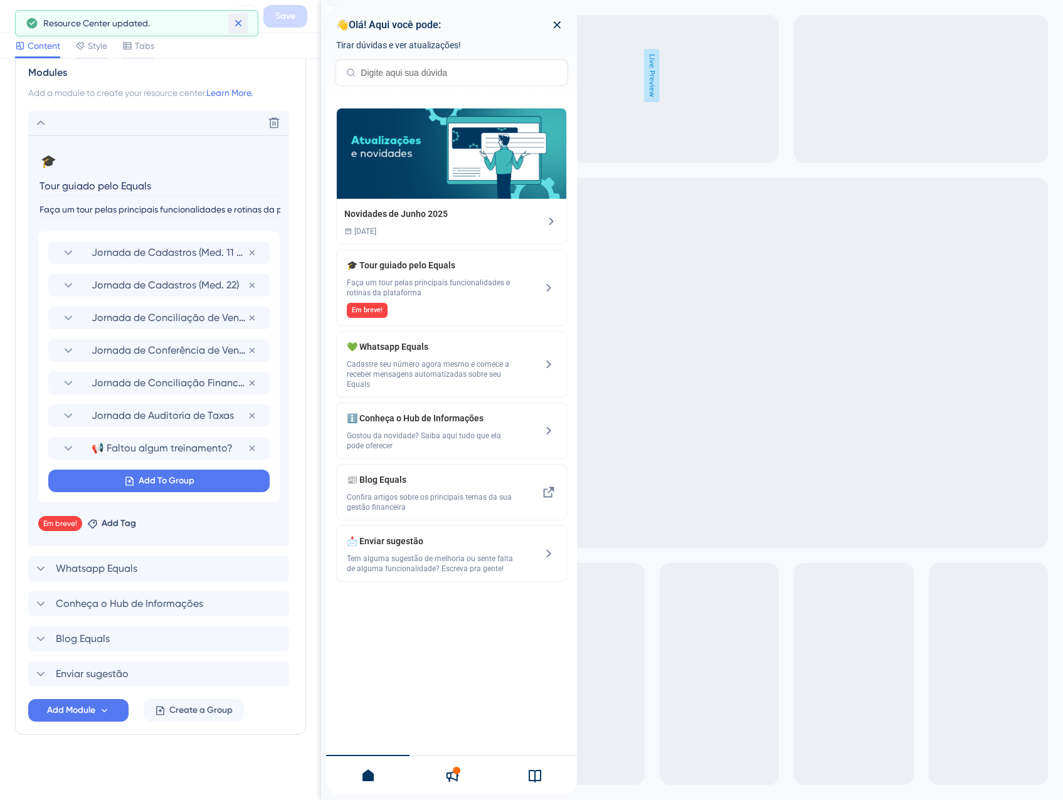
click at [238, 17] on icon at bounding box center [238, 23] width 13 height 13
click at [253, 15] on icon at bounding box center [247, 16] width 15 height 15
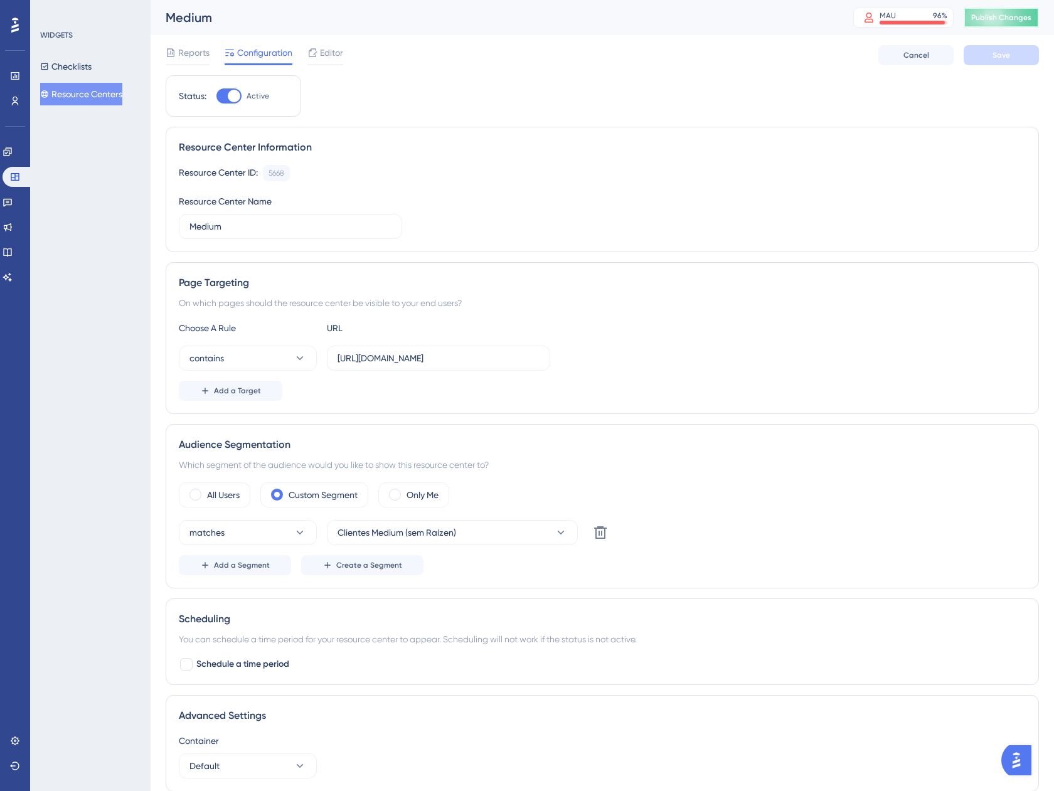
click at [991, 19] on span "Publish Changes" at bounding box center [1001, 18] width 60 height 10
click at [320, 60] on div "Editor" at bounding box center [325, 55] width 36 height 20
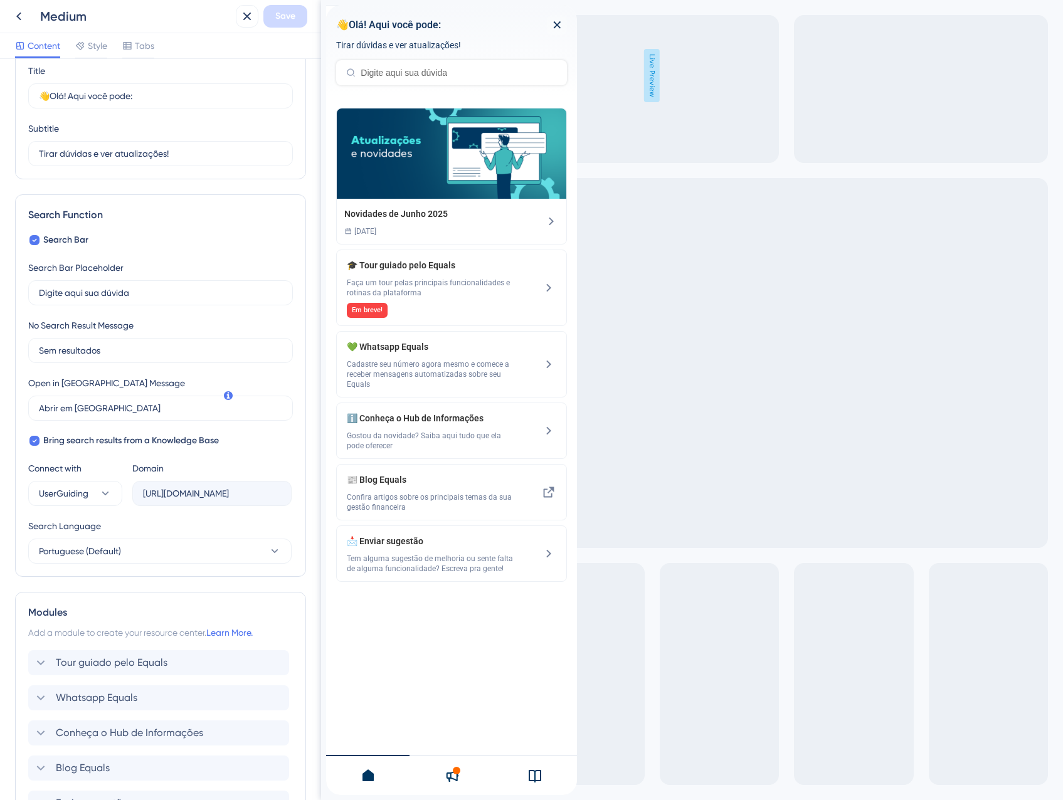
scroll to position [178, 0]
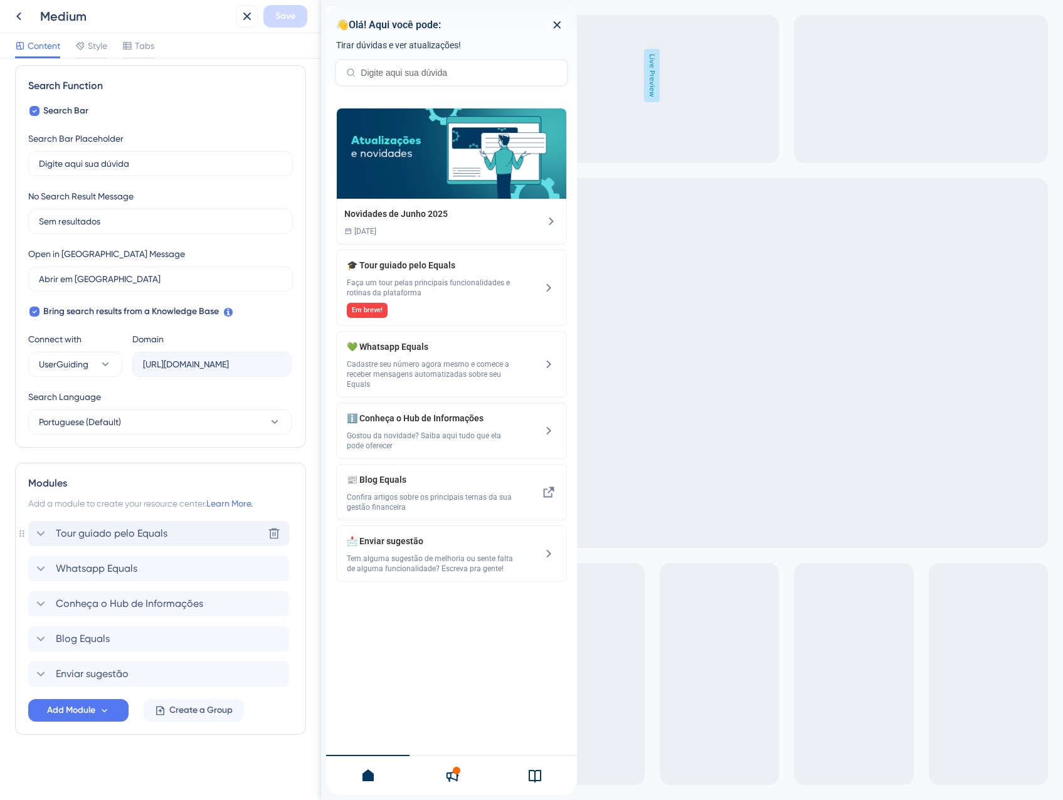
click at [74, 532] on span "Tour guiado pelo Equals" at bounding box center [112, 533] width 112 height 15
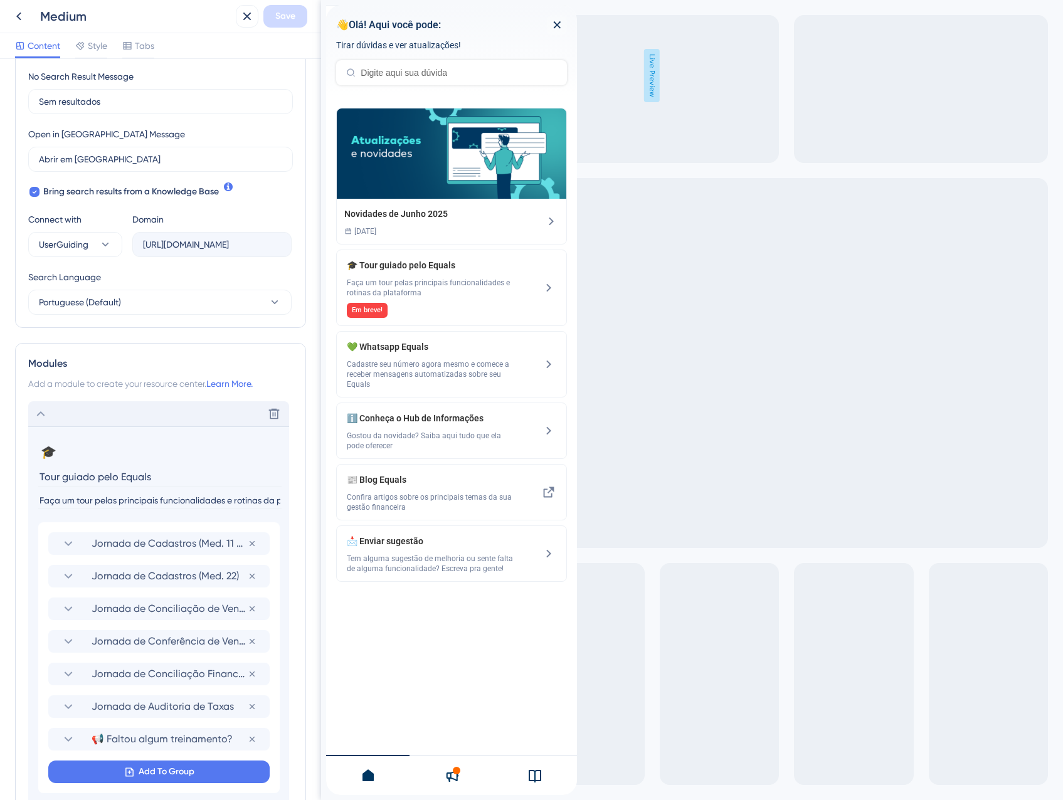
scroll to position [304, 0]
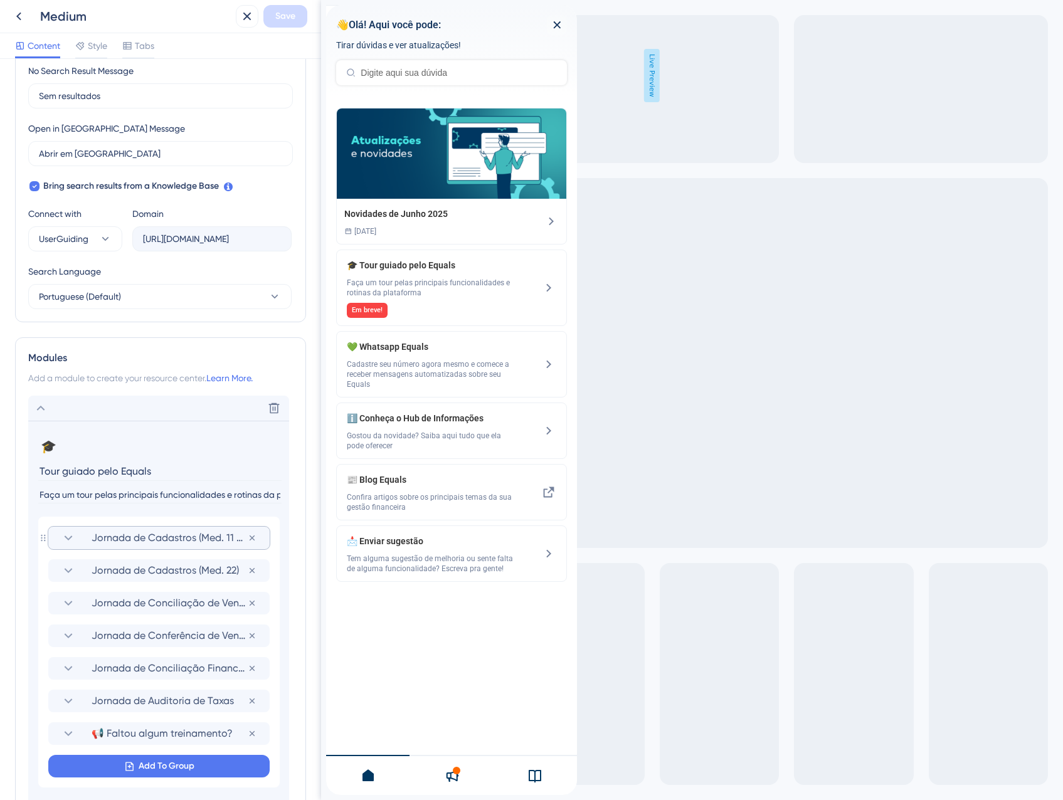
click at [103, 536] on span "Jornada de Cadastros (Med. 11 e 12)" at bounding box center [170, 538] width 156 height 15
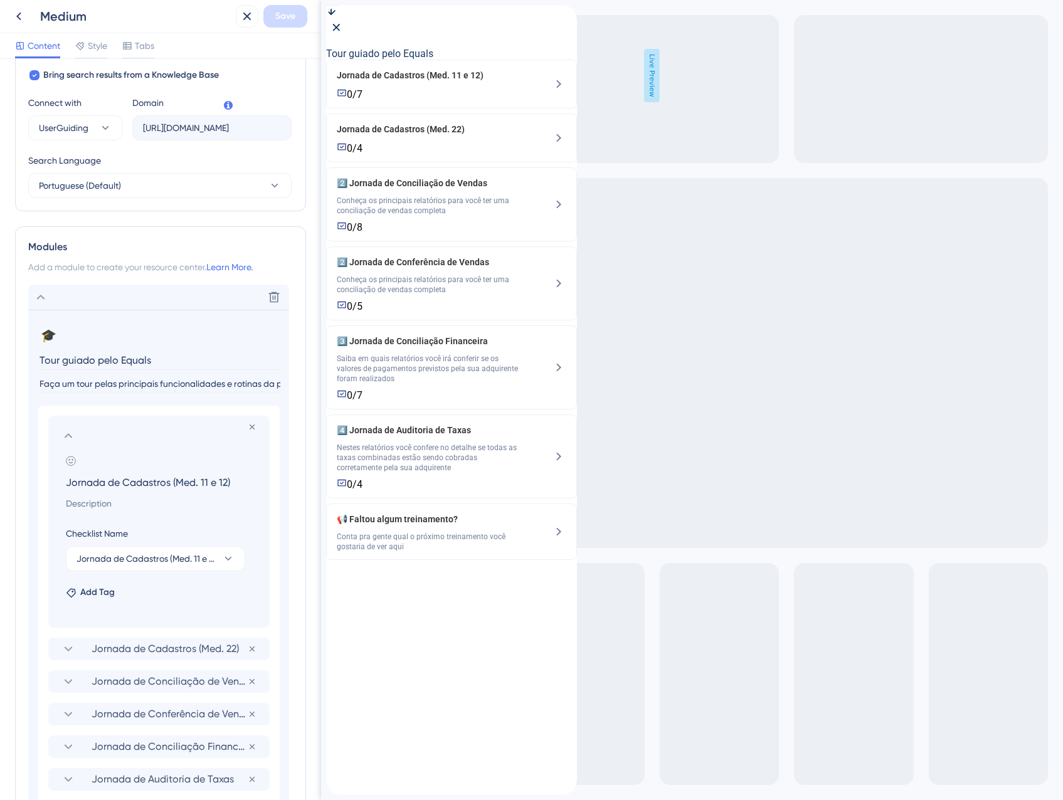
scroll to position [492, 0]
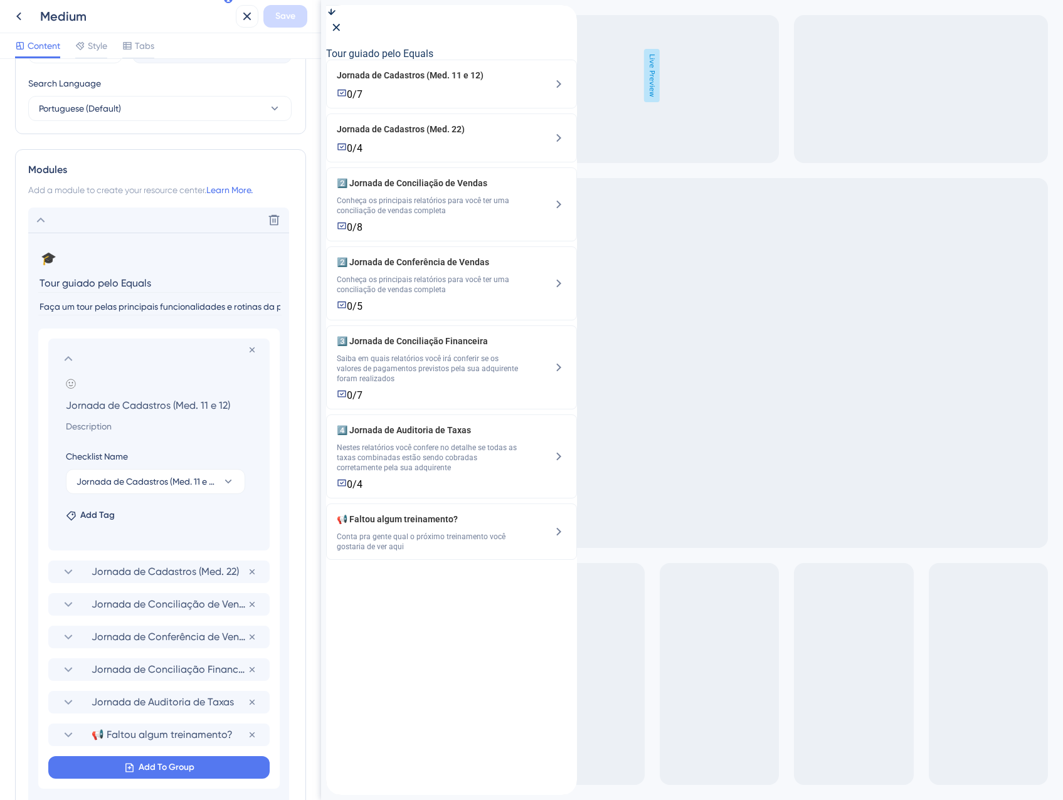
click at [95, 421] on input at bounding box center [161, 426] width 211 height 15
paste input "Antes de começar os demais treinamentos, confira aqui se sua conta está prepara…"
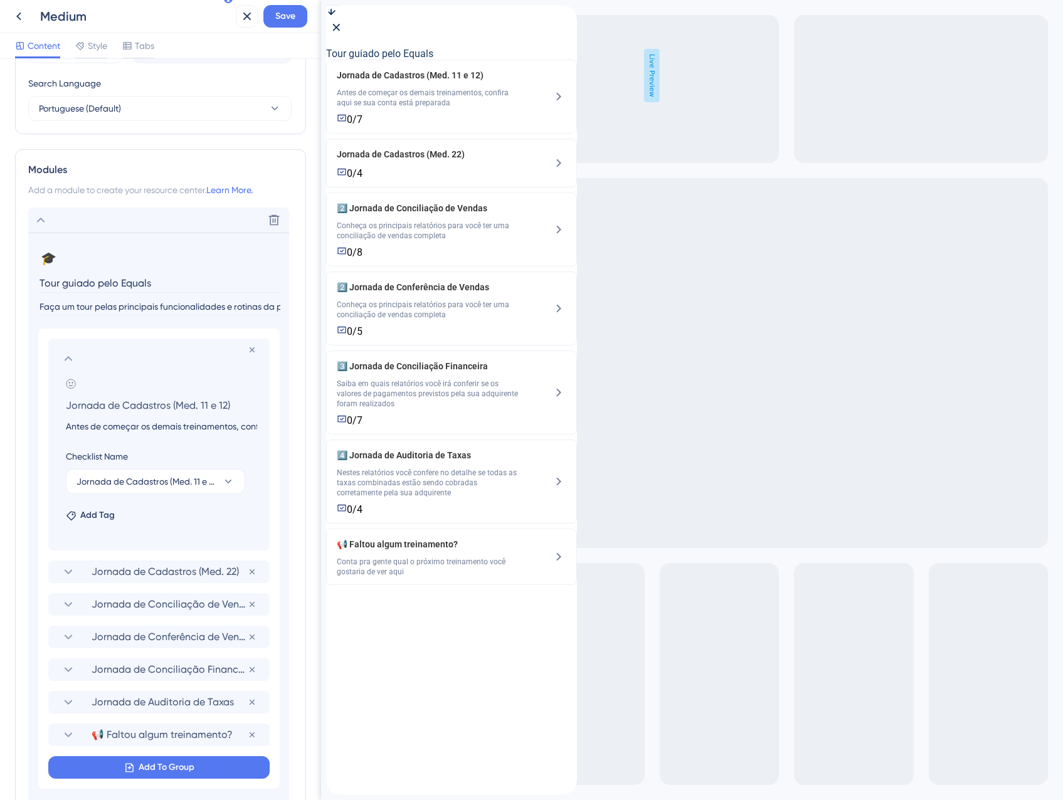
scroll to position [0, 152]
type input "Antes de começar os demais treinamentos, confira aqui se sua conta está prepara…"
drag, startPoint x: 238, startPoint y: 401, endPoint x: 171, endPoint y: 407, distance: 67.4
click at [171, 407] on input "Jornada de Cadastros (Med. 11 e 12)" at bounding box center [161, 405] width 211 height 18
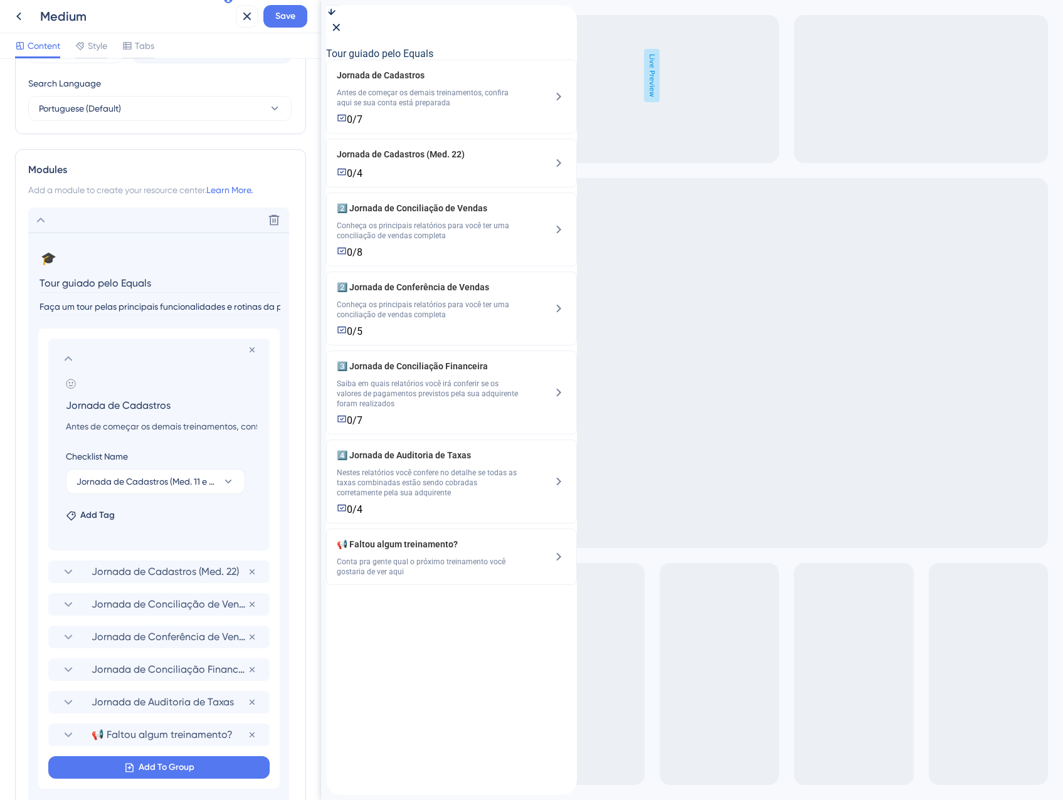
type input "Jornada de Cadastros"
click at [68, 388] on icon at bounding box center [71, 384] width 10 height 10
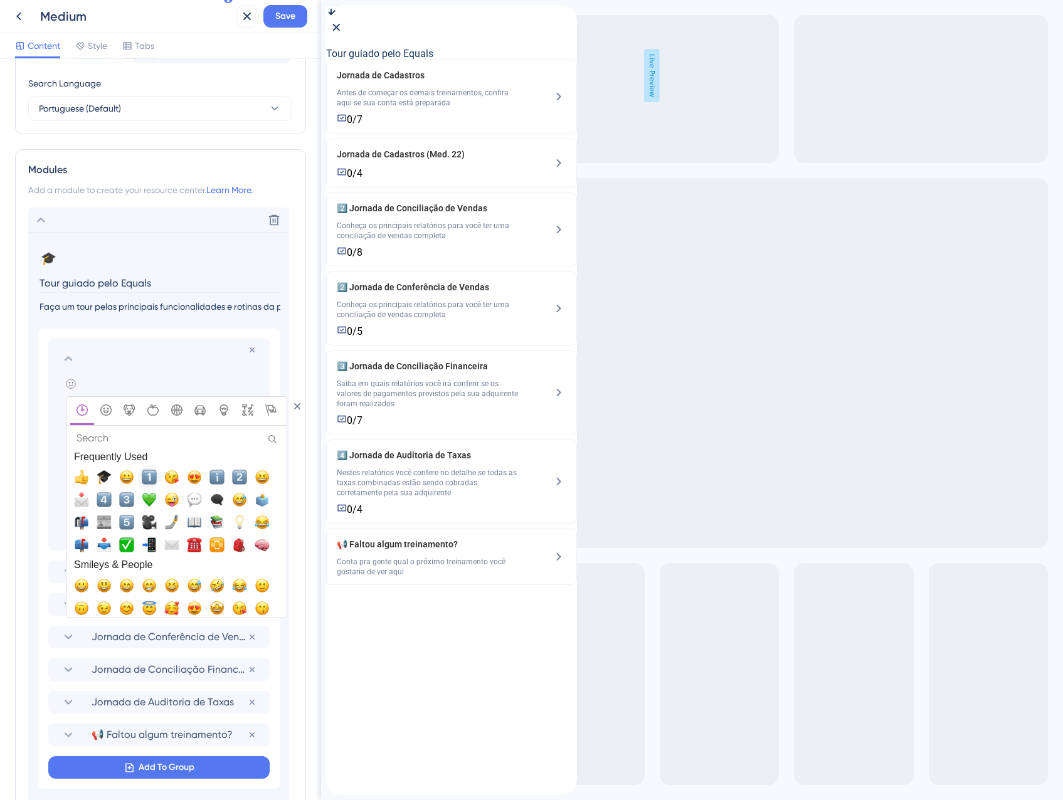
click at [147, 480] on span "1️⃣, one" at bounding box center [149, 477] width 15 height 15
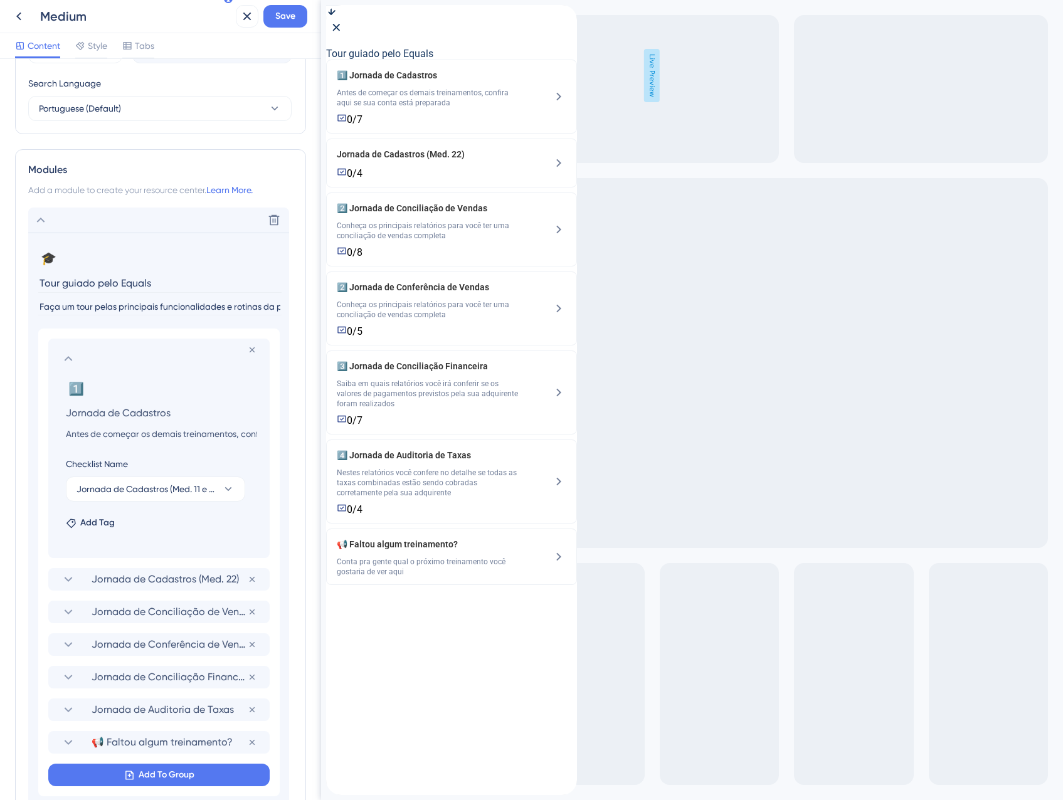
click at [73, 360] on icon at bounding box center [68, 358] width 15 height 15
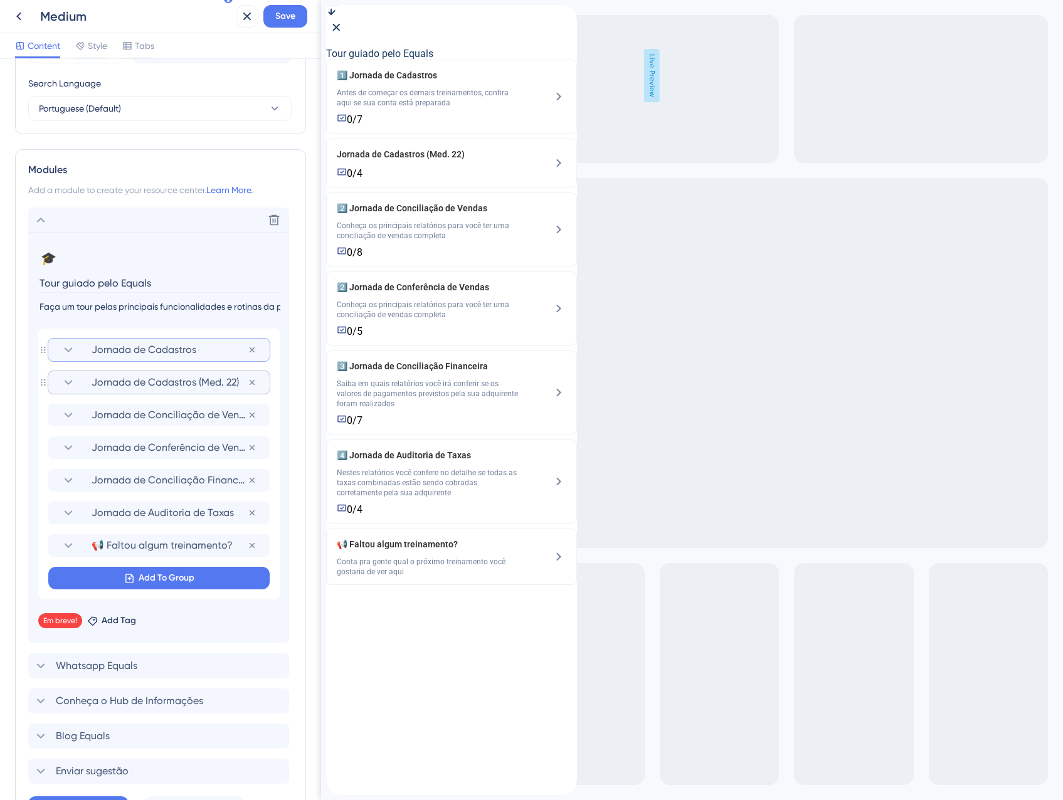
click at [120, 384] on span "Jornada de Cadastros (Med. 22)" at bounding box center [170, 382] width 156 height 15
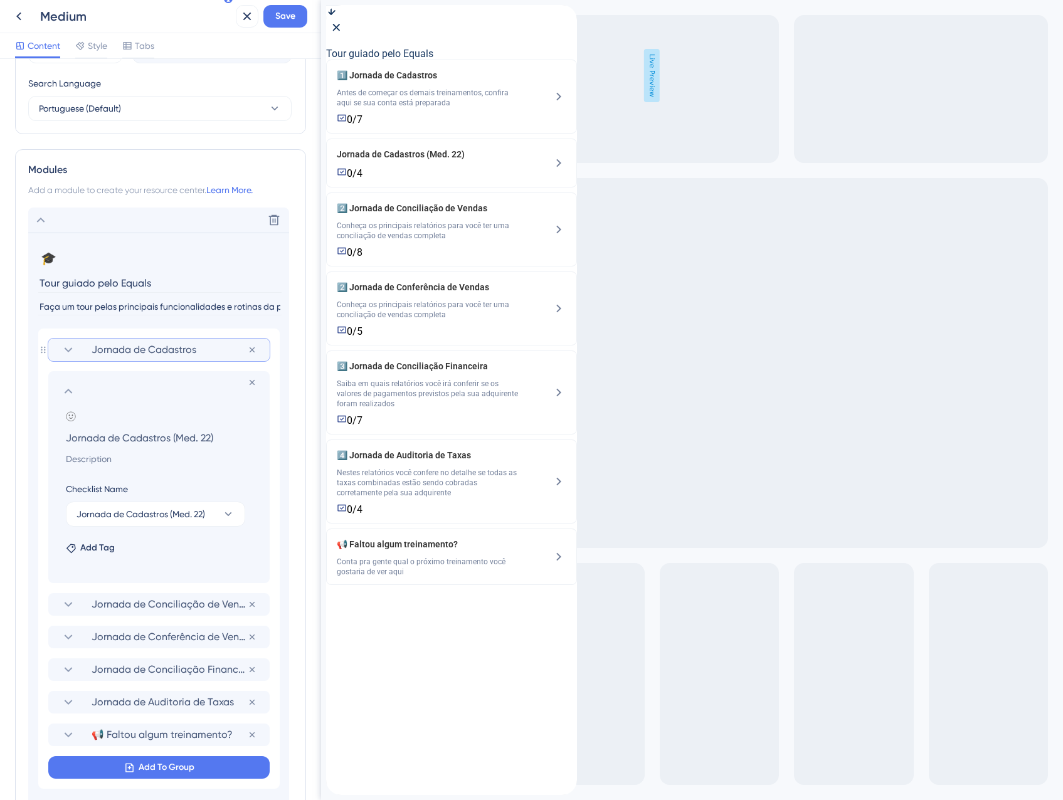
drag, startPoint x: 223, startPoint y: 437, endPoint x: 171, endPoint y: 437, distance: 52.1
click at [171, 437] on input "Jornada de Cadastros (Med. 22)" at bounding box center [161, 438] width 211 height 18
type input "Jornada de Cadastros"
click at [102, 458] on input at bounding box center [161, 459] width 211 height 15
paste input "Antes de começar os demais treinamentos, confira aqui se sua conta está prepara…"
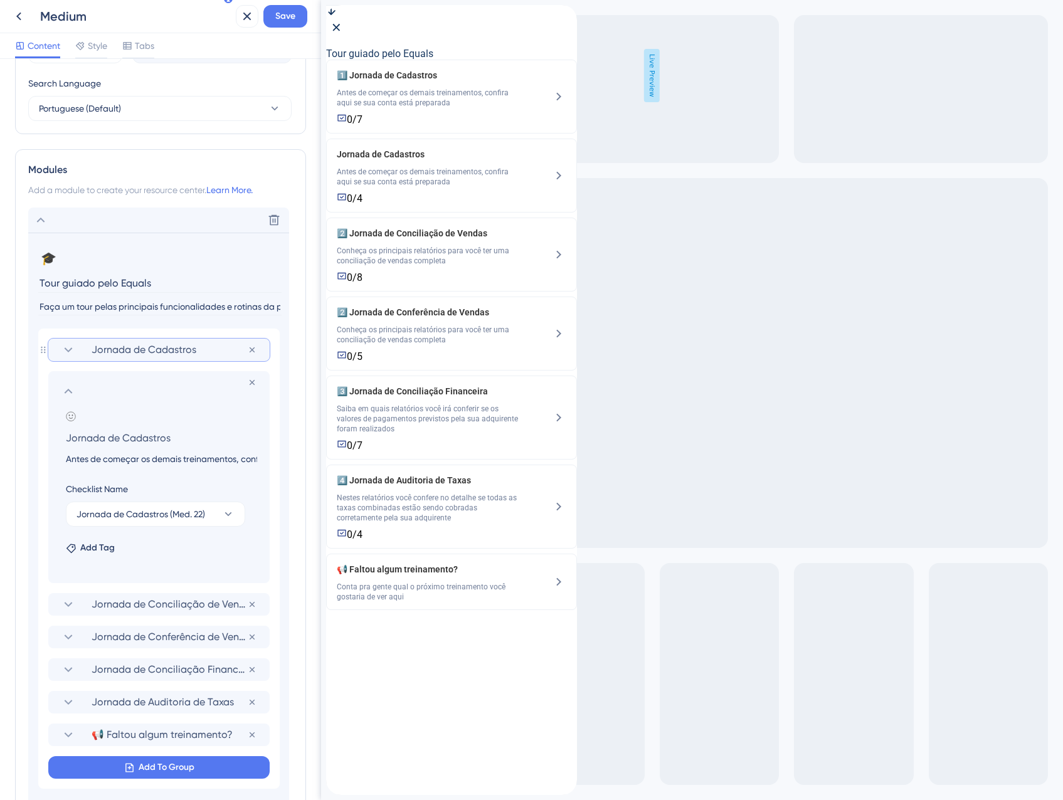
scroll to position [0, 152]
type input "Antes de começar os demais treinamentos, confira aqui se sua conta está prepara…"
click at [68, 414] on icon at bounding box center [71, 416] width 10 height 10
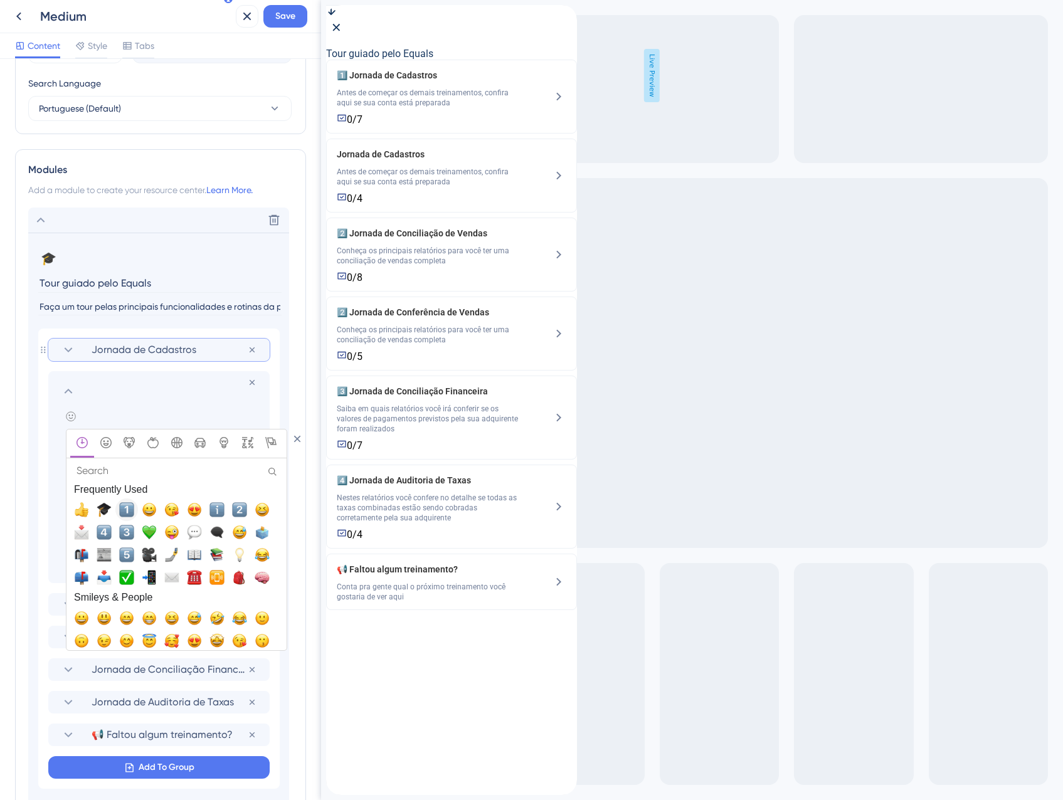
click at [122, 511] on span "1️⃣, one" at bounding box center [126, 509] width 15 height 15
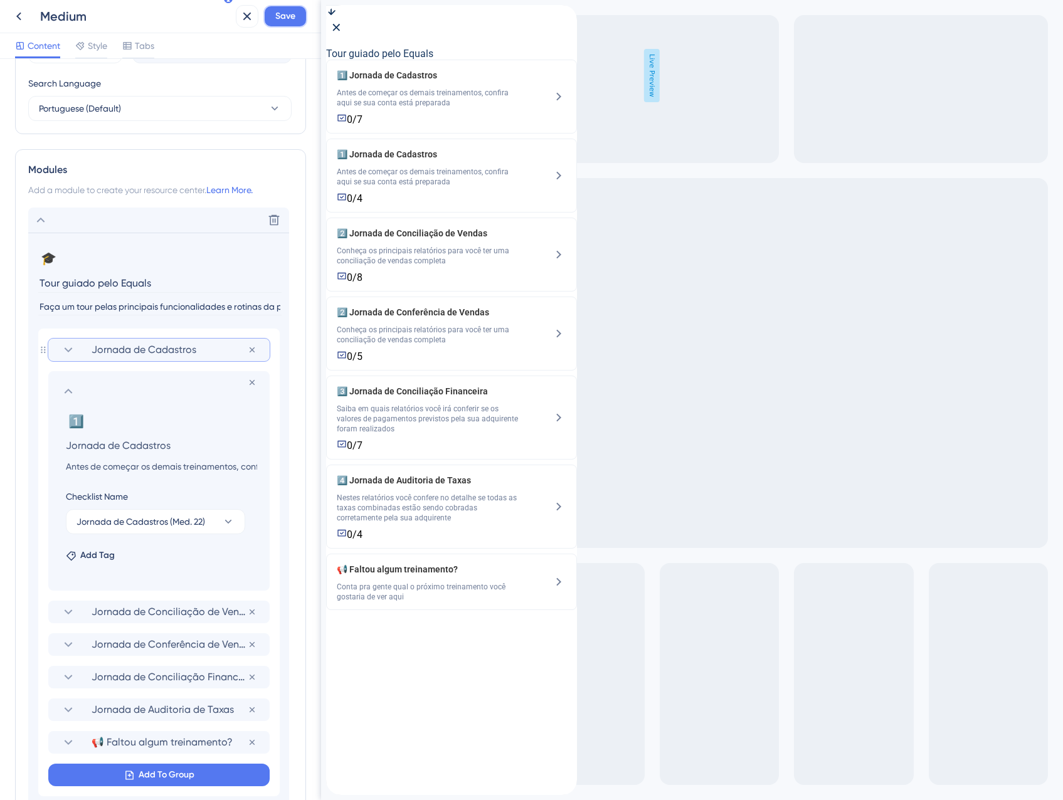
click at [277, 18] on span "Save" at bounding box center [285, 16] width 20 height 15
click at [243, 23] on icon at bounding box center [238, 23] width 13 height 13
click at [65, 389] on icon at bounding box center [68, 391] width 15 height 15
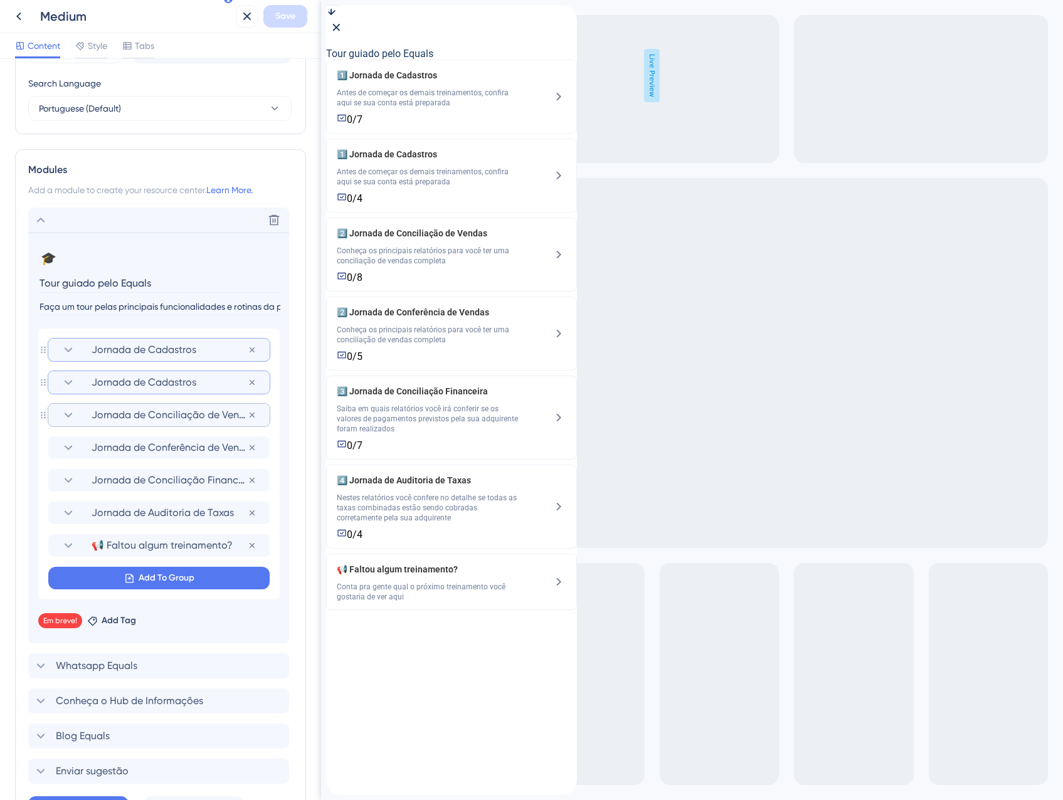
click at [120, 410] on span "Jornada de Conciliação de Vendas" at bounding box center [170, 415] width 156 height 15
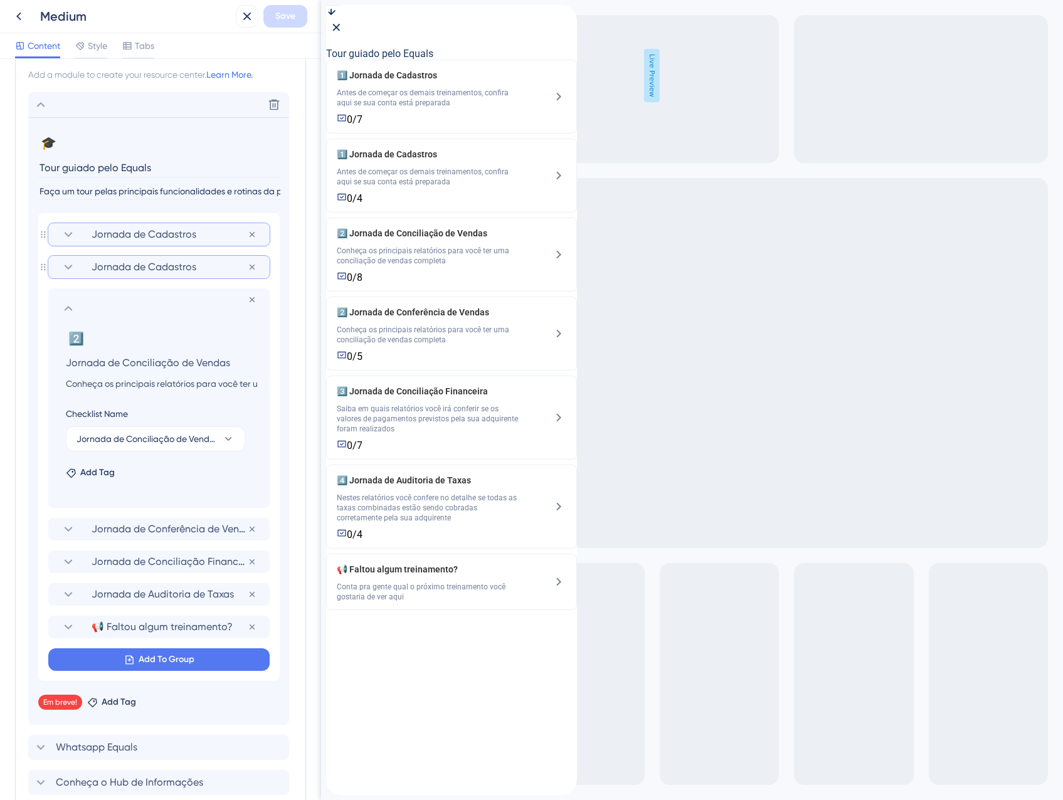
scroll to position [617, 0]
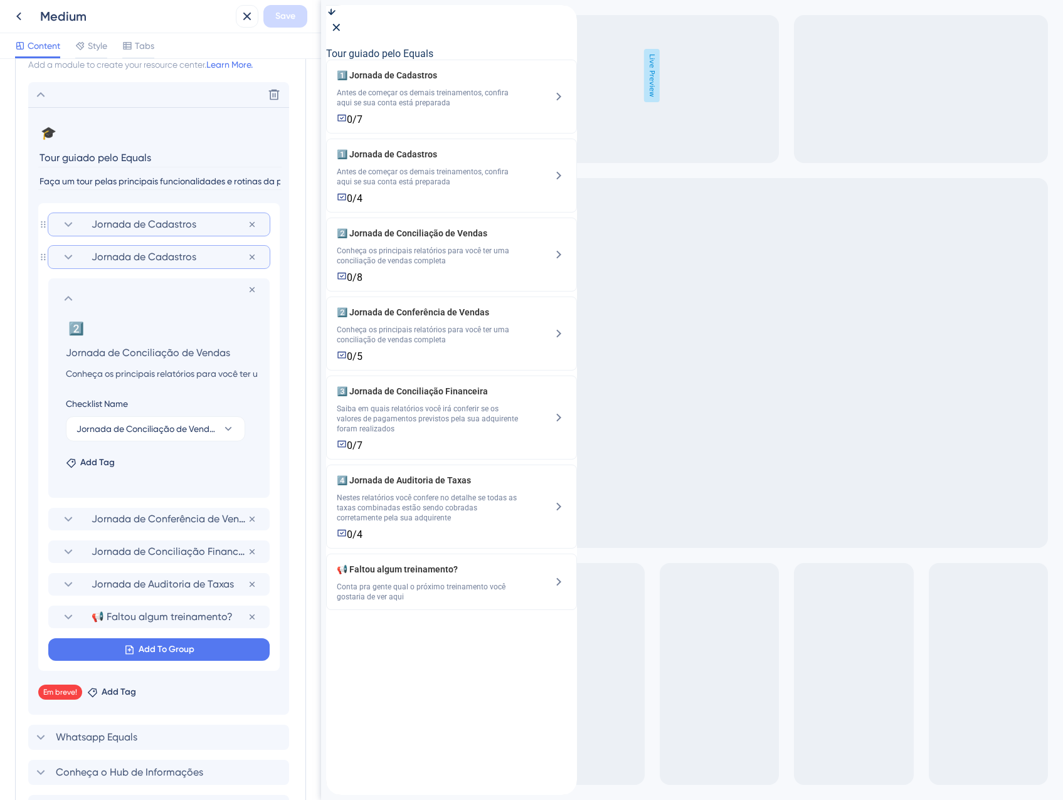
click at [62, 296] on icon at bounding box center [68, 298] width 15 height 15
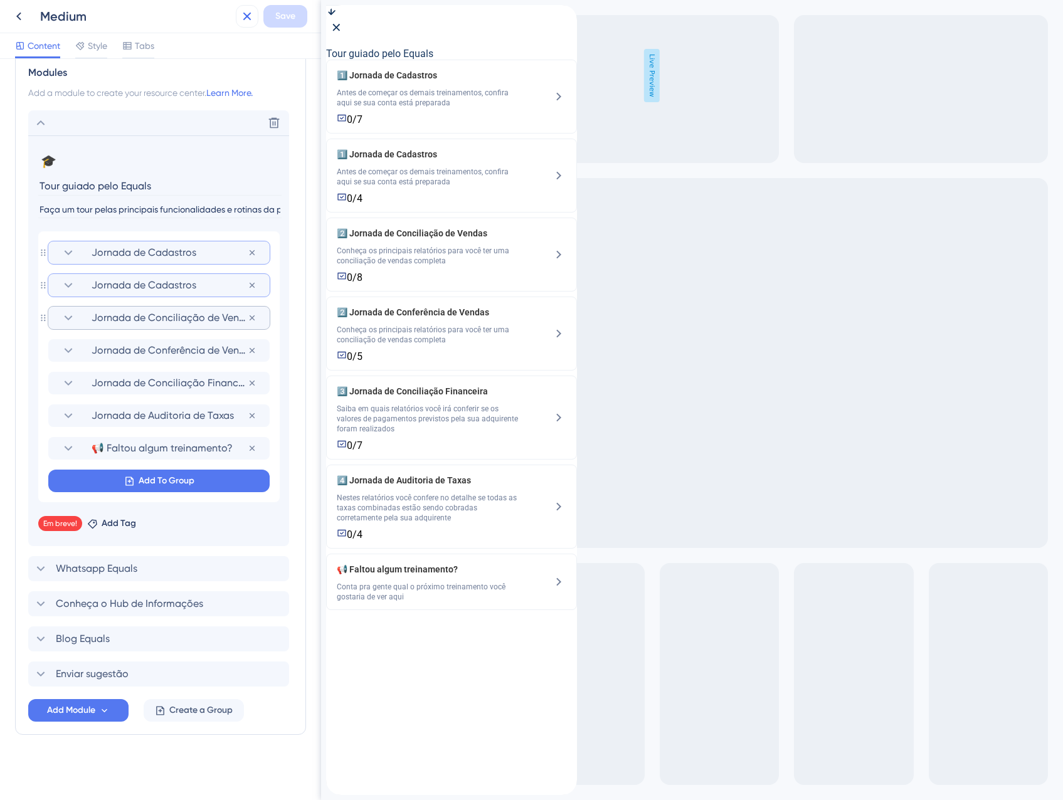
click at [258, 18] on button at bounding box center [247, 16] width 23 height 23
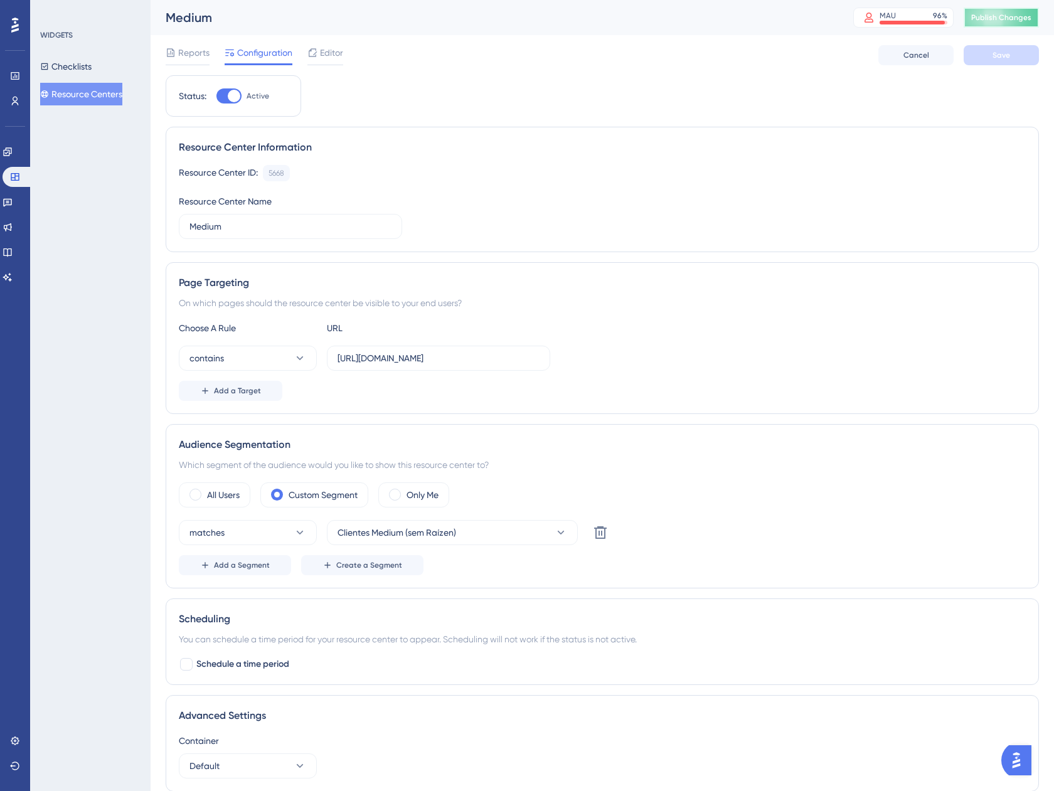
click at [994, 13] on span "Publish Changes" at bounding box center [1001, 18] width 60 height 10
click at [92, 61] on button "Checklists" at bounding box center [65, 66] width 51 height 23
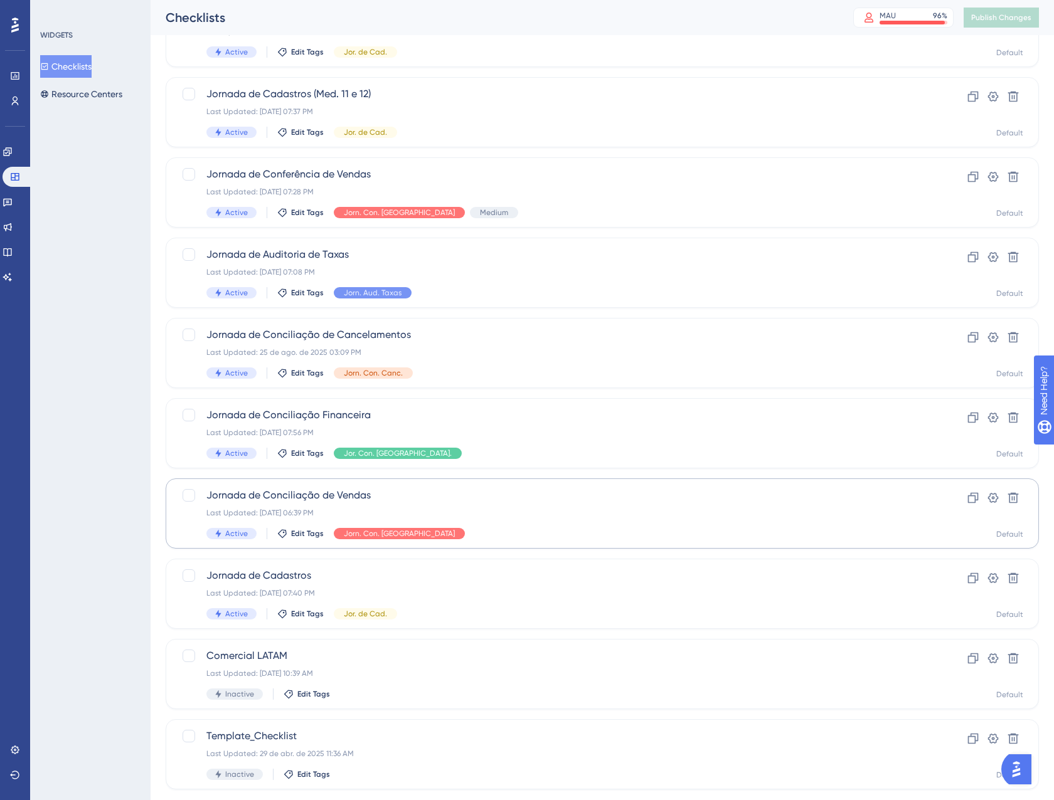
scroll to position [125, 0]
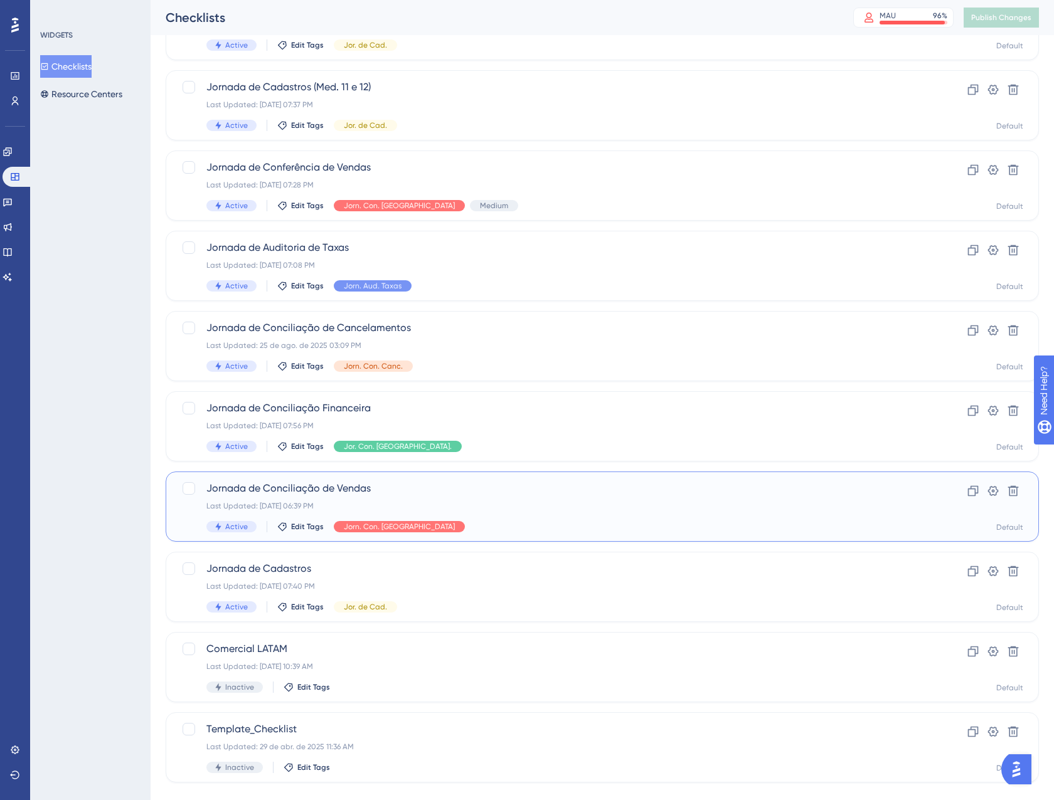
click at [513, 507] on div "Last Updated: 05 de set. de 2025 06:39 PM" at bounding box center [551, 506] width 691 height 10
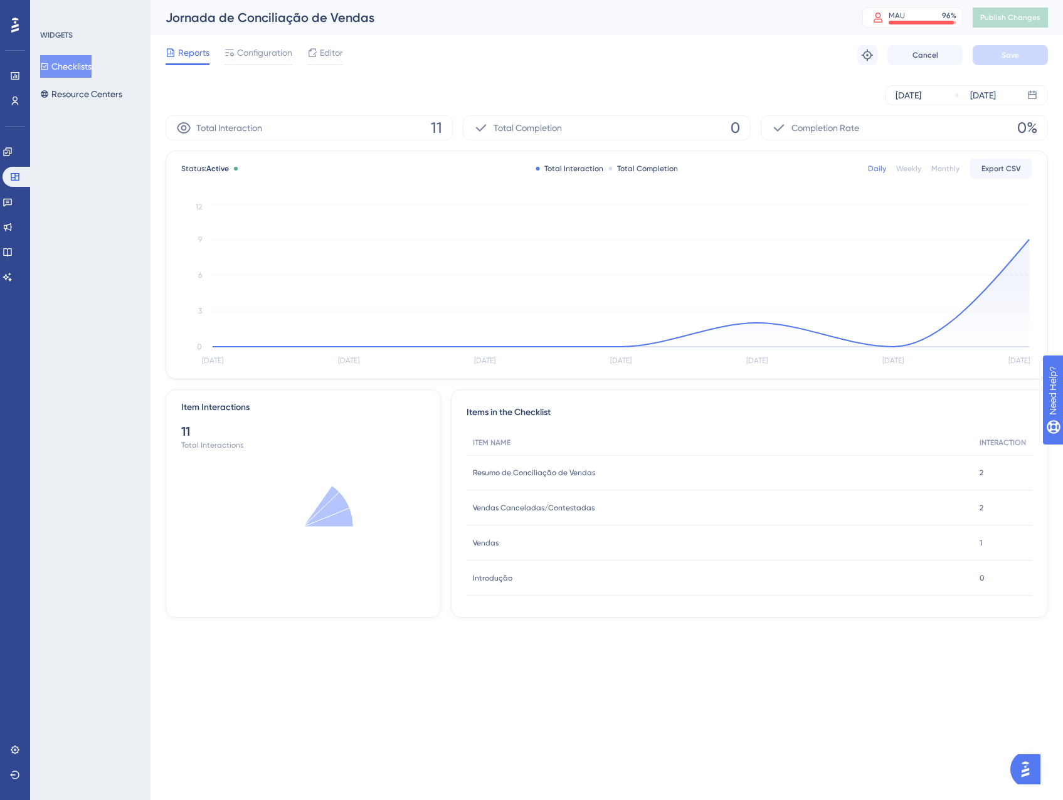
click at [264, 66] on div "Reports Configuration Editor Troubleshoot Cancel Save" at bounding box center [607, 55] width 882 height 40
click at [262, 53] on span "Configuration" at bounding box center [264, 52] width 55 height 15
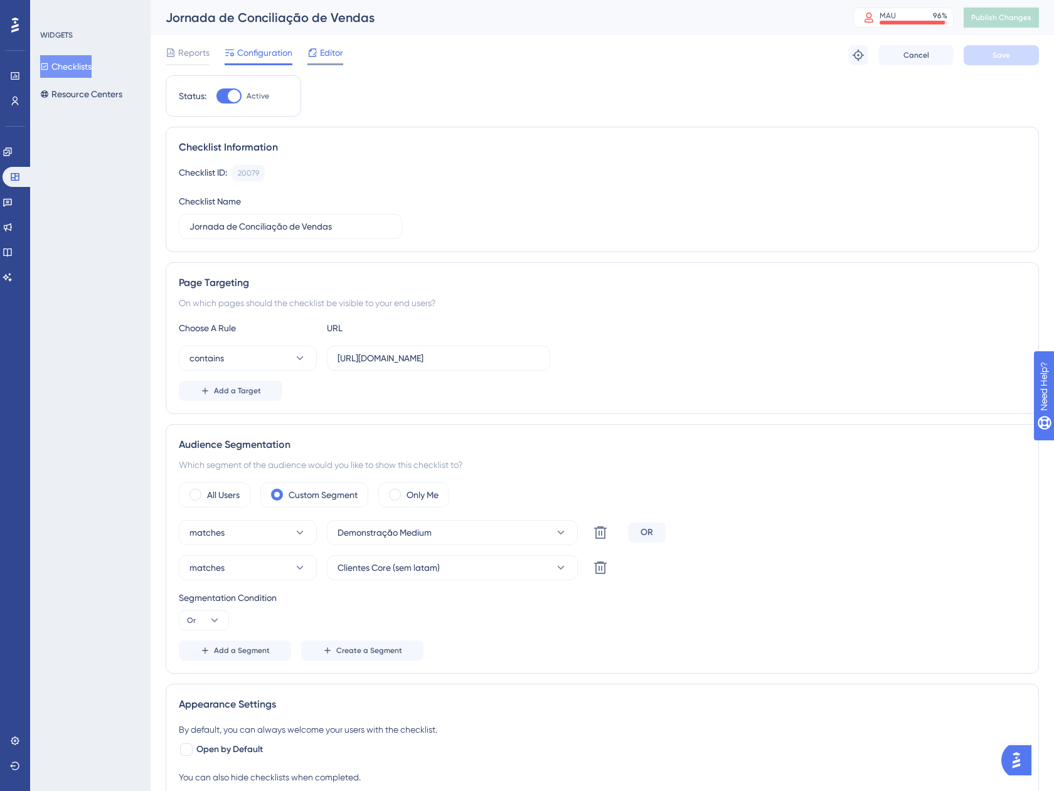
click at [339, 60] on div "Editor" at bounding box center [325, 55] width 36 height 20
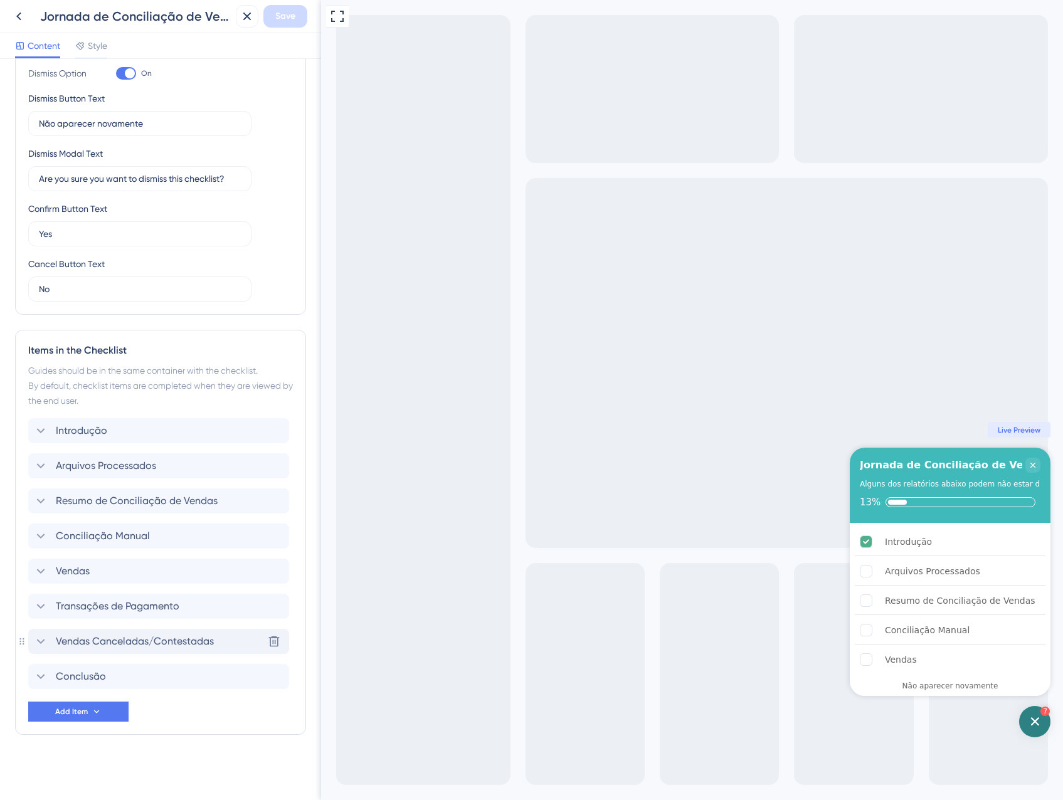
click at [201, 644] on span "Vendas Canceladas/Contestadas" at bounding box center [135, 641] width 158 height 15
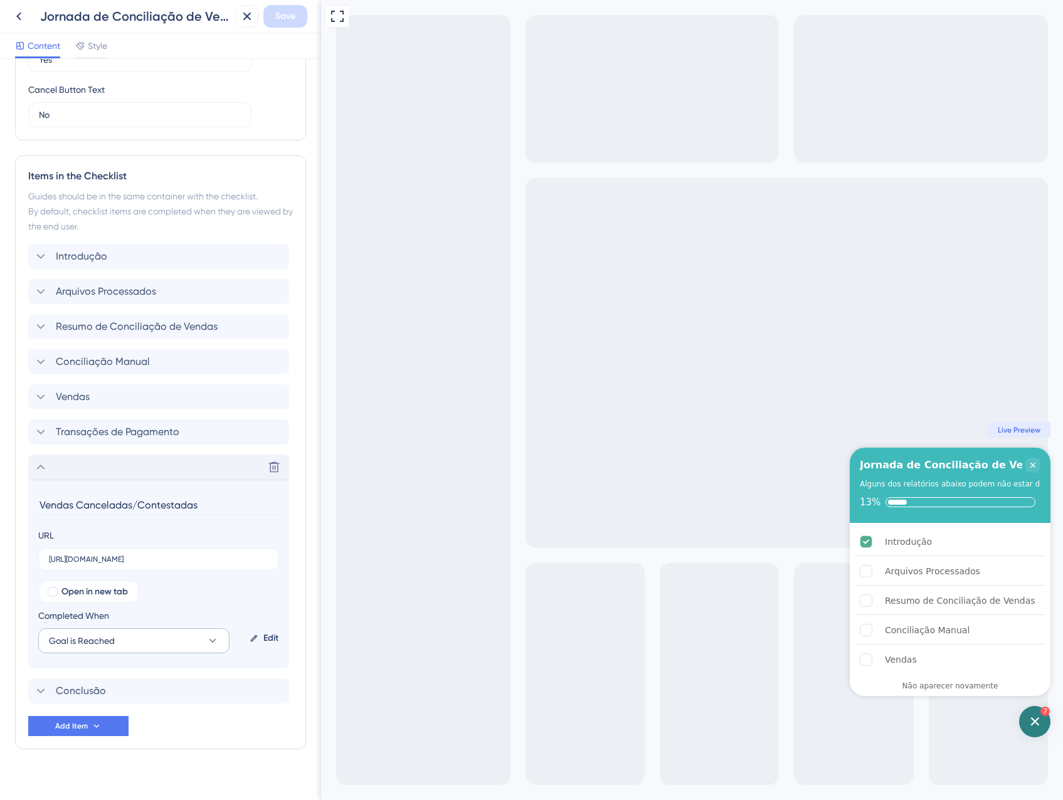
scroll to position [457, 0]
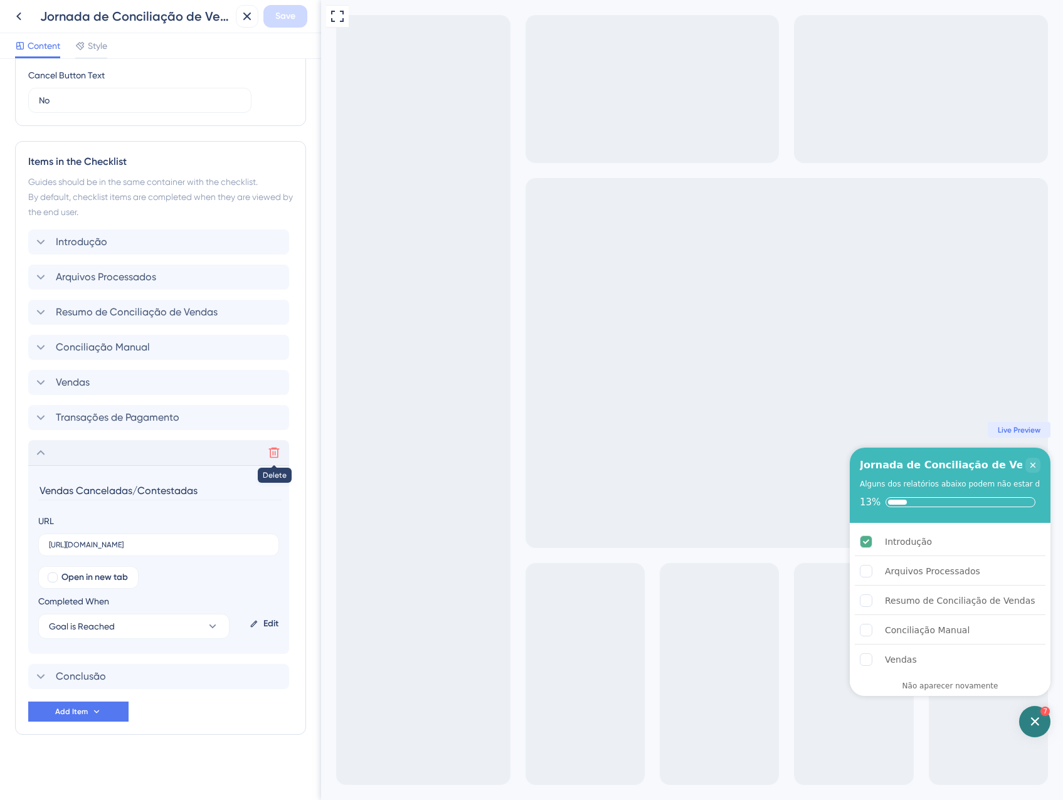
click at [275, 452] on icon at bounding box center [274, 453] width 11 height 11
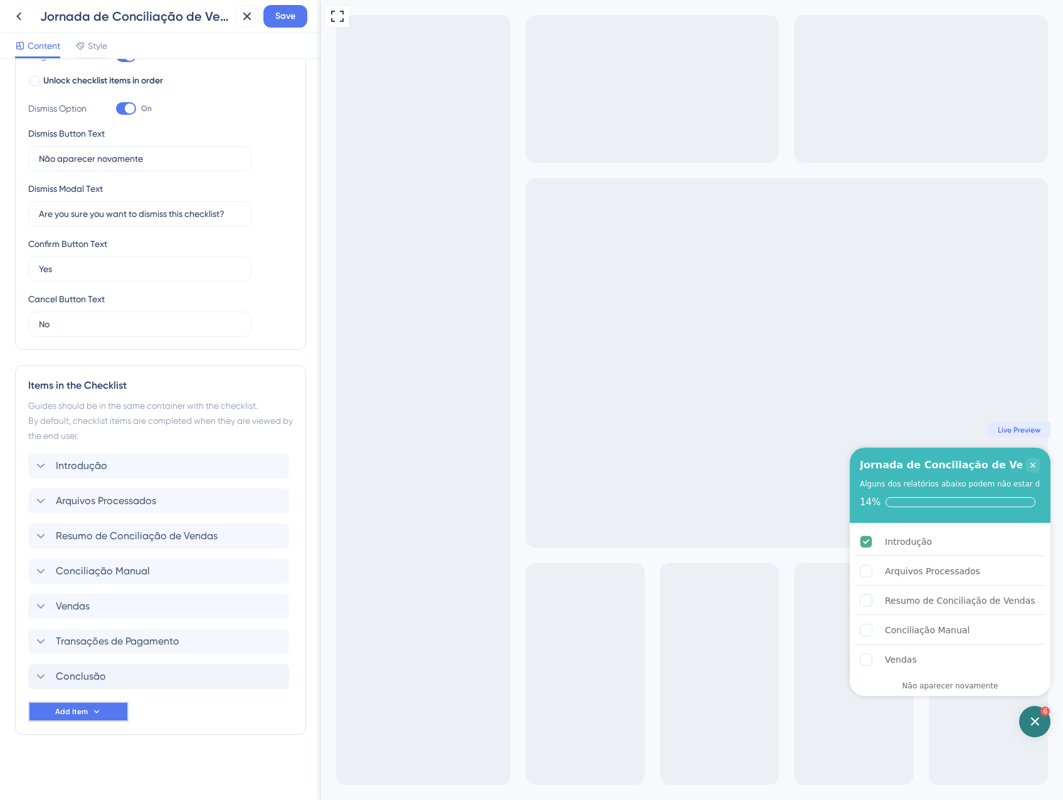
click at [78, 715] on span "Add Item" at bounding box center [71, 712] width 33 height 10
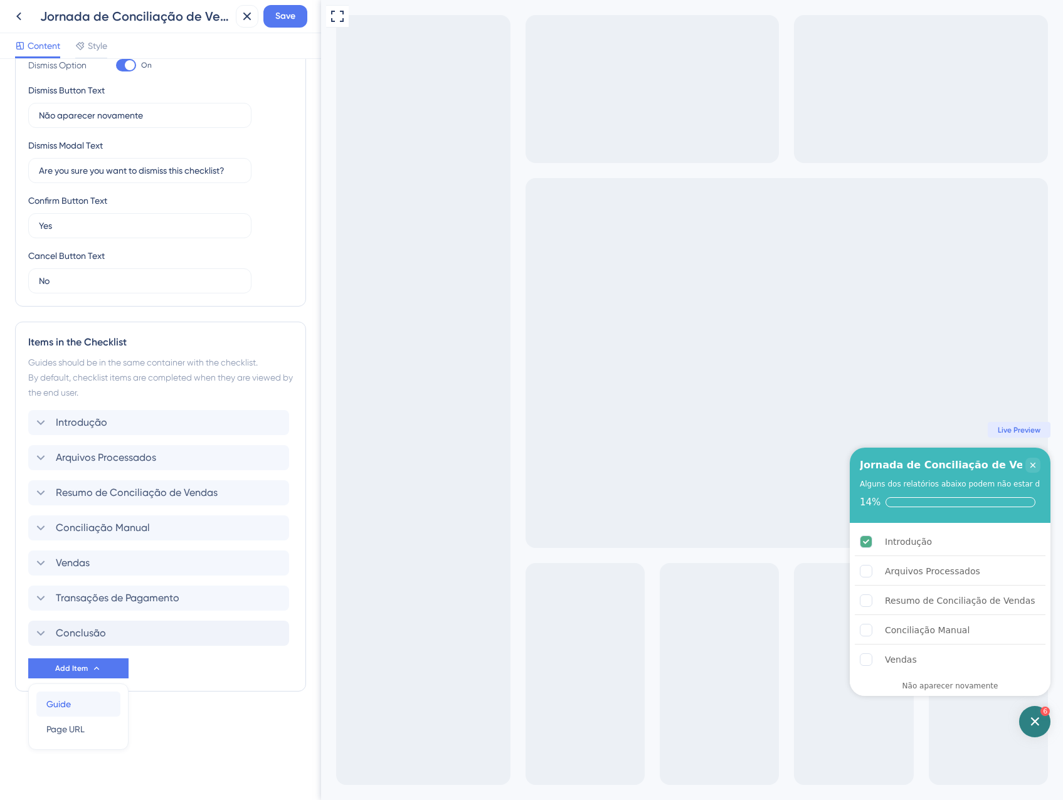
click at [91, 706] on div "Guide Guide" at bounding box center [78, 704] width 64 height 25
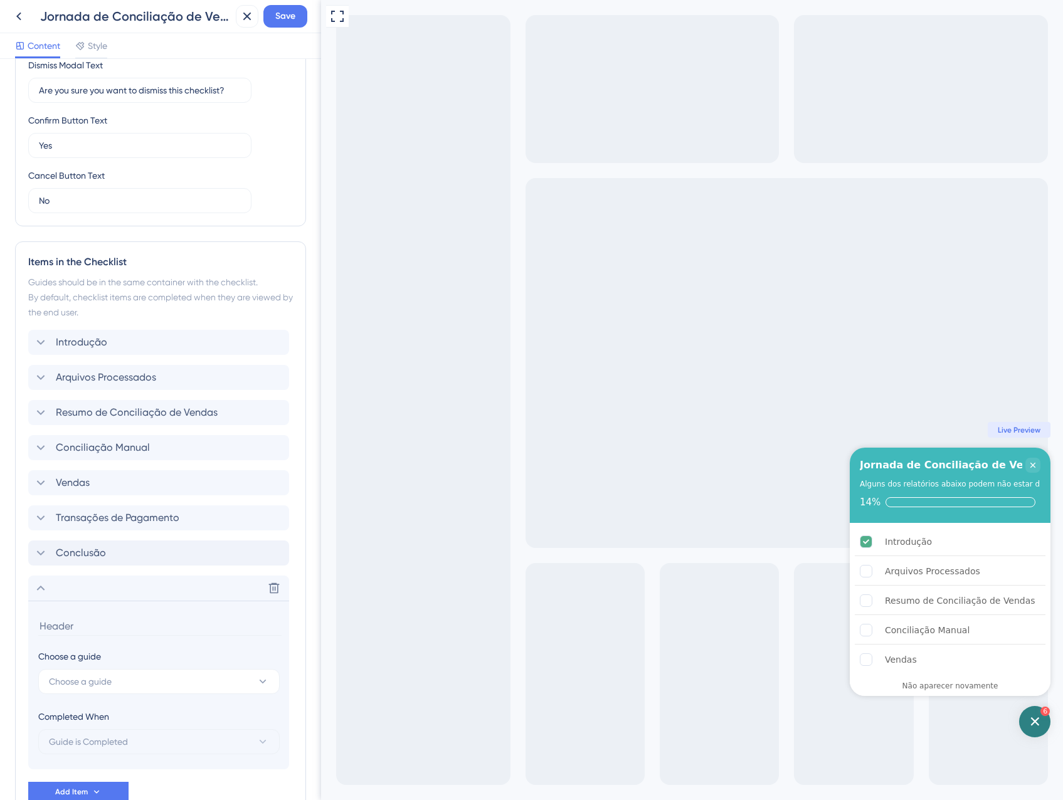
scroll to position [437, 0]
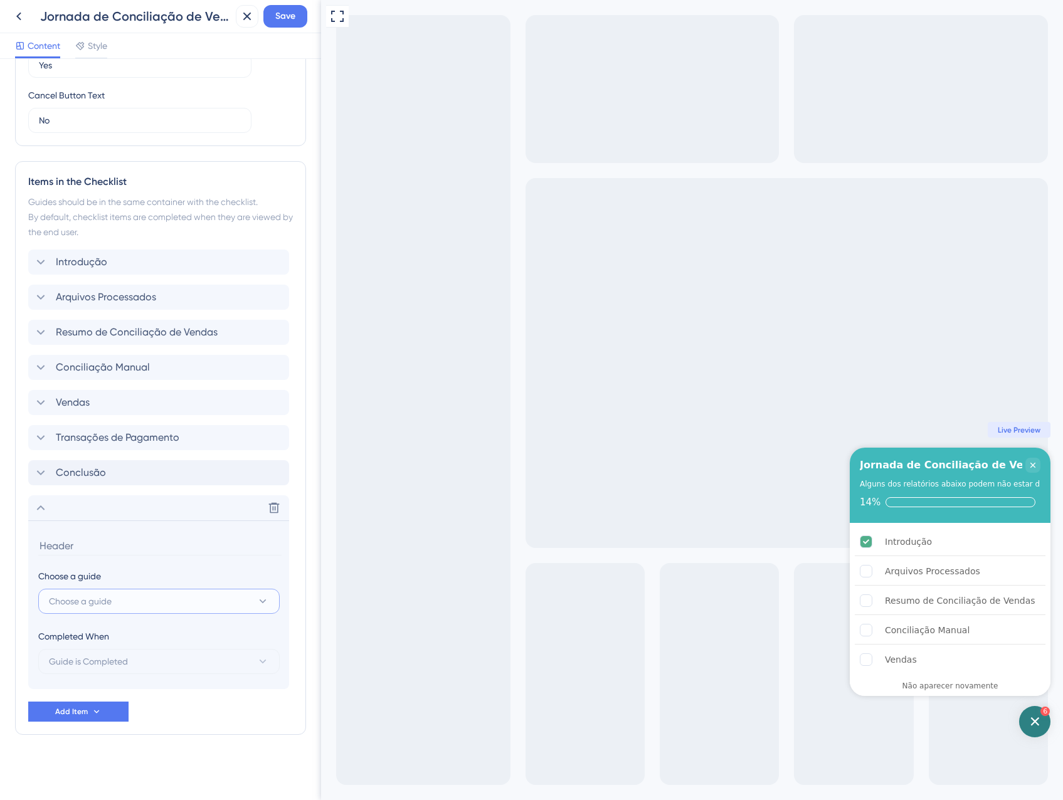
click at [130, 611] on button "Choose a guide" at bounding box center [158, 601] width 241 height 25
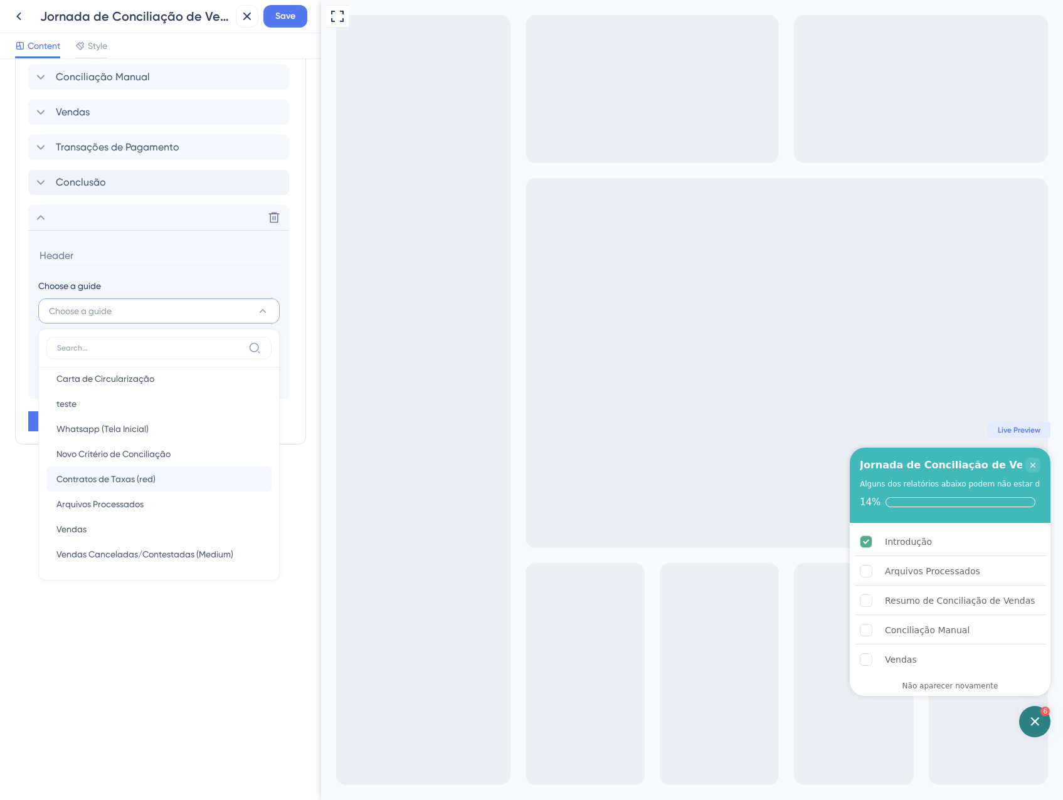
scroll to position [63, 0]
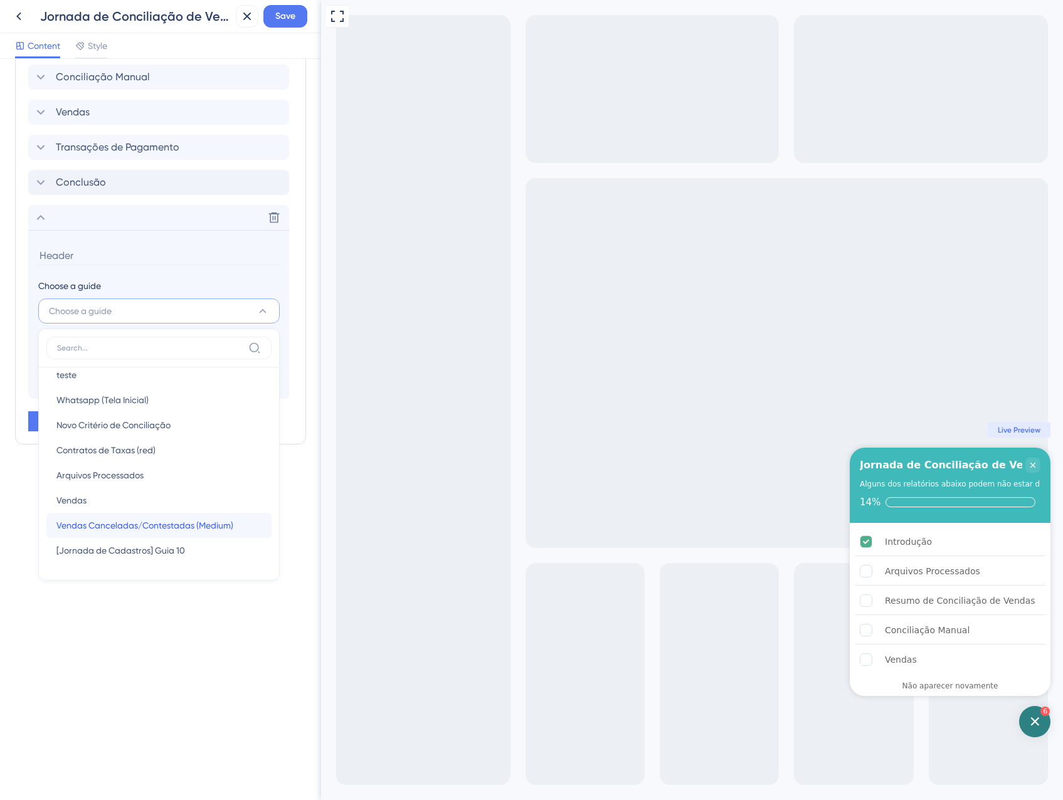
click at [194, 521] on span "Vendas Canceladas/Contestadas (Medium)" at bounding box center [144, 525] width 177 height 15
type input "Vendas Canceladas/Contestadas (Medium)"
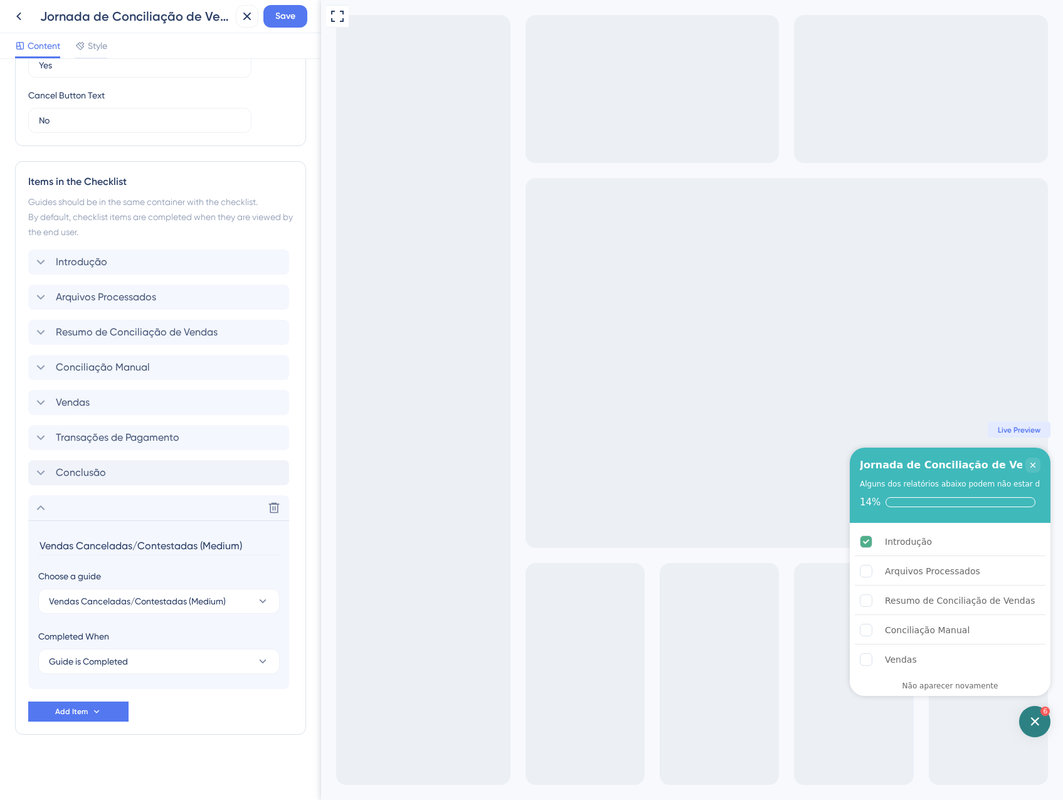
scroll to position [437, 0]
click at [279, 22] on span "Save" at bounding box center [285, 16] width 20 height 15
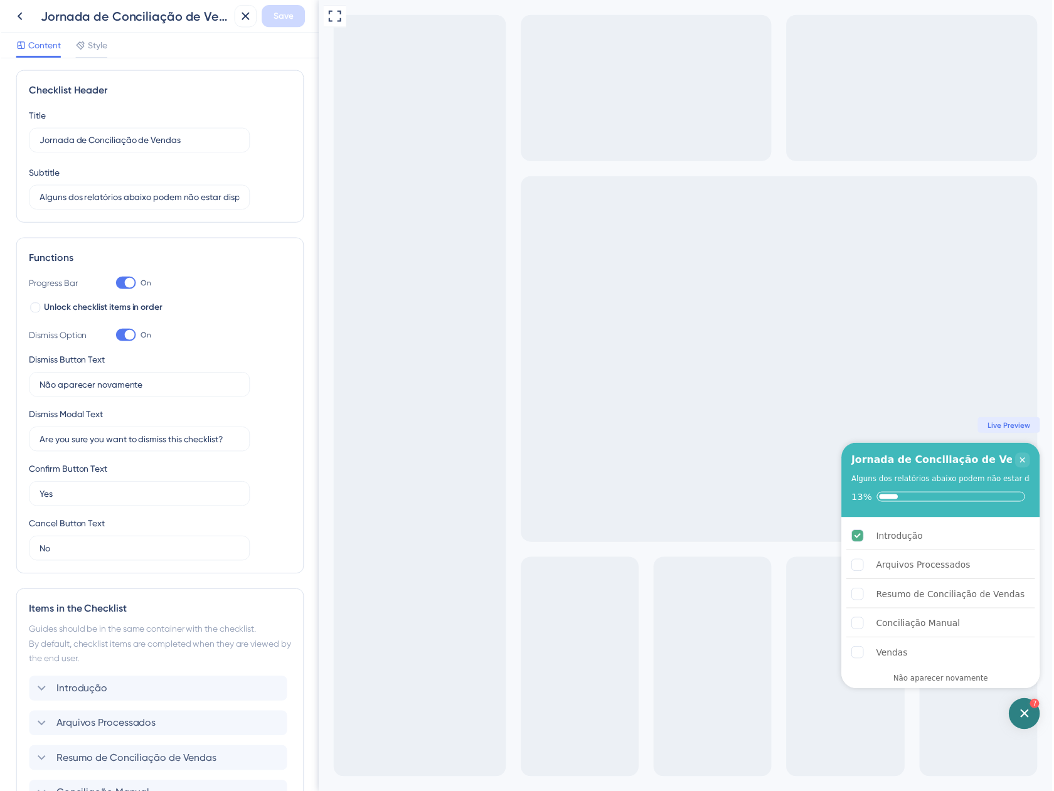
scroll to position [0, 0]
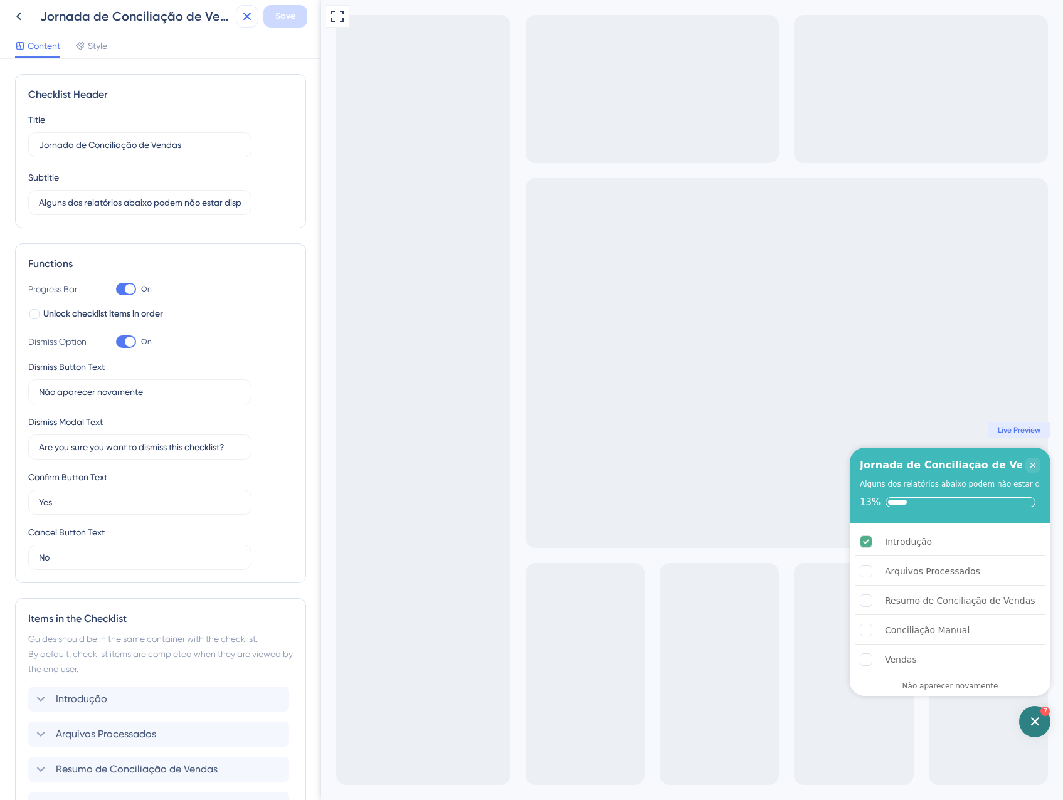
click at [240, 21] on icon at bounding box center [247, 16] width 15 height 15
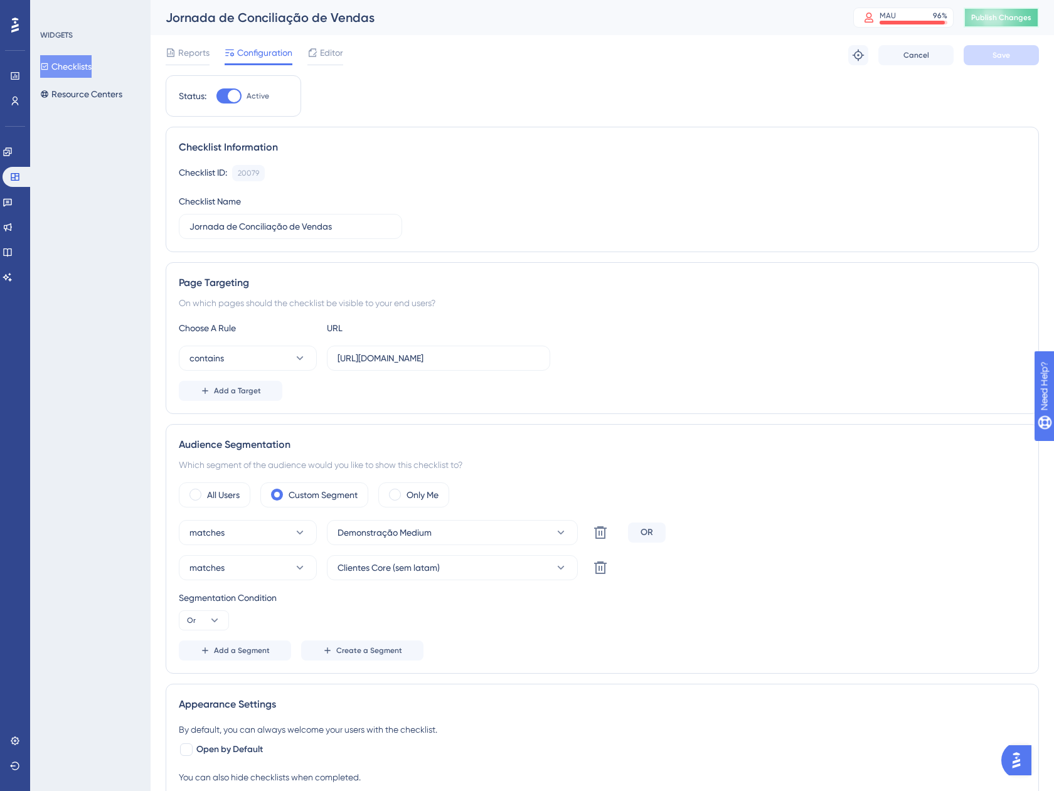
click at [1014, 11] on button "Publish Changes" at bounding box center [1000, 18] width 75 height 20
click at [324, 53] on span "Editor" at bounding box center [331, 52] width 23 height 15
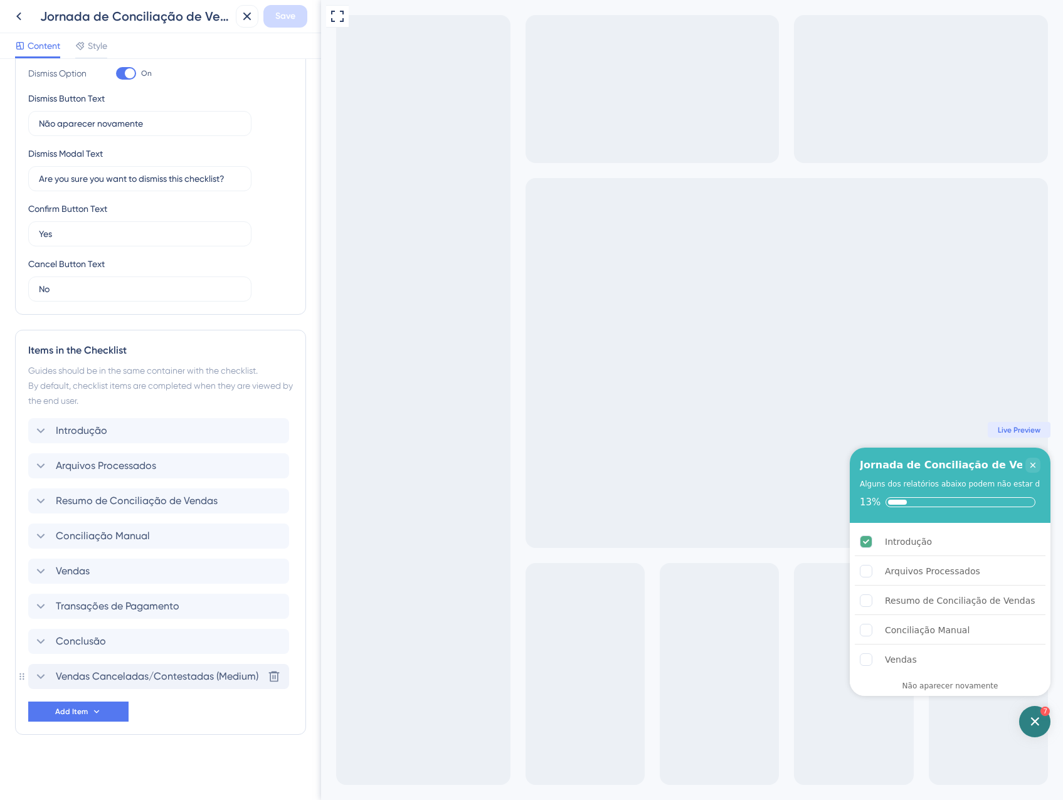
click at [137, 680] on span "Vendas Canceladas/Contestadas (Medium)" at bounding box center [157, 676] width 203 height 15
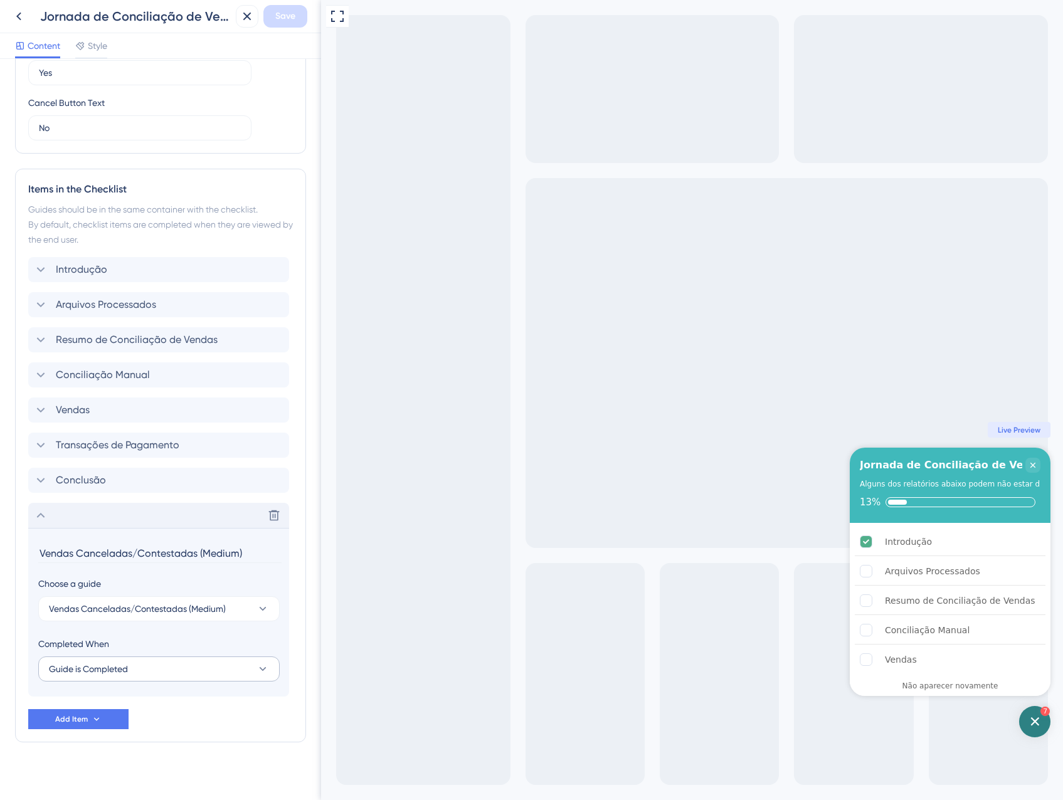
scroll to position [437, 0]
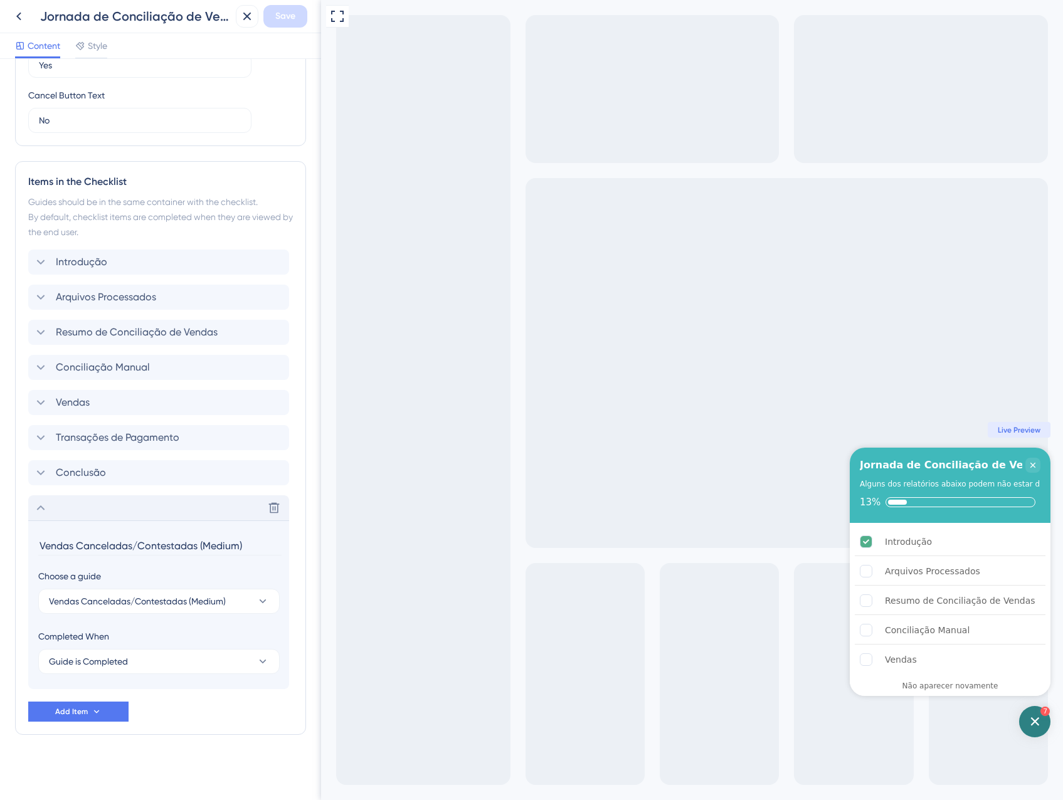
drag, startPoint x: 251, startPoint y: 548, endPoint x: 194, endPoint y: 546, distance: 57.7
click at [194, 546] on input "Vendas Canceladas/Contestadas (Medium)" at bounding box center [159, 545] width 243 height 19
click at [231, 547] on input "Vendas Canceladas/Contestadas (Medium)" at bounding box center [159, 545] width 243 height 19
type input "Vendas Canceladas/Contestadas"
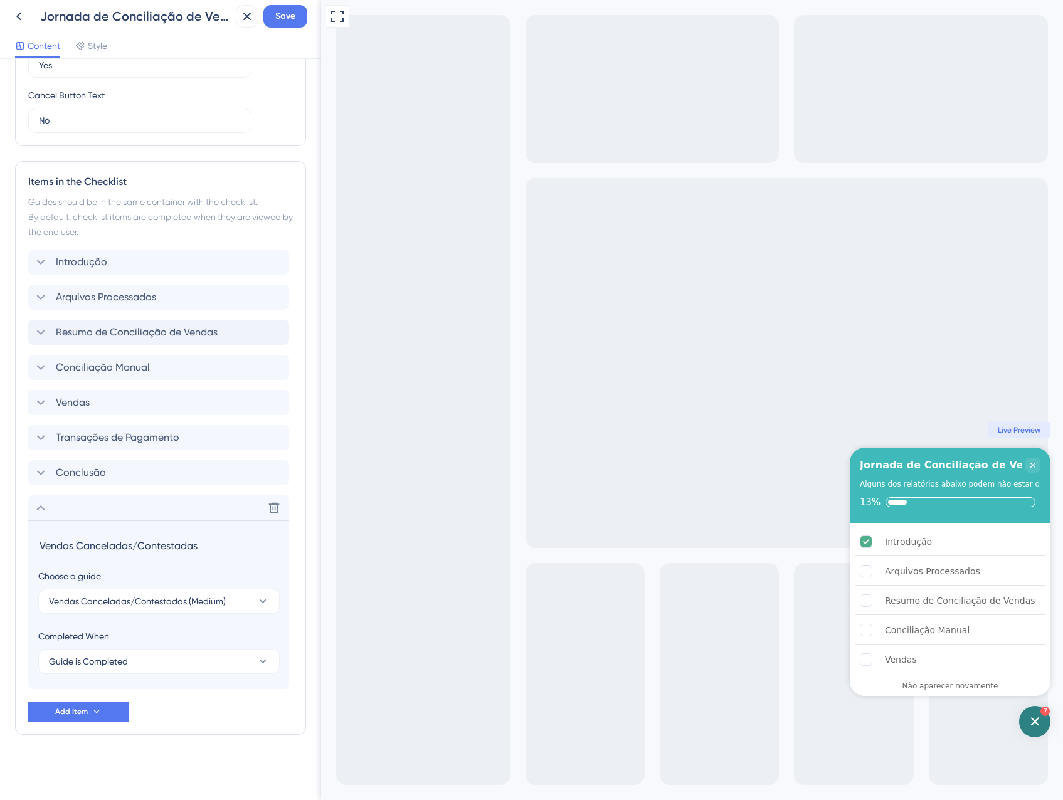
click at [56, 512] on div "Delete" at bounding box center [158, 507] width 261 height 25
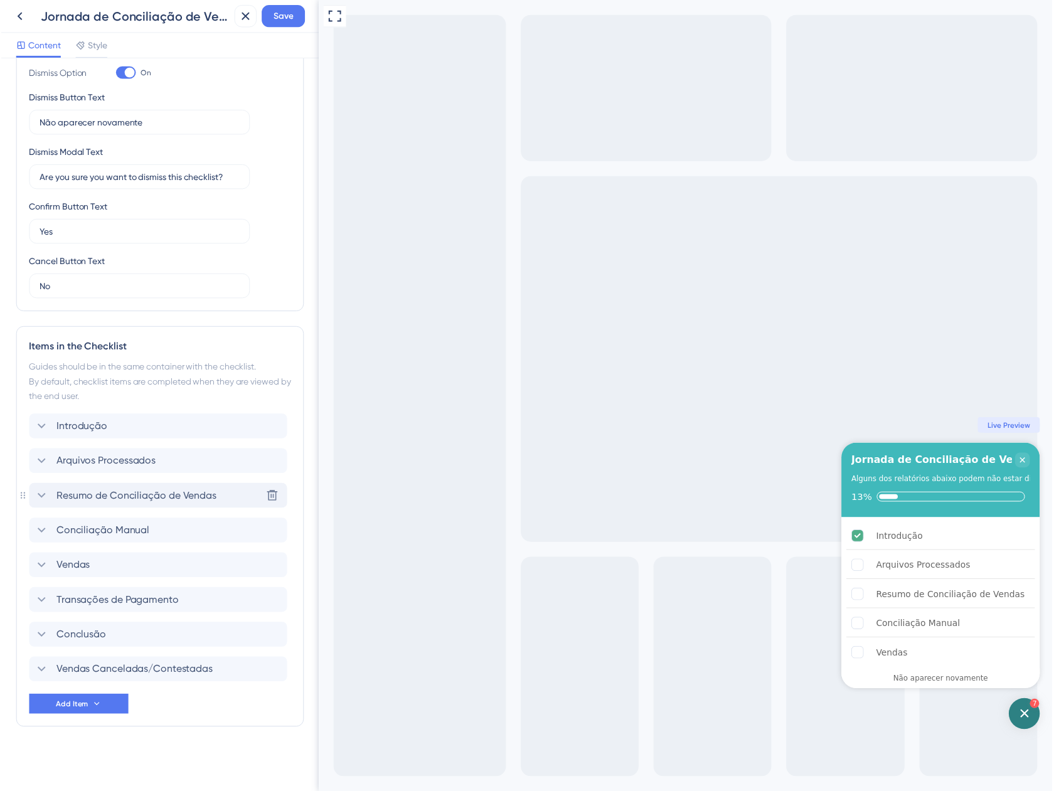
scroll to position [268, 0]
click at [26, 679] on div "Items in the Checklist Guides should be in the same container with the checklis…" at bounding box center [160, 532] width 291 height 405
click at [280, 14] on span "Save" at bounding box center [285, 16] width 20 height 15
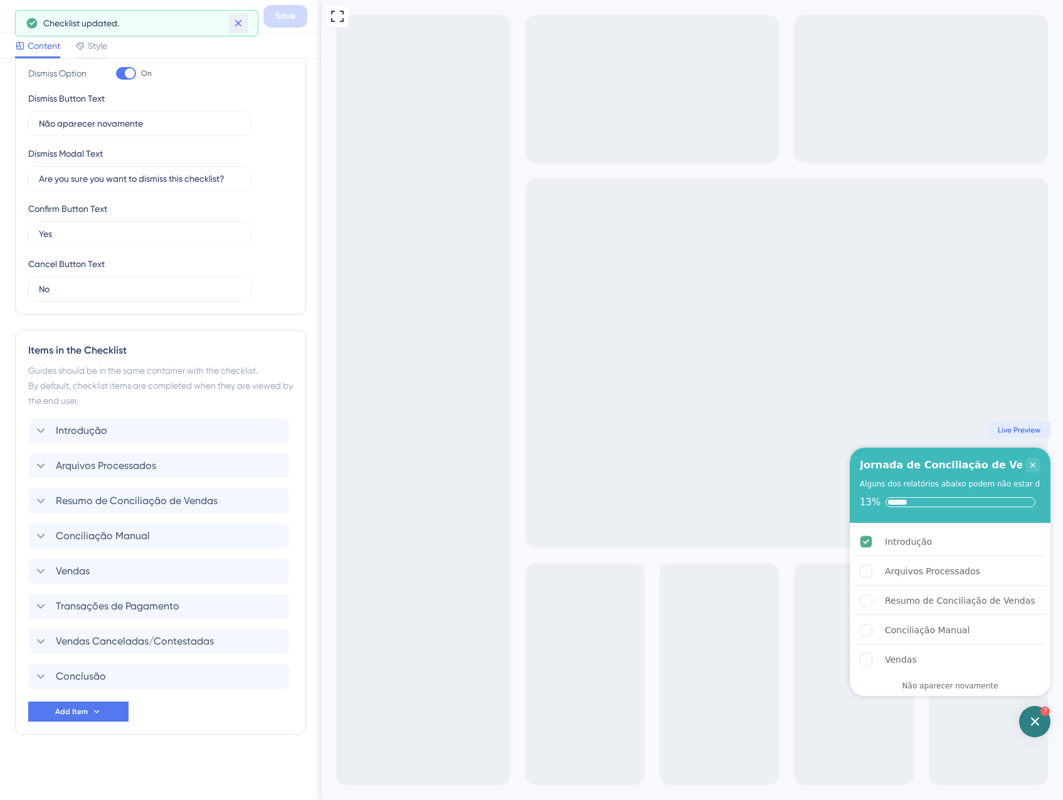
click at [243, 25] on icon at bounding box center [238, 23] width 13 height 13
click at [247, 18] on icon at bounding box center [247, 16] width 15 height 15
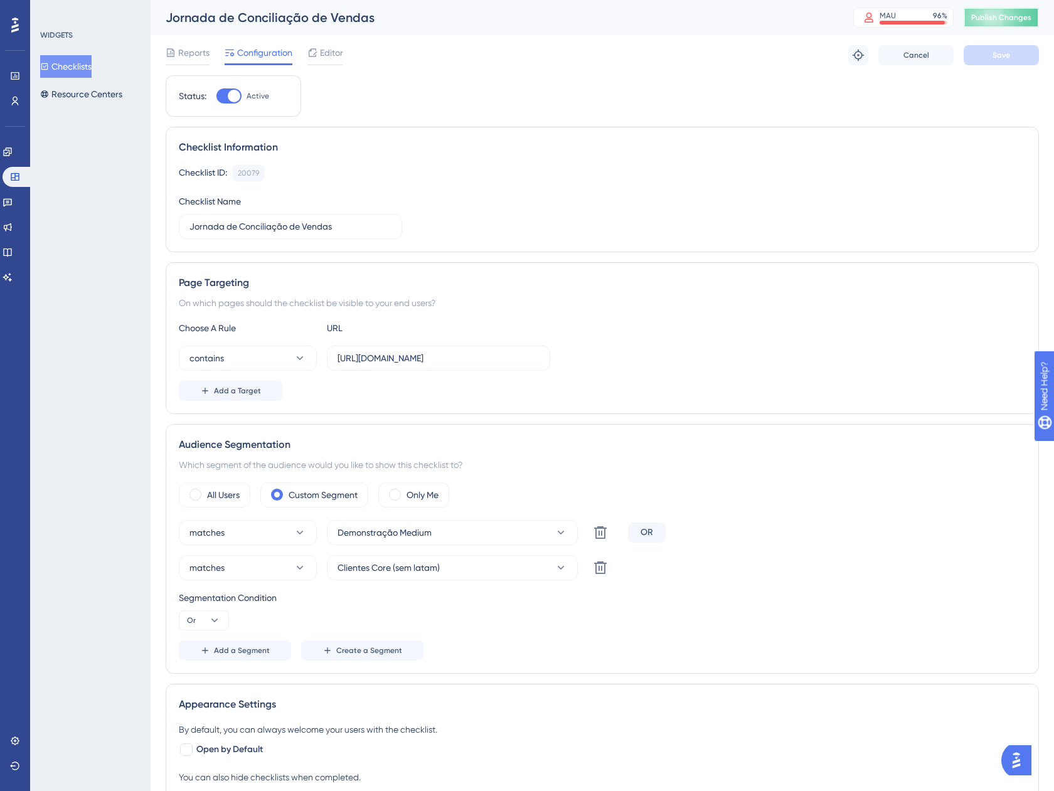
click at [1020, 19] on span "Publish Changes" at bounding box center [1001, 18] width 60 height 10
click at [85, 66] on button "Checklists" at bounding box center [65, 66] width 51 height 23
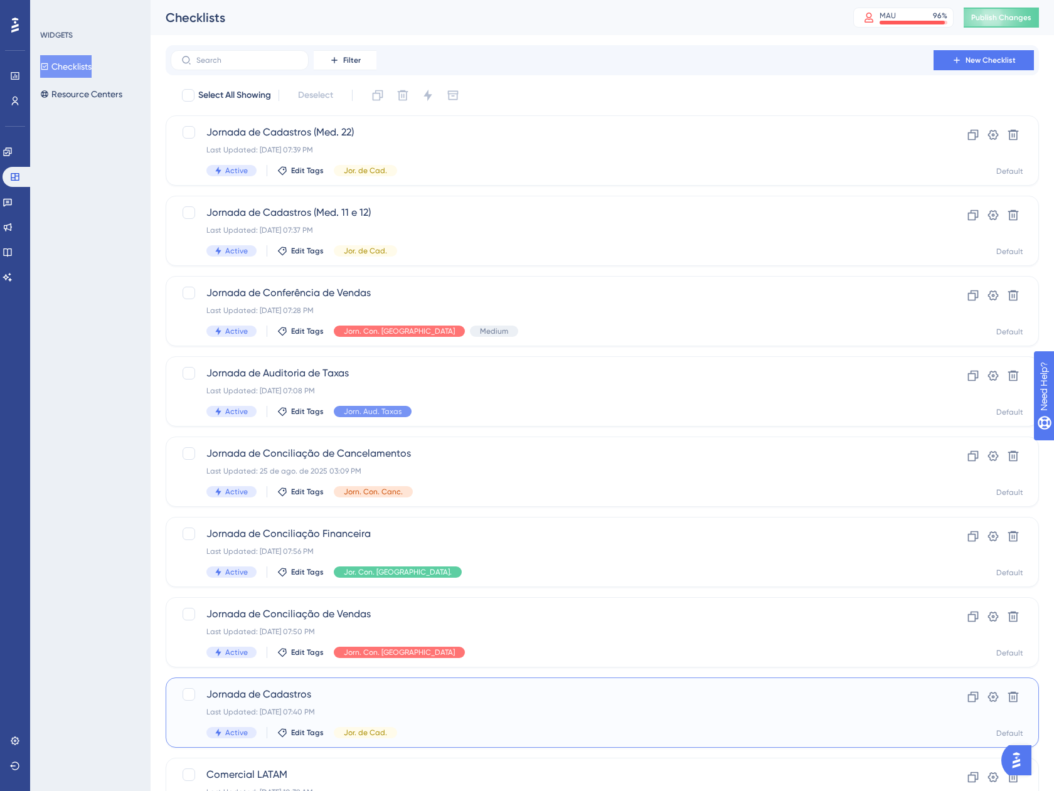
click at [514, 712] on div "Last Updated: 05 de set. de 2025 07:40 PM" at bounding box center [551, 712] width 691 height 10
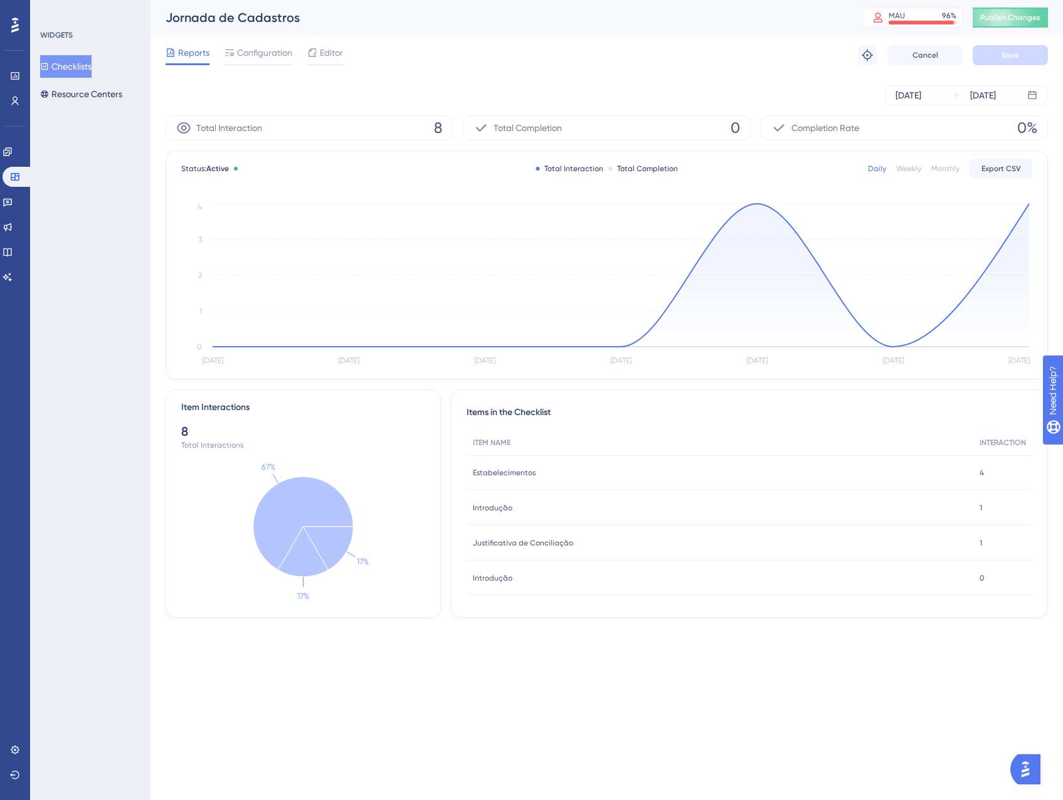
click at [86, 58] on button "Checklists" at bounding box center [65, 66] width 51 height 23
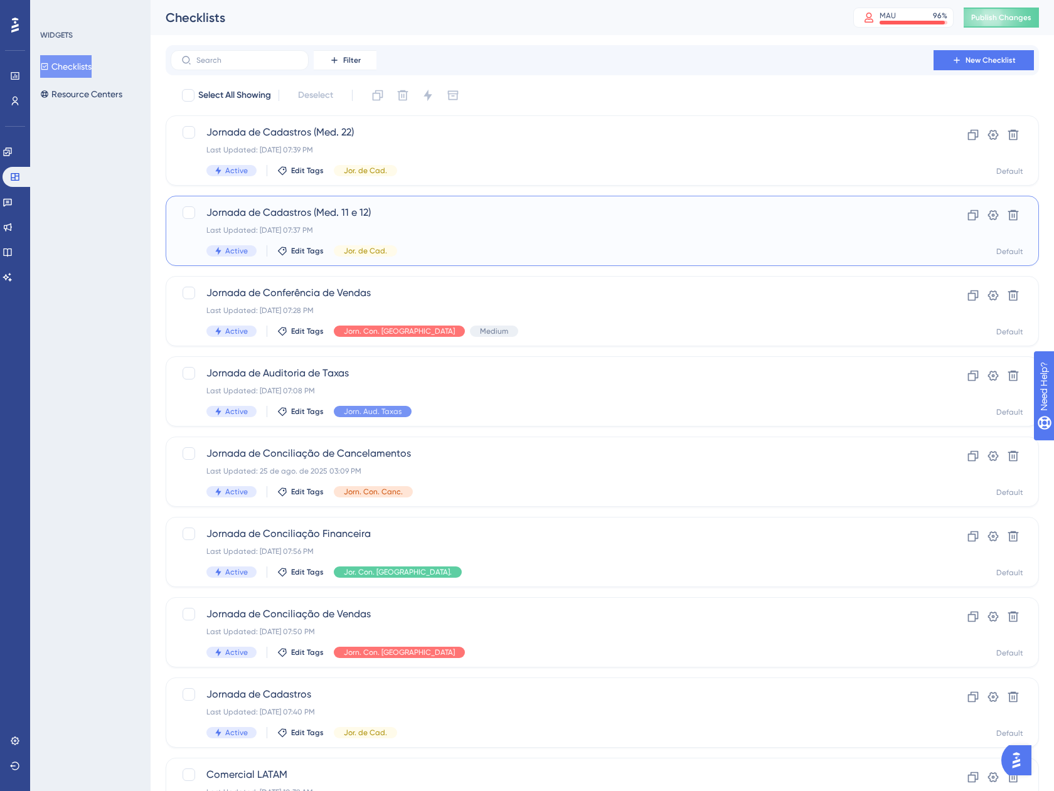
click at [514, 226] on div "Last Updated: 05 de set. de 2025 07:37 PM" at bounding box center [551, 230] width 691 height 10
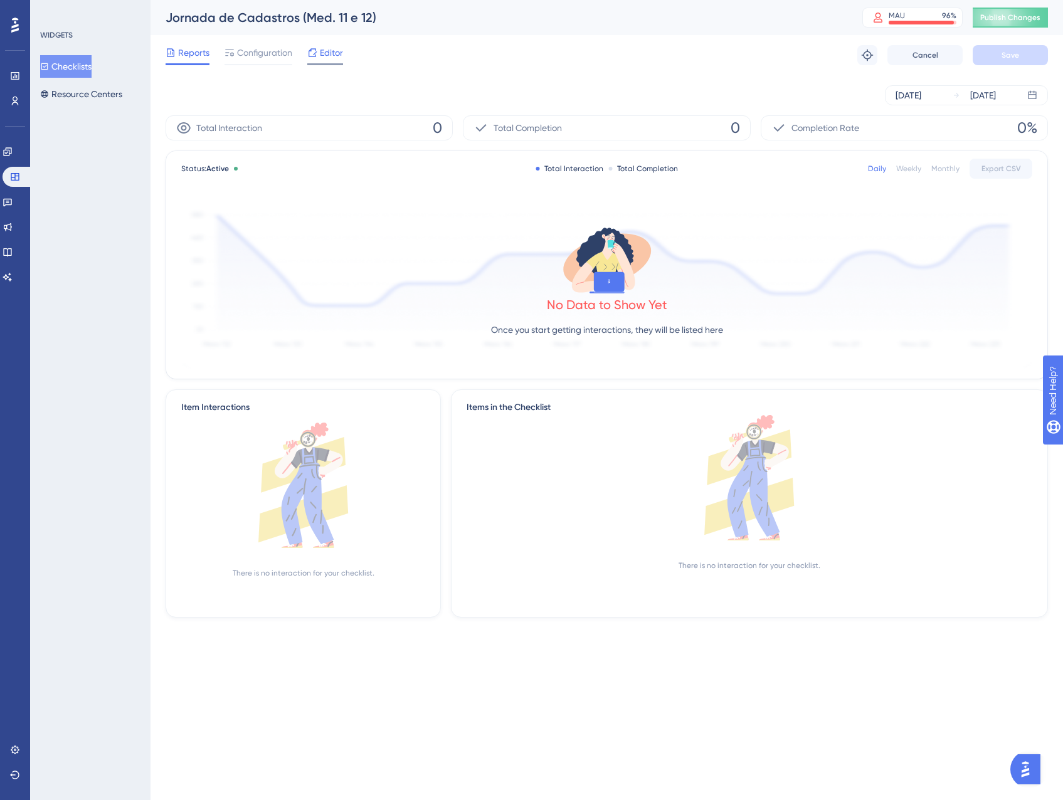
click at [320, 54] on span "Editor" at bounding box center [331, 52] width 23 height 15
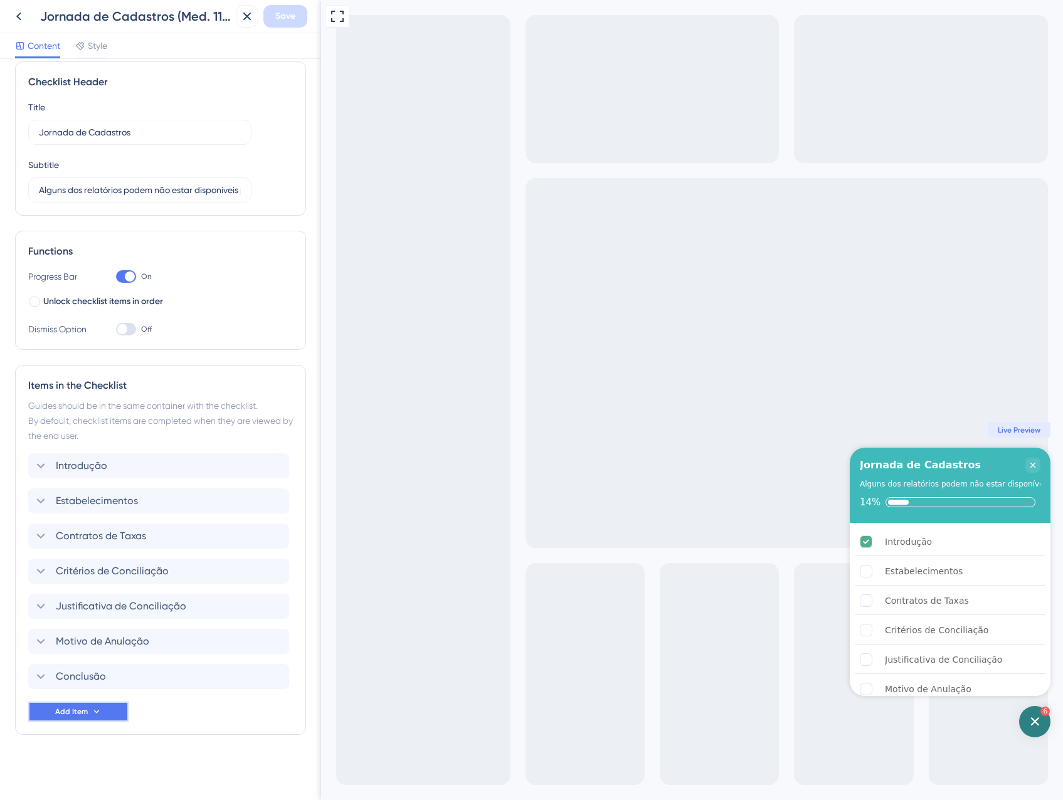
click at [85, 715] on span "Add Item" at bounding box center [71, 712] width 33 height 10
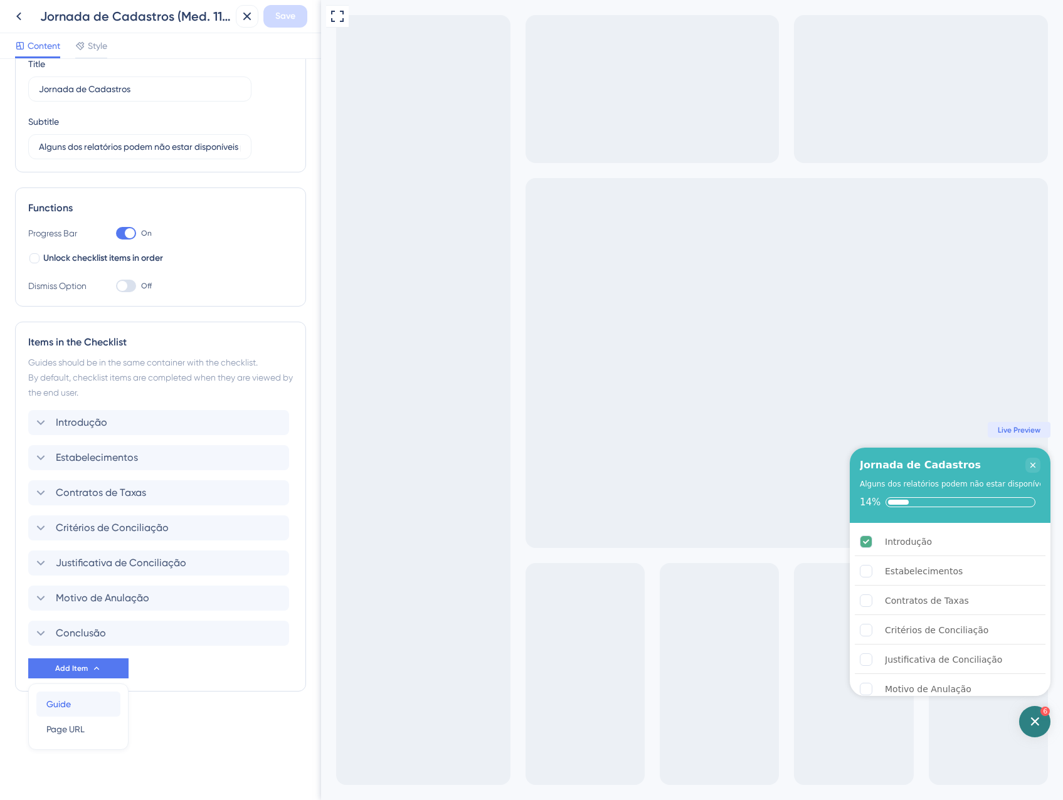
click at [83, 711] on div "Guide Guide" at bounding box center [78, 704] width 64 height 25
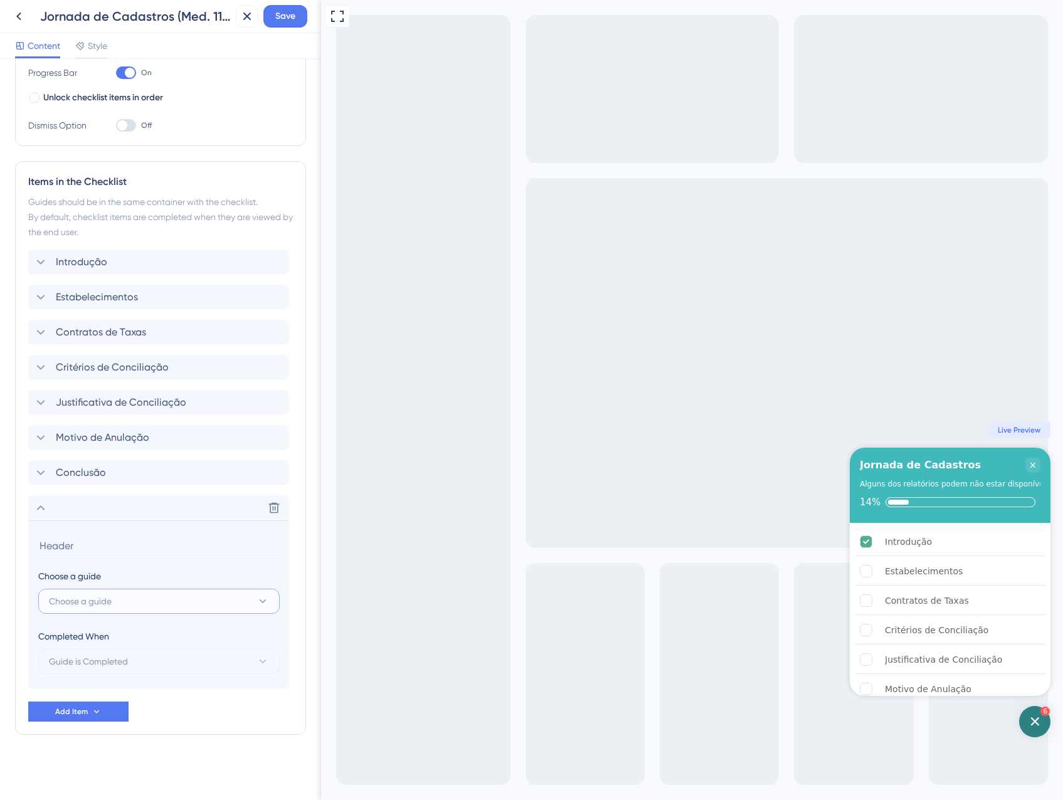
click at [119, 600] on button "Choose a guide" at bounding box center [158, 601] width 241 height 25
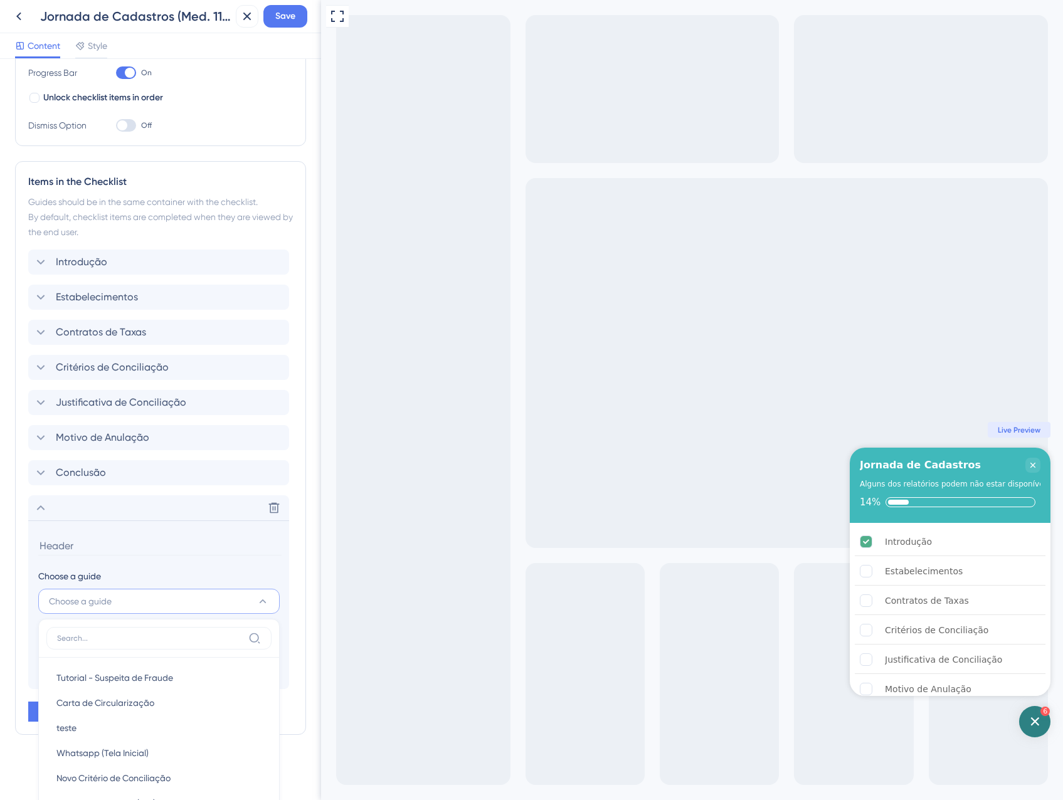
scroll to position [507, 0]
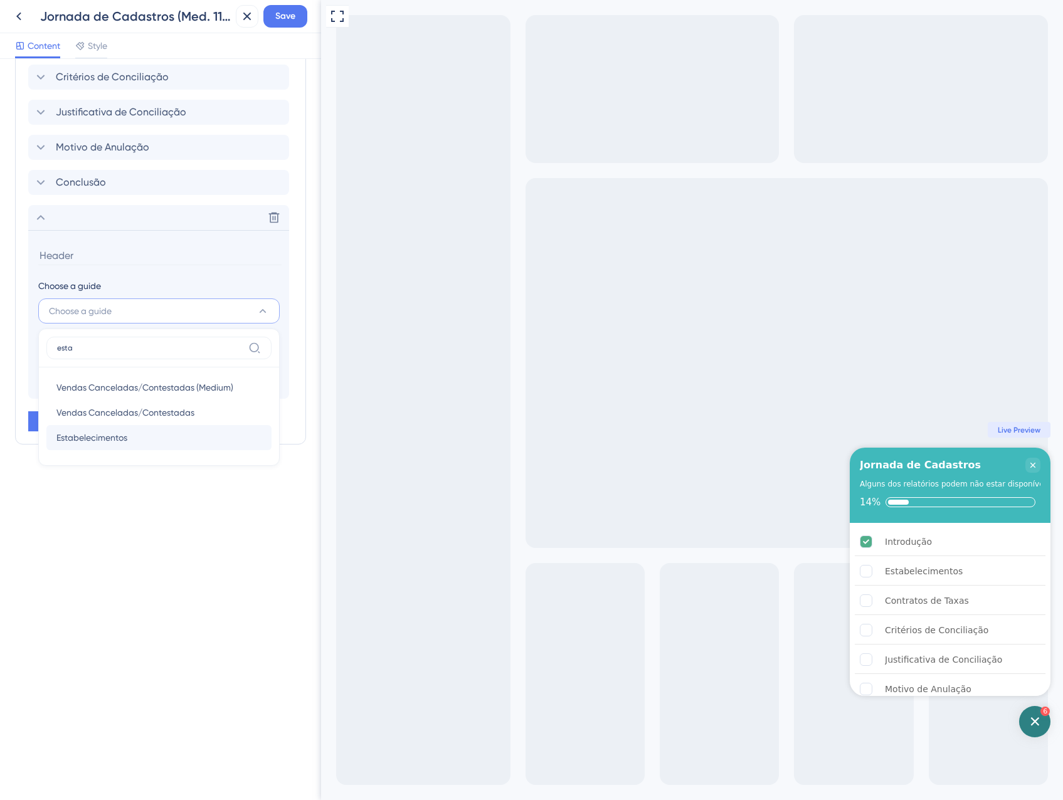
type input "esta"
click at [91, 448] on div "Estabelecimentos Estabelecimentos" at bounding box center [158, 437] width 205 height 25
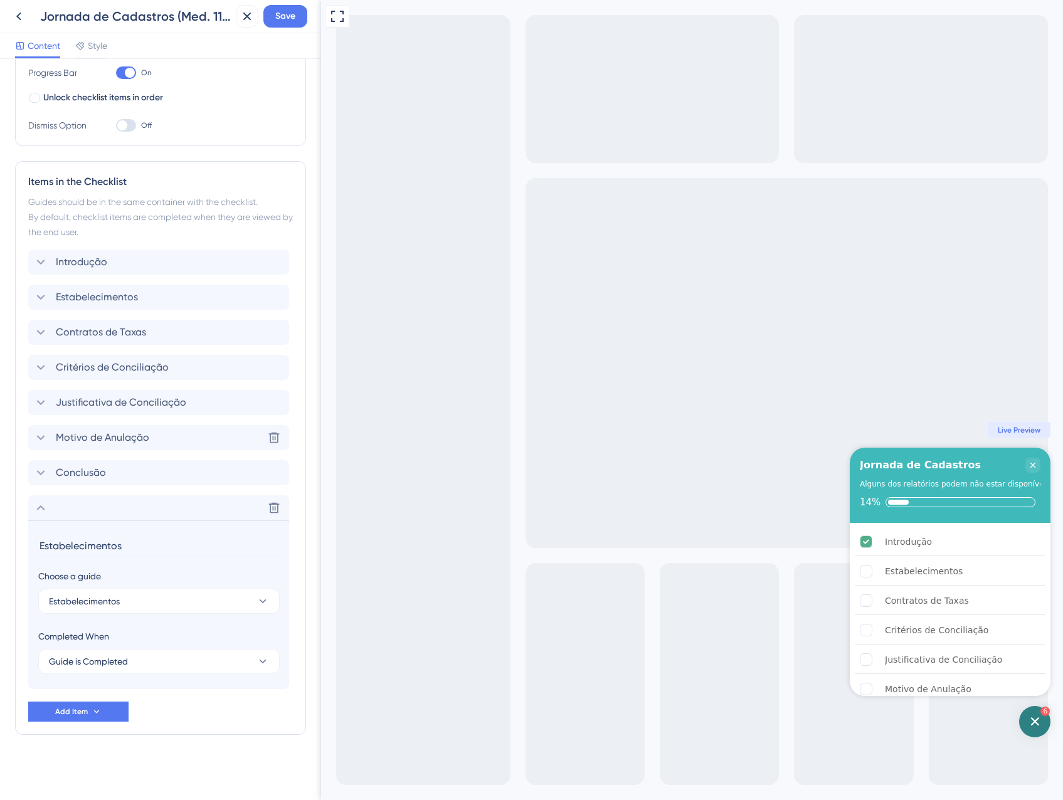
scroll to position [216, 0]
click at [147, 610] on button "Estabelecimentos" at bounding box center [158, 601] width 241 height 25
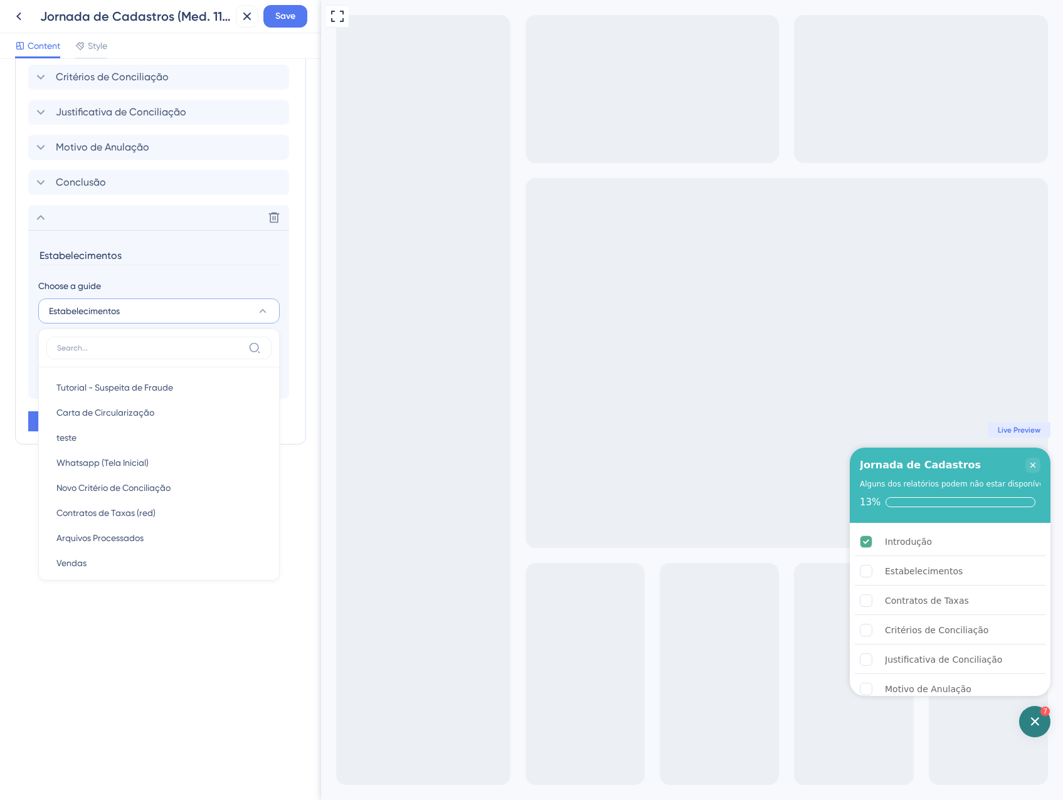
click at [90, 657] on div "Checklist Header Title Jornada de Cadastros Subtitle Alguns dos relatórios pode…" at bounding box center [160, 429] width 321 height 741
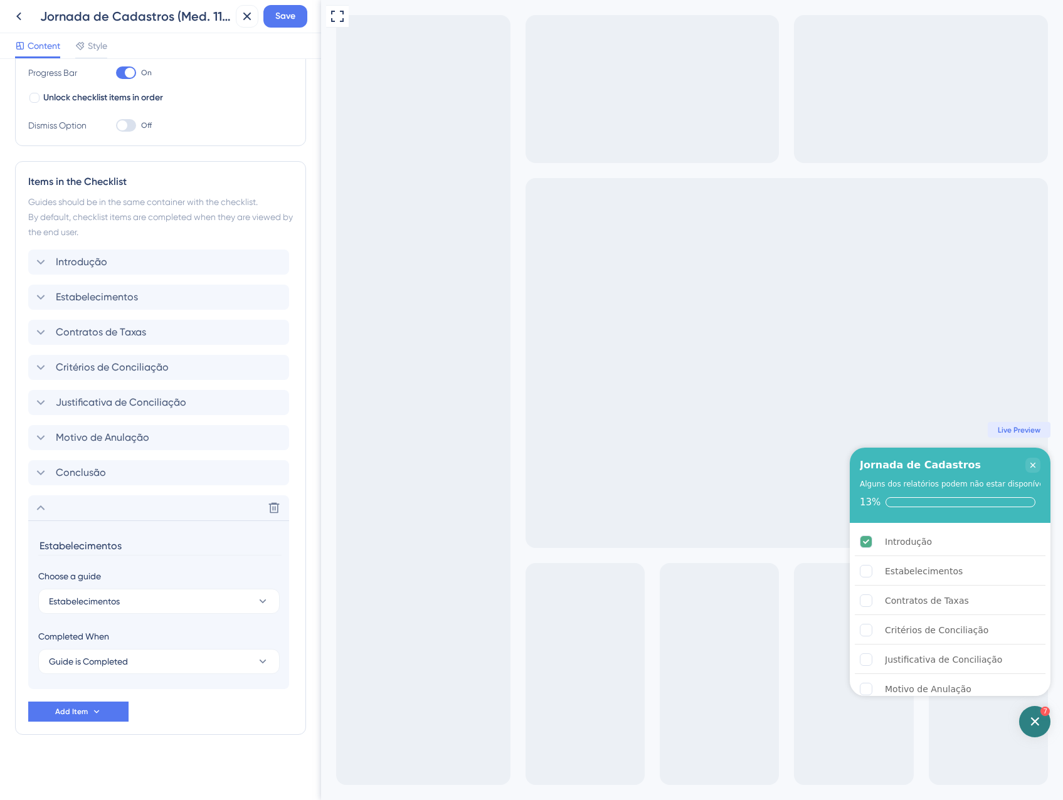
click at [149, 536] on section "Estabelecimentos Choose a guide Estabelecimentos Completed When Guide is Comple…" at bounding box center [158, 605] width 261 height 169
click at [145, 550] on input "Estabelecimentos" at bounding box center [159, 545] width 243 height 19
type input "Estabelecimentos (teste)"
click at [119, 788] on div "Checklist Header Title Jornada de Cadastros Subtitle Alguns dos relatórios pode…" at bounding box center [160, 429] width 321 height 741
click at [273, 23] on button "Save" at bounding box center [285, 16] width 44 height 23
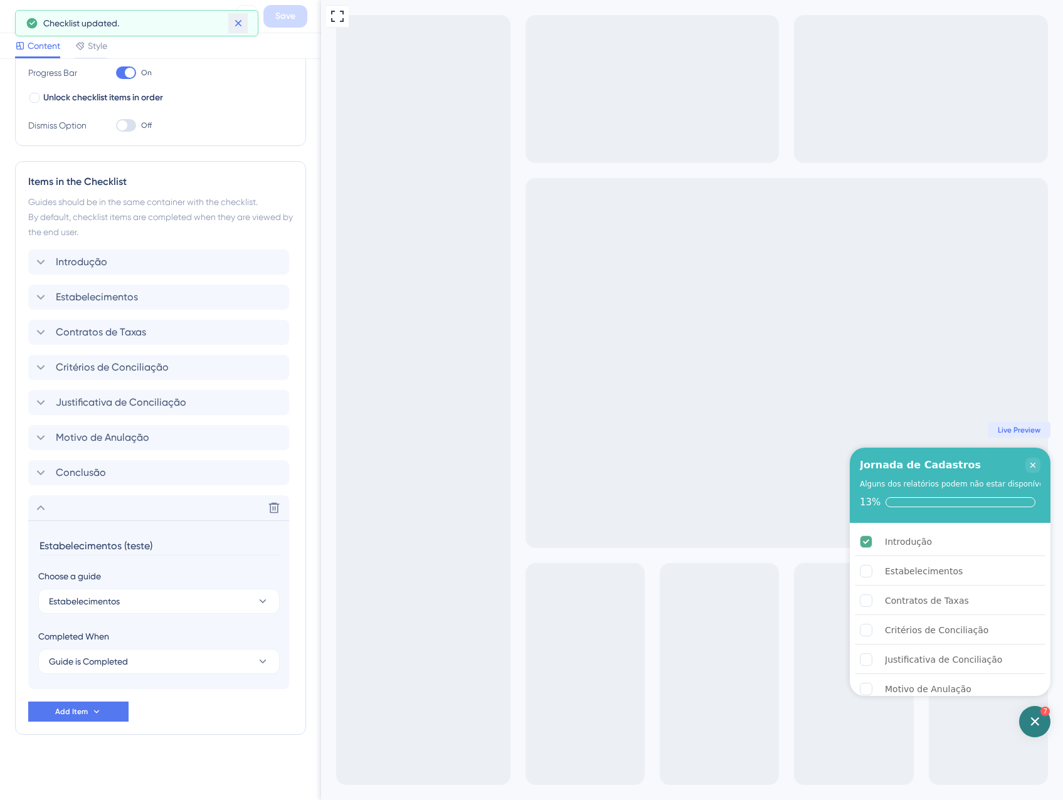
click at [241, 15] on button at bounding box center [237, 23] width 19 height 20
click at [251, 11] on icon at bounding box center [247, 16] width 15 height 15
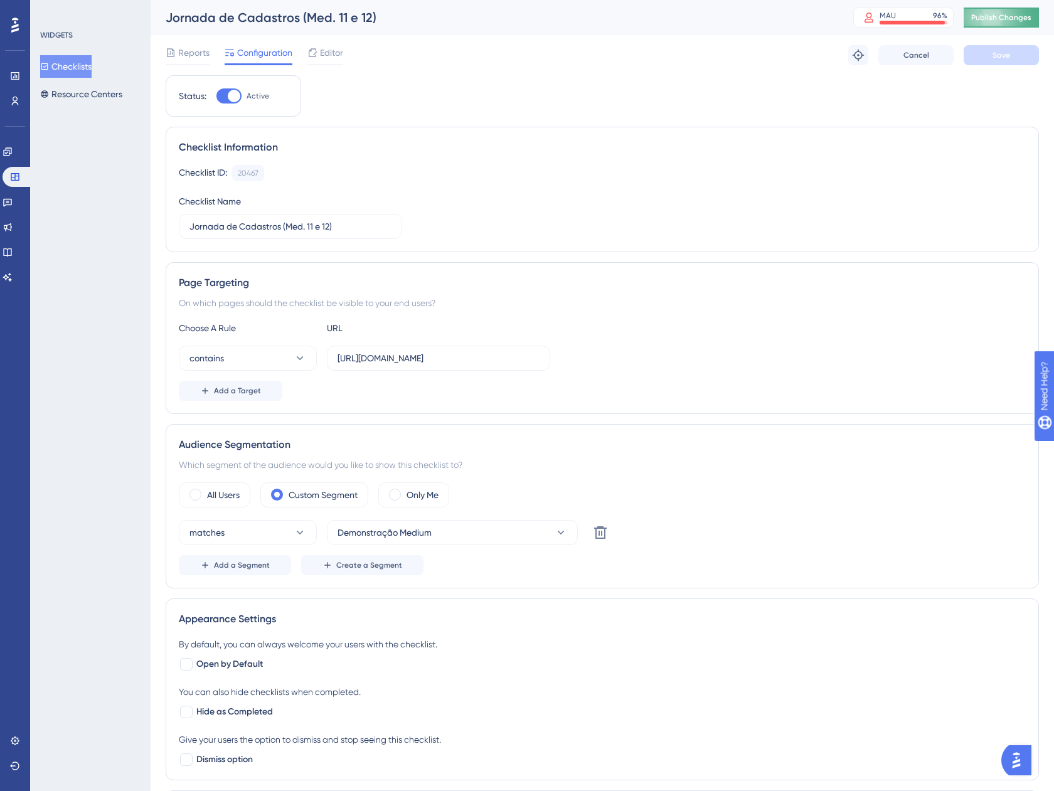
click at [997, 18] on span "Publish Changes" at bounding box center [1001, 18] width 60 height 10
click at [321, 56] on span "Editor" at bounding box center [331, 52] width 23 height 15
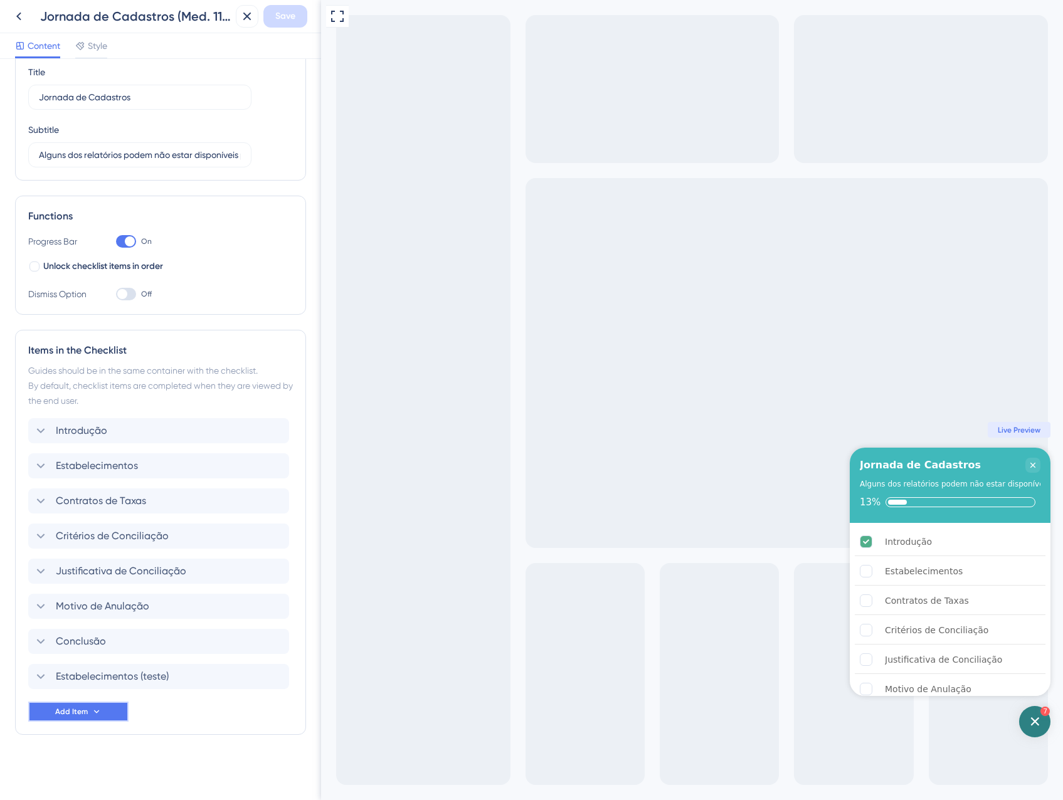
click at [77, 711] on span "Add Item" at bounding box center [71, 712] width 33 height 10
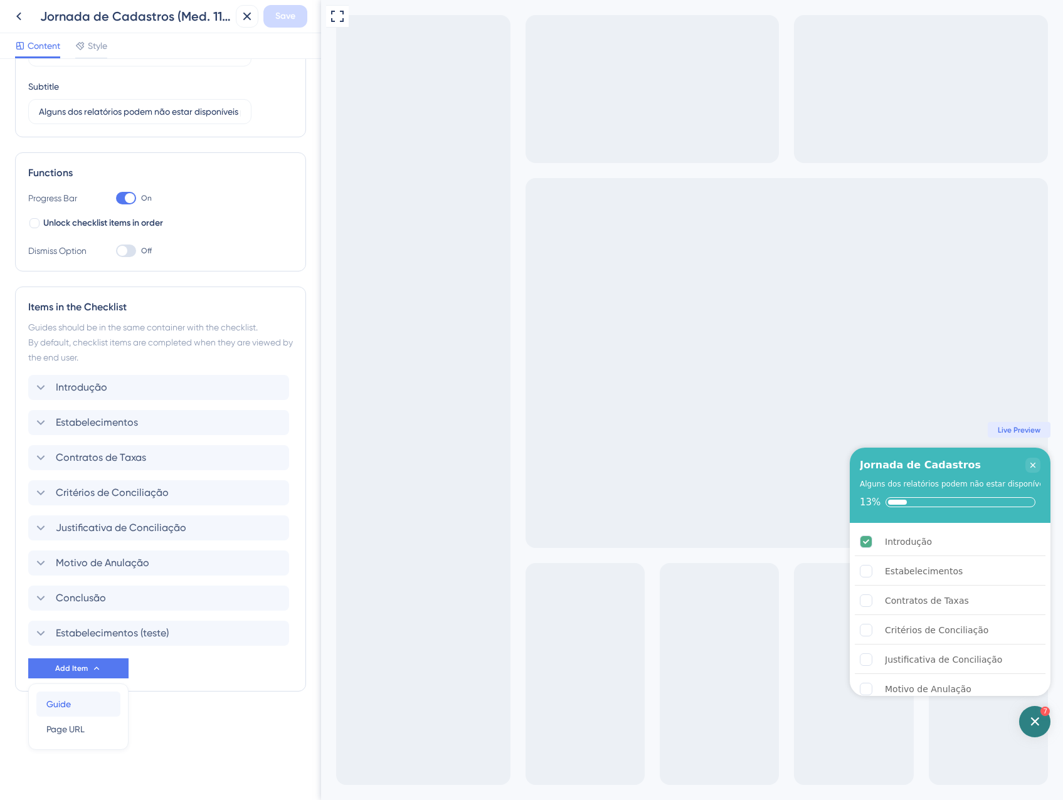
click at [70, 705] on span "Guide" at bounding box center [58, 704] width 24 height 15
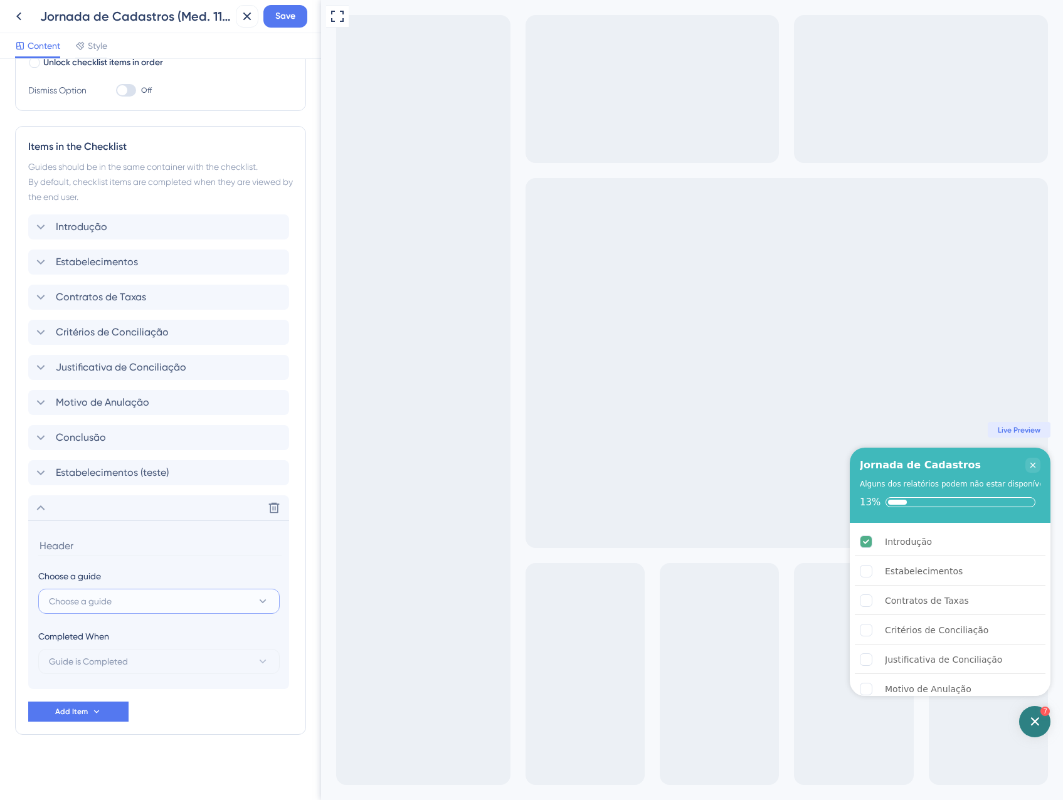
click at [132, 603] on button "Choose a guide" at bounding box center [158, 601] width 241 height 25
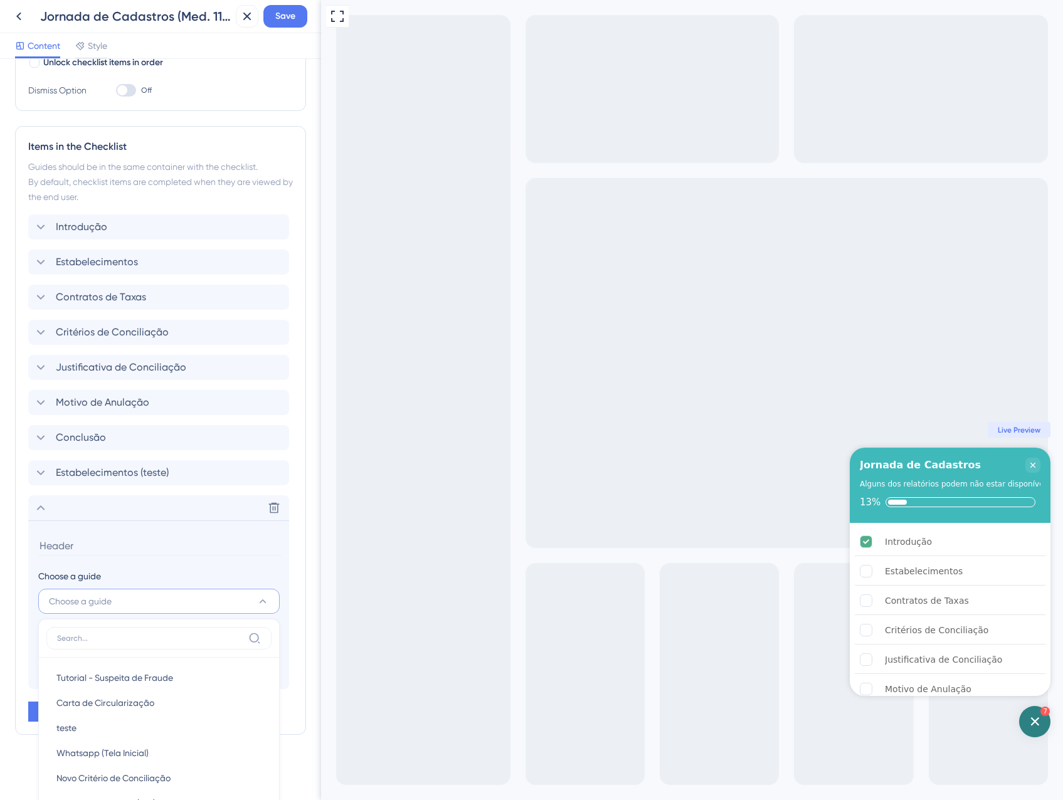
scroll to position [542, 0]
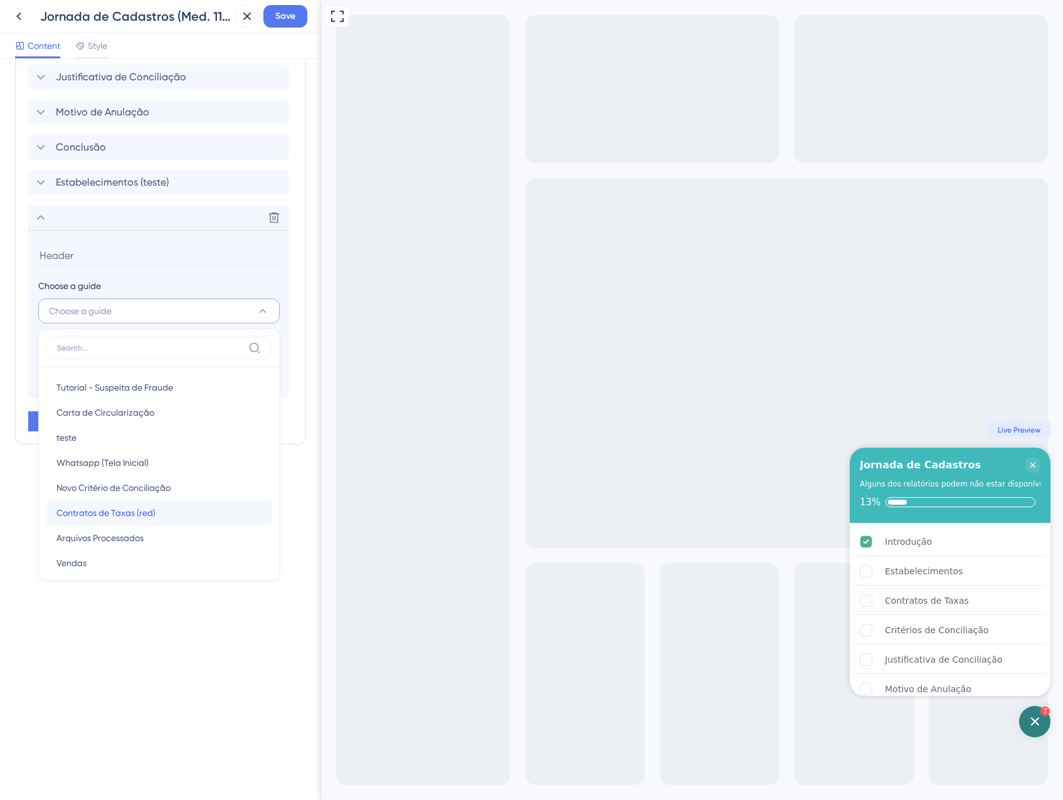
click at [172, 512] on div "Contratos de Taxas (red) Contratos de Taxas (red)" at bounding box center [158, 512] width 205 height 25
type input "Contratos de Taxas (red)"
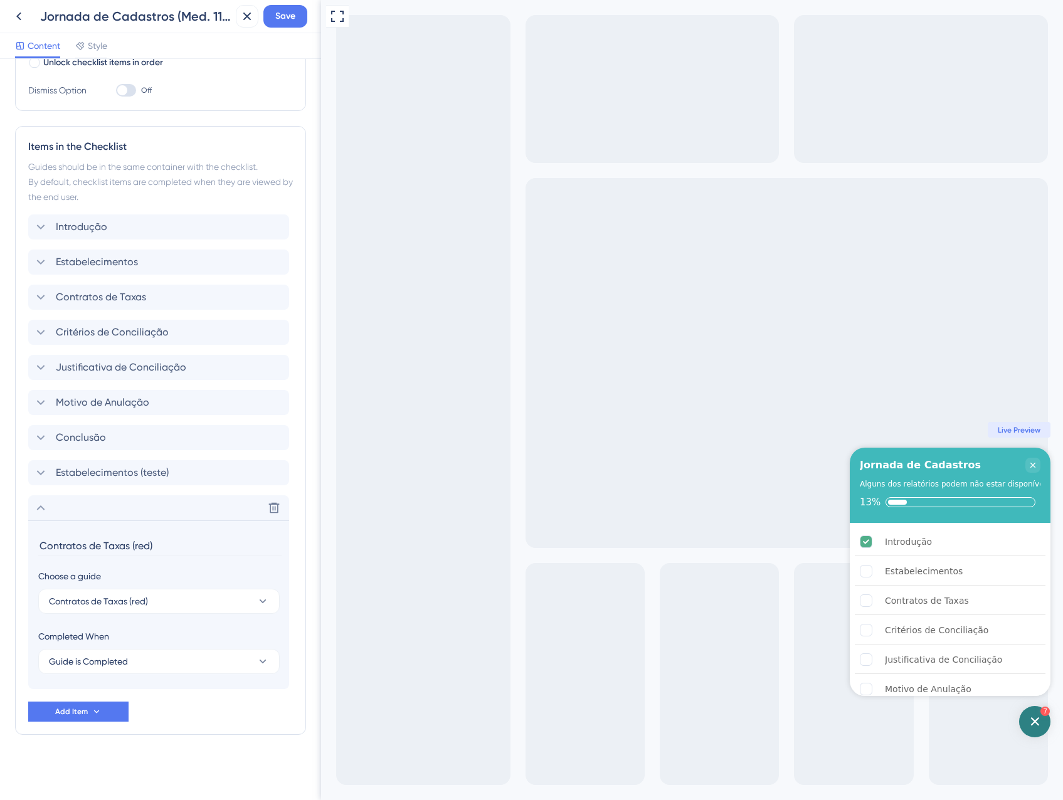
scroll to position [251, 0]
click at [282, 26] on button "Save" at bounding box center [285, 16] width 44 height 23
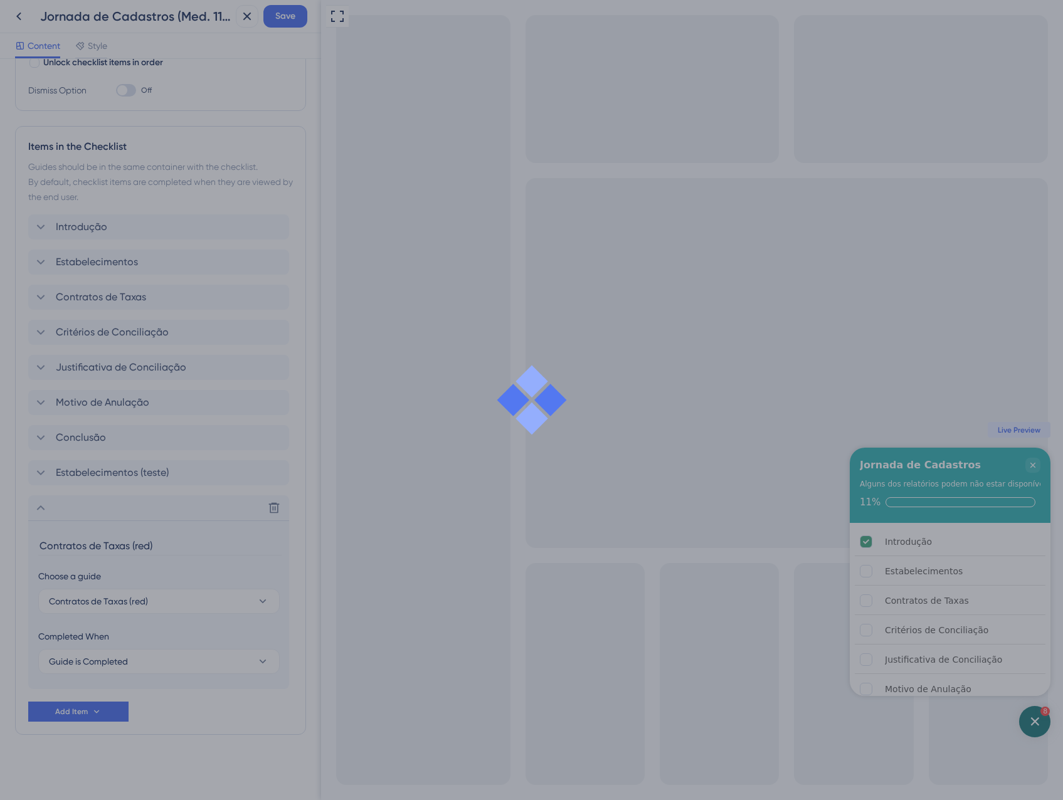
drag, startPoint x: 282, startPoint y: 26, endPoint x: 274, endPoint y: 21, distance: 9.4
click at [273, 22] on div at bounding box center [531, 400] width 1063 height 800
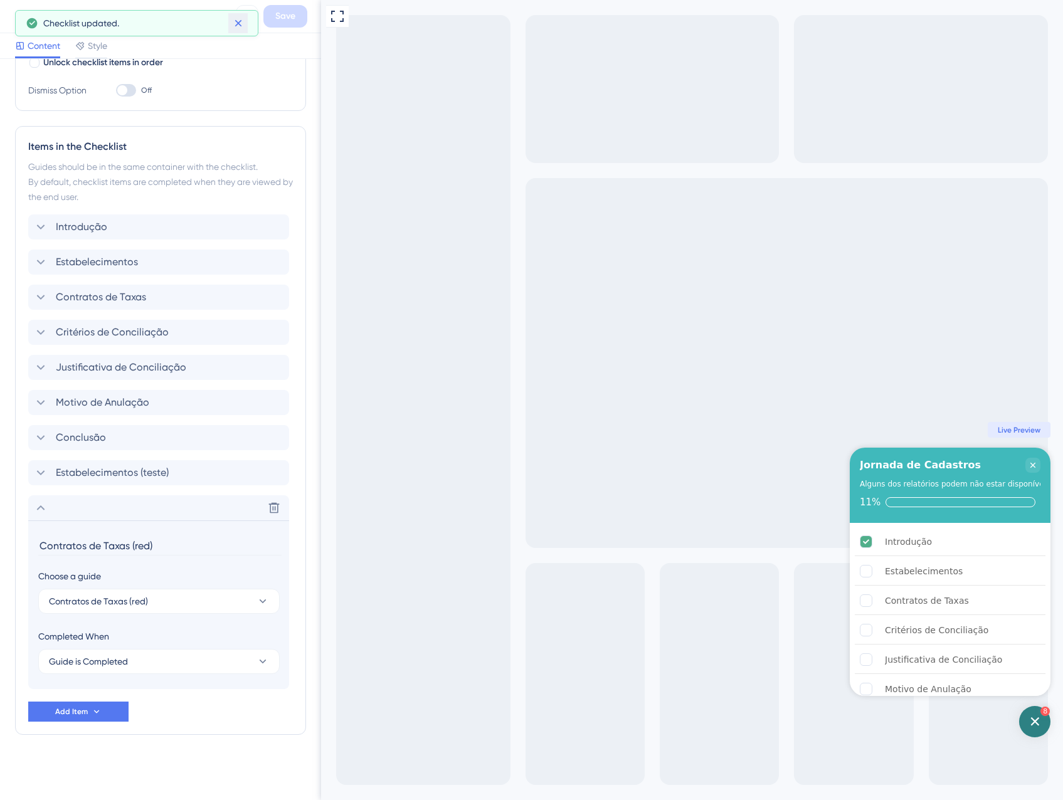
click at [241, 23] on icon at bounding box center [238, 23] width 13 height 13
click at [247, 21] on icon at bounding box center [247, 16] width 15 height 15
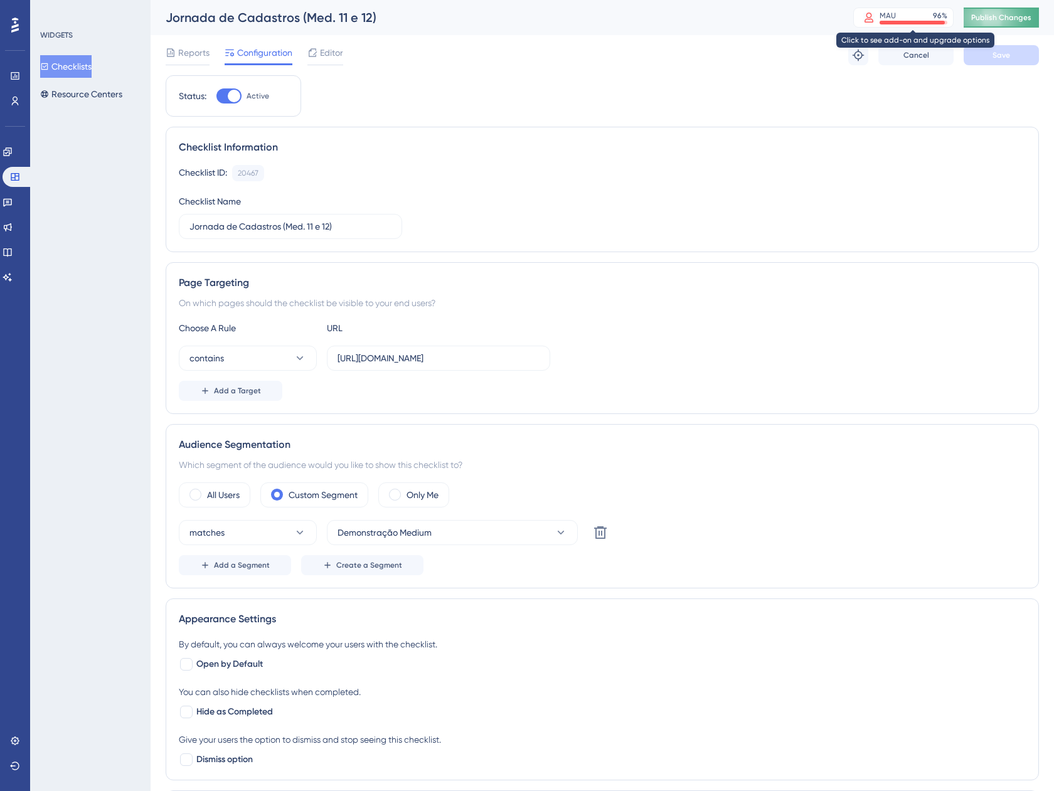
click at [999, 26] on button "Publish Changes" at bounding box center [1000, 18] width 75 height 20
click at [326, 53] on span "Editor" at bounding box center [331, 52] width 23 height 15
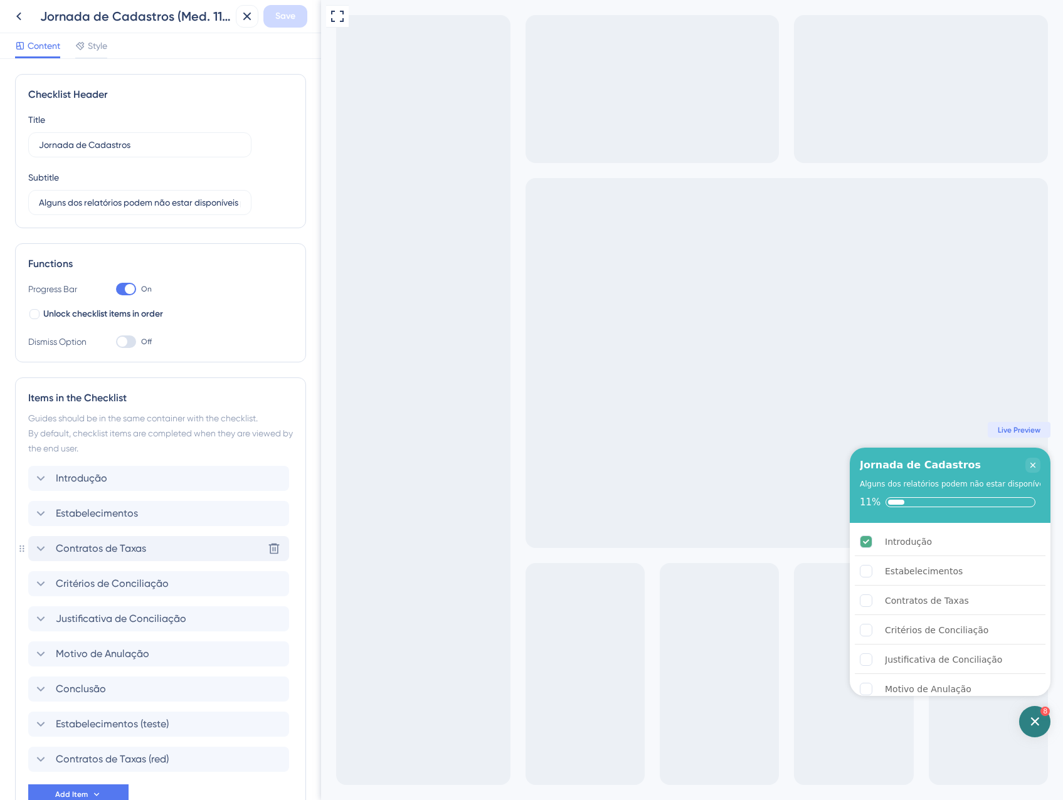
click at [85, 543] on span "Contratos de Taxas" at bounding box center [101, 548] width 90 height 15
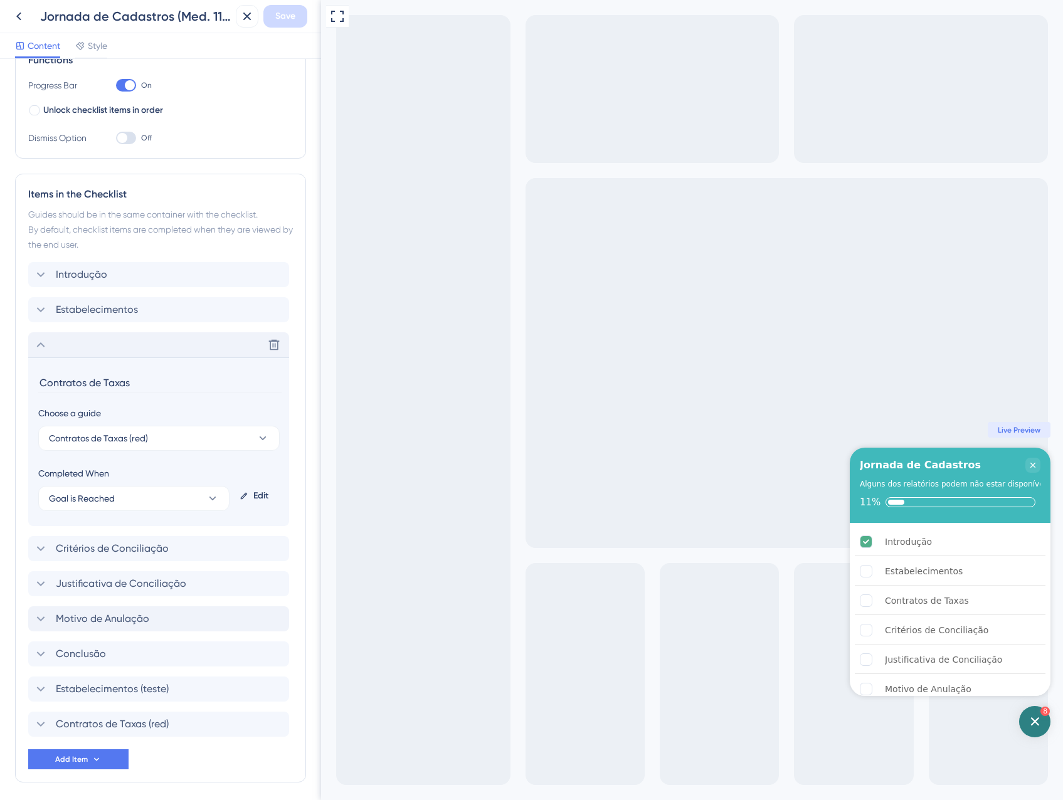
scroll to position [251, 0]
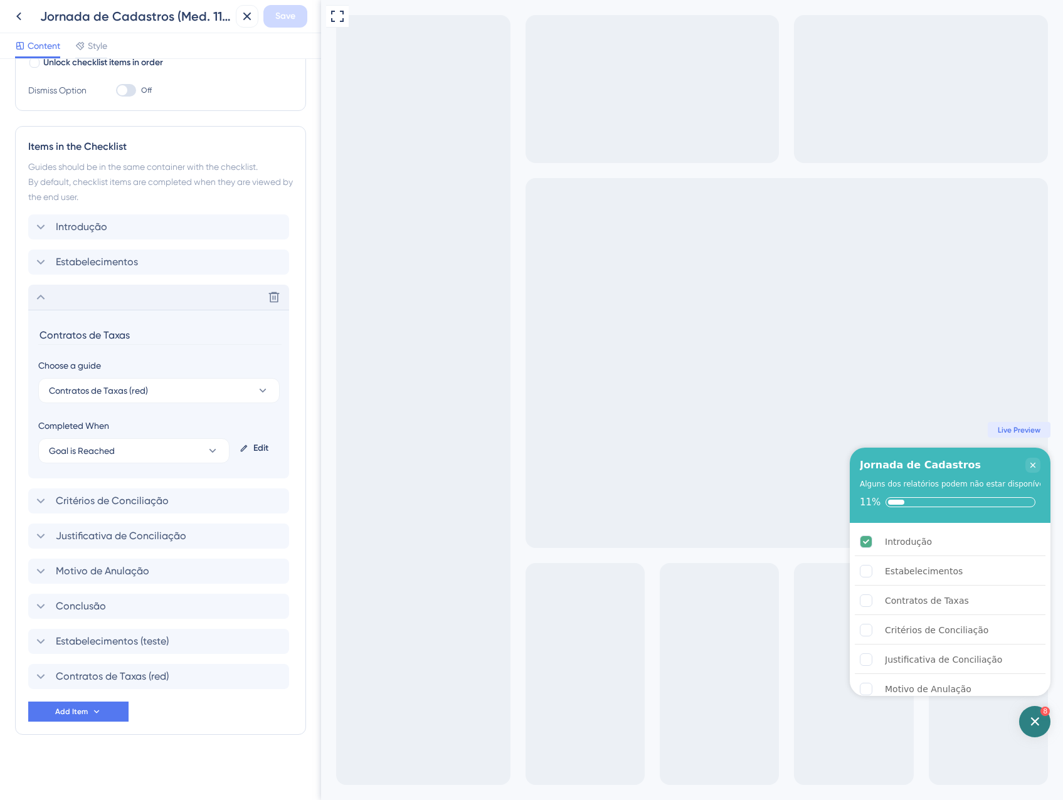
click at [103, 298] on div "Delete" at bounding box center [158, 297] width 261 height 25
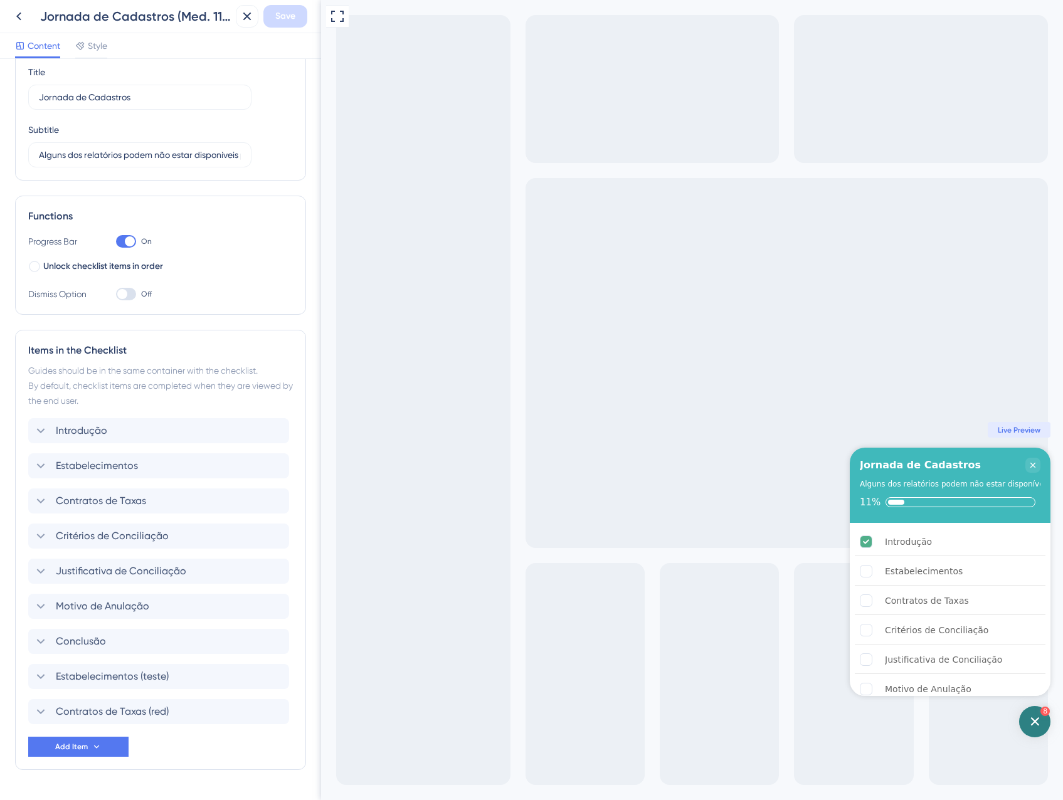
scroll to position [83, 0]
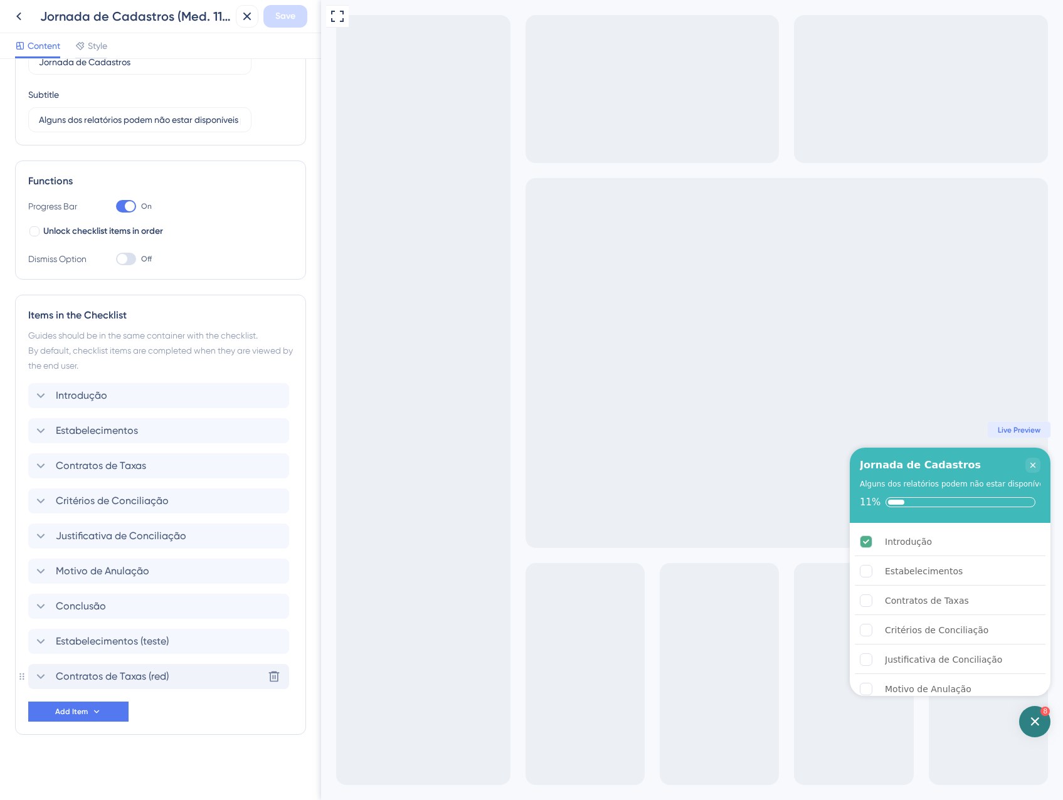
click at [99, 668] on div "Contratos de Taxas (red) Delete" at bounding box center [158, 676] width 261 height 25
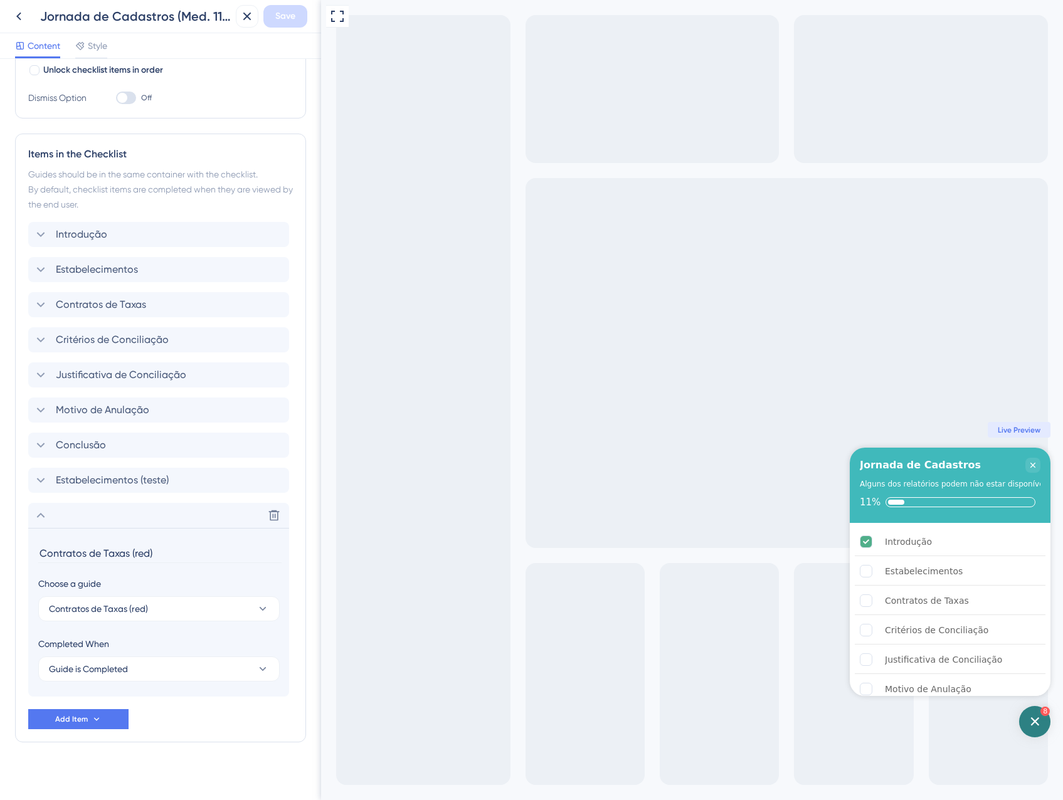
scroll to position [251, 0]
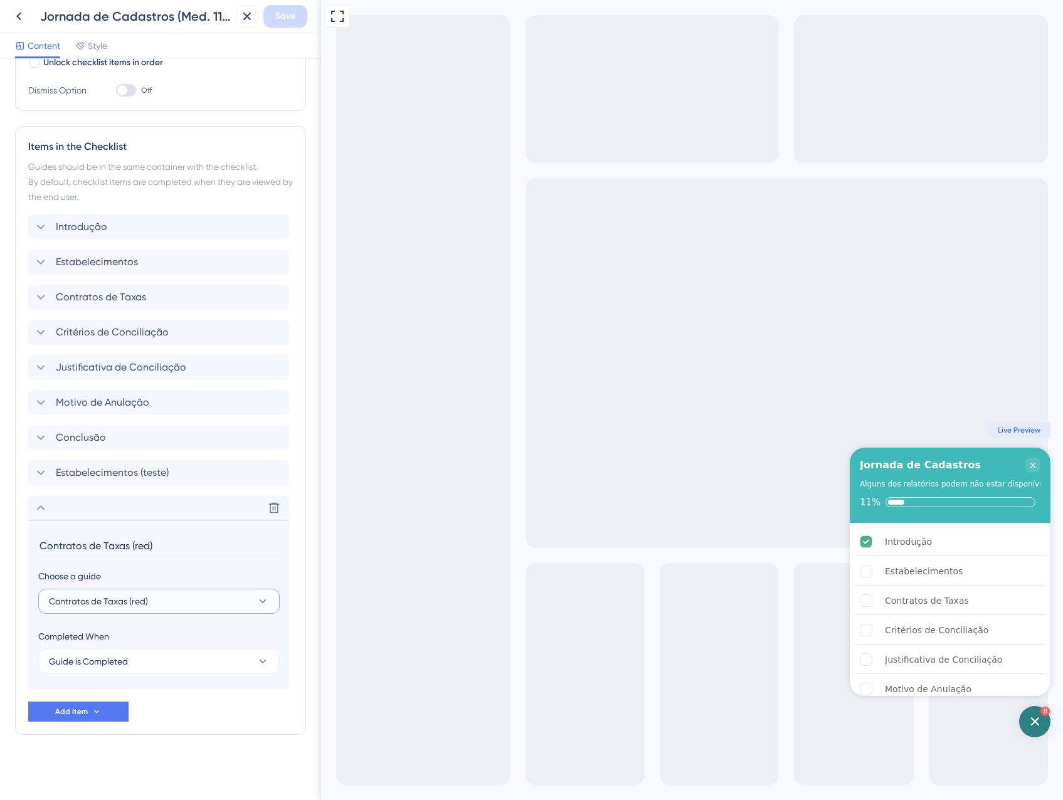
click at [126, 601] on span "Contratos de Taxas (red)" at bounding box center [98, 601] width 99 height 15
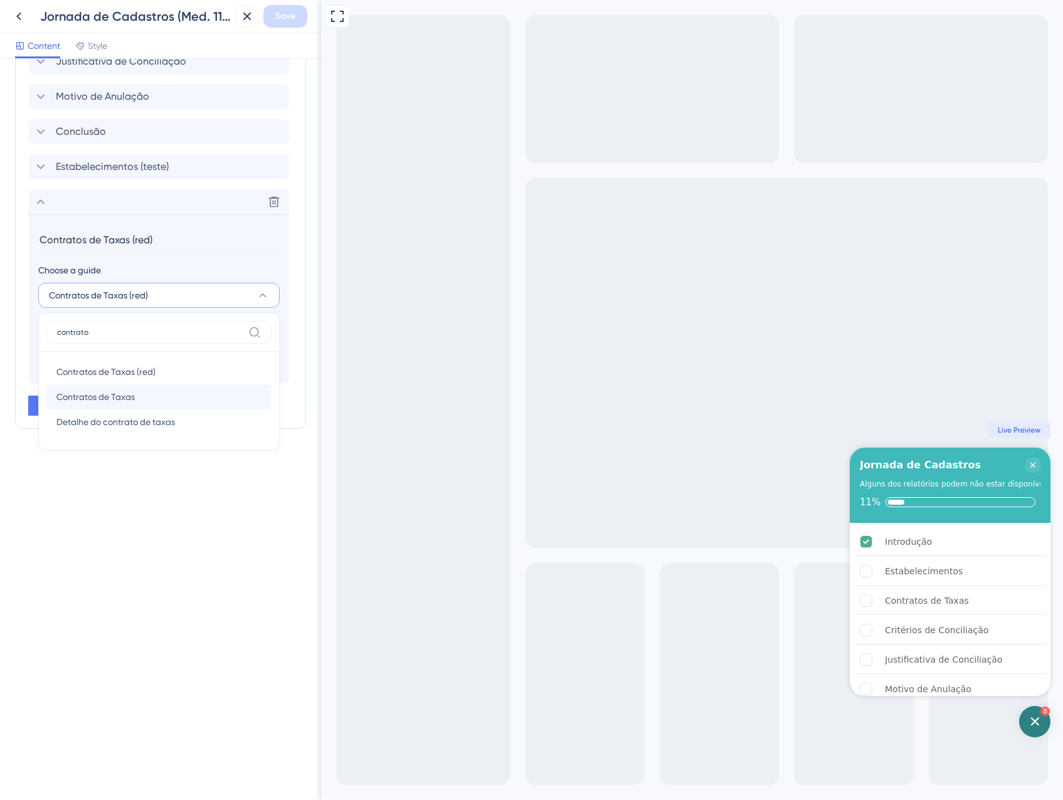
type input "contrato"
click at [136, 403] on div "Contratos de Taxas Contratos de Taxas" at bounding box center [158, 396] width 205 height 25
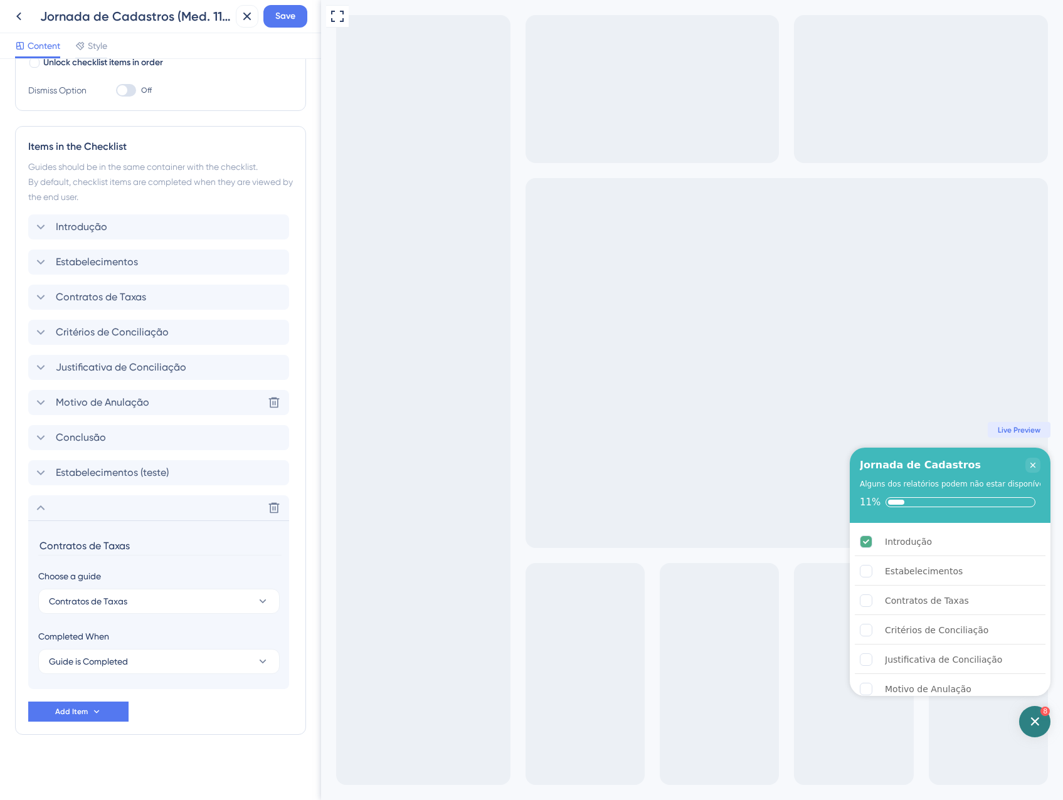
scroll to position [251, 0]
click at [146, 547] on input "Contratos de Taxas" at bounding box center [159, 545] width 243 height 19
type input "Contratos de Taxas (teste)"
click at [157, 728] on div "Items in the Checklist Guides should be in the same container with the checklis…" at bounding box center [160, 430] width 291 height 609
click at [49, 505] on div "Delete" at bounding box center [158, 507] width 261 height 25
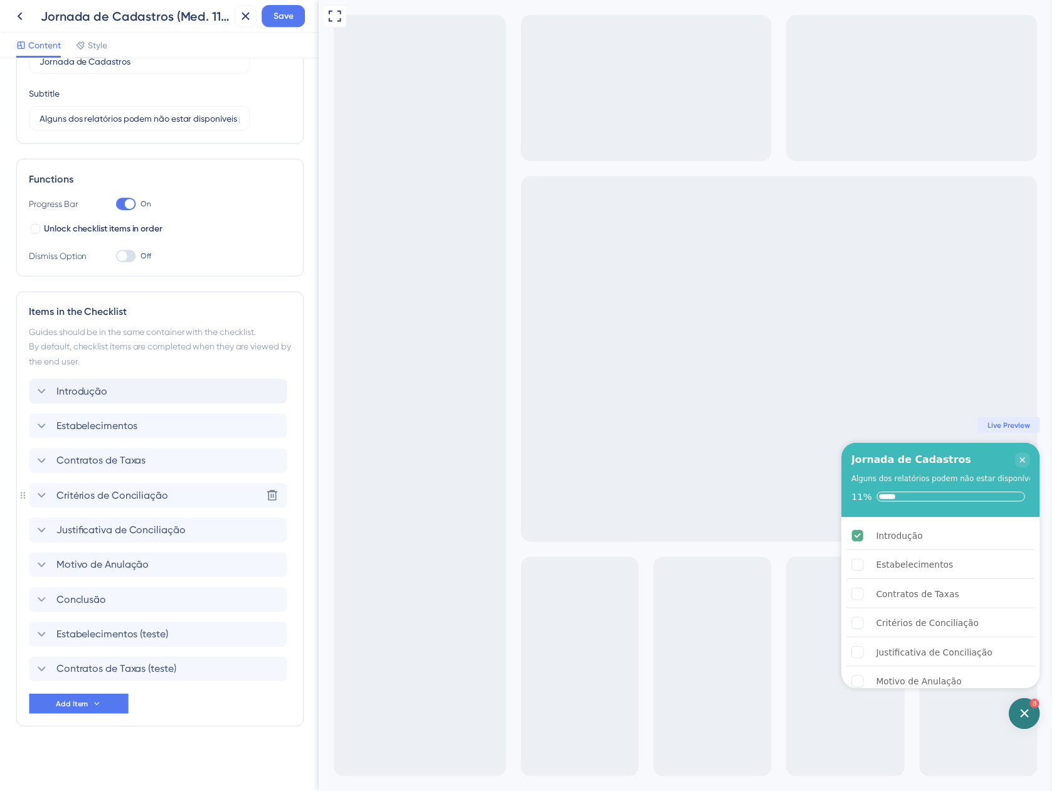
scroll to position [83, 0]
click at [279, 18] on span "Save" at bounding box center [285, 16] width 20 height 15
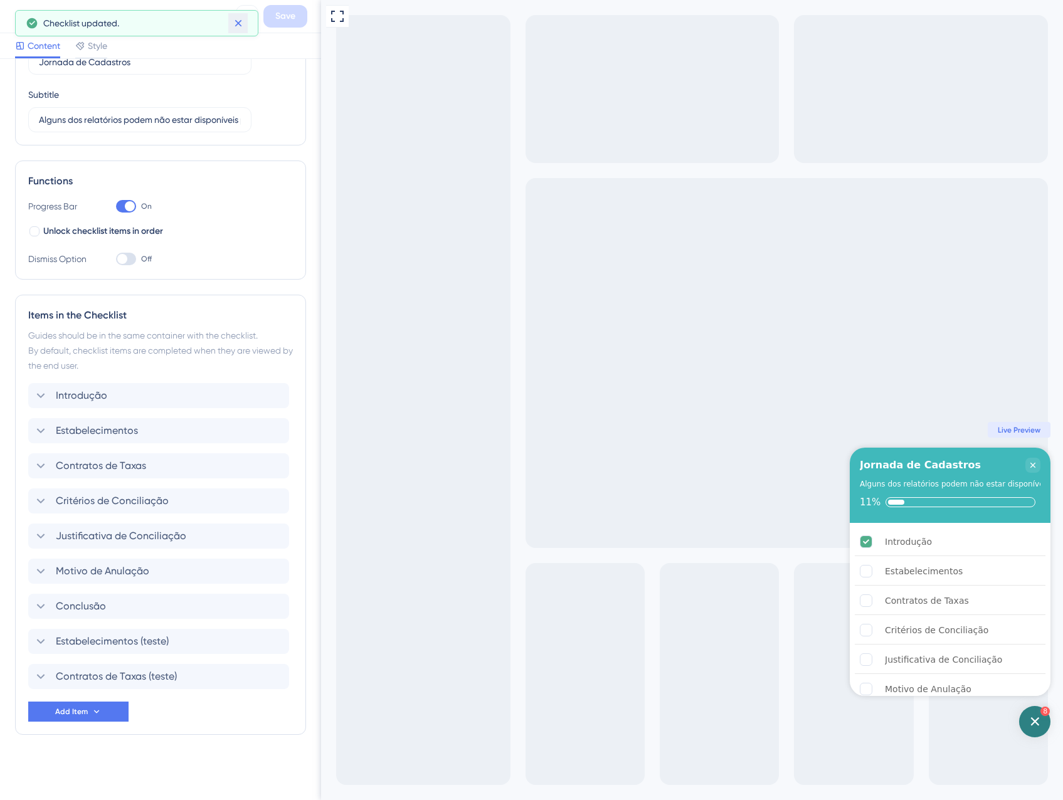
click at [233, 26] on icon at bounding box center [238, 23] width 13 height 13
click at [245, 19] on icon at bounding box center [247, 17] width 8 height 8
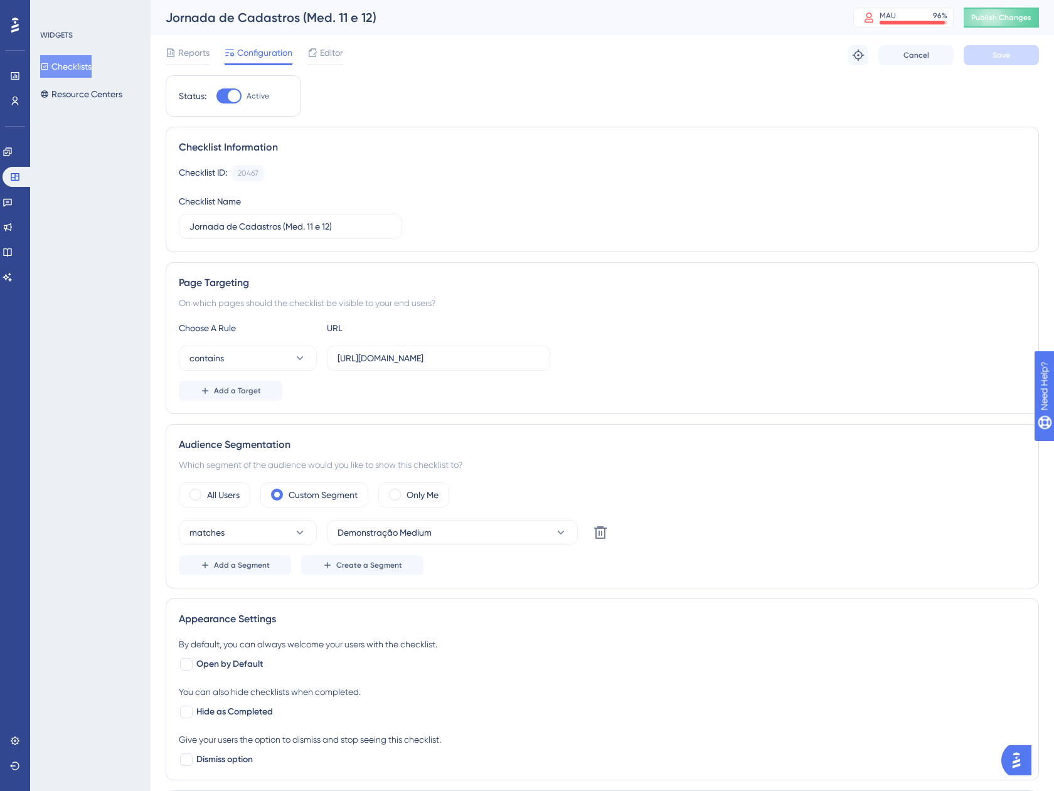
click at [1025, 29] on div "Jornada de Cadastros (Med. 11 e 12) MAU 96 % Click to see add-on and upgrade op…" at bounding box center [602, 17] width 903 height 35
click at [1017, 19] on span "Publish Changes" at bounding box center [1001, 18] width 60 height 10
click at [120, 92] on button "Resource Centers" at bounding box center [81, 94] width 82 height 23
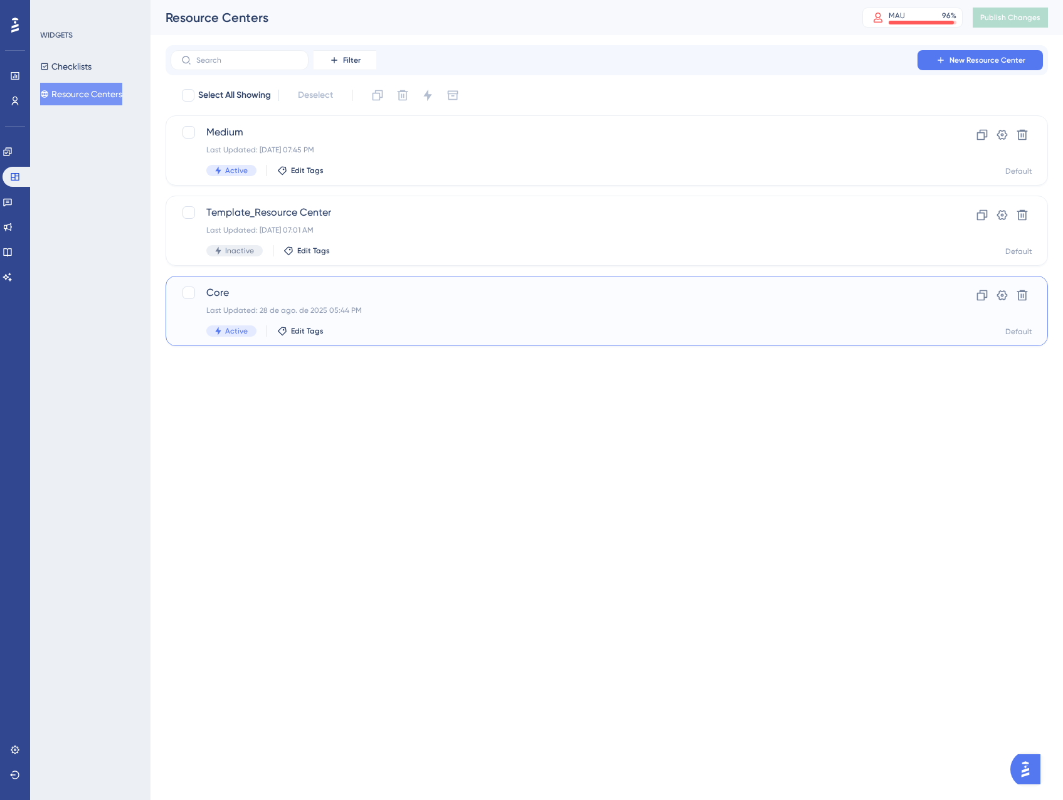
click at [517, 313] on div "Last Updated: 28 de ago. de 2025 05:44 PM" at bounding box center [556, 310] width 701 height 10
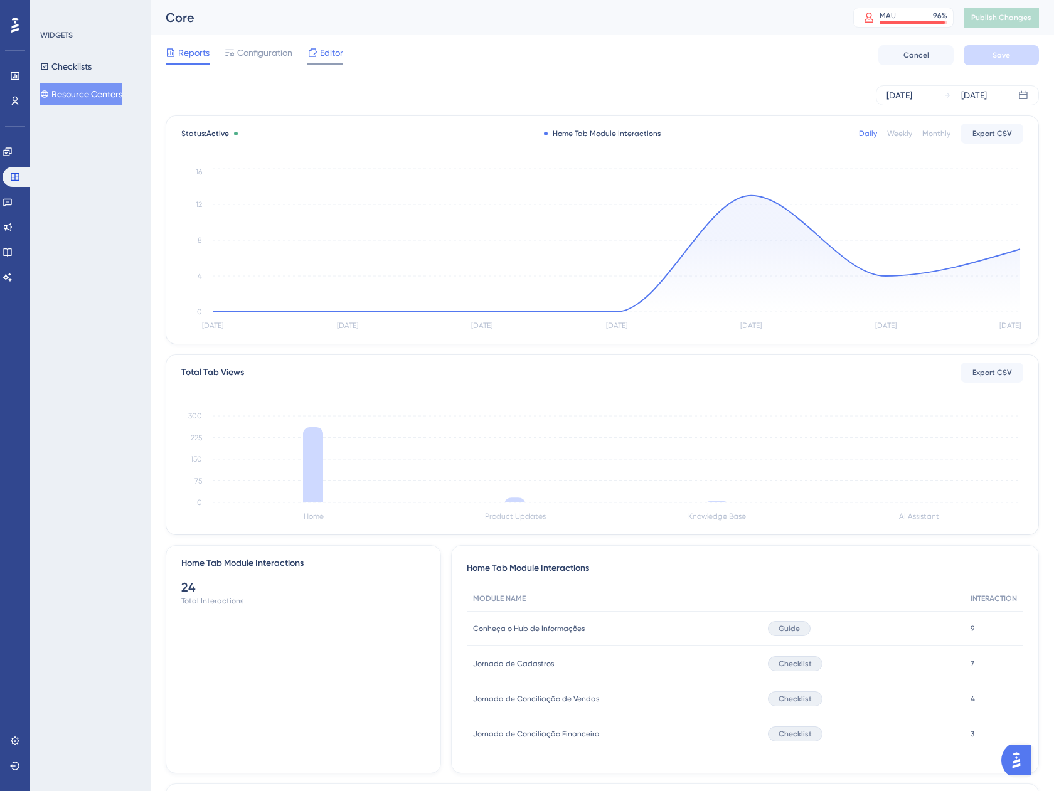
click at [333, 50] on span "Editor" at bounding box center [331, 52] width 23 height 15
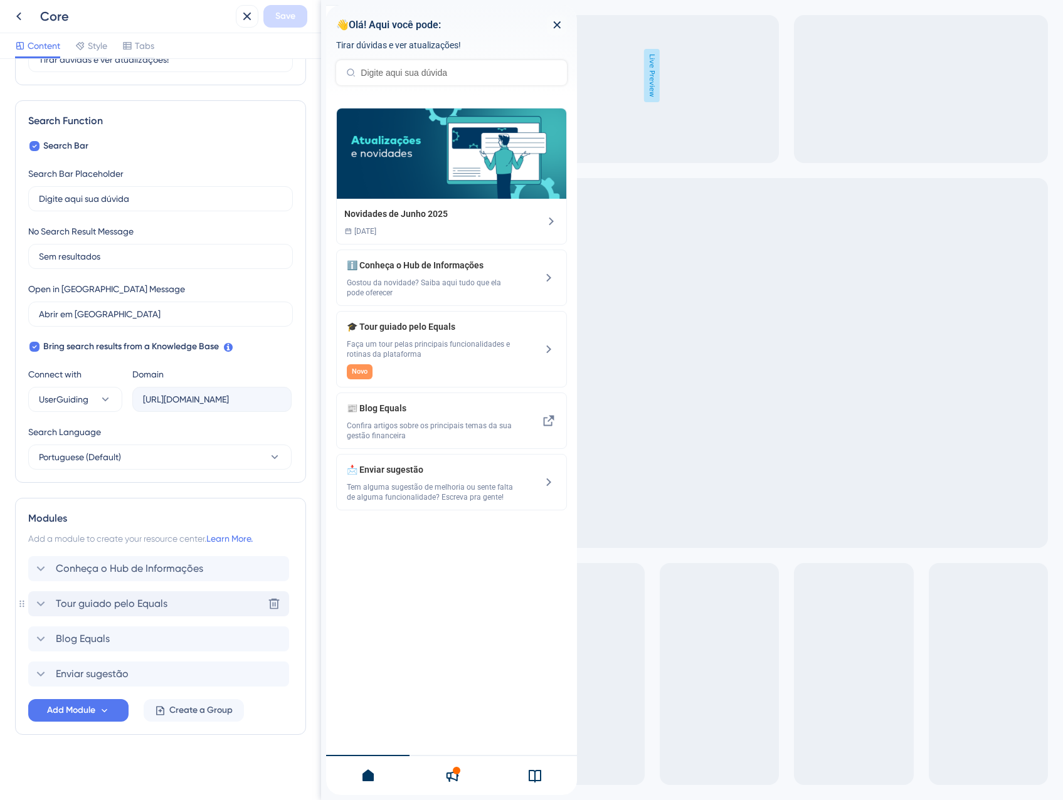
click at [101, 600] on span "Tour guiado pelo Equals" at bounding box center [112, 603] width 112 height 15
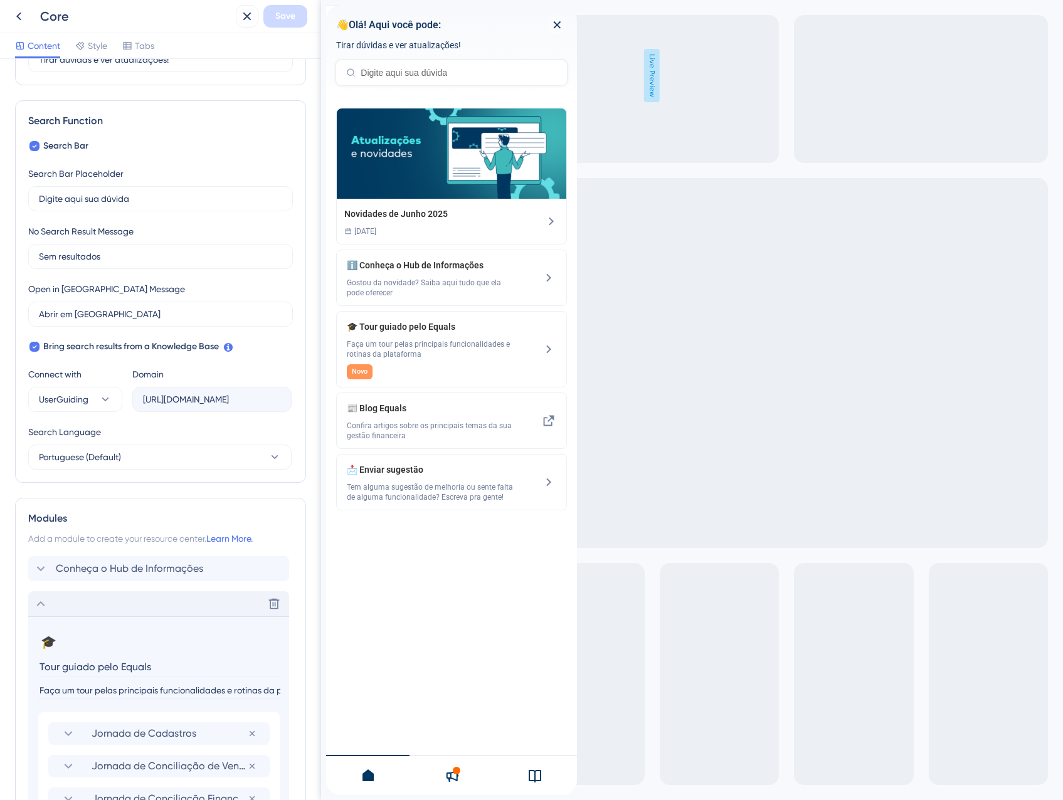
click at [101, 600] on div "Delete" at bounding box center [158, 603] width 261 height 25
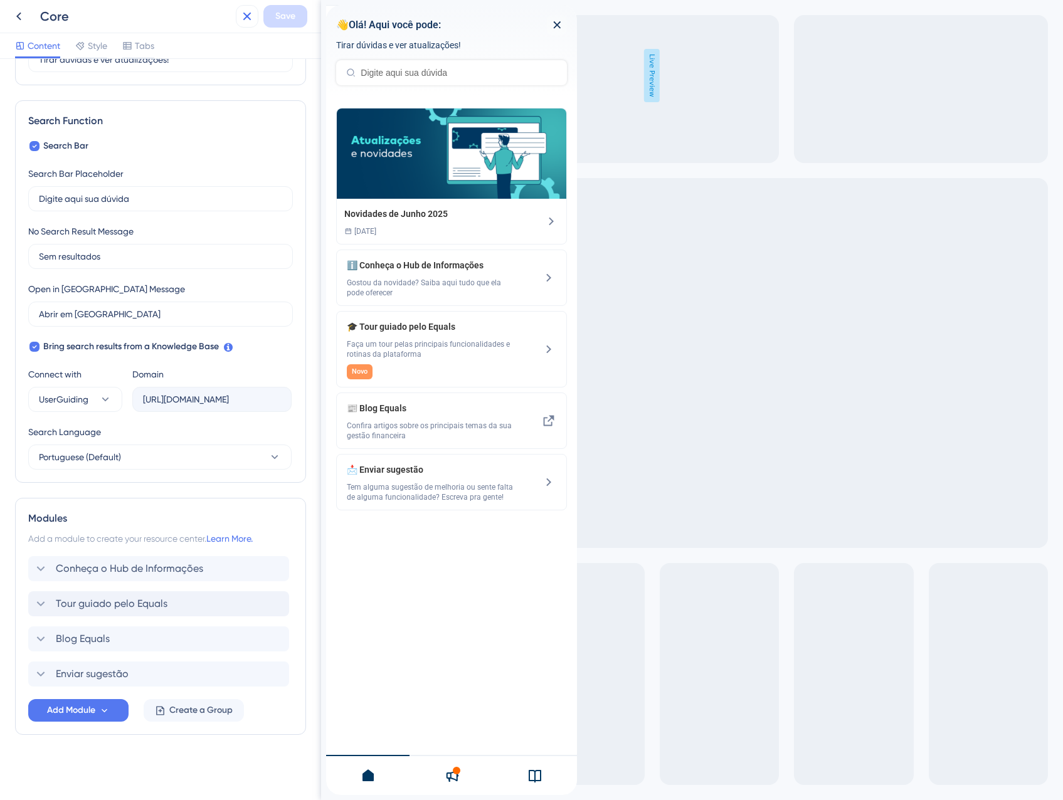
click at [241, 13] on icon at bounding box center [247, 16] width 15 height 15
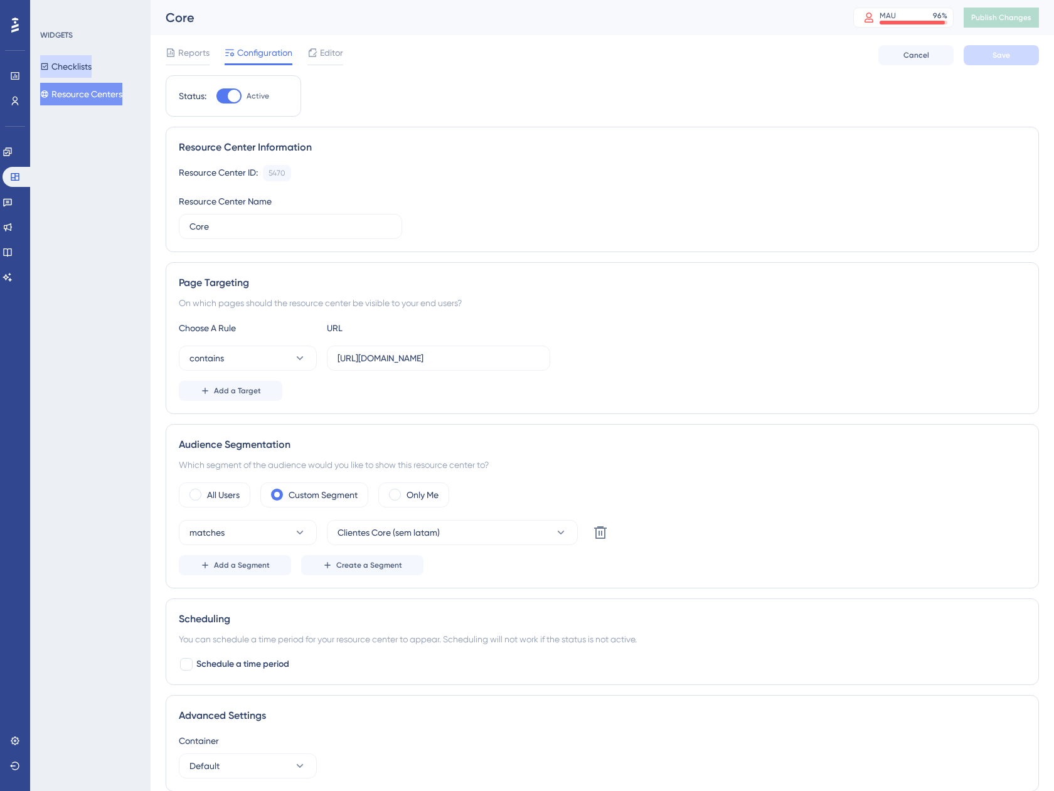
click at [82, 70] on button "Checklists" at bounding box center [65, 66] width 51 height 23
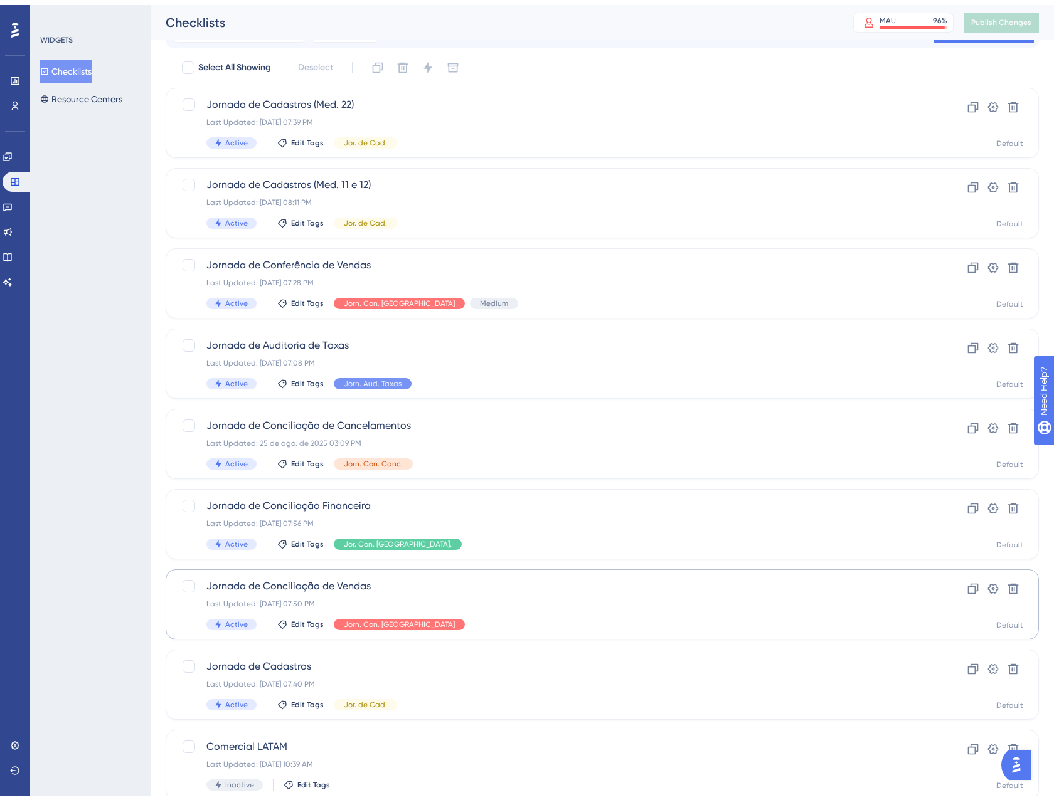
scroll to position [125, 0]
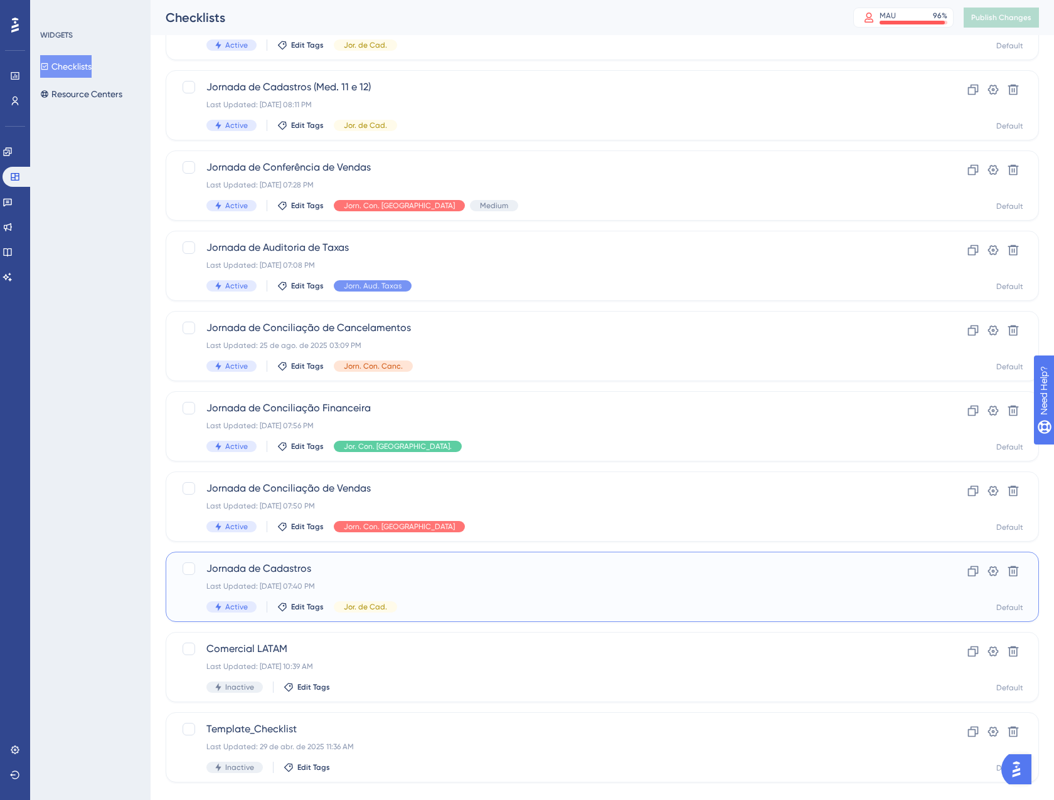
click at [477, 590] on div "Last Updated: 05 de set. de 2025 07:40 PM" at bounding box center [551, 586] width 691 height 10
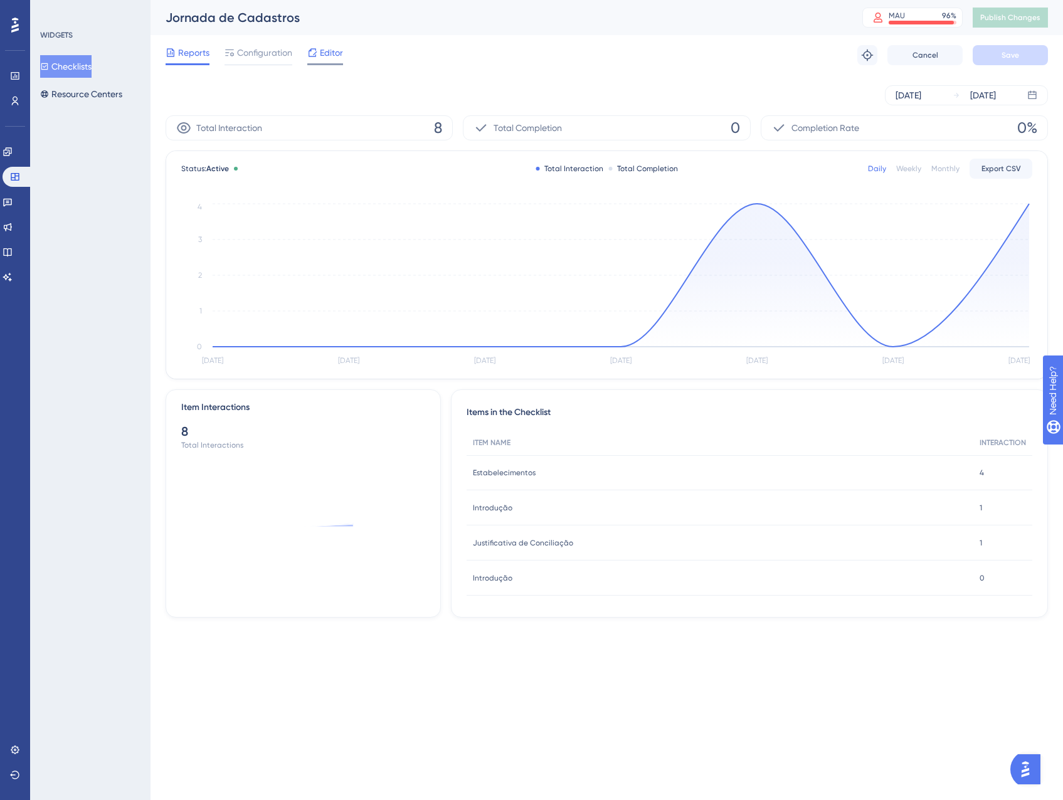
click at [331, 54] on span "Editor" at bounding box center [331, 52] width 23 height 15
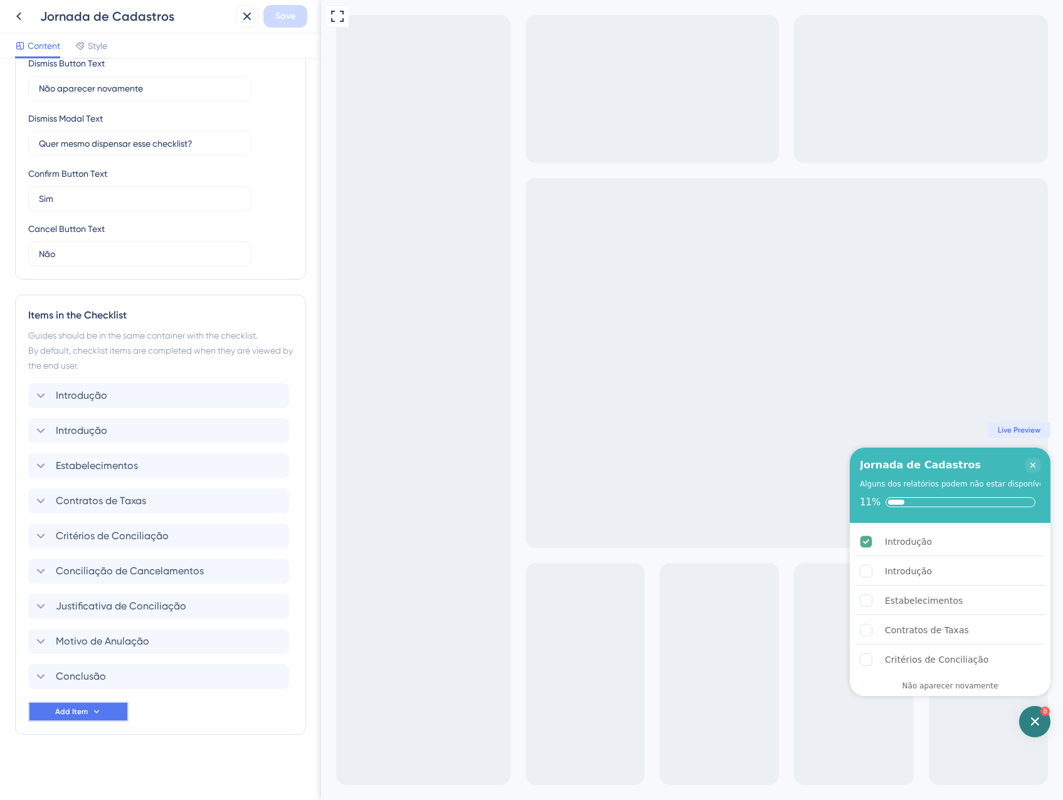
click at [85, 710] on span "Add Item" at bounding box center [71, 712] width 33 height 10
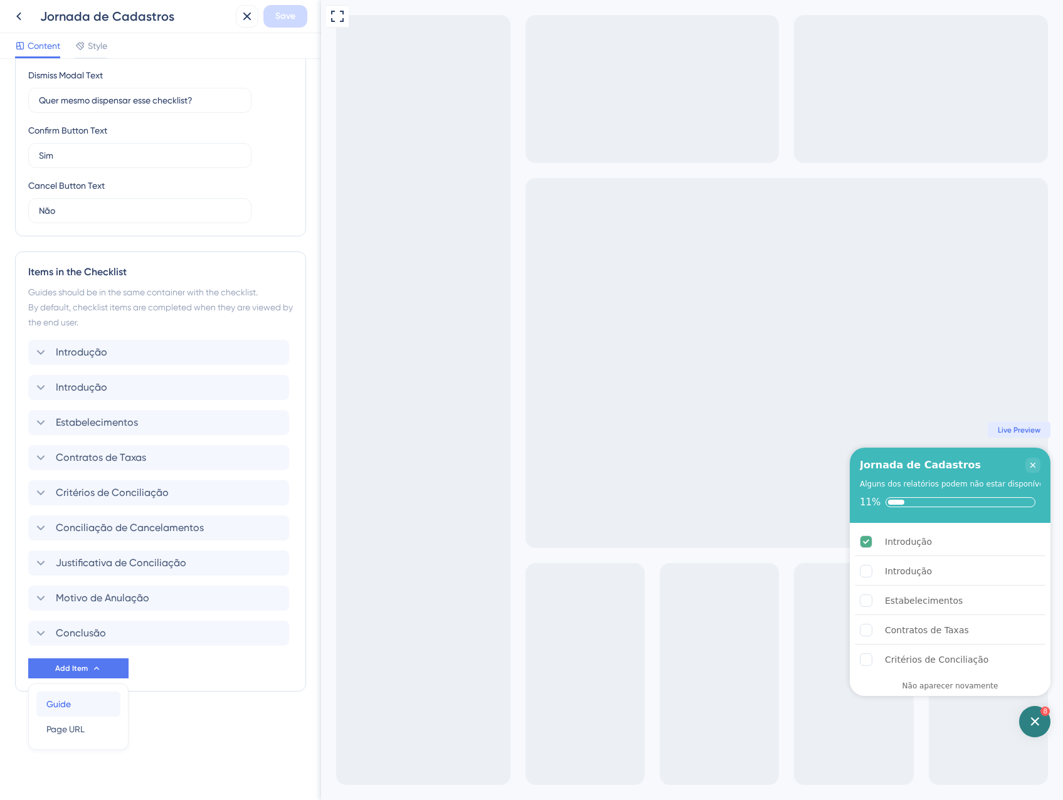
click at [82, 709] on div "Guide Guide" at bounding box center [78, 704] width 64 height 25
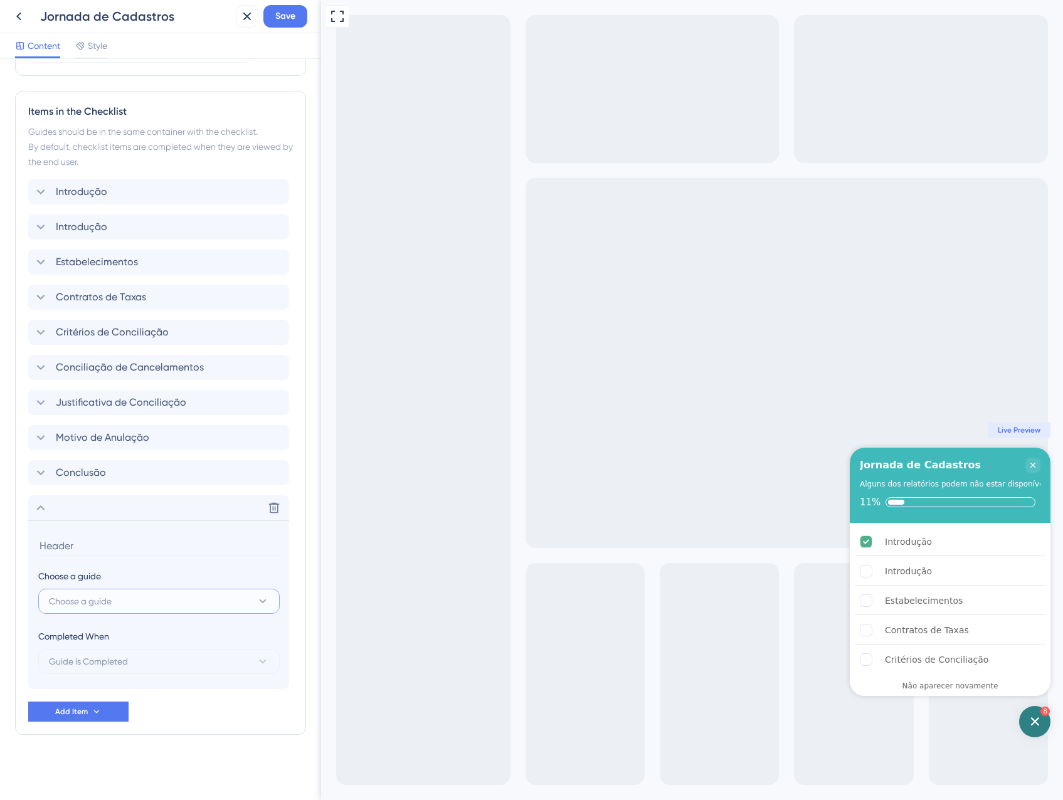
click at [134, 600] on button "Choose a guide" at bounding box center [158, 601] width 241 height 25
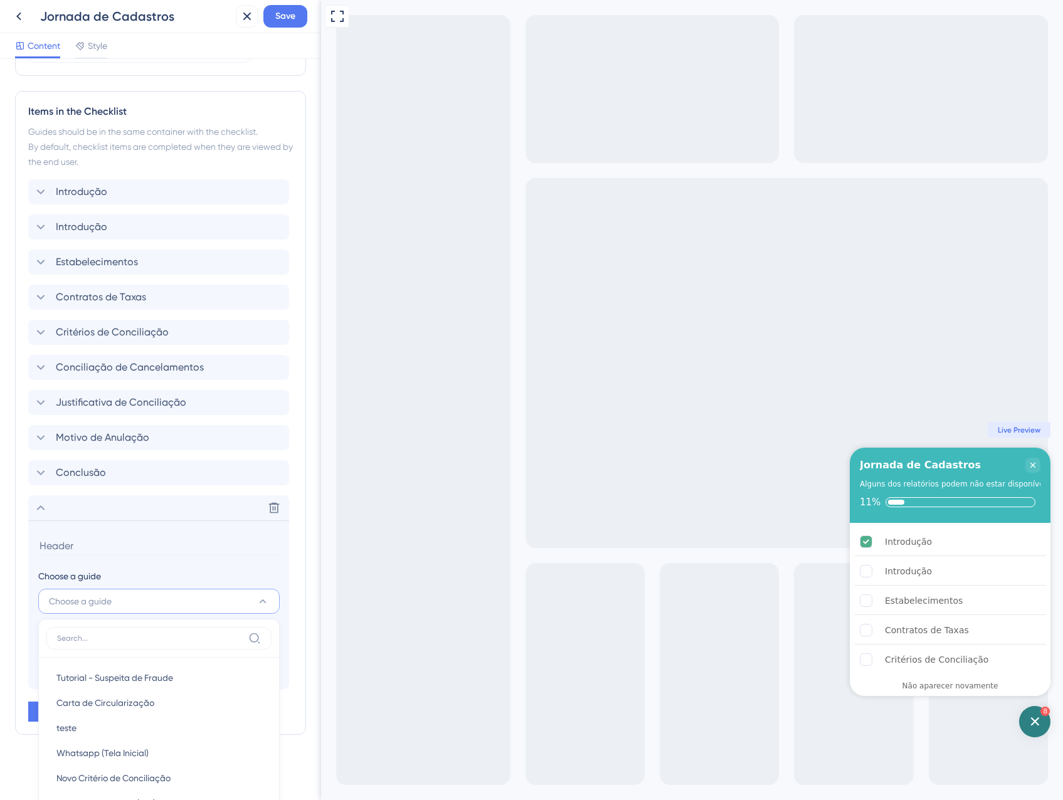
scroll to position [813, 0]
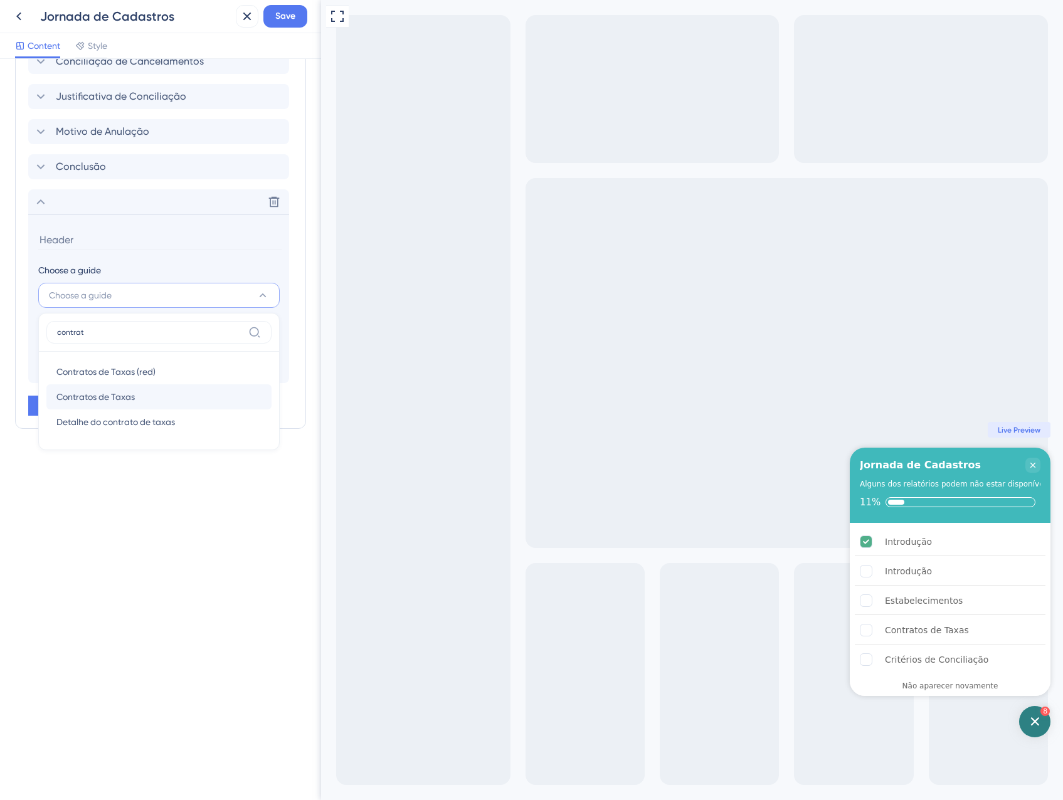
type input "contrat"
click at [112, 388] on div "Contratos de Taxas Contratos de Taxas" at bounding box center [158, 396] width 205 height 25
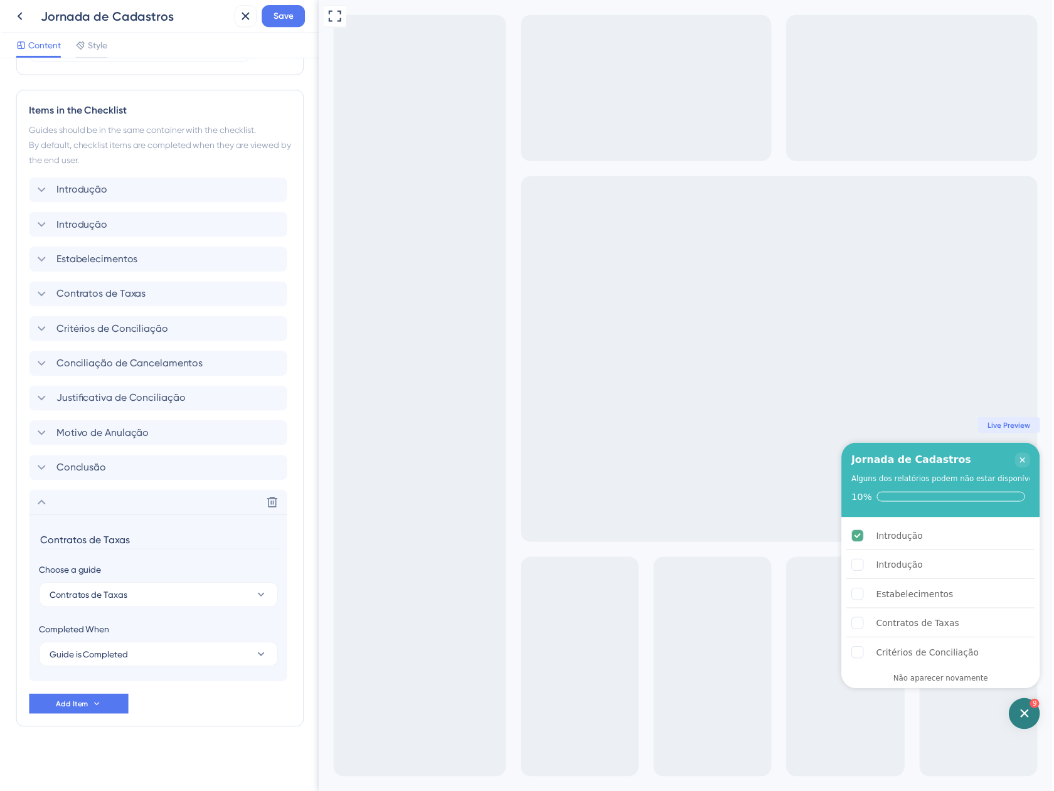
scroll to position [507, 0]
click at [145, 548] on input "Contratos de Taxas" at bounding box center [159, 545] width 243 height 19
type input "Contratos de Taxas (teste)"
click at [177, 766] on div "Checklist Header Title Jornada de Cadastros Subtitle Alguns dos relatórios pode…" at bounding box center [160, 176] width 291 height 1219
click at [290, 8] on button "Save" at bounding box center [285, 16] width 44 height 23
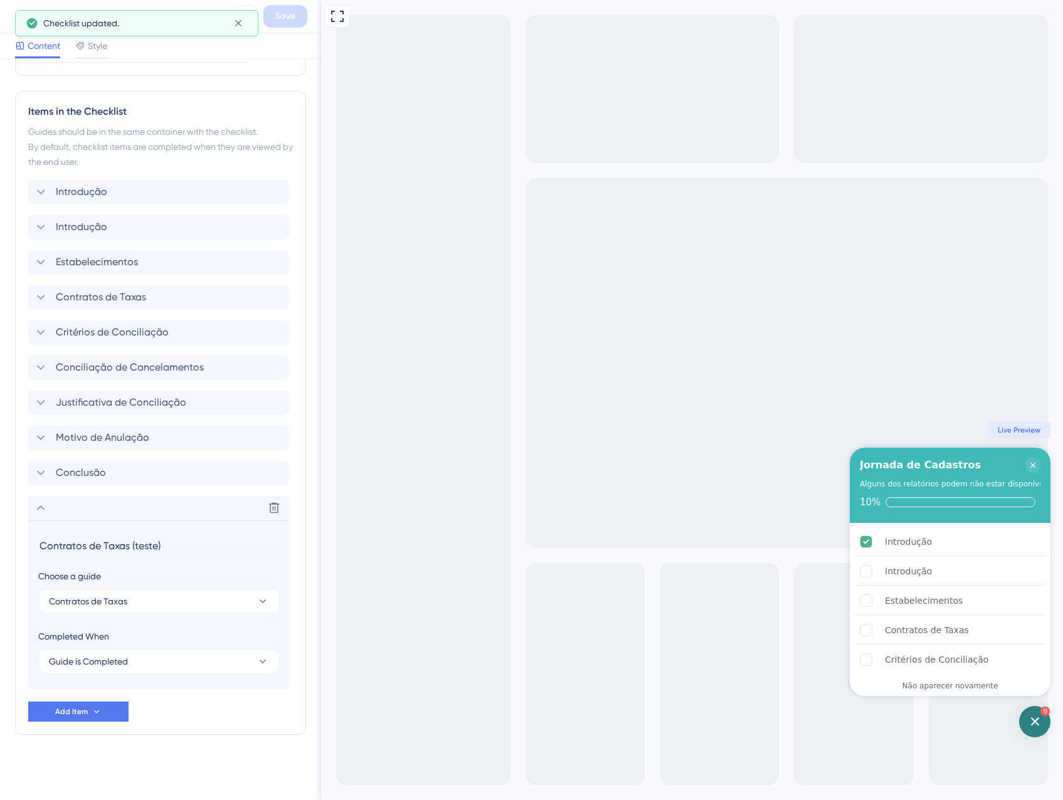
click at [250, 20] on div "Checklist updated." at bounding box center [136, 23] width 243 height 26
click at [245, 22] on button at bounding box center [237, 23] width 19 height 20
click at [257, 11] on button at bounding box center [247, 16] width 23 height 23
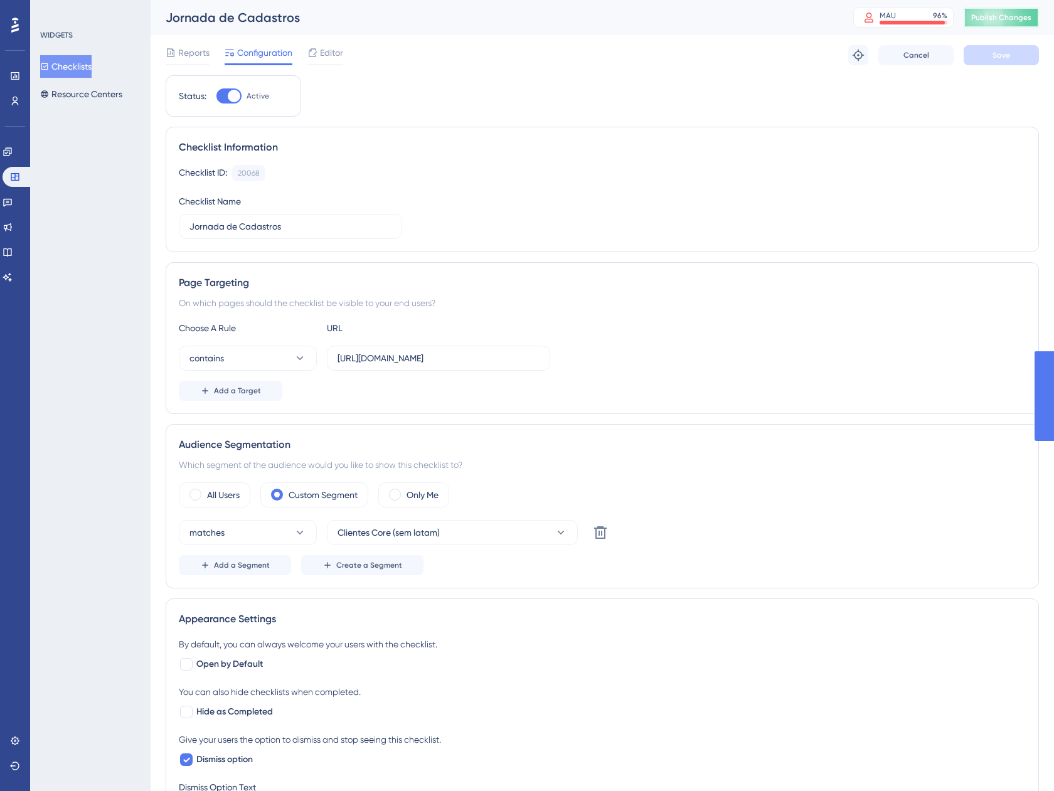
click at [1021, 22] on span "Publish Changes" at bounding box center [1001, 18] width 60 height 10
click at [316, 55] on icon at bounding box center [313, 52] width 8 height 8
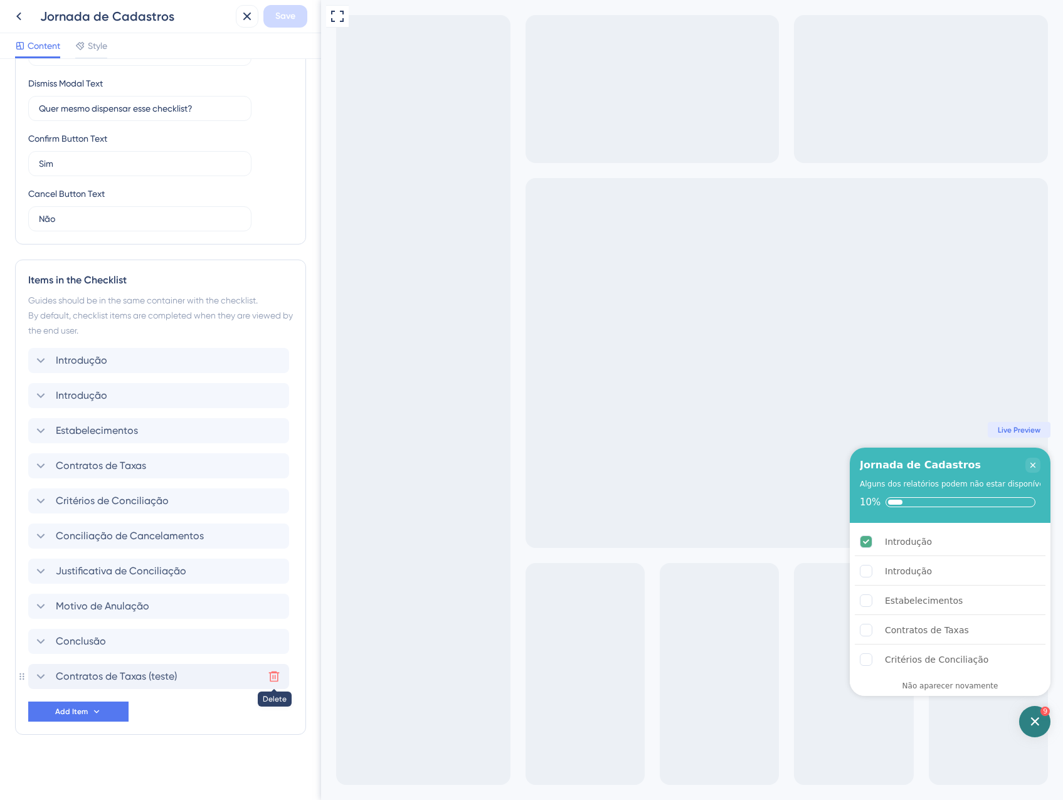
click at [280, 678] on button at bounding box center [274, 677] width 20 height 20
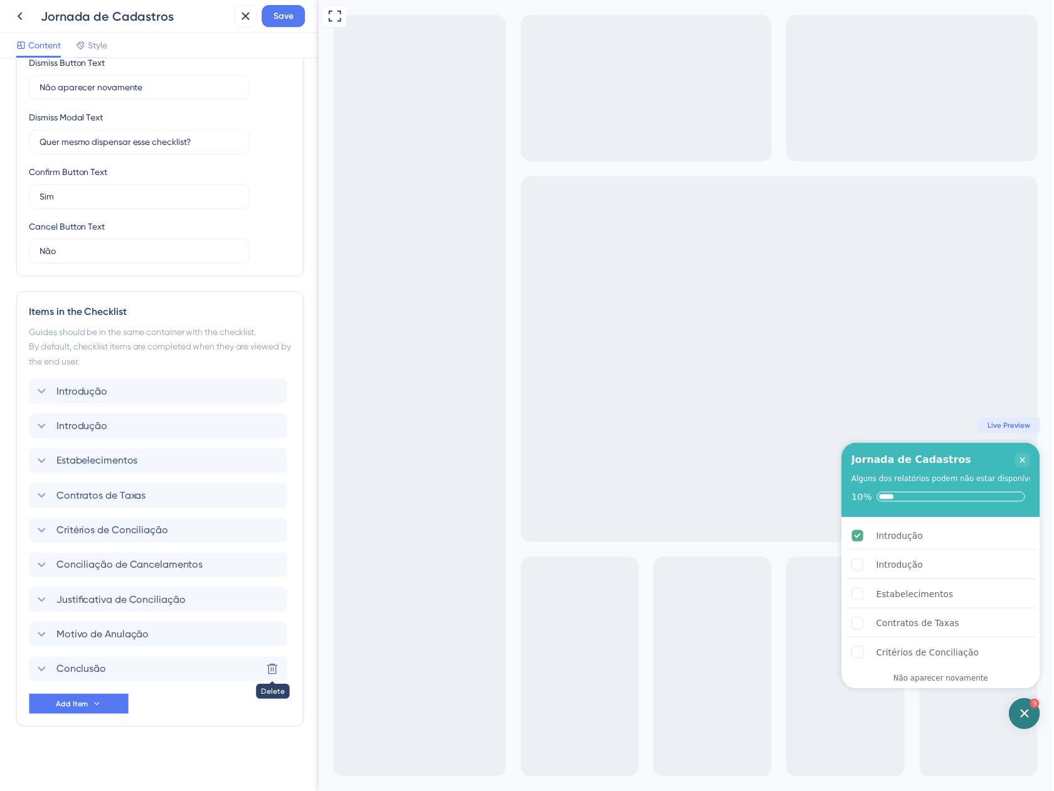
scroll to position [304, 0]
click at [284, 19] on span "Save" at bounding box center [285, 16] width 20 height 15
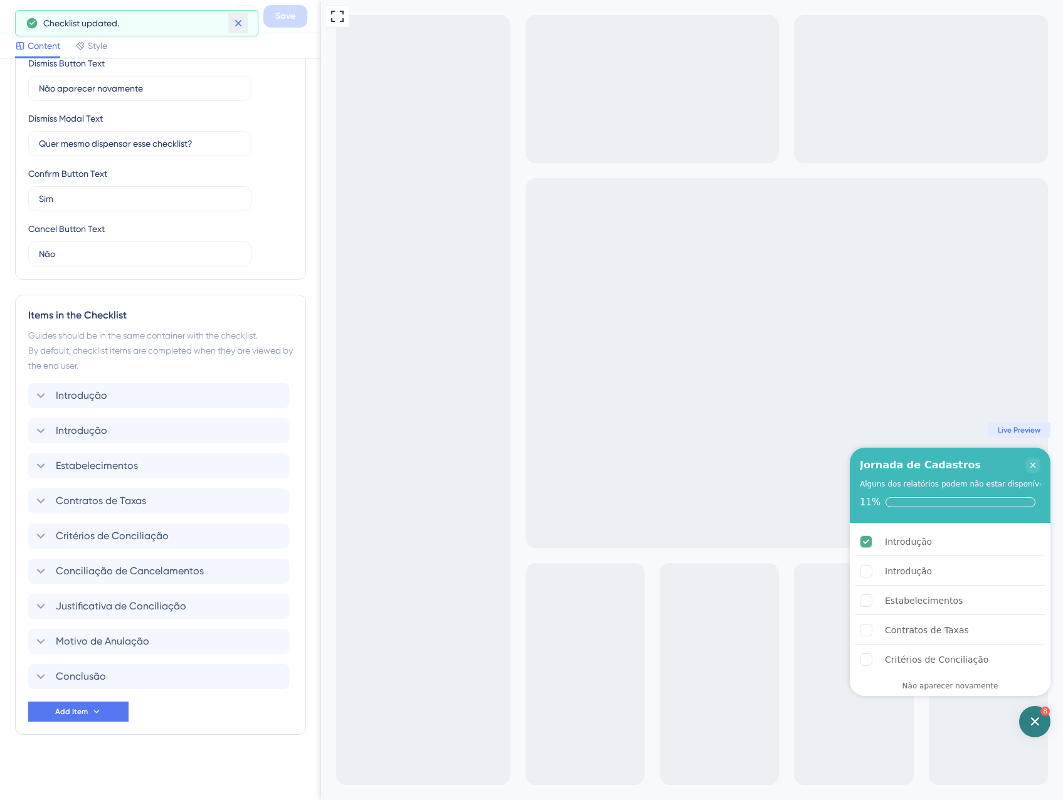
click at [233, 19] on icon at bounding box center [238, 23] width 13 height 13
click at [243, 18] on icon at bounding box center [247, 16] width 15 height 15
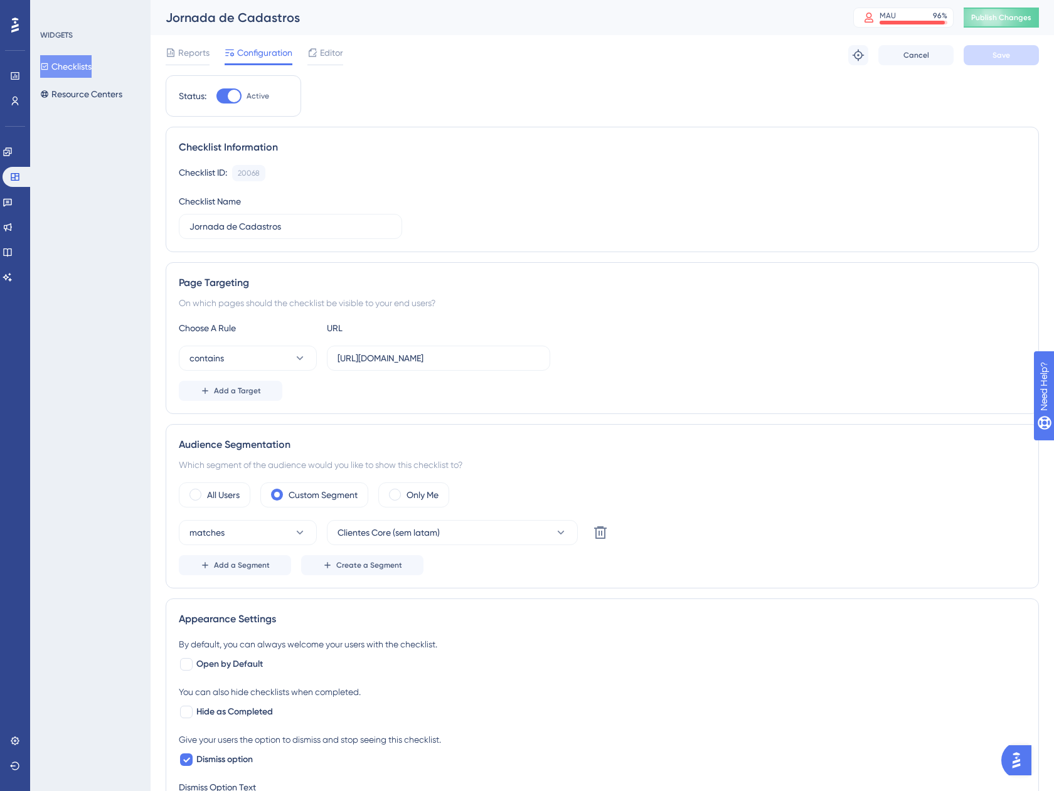
click at [68, 61] on button "Checklists" at bounding box center [65, 66] width 51 height 23
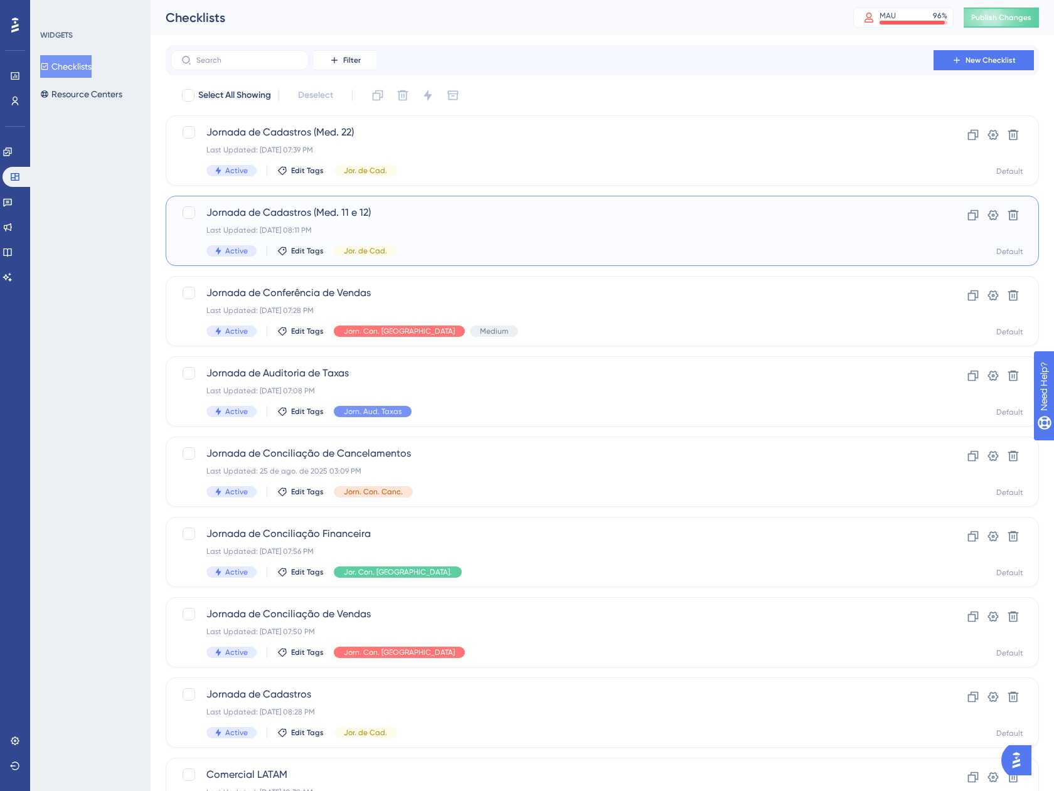
click at [494, 220] on span "Jornada de Cadastros (Med. 11 e 12)" at bounding box center [551, 212] width 691 height 15
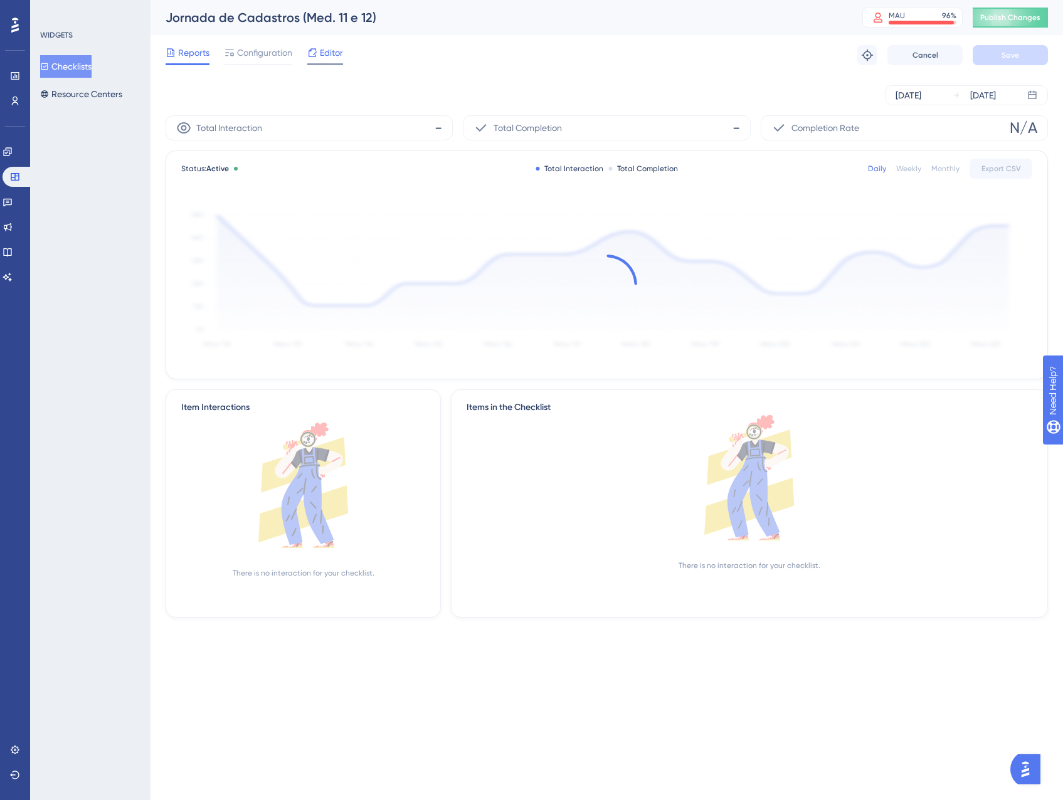
click at [325, 56] on span "Editor" at bounding box center [331, 52] width 23 height 15
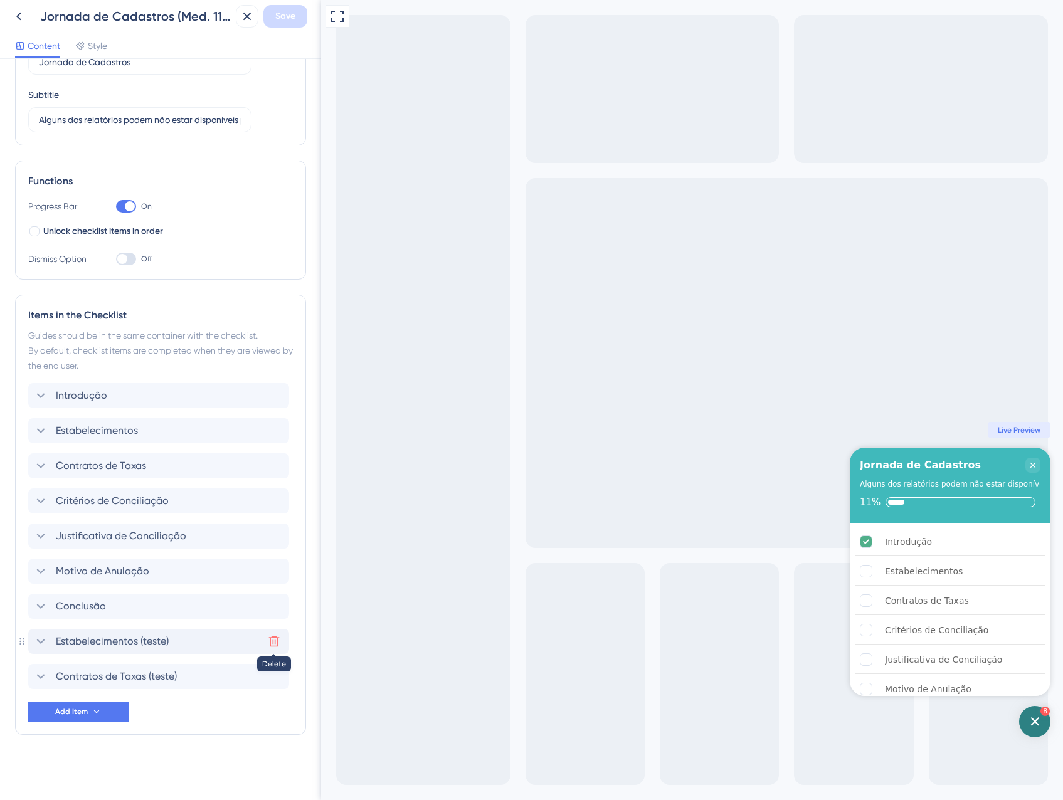
click at [271, 643] on icon at bounding box center [274, 641] width 13 height 13
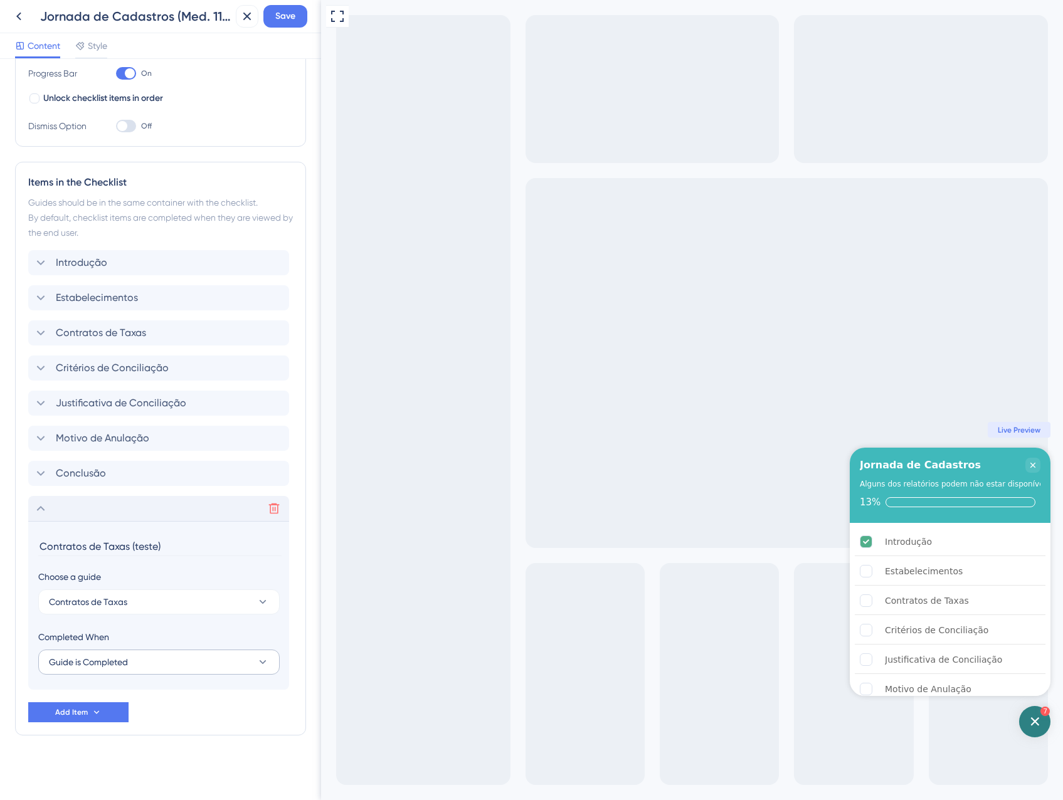
scroll to position [216, 0]
click at [271, 511] on icon at bounding box center [274, 508] width 13 height 13
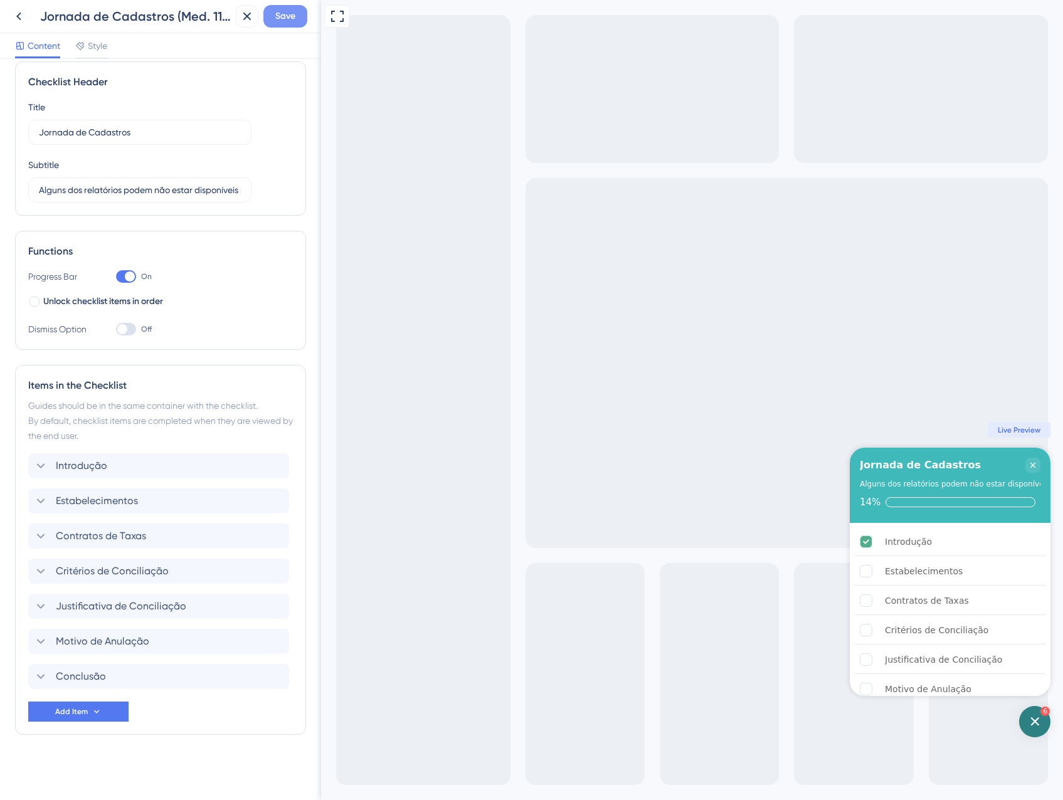
click at [289, 25] on button "Save" at bounding box center [285, 16] width 44 height 23
click at [227, 20] on div "Checklist updated." at bounding box center [137, 23] width 222 height 20
click at [244, 21] on icon at bounding box center [238, 23] width 13 height 13
click at [246, 18] on icon at bounding box center [247, 17] width 8 height 8
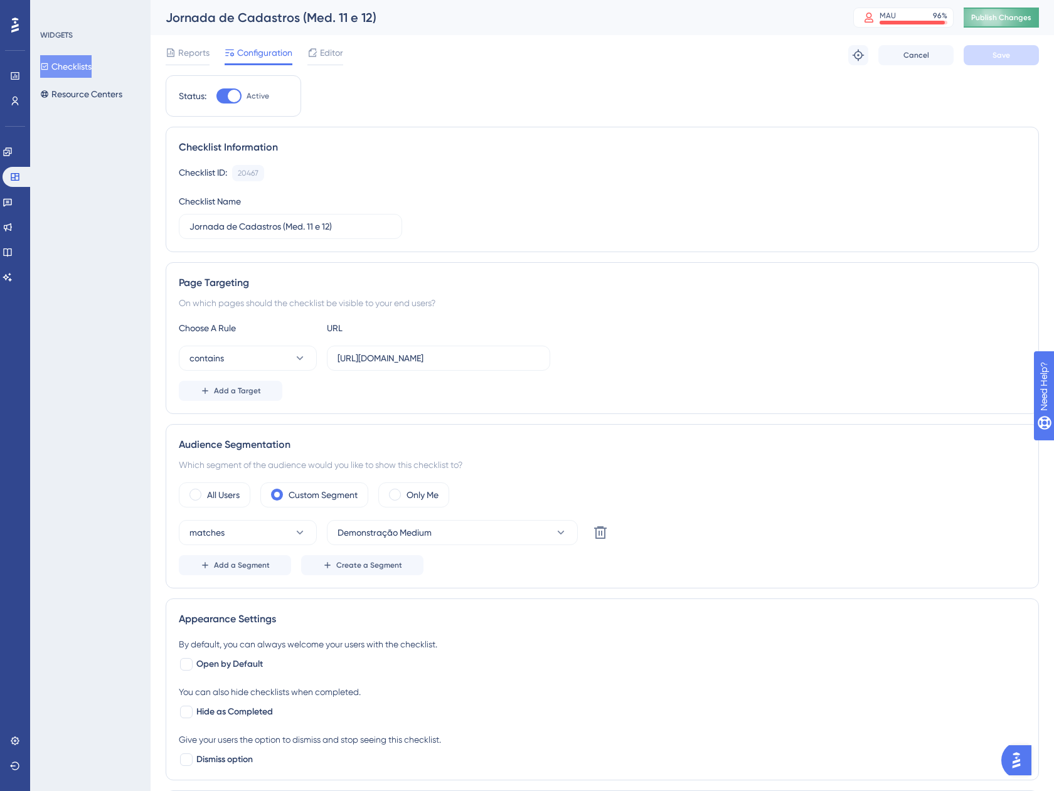
click at [1002, 17] on span "Publish Changes" at bounding box center [1001, 18] width 60 height 10
click at [61, 67] on button "Checklists" at bounding box center [65, 66] width 51 height 23
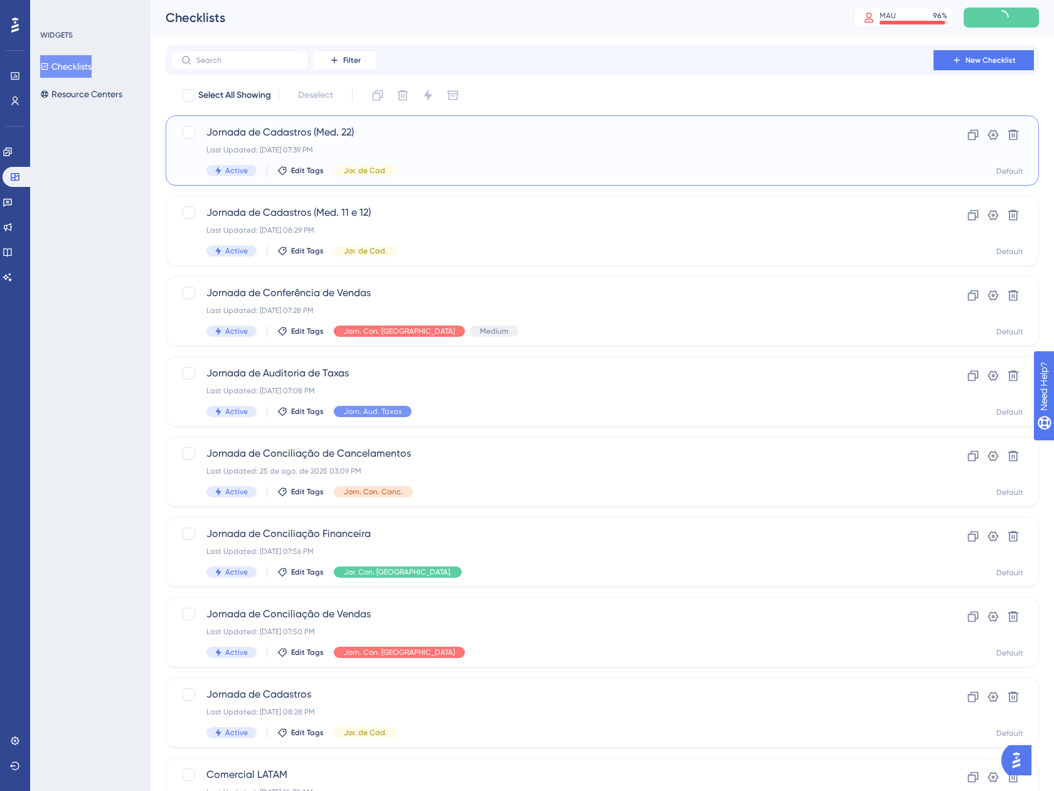
click at [435, 134] on span "Jornada de Cadastros (Med. 22)" at bounding box center [551, 132] width 691 height 15
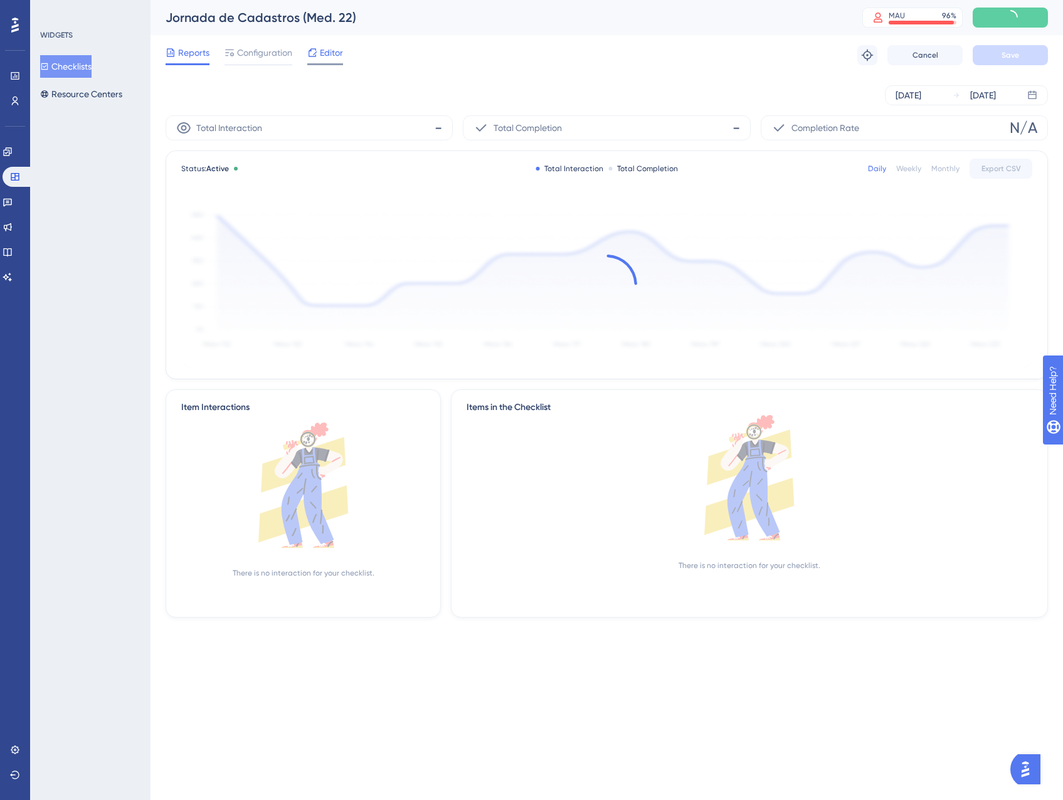
click at [331, 63] on div "Editor" at bounding box center [325, 55] width 36 height 20
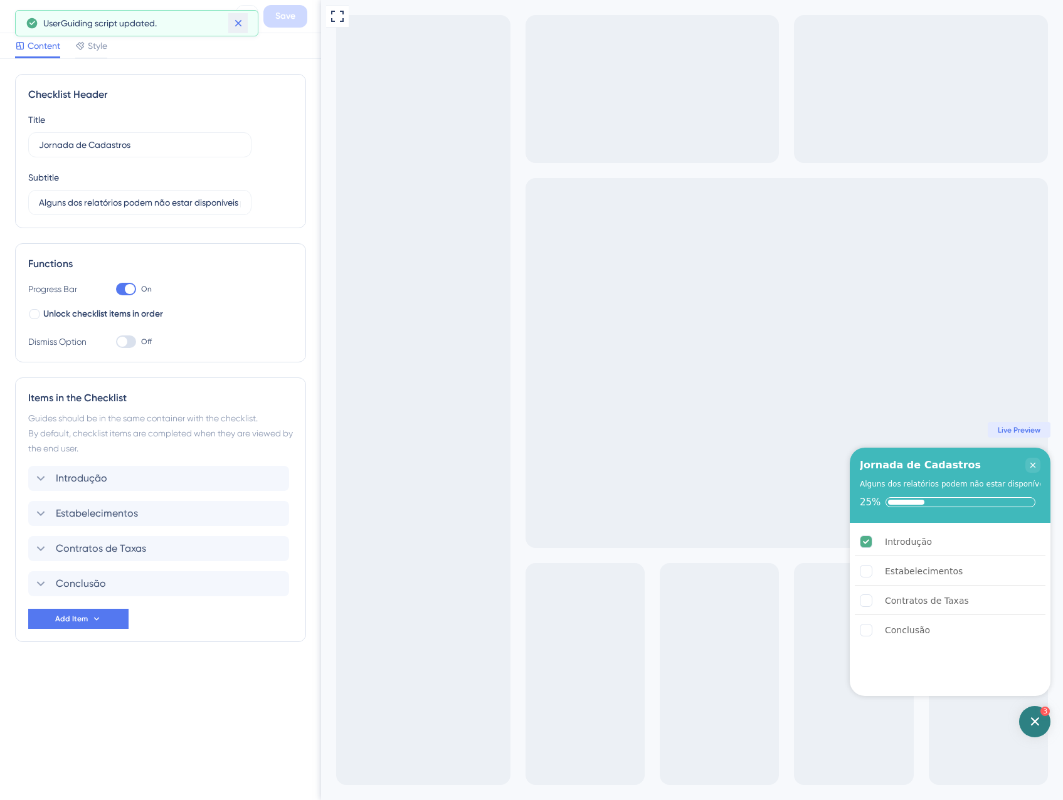
click at [245, 24] on button at bounding box center [237, 23] width 19 height 20
click at [244, 18] on icon at bounding box center [247, 16] width 15 height 15
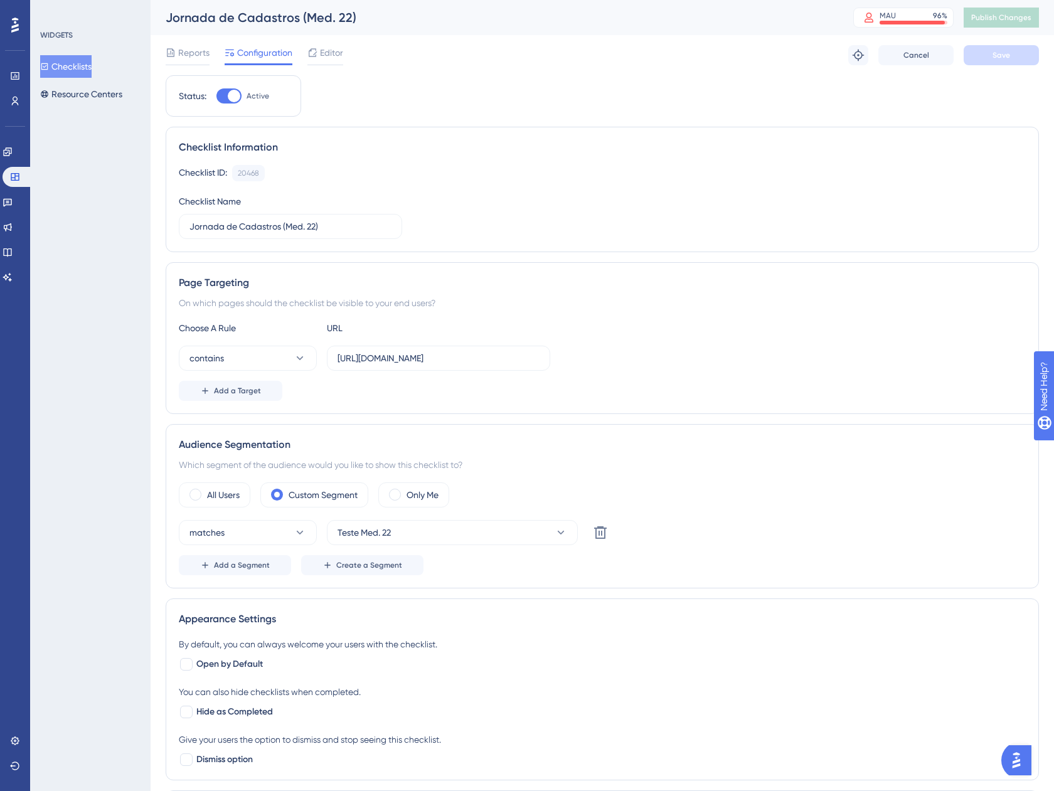
click at [56, 73] on button "Checklists" at bounding box center [65, 66] width 51 height 23
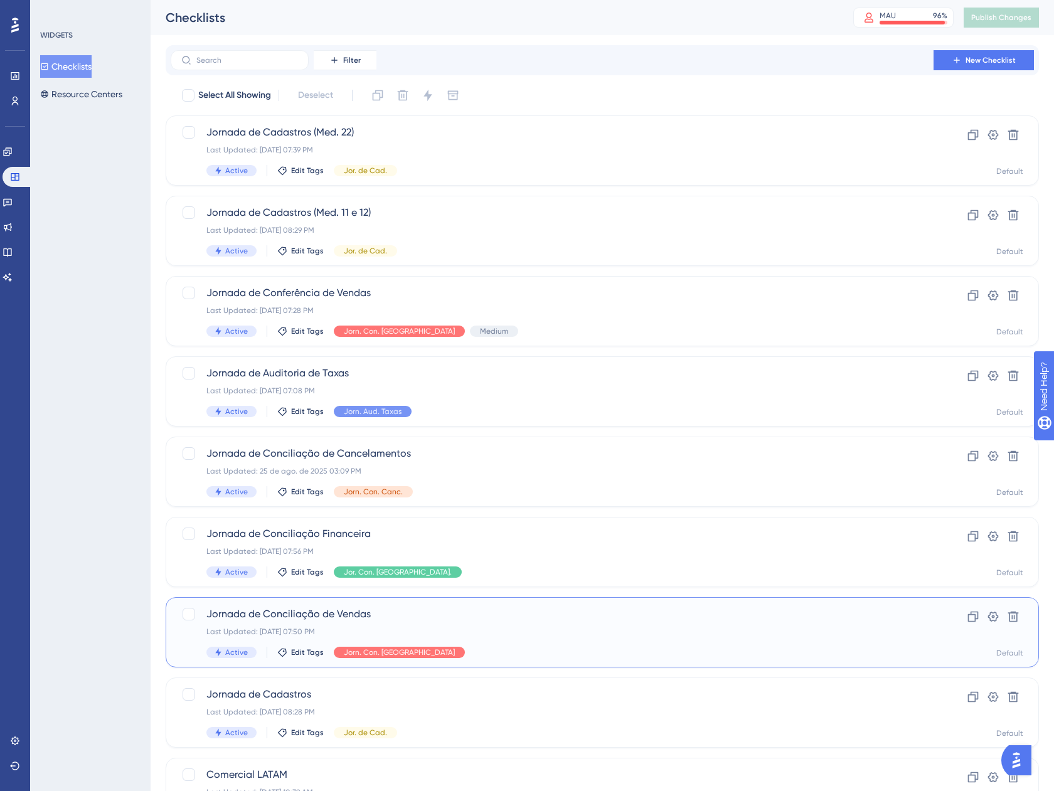
click at [482, 620] on span "Jornada de Conciliação de Vendas" at bounding box center [551, 613] width 691 height 15
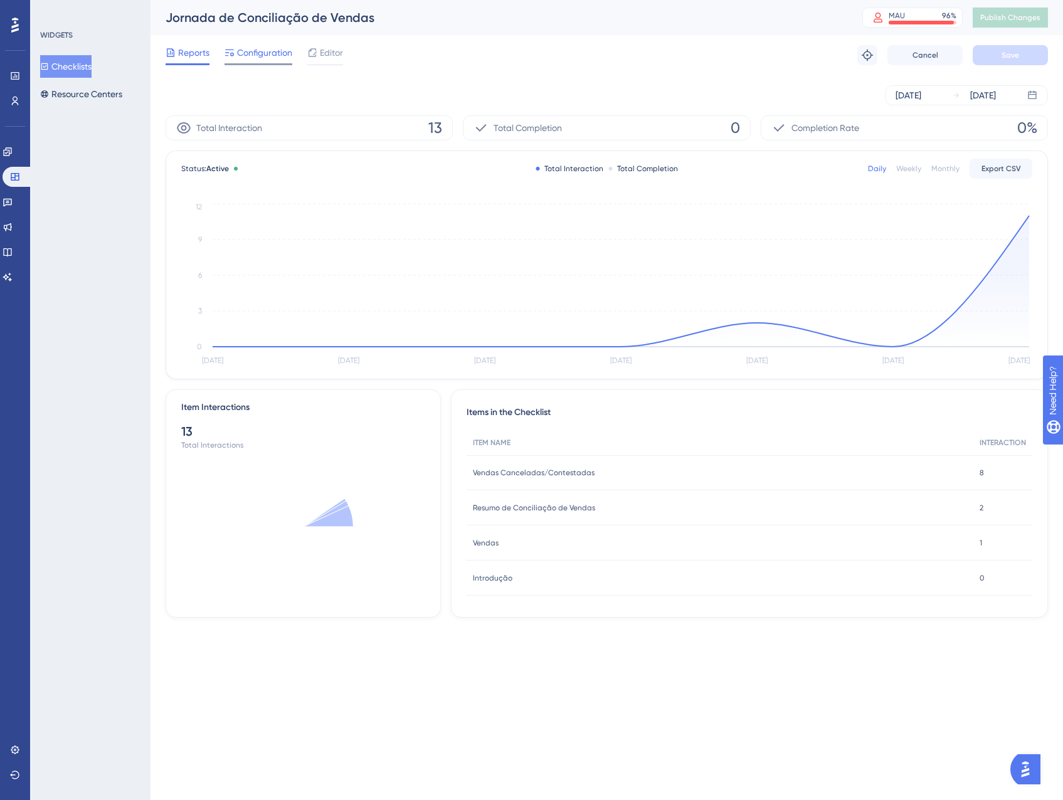
click at [262, 53] on span "Configuration" at bounding box center [264, 52] width 55 height 15
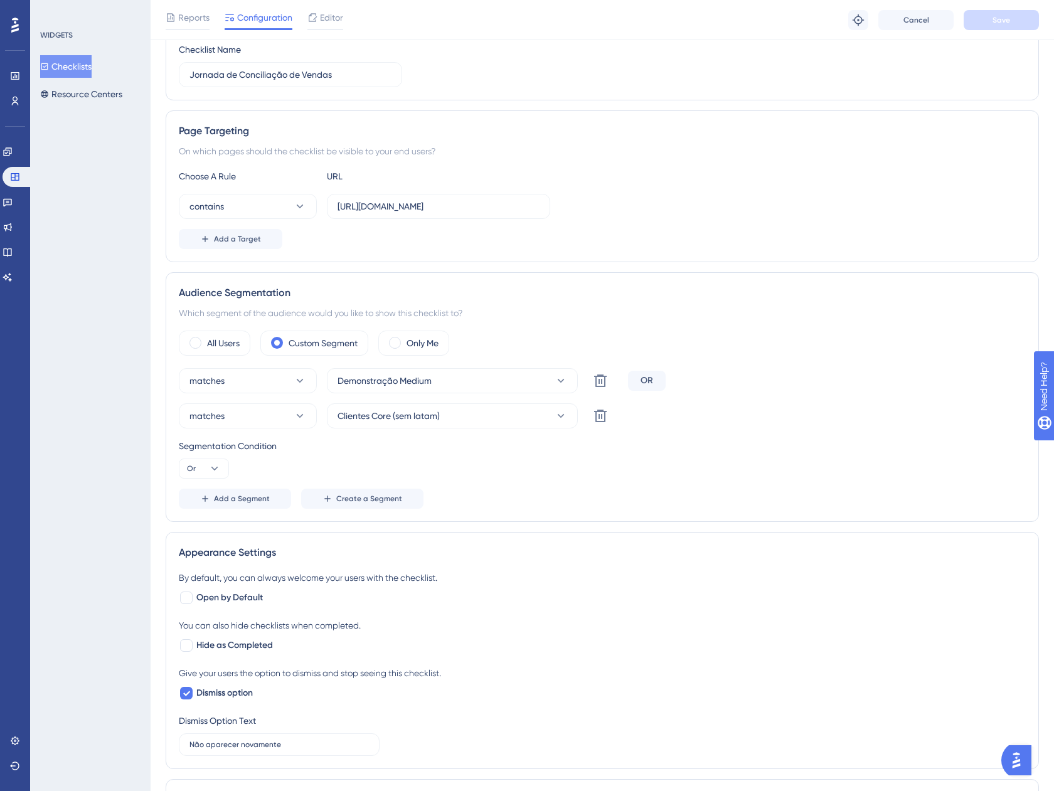
scroll to position [125, 0]
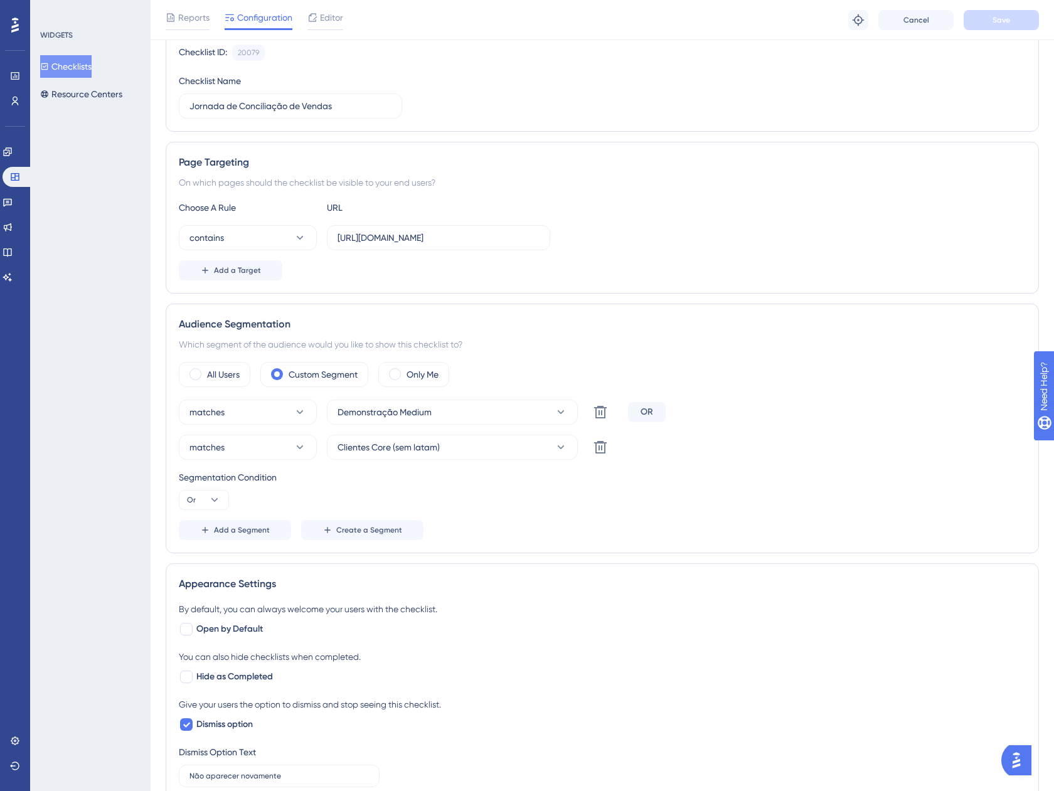
click at [315, 31] on div "Reports Configuration Editor Troubleshoot Cancel Save" at bounding box center [602, 20] width 903 height 40
click at [315, 25] on div "Editor" at bounding box center [325, 20] width 36 height 20
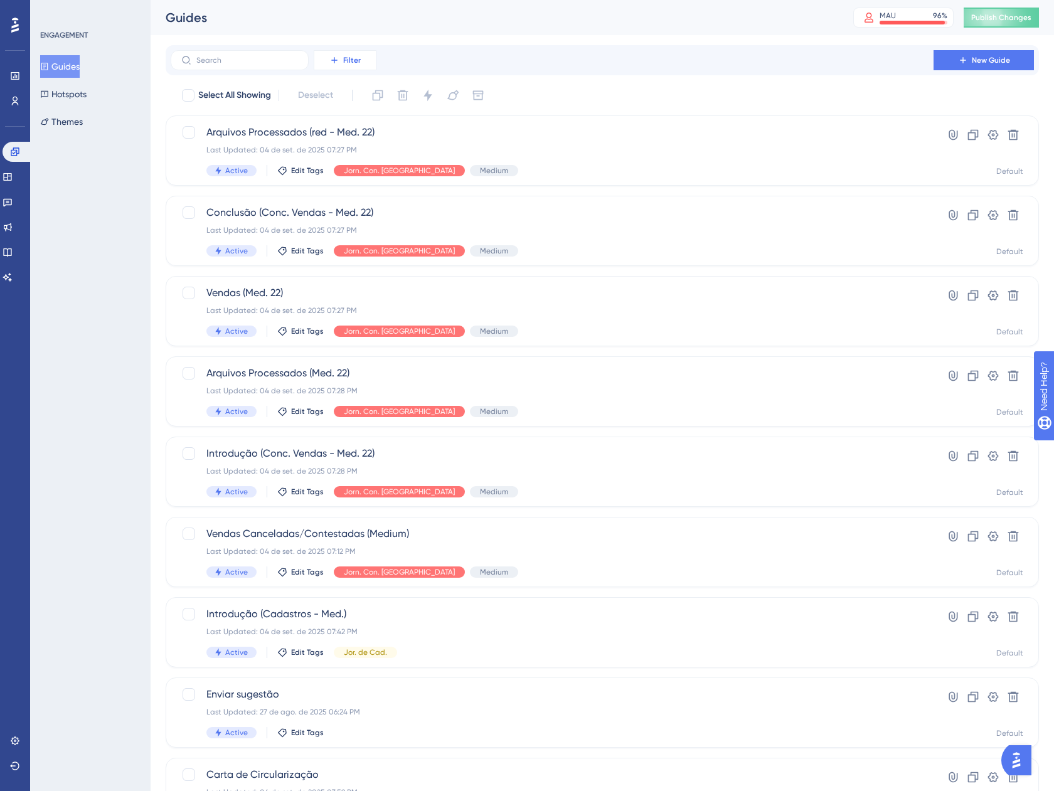
click at [352, 51] on button "Filter" at bounding box center [345, 60] width 63 height 20
click at [342, 98] on span "Tags" at bounding box center [341, 95] width 19 height 15
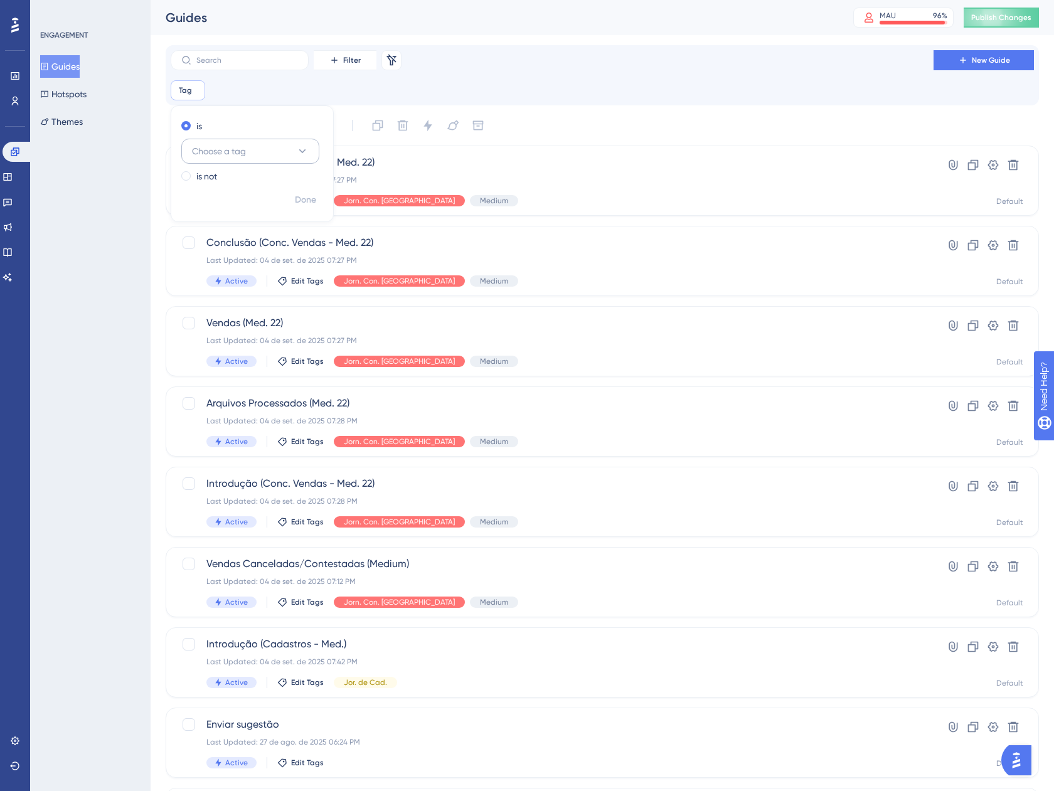
click at [247, 149] on button "Choose a tag" at bounding box center [250, 151] width 138 height 25
click at [253, 233] on div "Jor. de Cad. Jor. de Cad." at bounding box center [250, 227] width 102 height 25
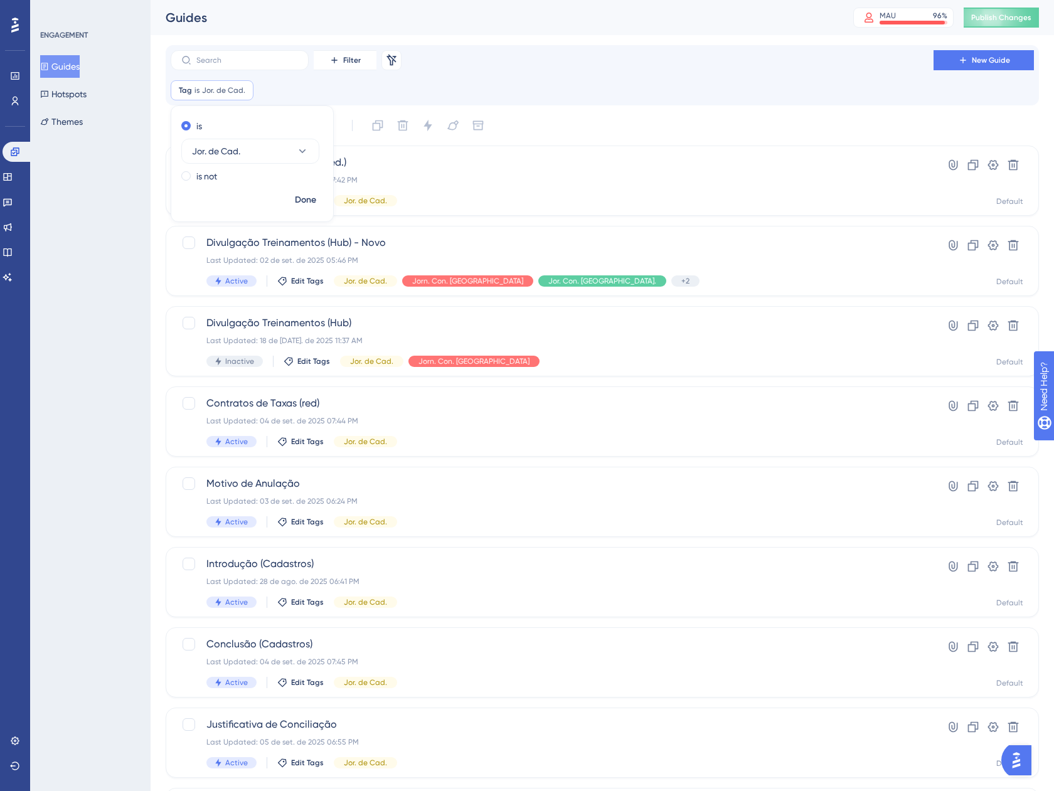
click at [702, 77] on div "Filter Remove Filters New Guide Tag is Jor. de Cad. Jor. de Cad. Remove is Jor.…" at bounding box center [602, 75] width 863 height 50
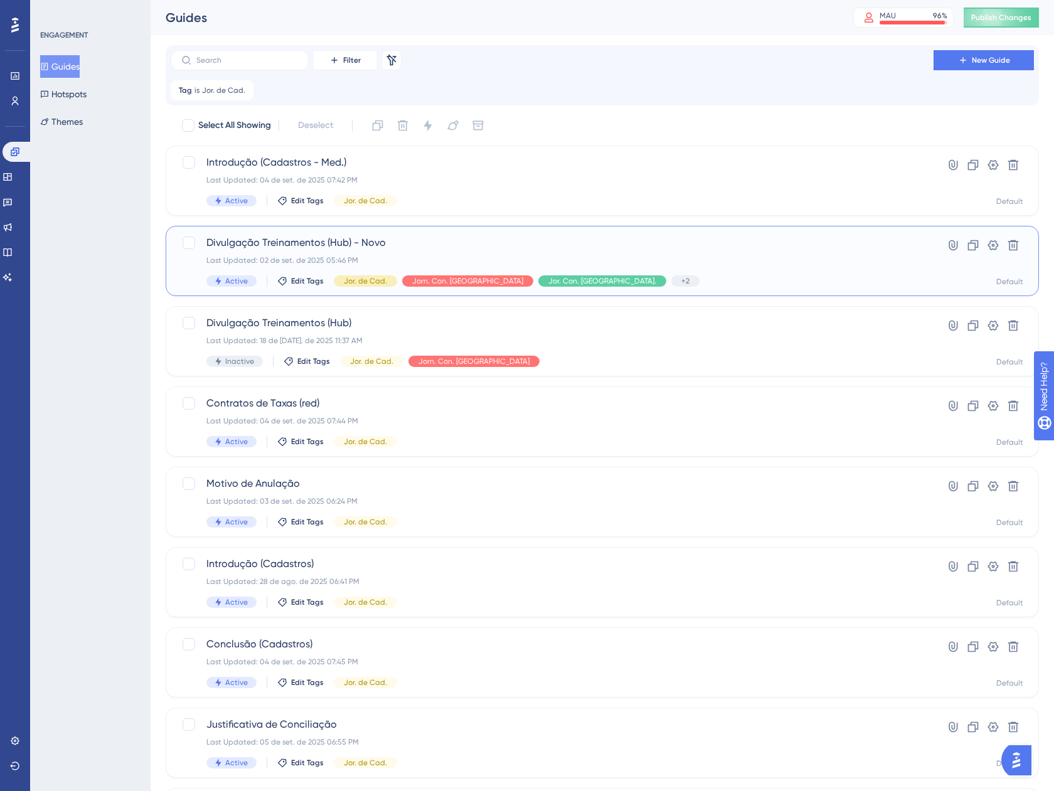
click at [371, 283] on span "Jor. de Cad." at bounding box center [365, 281] width 43 height 10
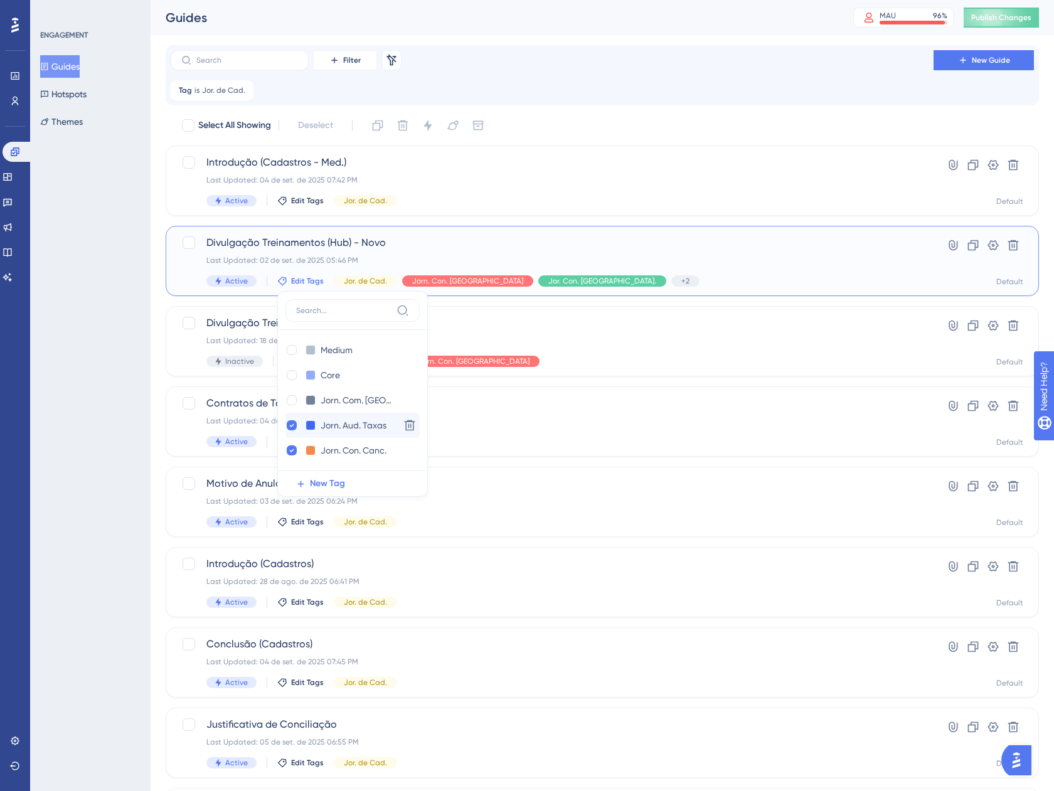
click at [289, 435] on div "Jorn. Aud. Taxas Jorn. Aud. Taxas Delete" at bounding box center [352, 425] width 134 height 25
click at [291, 425] on icon at bounding box center [292, 425] width 4 height 3
checkbox input "false"
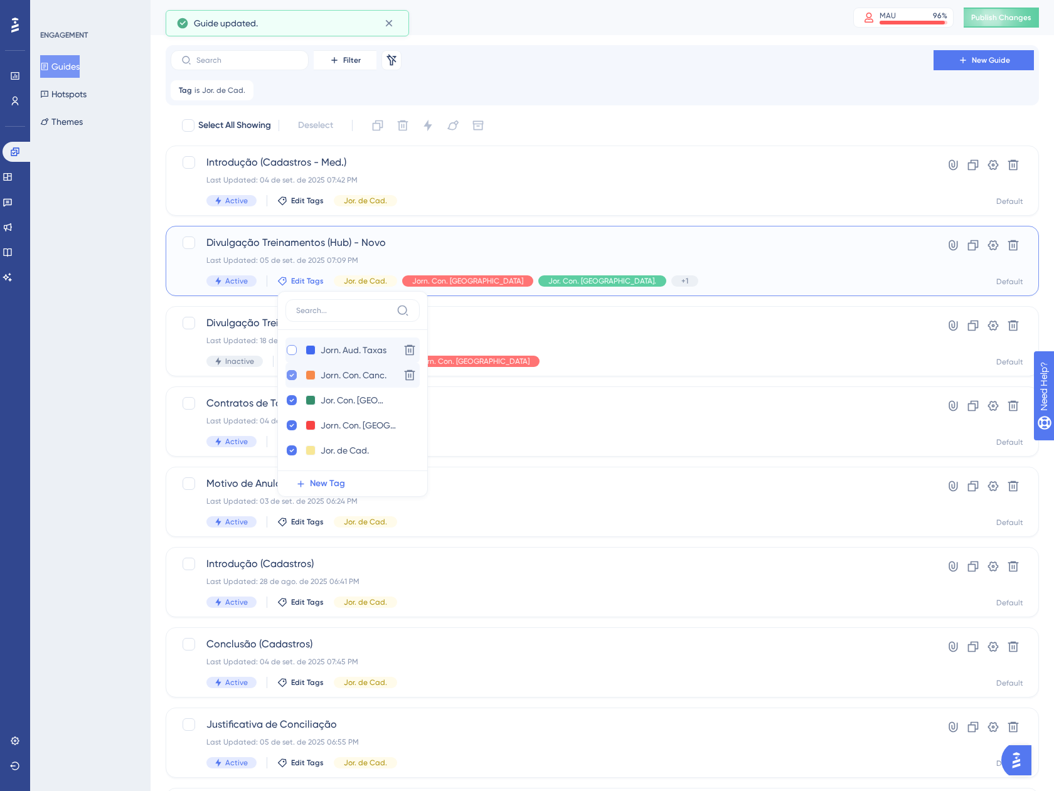
click at [290, 370] on div at bounding box center [292, 375] width 10 height 10
checkbox input "false"
click at [289, 402] on icon at bounding box center [291, 400] width 5 height 9
checkbox input "false"
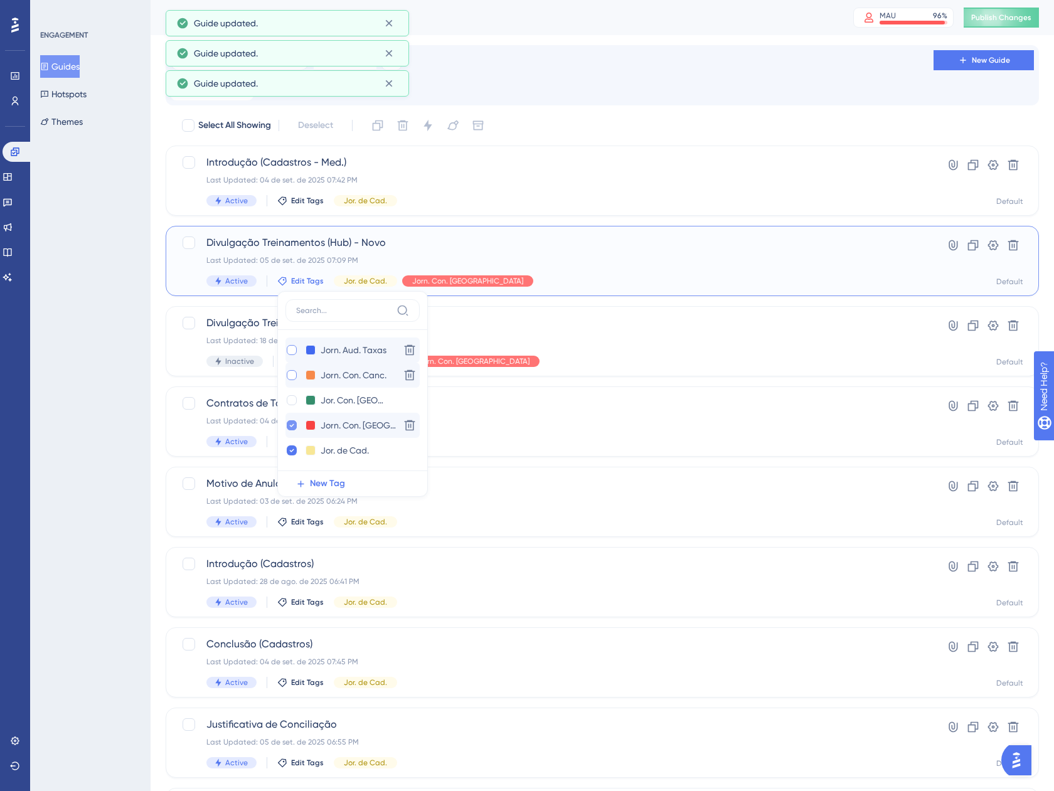
click at [288, 420] on div at bounding box center [291, 425] width 13 height 13
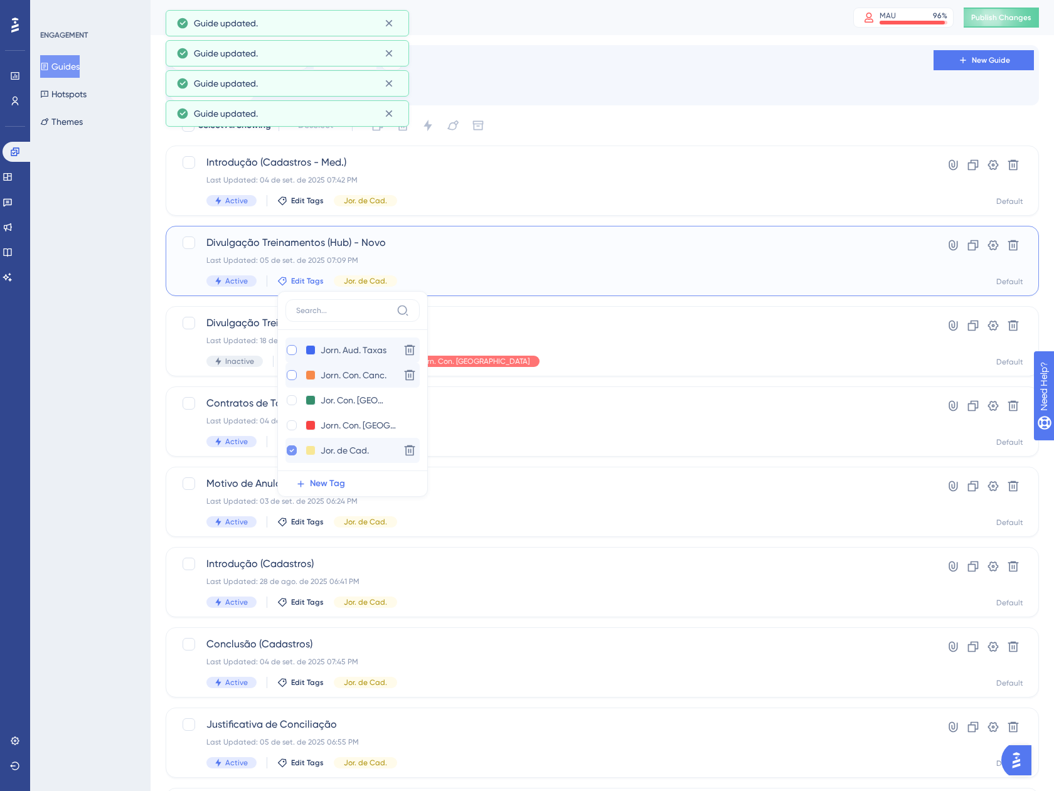
checkbox input "false"
click at [290, 450] on icon at bounding box center [292, 450] width 4 height 3
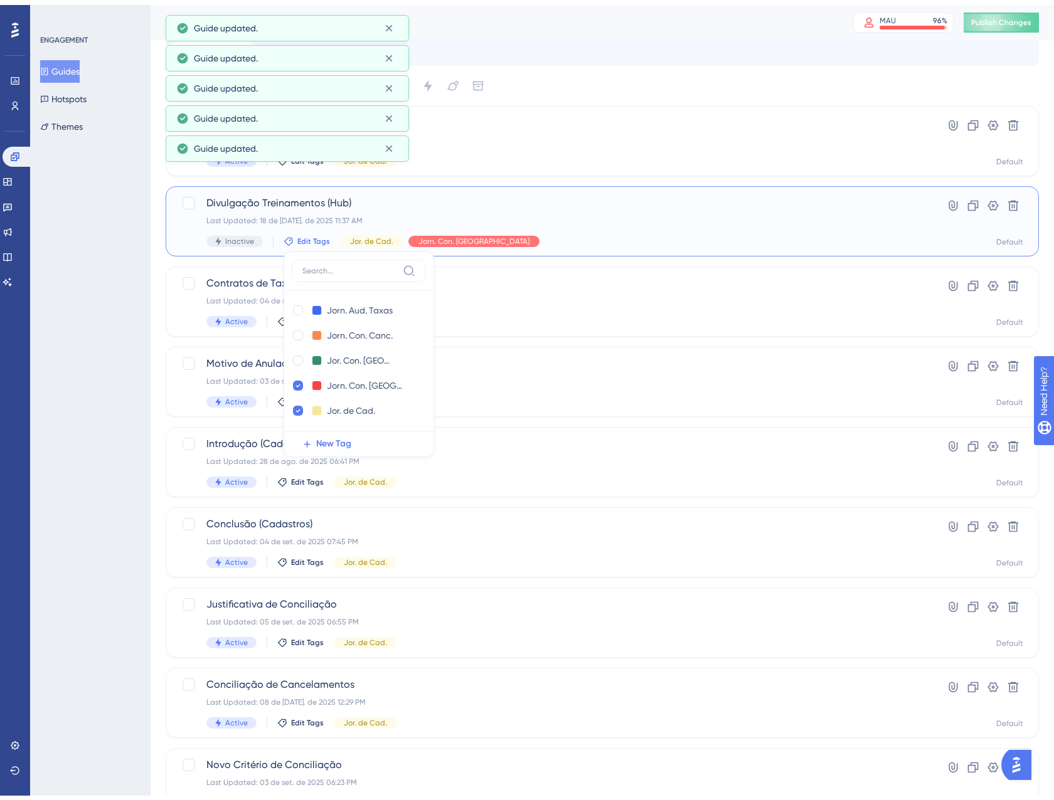
scroll to position [125, 0]
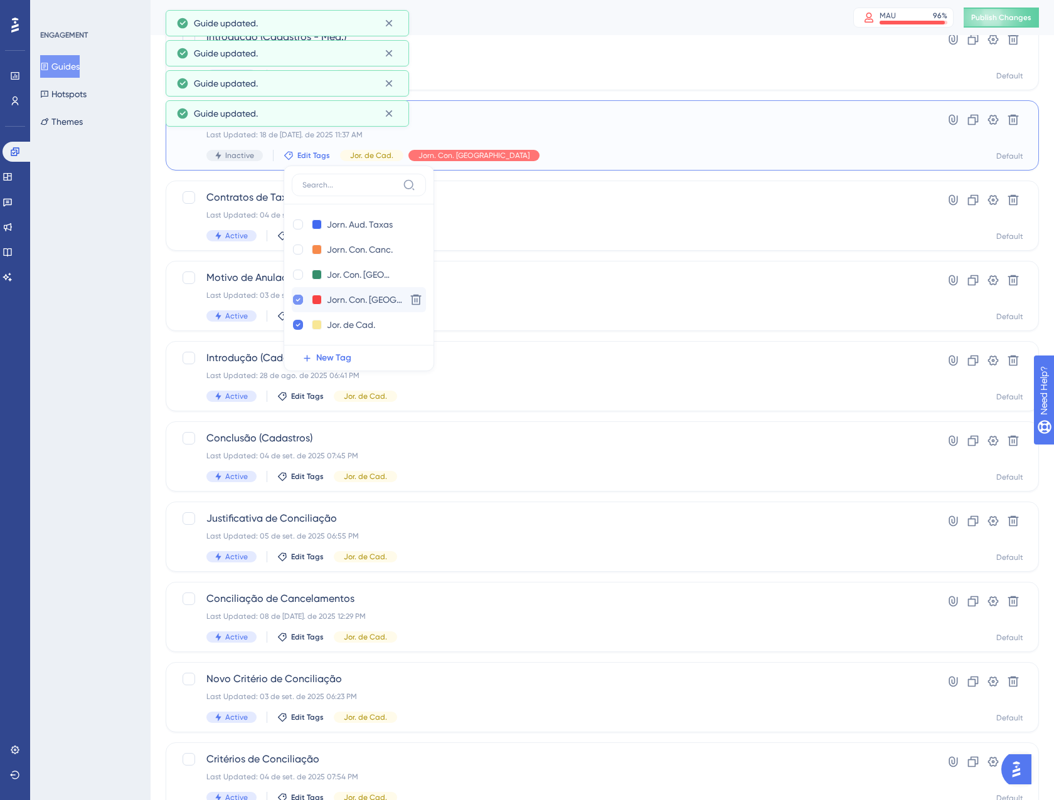
click at [293, 295] on div at bounding box center [298, 300] width 10 height 10
checkbox input "false"
click at [293, 321] on div at bounding box center [298, 325] width 10 height 10
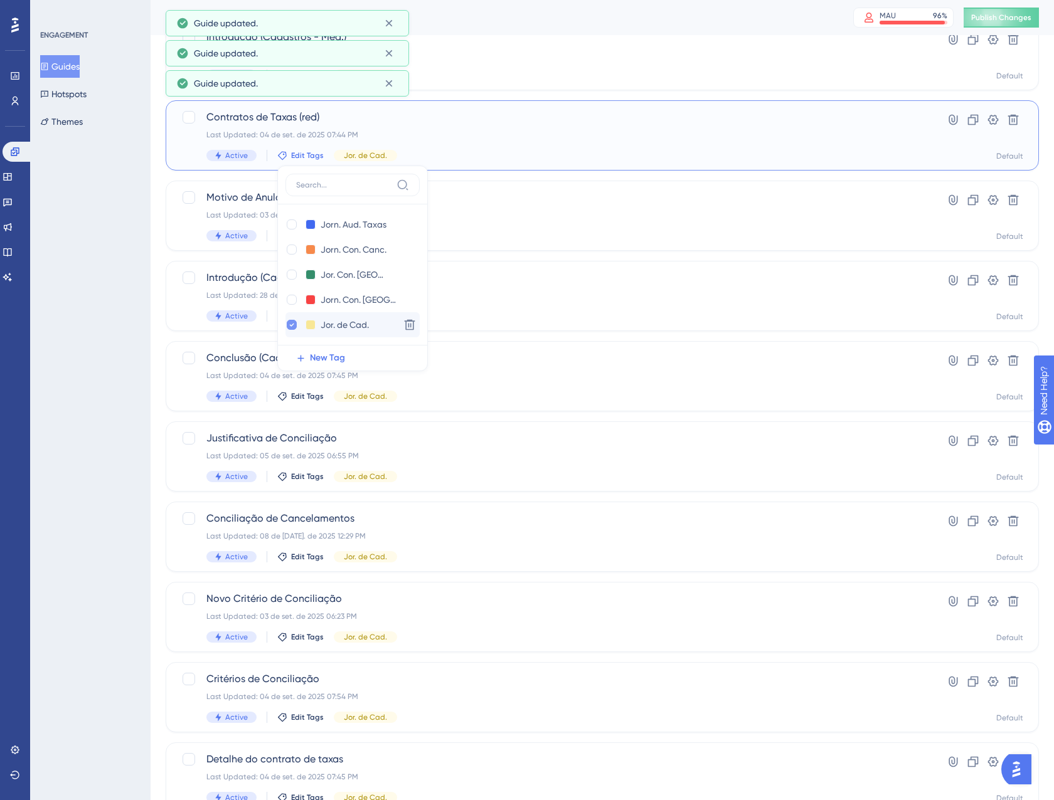
click at [287, 322] on div at bounding box center [292, 325] width 10 height 10
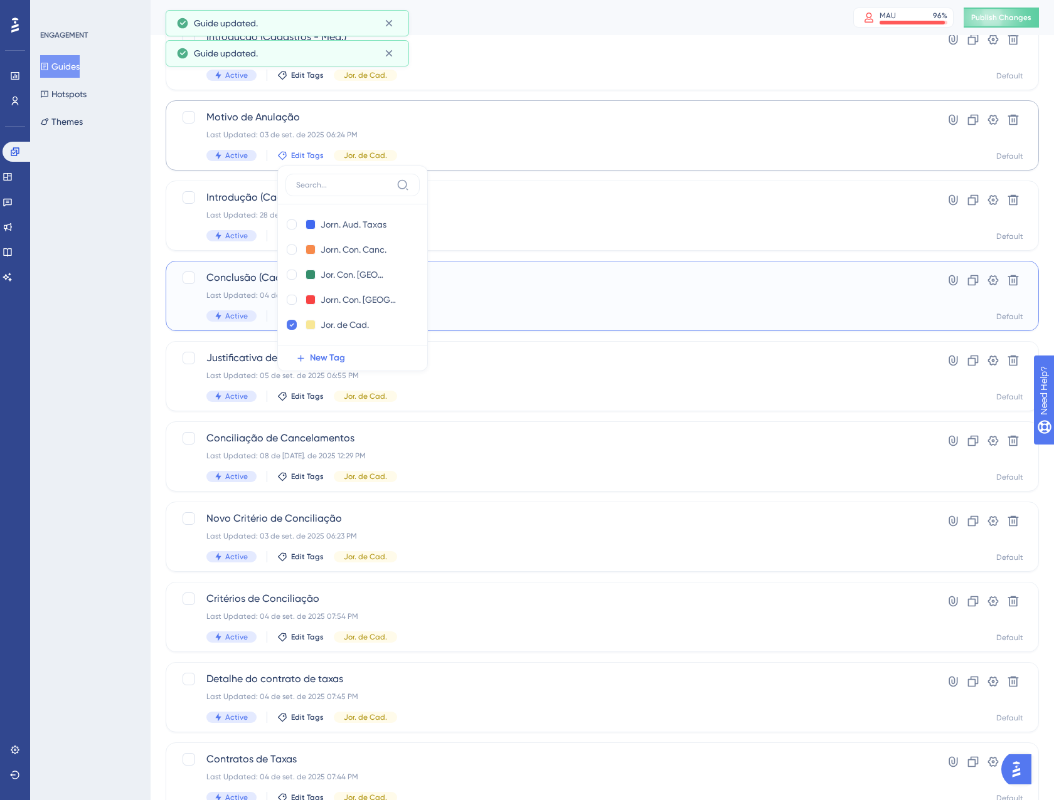
click at [581, 280] on span "Conclusão (Cadastros)" at bounding box center [551, 277] width 691 height 15
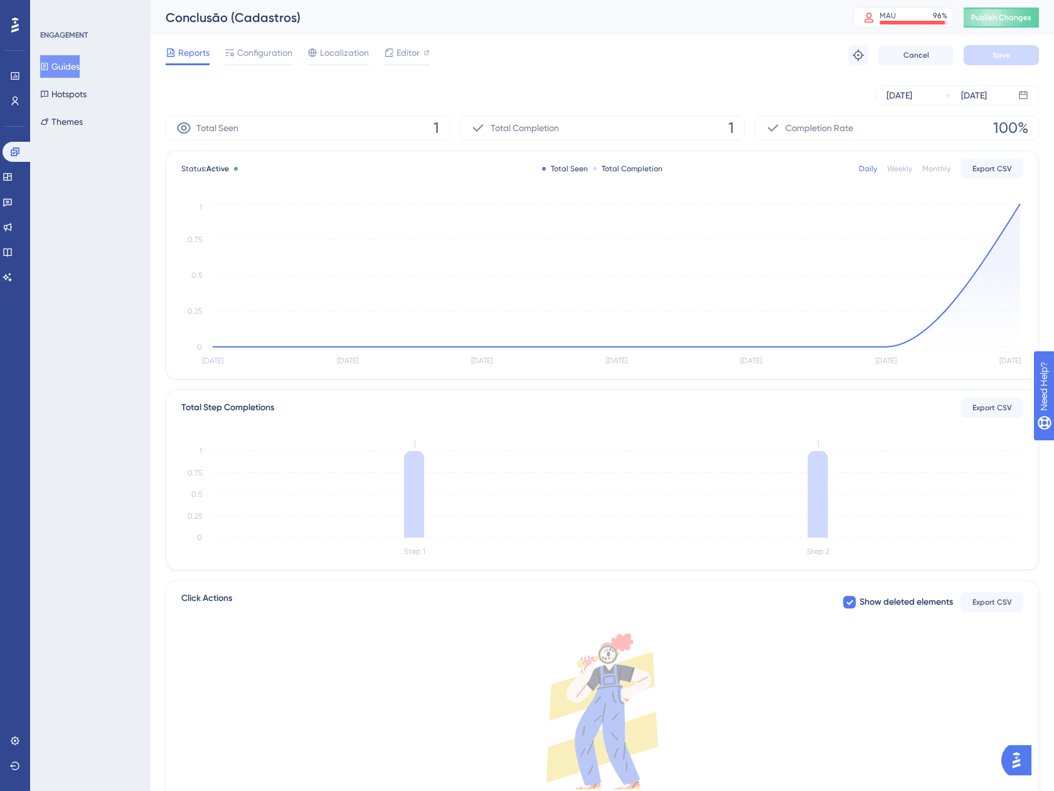
click at [49, 66] on icon at bounding box center [44, 66] width 9 height 9
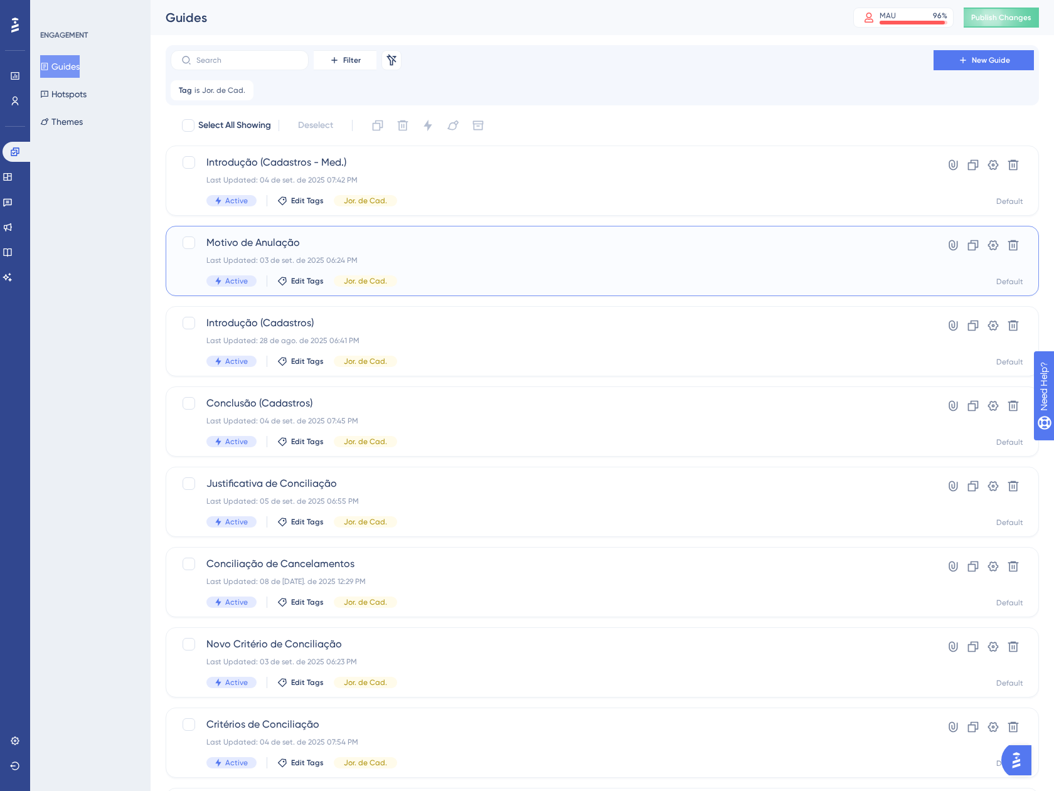
click at [469, 251] on div "Motivo de Anulação Last Updated: 03 de set. de 2025 06:24 PM Active Edit Tags J…" at bounding box center [551, 260] width 691 height 51
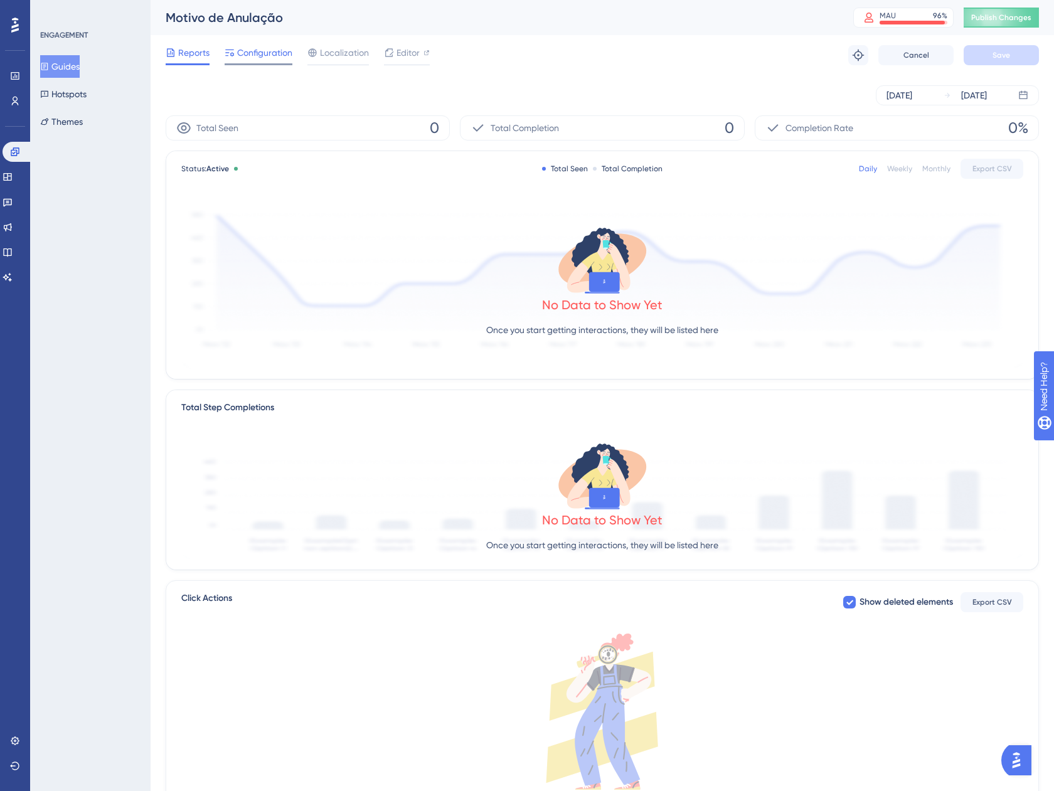
click at [249, 56] on span "Configuration" at bounding box center [264, 52] width 55 height 15
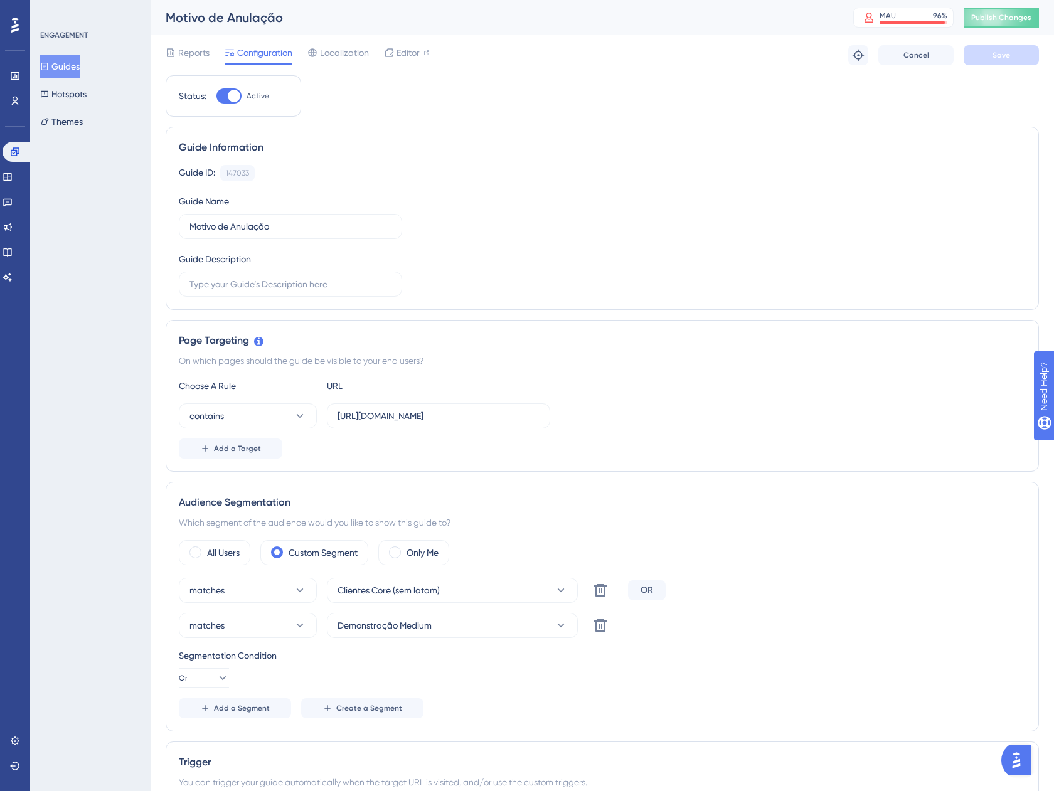
click at [73, 67] on button "Guides" at bounding box center [60, 66] width 40 height 23
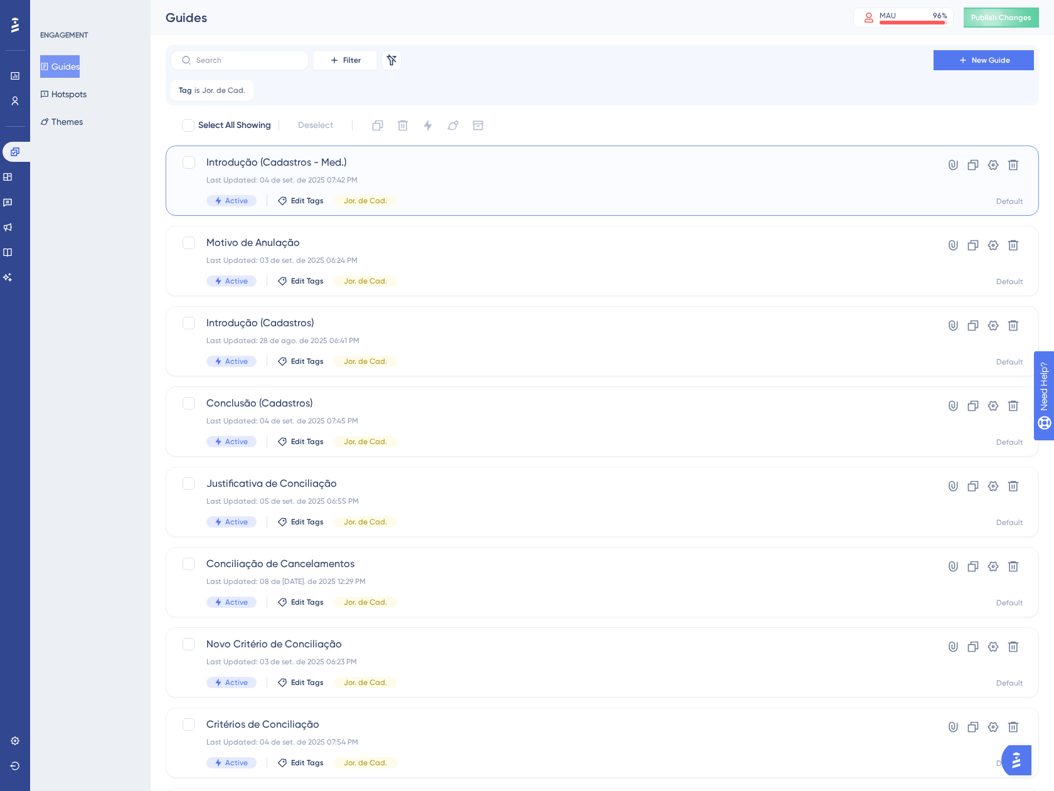
click at [269, 161] on span "Introdução (Cadastros - Med.)" at bounding box center [551, 162] width 691 height 15
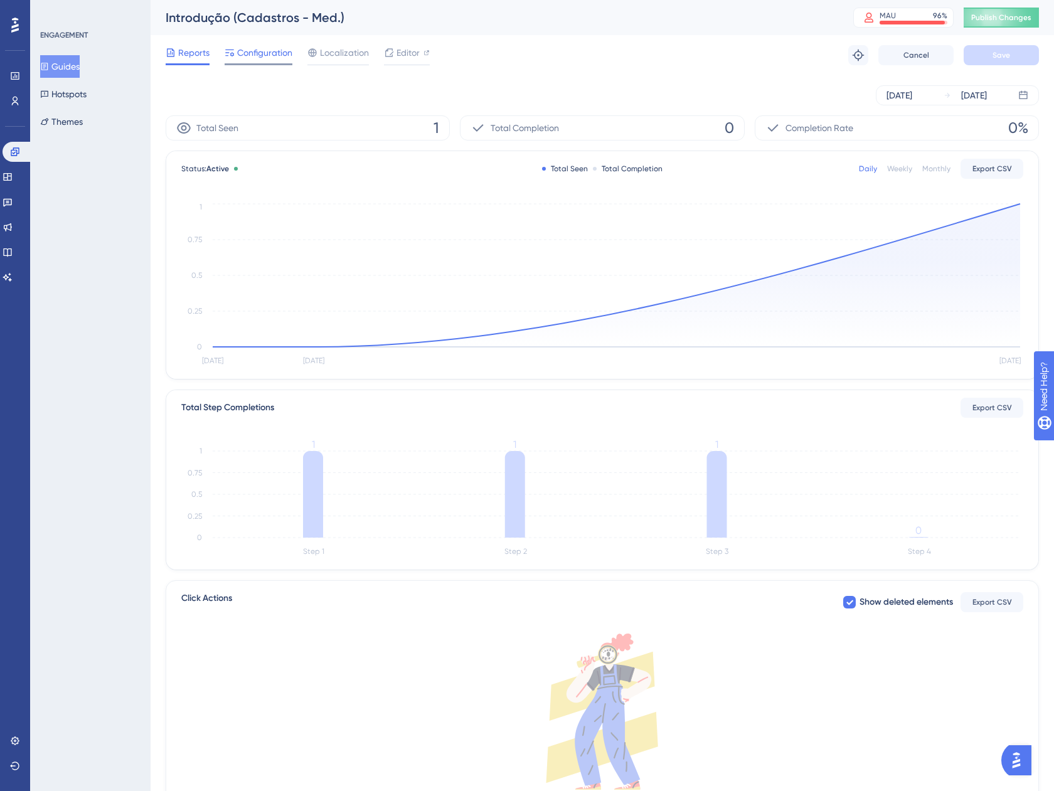
click at [260, 60] on div "Configuration" at bounding box center [259, 55] width 68 height 20
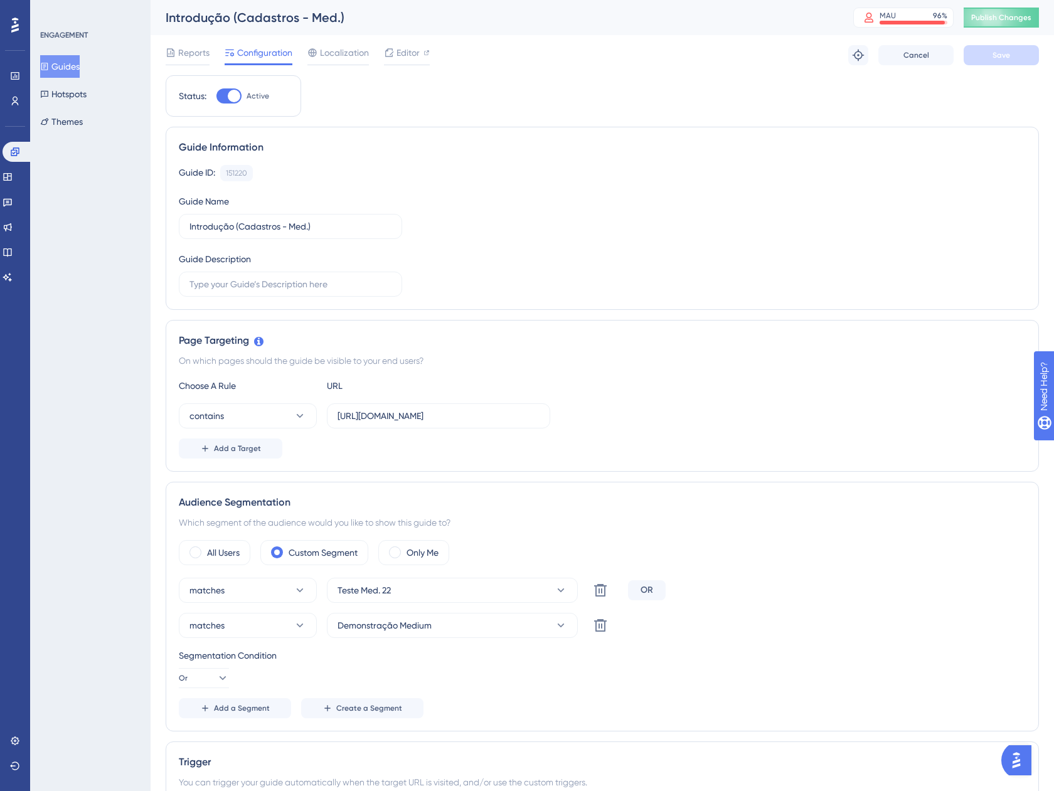
click at [80, 63] on button "Guides" at bounding box center [60, 66] width 40 height 23
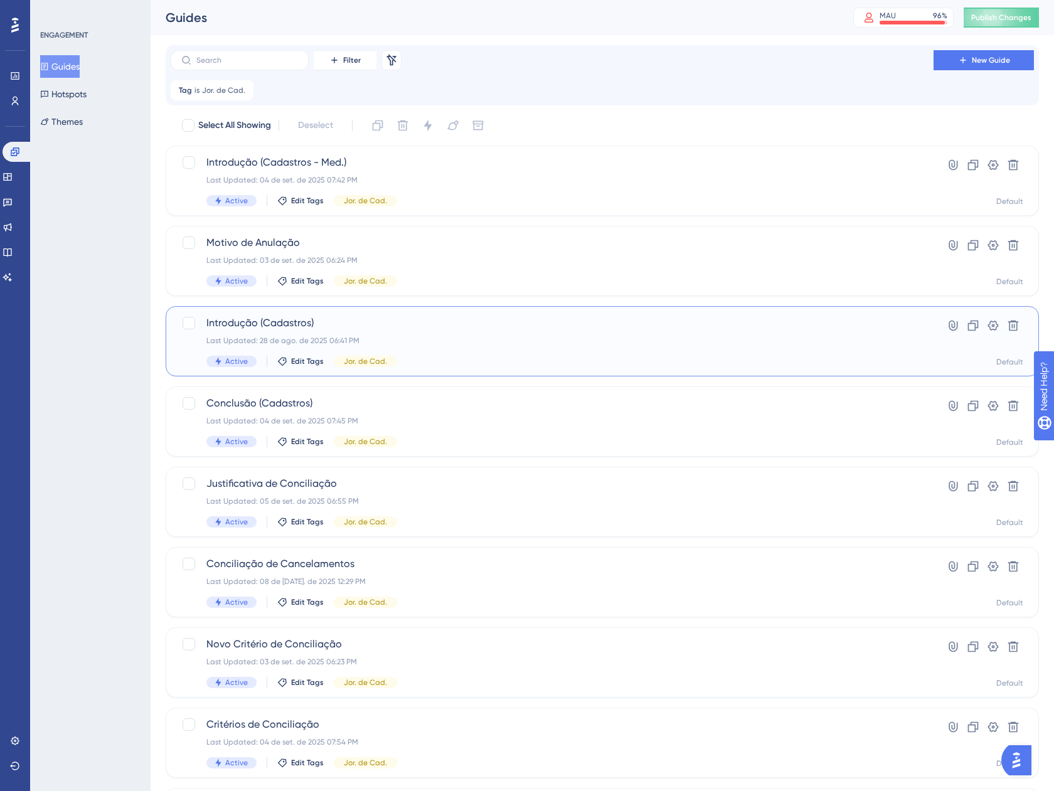
click at [412, 342] on div "Last Updated: 28 de ago. de 2025 06:41 PM" at bounding box center [551, 341] width 691 height 10
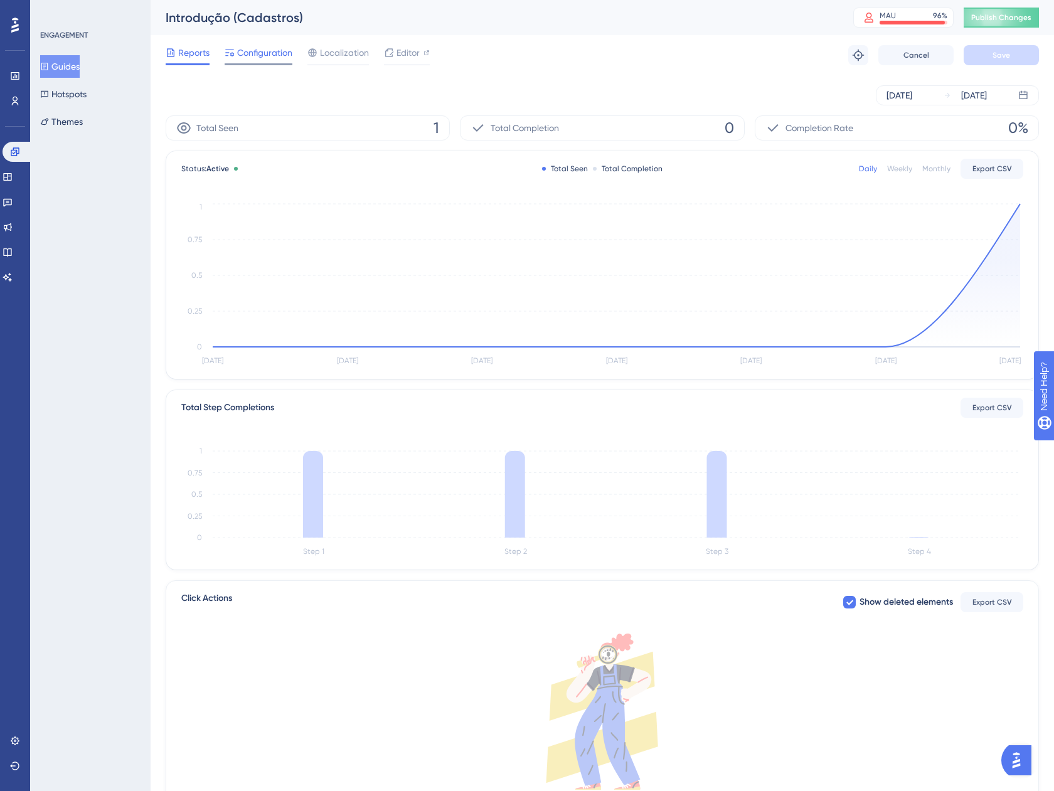
click at [268, 59] on span "Configuration" at bounding box center [264, 52] width 55 height 15
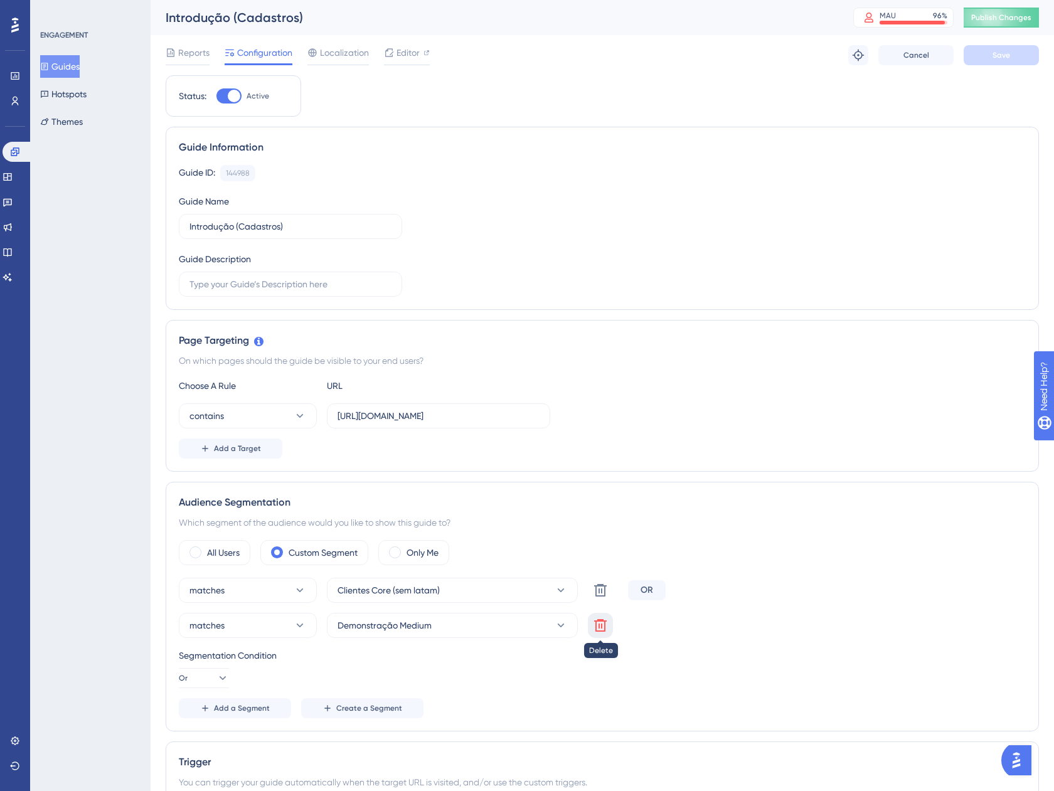
click at [609, 619] on button at bounding box center [600, 625] width 25 height 25
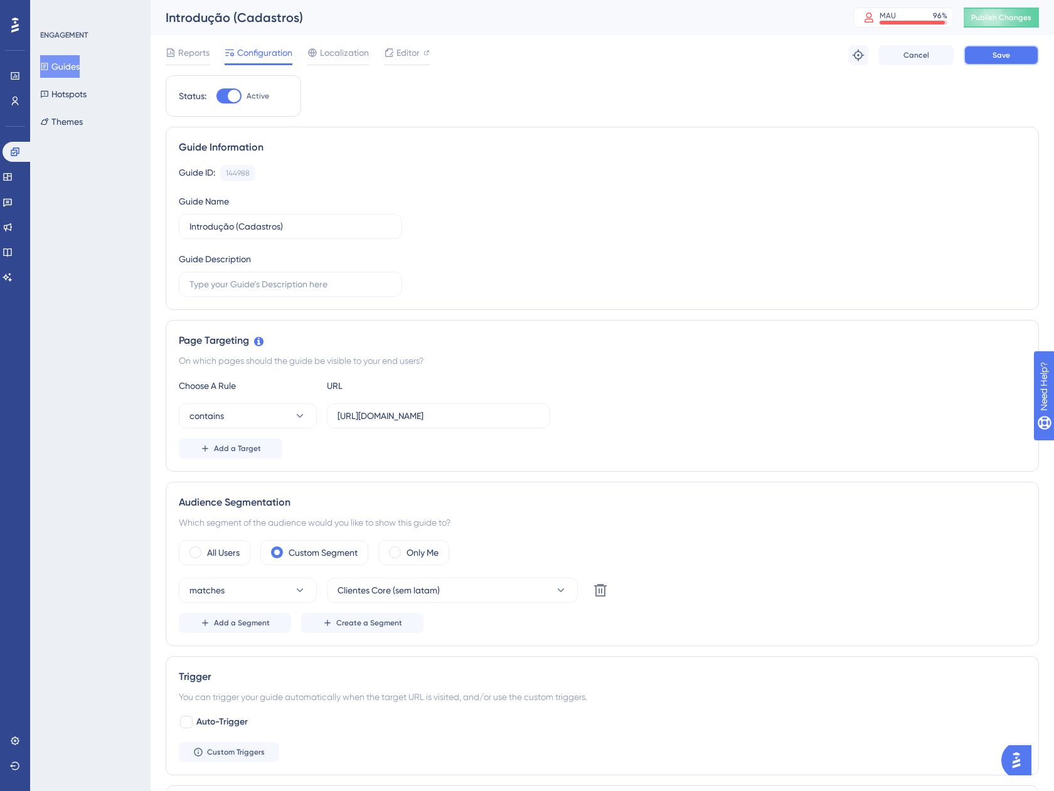
click at [1005, 64] on button "Save" at bounding box center [1000, 55] width 75 height 20
click at [998, 18] on span "Publish Changes" at bounding box center [1001, 18] width 60 height 10
click at [393, 23] on icon at bounding box center [389, 23] width 13 height 13
click at [224, 629] on button "Add a Segment" at bounding box center [235, 623] width 112 height 20
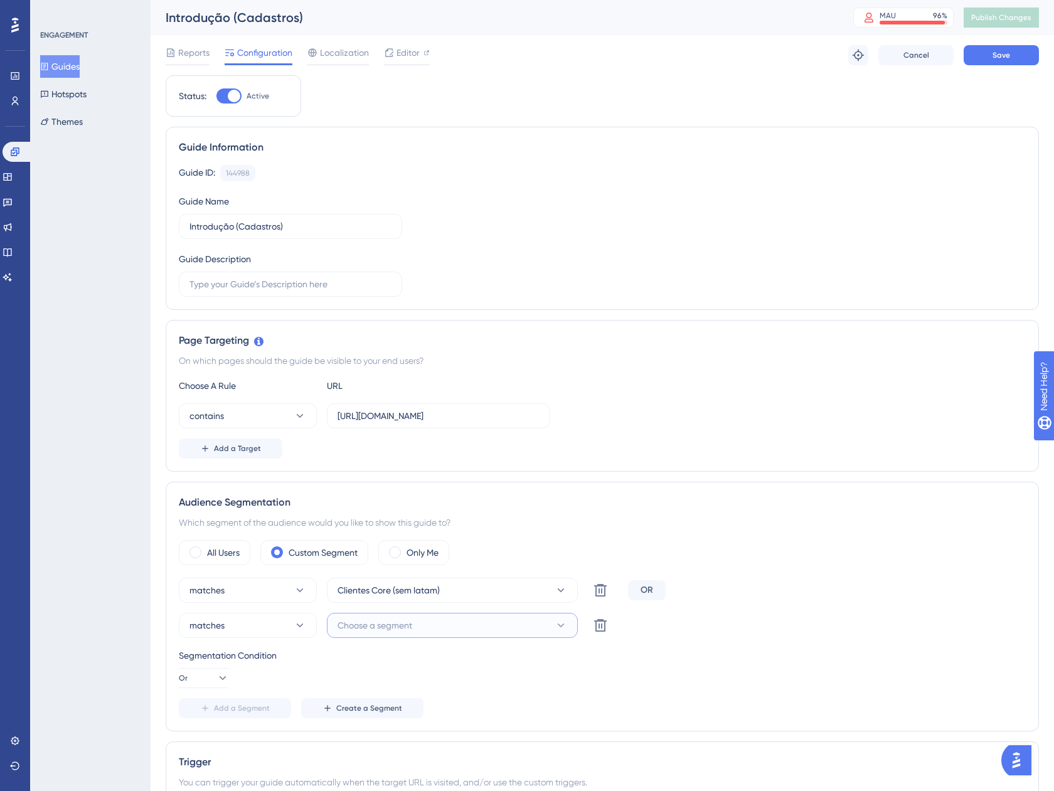
click at [441, 627] on button "Choose a segment" at bounding box center [452, 625] width 251 height 25
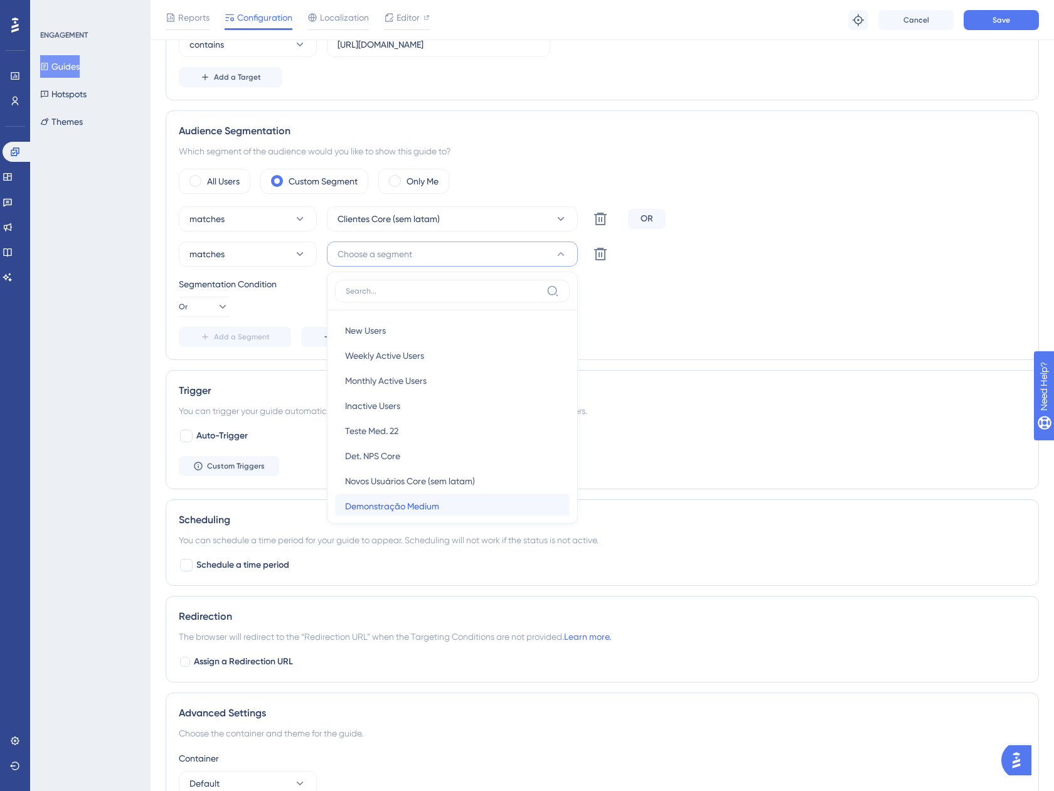
click at [457, 504] on div "Demonstração Medium Demonstração Medium" at bounding box center [452, 506] width 214 height 25
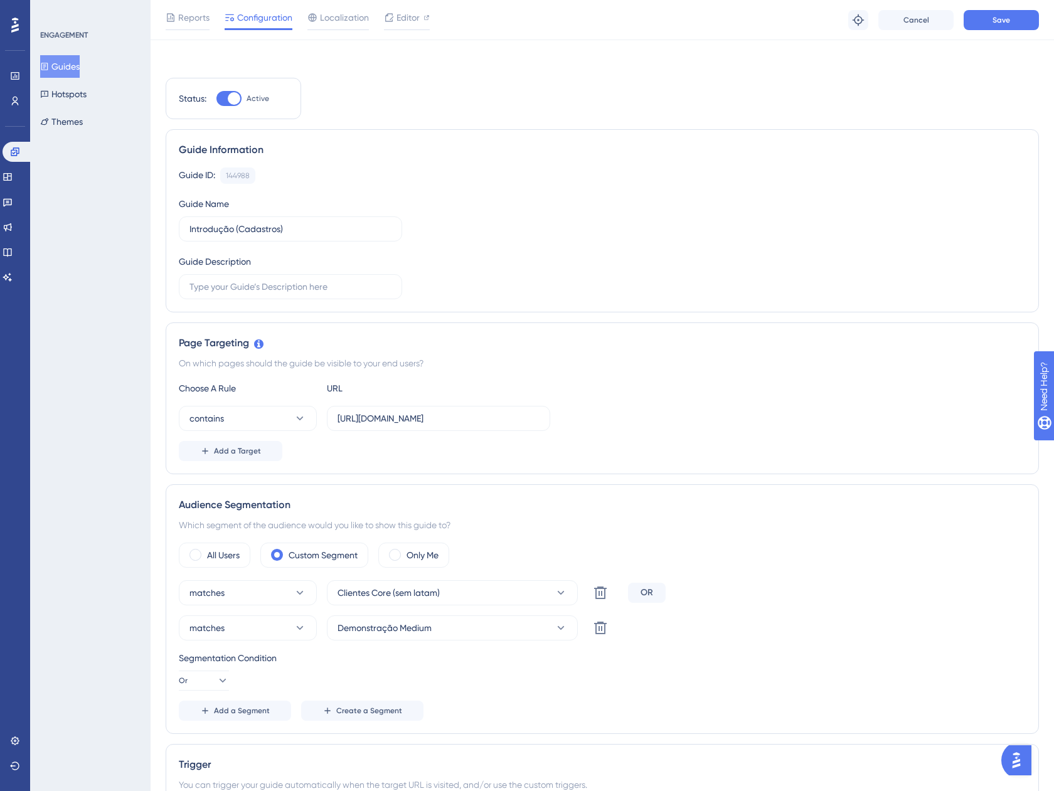
scroll to position [0, 0]
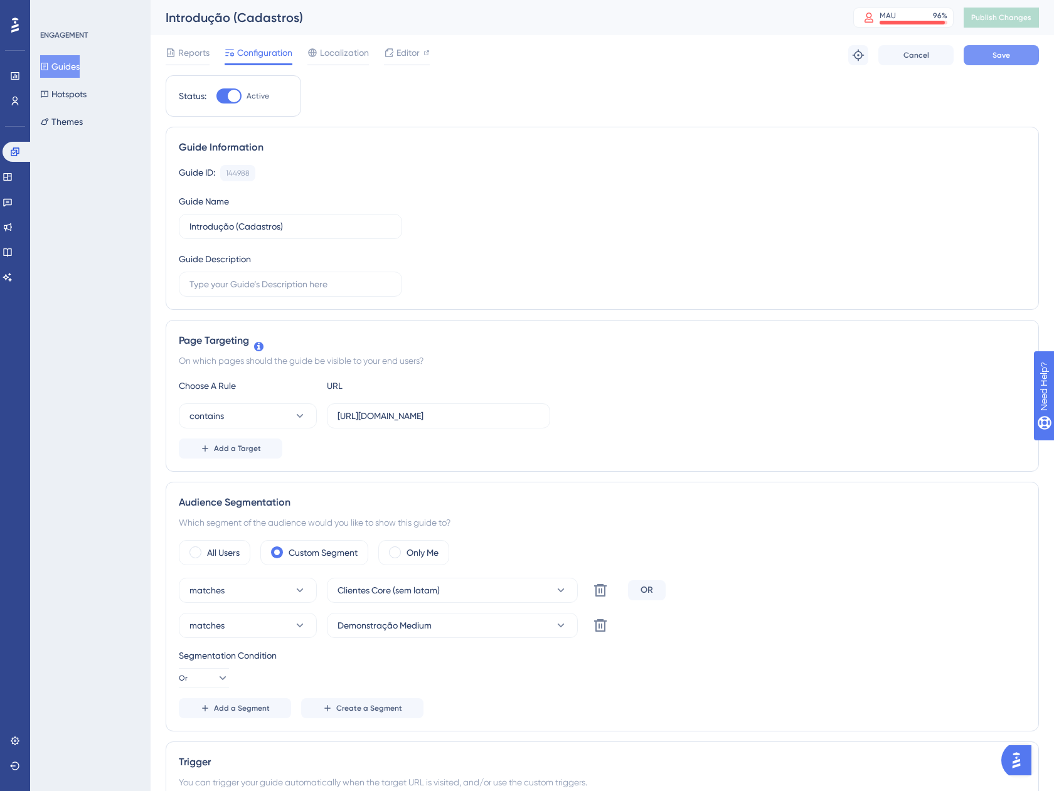
click at [1001, 57] on span "Save" at bounding box center [1001, 55] width 18 height 10
click at [76, 71] on button "Guides" at bounding box center [60, 66] width 40 height 23
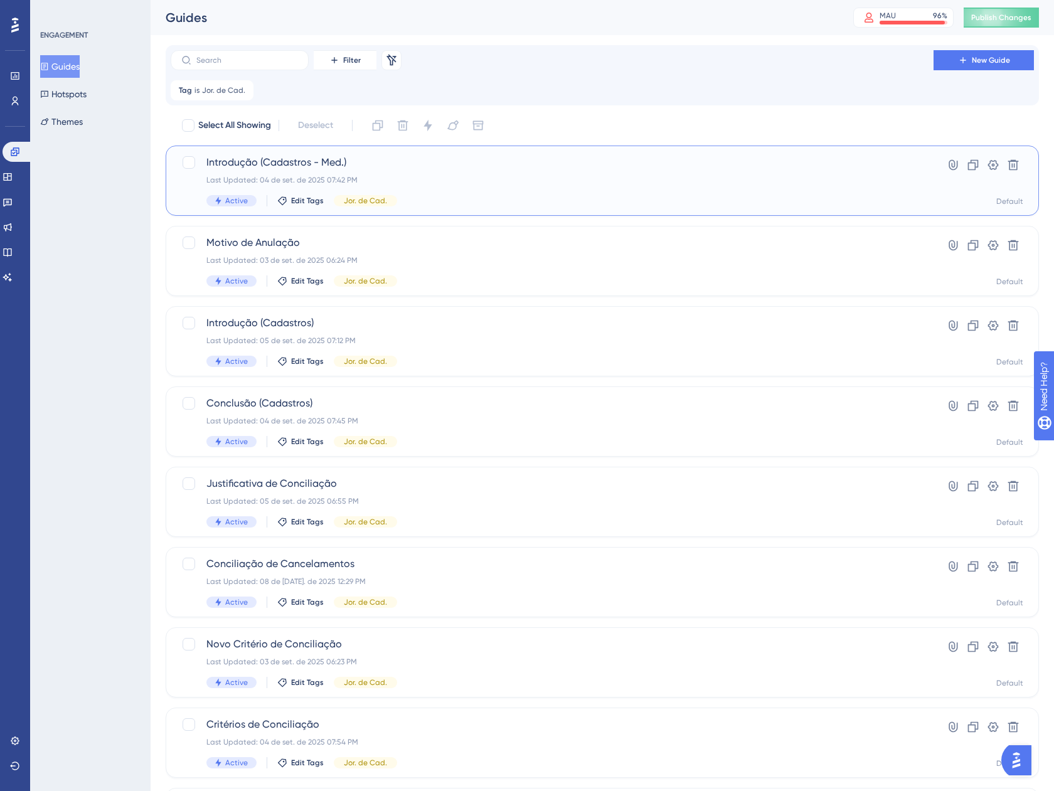
click at [500, 204] on div "Active Edit Tags Jor. de Cad." at bounding box center [551, 200] width 691 height 11
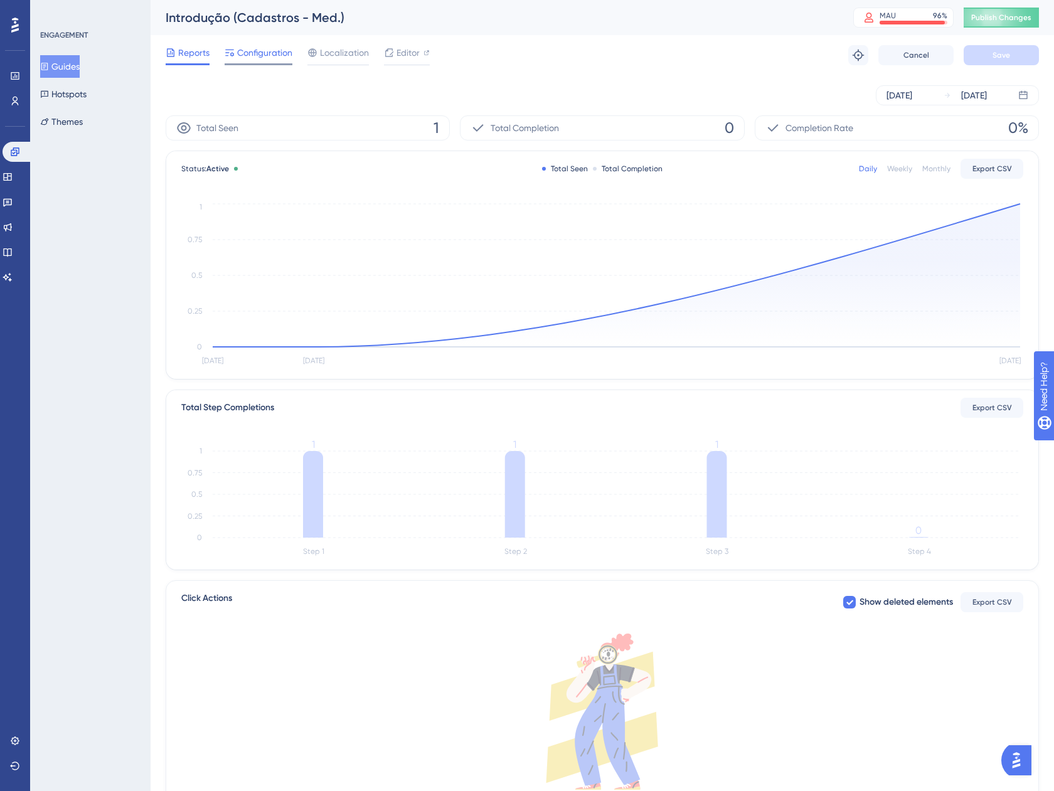
click at [258, 49] on span "Configuration" at bounding box center [264, 52] width 55 height 15
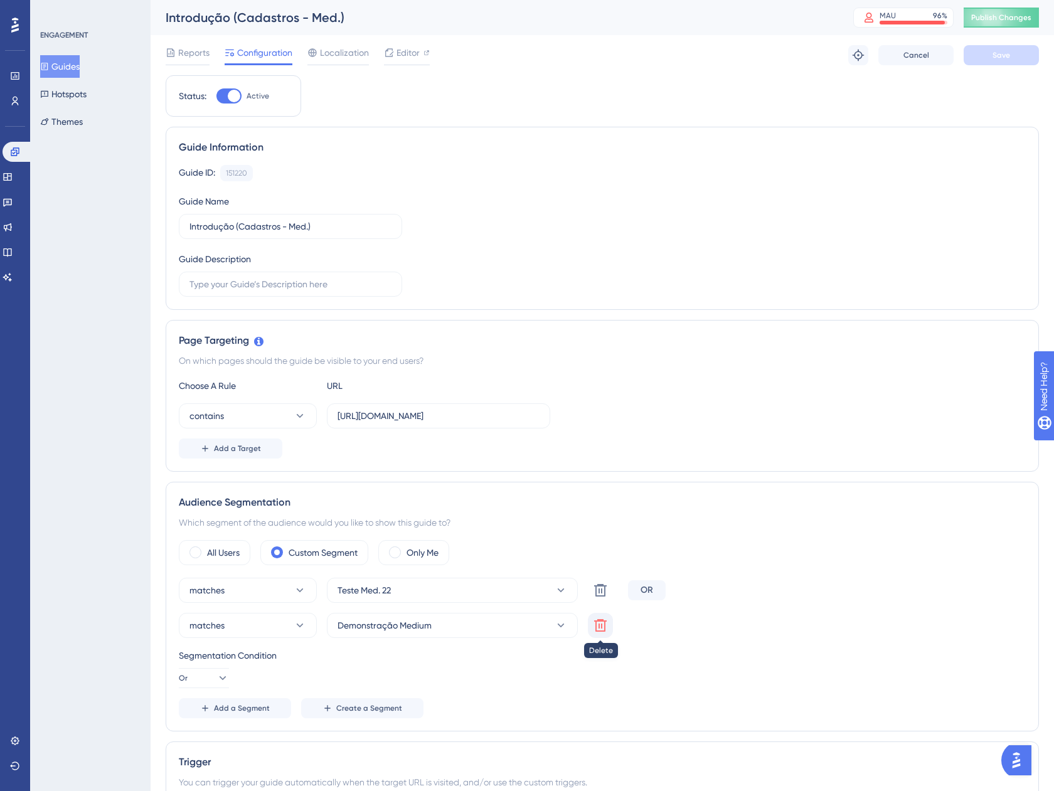
click at [591, 625] on button at bounding box center [600, 625] width 25 height 25
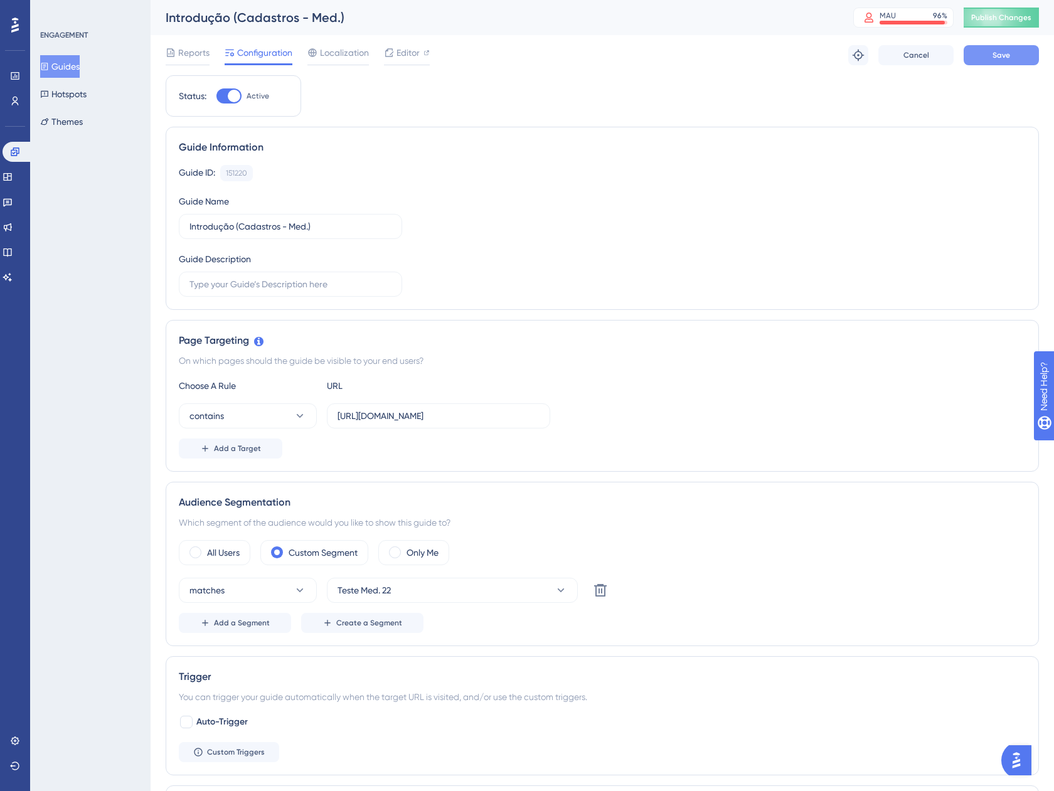
click at [982, 53] on button "Save" at bounding box center [1000, 55] width 75 height 20
click at [995, 22] on span "Publish Changes" at bounding box center [1001, 18] width 60 height 10
click at [309, 223] on input "Introdução (Cadastros - Med.)" at bounding box center [290, 227] width 202 height 14
type input "Introdução (Cadastros - Med. 22)"
click at [1009, 63] on button "Save" at bounding box center [1000, 55] width 75 height 20
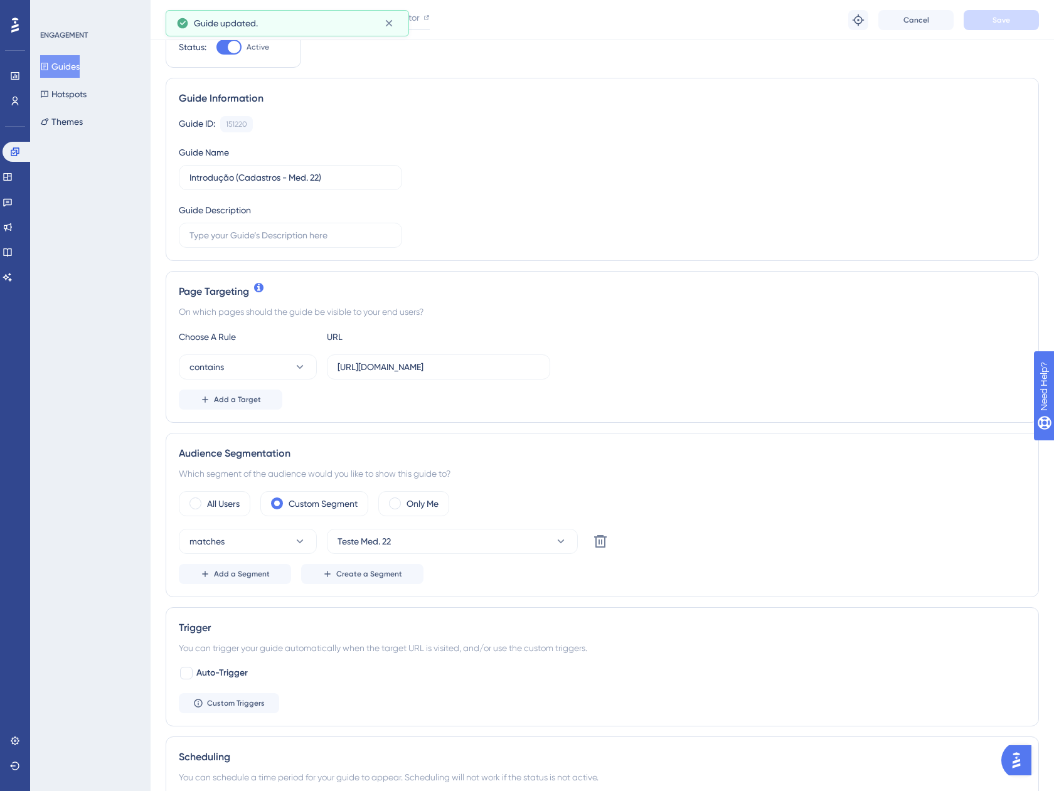
scroll to position [125, 0]
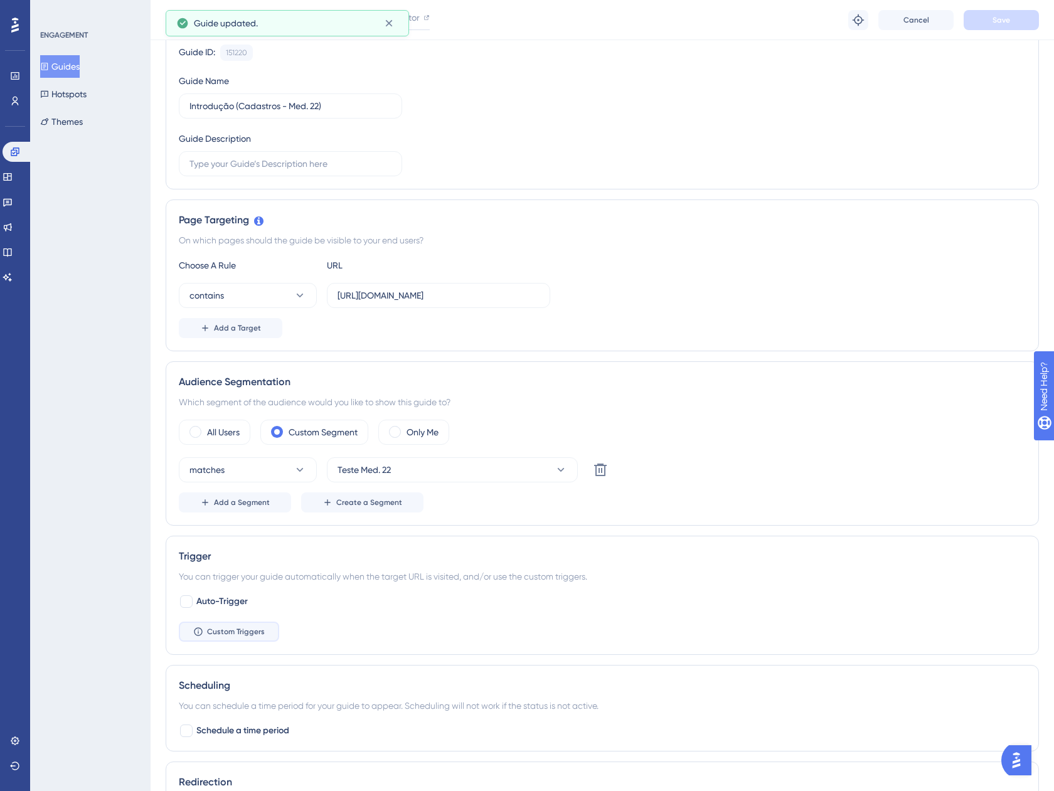
click at [208, 628] on span "Custom Triggers" at bounding box center [236, 632] width 58 height 10
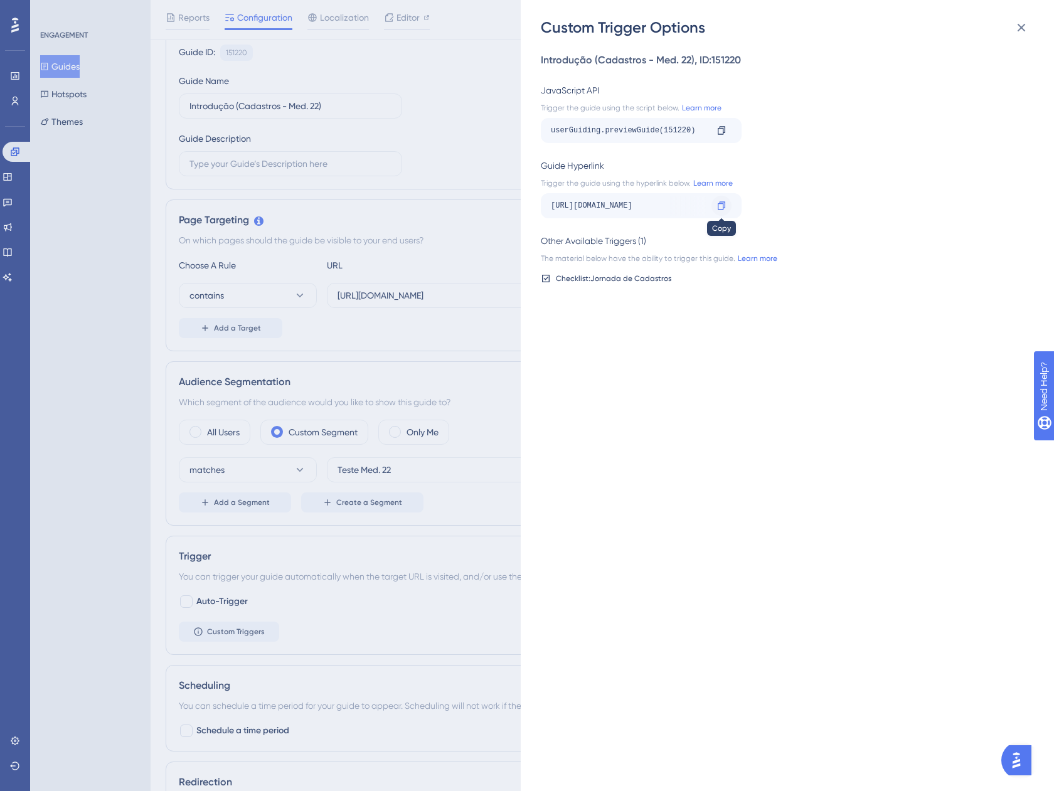
click at [723, 204] on icon at bounding box center [721, 205] width 8 height 8
click at [1028, 22] on icon at bounding box center [1021, 27] width 15 height 15
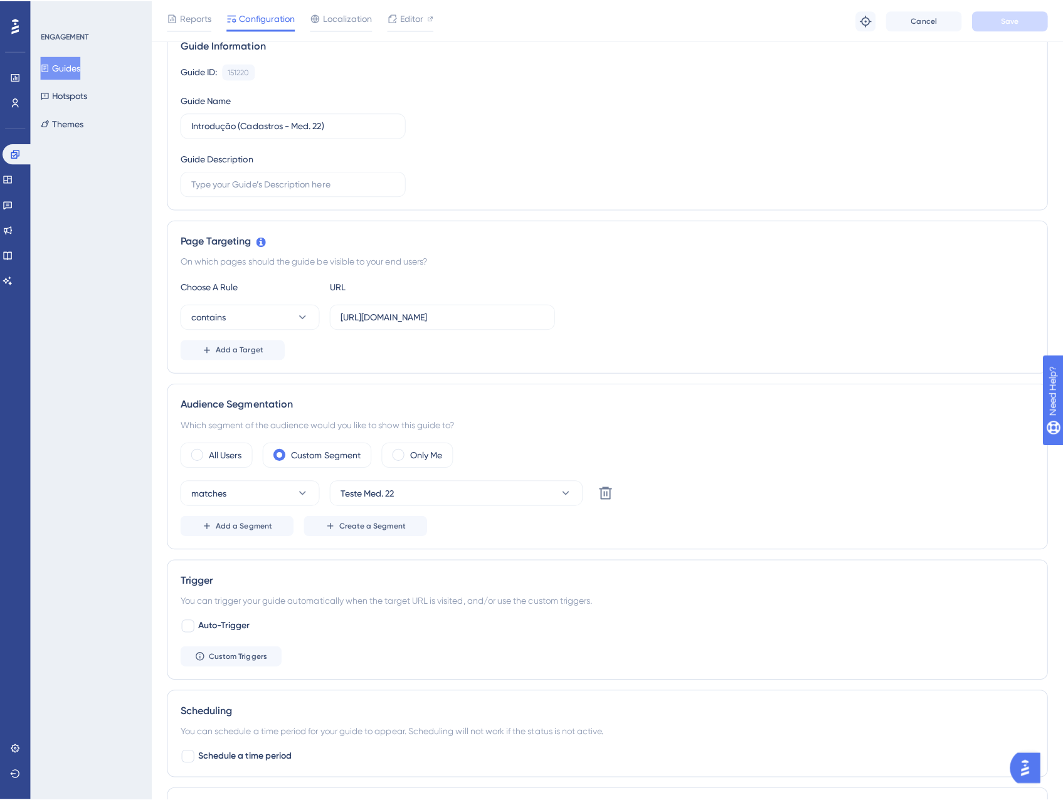
scroll to position [0, 0]
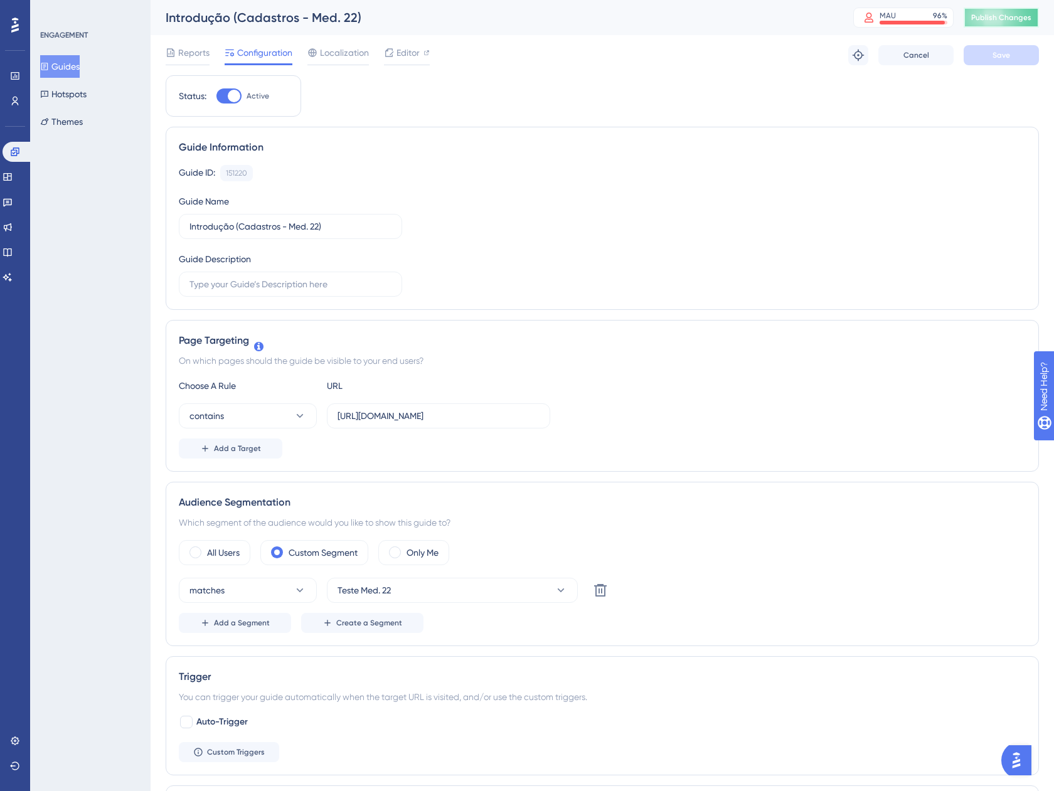
click at [994, 26] on button "Publish Changes" at bounding box center [1000, 18] width 75 height 20
click at [13, 171] on link at bounding box center [8, 177] width 10 height 20
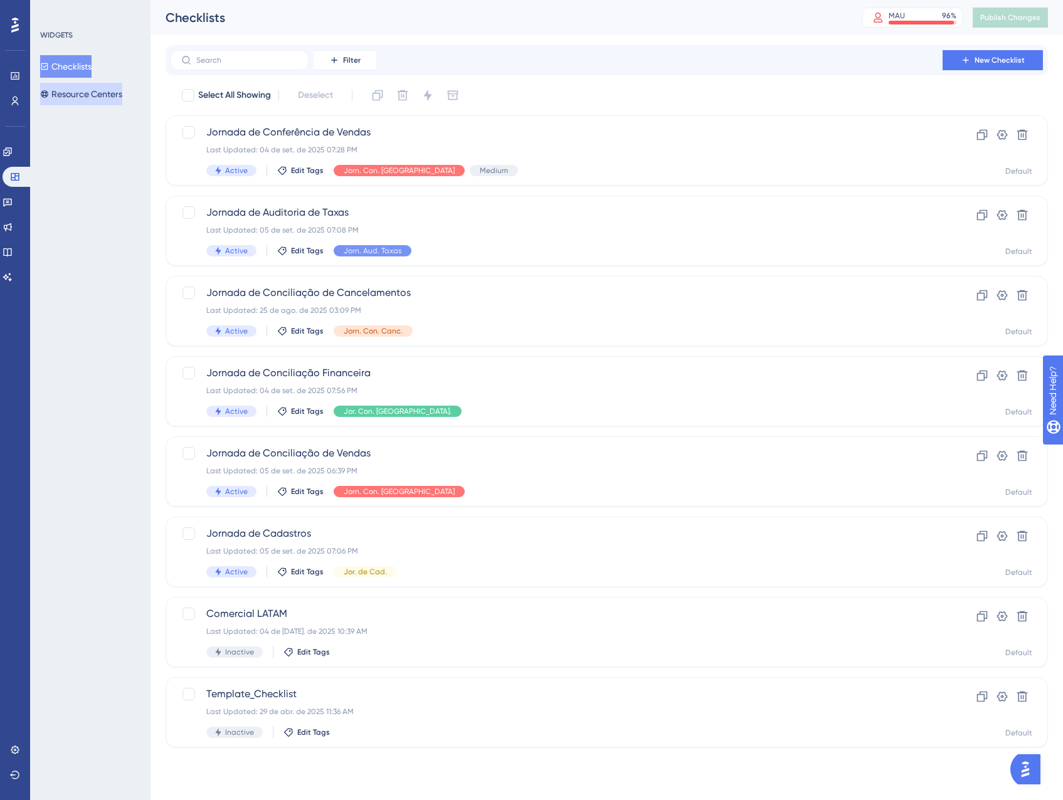
click at [88, 97] on button "Resource Centers" at bounding box center [81, 94] width 82 height 23
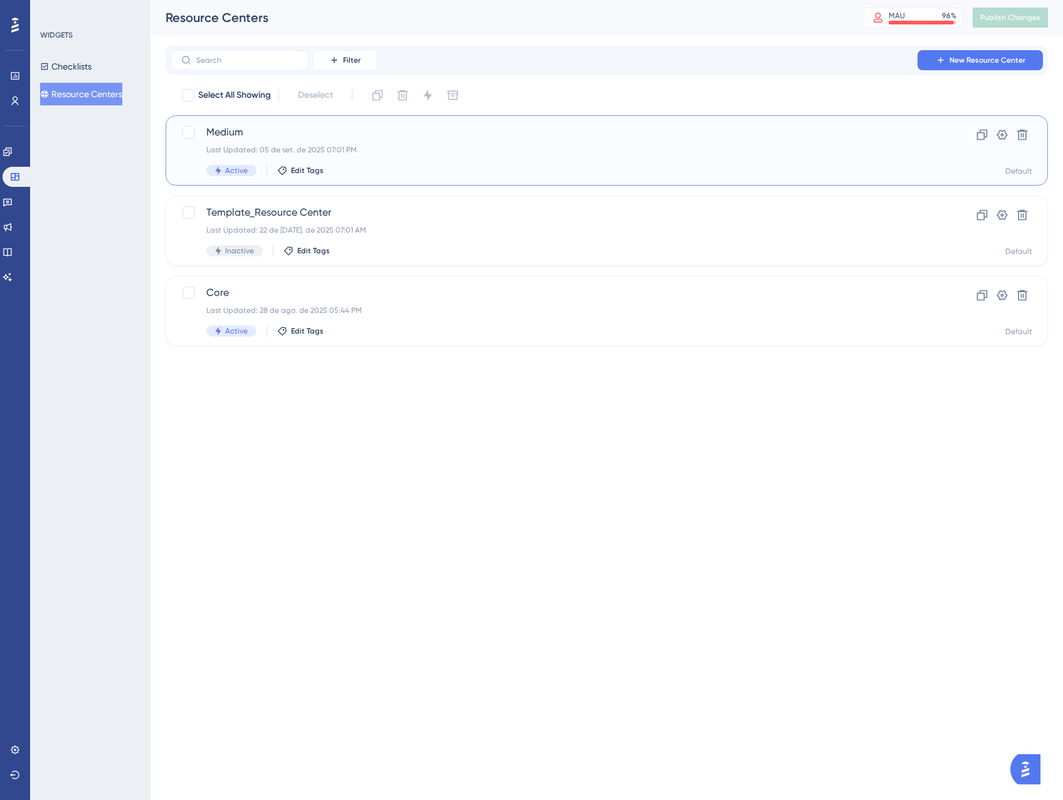
click at [330, 147] on div "Last Updated: 05 de set. de 2025 07:01 PM" at bounding box center [556, 150] width 701 height 10
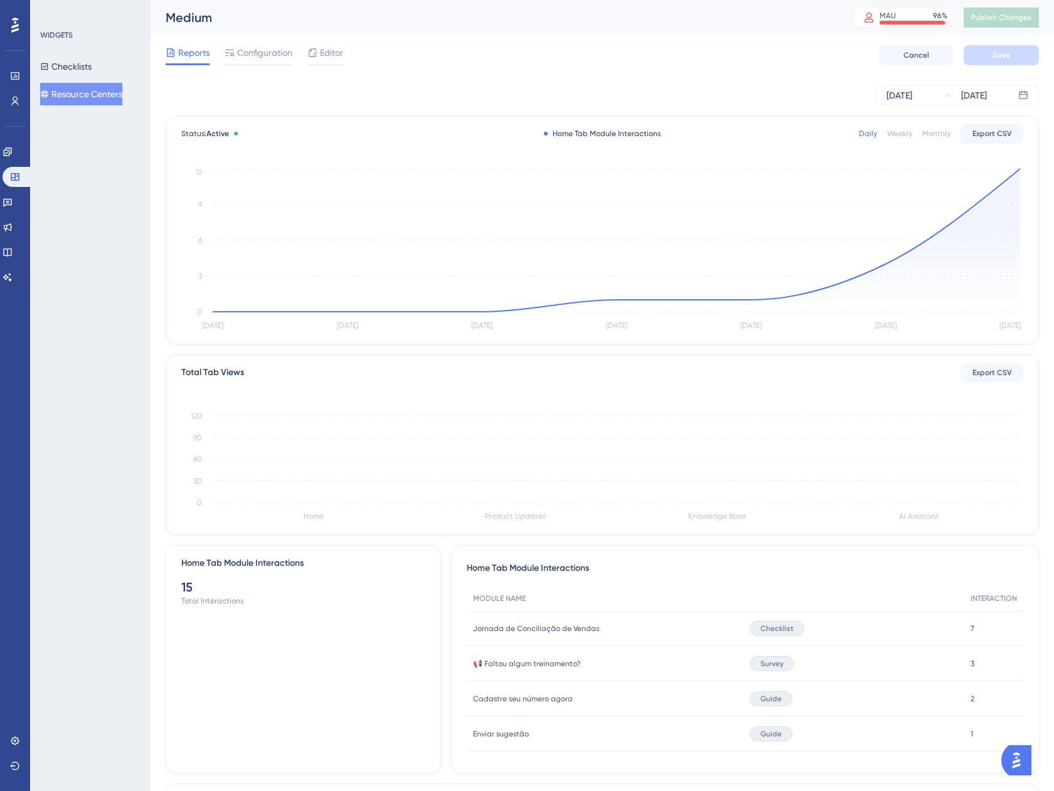
click at [82, 98] on button "Resource Centers" at bounding box center [81, 94] width 82 height 23
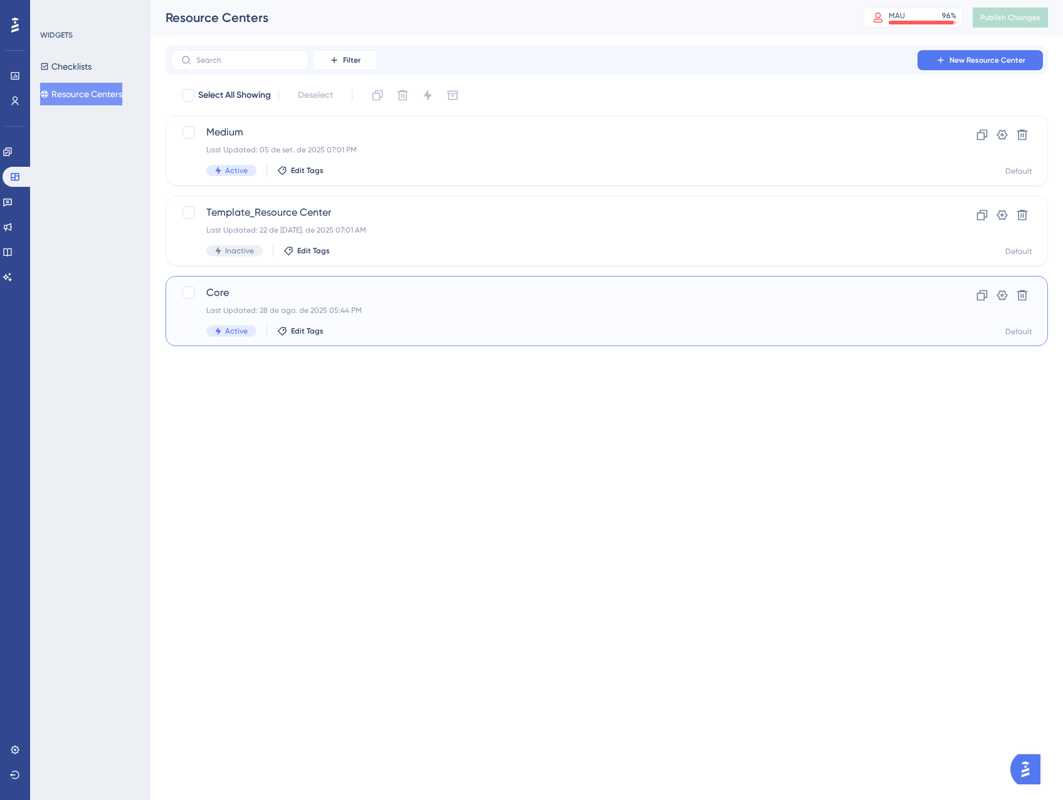
click at [407, 307] on div "Last Updated: 28 de ago. de 2025 05:44 PM" at bounding box center [556, 310] width 701 height 10
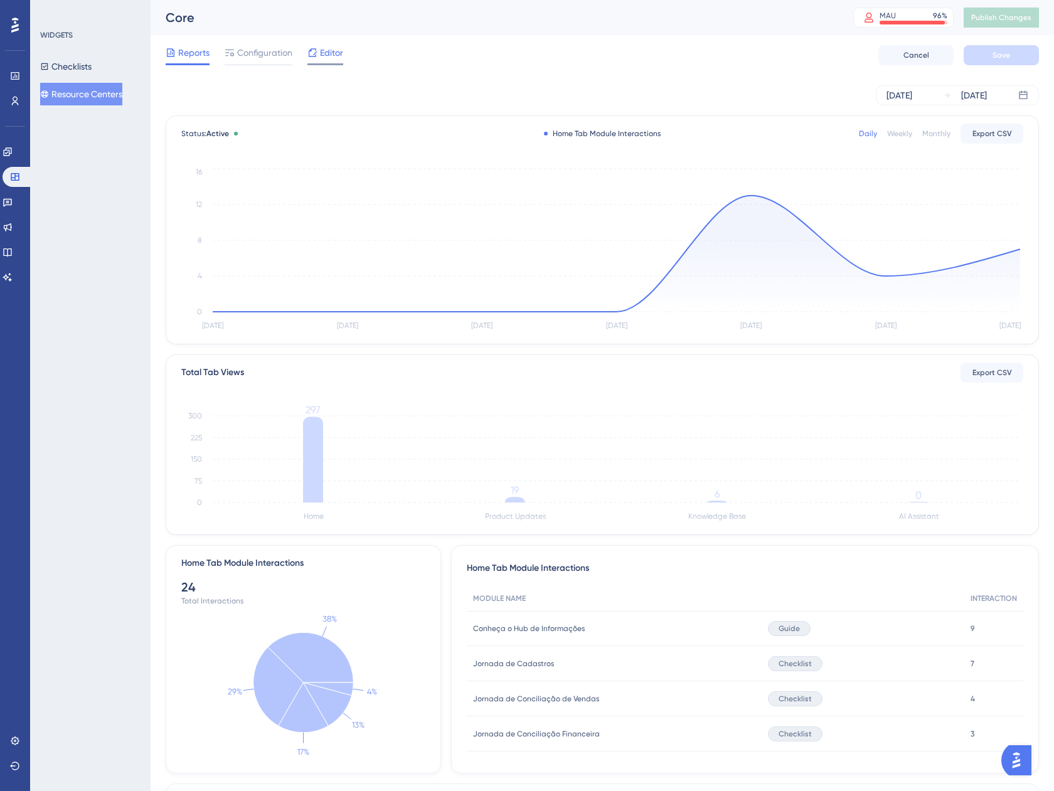
click at [326, 51] on span "Editor" at bounding box center [331, 52] width 23 height 15
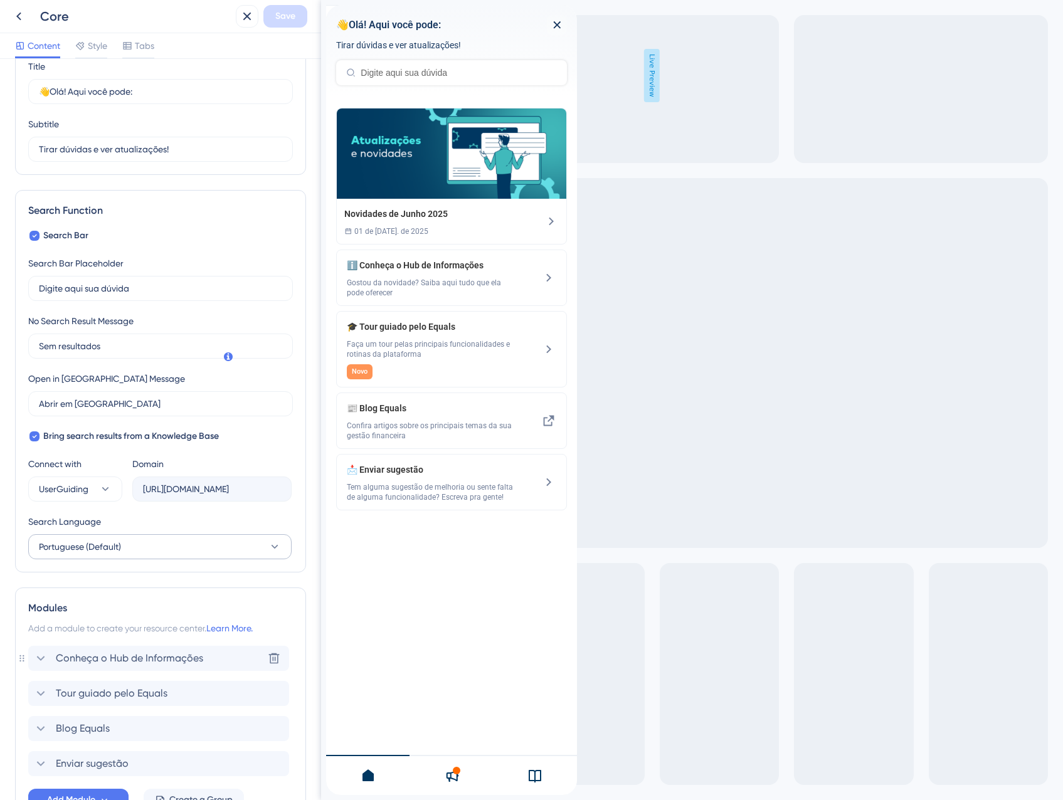
scroll to position [143, 0]
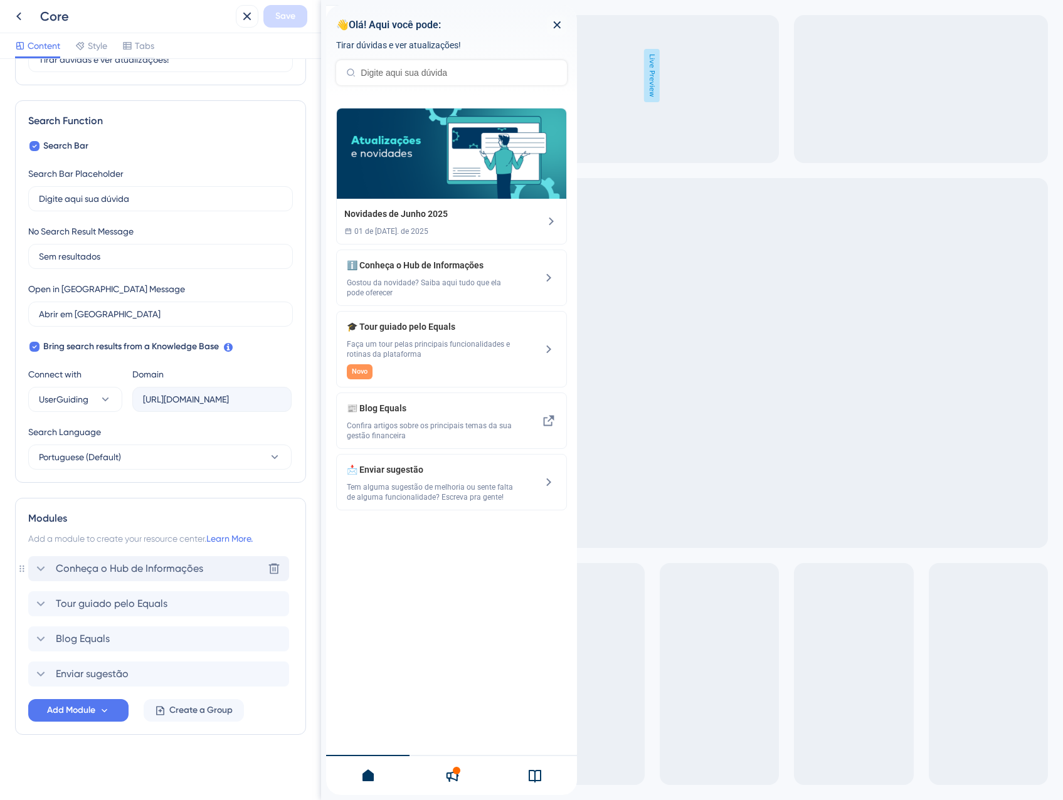
click at [144, 573] on span "Conheça o Hub de Informações" at bounding box center [129, 568] width 147 height 15
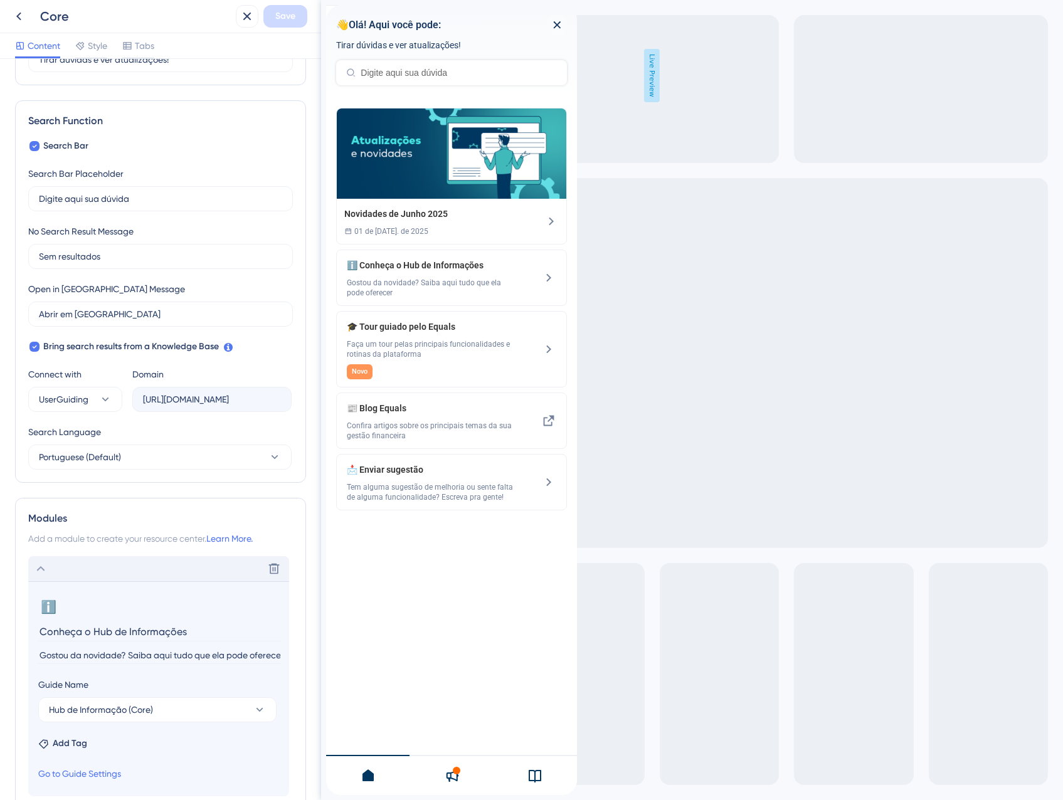
click at [115, 560] on div "Delete" at bounding box center [158, 568] width 261 height 25
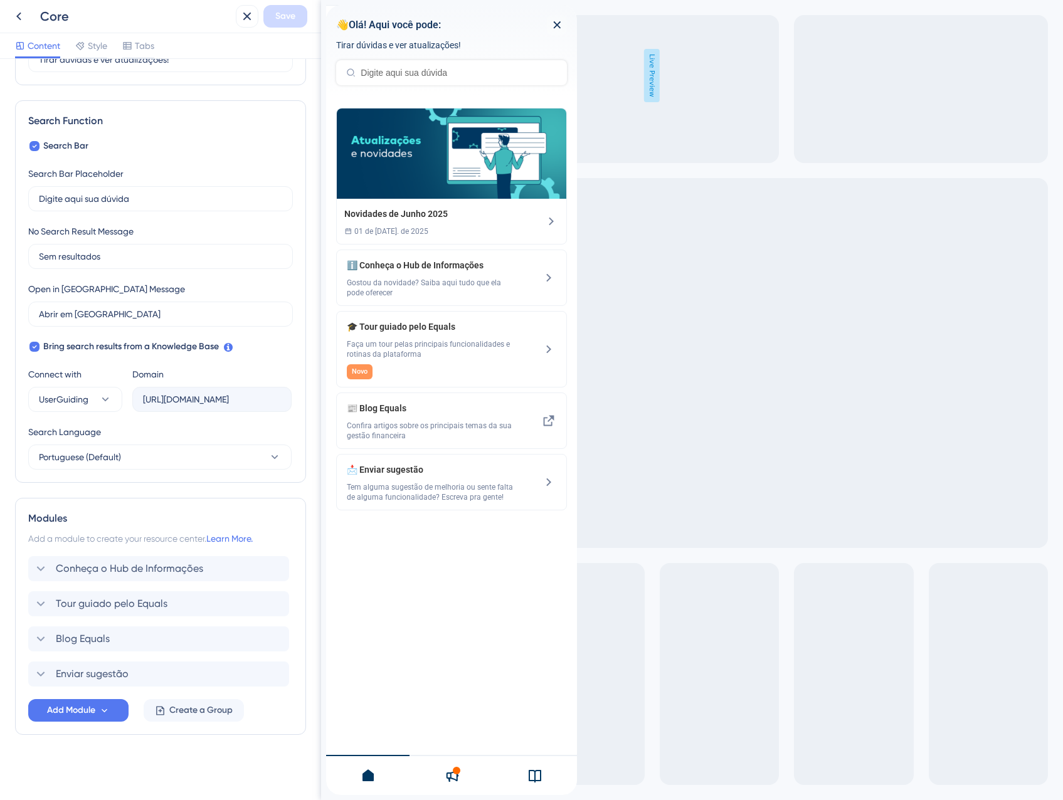
click at [25, 603] on div "Modules Add a module to create your resource center. Learn More. Conheça o Hub …" at bounding box center [160, 616] width 291 height 237
drag, startPoint x: 33, startPoint y: 604, endPoint x: 28, endPoint y: 562, distance: 42.4
click at [28, 562] on div "Modules Add a module to create your resource center. Learn More. Conheça o Hub …" at bounding box center [160, 616] width 291 height 237
click at [124, 566] on span "Tour guiado pelo Equals" at bounding box center [112, 568] width 112 height 15
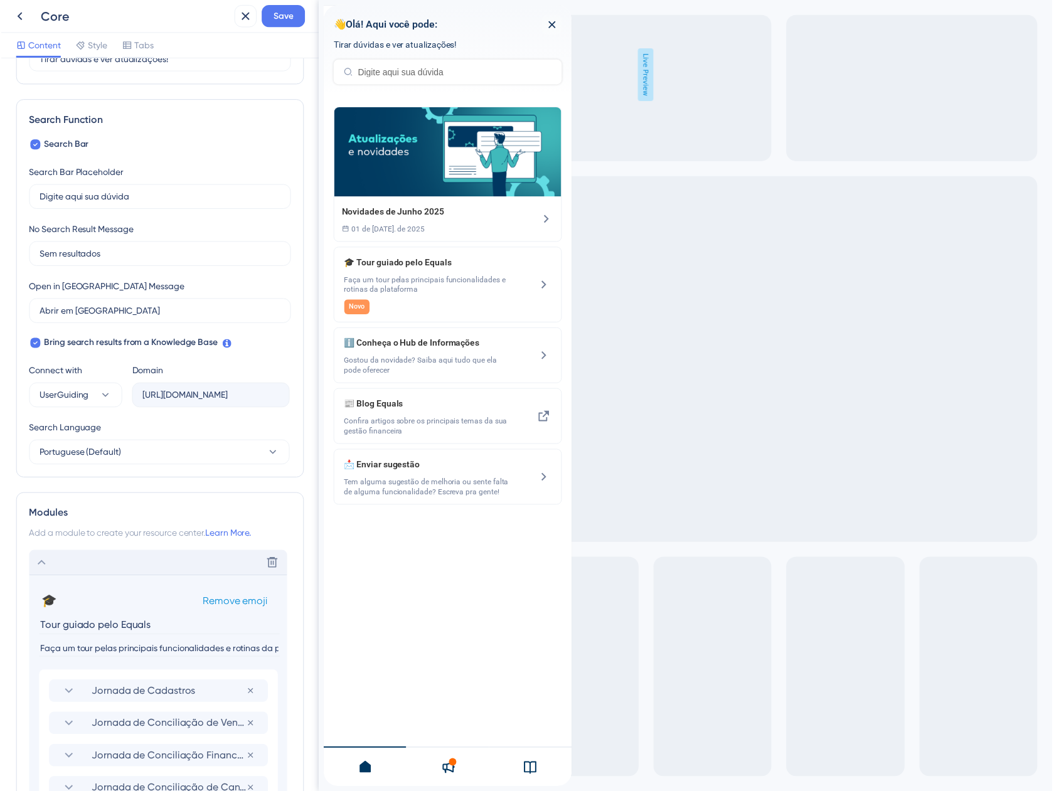
scroll to position [206, 0]
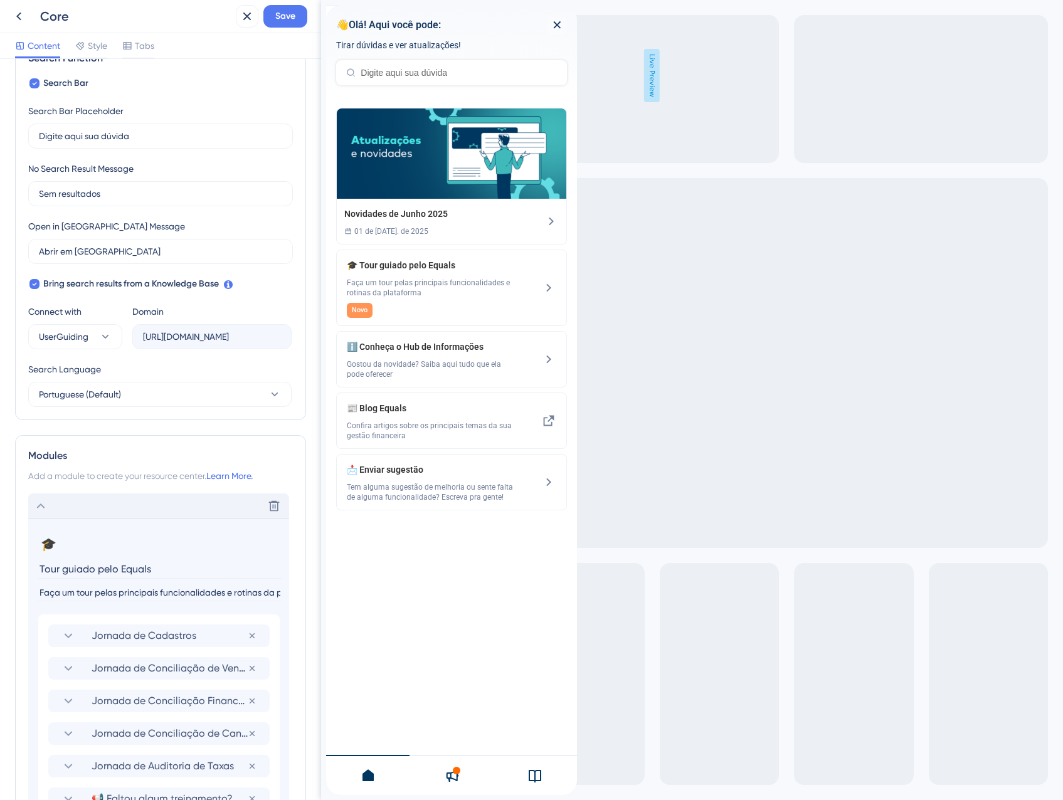
click at [142, 623] on div "Jornada de Cadastros Remove from group Jornada de Conciliação de Vendas Remove …" at bounding box center [158, 734] width 241 height 238
click at [141, 635] on span "Jornada de Cadastros" at bounding box center [170, 635] width 156 height 15
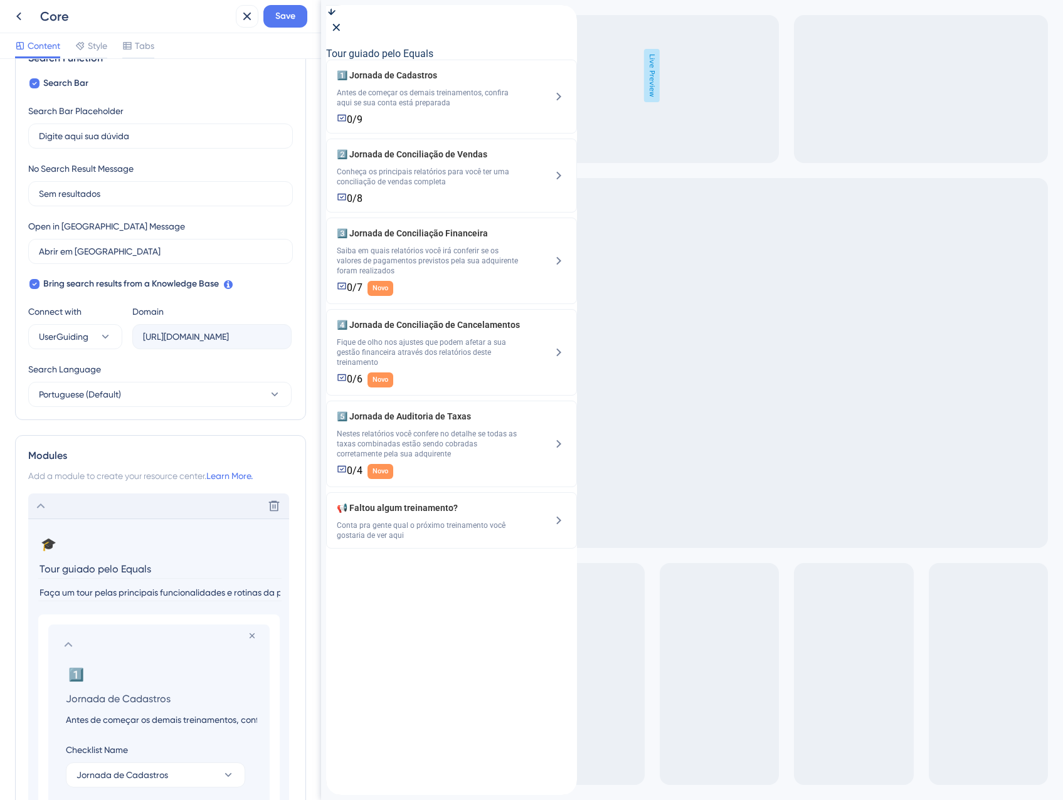
click at [115, 723] on input "Antes de começar os demais treinamentos, confira aqui se sua conta está prepara…" at bounding box center [161, 719] width 211 height 15
click at [276, 23] on span "Save" at bounding box center [285, 16] width 20 height 15
click at [26, 14] on button at bounding box center [19, 16] width 23 height 23
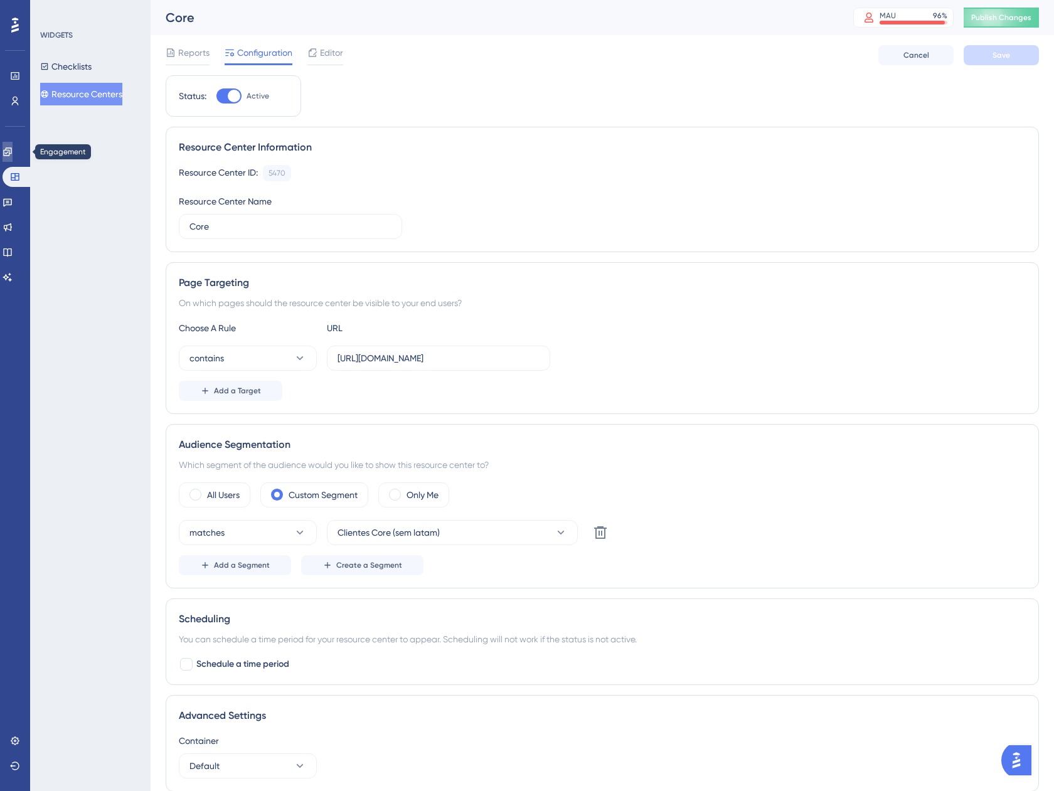
click at [13, 156] on icon at bounding box center [8, 152] width 10 height 10
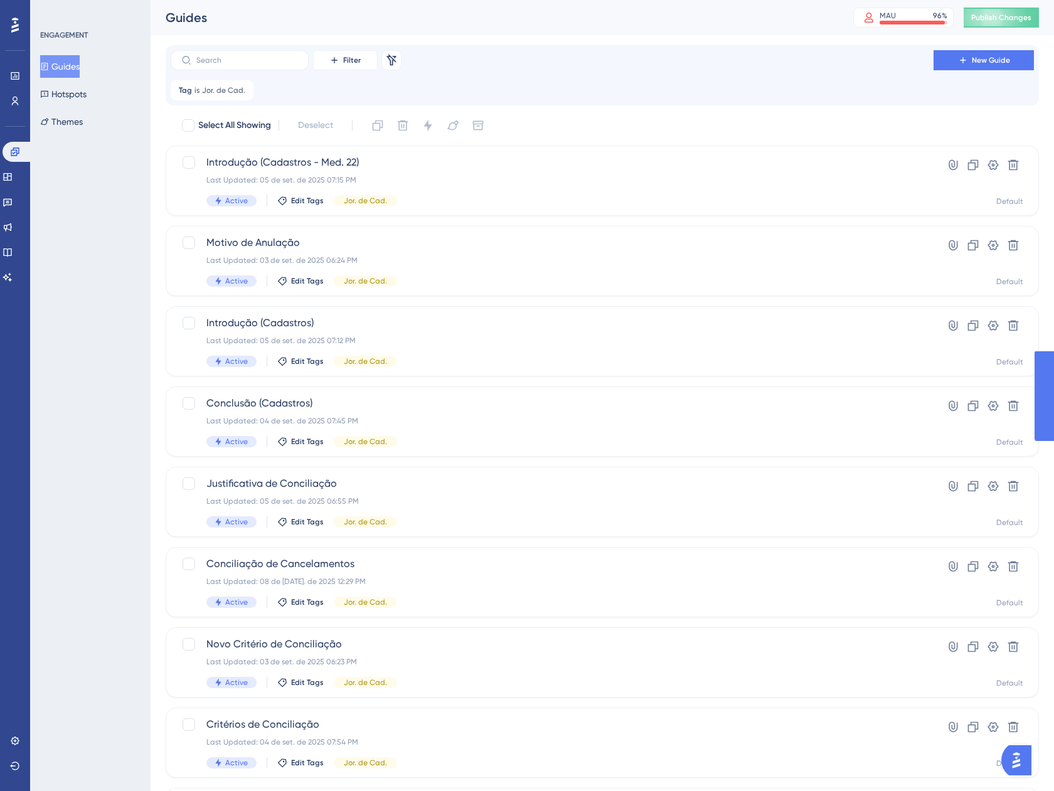
click at [78, 60] on button "Guides" at bounding box center [60, 66] width 40 height 23
drag, startPoint x: 235, startPoint y: 94, endPoint x: 243, endPoint y: 89, distance: 9.6
click at [238, 93] on span "Jor. de Cad." at bounding box center [223, 90] width 43 height 10
click at [243, 88] on icon at bounding box center [244, 91] width 8 height 8
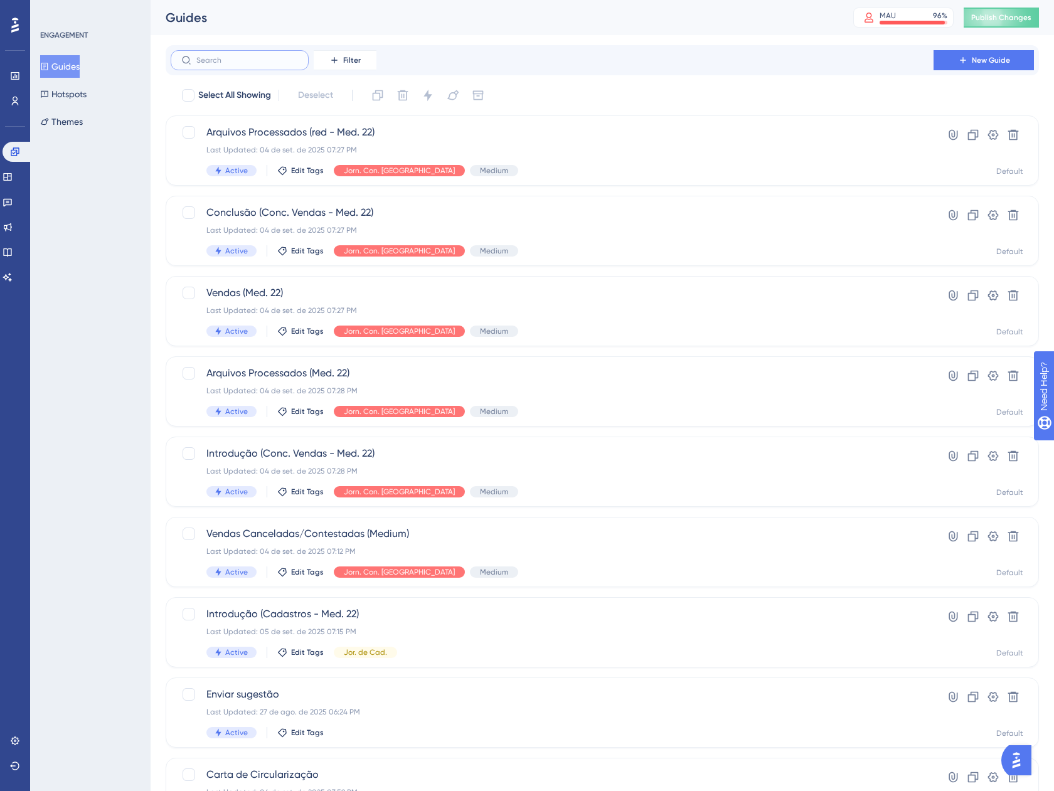
click at [246, 58] on input "text" at bounding box center [247, 60] width 102 height 9
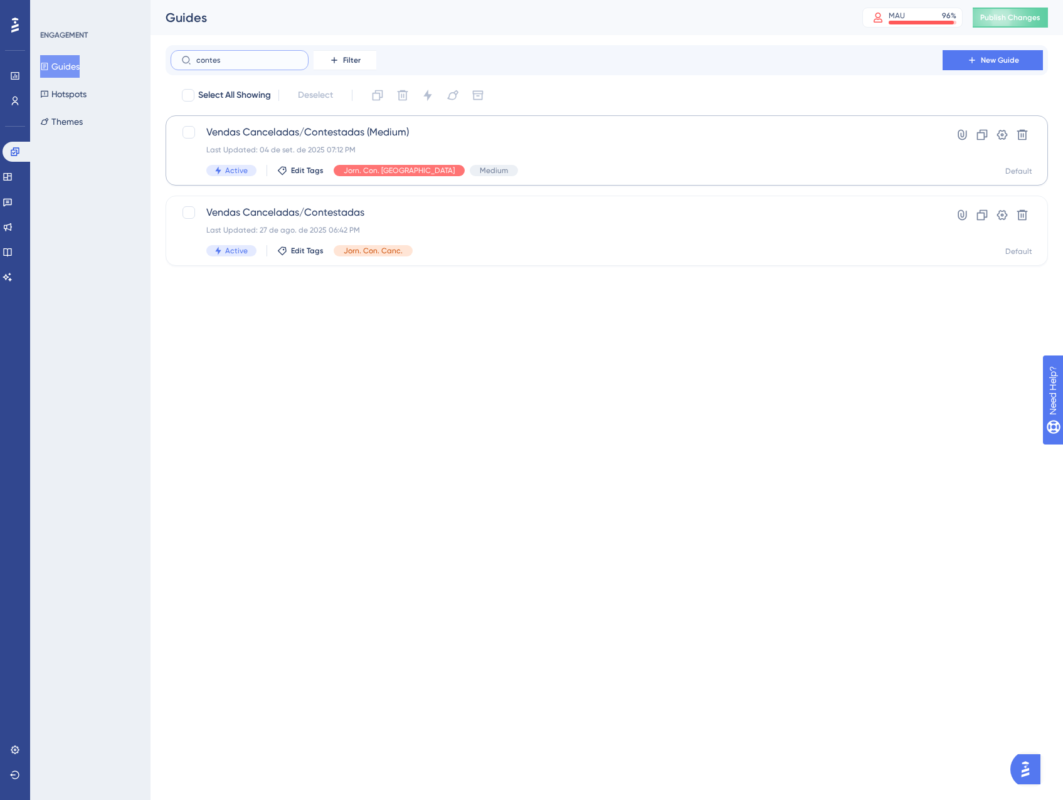
type input "contes"
click at [588, 149] on div "Last Updated: 04 de set. de 2025 07:12 PM" at bounding box center [556, 150] width 701 height 10
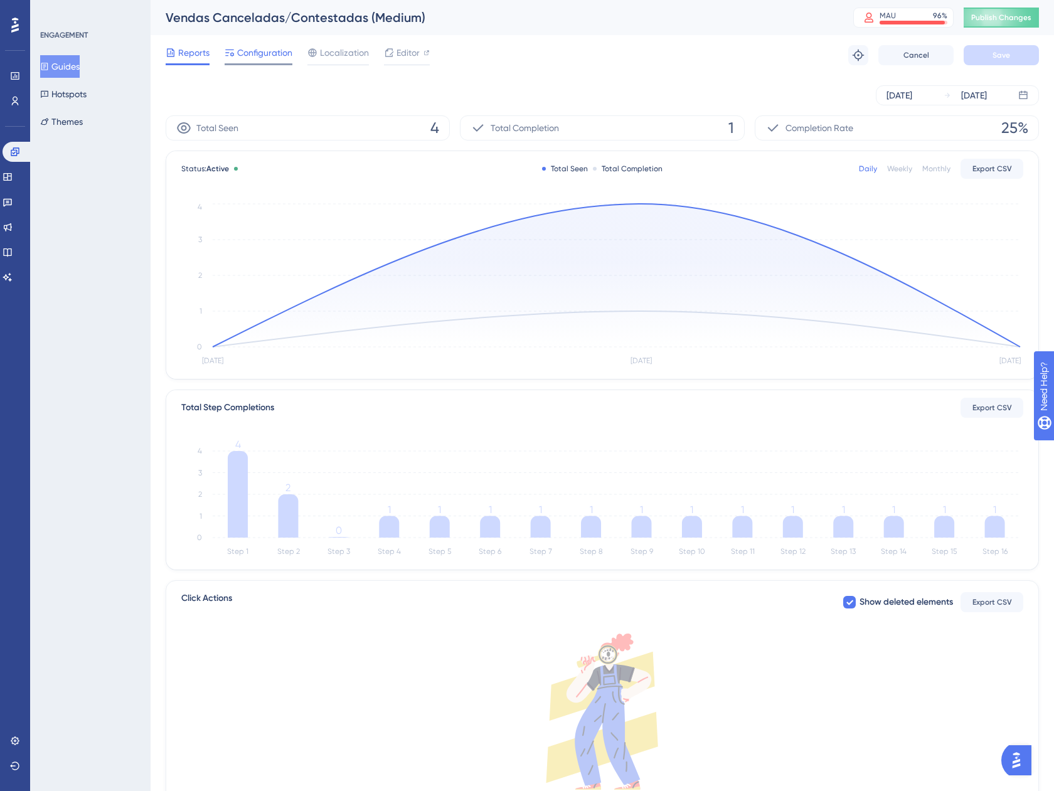
click at [246, 64] on div at bounding box center [259, 64] width 68 height 2
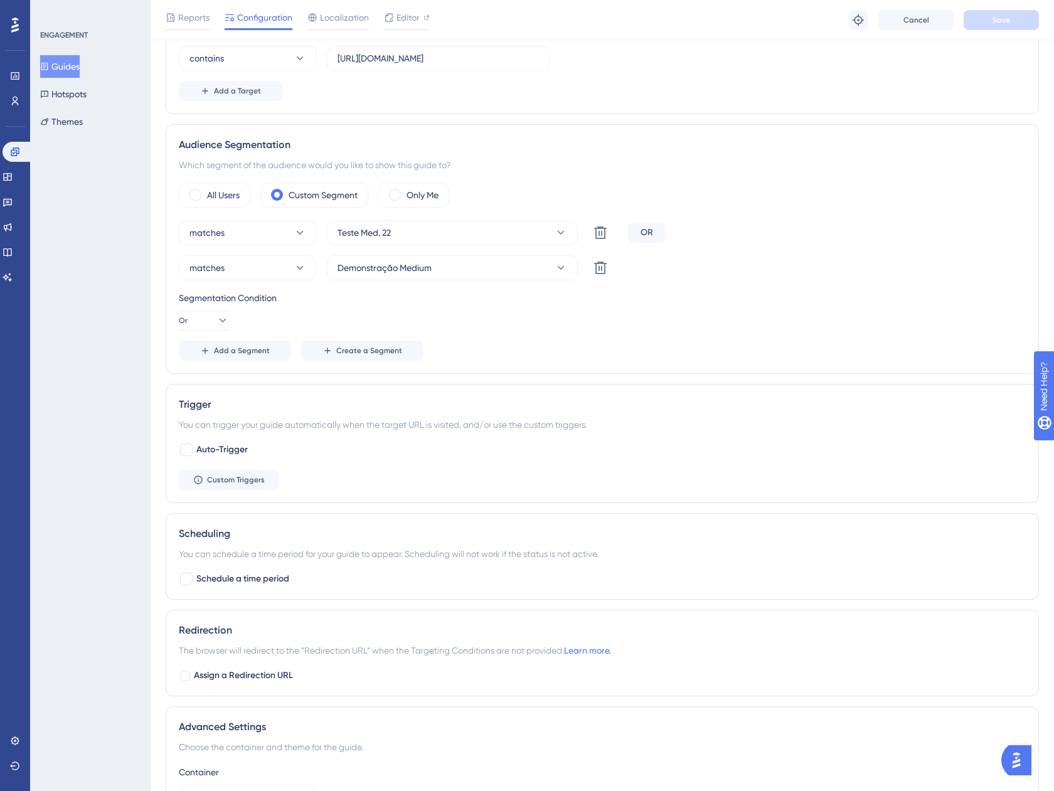
scroll to position [376, 0]
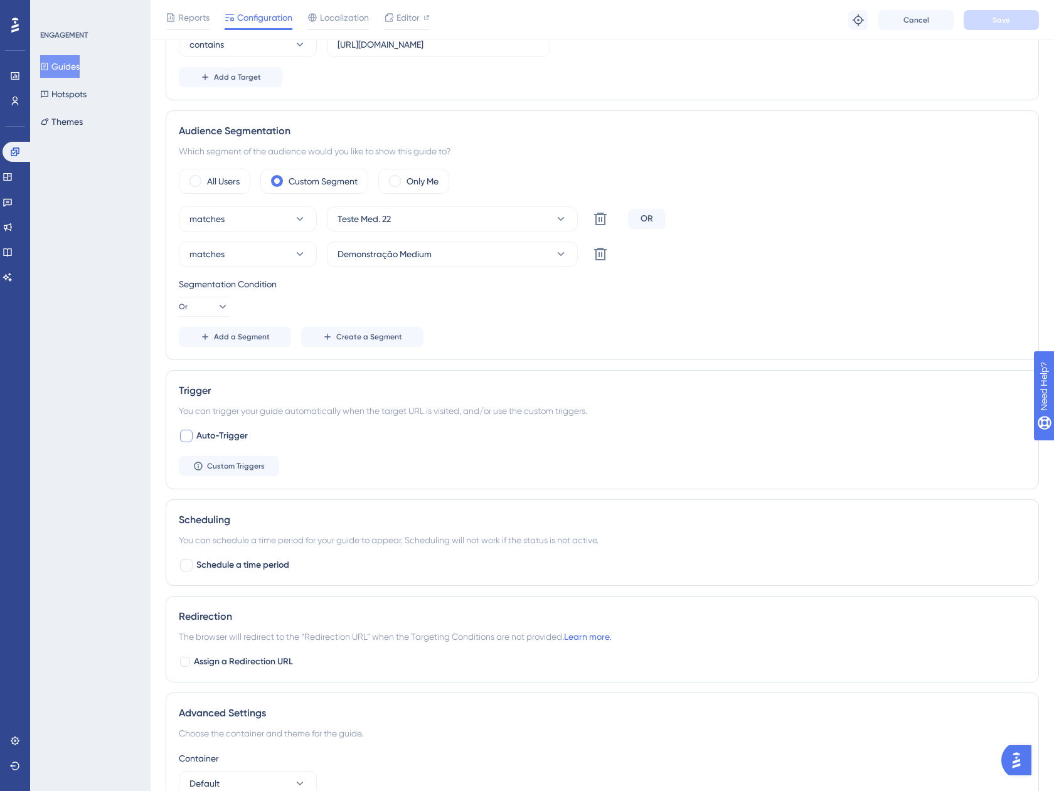
click at [206, 437] on span "Auto-Trigger" at bounding box center [221, 435] width 51 height 15
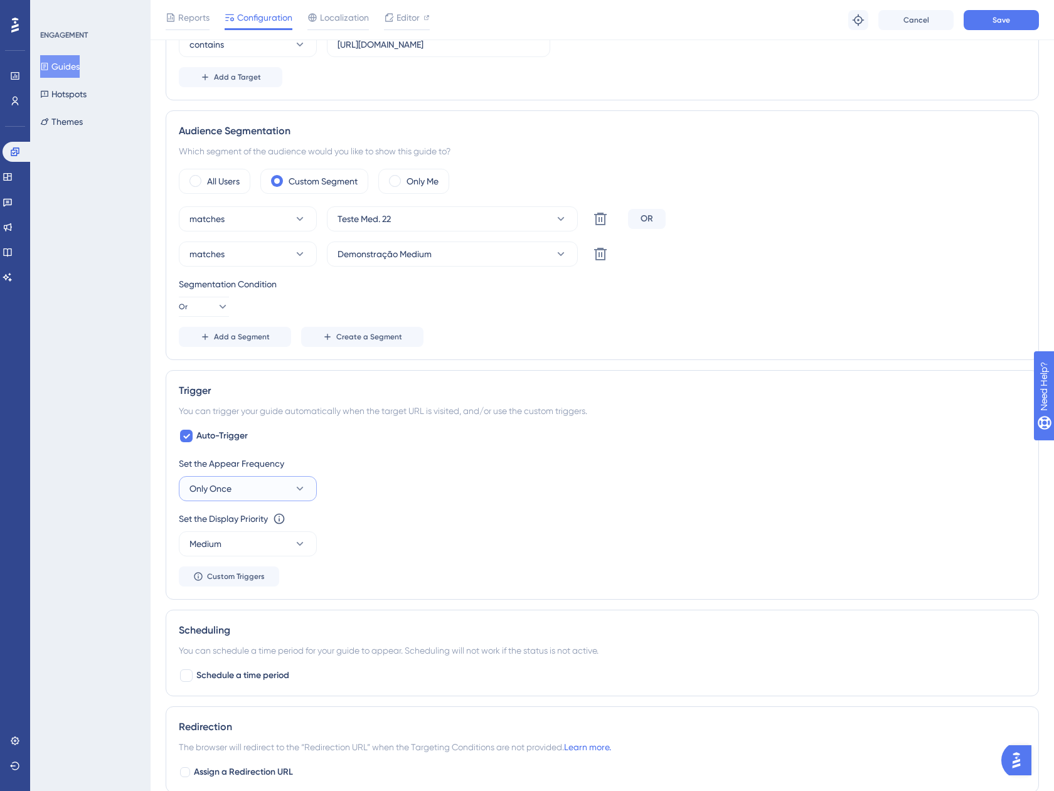
click at [236, 484] on button "Only Once" at bounding box center [248, 488] width 138 height 25
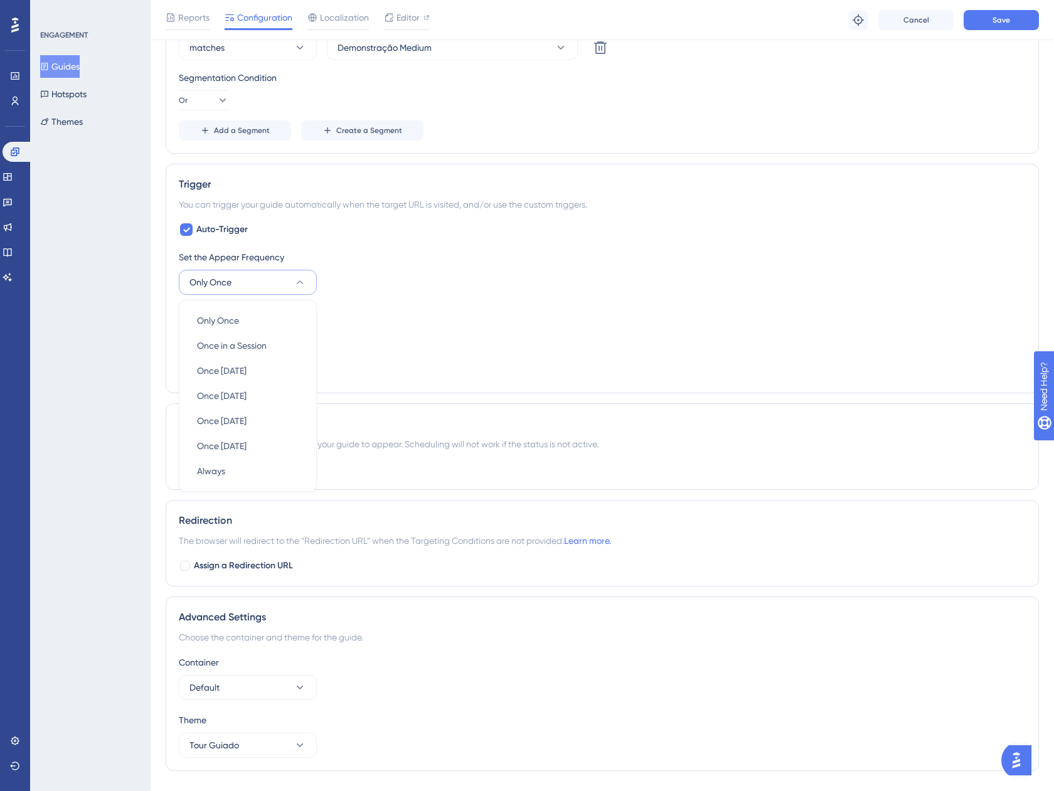
click at [196, 237] on div "Auto-Trigger Set the Appear Frequency Only Once Only Once Only Once Once in a S…" at bounding box center [602, 301] width 847 height 158
click at [188, 233] on icon at bounding box center [187, 230] width 8 height 10
checkbox input "false"
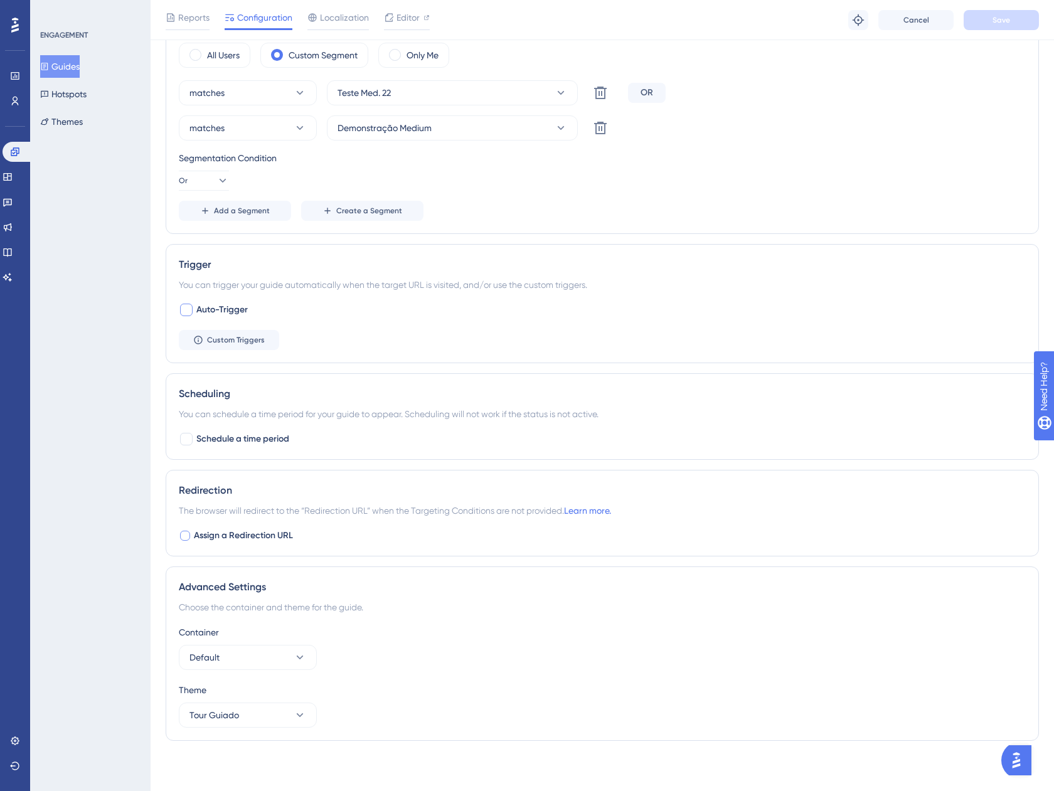
click at [230, 532] on span "Assign a Redirection URL" at bounding box center [243, 535] width 99 height 15
checkbox input "true"
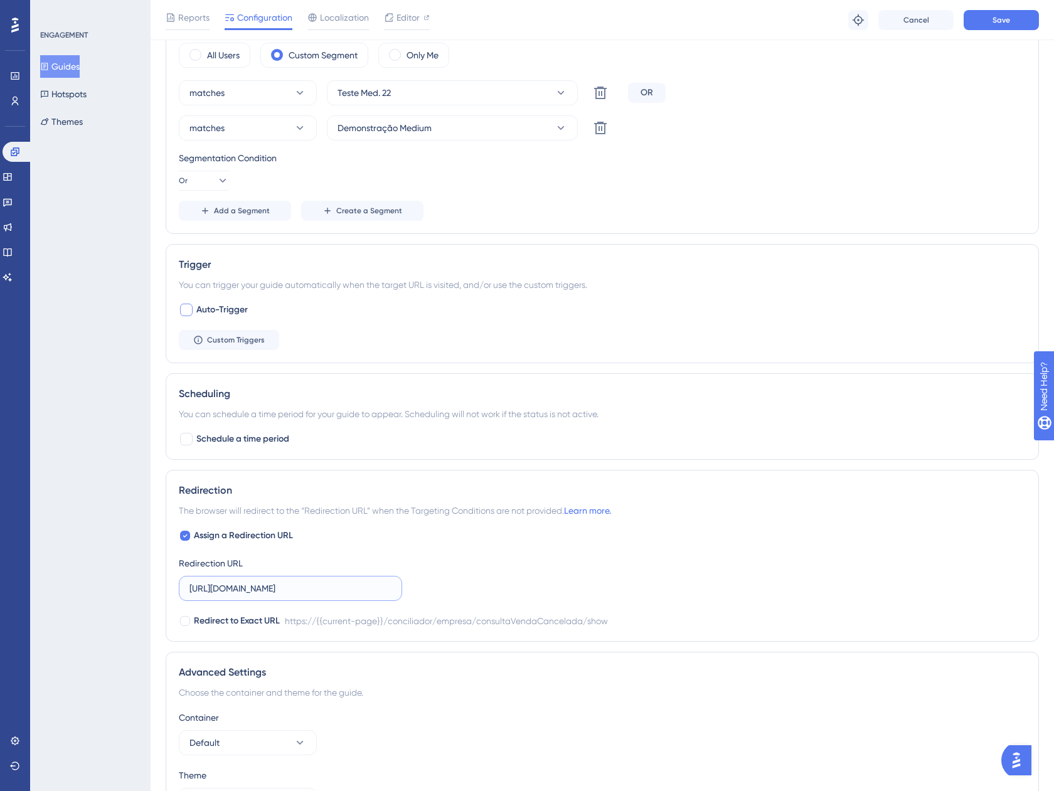
scroll to position [0, 130]
drag, startPoint x: 328, startPoint y: 588, endPoint x: 489, endPoint y: 582, distance: 161.3
click at [489, 582] on div "Assign a Redirection URL Redirection URL https://app.equals.com.br/conciliador/…" at bounding box center [602, 578] width 847 height 100
click at [490, 582] on div "Assign a Redirection URL Redirection URL https://app.equals.com.br/conciliador/…" at bounding box center [602, 578] width 847 height 100
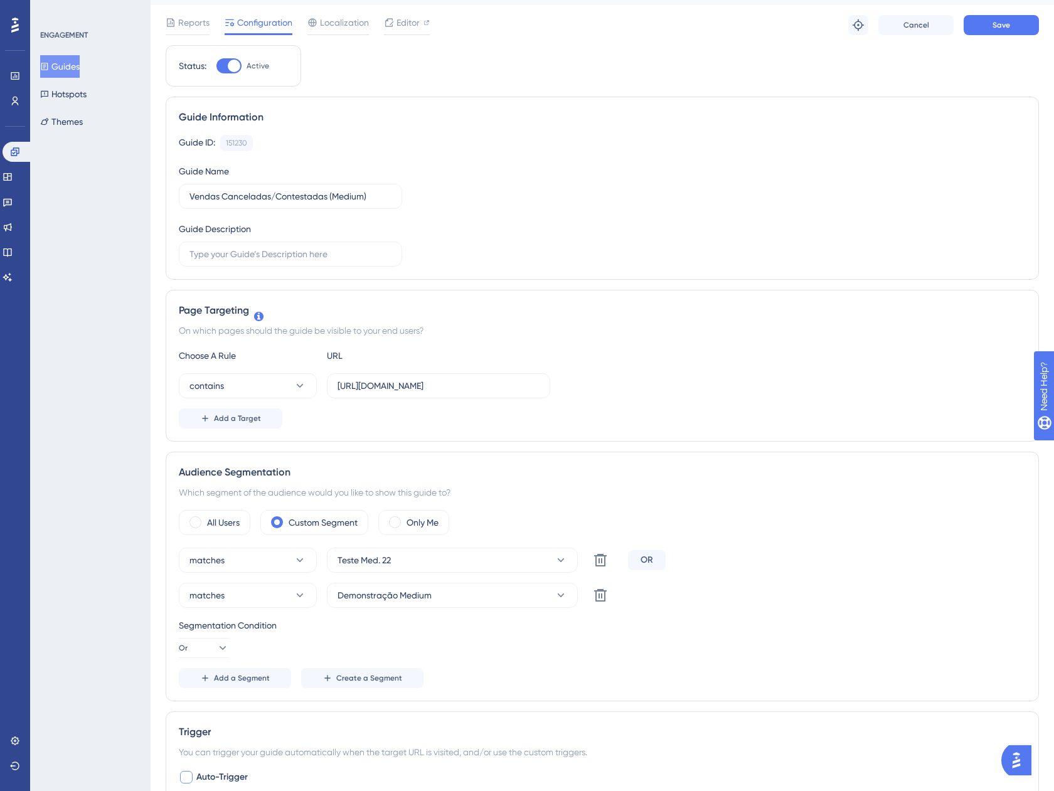
scroll to position [0, 0]
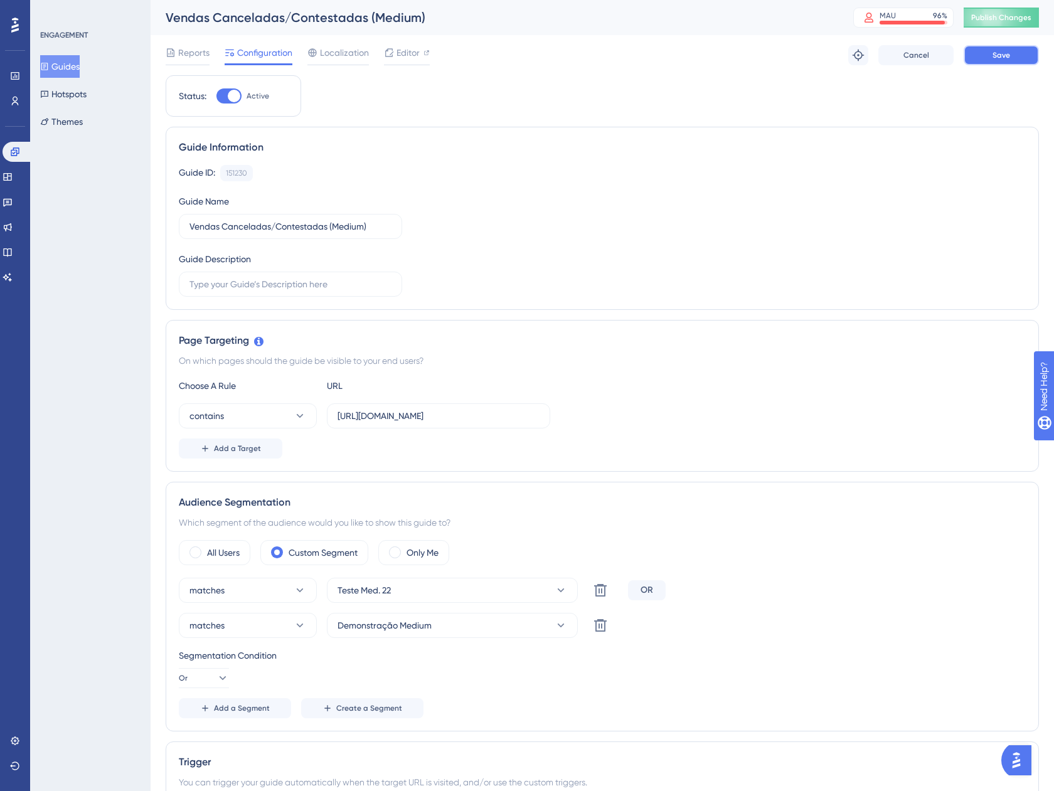
click at [1001, 60] on button "Save" at bounding box center [1000, 55] width 75 height 20
click at [65, 66] on button "Guides" at bounding box center [60, 66] width 40 height 23
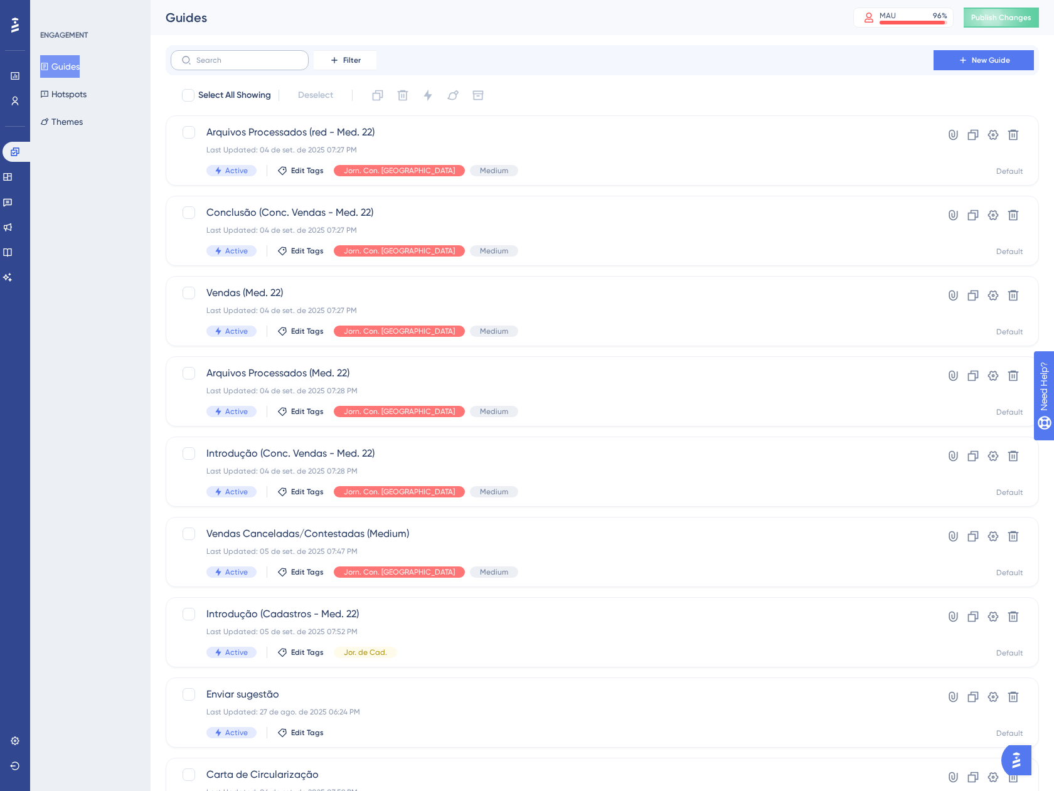
click at [263, 66] on label at bounding box center [240, 60] width 138 height 20
click at [263, 65] on input "text" at bounding box center [247, 60] width 102 height 9
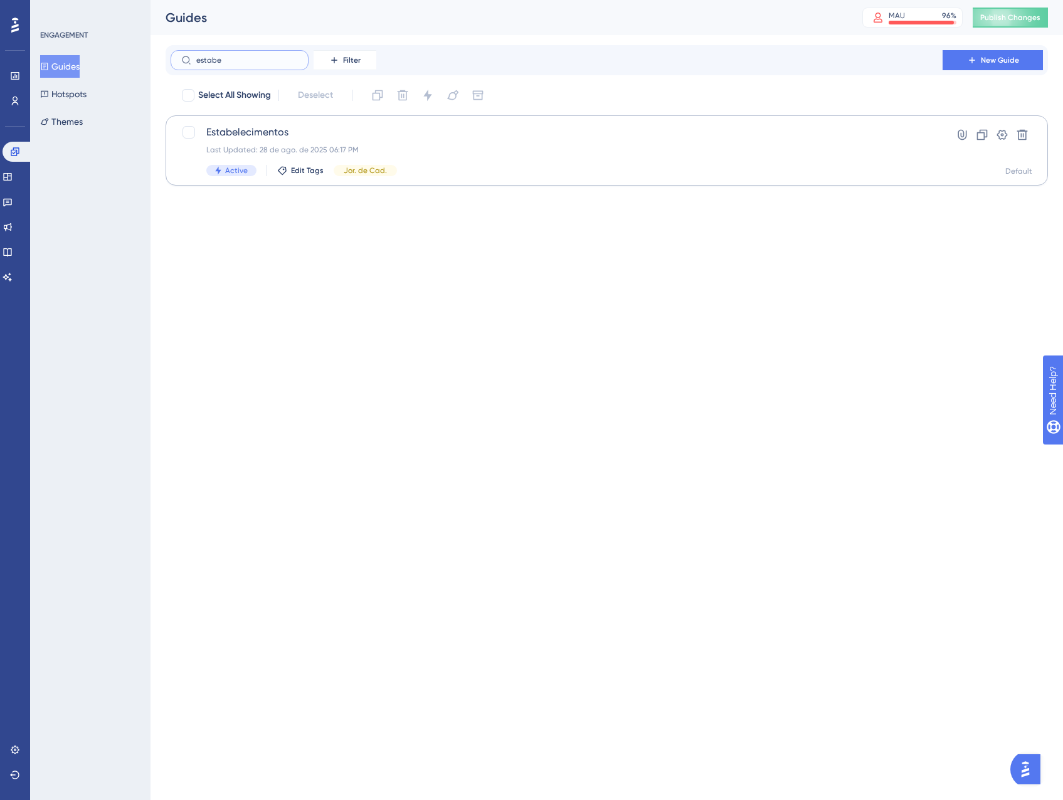
type input "estabe"
click at [337, 146] on div "Last Updated: 28 de ago. de 2025 06:17 PM" at bounding box center [556, 150] width 701 height 10
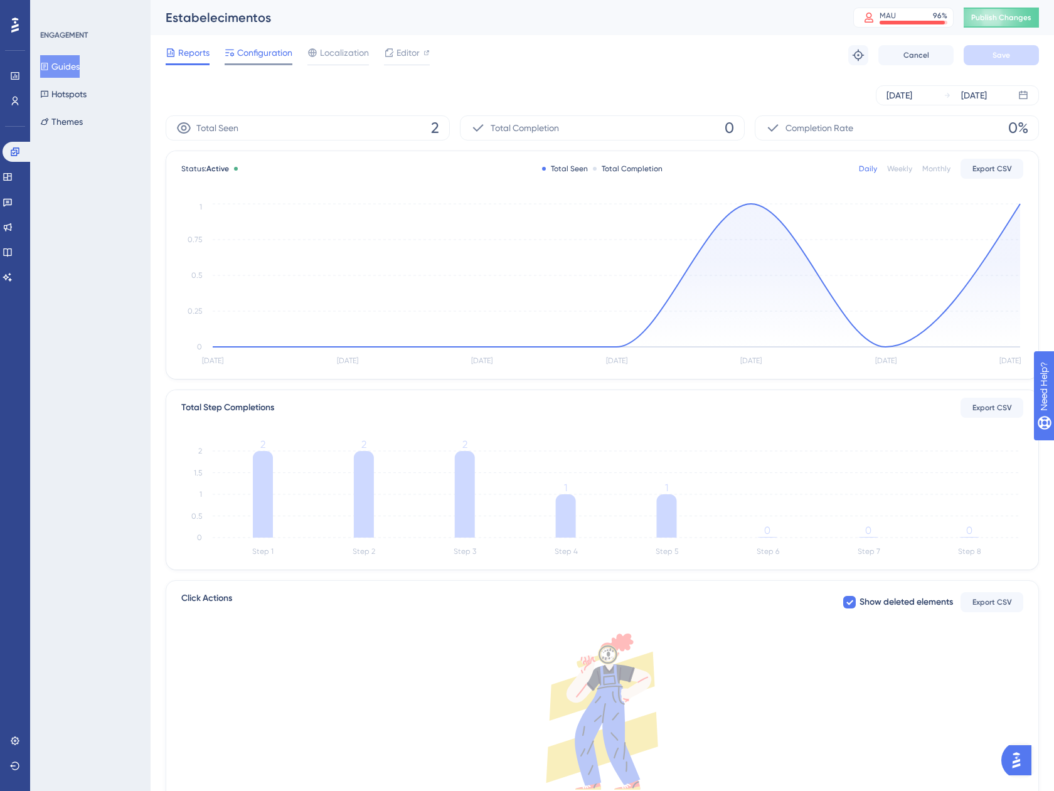
click at [268, 53] on span "Configuration" at bounding box center [264, 52] width 55 height 15
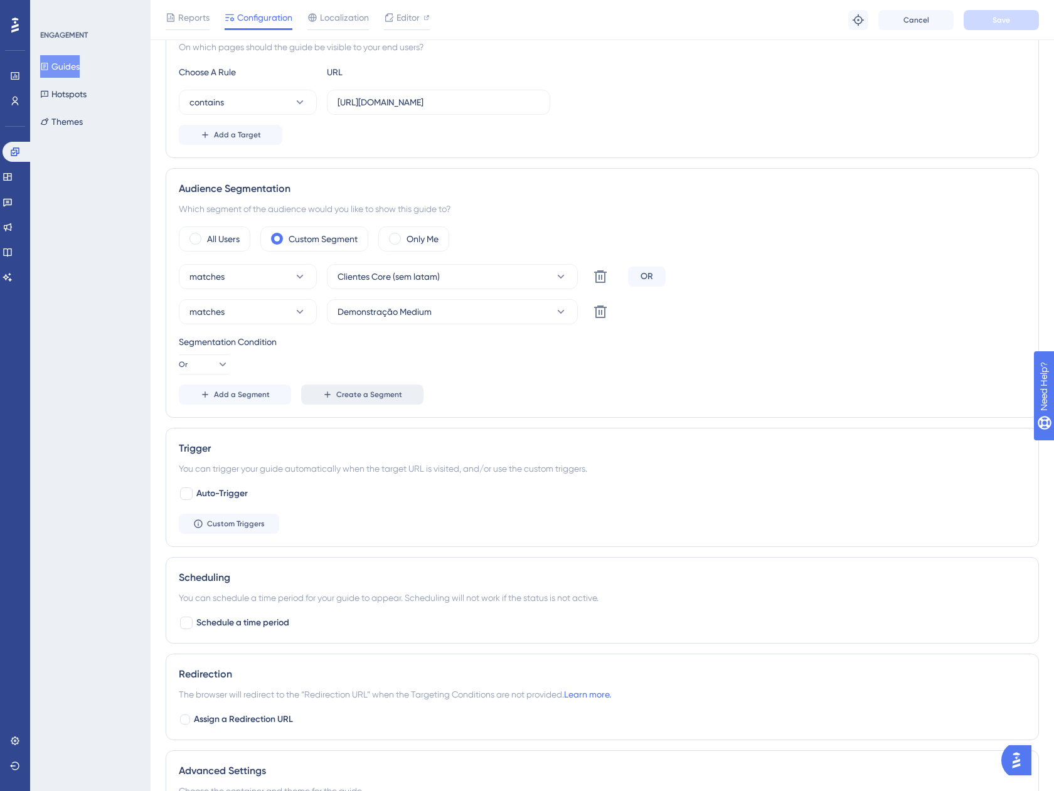
scroll to position [502, 0]
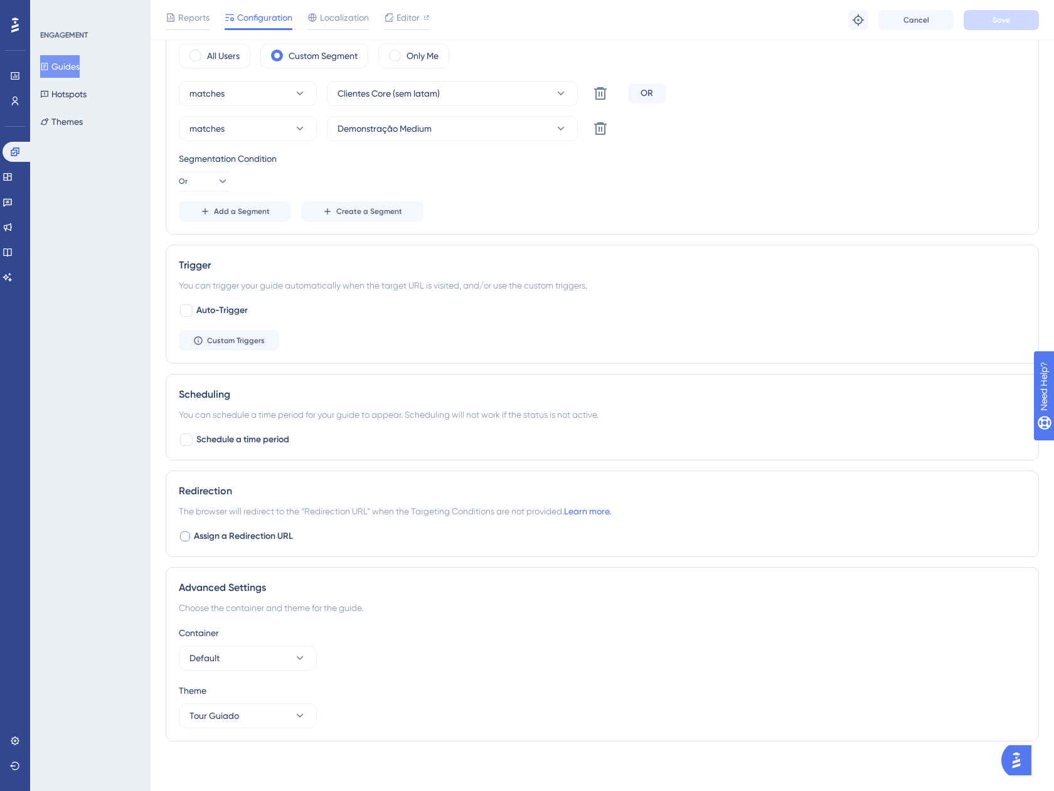
click at [186, 537] on div at bounding box center [185, 536] width 10 height 10
checkbox input "true"
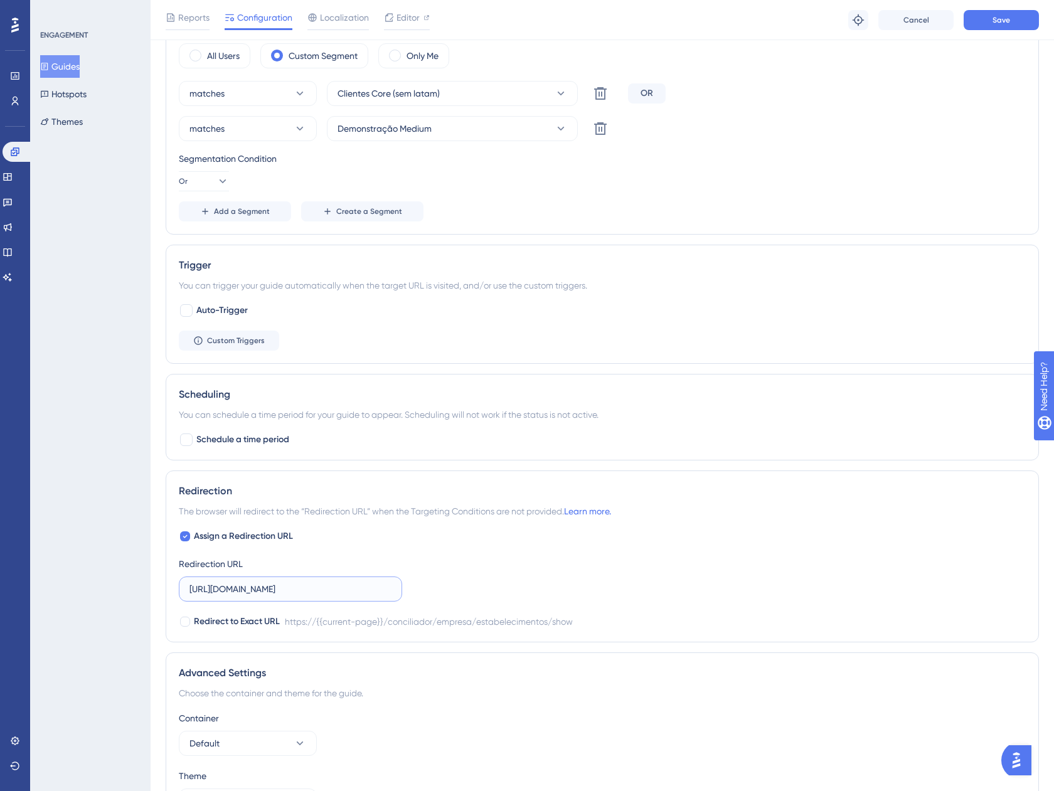
scroll to position [0, 96]
drag, startPoint x: 263, startPoint y: 586, endPoint x: 431, endPoint y: 590, distance: 168.8
click at [431, 590] on div "Assign a Redirection URL Redirection URL https://app.equals.com.br/conciliador/…" at bounding box center [602, 579] width 847 height 100
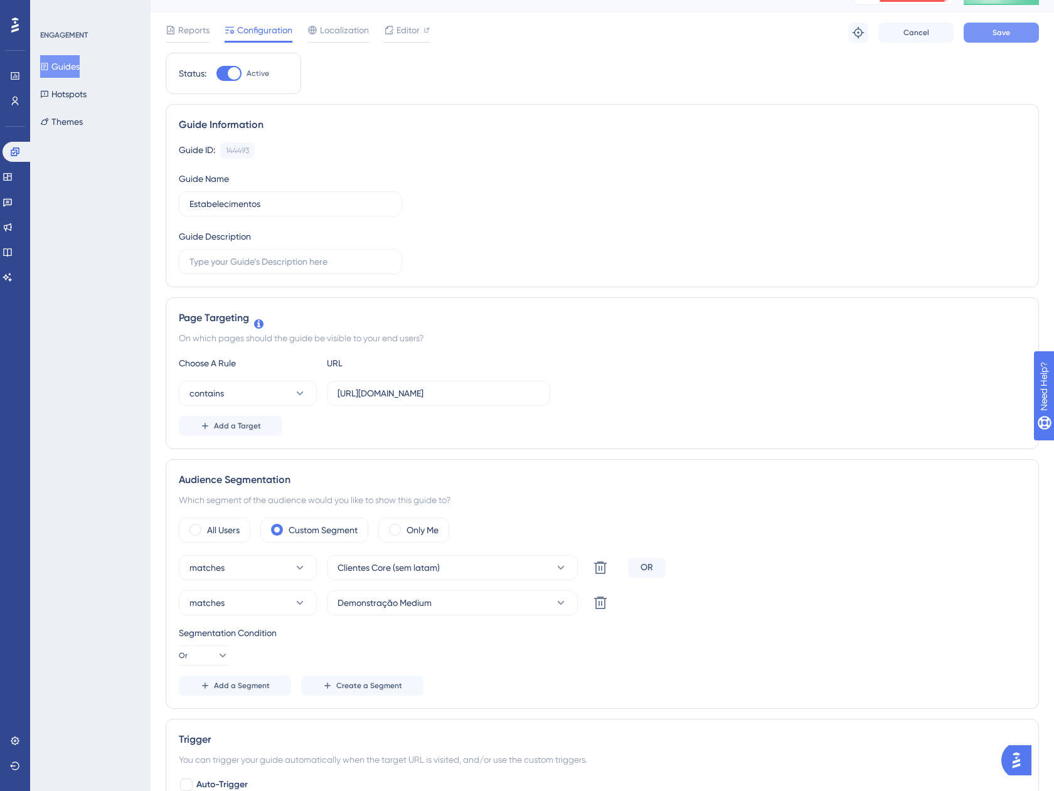
scroll to position [0, 0]
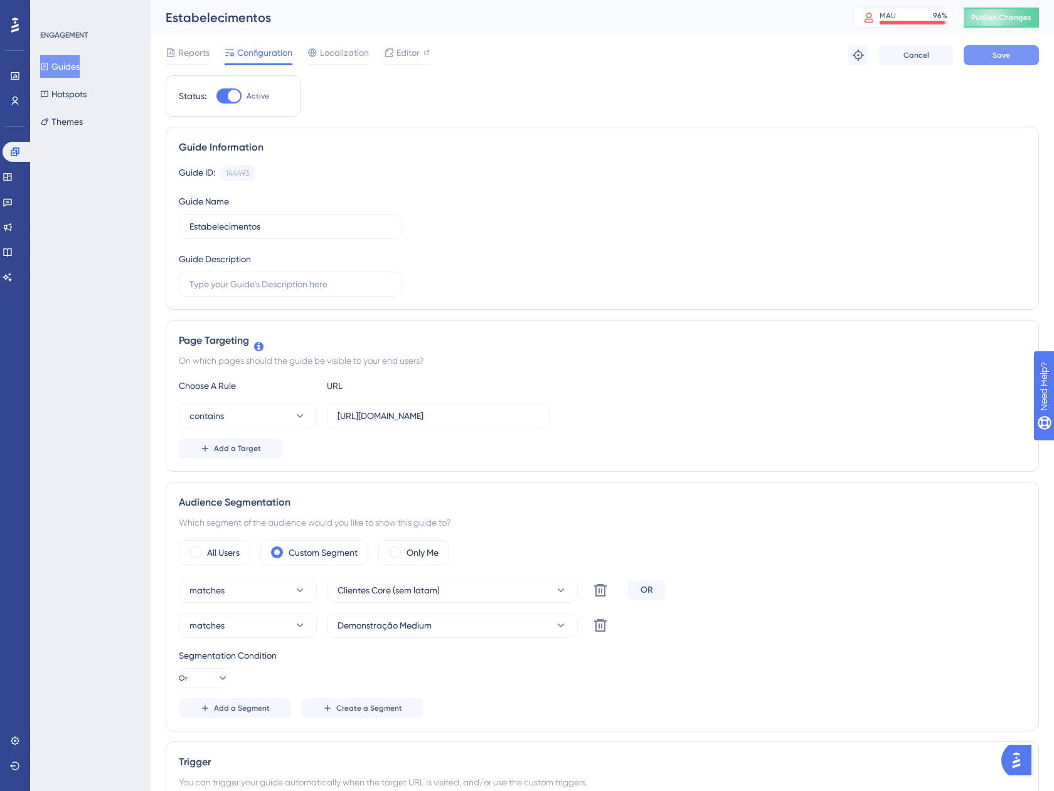
click at [1009, 58] on span "Save" at bounding box center [1001, 55] width 18 height 10
click at [382, 29] on button at bounding box center [388, 23] width 19 height 20
click at [74, 64] on button "Guides" at bounding box center [60, 66] width 40 height 23
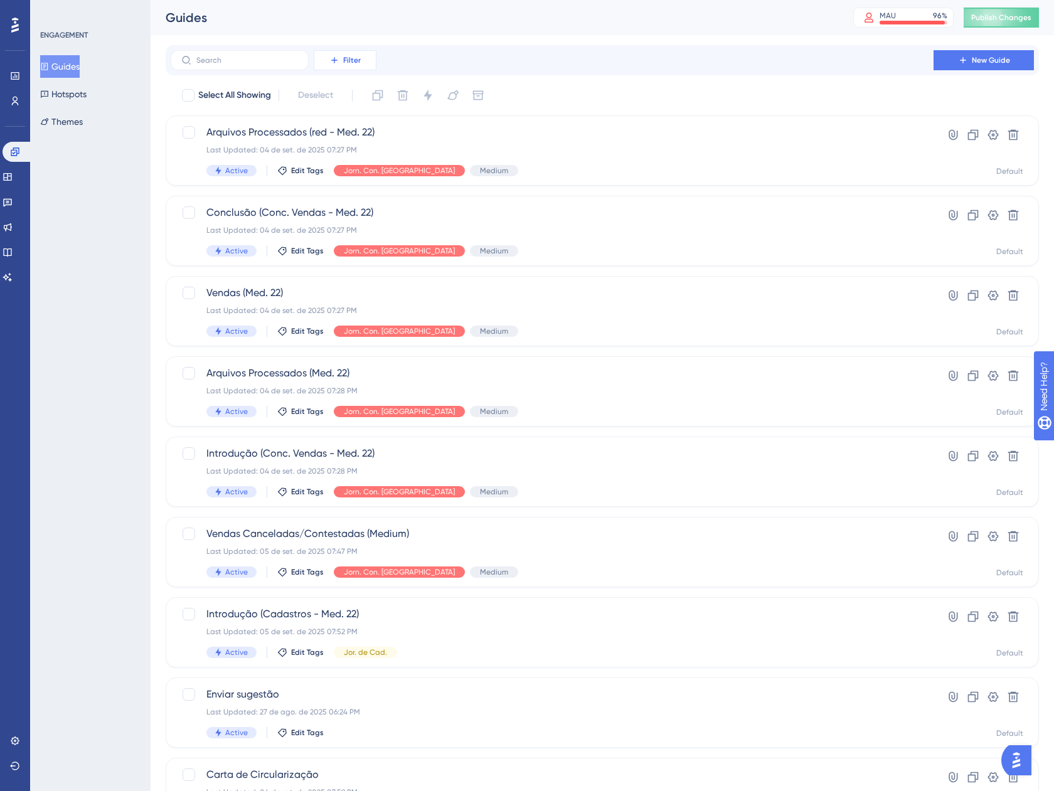
click at [347, 62] on span "Filter" at bounding box center [352, 60] width 18 height 10
click at [358, 99] on div "Tags Tags" at bounding box center [357, 95] width 51 height 25
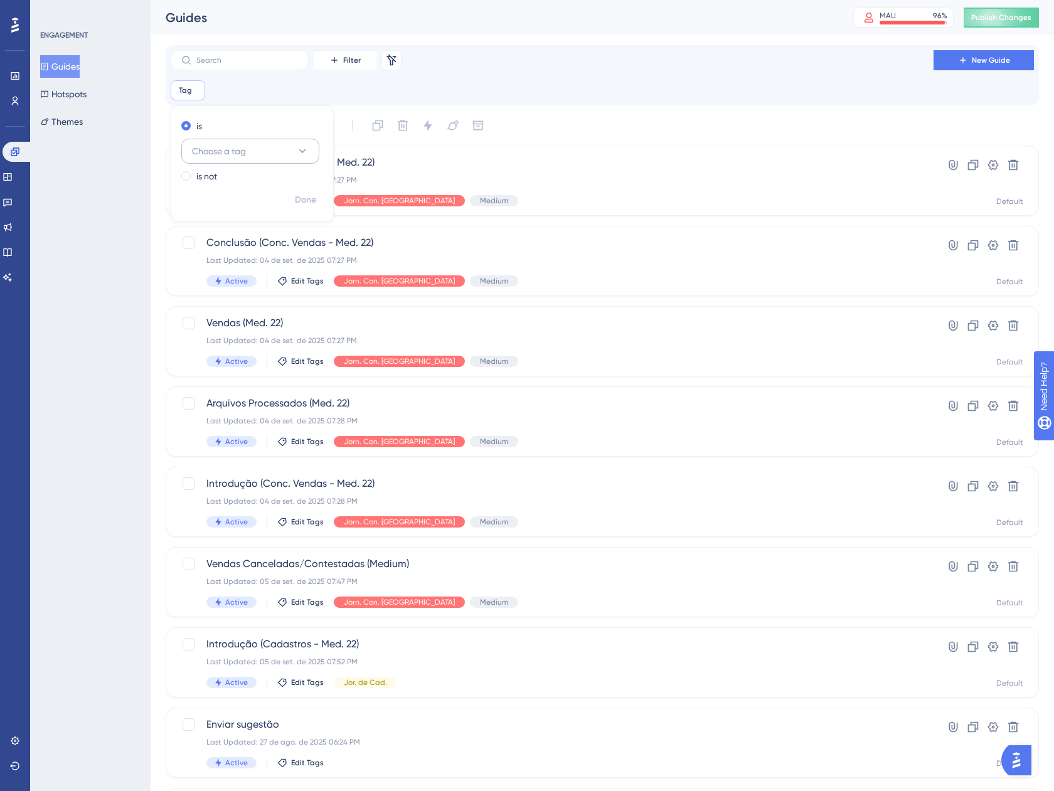
click at [258, 148] on button "Choose a tag" at bounding box center [250, 151] width 138 height 25
click at [253, 225] on div "Jor. de Cad. Jor. de Cad." at bounding box center [250, 227] width 102 height 25
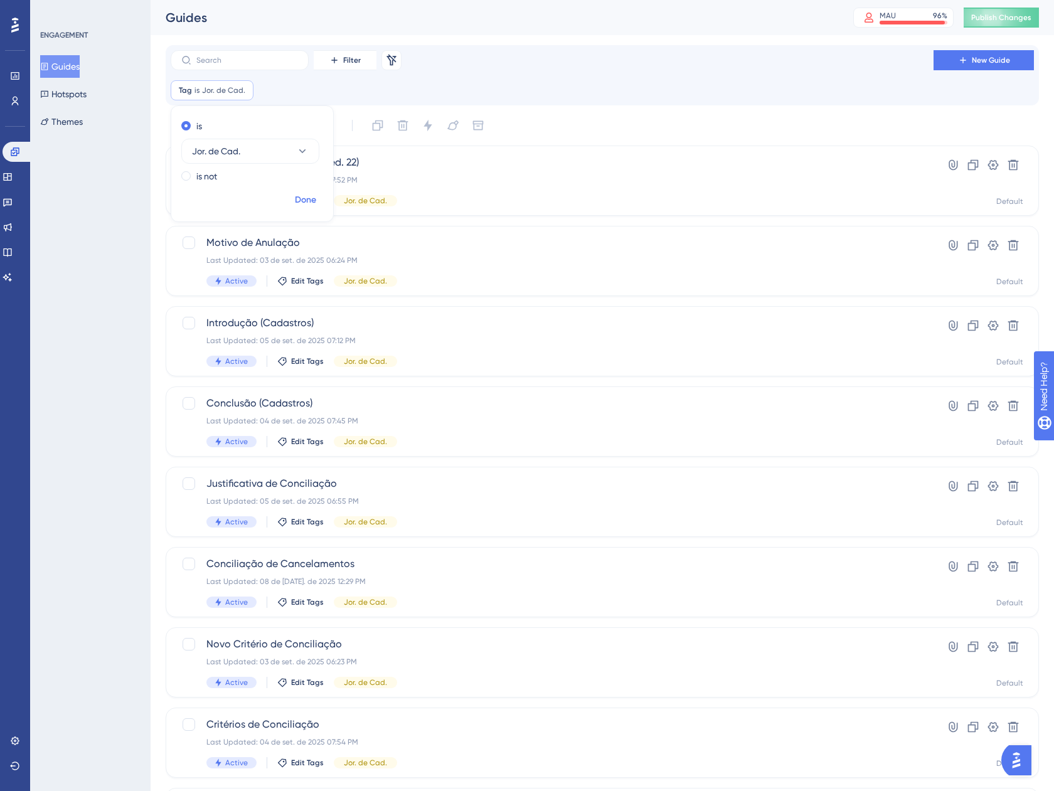
click at [312, 209] on button "Done" at bounding box center [305, 200] width 35 height 23
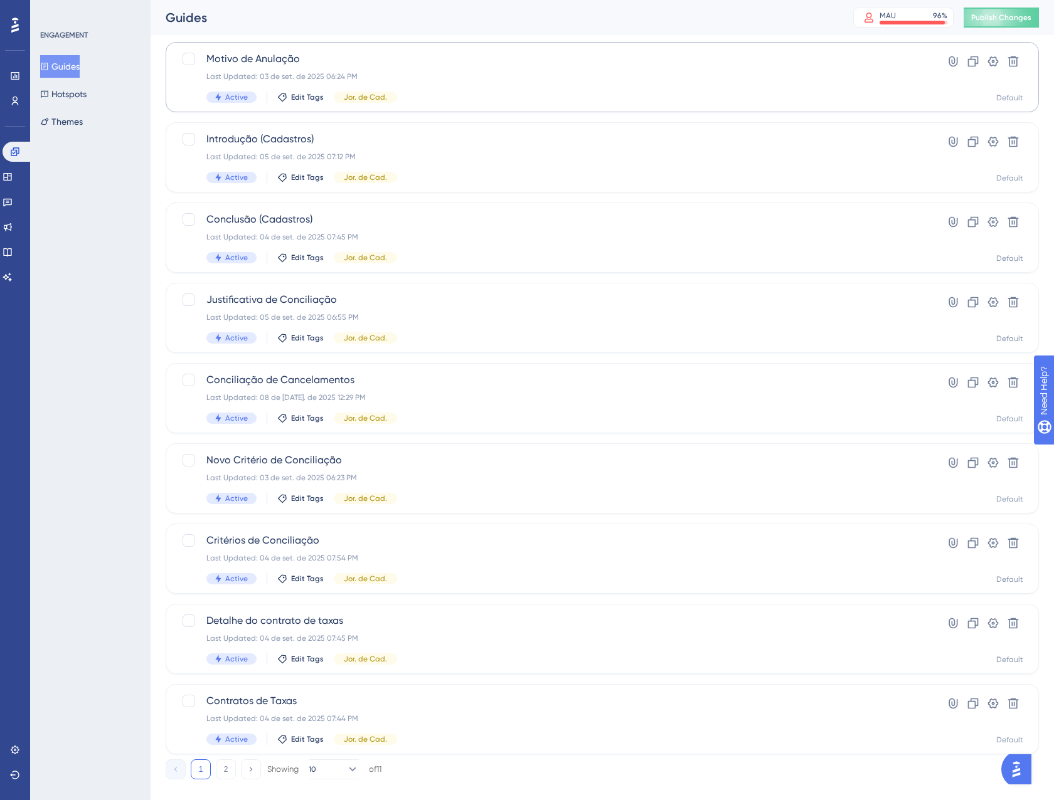
scroll to position [203, 0]
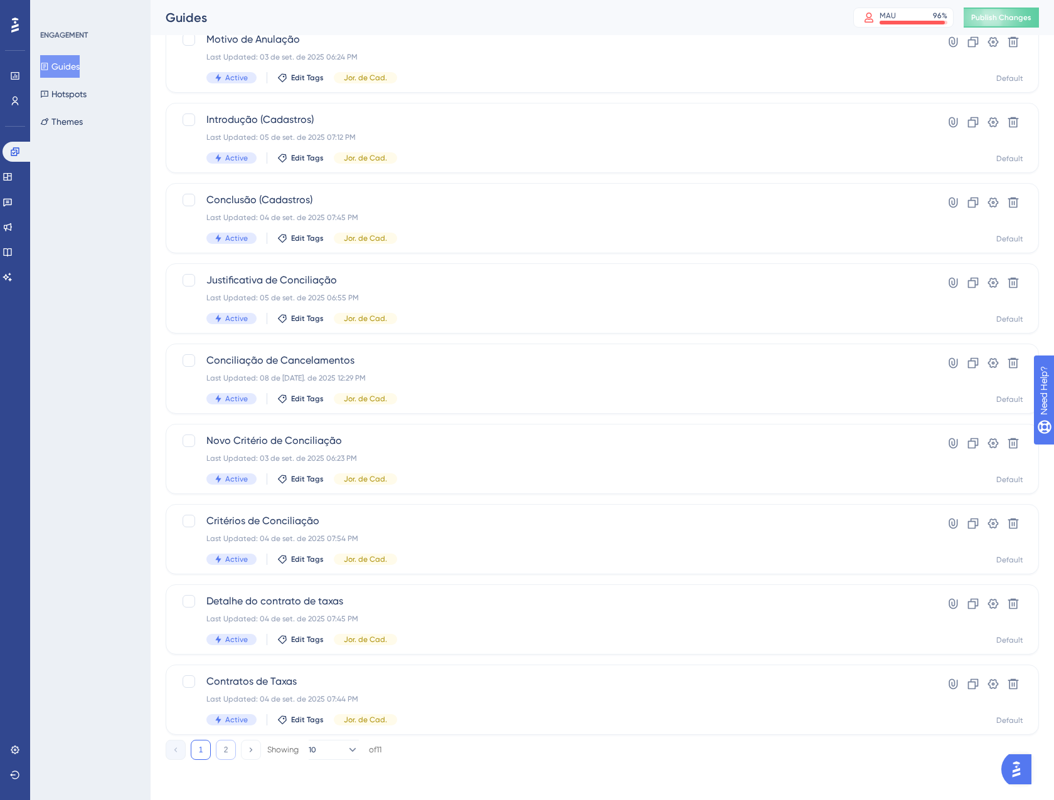
click at [230, 746] on button "2" at bounding box center [226, 750] width 20 height 20
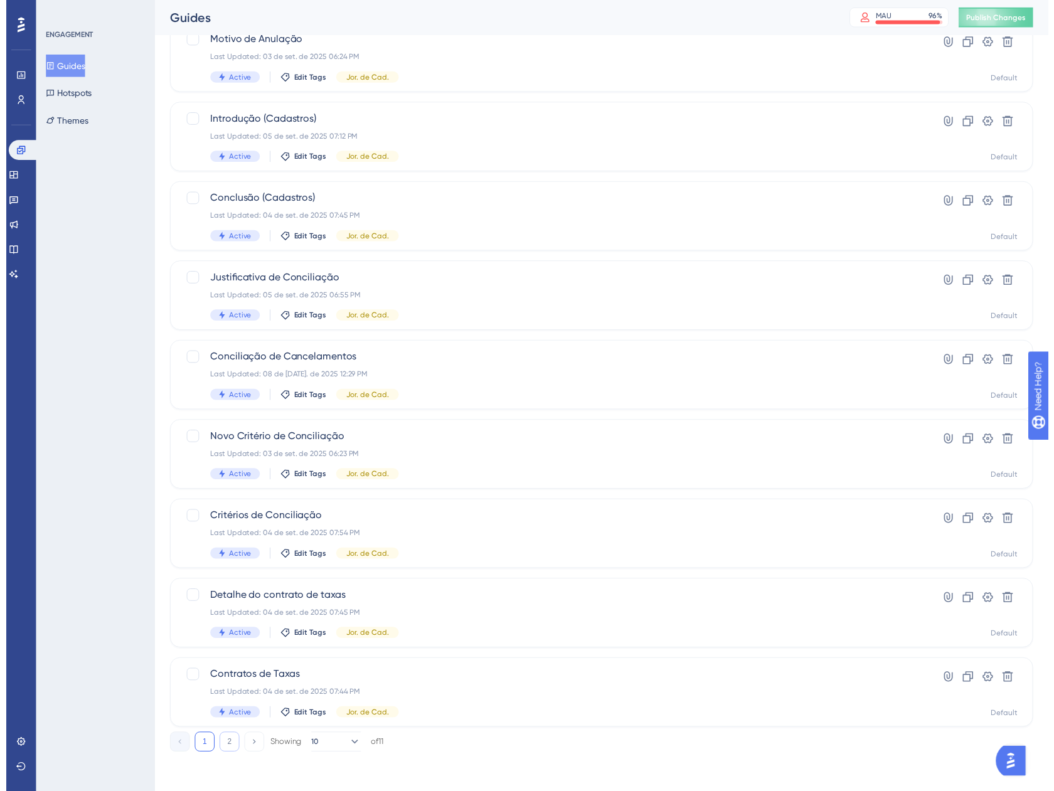
scroll to position [0, 0]
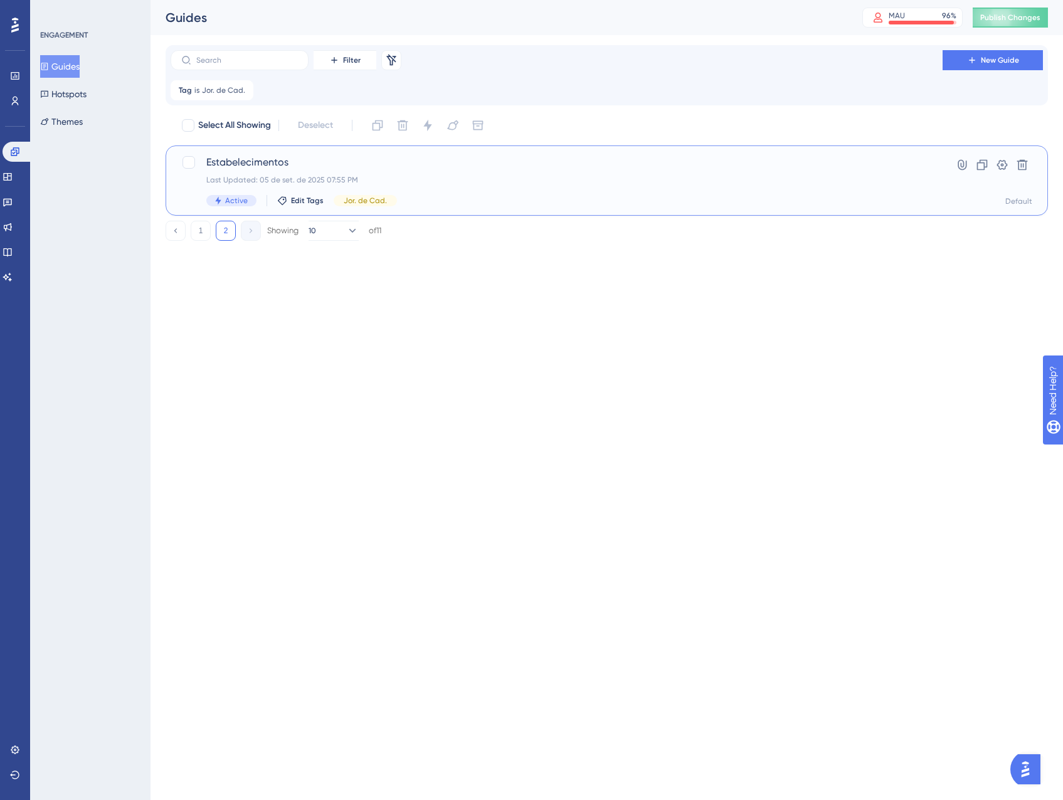
click at [440, 197] on div "Active Edit Tags Jor. de Cad." at bounding box center [556, 200] width 701 height 11
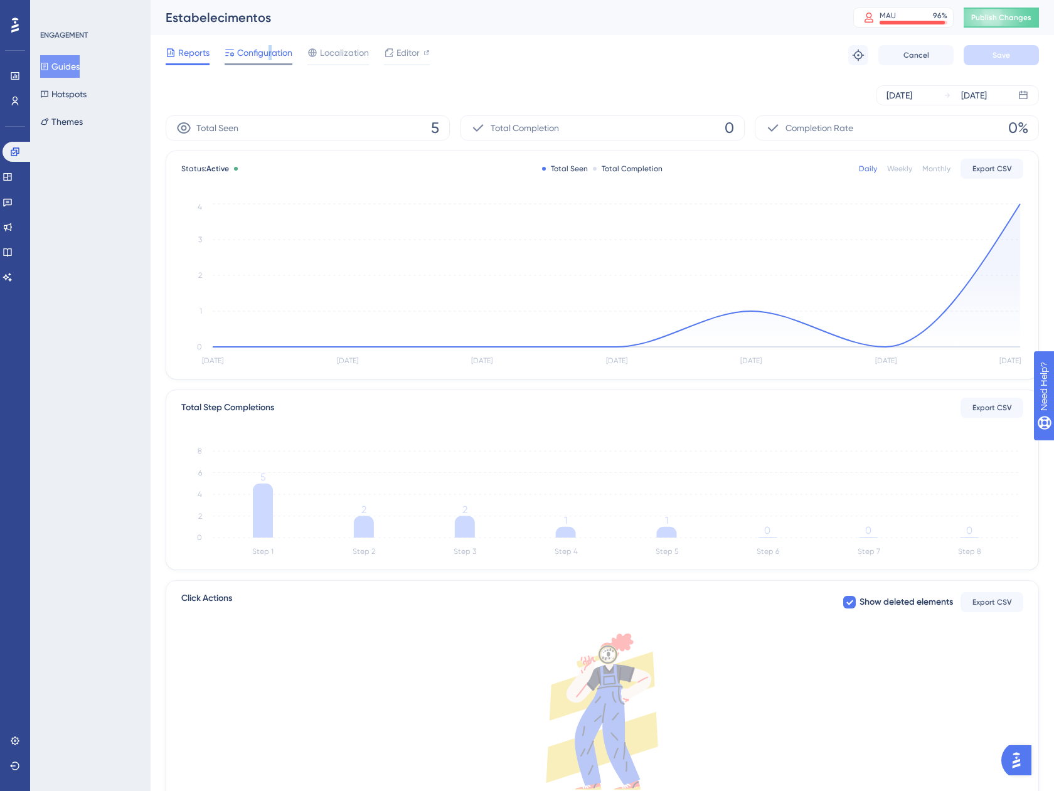
click at [268, 61] on div "Configuration" at bounding box center [259, 55] width 68 height 20
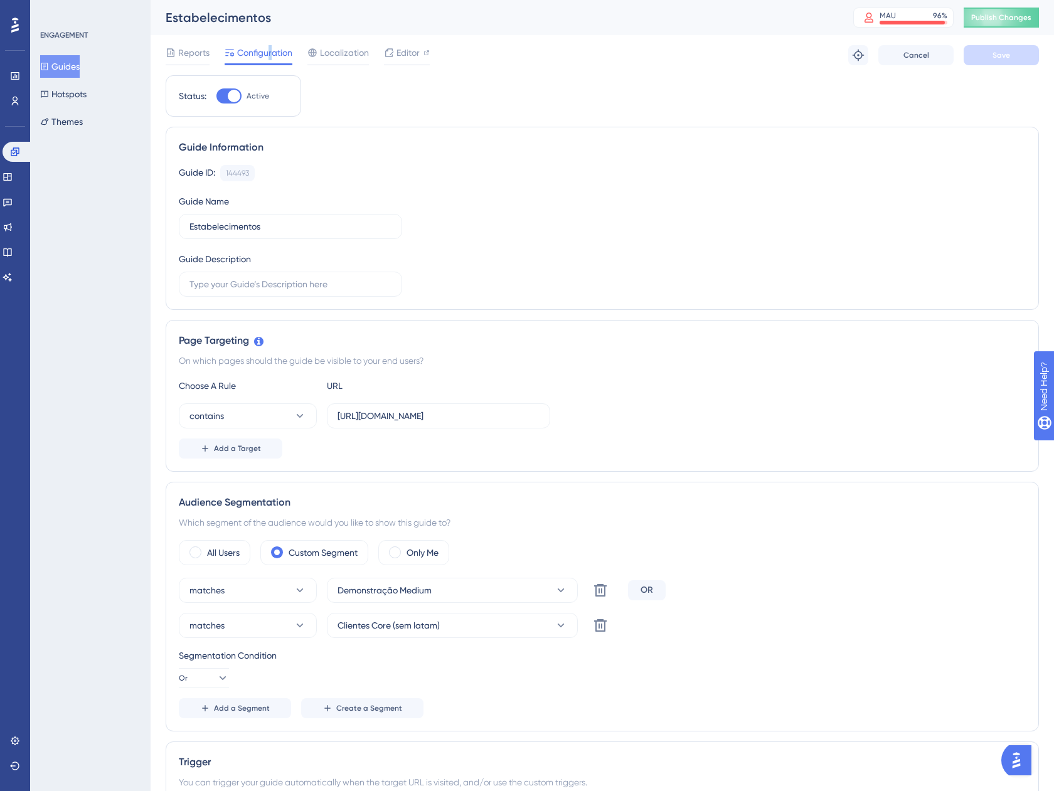
click at [74, 66] on button "Guides" at bounding box center [60, 66] width 40 height 23
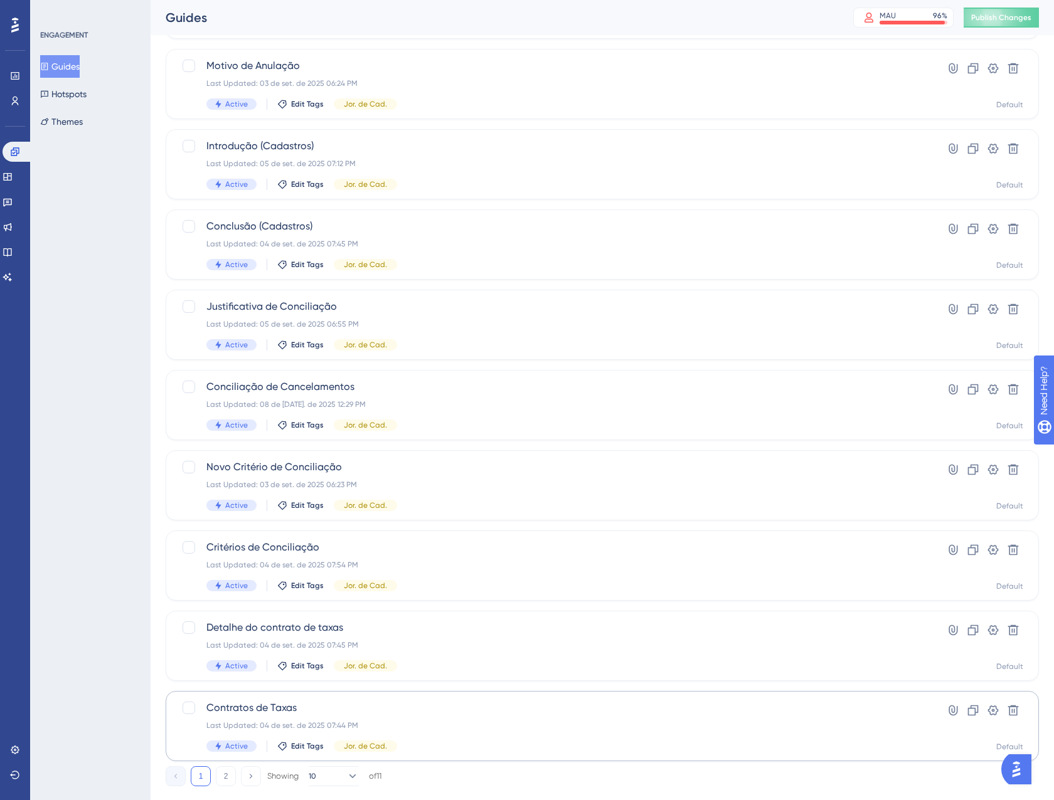
scroll to position [203, 0]
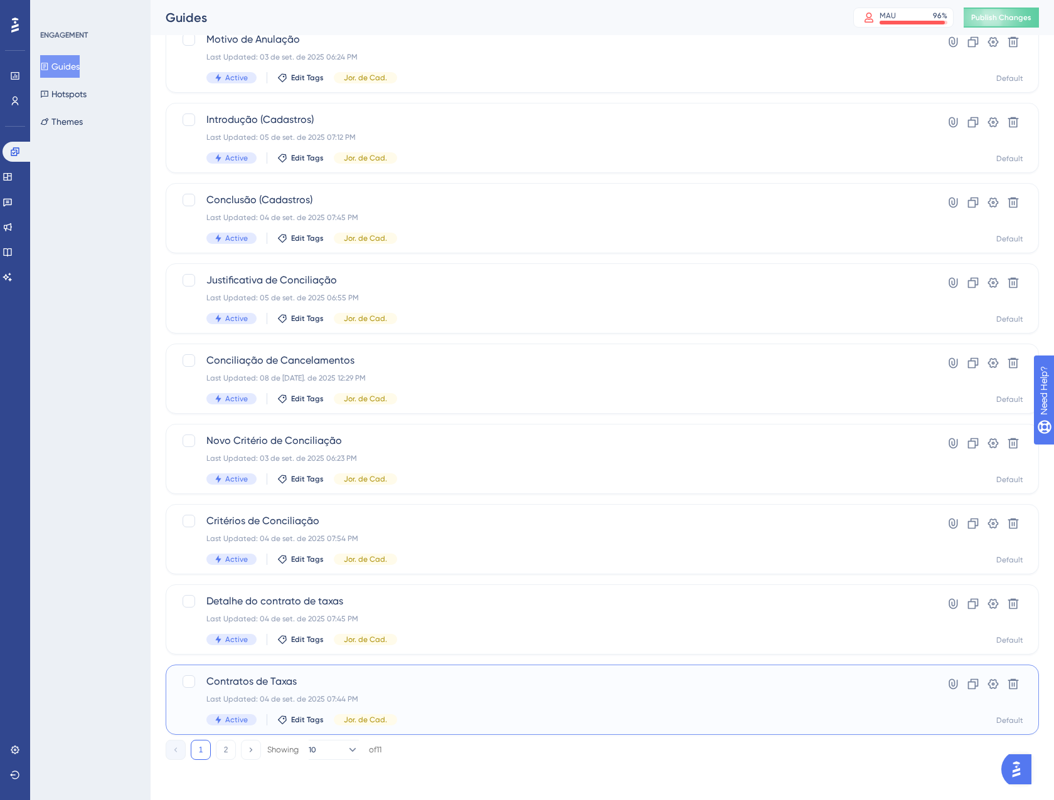
click at [507, 700] on div "Last Updated: 04 de set. de 2025 07:44 PM" at bounding box center [551, 699] width 691 height 10
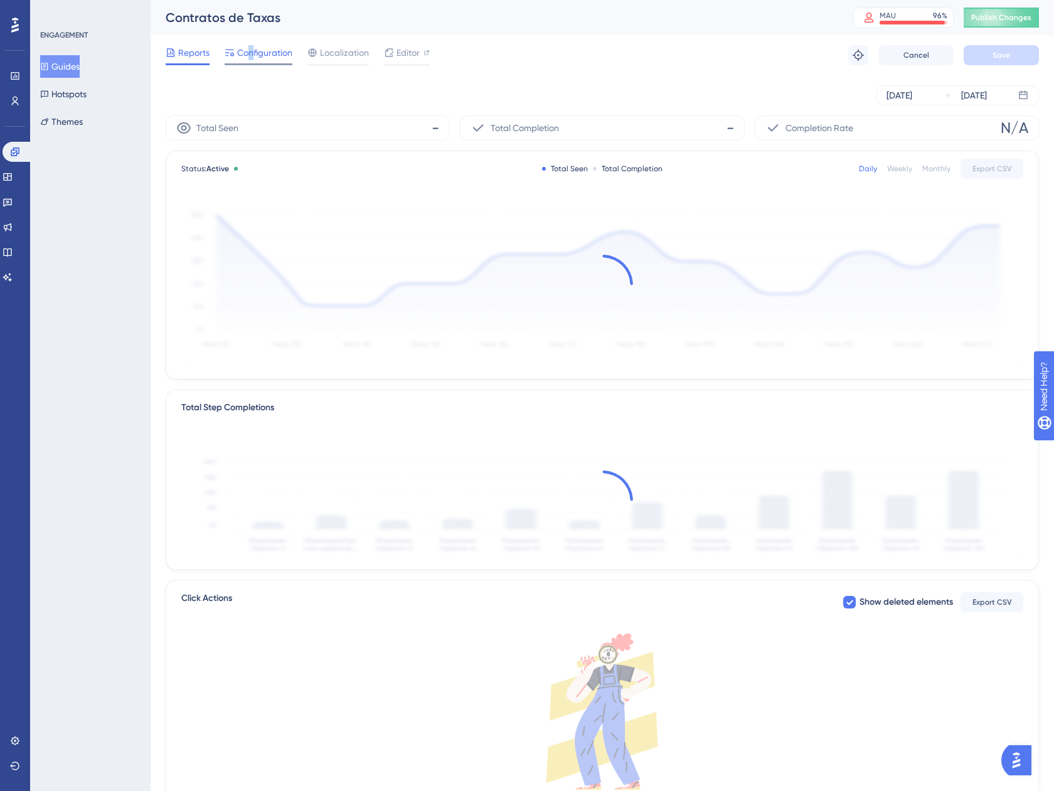
click at [252, 51] on span "Configuration" at bounding box center [264, 52] width 55 height 15
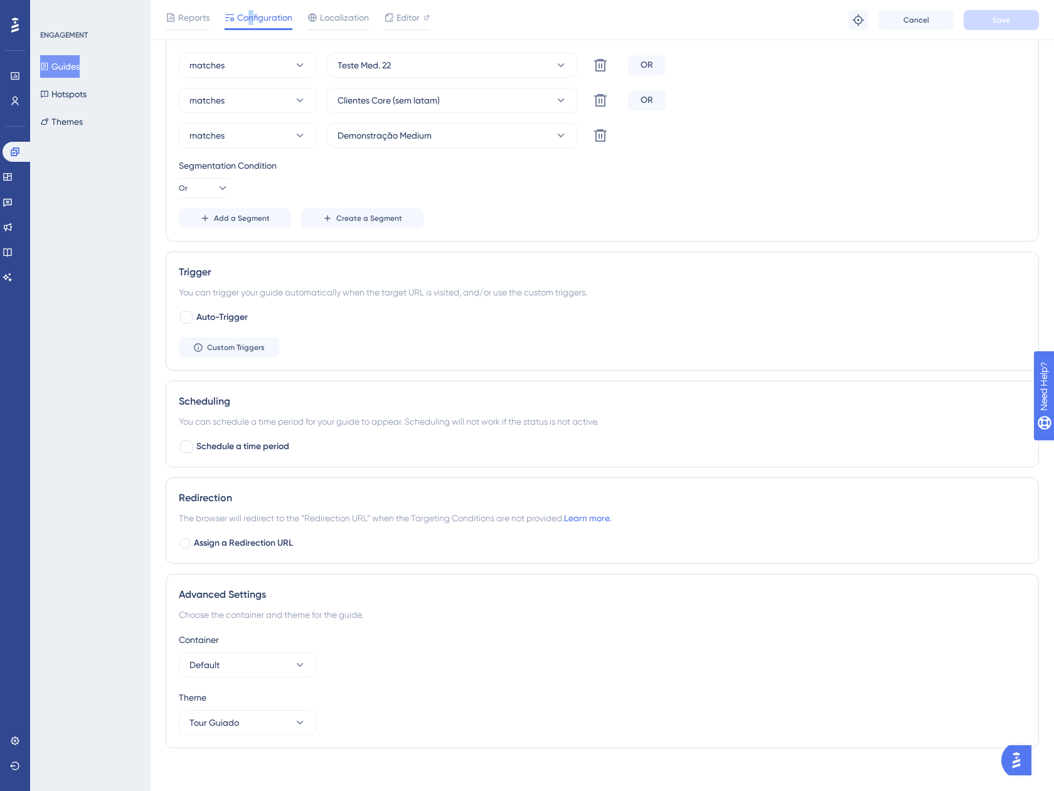
scroll to position [623, 0]
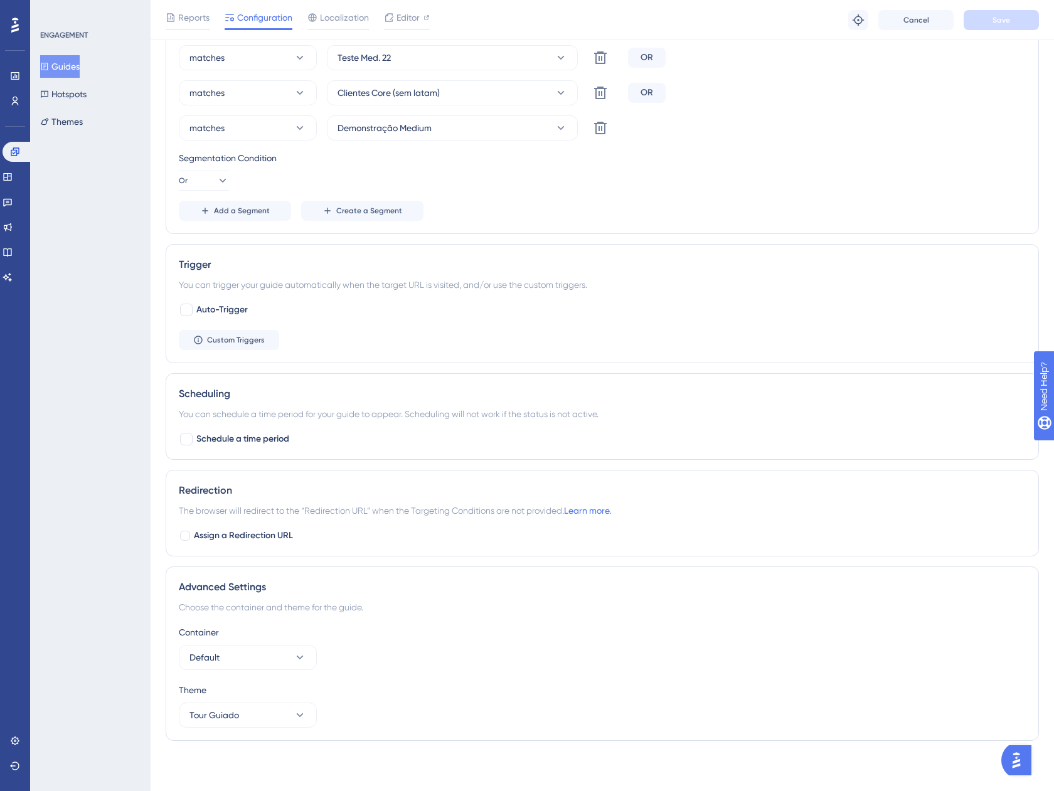
click at [195, 527] on div "Redirection The browser will redirect to the “Redirection URL” when the Targeti…" at bounding box center [602, 513] width 873 height 87
click at [194, 530] on span "Assign a Redirection URL" at bounding box center [243, 535] width 99 height 15
checkbox input "true"
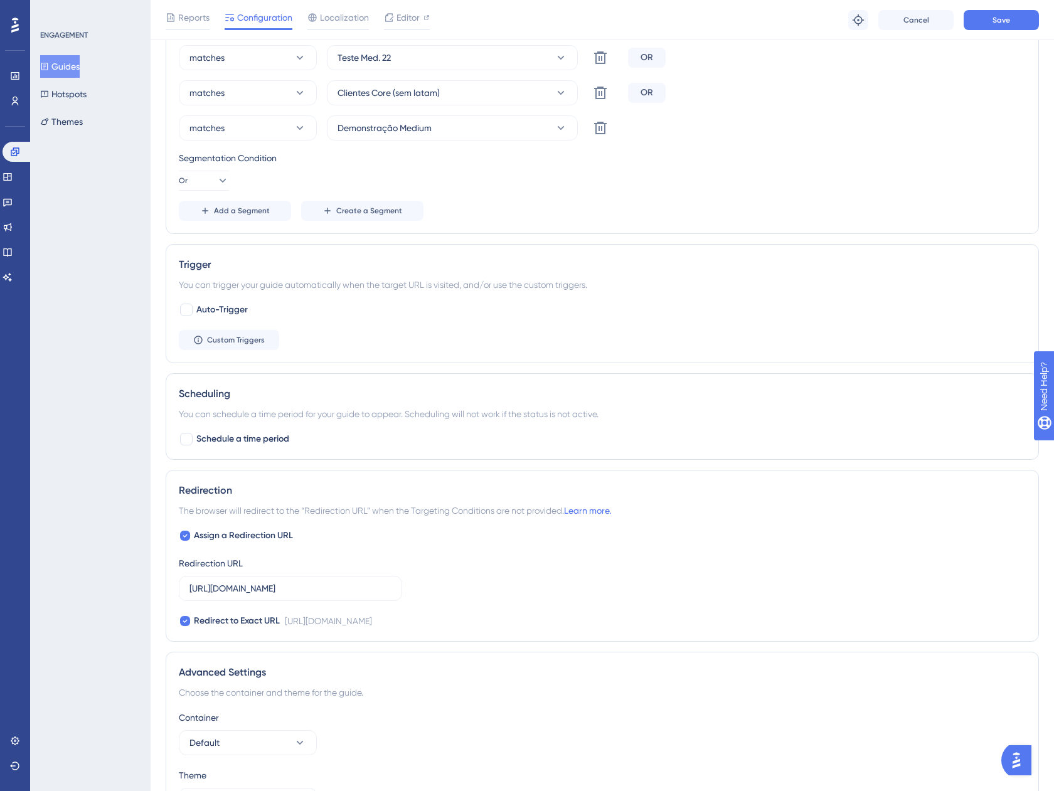
drag, startPoint x: 327, startPoint y: 599, endPoint x: 456, endPoint y: 597, distance: 129.2
click at [456, 597] on div "Assign a Redirection URL Redirection URL https://app.equals.com.br/conciliador/…" at bounding box center [602, 578] width 847 height 100
drag, startPoint x: 456, startPoint y: 597, endPoint x: 368, endPoint y: 551, distance: 99.9
click at [368, 551] on div "Assign a Redirection URL Redirection URL https://app.equals.com.br/conciliador/…" at bounding box center [602, 578] width 847 height 100
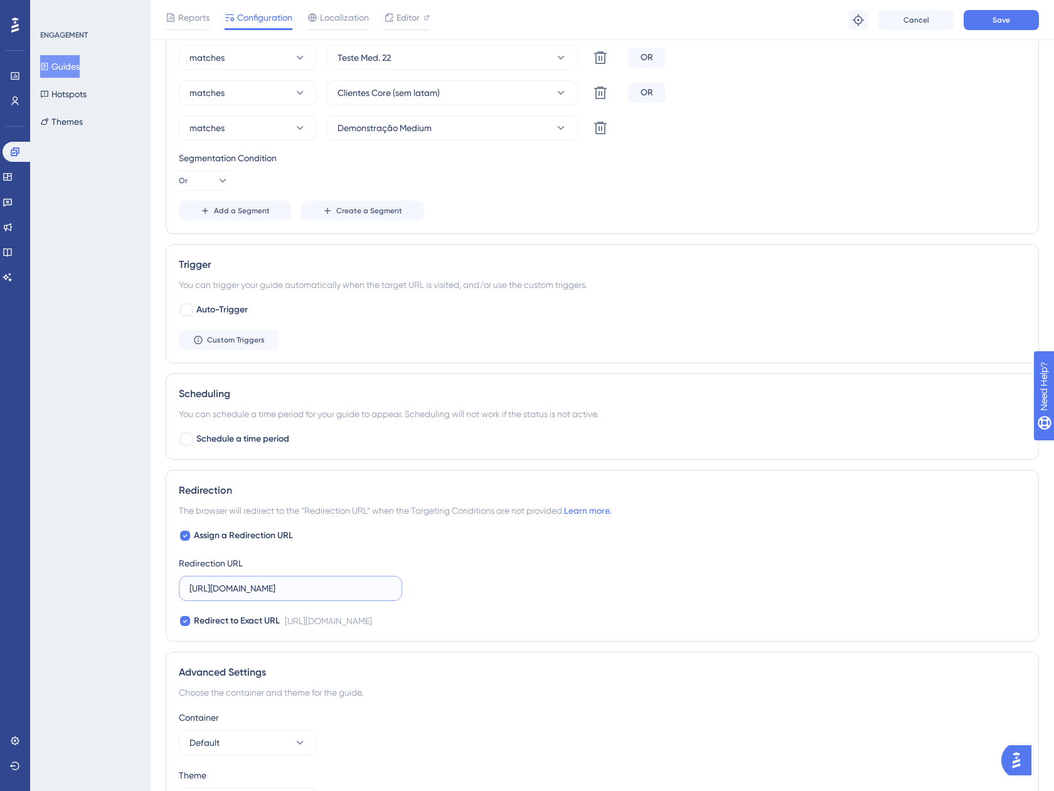
drag, startPoint x: 345, startPoint y: 585, endPoint x: 469, endPoint y: 588, distance: 123.6
click at [469, 588] on div "Assign a Redirection URL Redirection URL https://app.equals.com.br/conciliador/…" at bounding box center [602, 578] width 847 height 100
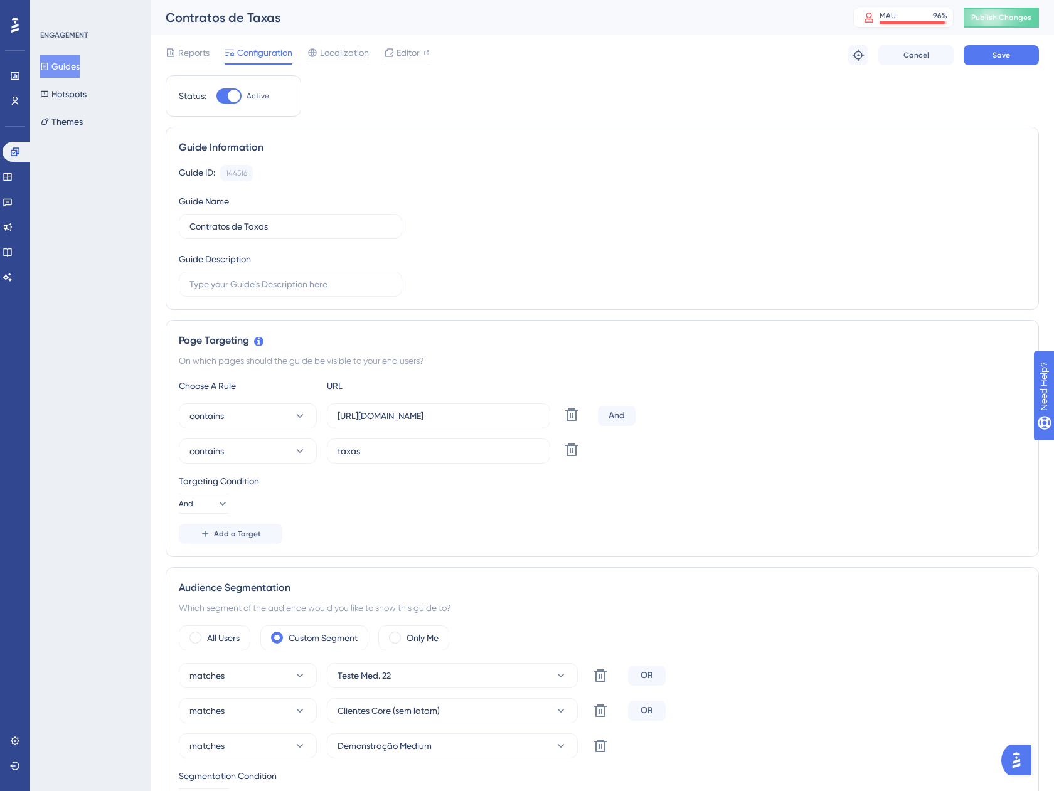
scroll to position [0, 0]
click at [58, 60] on button "Guides" at bounding box center [60, 66] width 40 height 23
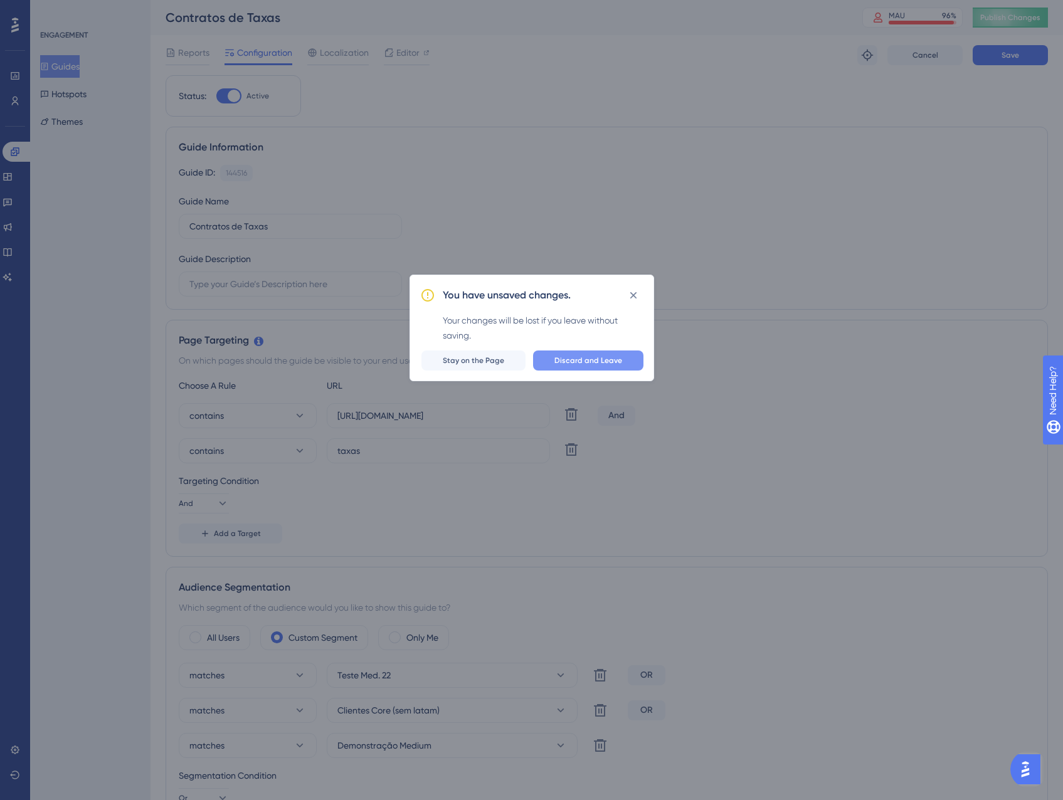
click at [584, 352] on button "Discard and Leave" at bounding box center [588, 361] width 110 height 20
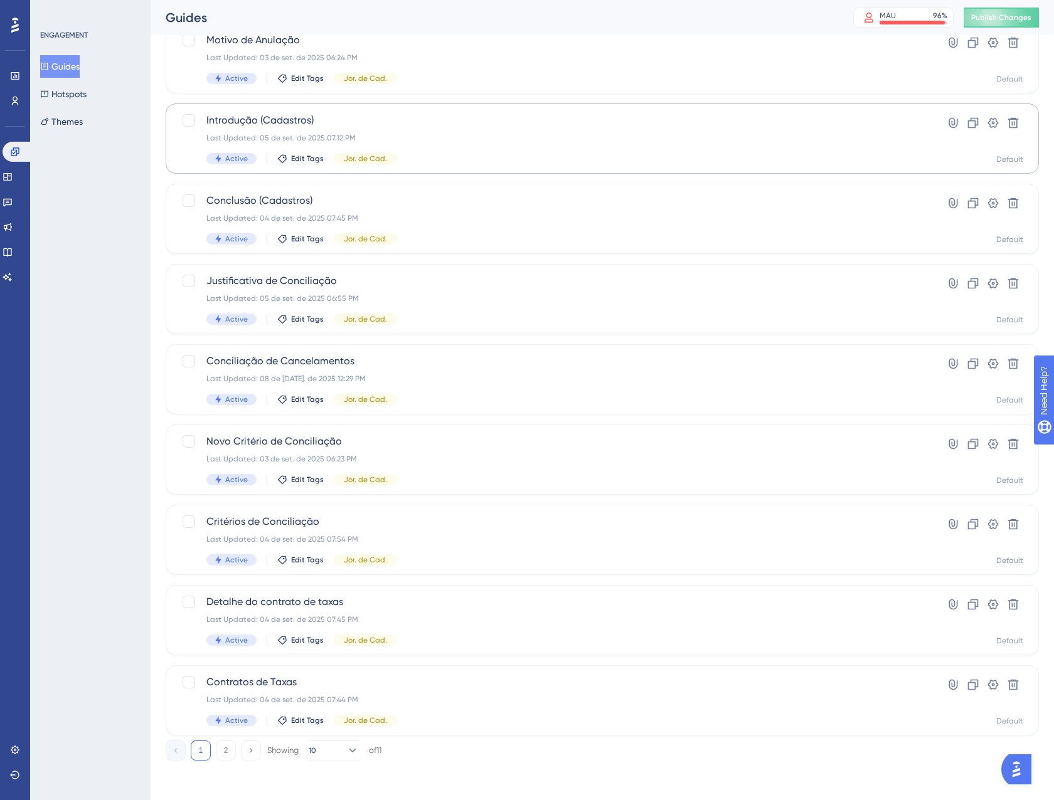
scroll to position [203, 0]
click at [334, 748] on button "10" at bounding box center [334, 750] width 50 height 20
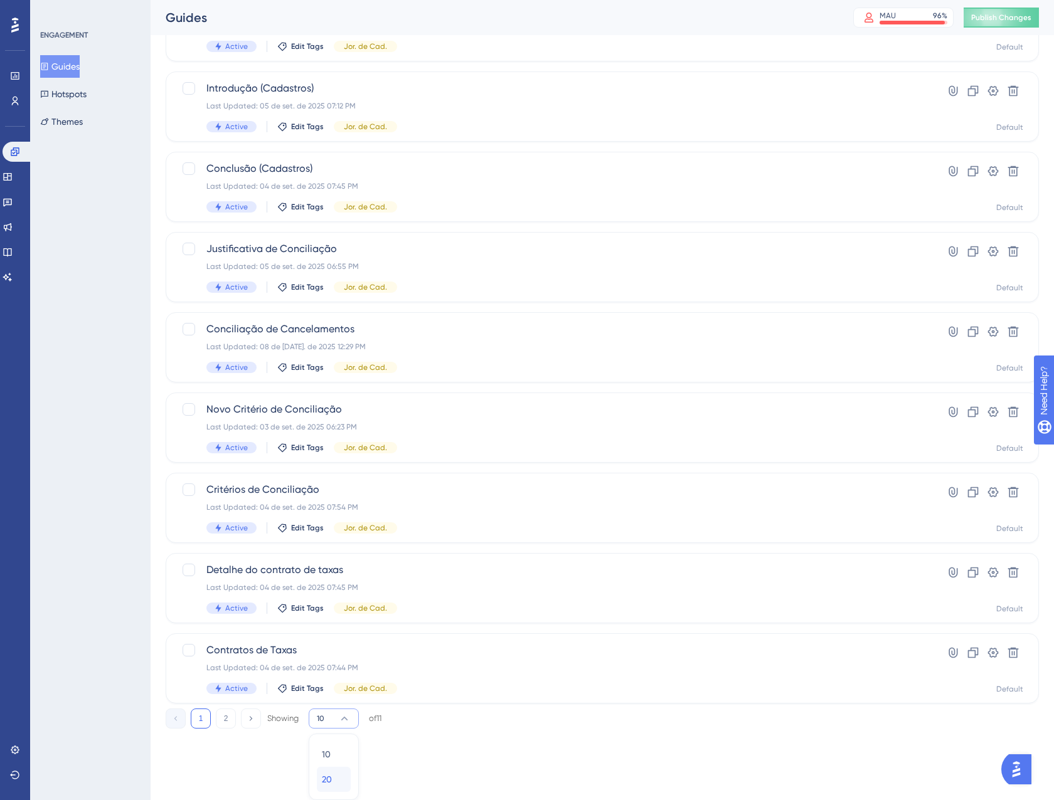
click at [329, 779] on span "20" at bounding box center [327, 779] width 10 height 15
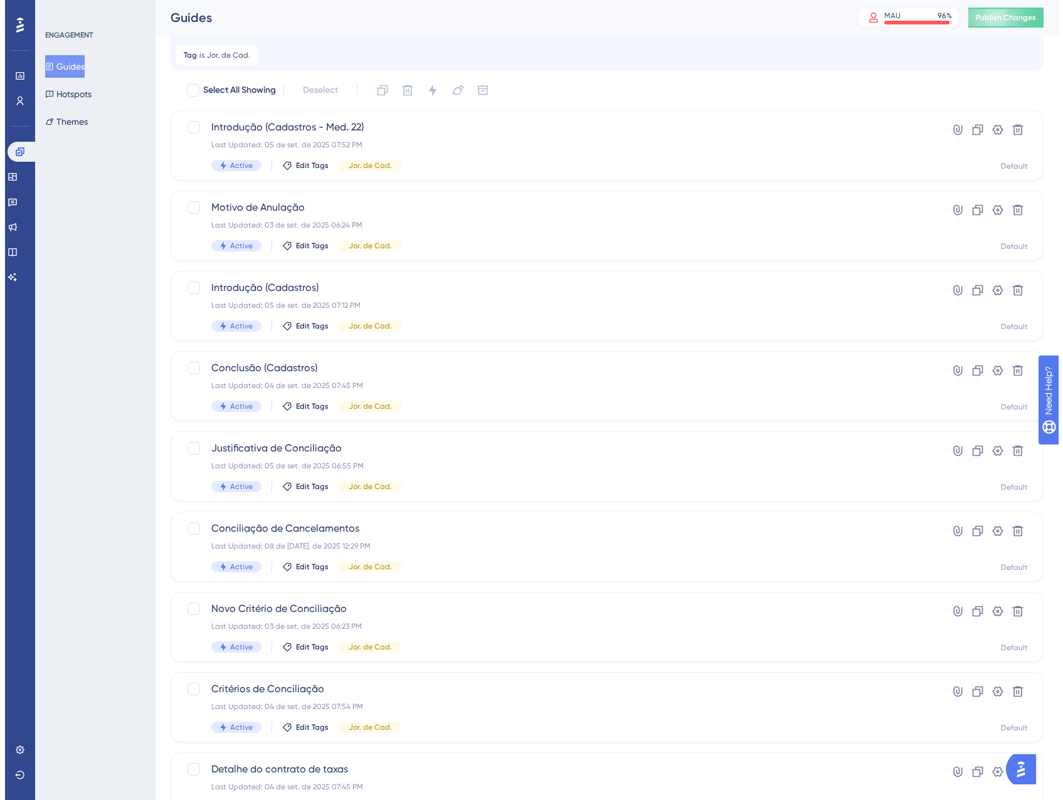
scroll to position [0, 0]
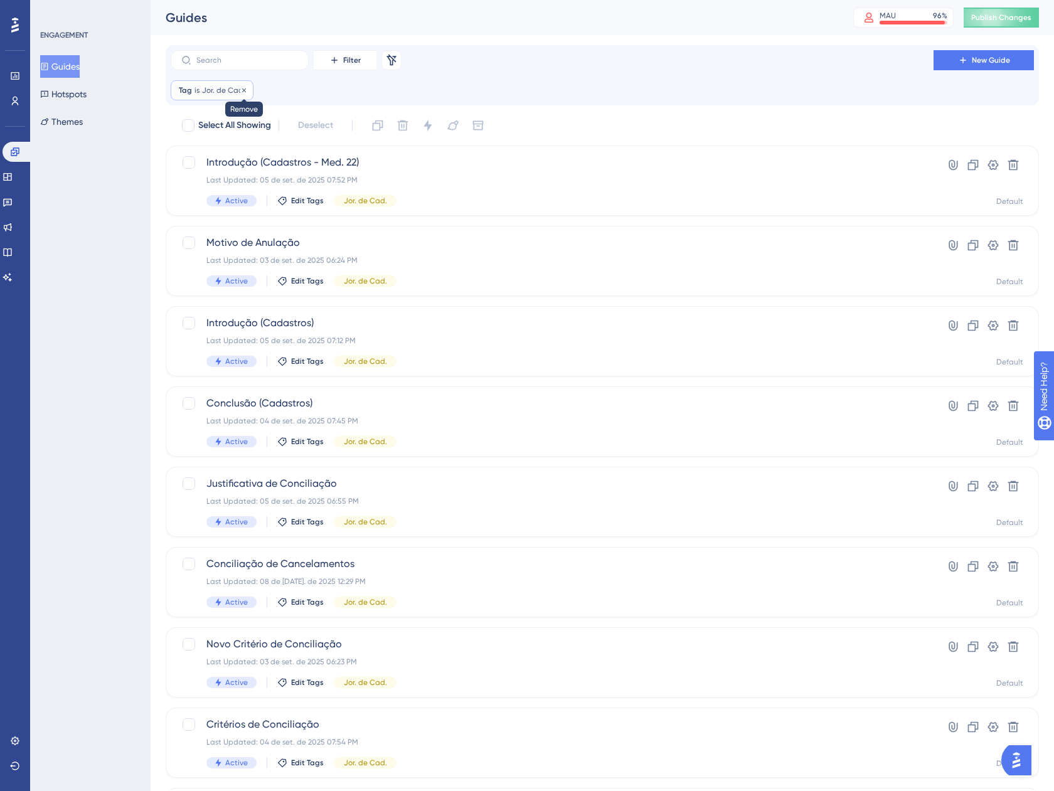
click at [242, 92] on icon at bounding box center [244, 90] width 4 height 4
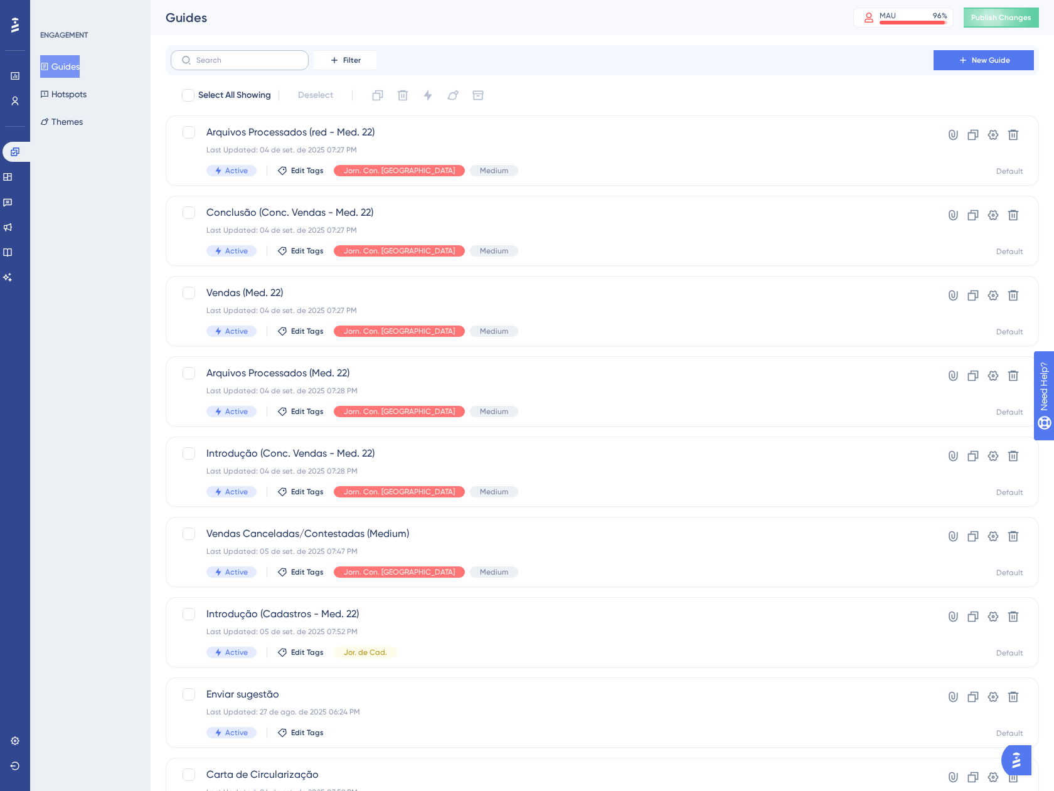
click at [246, 65] on label at bounding box center [240, 60] width 138 height 20
click at [246, 65] on input "text" at bounding box center [247, 60] width 102 height 9
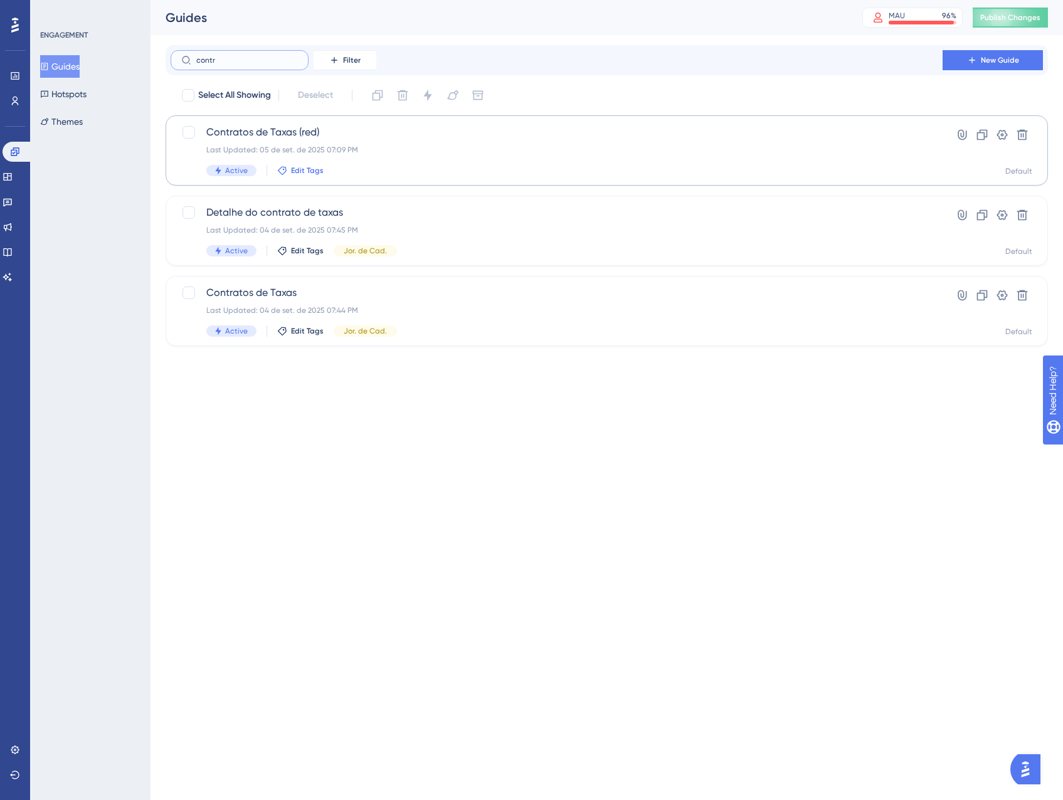
type input "contr"
click at [293, 172] on span "Edit Tags" at bounding box center [307, 171] width 33 height 10
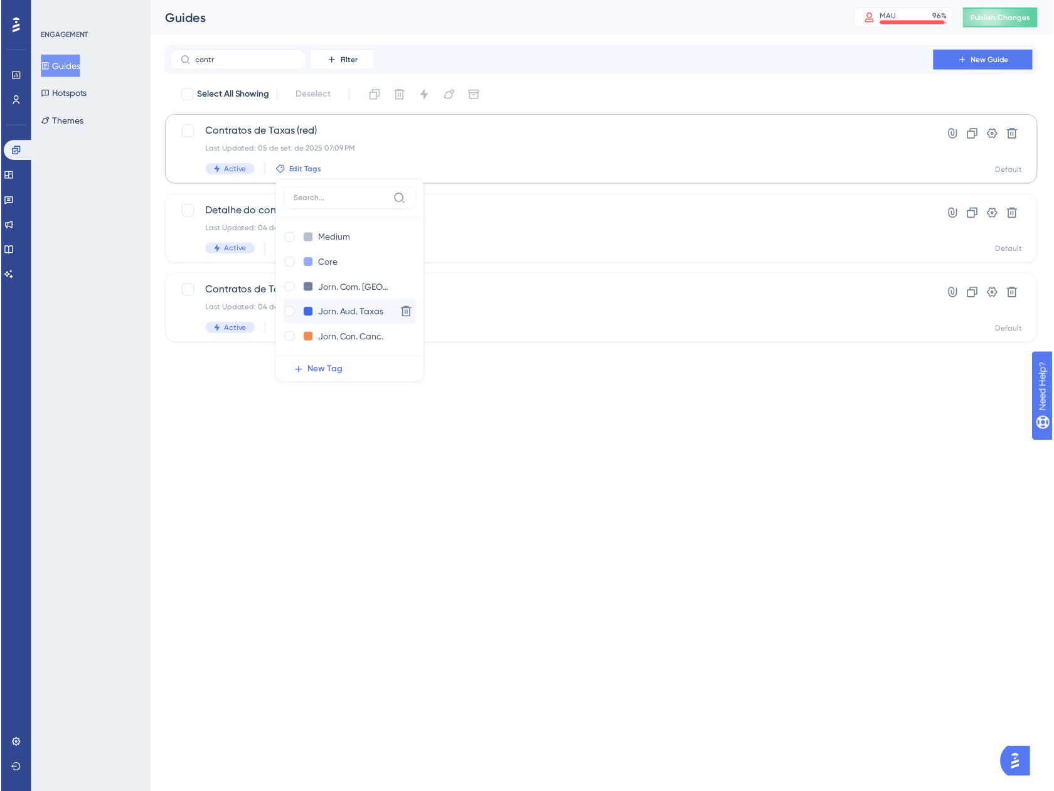
scroll to position [75, 0]
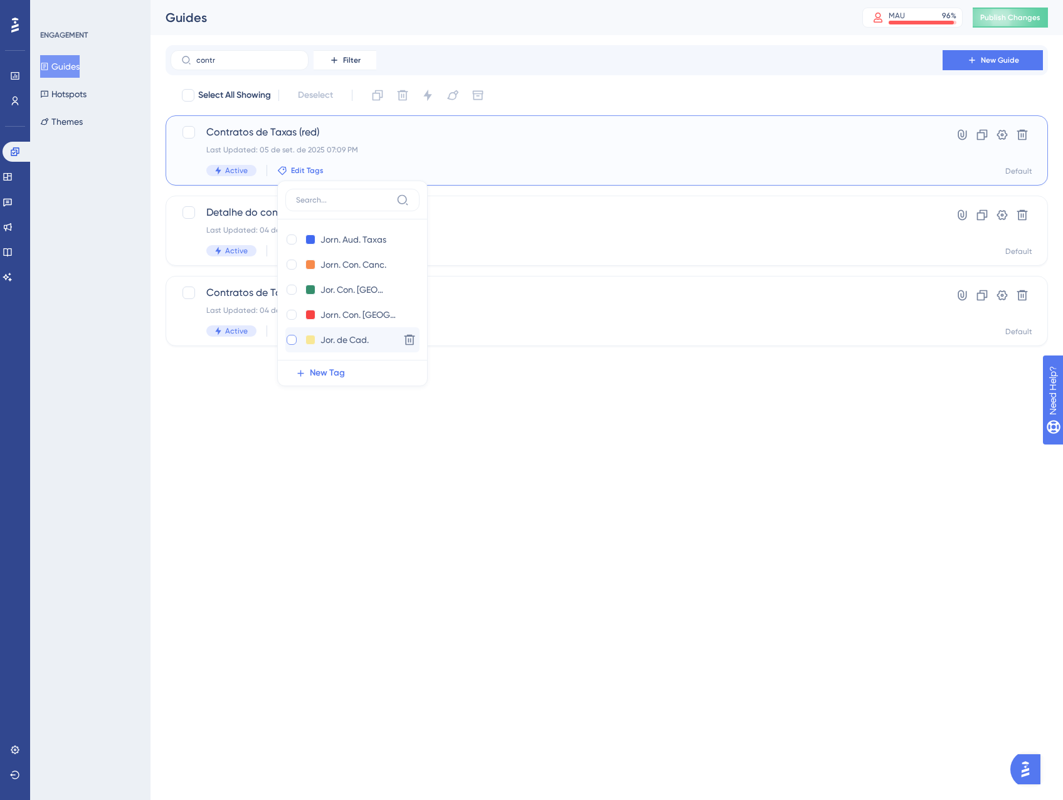
click at [294, 340] on div at bounding box center [292, 340] width 10 height 10
checkbox input "true"
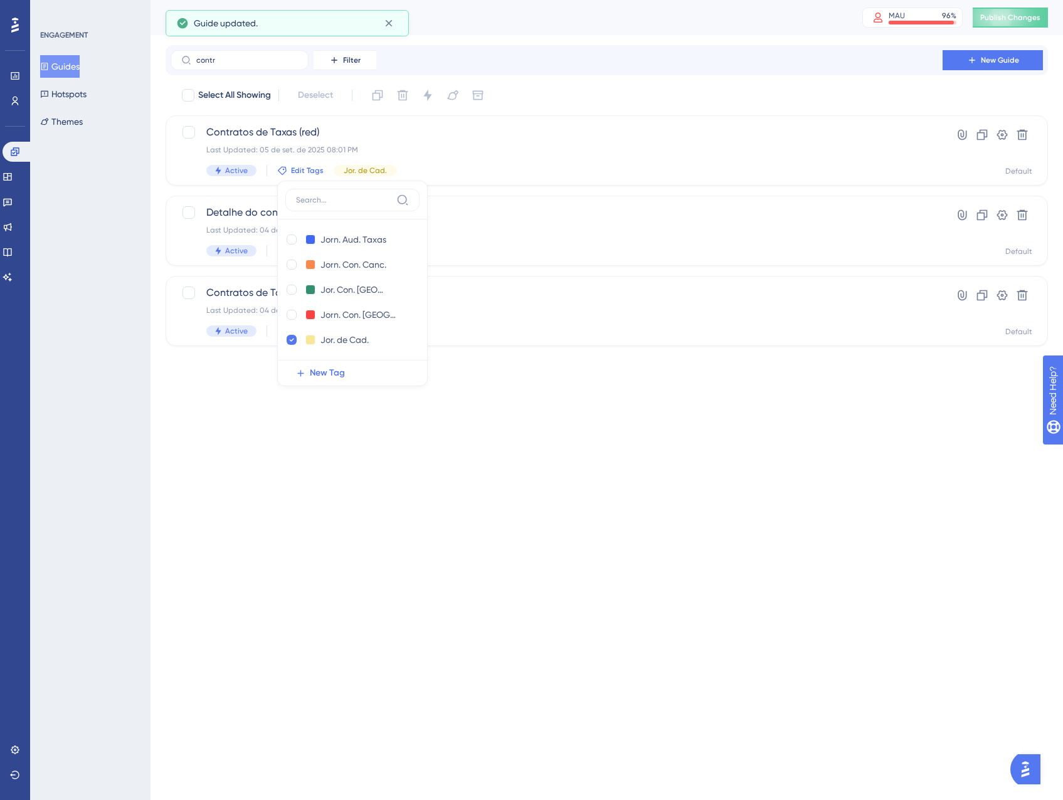
click at [374, 0] on html "Performance Users Engagement Widgets Feedback Product Updates Knowledge Base AI…" at bounding box center [531, 0] width 1063 height 0
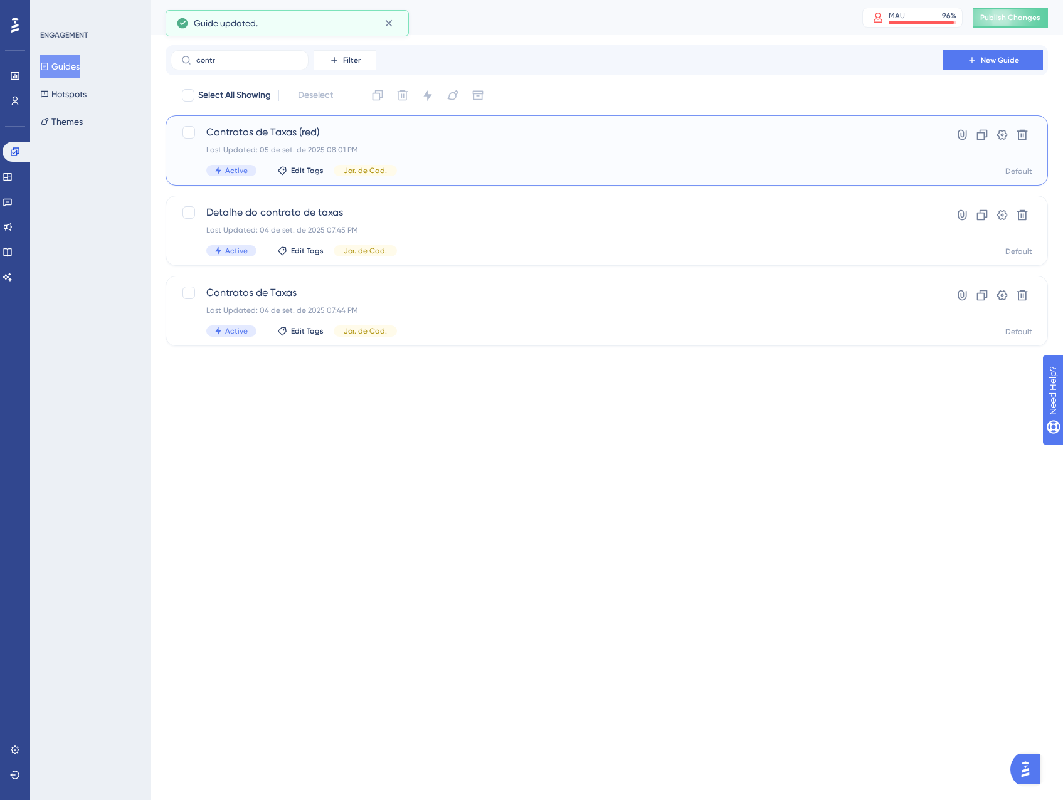
click at [441, 162] on div "Contratos de Taxas (red) Last Updated: 05 de set. de 2025 08:01 PM Active Edit …" at bounding box center [556, 150] width 701 height 51
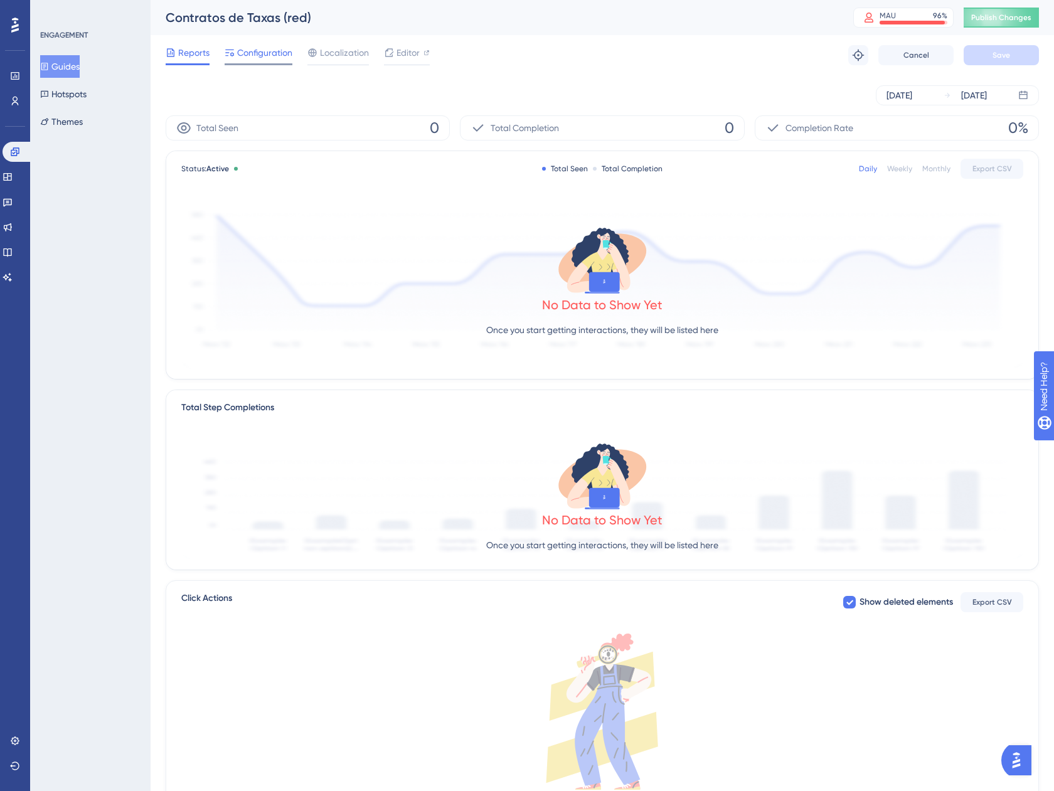
click at [260, 57] on span "Configuration" at bounding box center [264, 52] width 55 height 15
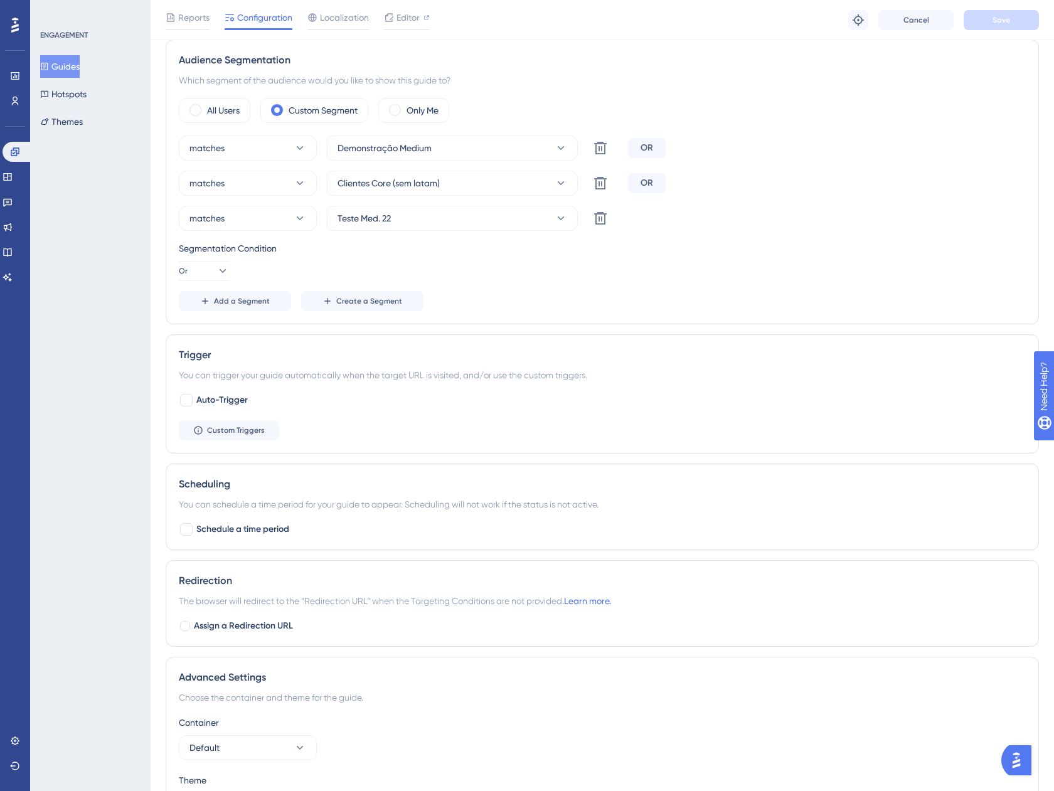
scroll to position [537, 0]
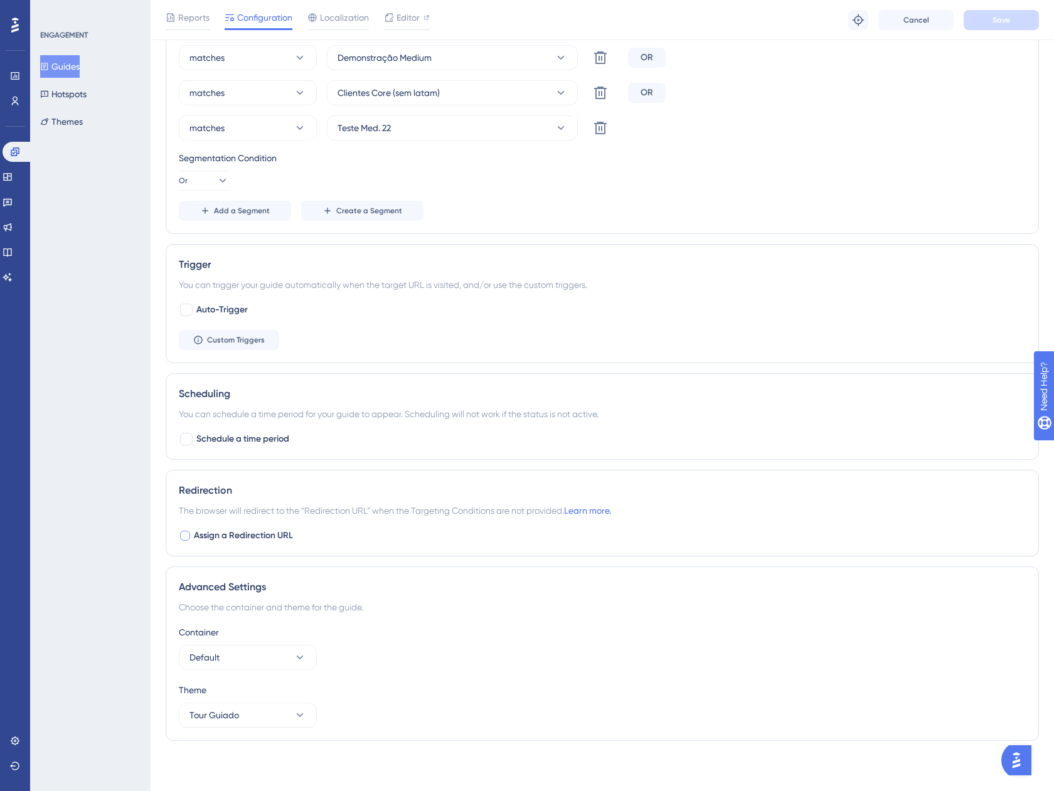
click at [245, 537] on span "Assign a Redirection URL" at bounding box center [243, 535] width 99 height 15
checkbox input "true"
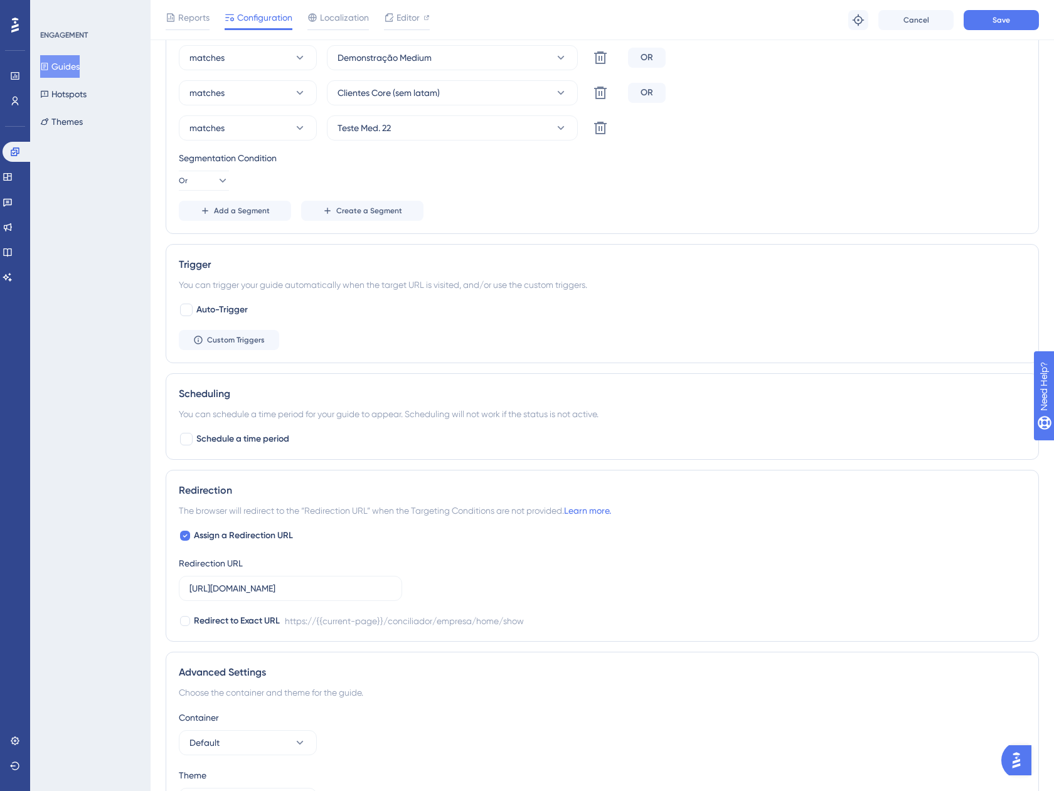
drag, startPoint x: 314, startPoint y: 576, endPoint x: 403, endPoint y: 588, distance: 89.8
click at [403, 588] on div "Assign a Redirection URL Redirection URL https://app.equals.com.br/conciliador/…" at bounding box center [602, 578] width 847 height 100
drag, startPoint x: 358, startPoint y: 581, endPoint x: 447, endPoint y: 591, distance: 89.0
click at [447, 591] on div "Assign a Redirection URL Redirection URL https://app.equals.com.br/conciliador/…" at bounding box center [602, 578] width 847 height 100
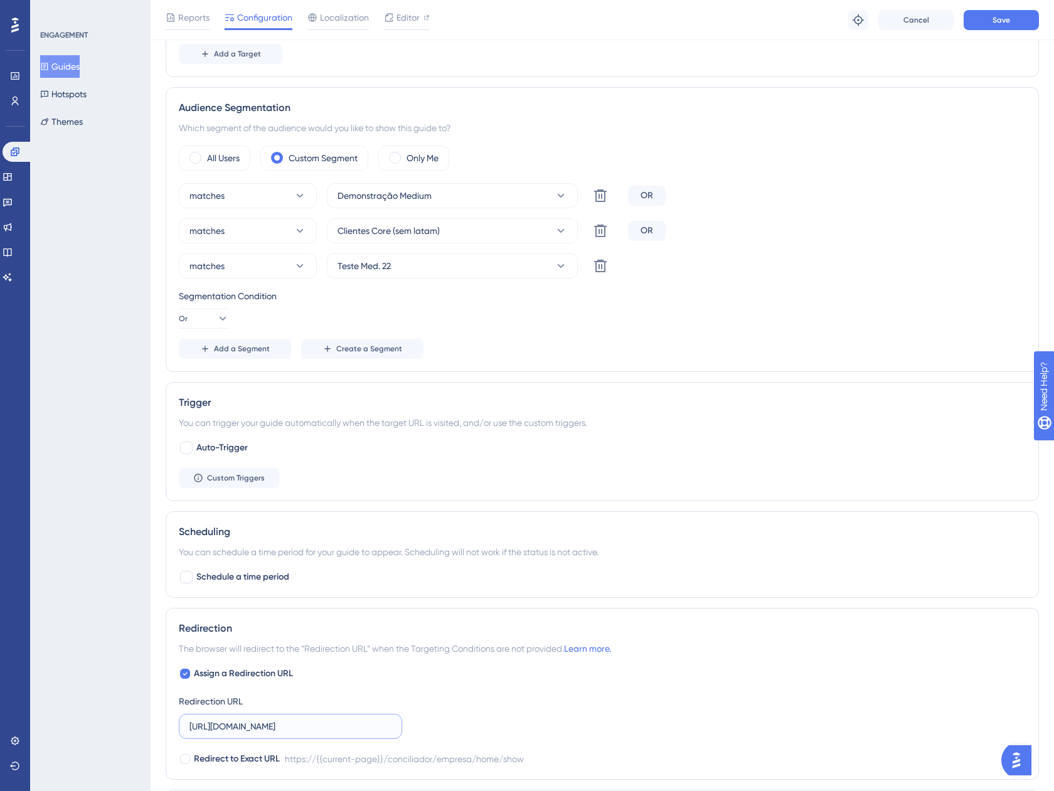
scroll to position [502, 0]
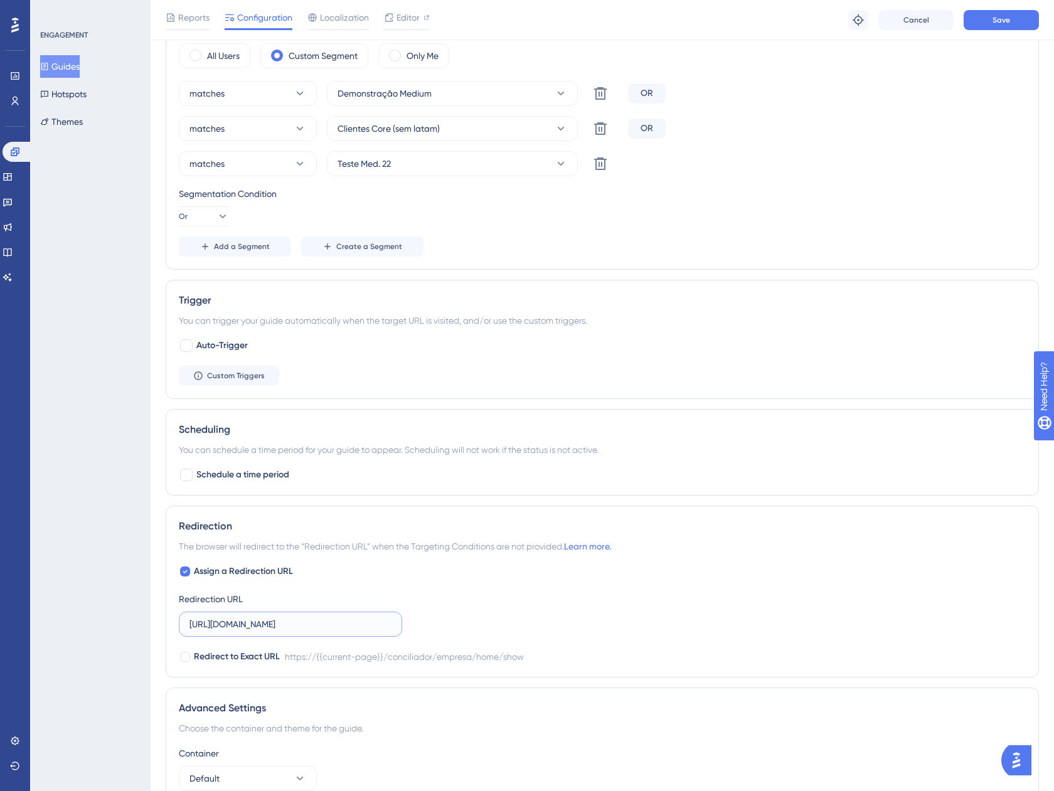
click at [297, 623] on input "https://app.equals.com.br/conciliador/empresa/home/show" at bounding box center [290, 624] width 202 height 14
click at [177, 651] on div "Redirection The browser will redirect to the “Redirection URL” when the Targeti…" at bounding box center [602, 592] width 873 height 172
click at [181, 655] on div at bounding box center [185, 657] width 10 height 10
click at [182, 656] on div at bounding box center [185, 657] width 10 height 10
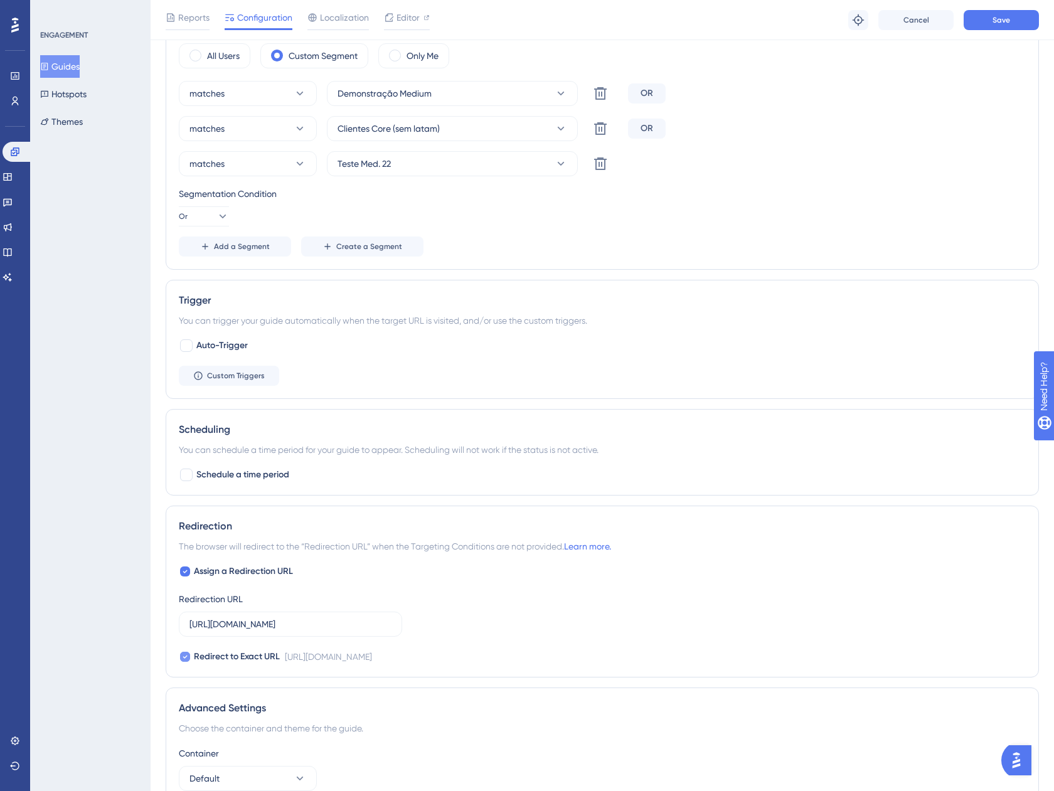
checkbox input "false"
click at [252, 622] on input "https://app.equals.com.br/conciliador/empresa/home/show" at bounding box center [290, 624] width 202 height 14
paste input "redirect/react?screen=CONTRATO_TAXAS"
type input "https://app.equals.com.br/conciliador/empresa/redirect/react?screen=CONTRATO_TA…"
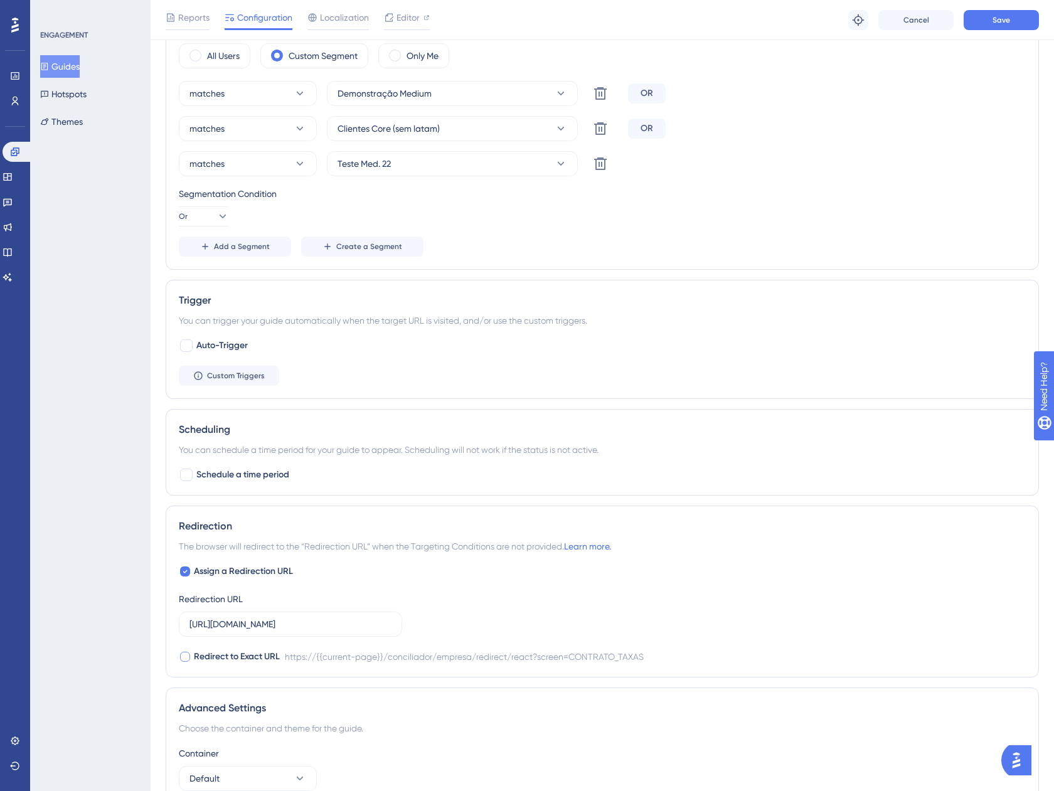
click at [231, 656] on span "Redirect to Exact URL" at bounding box center [237, 656] width 86 height 15
checkbox input "true"
click at [1001, 10] on button "Save" at bounding box center [1000, 20] width 75 height 20
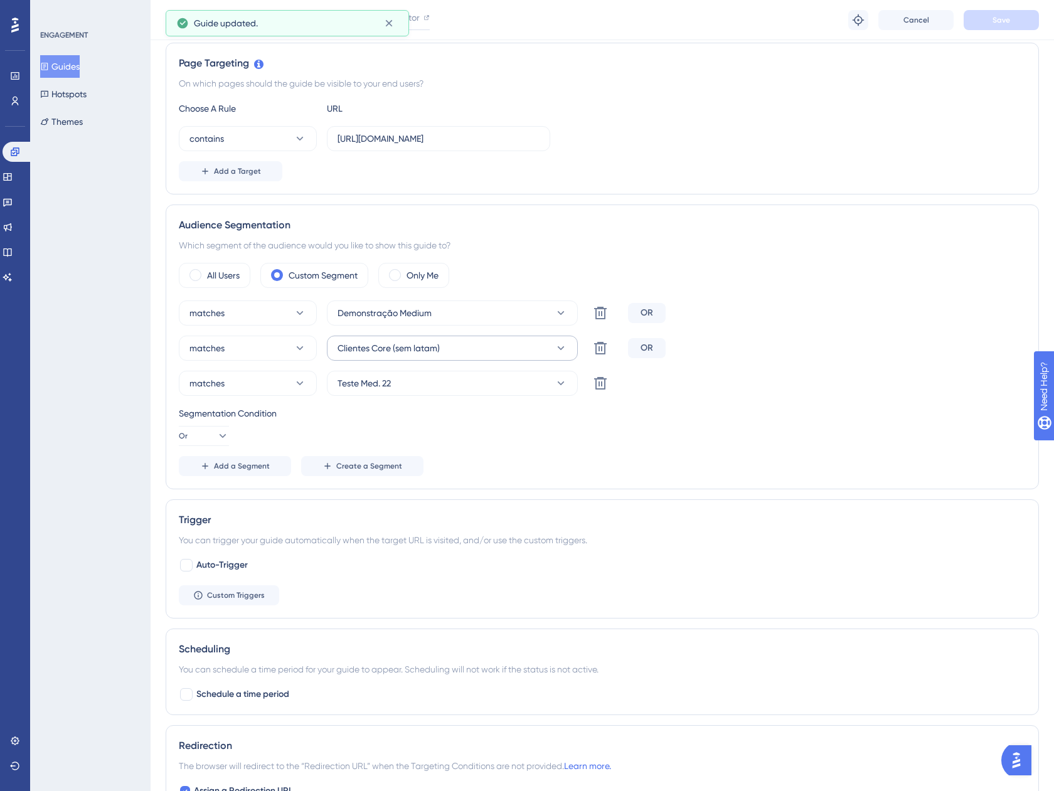
scroll to position [314, 0]
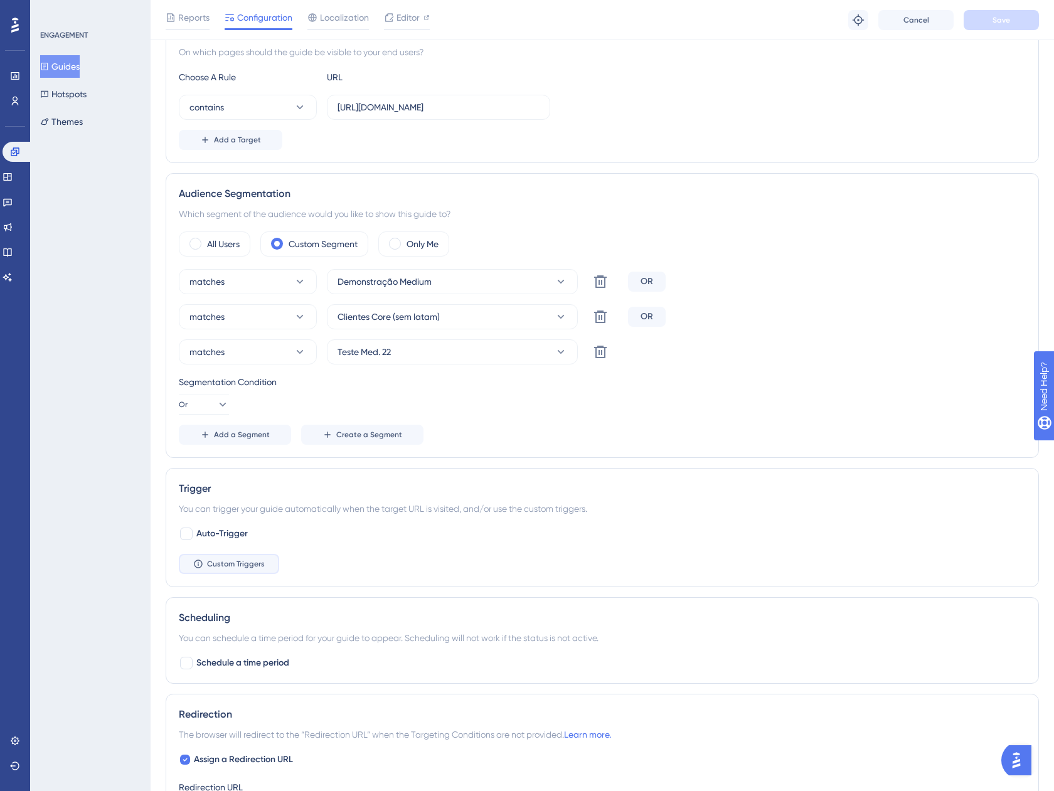
click at [208, 562] on span "Custom Triggers" at bounding box center [236, 564] width 58 height 10
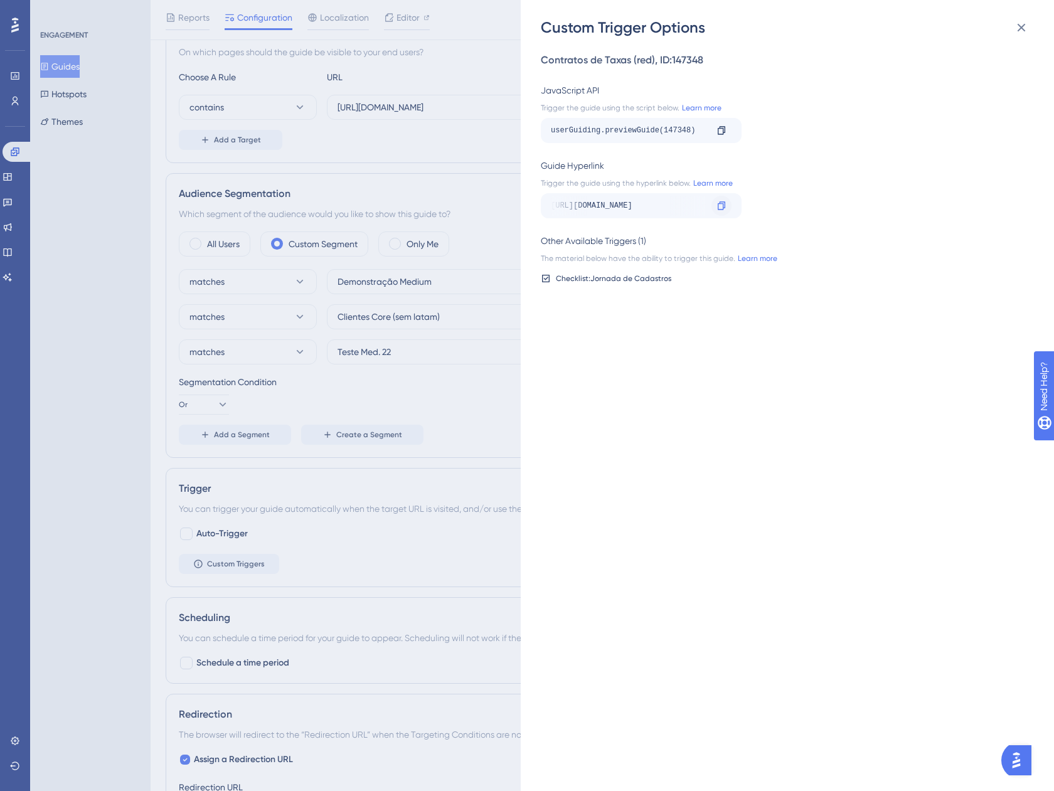
scroll to position [0, 278]
drag, startPoint x: 665, startPoint y: 204, endPoint x: 716, endPoint y: 210, distance: 51.2
click at [716, 210] on div "https://app.equals.com.br/conciliador/empresa/redirect/react?screen=CONTRATO_TA…" at bounding box center [641, 205] width 201 height 25
click at [1018, 33] on icon at bounding box center [1021, 27] width 15 height 15
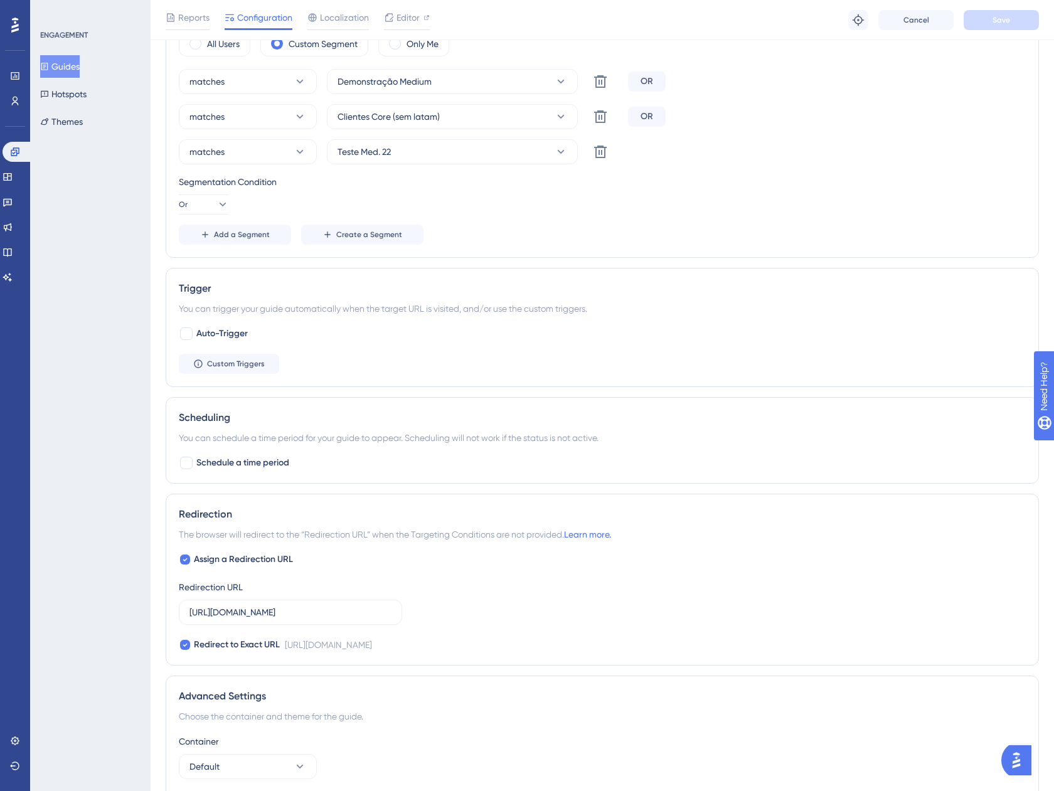
scroll to position [623, 0]
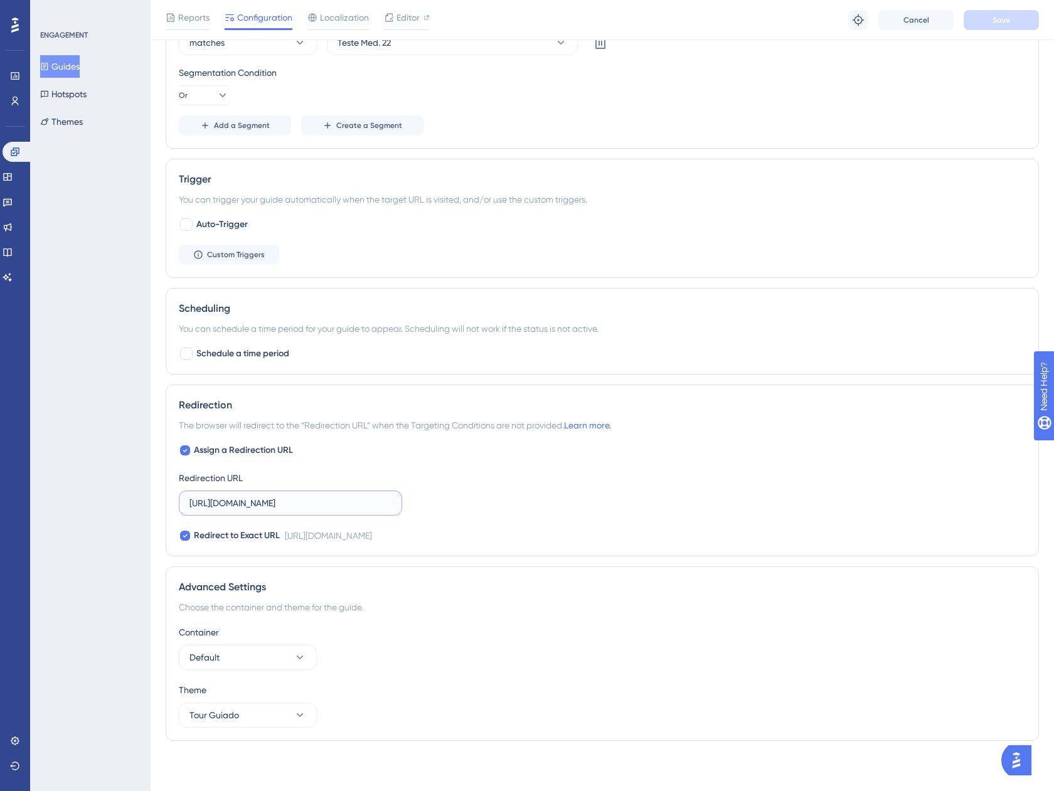
click at [255, 508] on input "https://app.equals.com.br/conciliador/empresa/redirect/react?screen=CONTRATO_TA…" at bounding box center [290, 503] width 202 height 14
paste input "v2/contrato-taxas/show"
type input "https://app.equals.com.br/conciliador/v2/contrato-taxas/show"
click at [214, 539] on span "Redirect to Exact URL" at bounding box center [237, 535] width 86 height 15
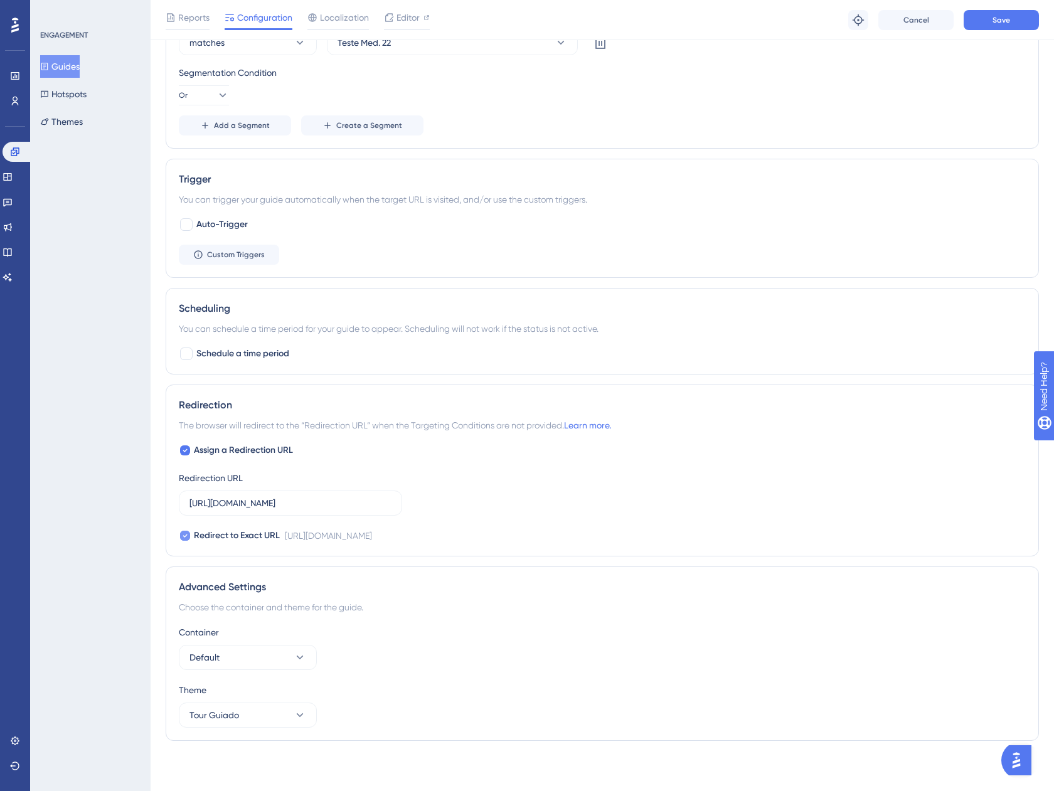
checkbox input "false"
click at [193, 458] on div "Assign a Redirection URL Redirection URL https://app.equals.com.br/conciliador/…" at bounding box center [602, 493] width 847 height 100
click at [191, 452] on label "Assign a Redirection URL" at bounding box center [236, 450] width 114 height 15
checkbox input "false"
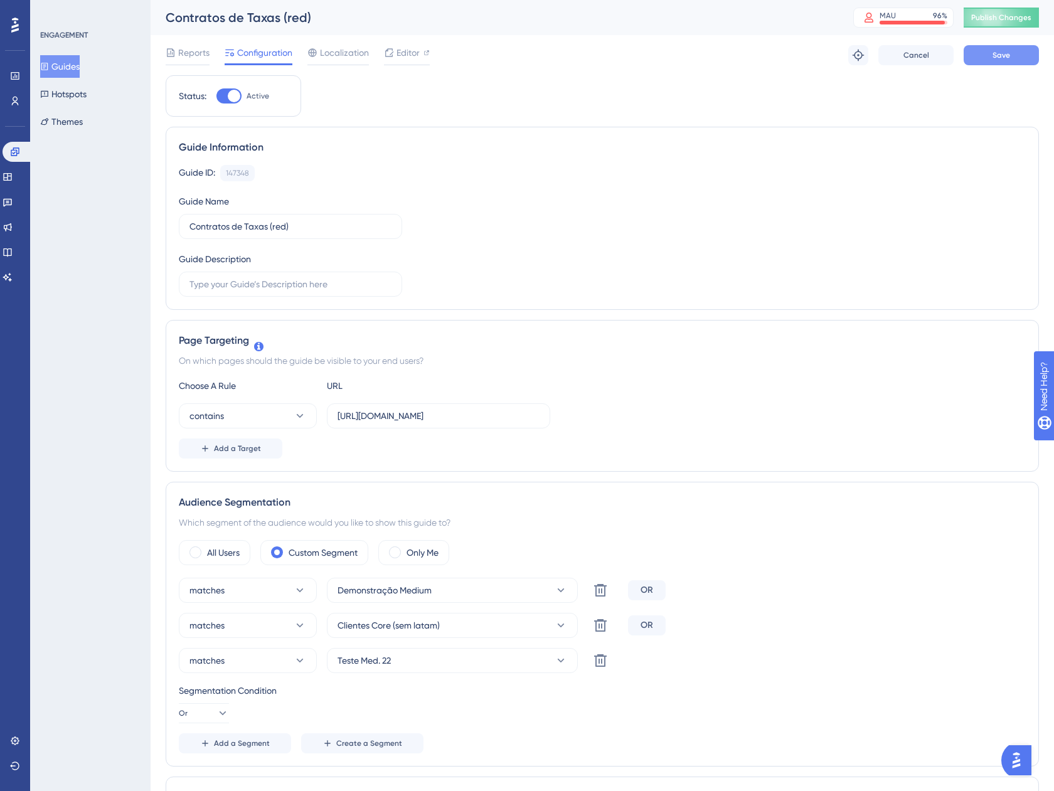
click at [1014, 56] on button "Save" at bounding box center [1000, 55] width 75 height 20
click at [391, 21] on icon at bounding box center [388, 23] width 7 height 7
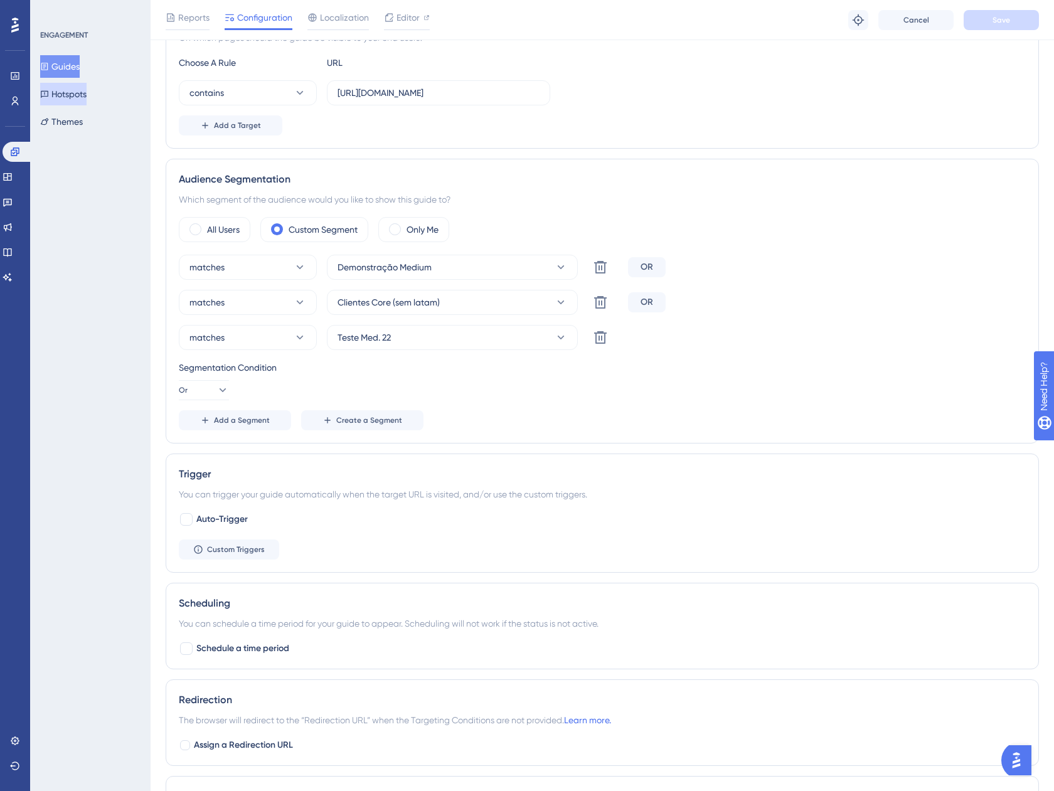
scroll to position [314, 0]
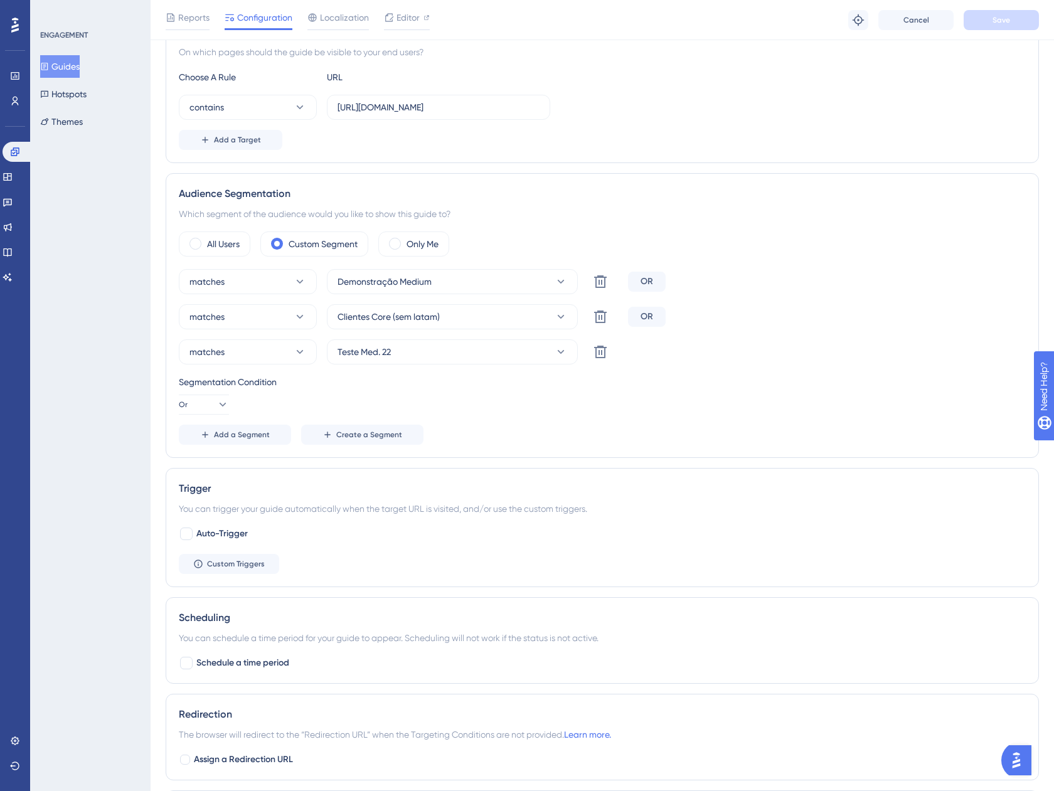
click at [67, 62] on button "Guides" at bounding box center [60, 66] width 40 height 23
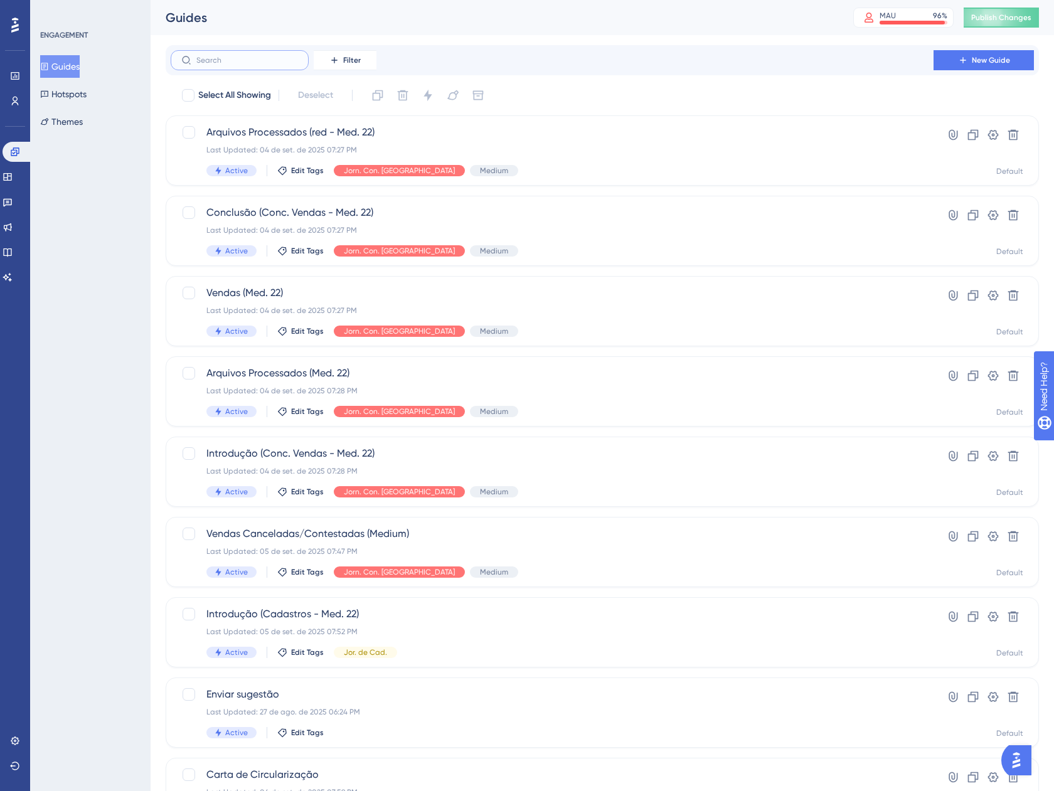
click at [250, 63] on input "text" at bounding box center [247, 60] width 102 height 9
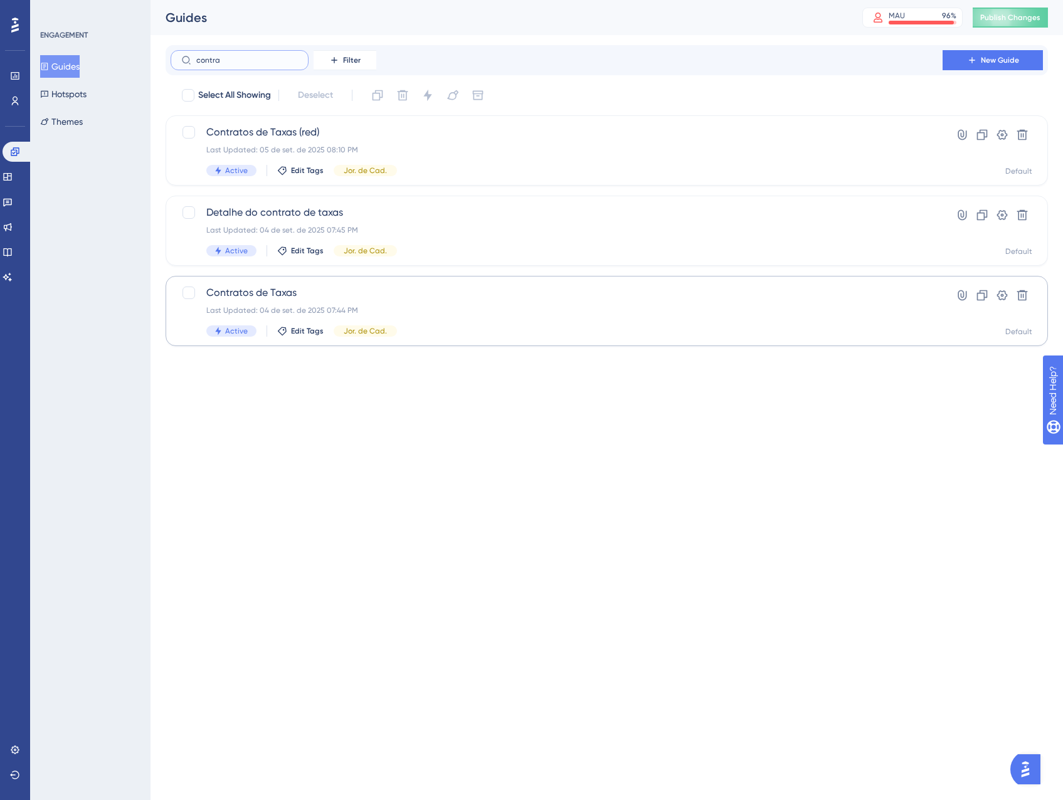
type input "contra"
click at [428, 294] on span "Contratos de Taxas" at bounding box center [556, 292] width 701 height 15
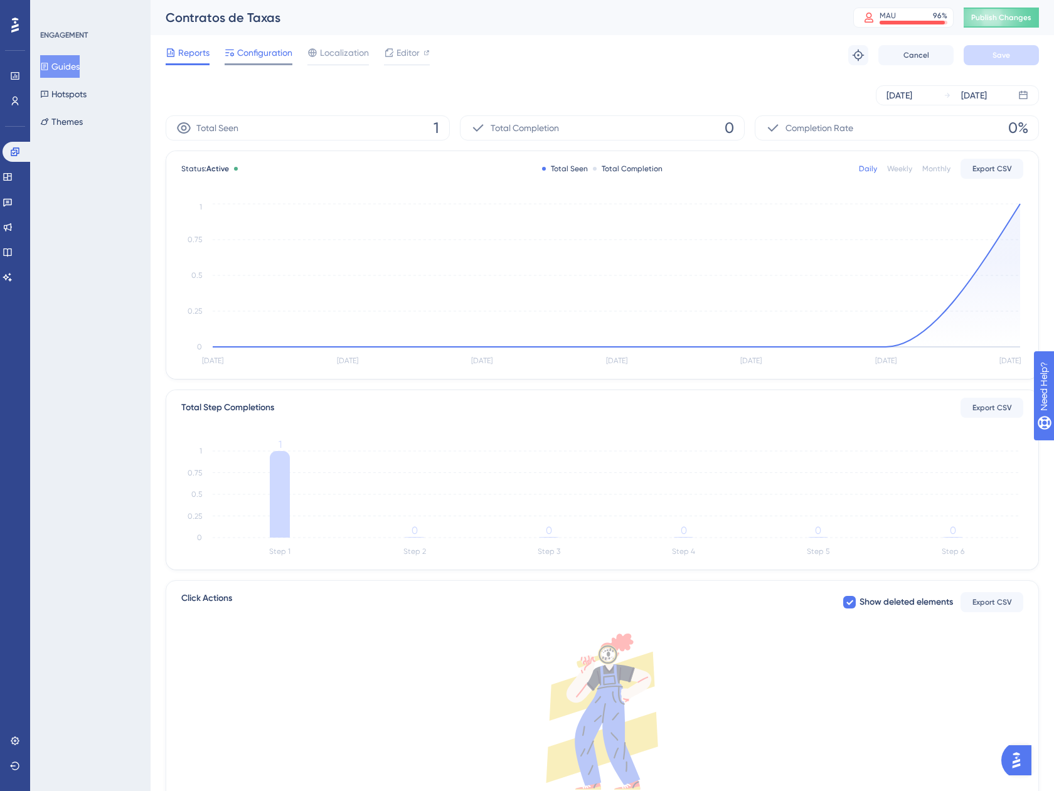
click at [246, 55] on span "Configuration" at bounding box center [264, 52] width 55 height 15
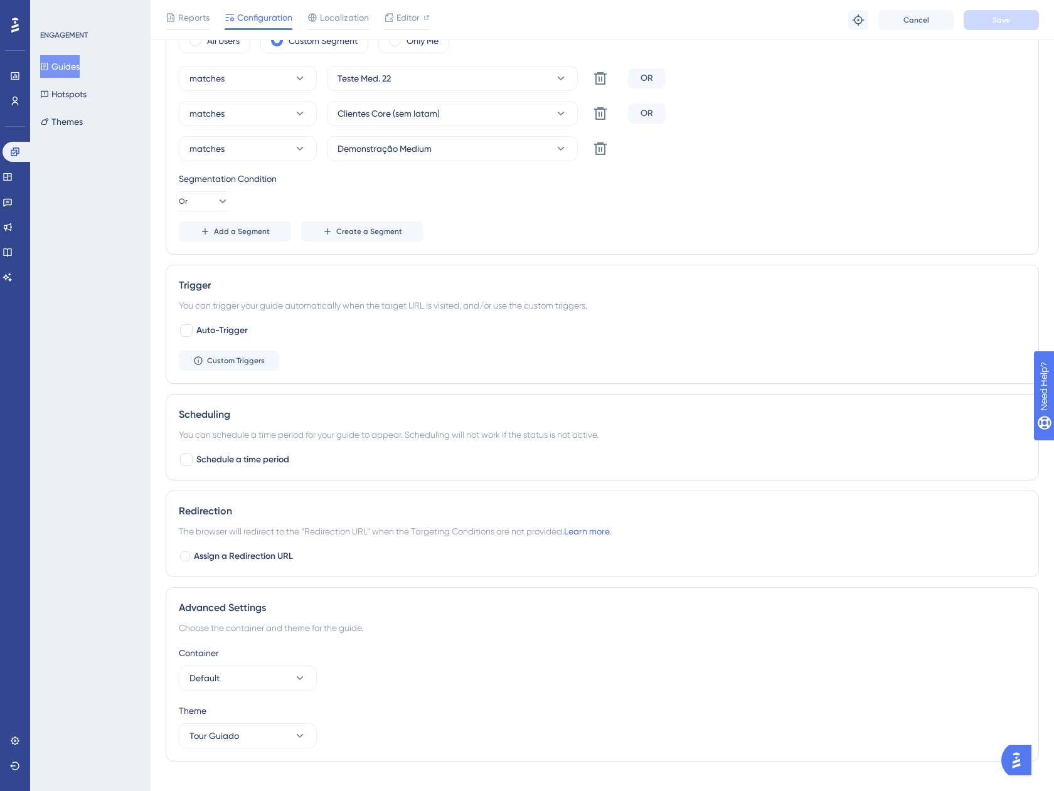
scroll to position [623, 0]
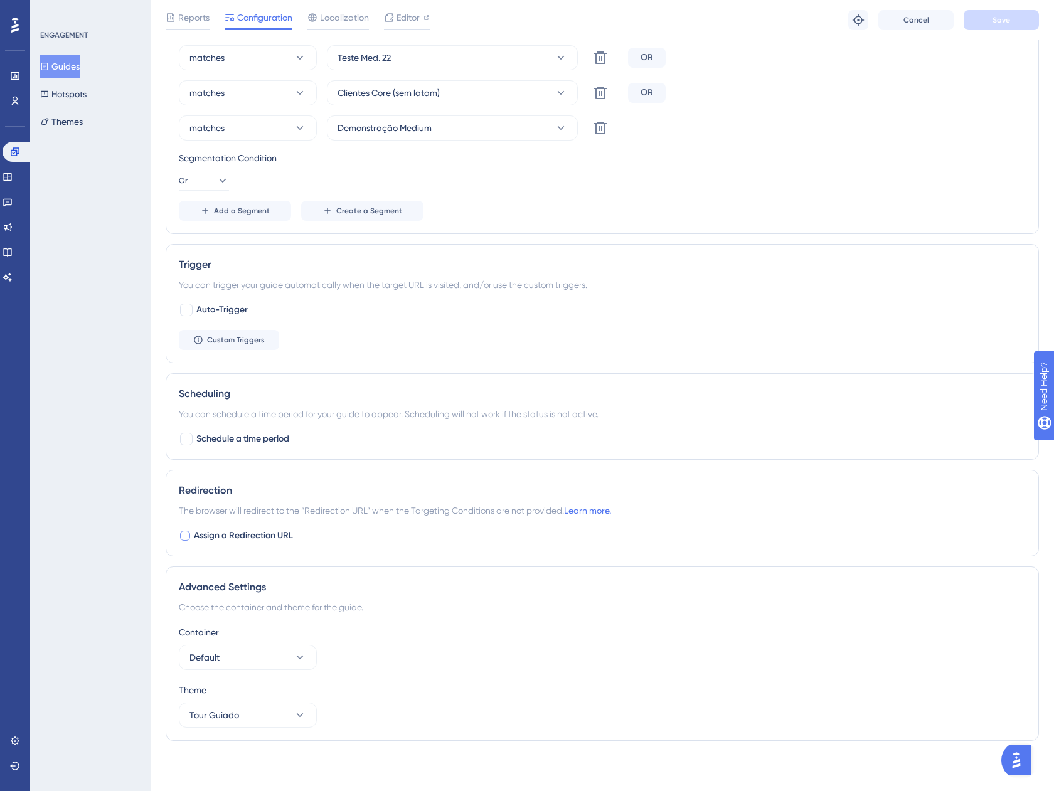
click at [240, 529] on span "Assign a Redirection URL" at bounding box center [243, 535] width 99 height 15
checkbox input "true"
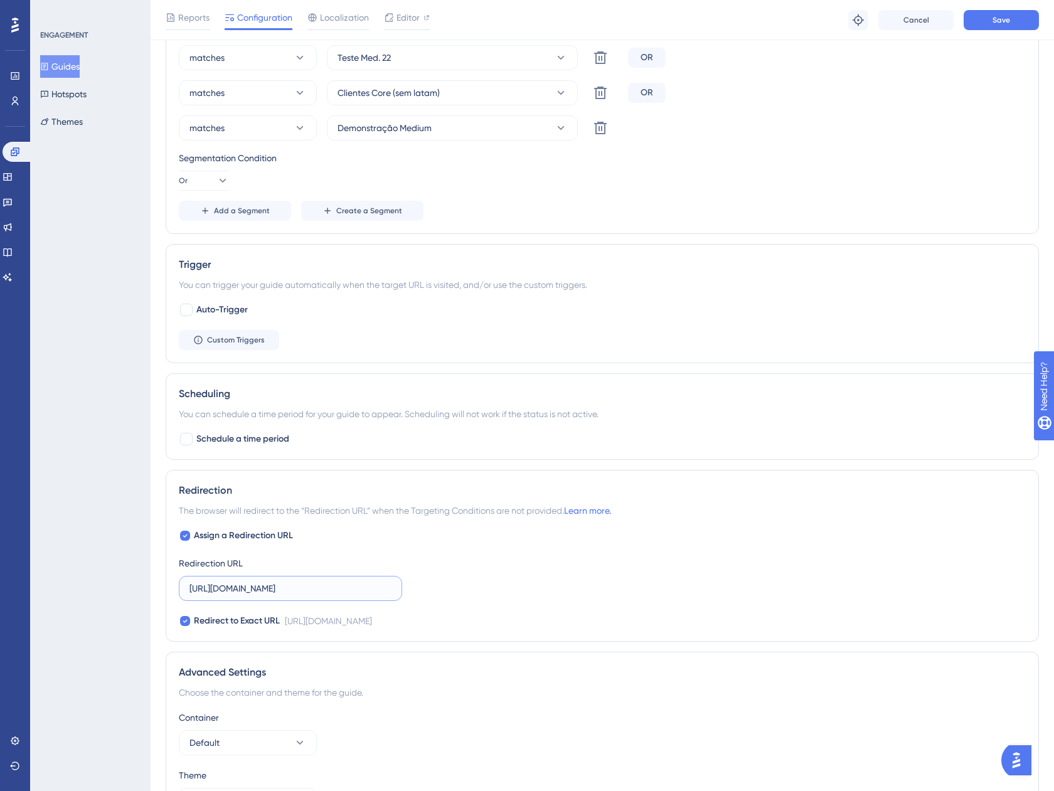
scroll to position [0, 80]
drag, startPoint x: 329, startPoint y: 584, endPoint x: 441, endPoint y: 580, distance: 111.7
click at [441, 580] on div "Assign a Redirection URL Redirection URL https://app.equals.com.br/conciliador/…" at bounding box center [602, 578] width 847 height 100
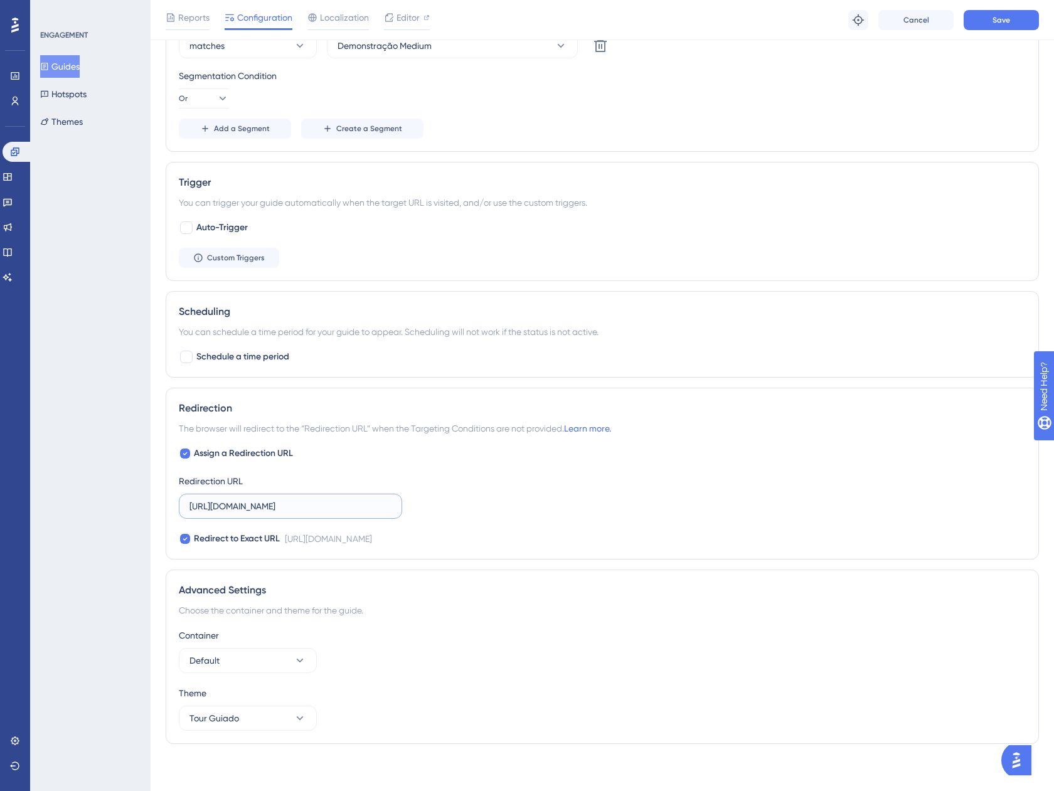
scroll to position [708, 0]
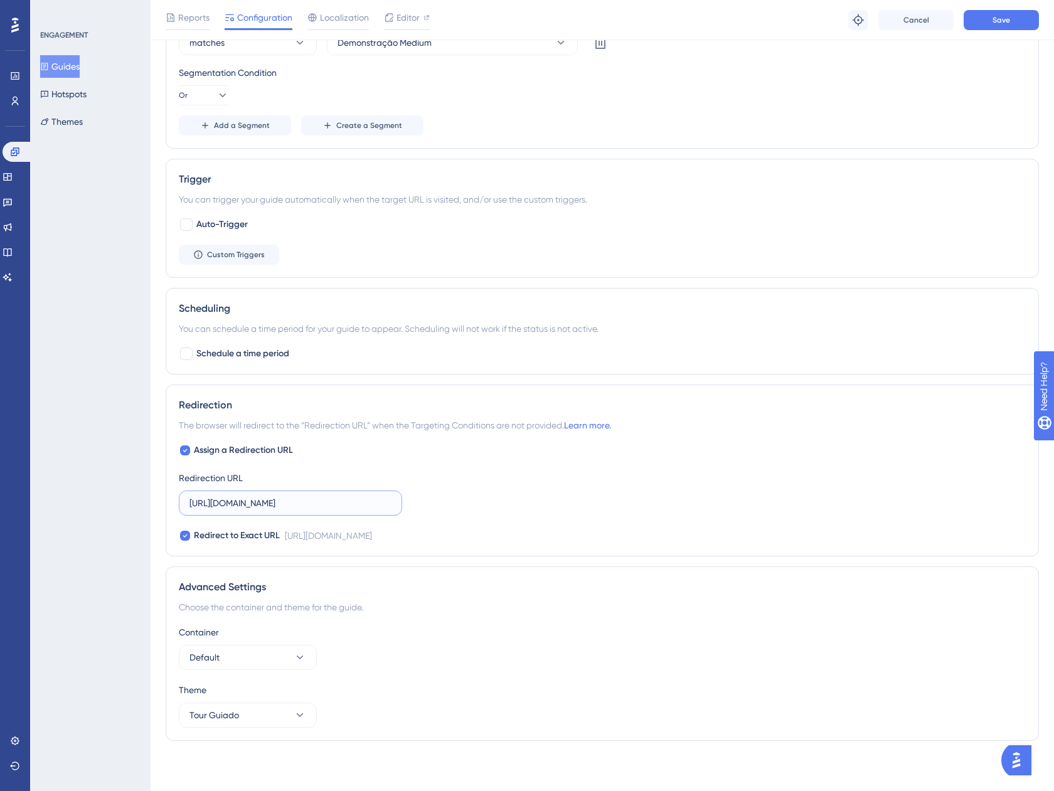
click at [310, 500] on input "https://app.equals.com.br/conciliador/v2/conciliacao-manual/show" at bounding box center [290, 503] width 202 height 14
paste input "trato-taxas"
click at [450, 487] on div "Assign a Redirection URL Redirection URL https://app.equals.com.br/conciliador/…" at bounding box center [602, 493] width 847 height 100
click at [308, 496] on input "https://app.equals.com.br/conciliador/v2/contrato-taxas/show" at bounding box center [290, 503] width 202 height 14
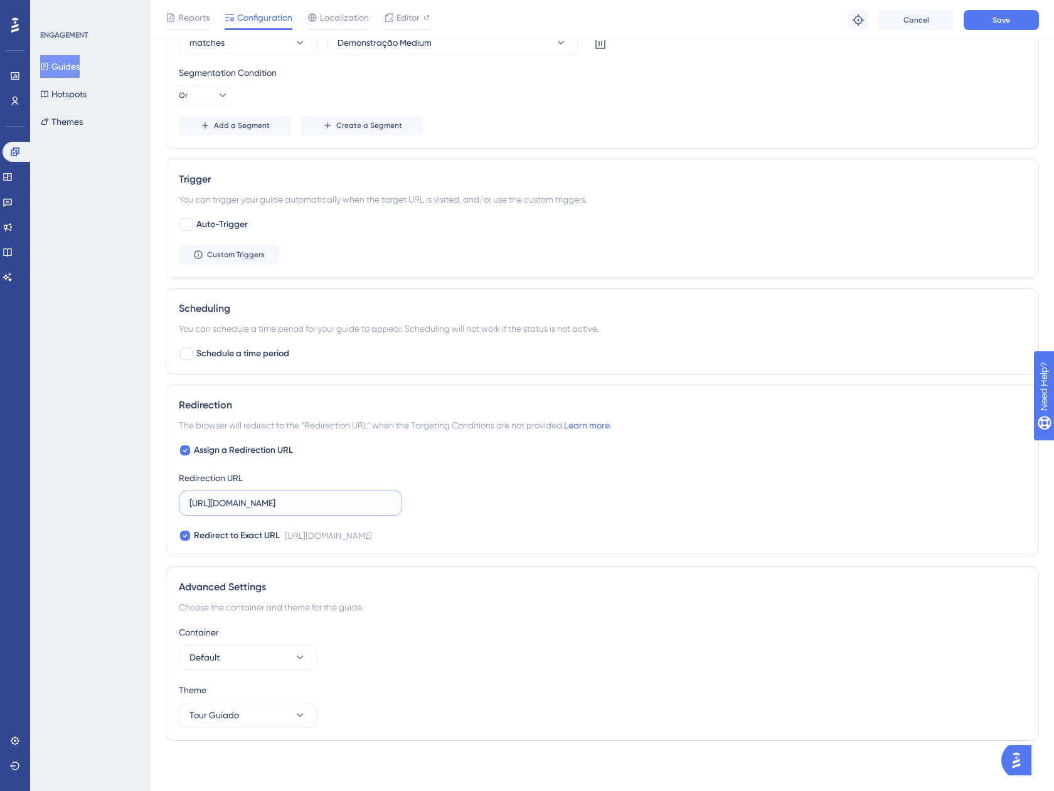
paste input "empresa/redirect/react?screen=CONTRATO_TAXAS"
type input "https://app.equals.com.br/conciliador/empresa/redirect/react?screen=CONTRATO_TA…"
click at [537, 472] on div "Assign a Redirection URL Redirection URL https://app.equals.com.br/conciliador/…" at bounding box center [602, 493] width 847 height 100
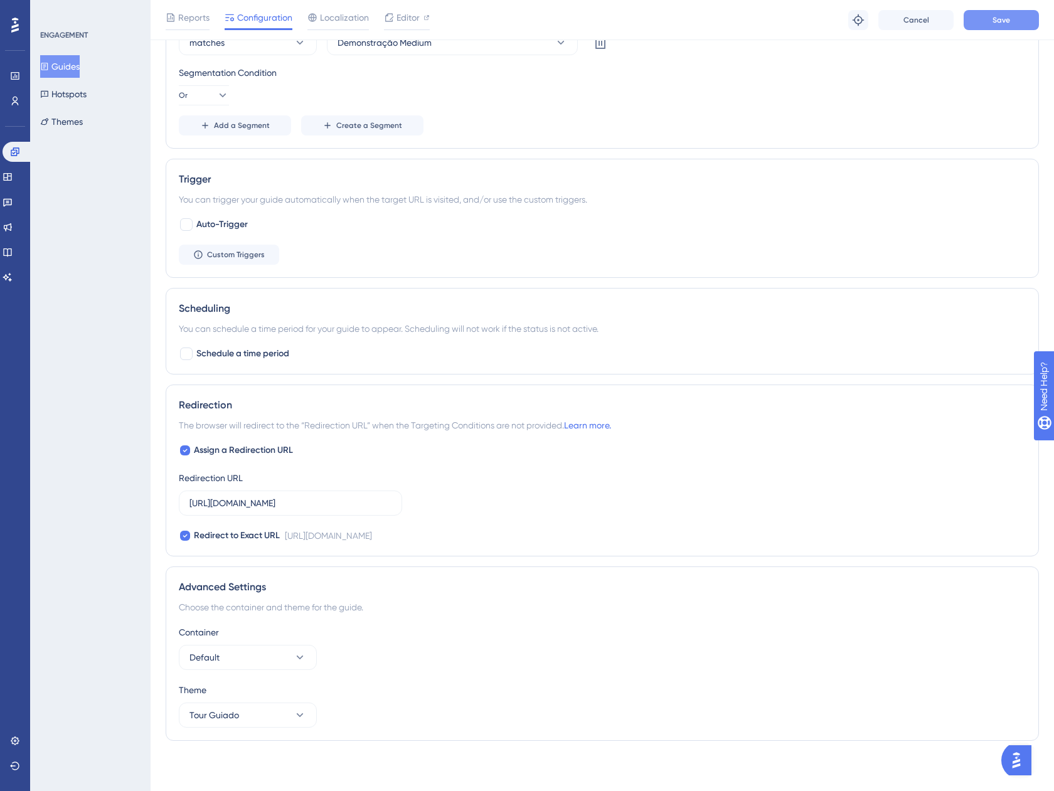
click at [972, 22] on button "Save" at bounding box center [1000, 20] width 75 height 20
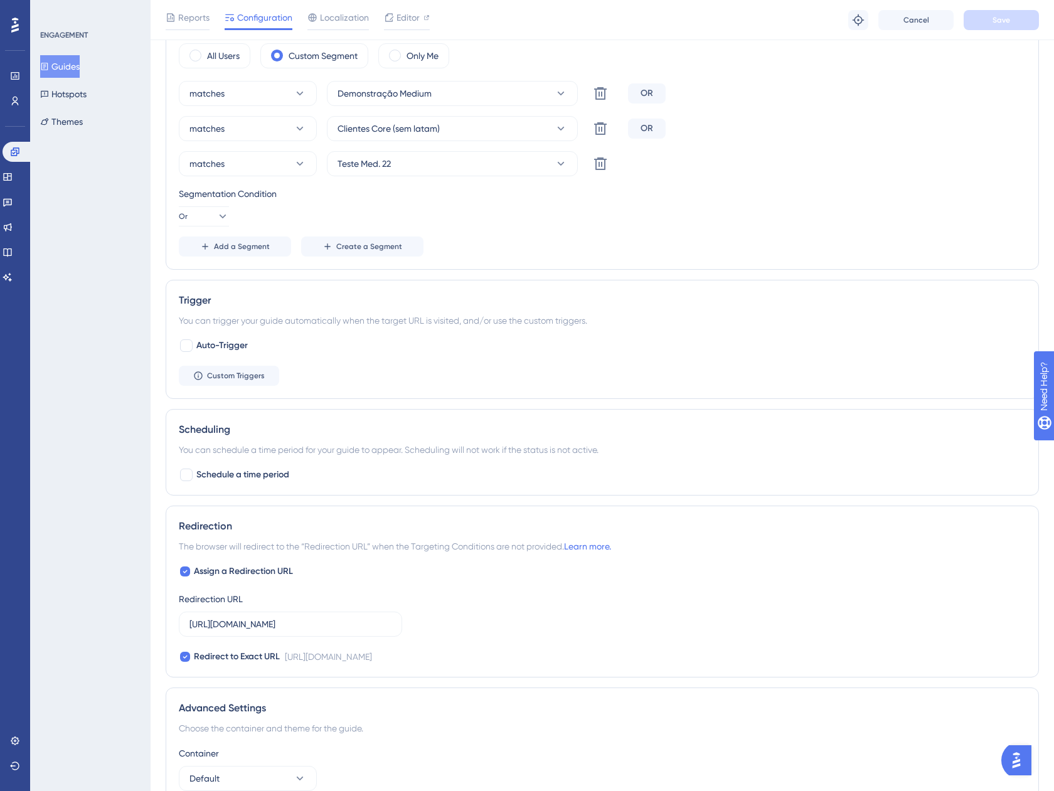
scroll to position [708, 0]
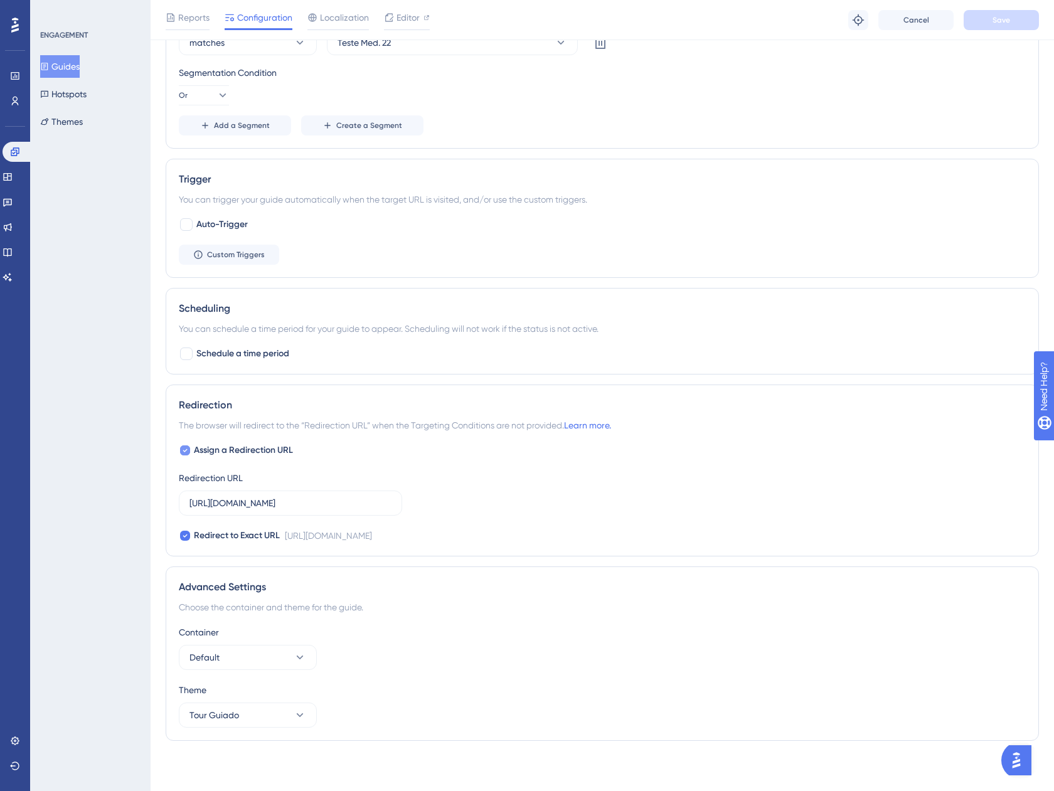
click at [192, 454] on label "Assign a Redirection URL" at bounding box center [236, 450] width 114 height 15
checkbox input "false"
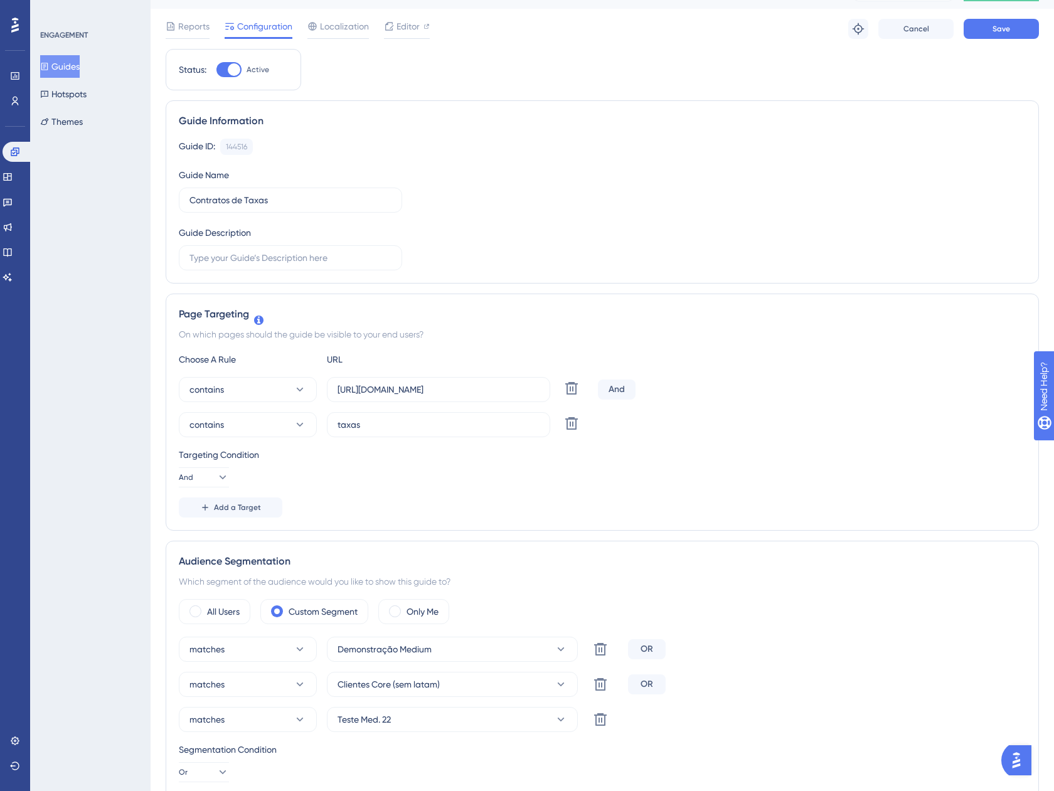
scroll to position [0, 0]
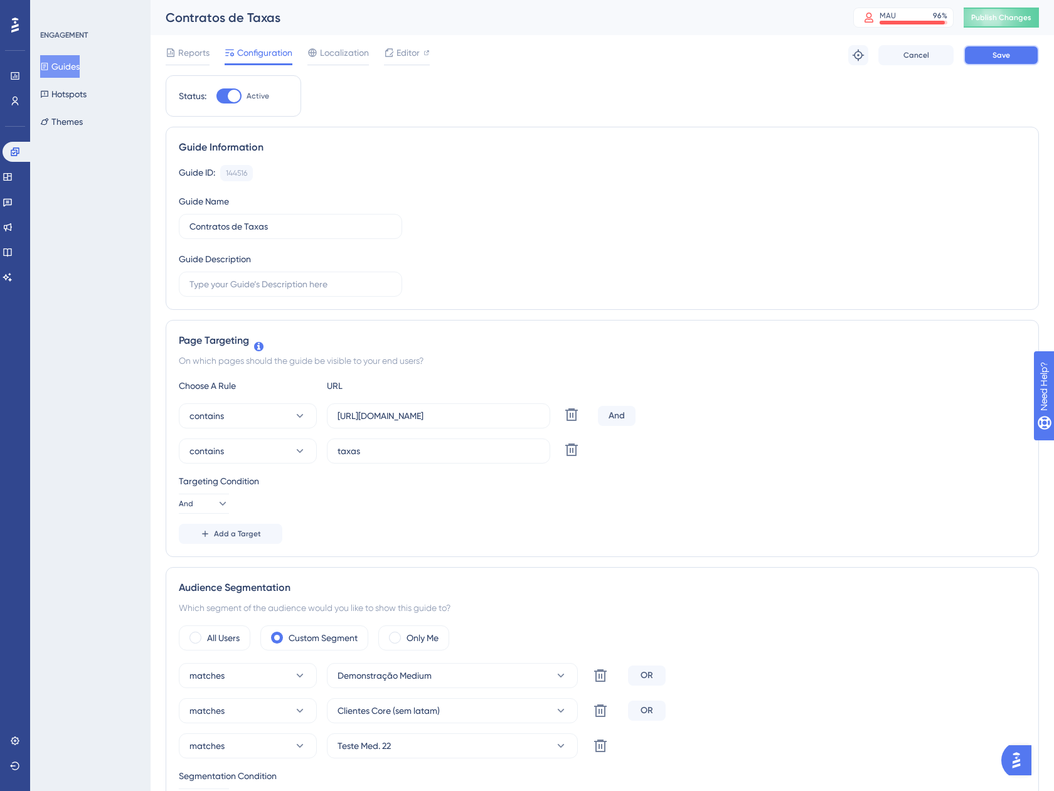
click at [992, 56] on span "Save" at bounding box center [1001, 55] width 18 height 10
click at [80, 66] on button "Guides" at bounding box center [60, 66] width 40 height 23
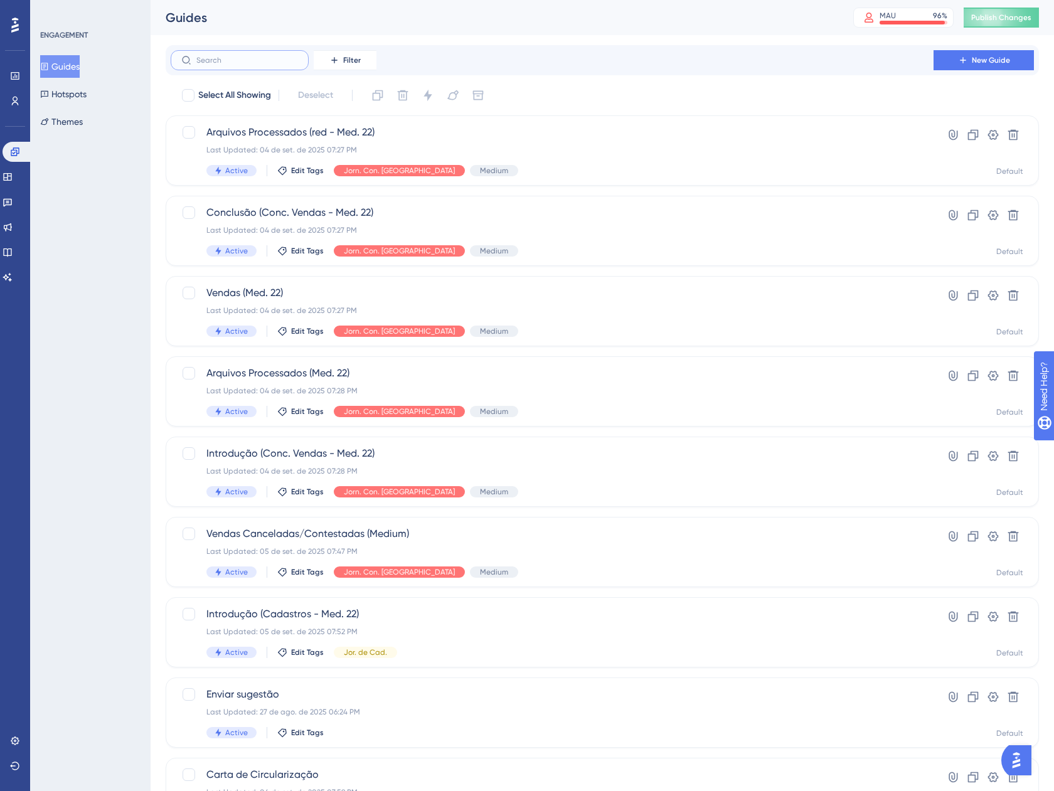
click at [235, 60] on input "text" at bounding box center [247, 60] width 102 height 9
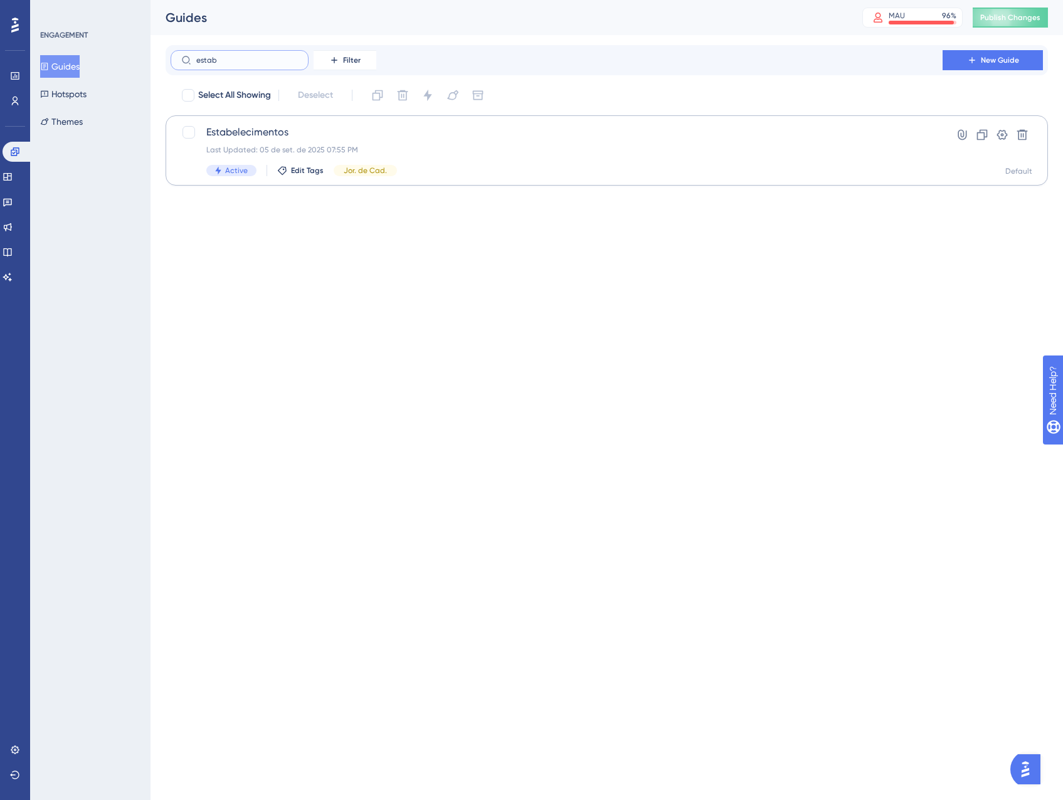
type input "estab"
click at [451, 135] on span "Estabelecimentos" at bounding box center [556, 132] width 701 height 15
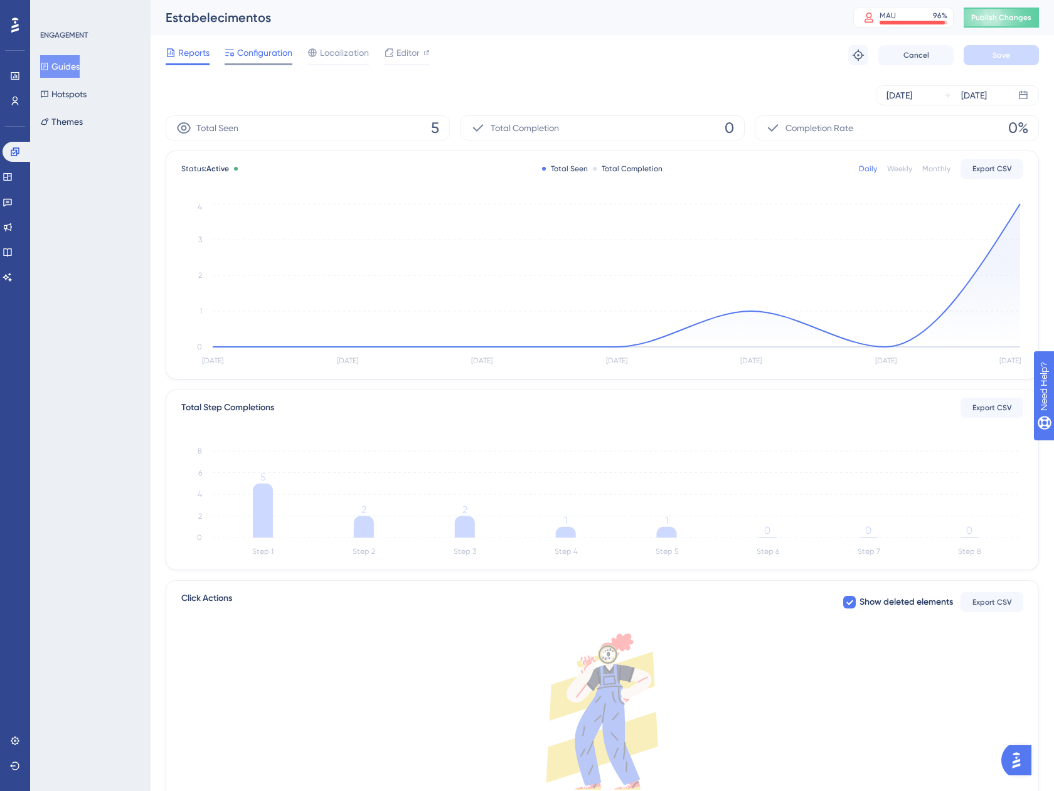
click at [277, 51] on span "Configuration" at bounding box center [264, 52] width 55 height 15
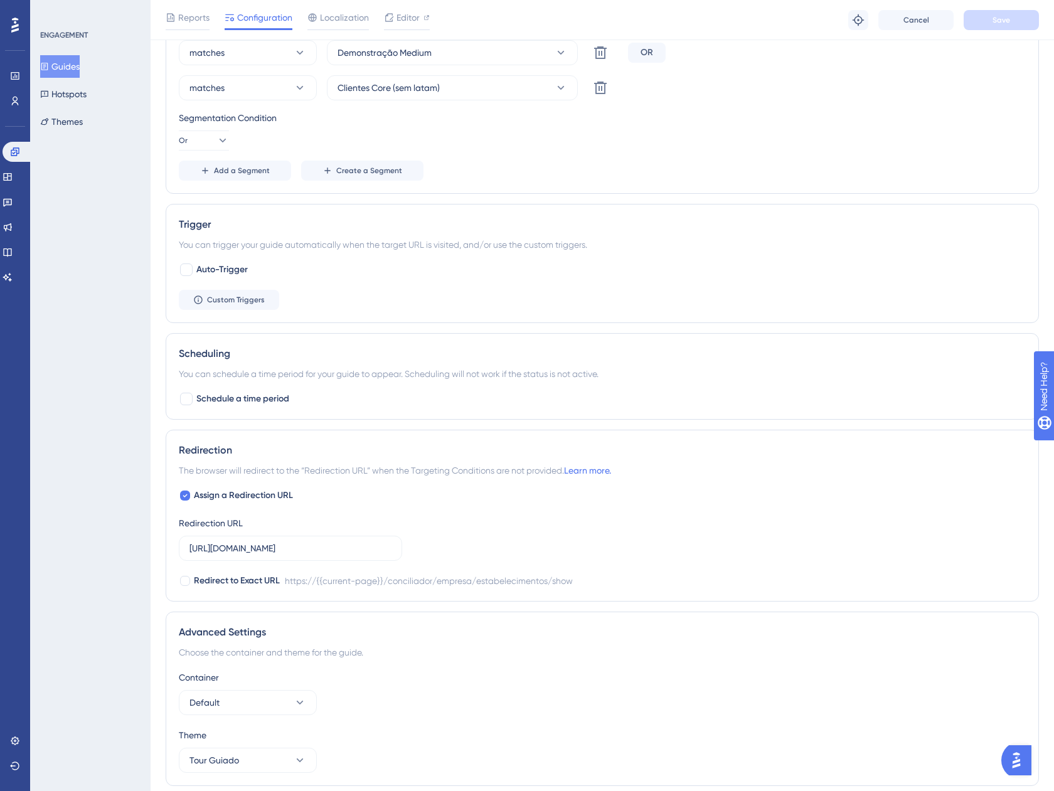
scroll to position [588, 0]
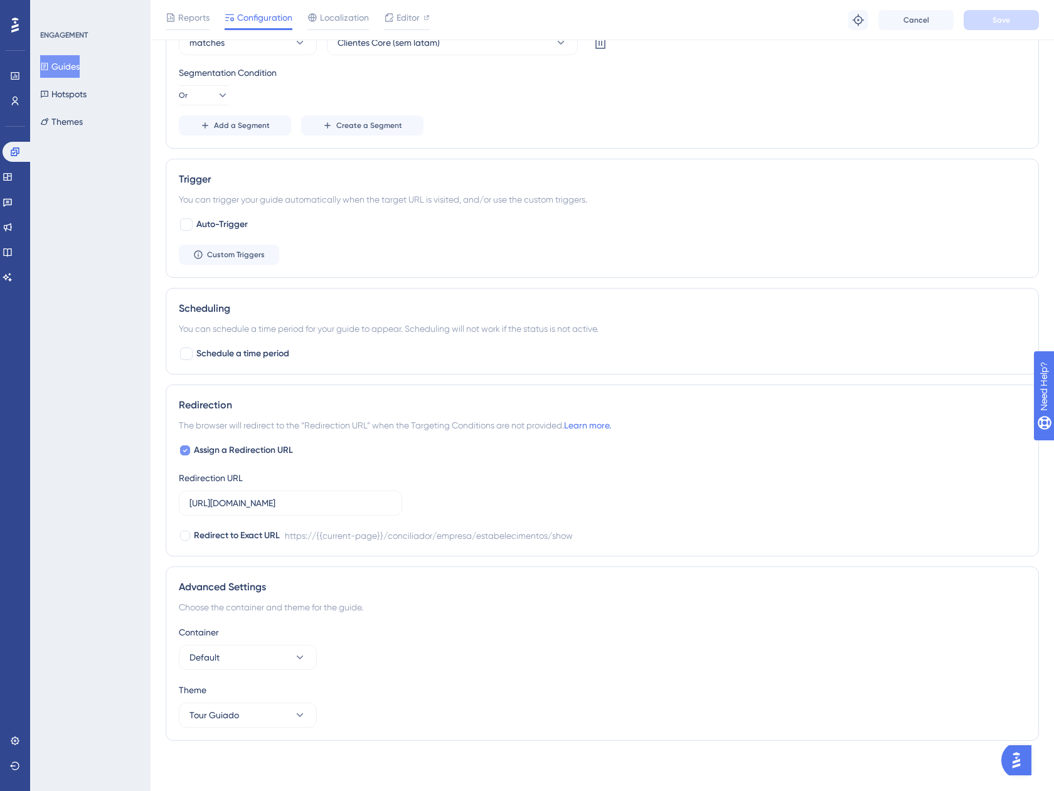
click at [184, 453] on icon at bounding box center [185, 450] width 5 height 10
checkbox input "false"
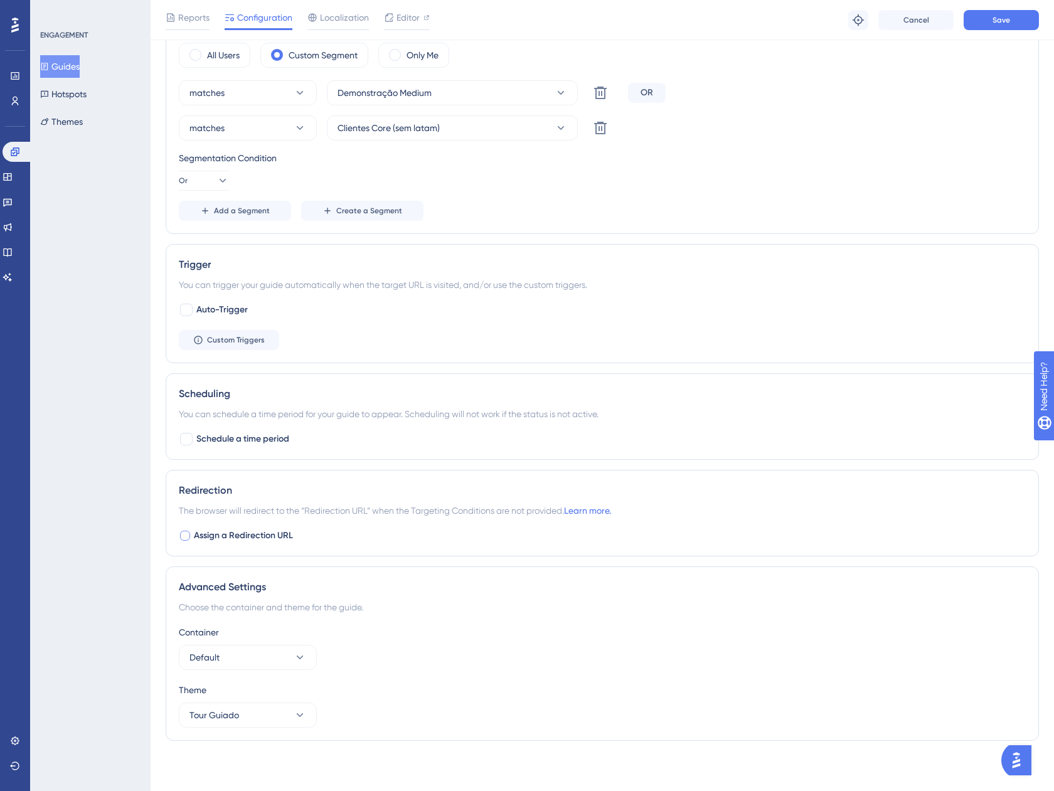
scroll to position [251, 0]
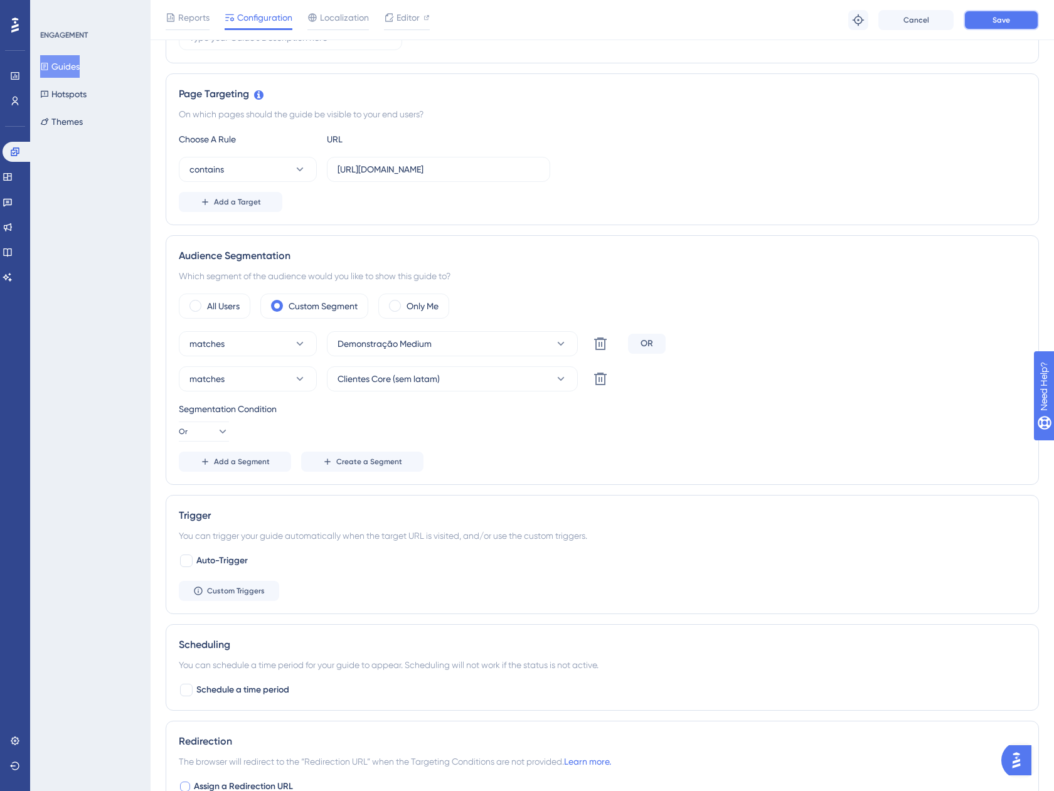
click at [1006, 23] on span "Save" at bounding box center [1001, 20] width 18 height 10
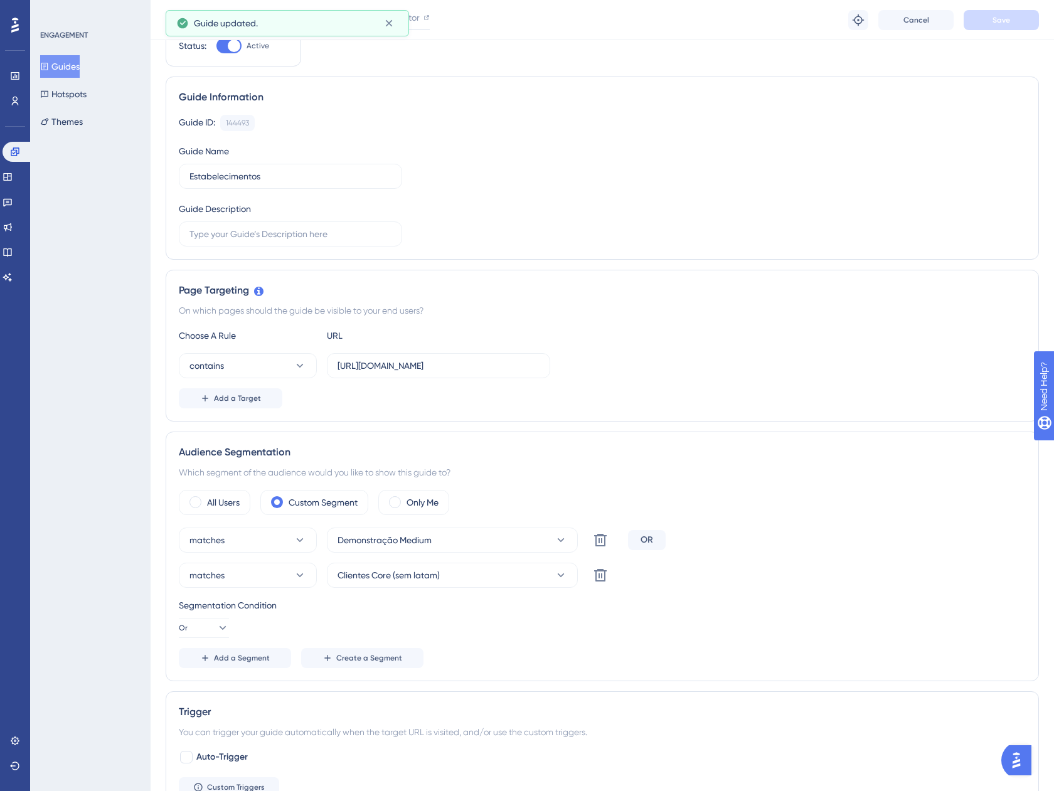
scroll to position [0, 0]
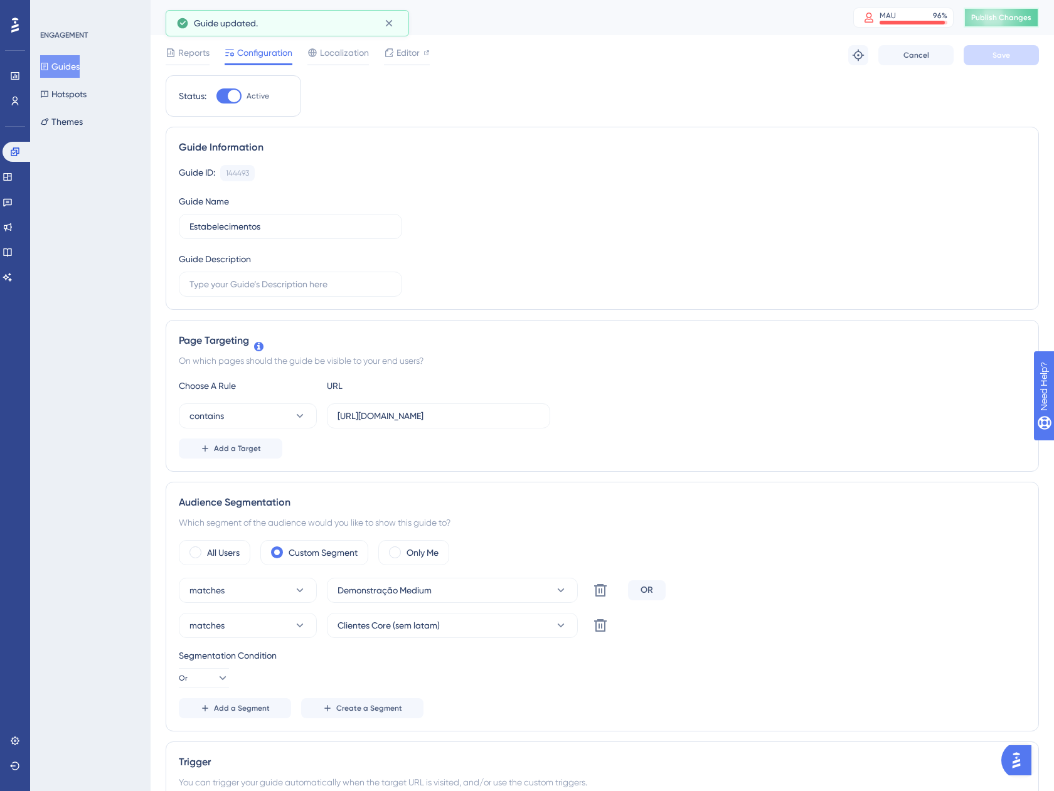
click at [1011, 21] on span "Publish Changes" at bounding box center [1001, 18] width 60 height 10
